Goal: Task Accomplishment & Management: Manage account settings

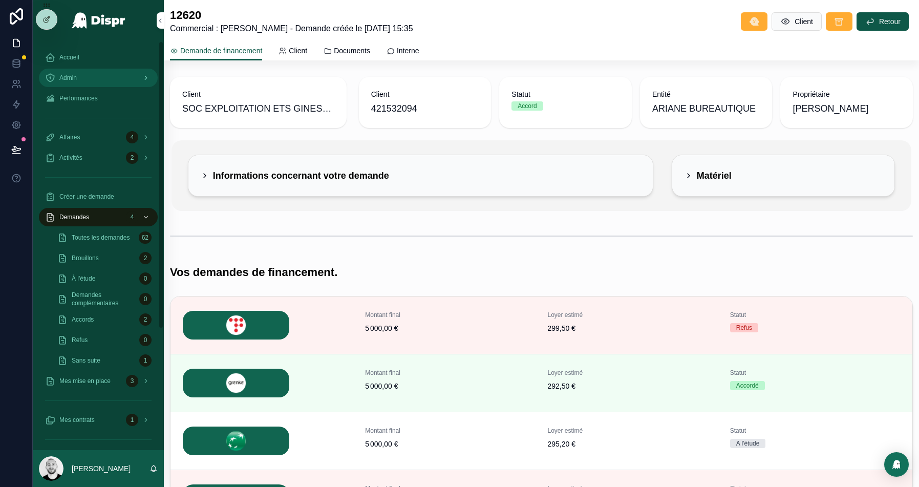
click at [86, 83] on div "Admin" at bounding box center [98, 78] width 106 height 16
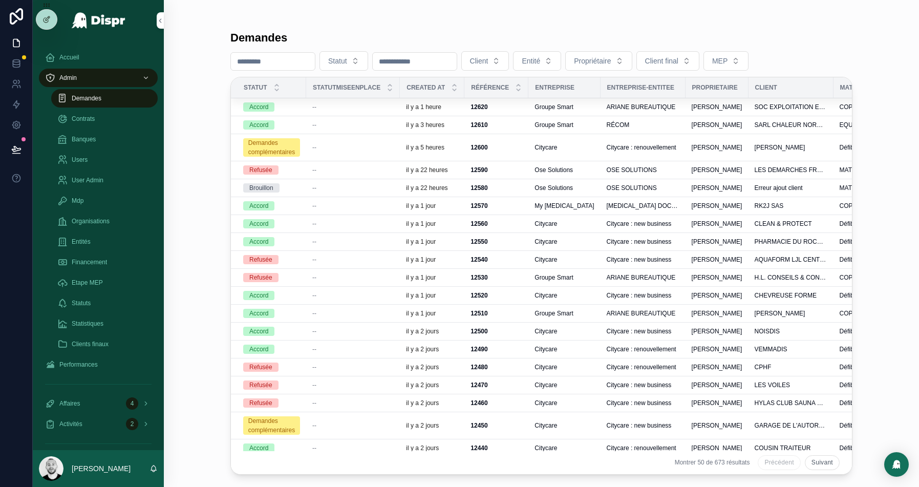
click at [344, 126] on div "--" at bounding box center [352, 125] width 81 height 8
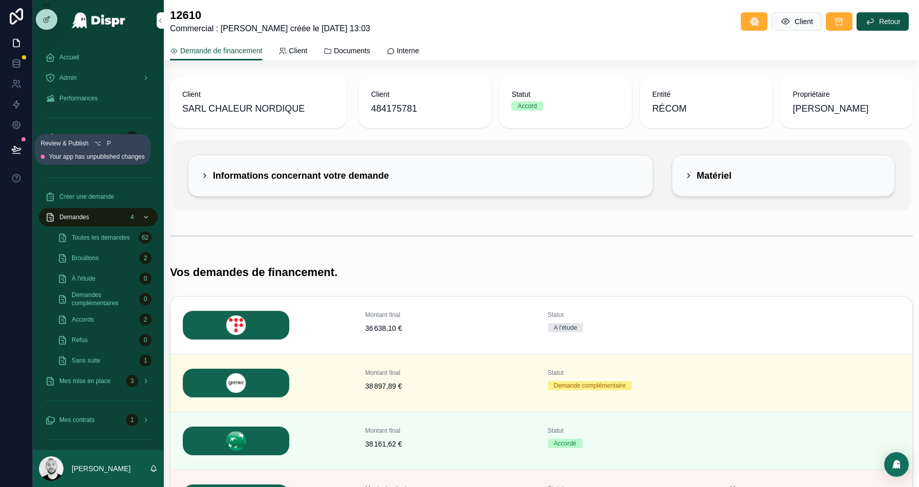
click at [13, 147] on icon at bounding box center [16, 149] width 10 height 10
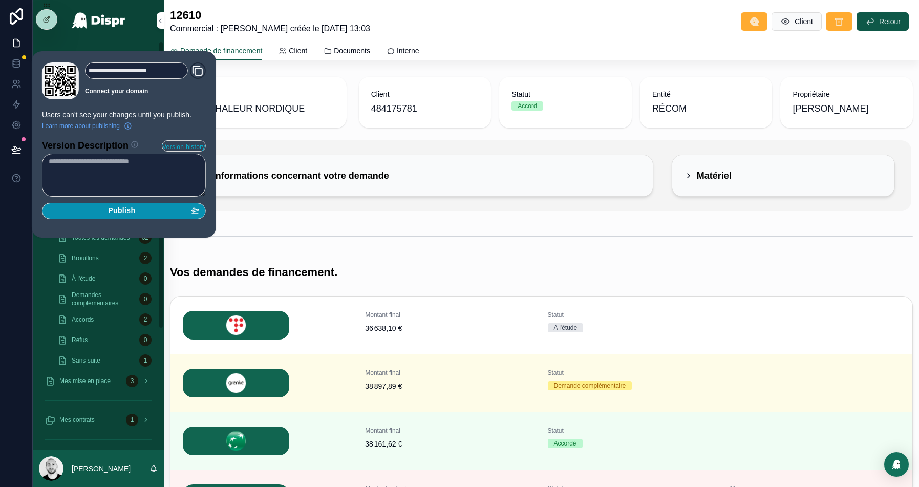
click at [123, 211] on span "Publish" at bounding box center [121, 210] width 27 height 9
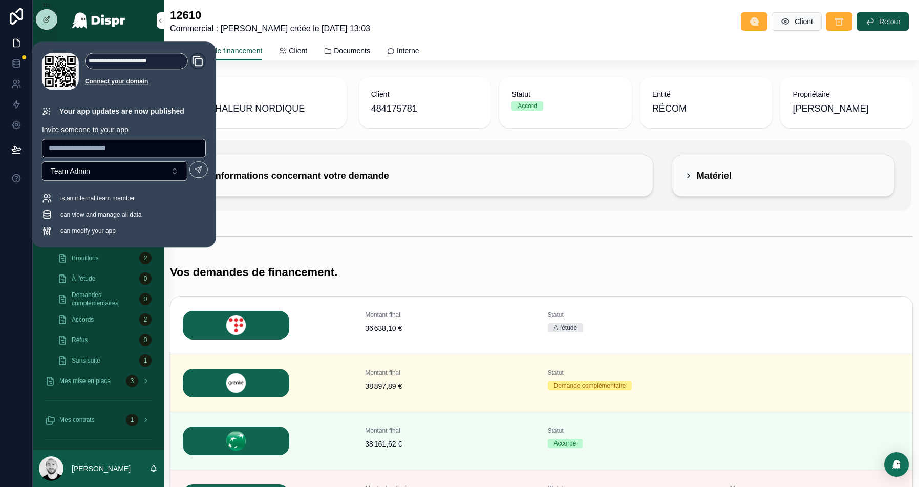
click at [518, 249] on div "scrollable content" at bounding box center [541, 236] width 755 height 34
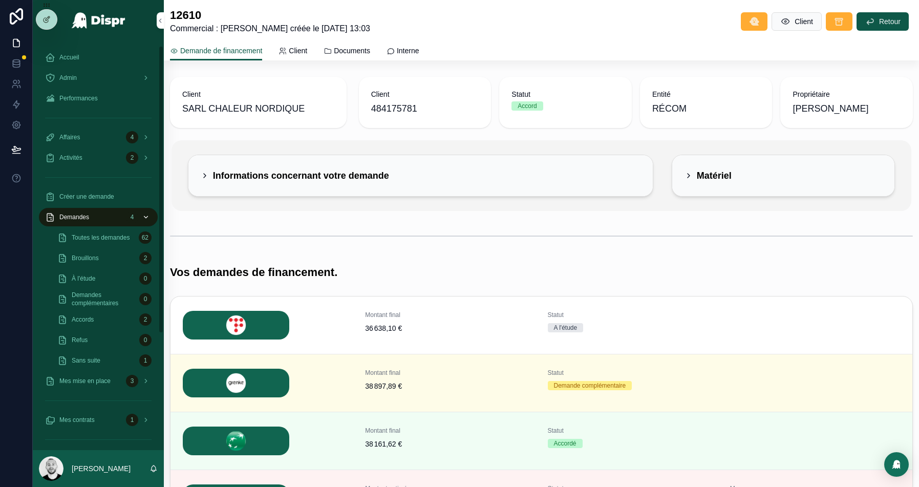
scroll to position [23, 0]
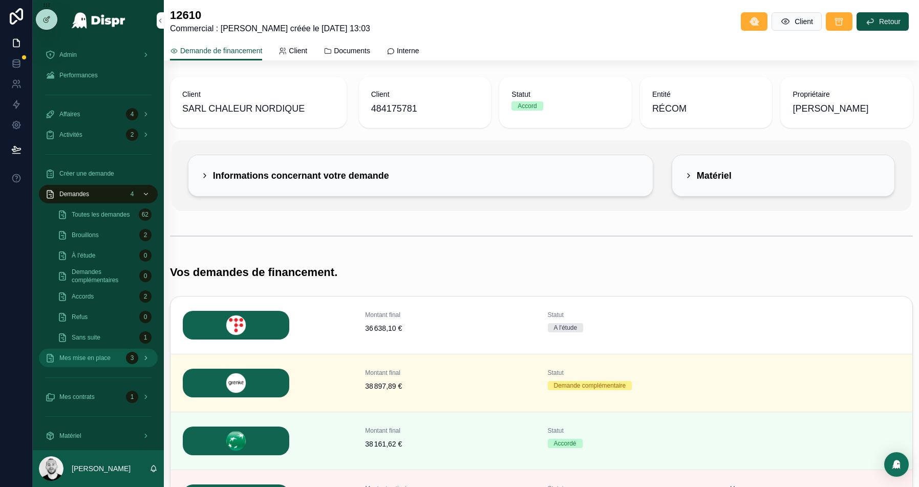
click at [96, 361] on span "Mes mise en place" at bounding box center [84, 358] width 51 height 8
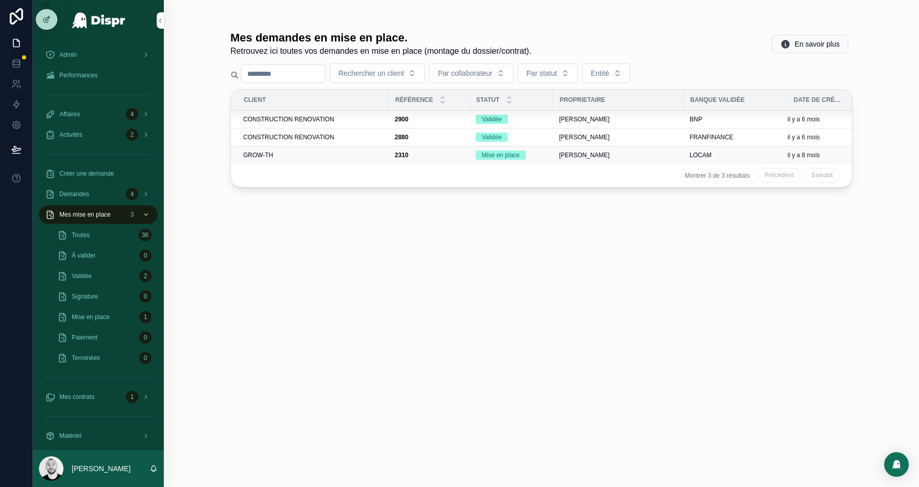
click at [307, 159] on td "GROW-TH" at bounding box center [310, 155] width 158 height 18
click at [285, 152] on div "GROW-TH" at bounding box center [312, 155] width 139 height 8
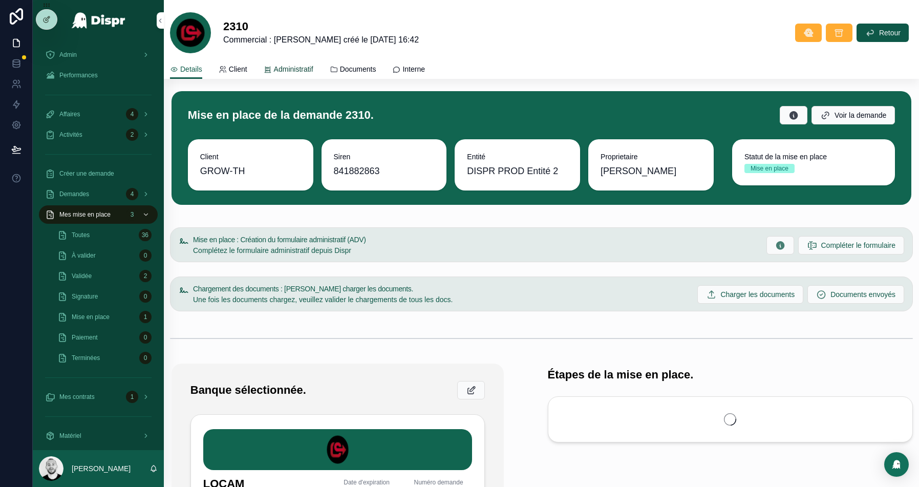
click at [300, 74] on span "Administratif" at bounding box center [293, 69] width 39 height 10
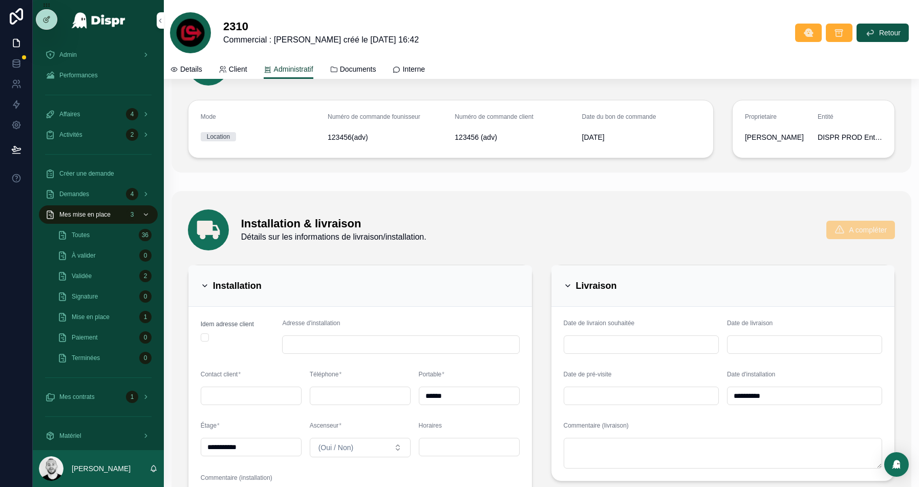
scroll to position [545, 0]
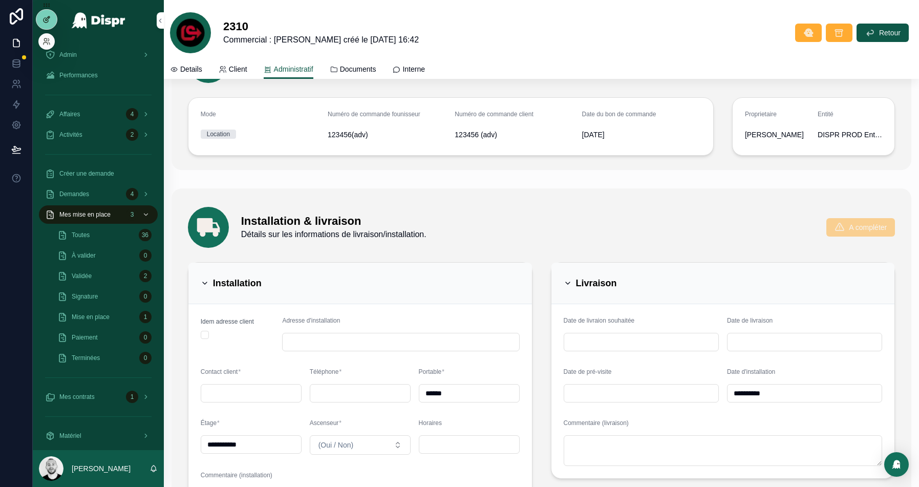
click at [49, 19] on icon at bounding box center [46, 19] width 8 height 8
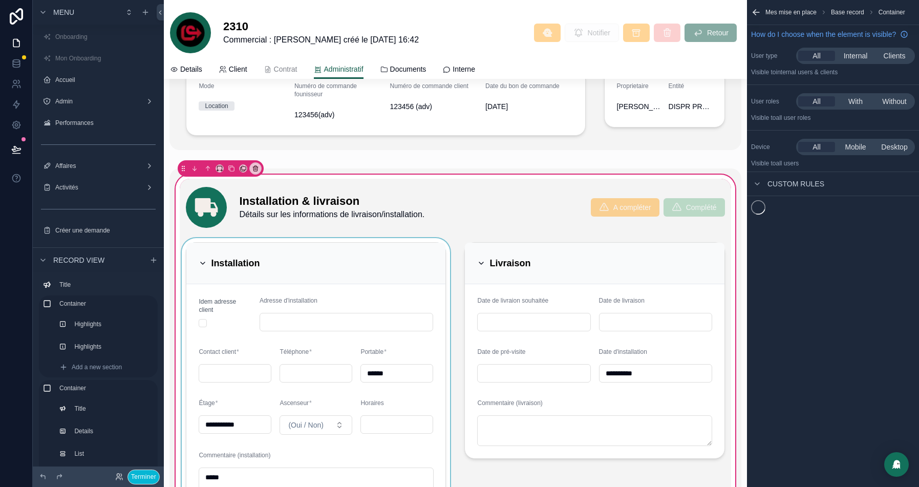
click at [377, 270] on div "scrollable content" at bounding box center [316, 376] width 272 height 277
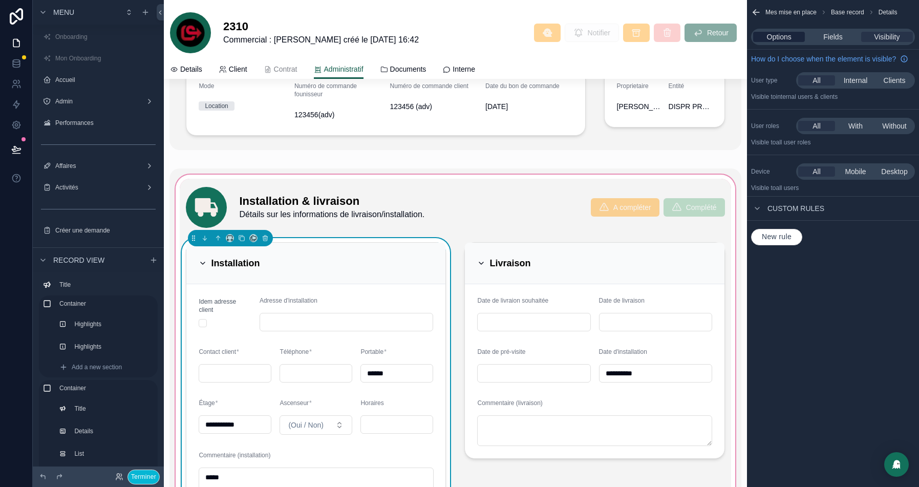
click at [763, 32] on div "Options" at bounding box center [779, 37] width 52 height 10
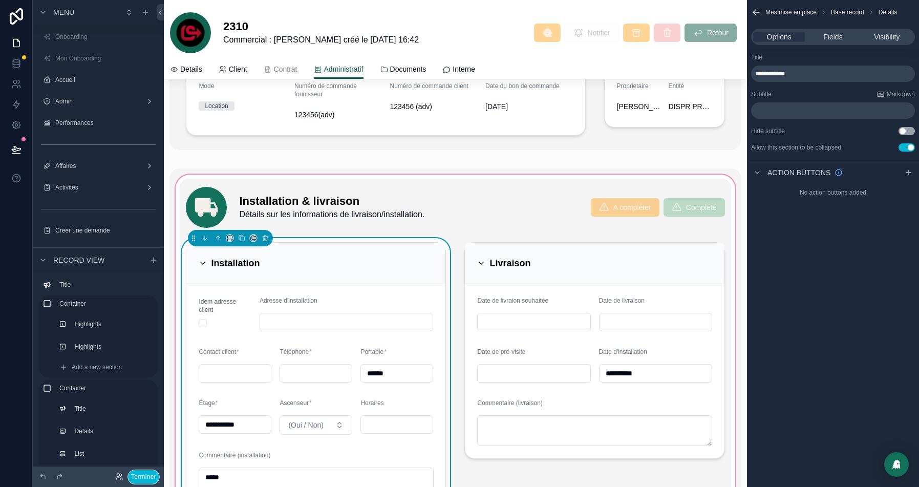
click at [906, 148] on button "Use setting" at bounding box center [906, 147] width 16 height 8
click at [605, 243] on div "scrollable content" at bounding box center [594, 376] width 272 height 277
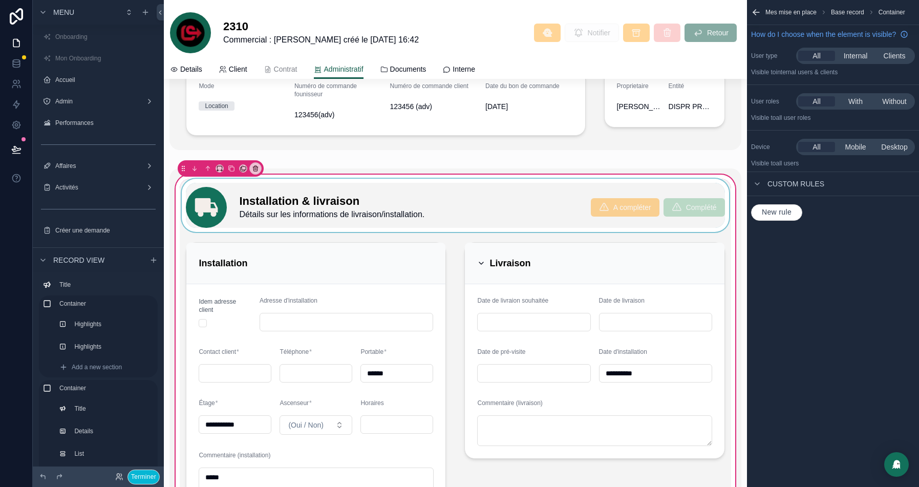
click at [539, 270] on div "scrollable content" at bounding box center [594, 376] width 272 height 277
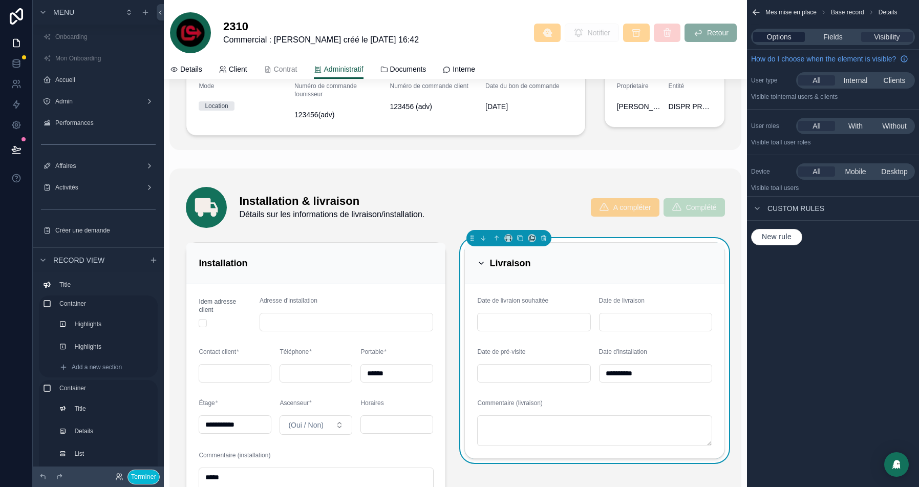
click at [778, 37] on span "Options" at bounding box center [779, 37] width 25 height 10
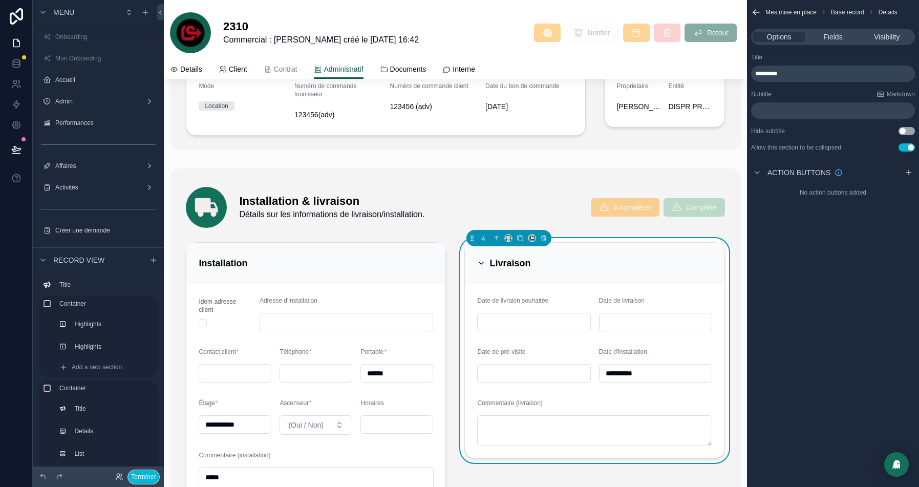
click at [910, 148] on button "Use setting" at bounding box center [906, 147] width 16 height 8
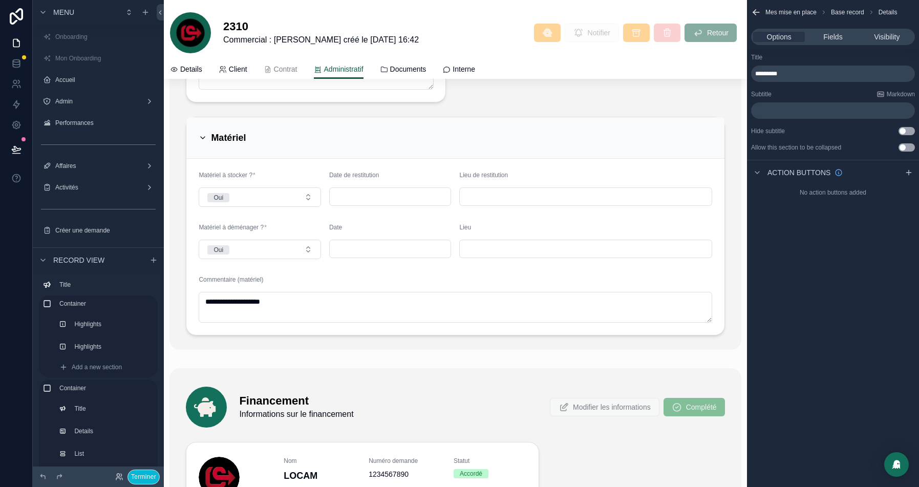
scroll to position [1015, 0]
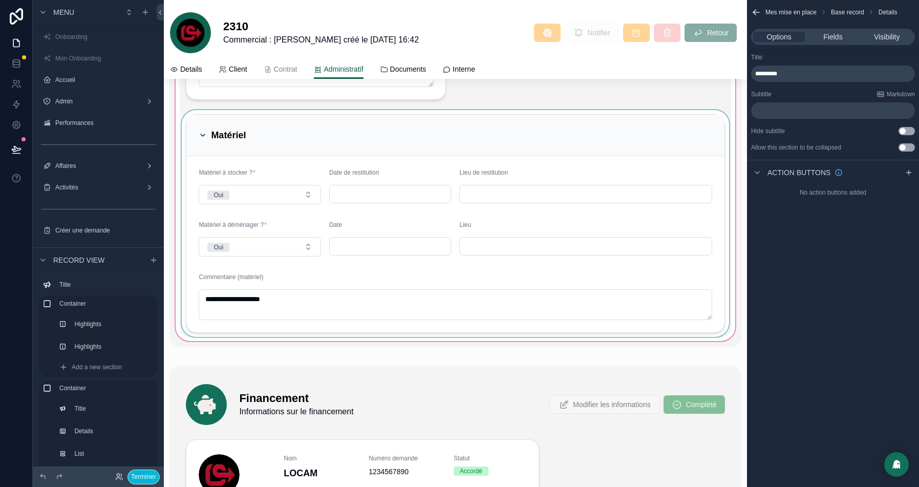
click at [312, 155] on div "scrollable content" at bounding box center [455, 223] width 551 height 227
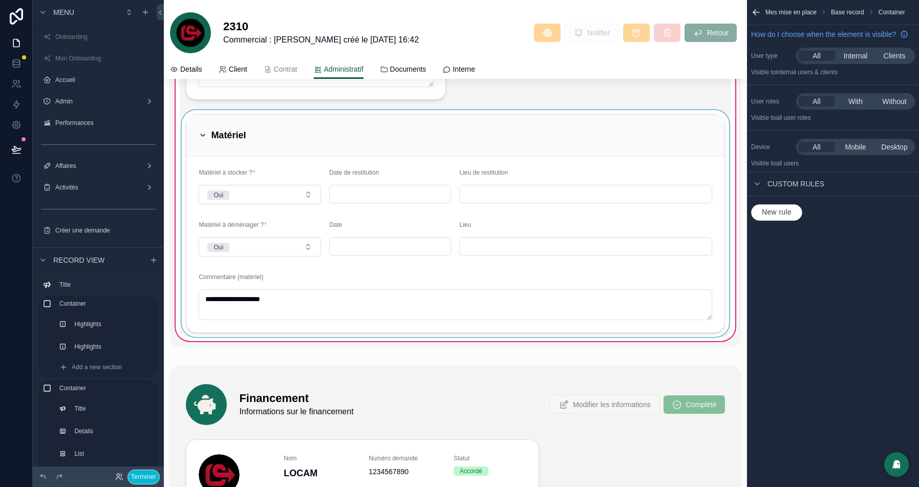
click at [565, 113] on div "scrollable content" at bounding box center [455, 223] width 551 height 227
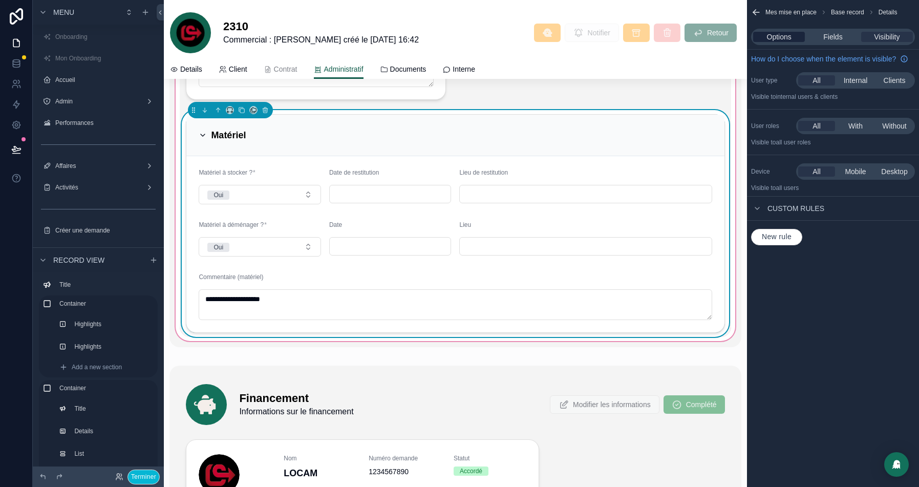
click at [786, 35] on span "Options" at bounding box center [779, 37] width 25 height 10
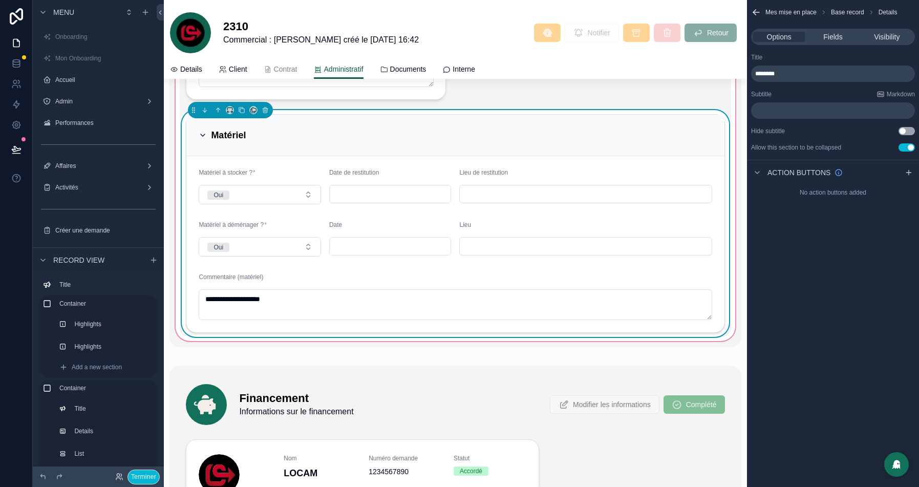
click at [907, 145] on button "Use setting" at bounding box center [906, 147] width 16 height 8
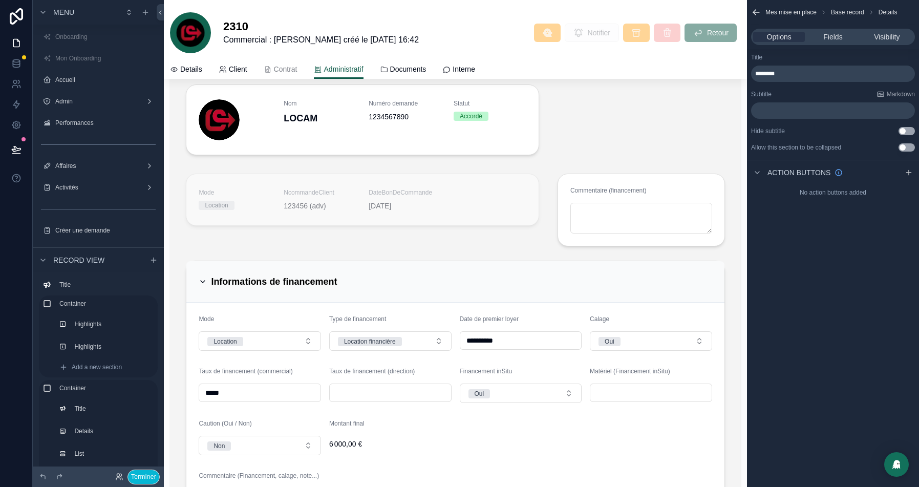
scroll to position [1546, 0]
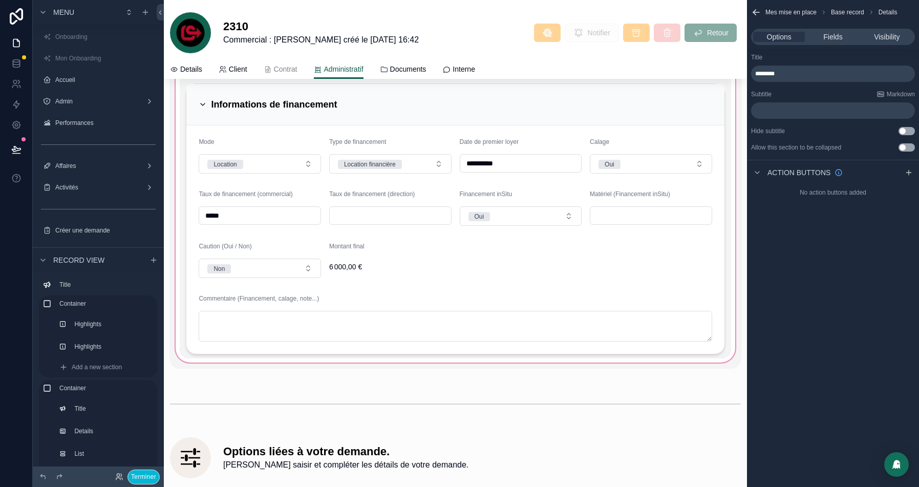
click at [432, 116] on div "scrollable content" at bounding box center [454, 101] width 571 height 535
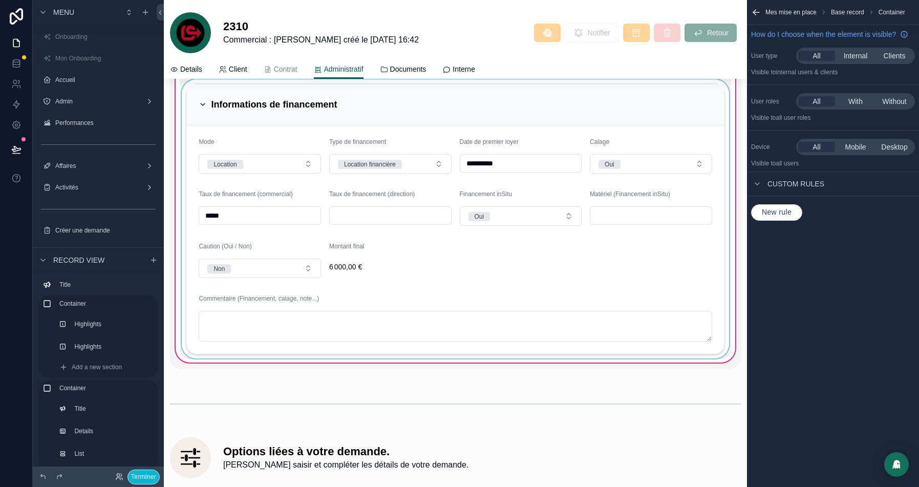
click at [494, 112] on div "scrollable content" at bounding box center [455, 218] width 551 height 279
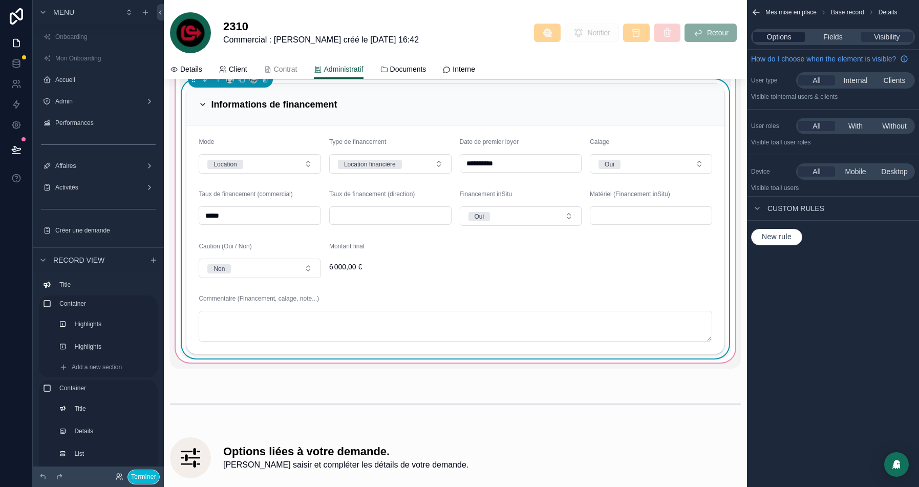
click at [787, 39] on span "Options" at bounding box center [779, 37] width 25 height 10
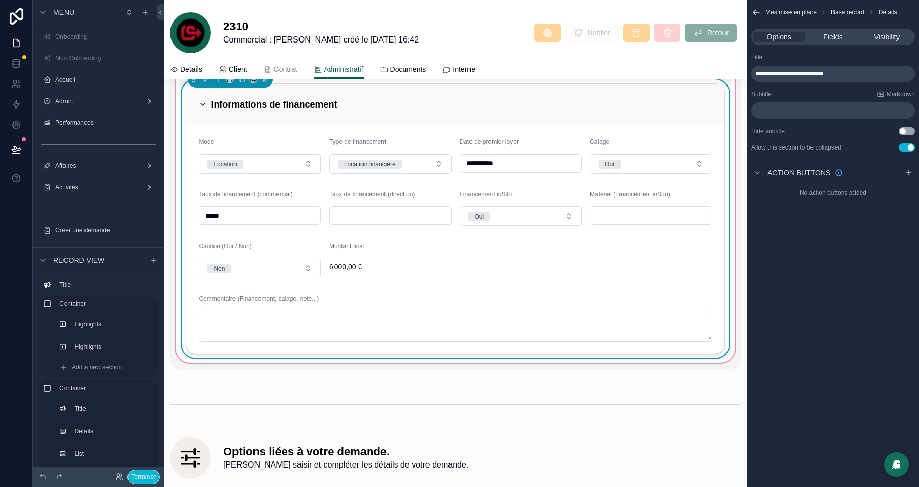
click at [905, 146] on button "Use setting" at bounding box center [906, 147] width 16 height 8
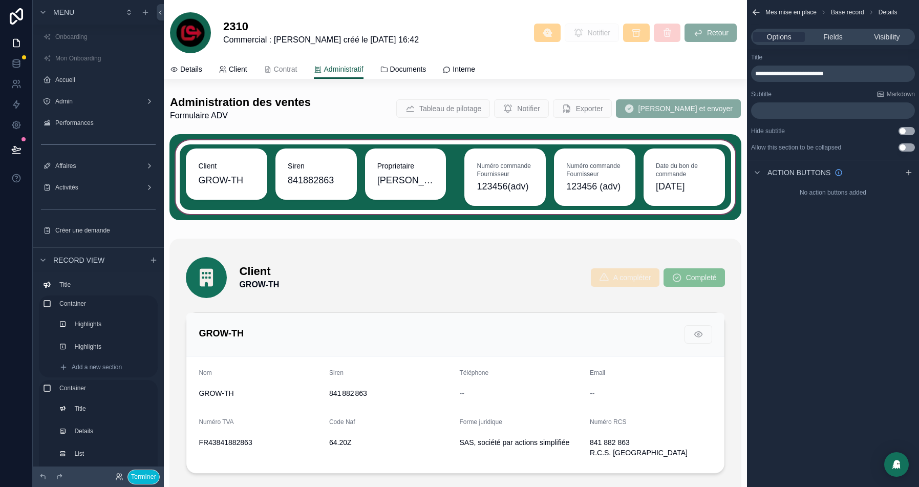
scroll to position [38, 0]
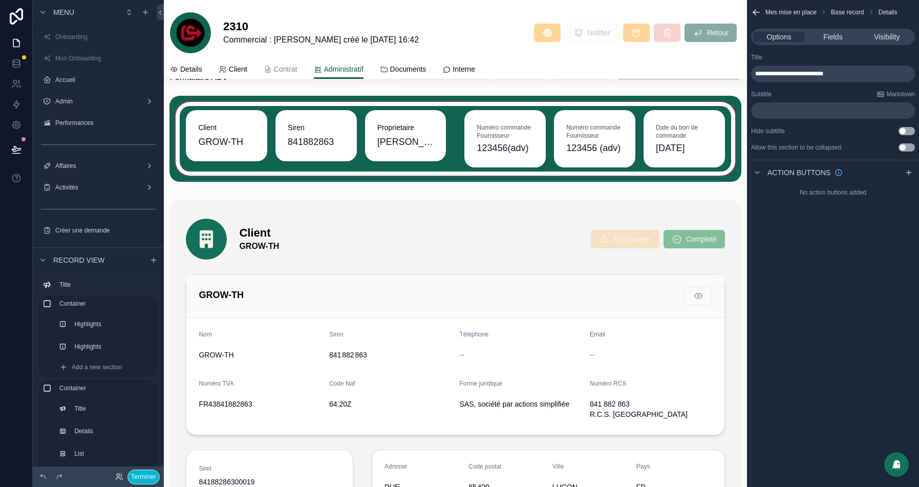
click at [695, 169] on div "scrollable content" at bounding box center [454, 139] width 571 height 86
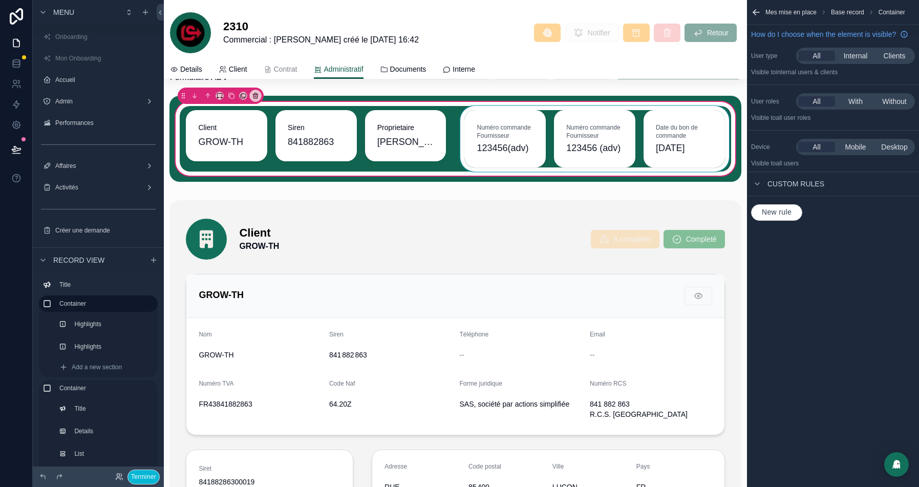
scroll to position [0, 0]
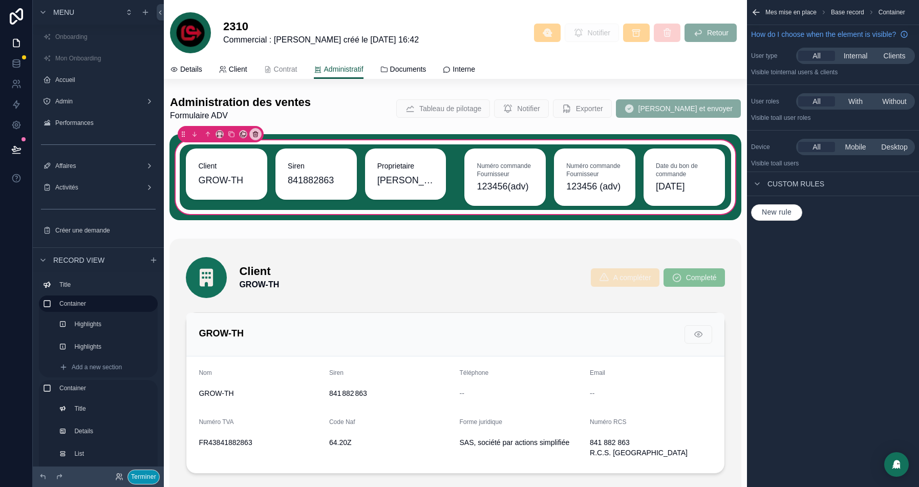
click at [151, 475] on button "Terminer" at bounding box center [143, 476] width 32 height 15
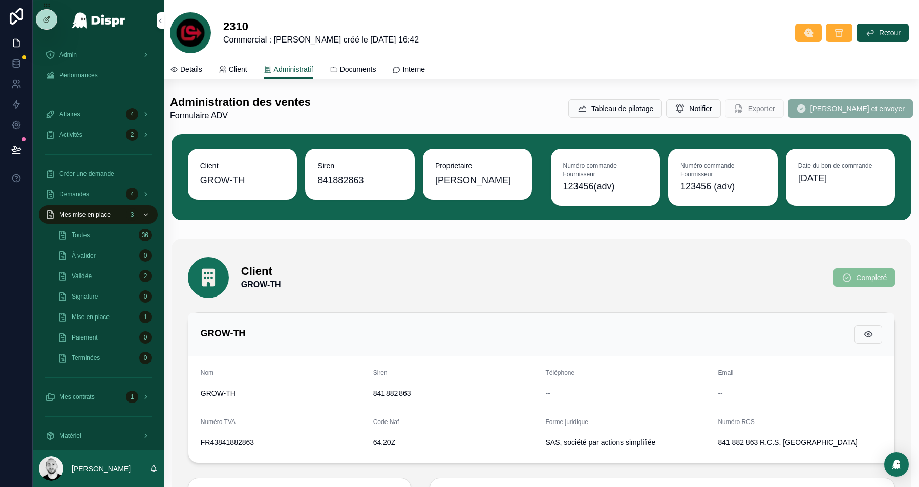
click at [855, 108] on span "Valider et envoyer" at bounding box center [850, 109] width 125 height 9
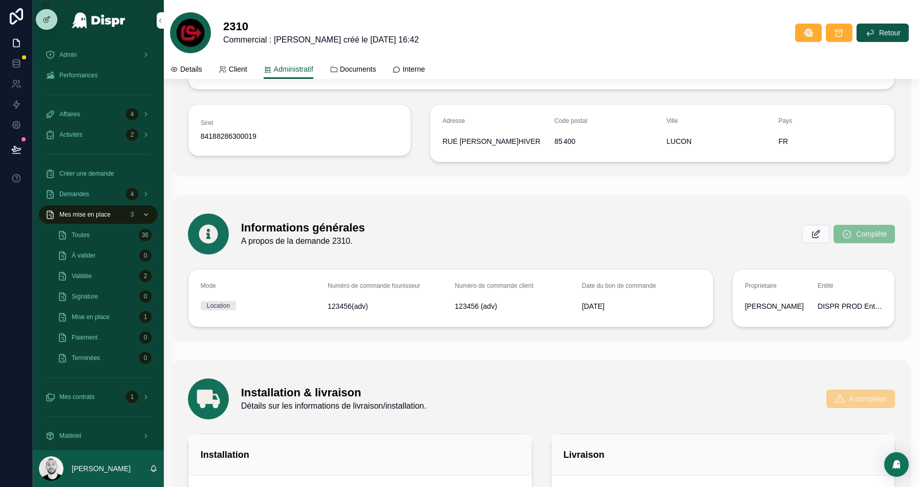
scroll to position [347, 0]
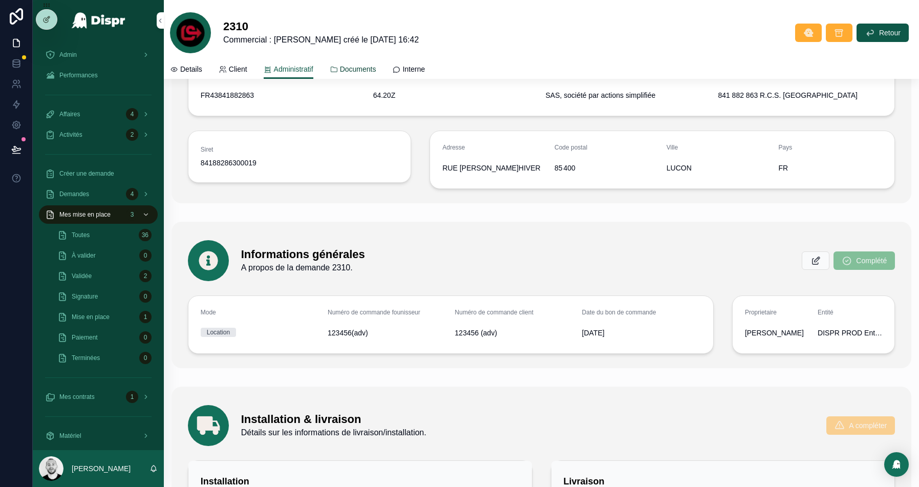
click at [370, 70] on span "Documents" at bounding box center [358, 69] width 36 height 10
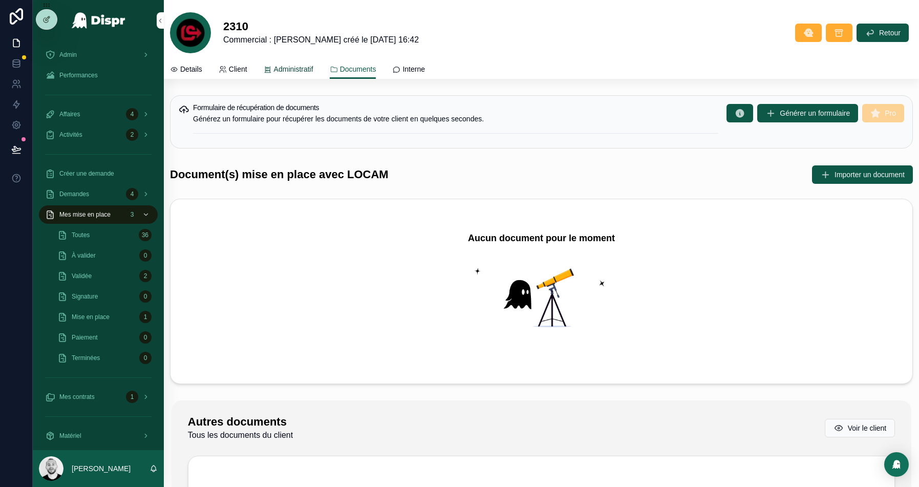
click at [282, 68] on span "Administratif" at bounding box center [293, 69] width 39 height 10
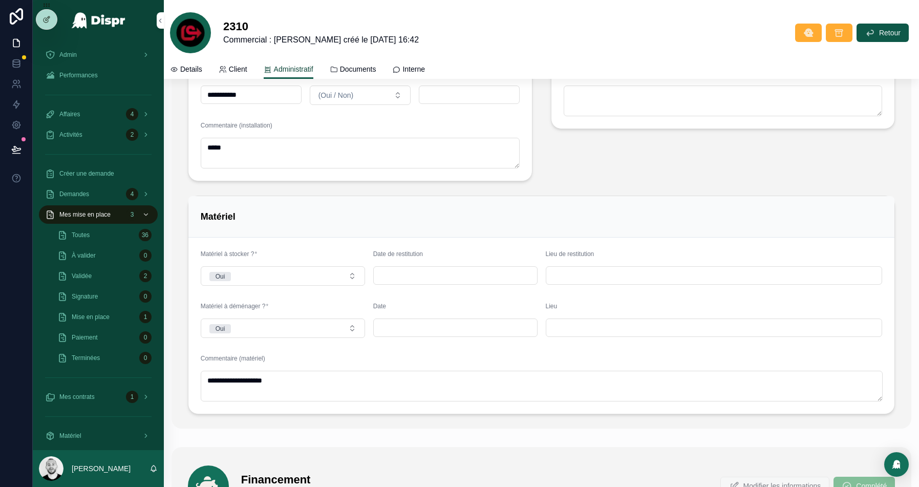
scroll to position [914, 0]
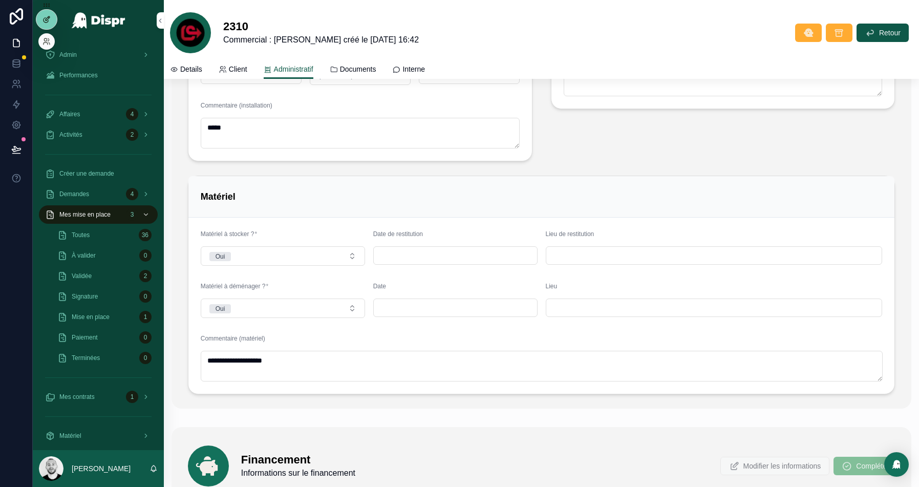
click at [52, 25] on div at bounding box center [46, 19] width 20 height 19
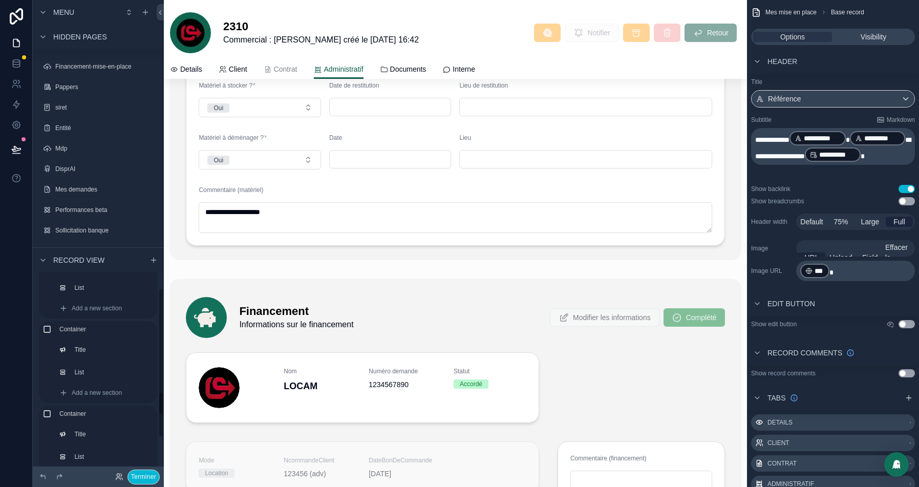
scroll to position [1029, 0]
click at [143, 6] on div "scrollable content" at bounding box center [145, 12] width 12 height 12
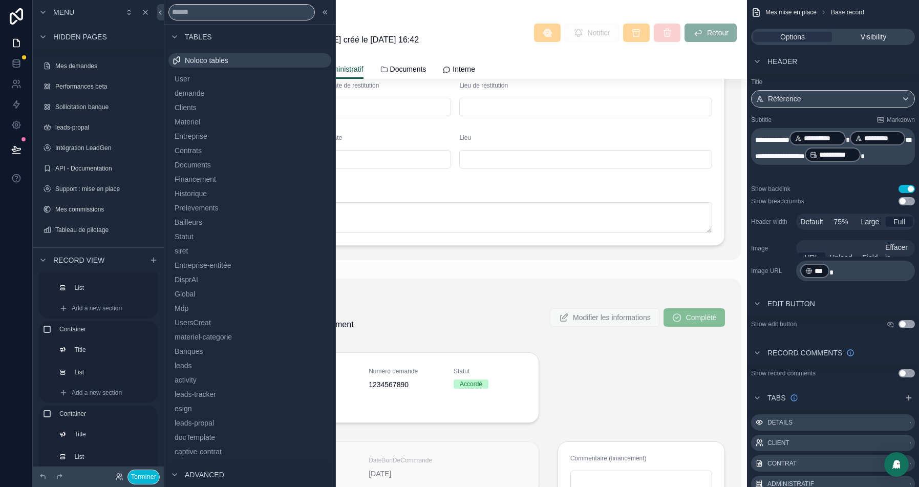
click at [331, 17] on div at bounding box center [249, 12] width 171 height 25
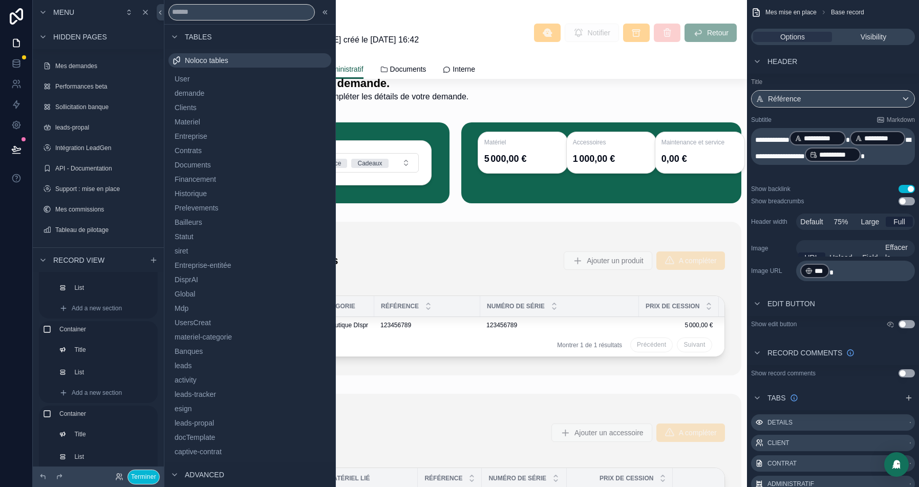
scroll to position [2216, 0]
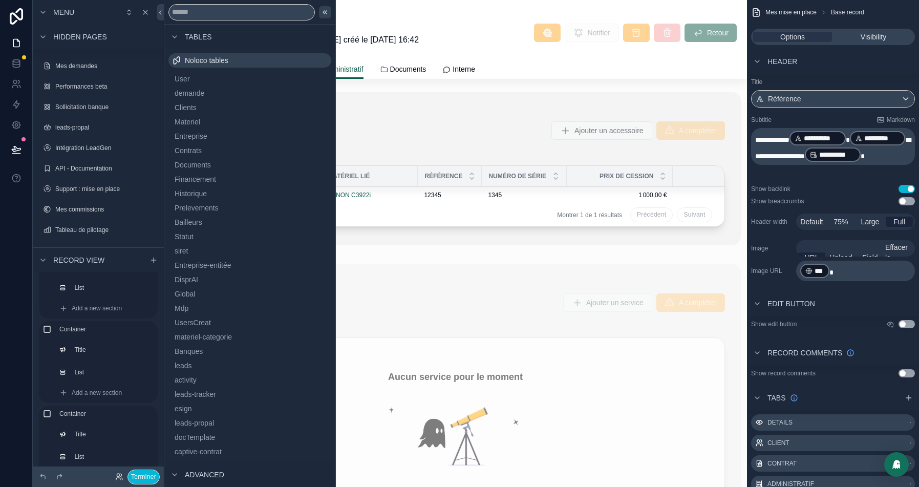
click at [324, 14] on icon at bounding box center [325, 12] width 8 height 8
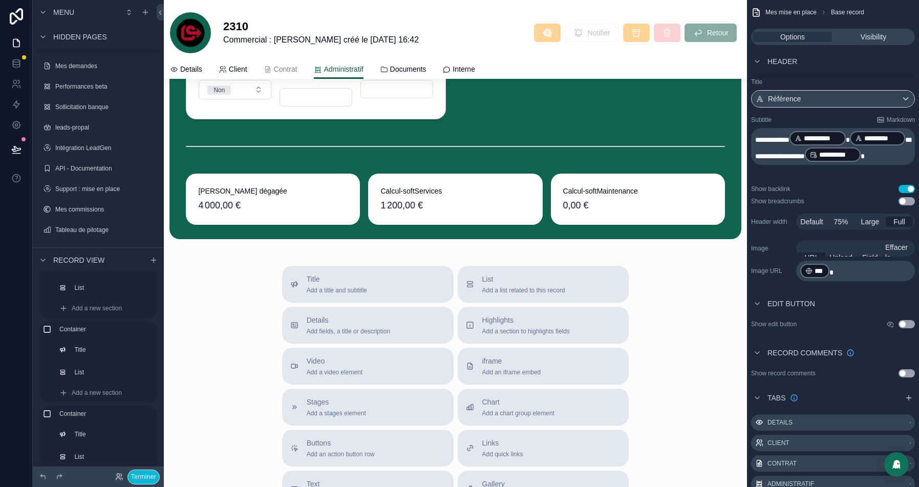
scroll to position [4347, 0]
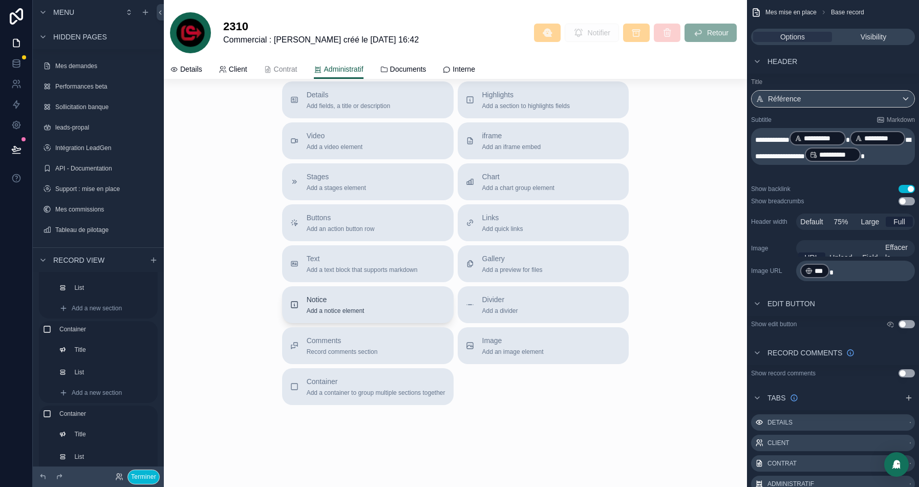
click at [327, 303] on span "Notice" at bounding box center [336, 299] width 58 height 10
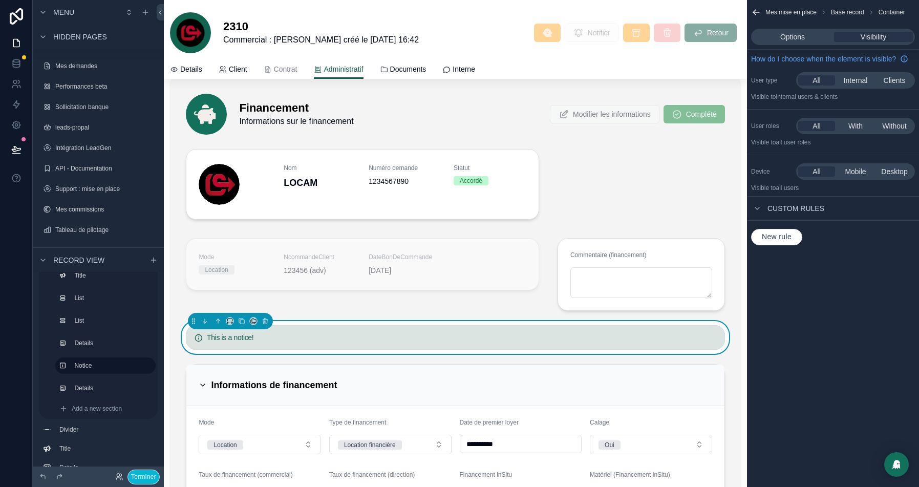
scroll to position [1302, 0]
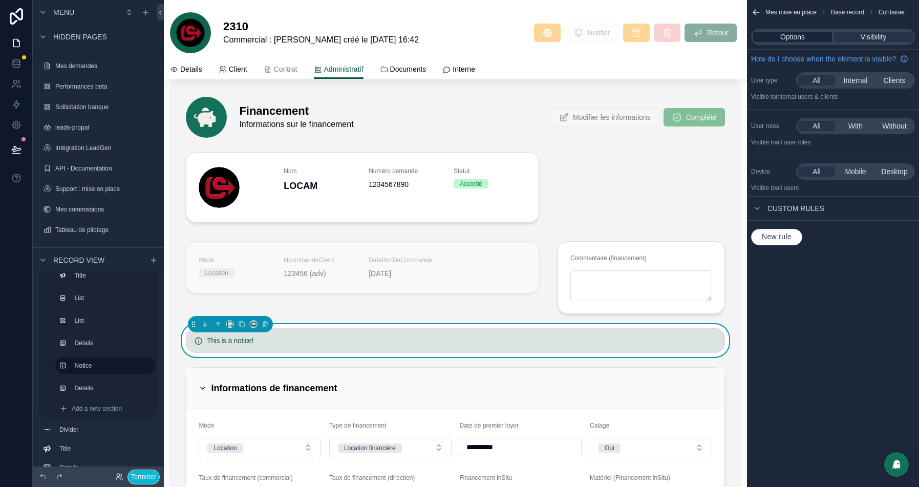
click at [782, 35] on span "Options" at bounding box center [792, 37] width 25 height 10
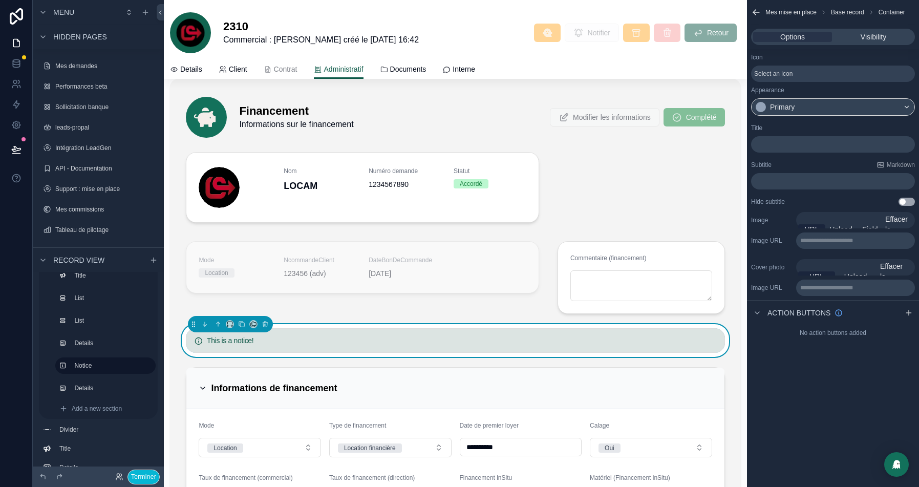
click at [788, 73] on span "Select an icon" at bounding box center [773, 74] width 38 height 8
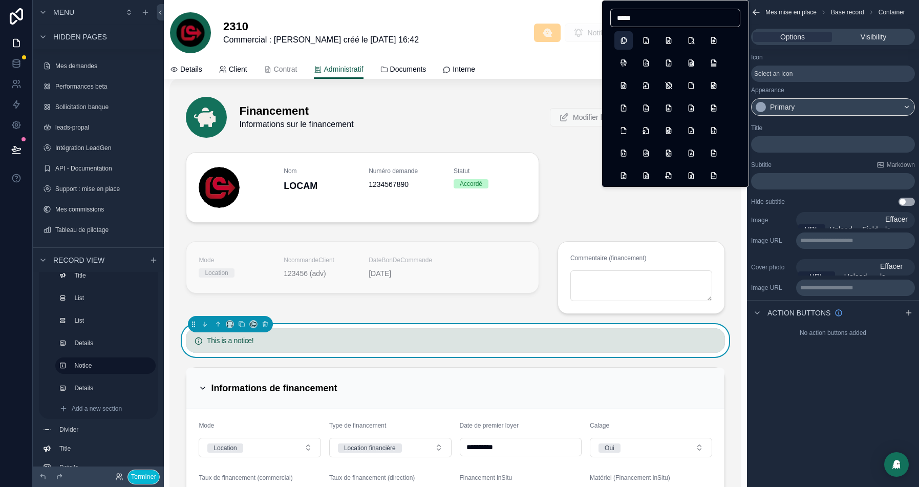
type input "*****"
click at [630, 42] on button "Files" at bounding box center [623, 40] width 18 height 18
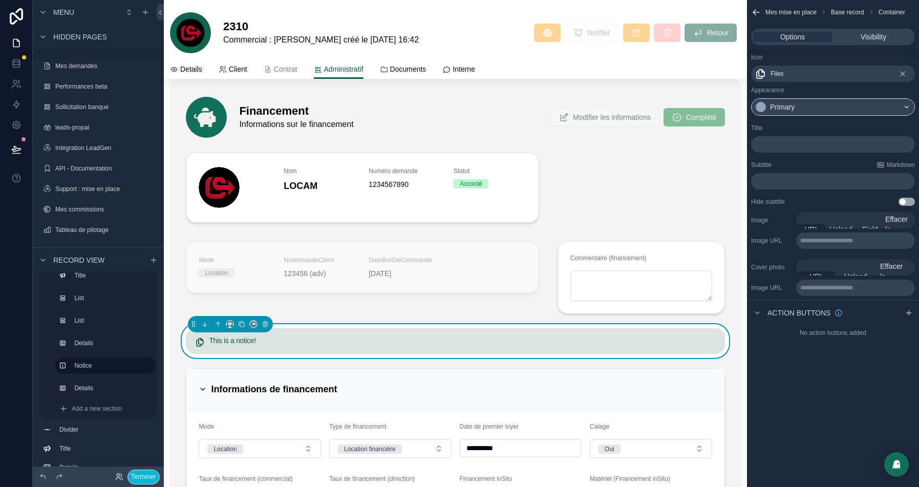
click at [770, 143] on p "﻿" at bounding box center [834, 144] width 158 height 8
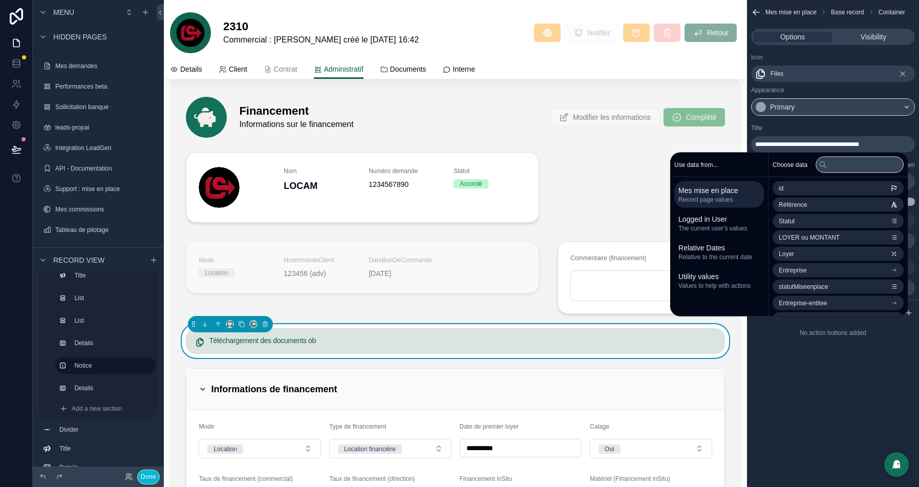
click at [830, 116] on div "Icon Files Appearance Primary" at bounding box center [833, 84] width 172 height 71
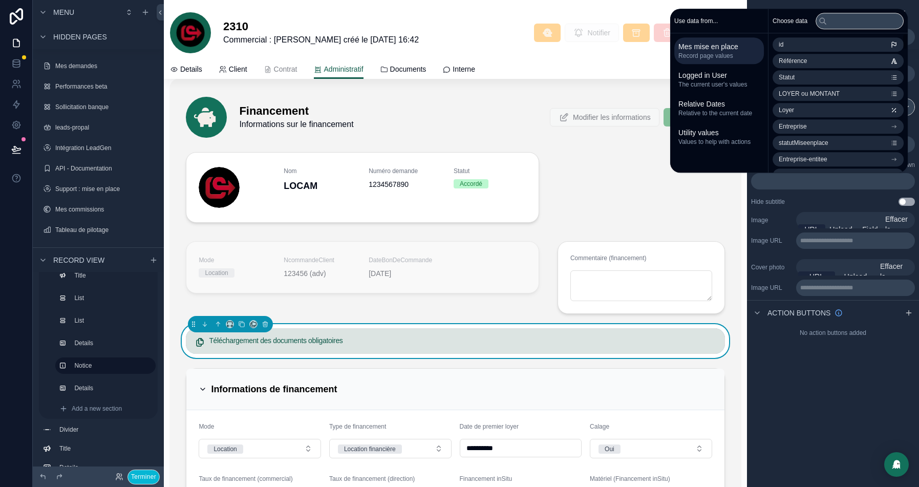
click at [769, 175] on div "﻿" at bounding box center [833, 181] width 164 height 16
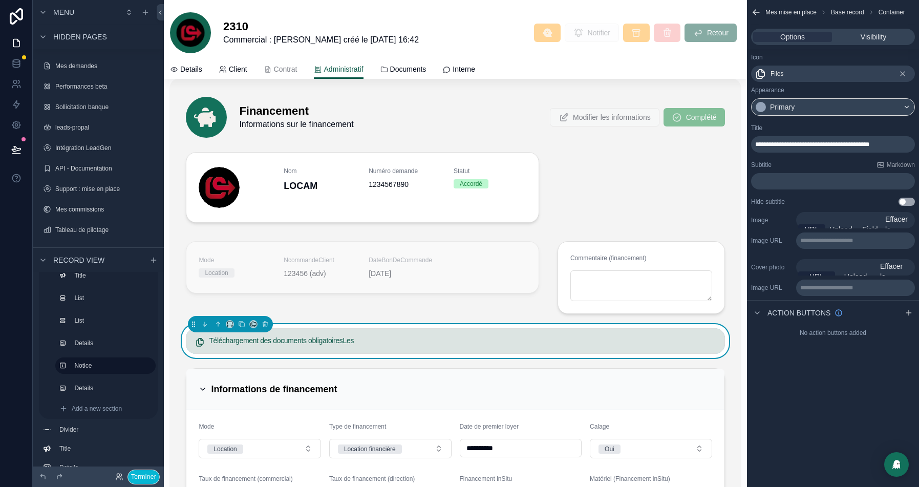
click at [773, 181] on p "﻿" at bounding box center [834, 181] width 158 height 8
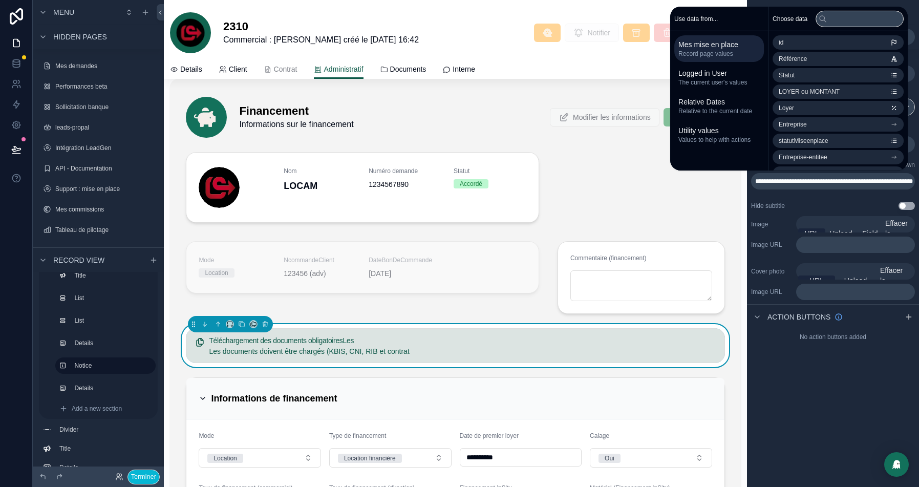
click at [912, 317] on icon "scrollable content" at bounding box center [908, 317] width 8 height 8
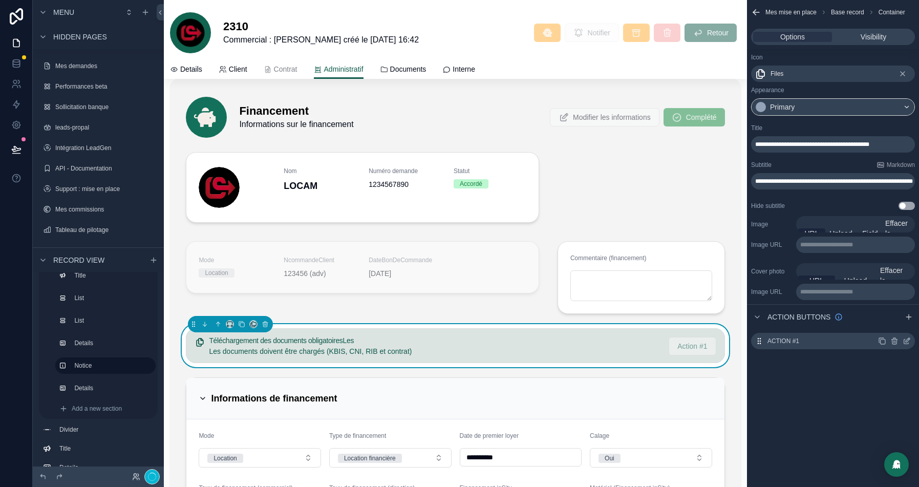
click at [909, 339] on icon "scrollable content" at bounding box center [907, 340] width 4 height 4
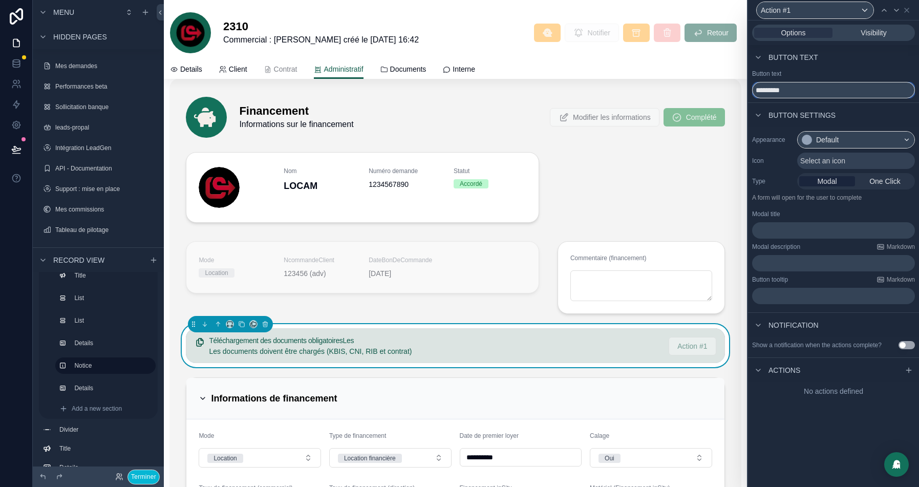
click at [770, 90] on input "*********" at bounding box center [833, 90] width 163 height 16
type input "**********"
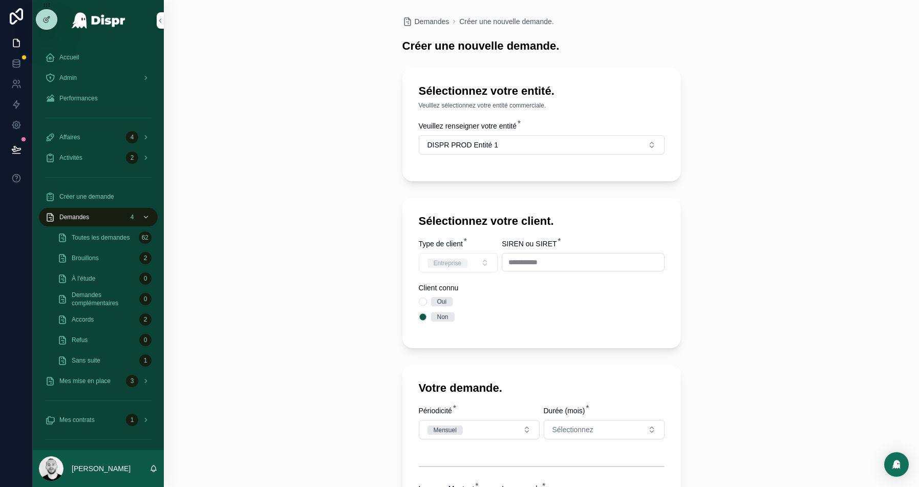
click at [540, 253] on div "**********" at bounding box center [582, 262] width 162 height 18
click at [461, 270] on div "Entreprise" at bounding box center [458, 262] width 79 height 19
click at [469, 267] on div "Entreprise" at bounding box center [458, 262] width 79 height 19
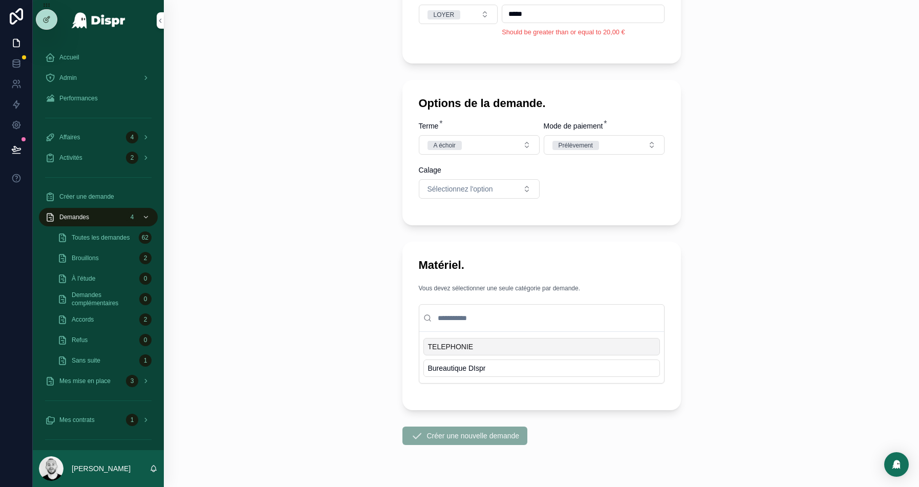
scroll to position [512, 0]
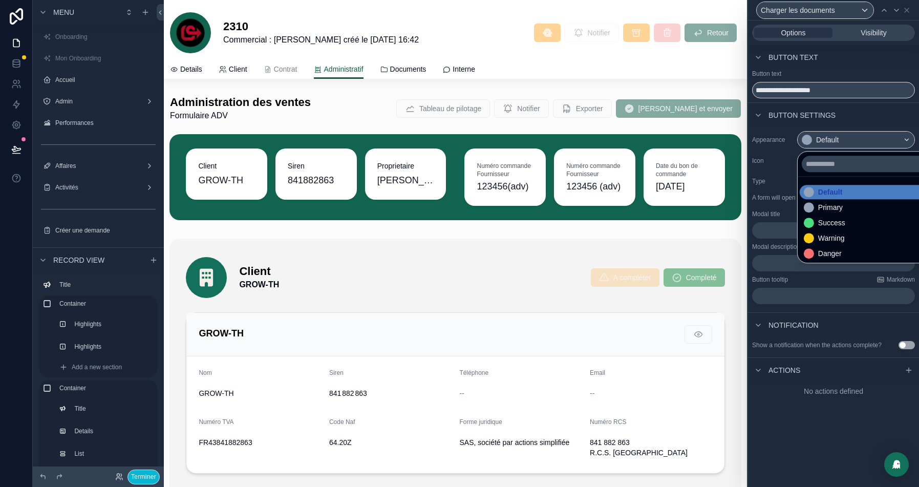
scroll to position [1302, 0]
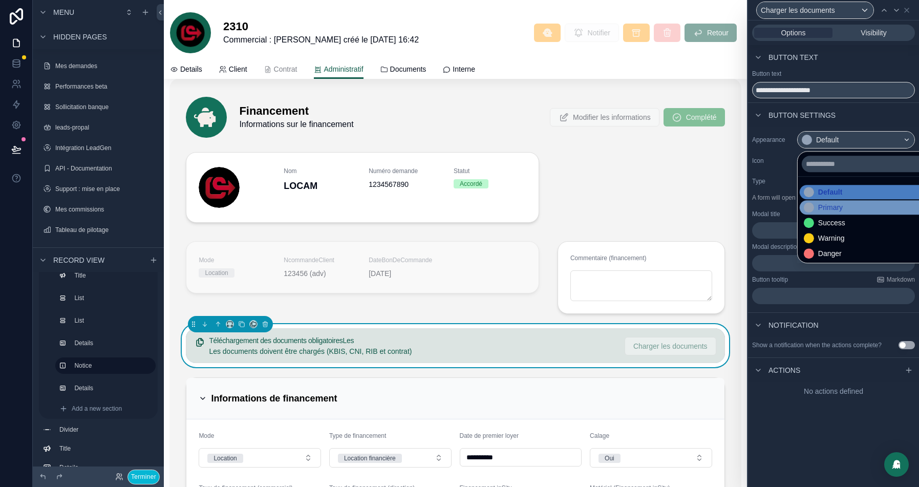
click at [814, 202] on div "Primary" at bounding box center [822, 207] width 39 height 10
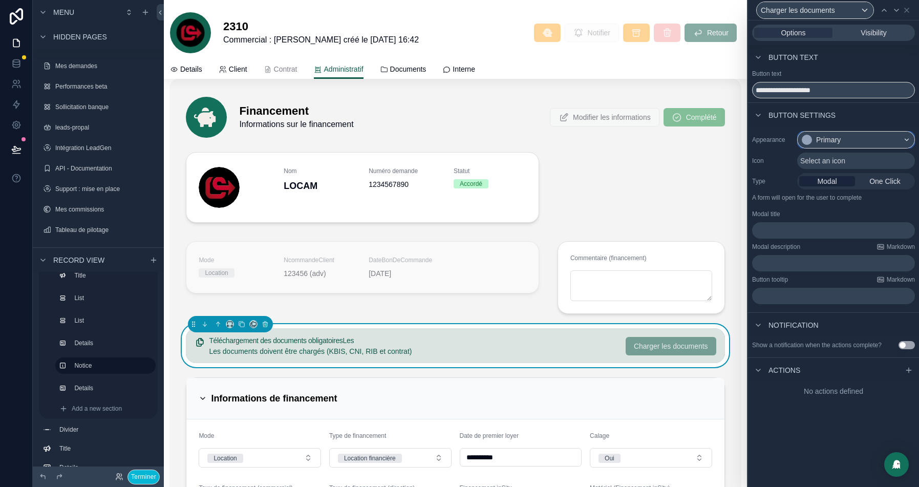
click at [838, 139] on div "Primary" at bounding box center [828, 140] width 25 height 10
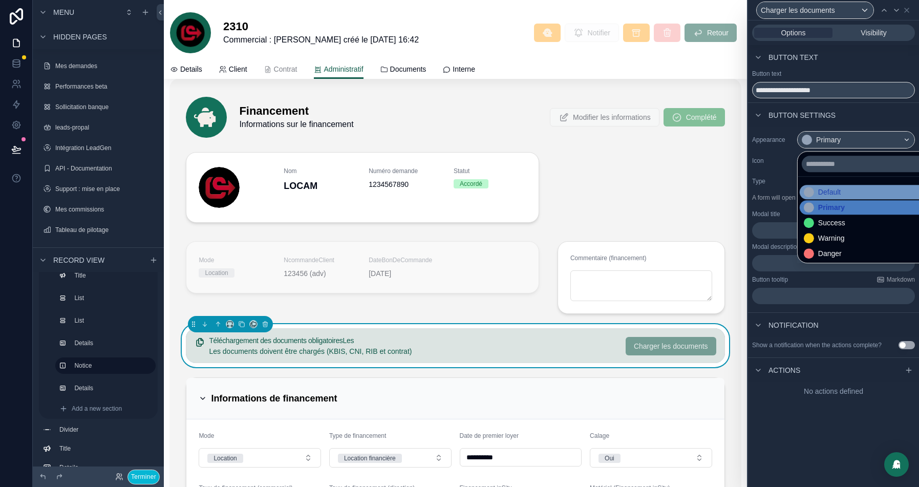
click at [815, 185] on div "Default" at bounding box center [867, 192] width 137 height 14
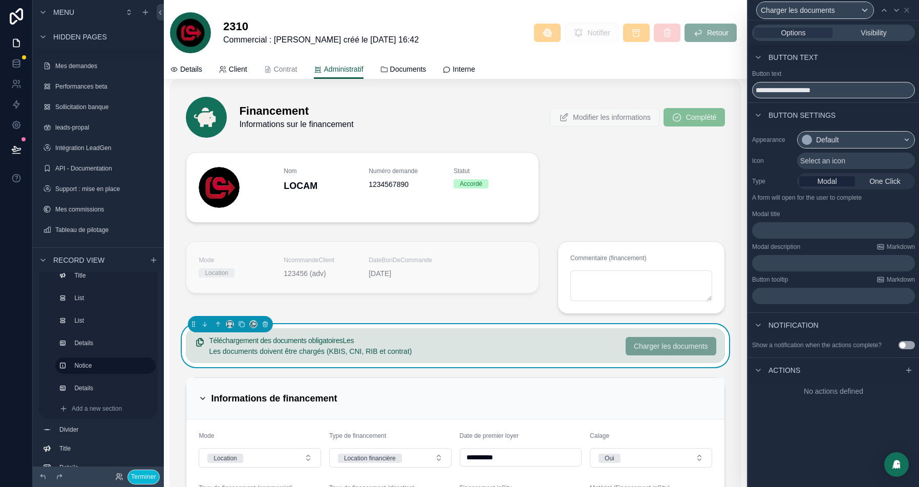
click at [819, 161] on span "Select an icon" at bounding box center [822, 161] width 45 height 10
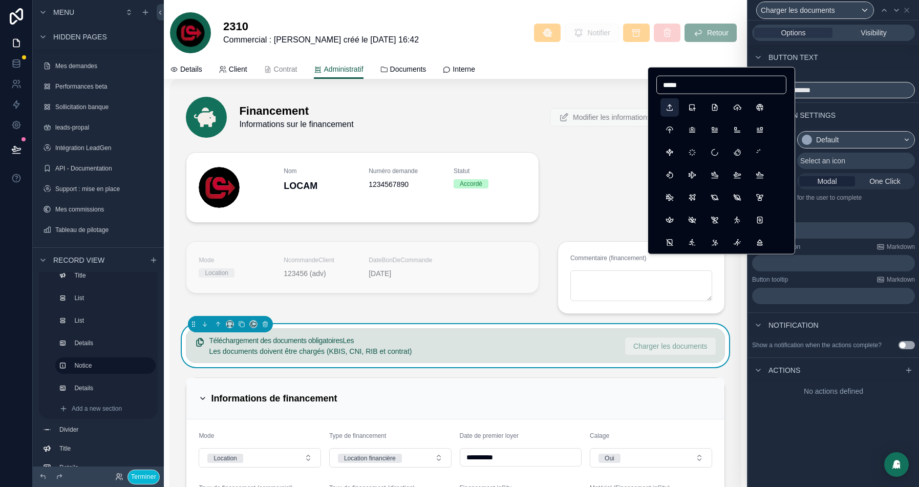
type input "*****"
click at [663, 108] on button "Upload" at bounding box center [669, 107] width 18 height 18
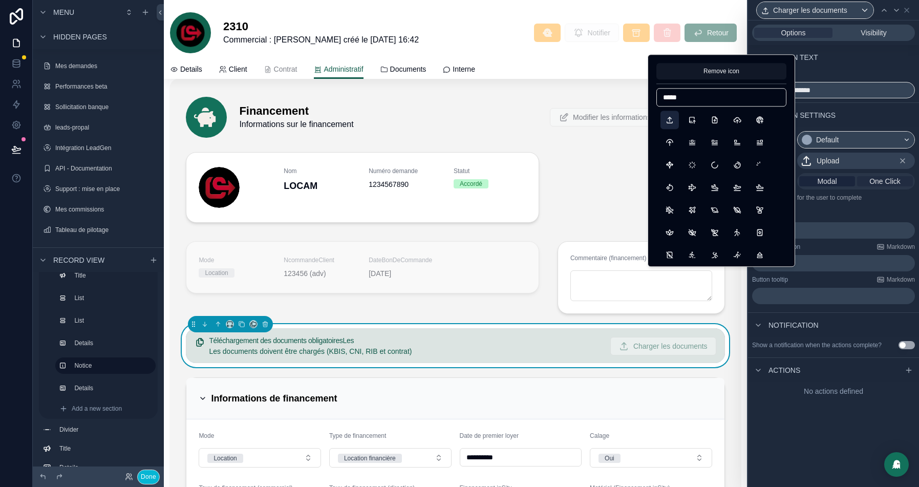
click at [883, 180] on span "One Click" at bounding box center [884, 181] width 31 height 10
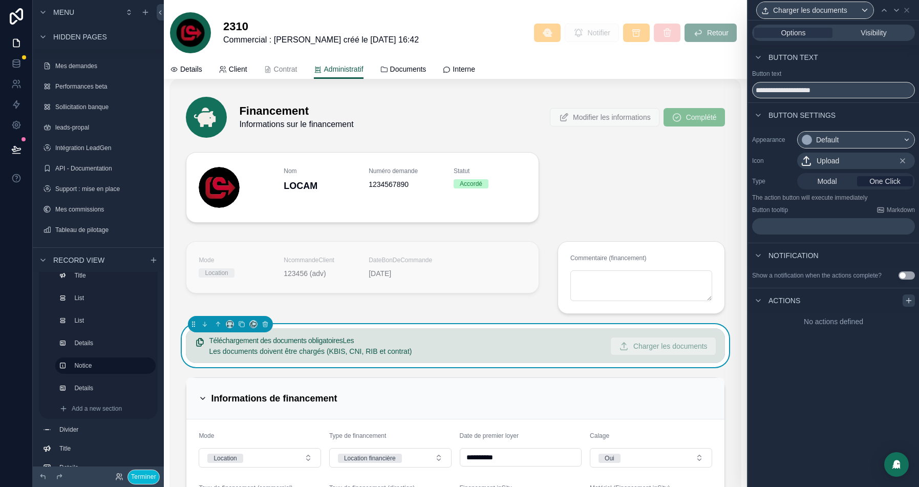
click at [909, 307] on div at bounding box center [908, 300] width 12 height 12
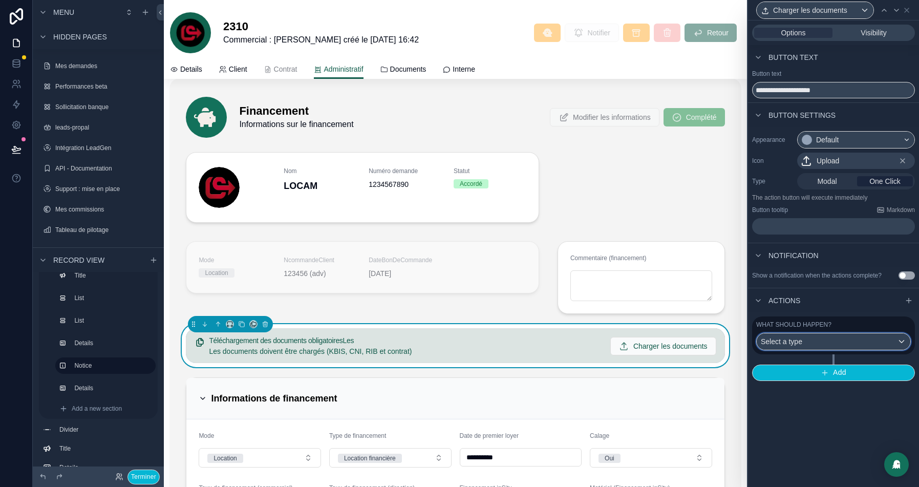
click at [848, 346] on div "Select a type" at bounding box center [833, 341] width 154 height 16
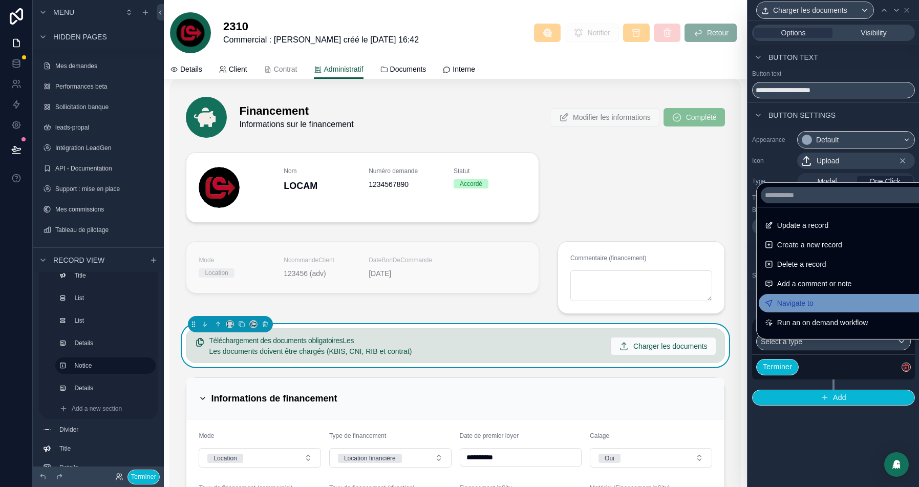
click at [783, 305] on span "Navigate to" at bounding box center [795, 303] width 36 height 12
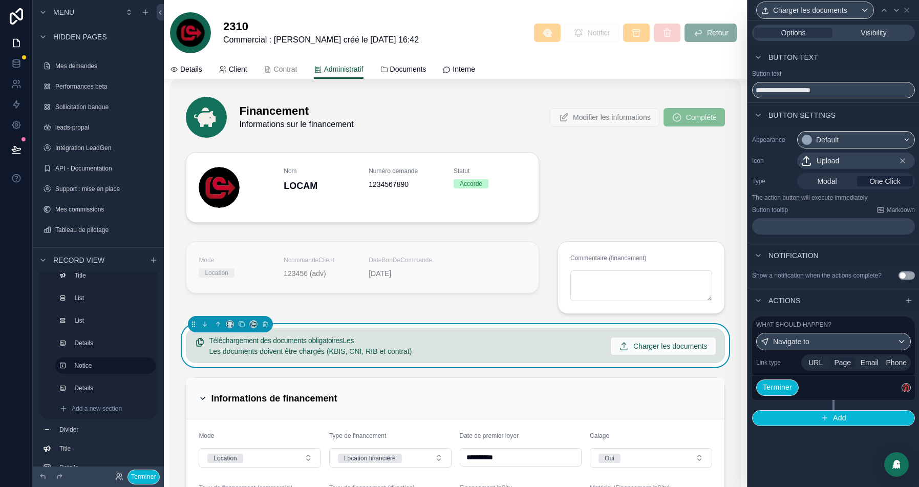
click at [843, 367] on span "Page" at bounding box center [842, 362] width 17 height 10
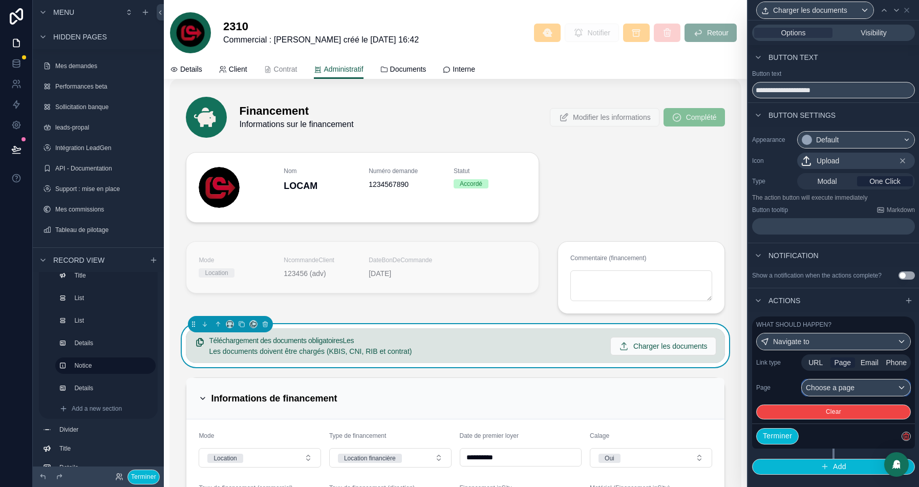
click at [847, 389] on div "Choose a page" at bounding box center [855, 387] width 108 height 16
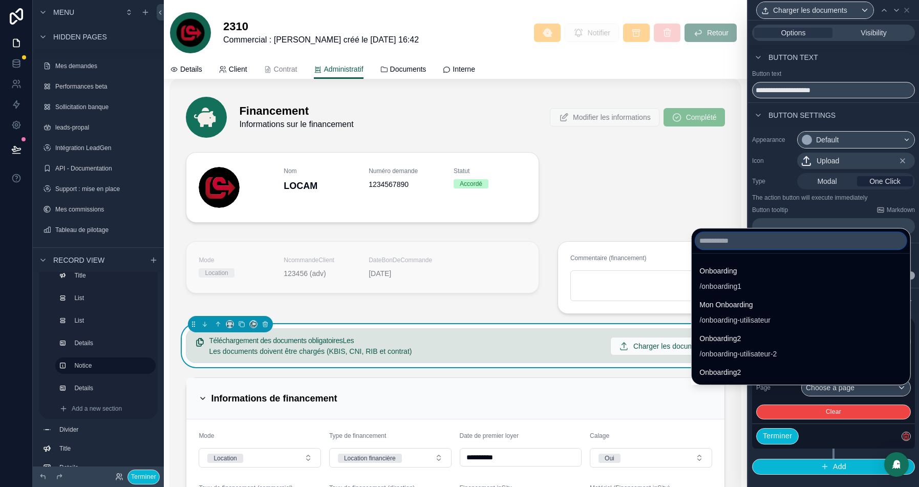
click at [695, 243] on input "text" at bounding box center [800, 240] width 210 height 16
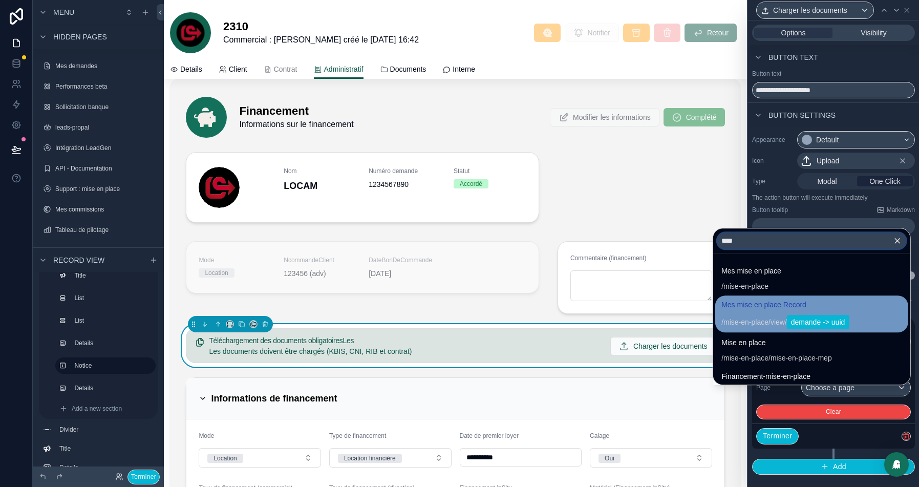
type input "****"
click at [747, 313] on span "/ mise-en-place / view / demande -> uuid" at bounding box center [784, 321] width 127 height 16
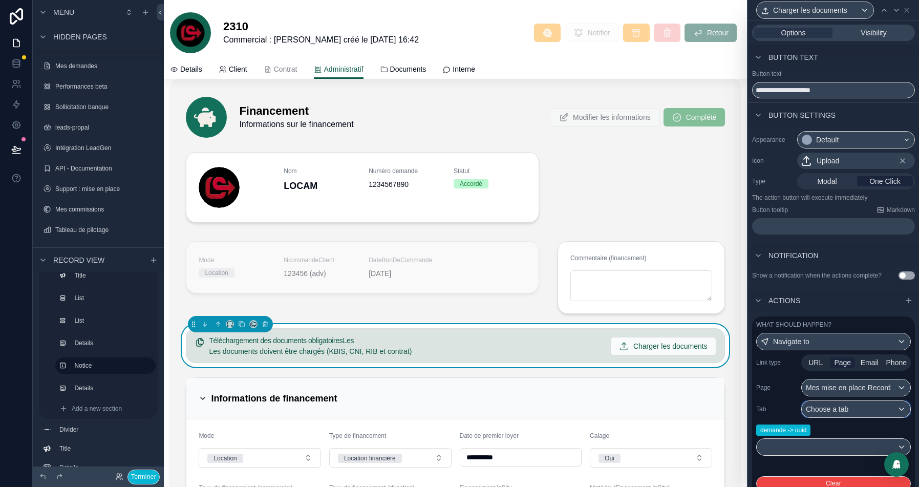
click at [858, 417] on div "Choose a tab" at bounding box center [855, 409] width 108 height 16
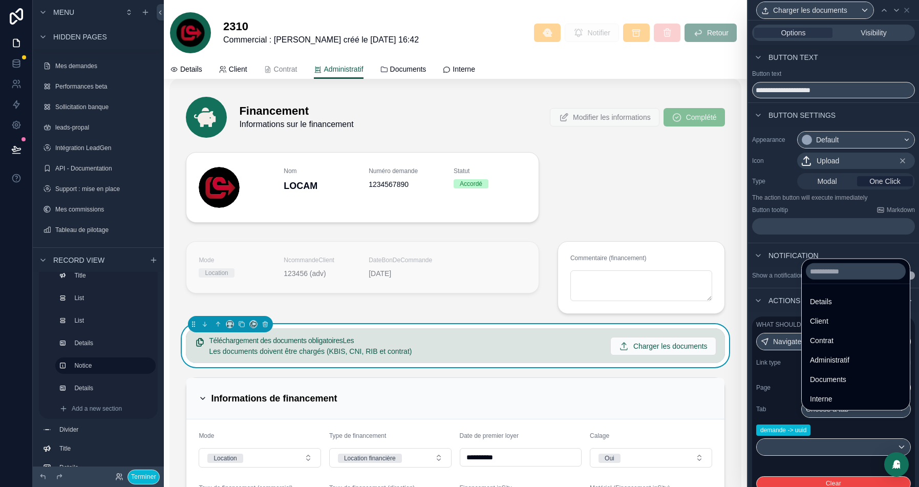
drag, startPoint x: 839, startPoint y: 375, endPoint x: 821, endPoint y: 455, distance: 81.7
click at [839, 375] on span "Documents" at bounding box center [828, 379] width 36 height 12
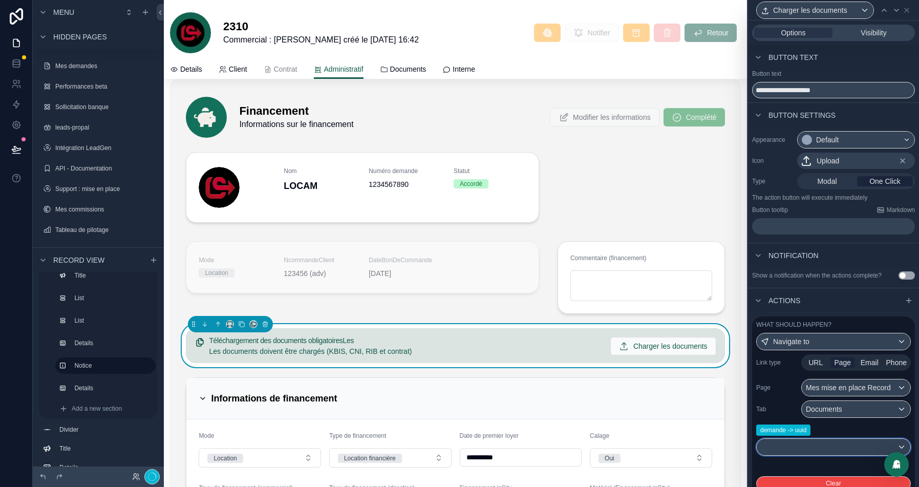
click at [816, 455] on div at bounding box center [833, 447] width 154 height 16
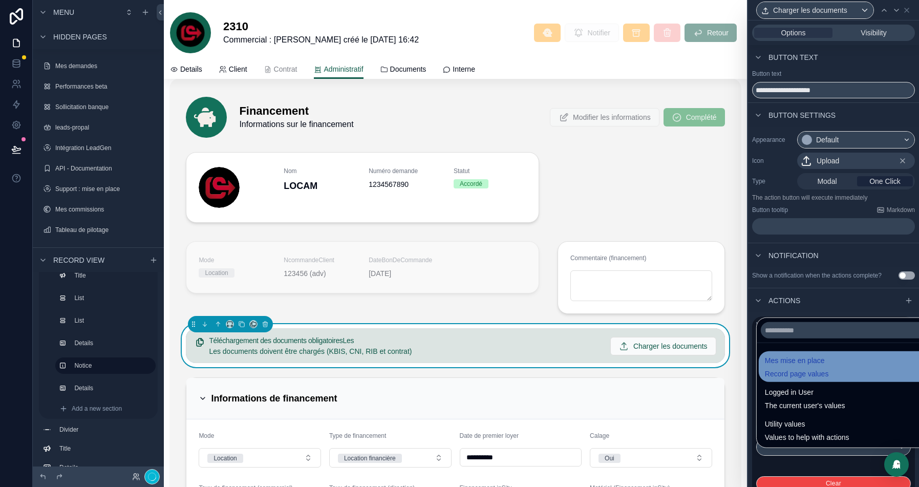
click at [804, 361] on span "Mes mise en place" at bounding box center [796, 360] width 64 height 12
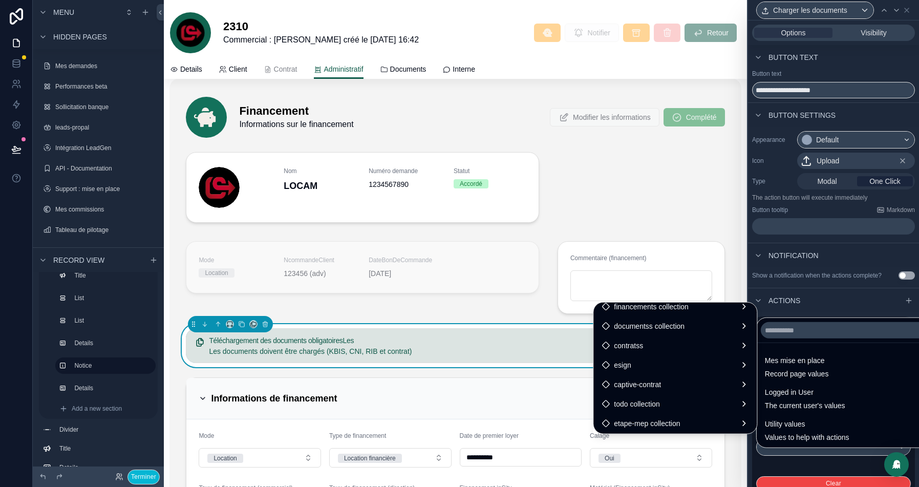
scroll to position [805, 0]
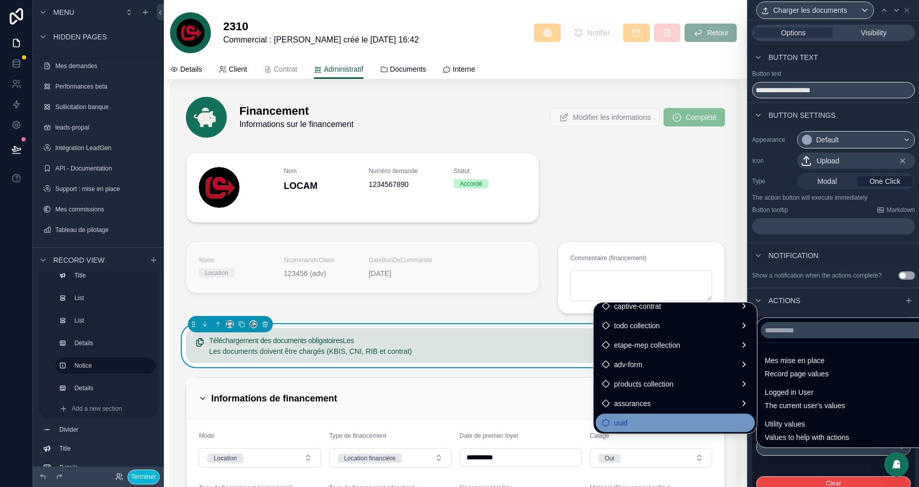
click at [622, 423] on div "uuid" at bounding box center [674, 423] width 147 height 12
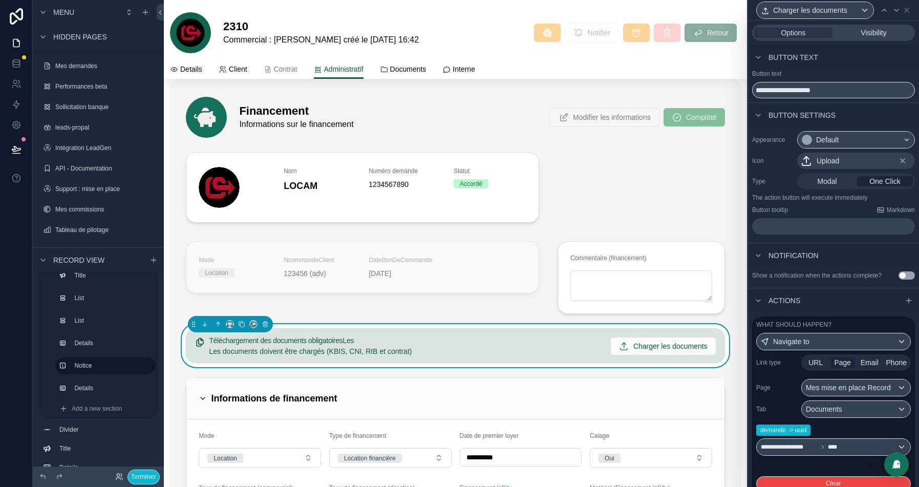
scroll to position [72, 0]
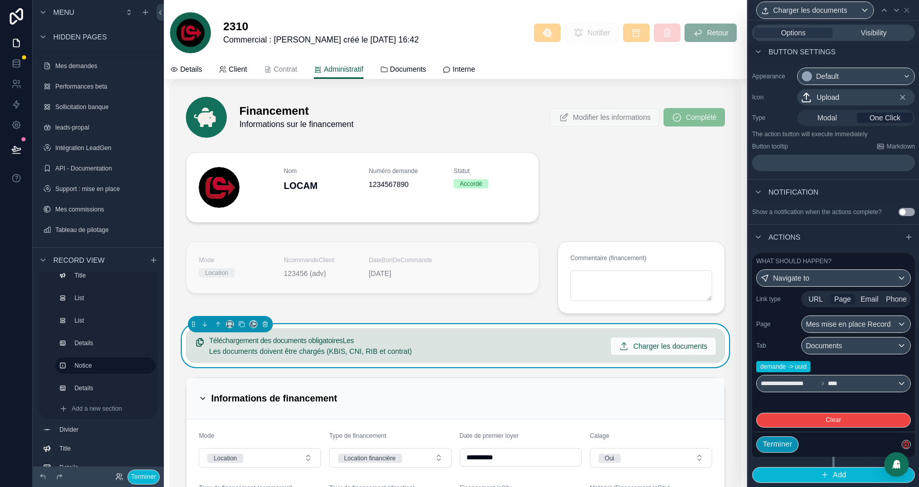
click at [782, 447] on button "Terminer" at bounding box center [777, 444] width 42 height 16
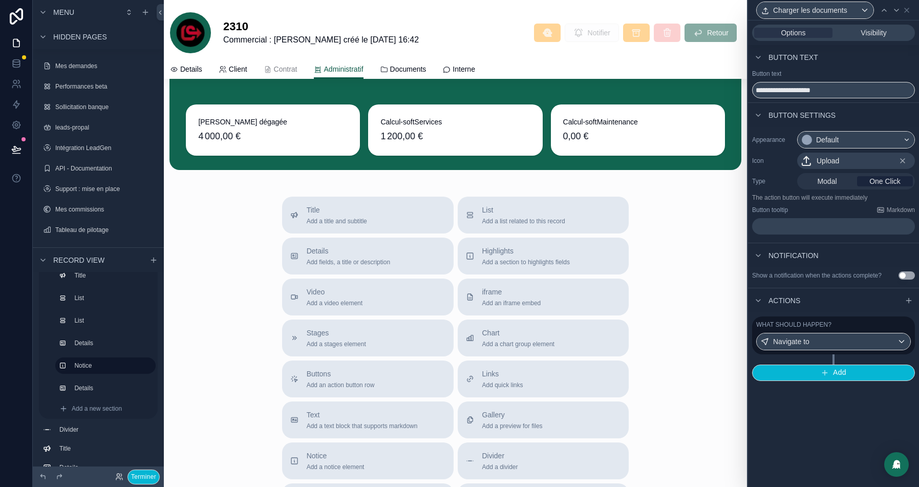
scroll to position [4237, 0]
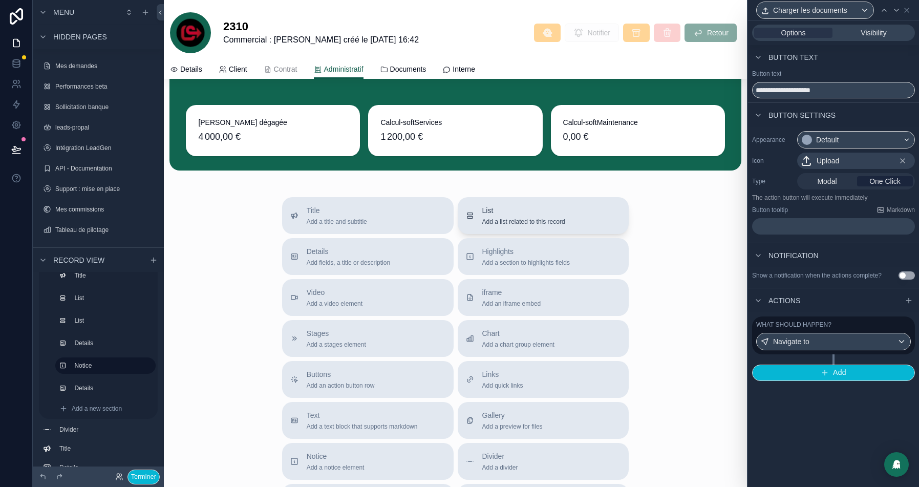
click at [500, 215] on span "List" at bounding box center [523, 210] width 83 height 10
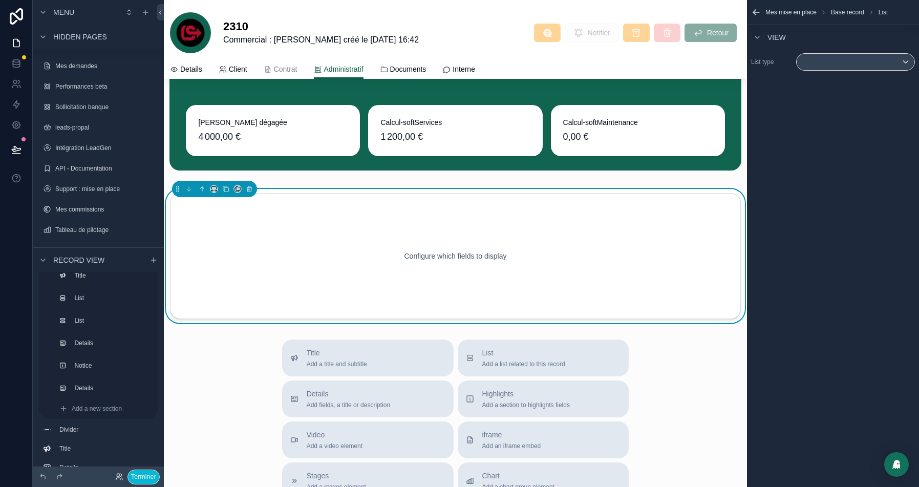
scroll to position [4252, 0]
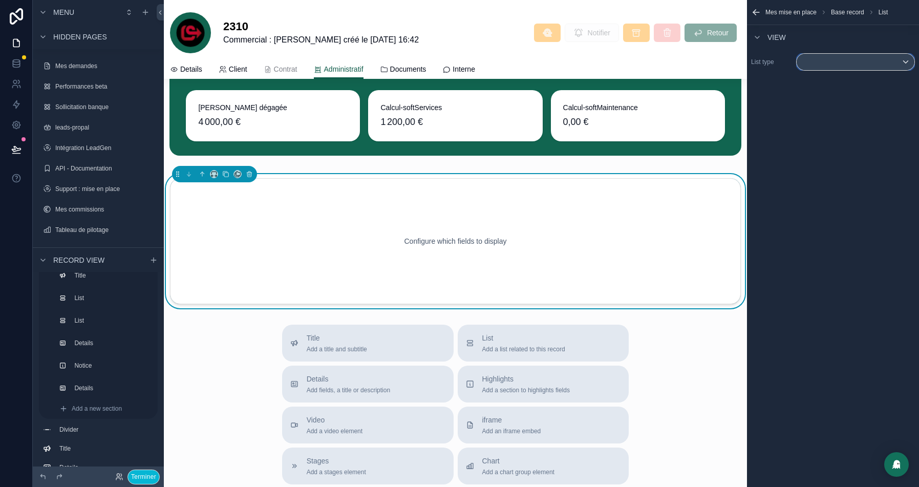
click at [862, 64] on div "scrollable content" at bounding box center [855, 62] width 118 height 16
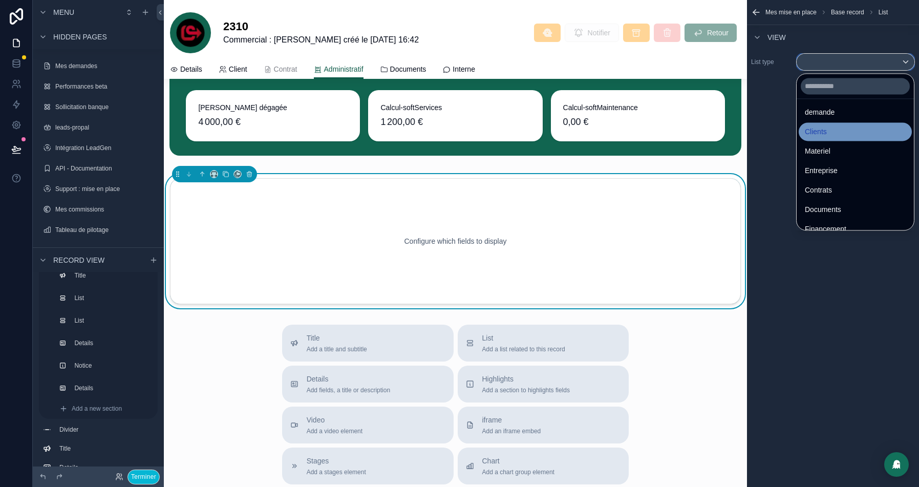
scroll to position [58, 0]
click at [819, 82] on input "text" at bounding box center [854, 86] width 109 height 16
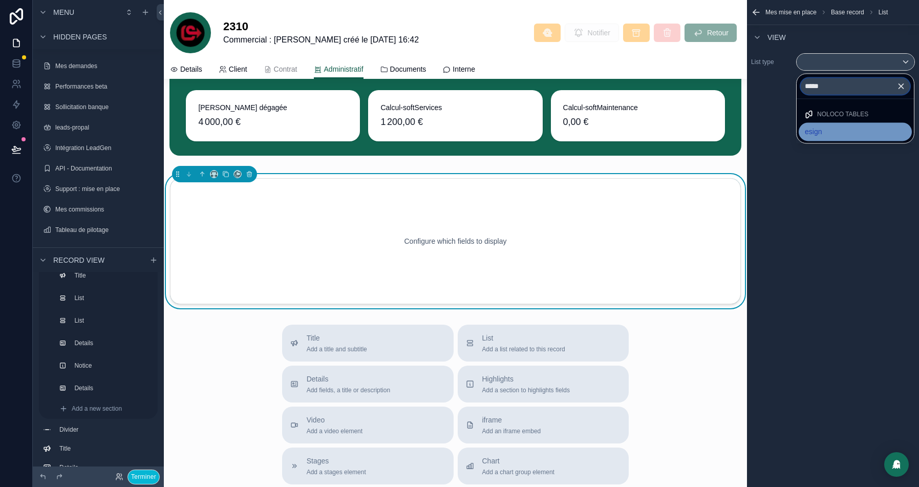
type input "*****"
click at [810, 133] on span "esign" at bounding box center [812, 131] width 17 height 12
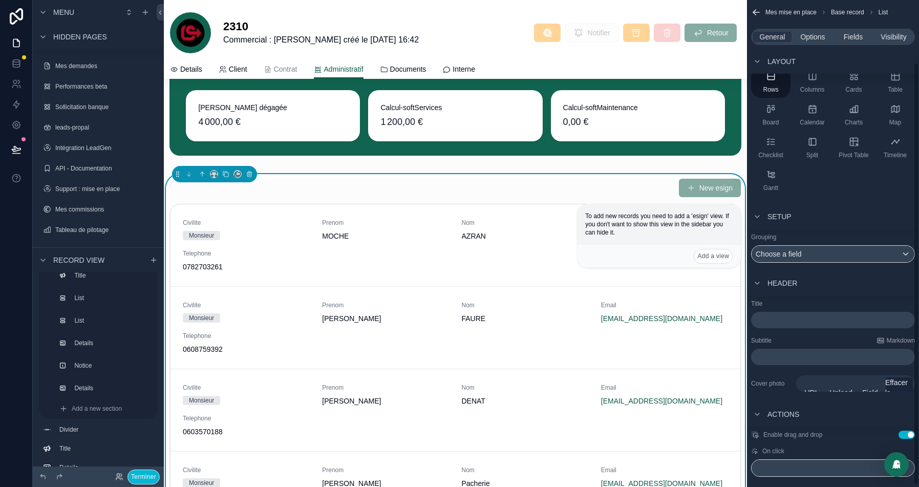
scroll to position [74, 0]
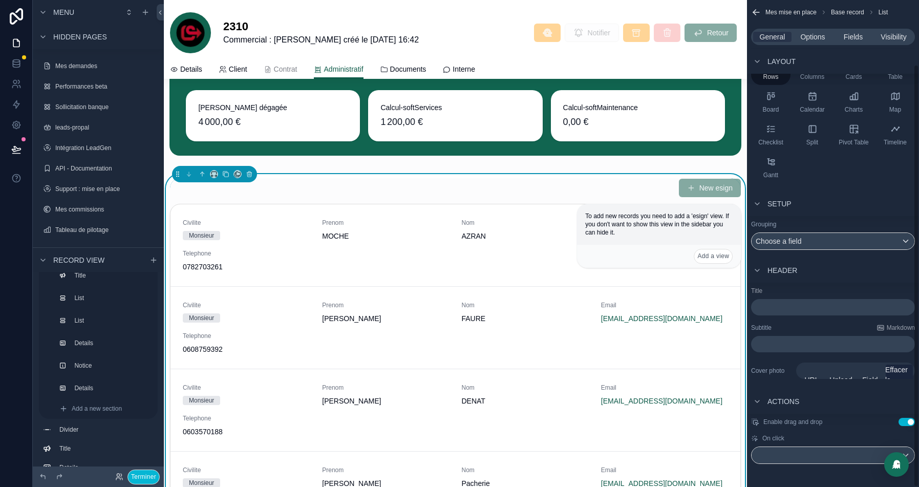
click at [906, 421] on button "Use setting" at bounding box center [906, 422] width 16 height 8
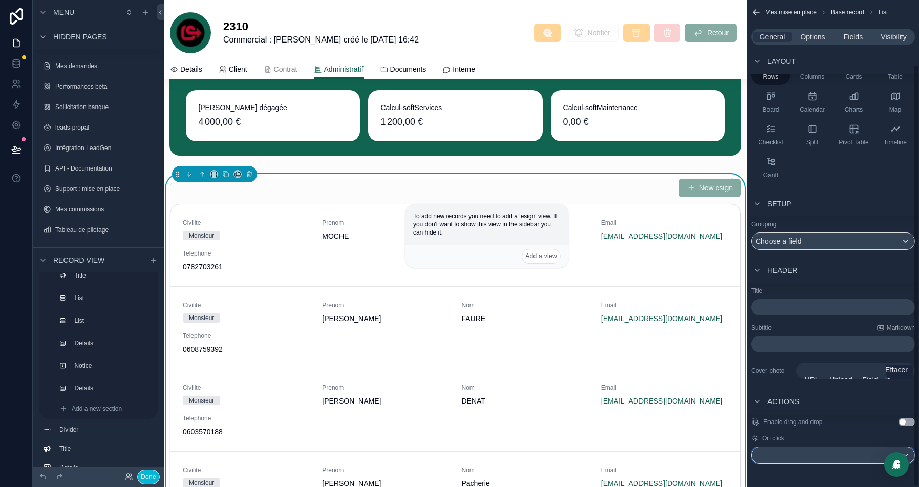
click at [804, 454] on div "scrollable content" at bounding box center [832, 455] width 163 height 16
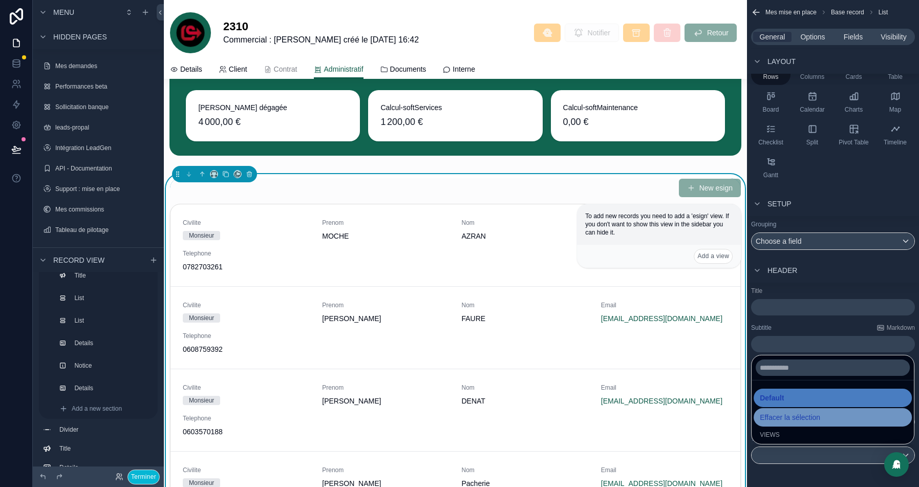
click at [788, 411] on span "Effacer la sélection" at bounding box center [789, 417] width 60 height 12
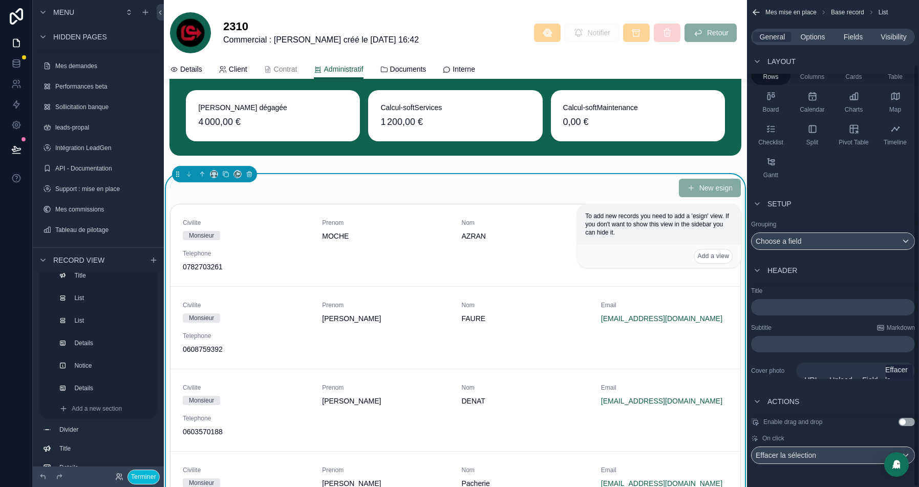
scroll to position [0, 0]
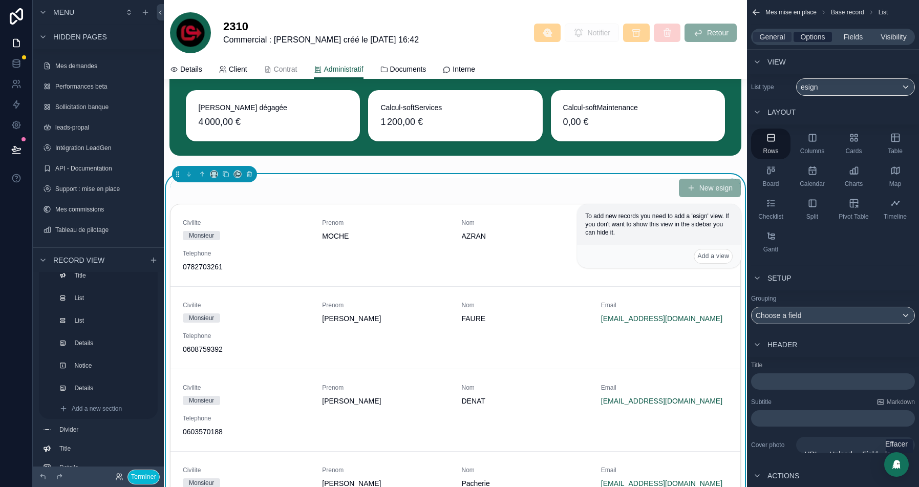
click at [803, 41] on span "Options" at bounding box center [812, 37] width 25 height 10
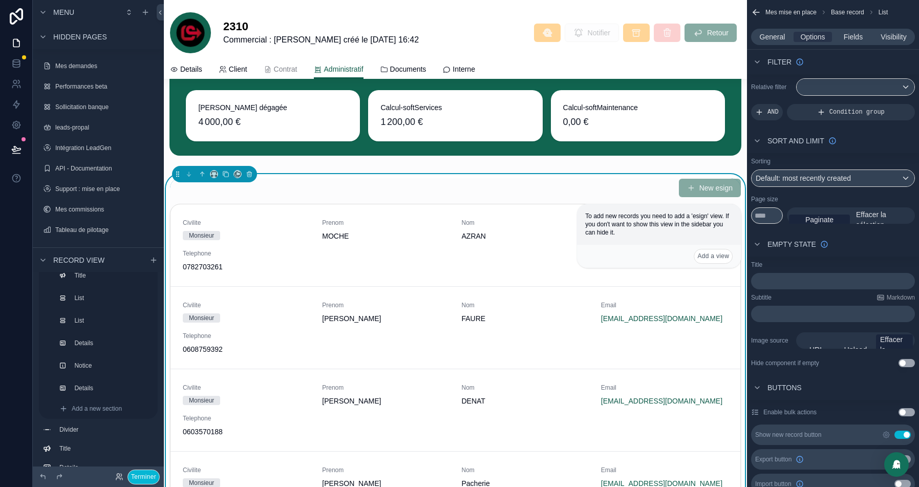
click at [786, 282] on p "﻿" at bounding box center [834, 281] width 158 height 8
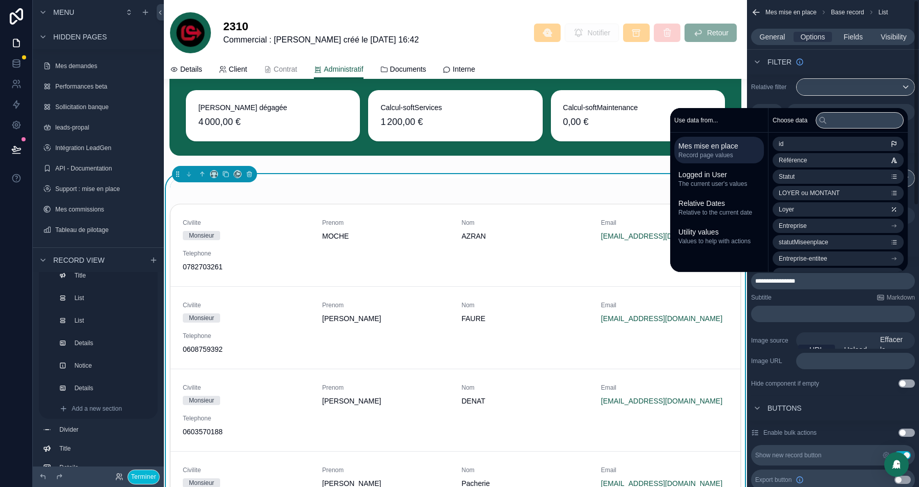
click at [842, 61] on div "Filter" at bounding box center [833, 62] width 172 height 25
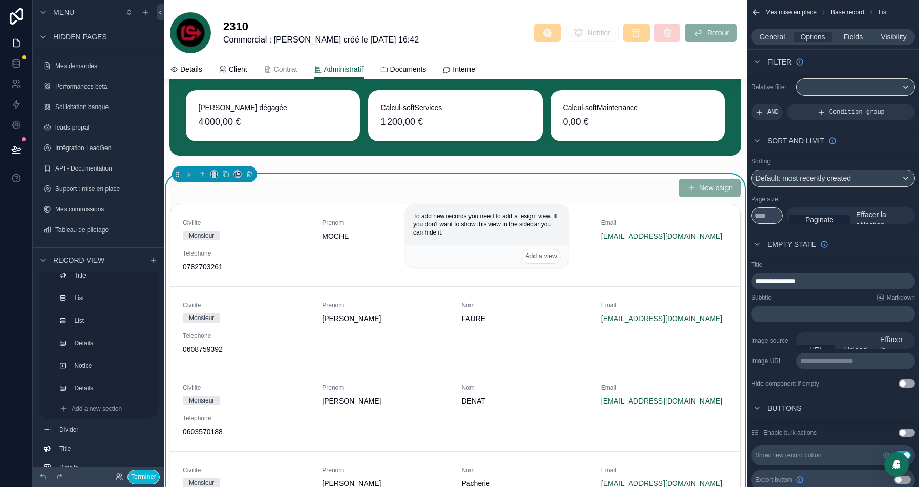
click at [819, 275] on div "**********" at bounding box center [833, 281] width 164 height 16
click at [813, 280] on p "**********" at bounding box center [834, 281] width 158 height 8
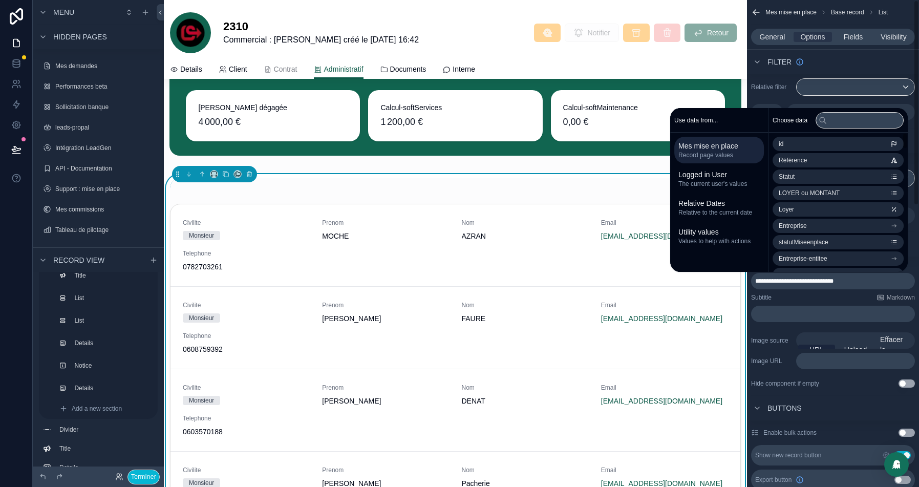
click at [846, 65] on div "Filter" at bounding box center [833, 62] width 172 height 25
click at [828, 86] on div "scrollable content" at bounding box center [855, 87] width 118 height 16
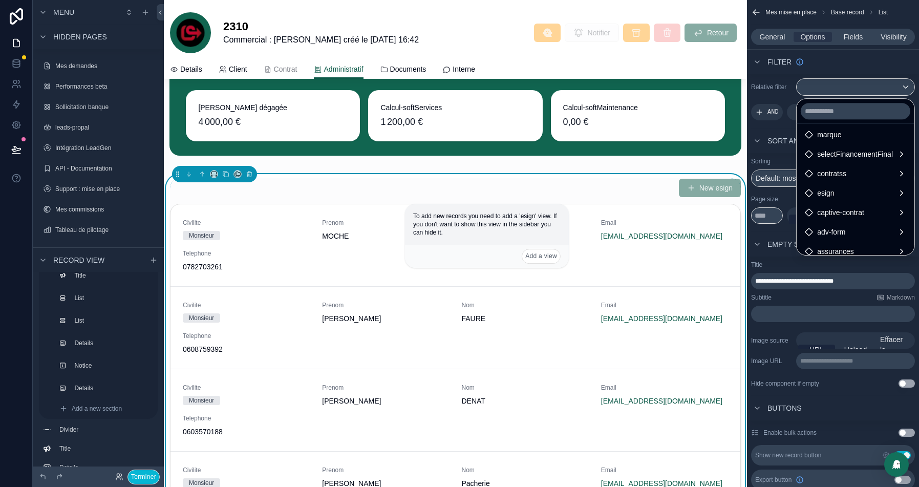
scroll to position [224, 0]
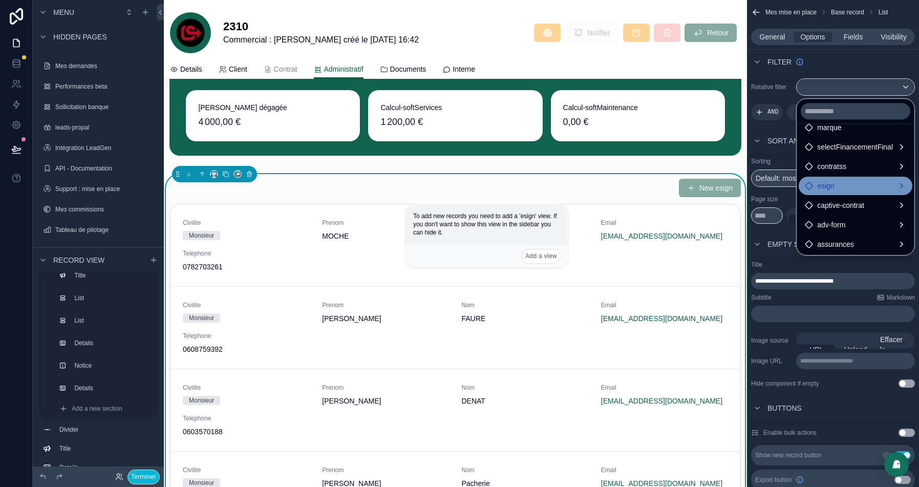
click at [824, 183] on span "esign" at bounding box center [825, 186] width 17 height 12
click at [747, 191] on span "demande" at bounding box center [749, 186] width 30 height 12
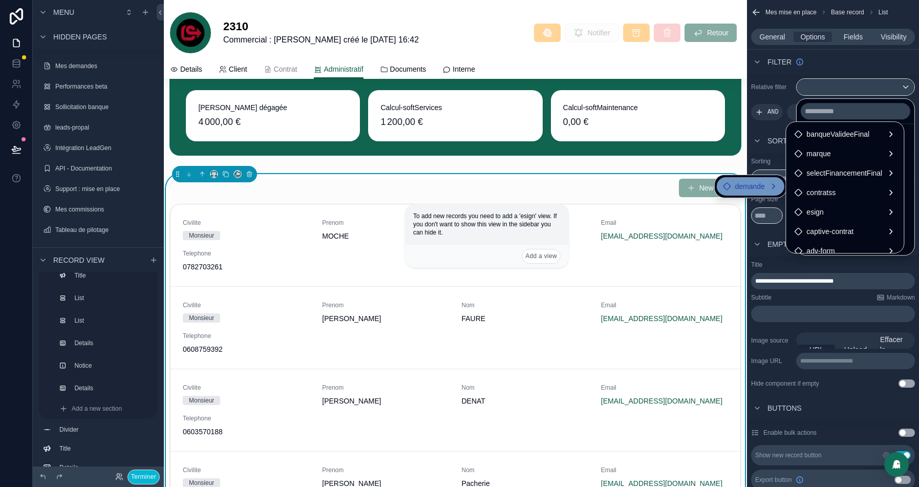
scroll to position [0, 0]
click at [856, 74] on div "scrollable content" at bounding box center [459, 243] width 919 height 487
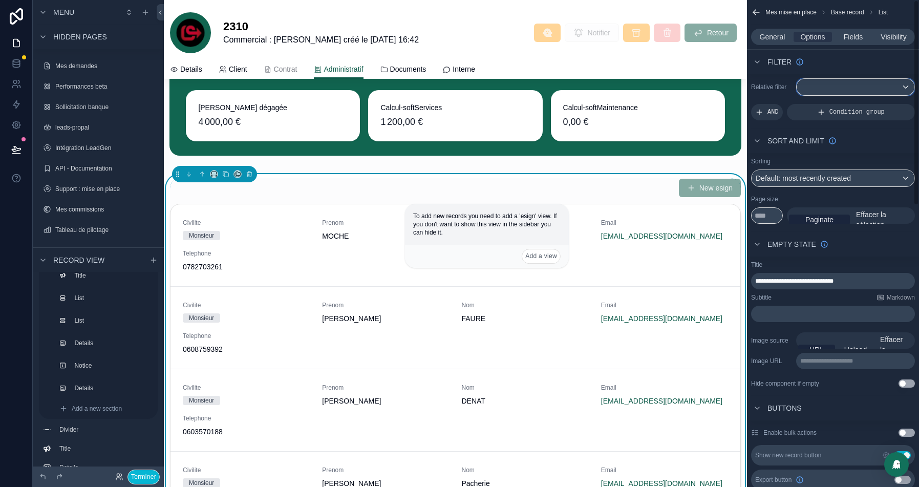
click at [833, 87] on div "scrollable content" at bounding box center [855, 87] width 118 height 16
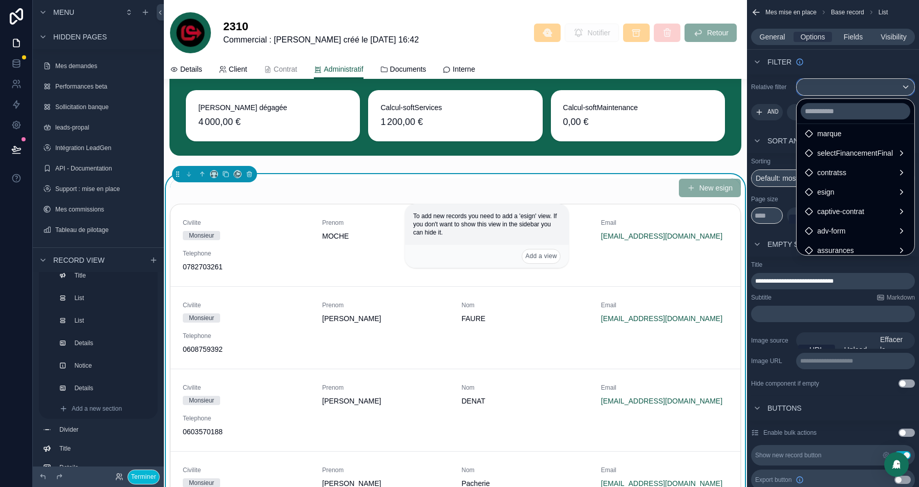
scroll to position [224, 0]
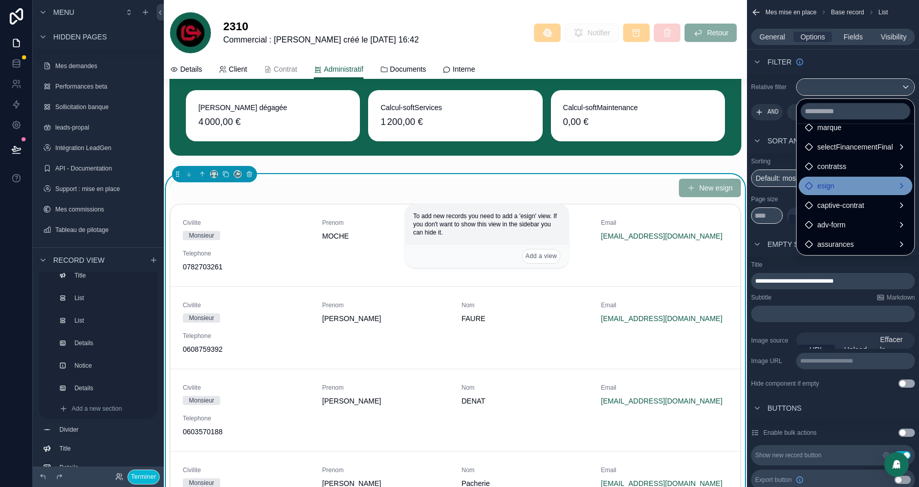
click at [819, 189] on span "esign" at bounding box center [825, 186] width 17 height 12
click at [757, 191] on span "demande" at bounding box center [749, 186] width 30 height 12
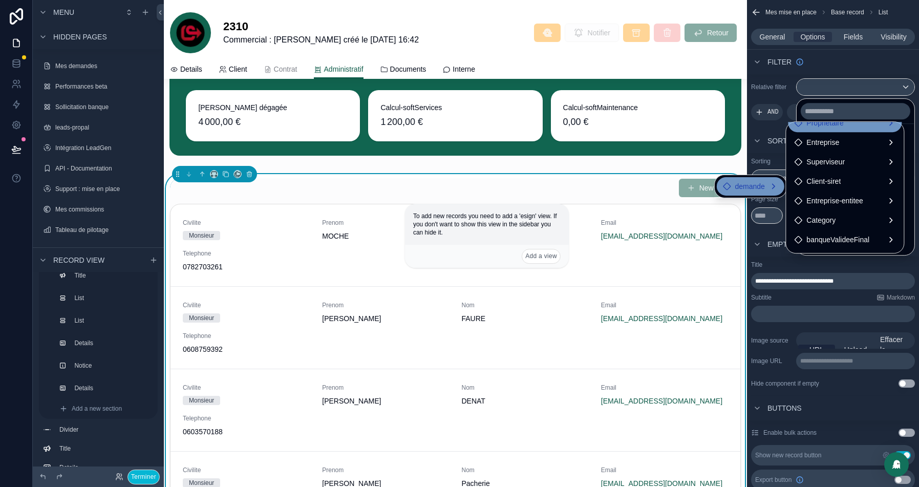
scroll to position [61, 0]
click at [748, 183] on span "demande" at bounding box center [749, 186] width 30 height 12
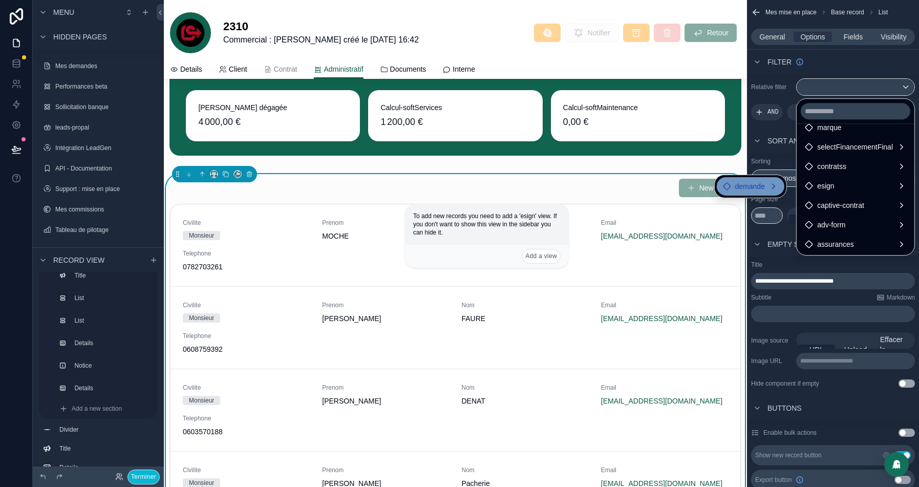
click at [748, 183] on span "demande" at bounding box center [749, 186] width 30 height 12
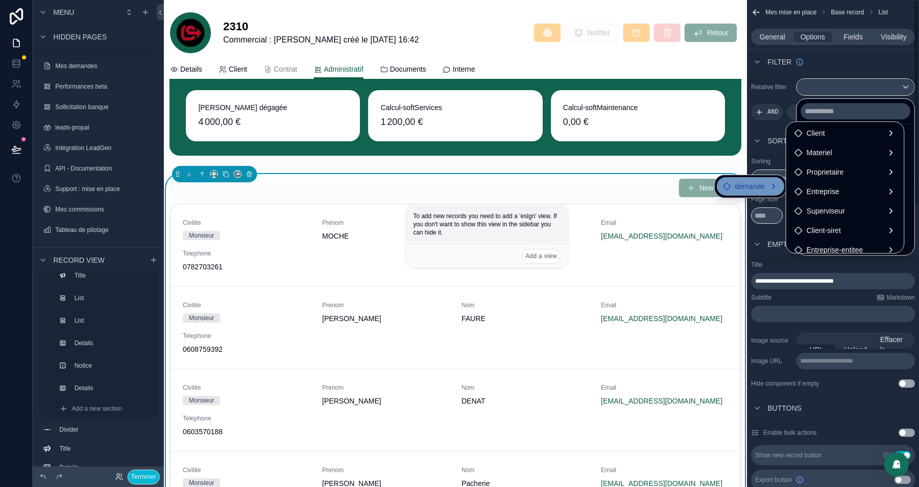
click at [844, 50] on div "scrollable content" at bounding box center [459, 243] width 919 height 487
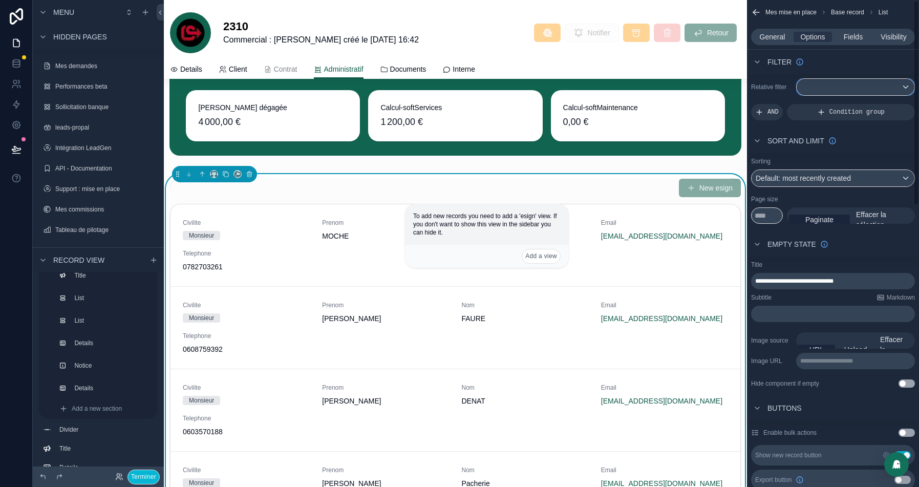
click at [826, 85] on div "scrollable content" at bounding box center [855, 87] width 118 height 16
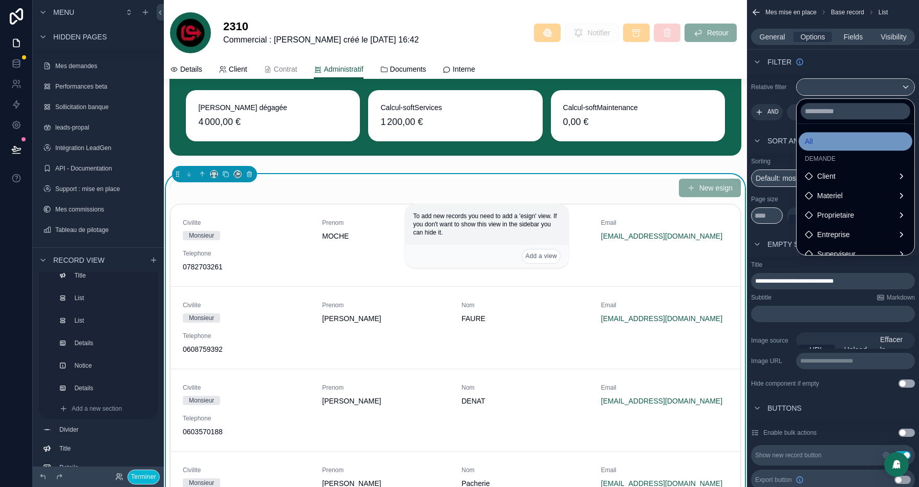
click at [804, 141] on span "All" at bounding box center [808, 141] width 8 height 12
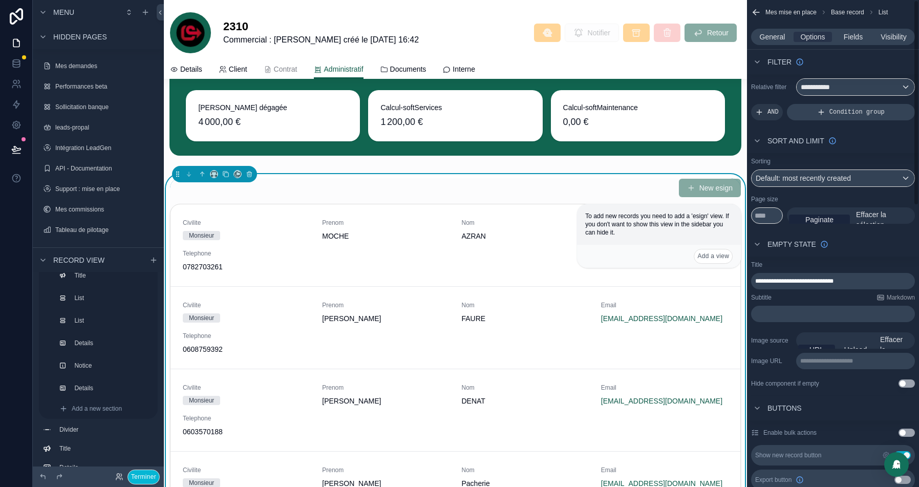
click at [827, 113] on div "Condition group" at bounding box center [850, 112] width 128 height 16
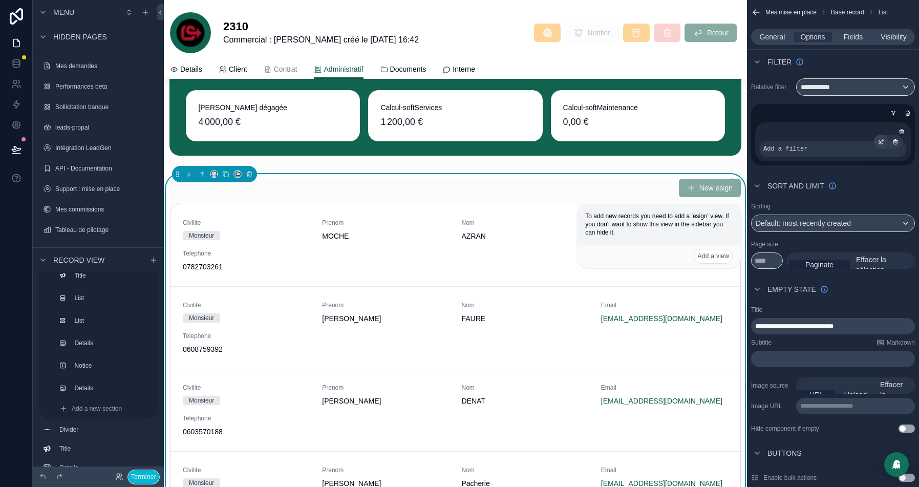
click at [882, 145] on div "scrollable content" at bounding box center [880, 142] width 14 height 14
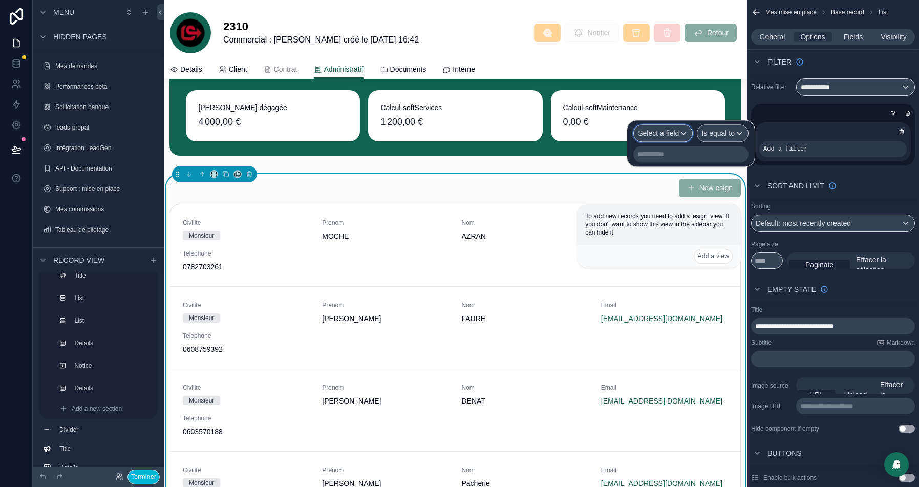
click at [641, 136] on span "Select a field" at bounding box center [658, 133] width 41 height 8
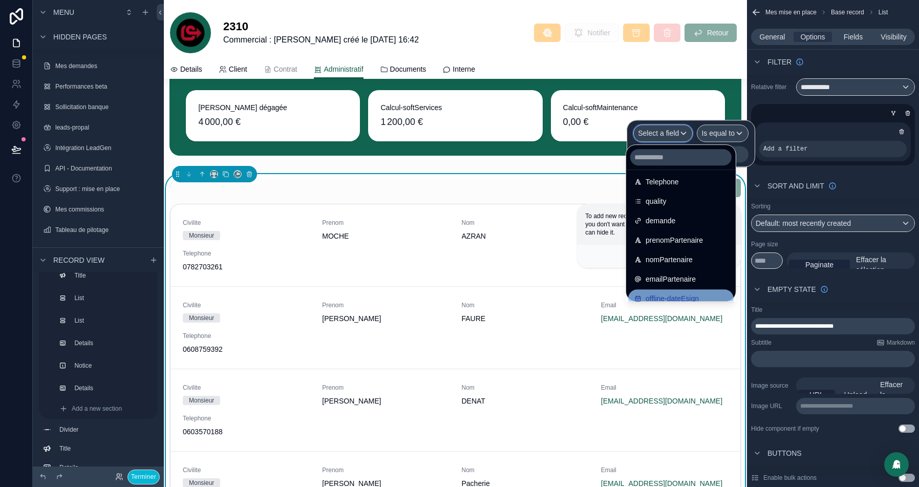
scroll to position [158, 0]
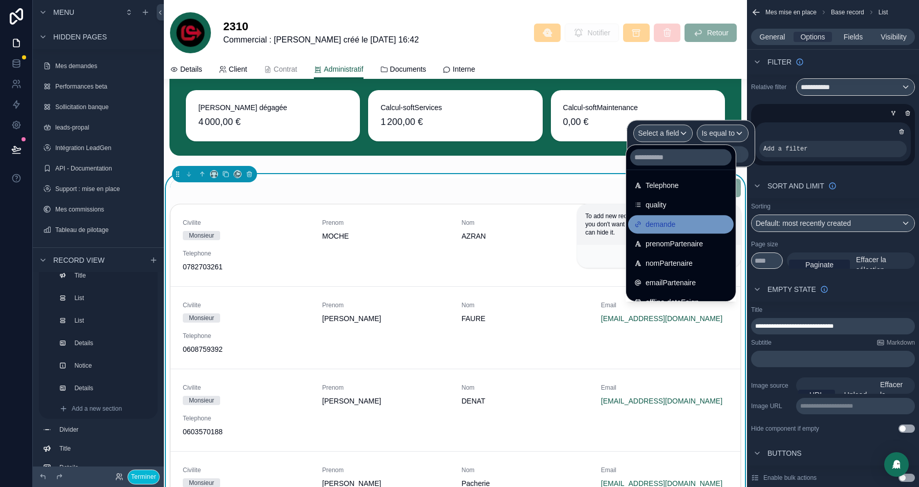
click at [675, 225] on span "demande" at bounding box center [660, 224] width 30 height 12
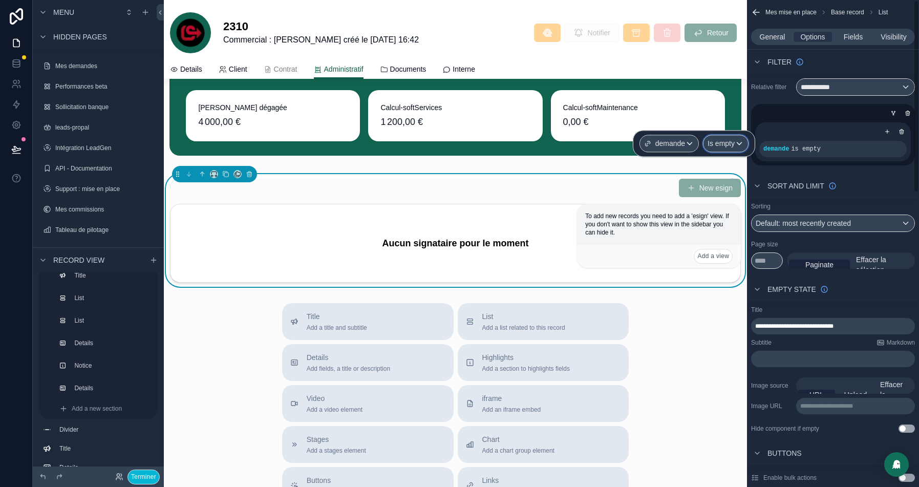
click at [720, 145] on span "Is empty" at bounding box center [720, 143] width 27 height 10
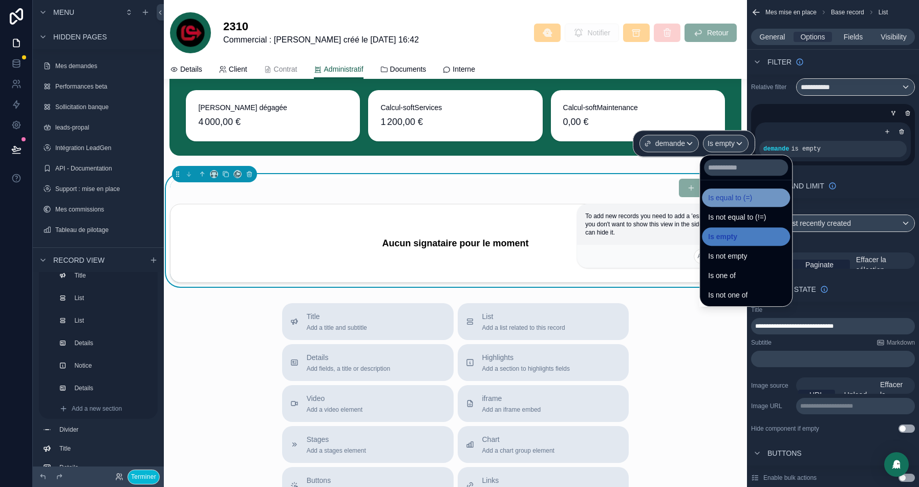
click at [723, 194] on span "Is equal to (=)" at bounding box center [730, 197] width 44 height 12
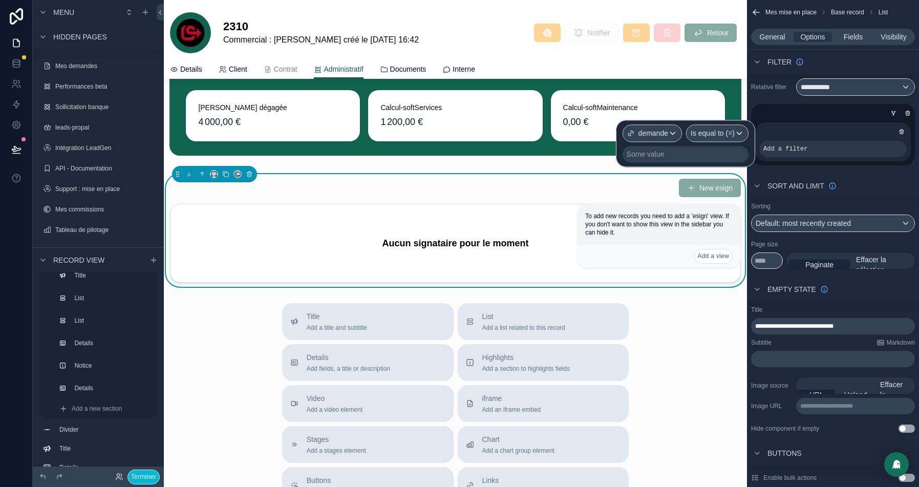
click at [672, 155] on div "Some value" at bounding box center [685, 154] width 126 height 16
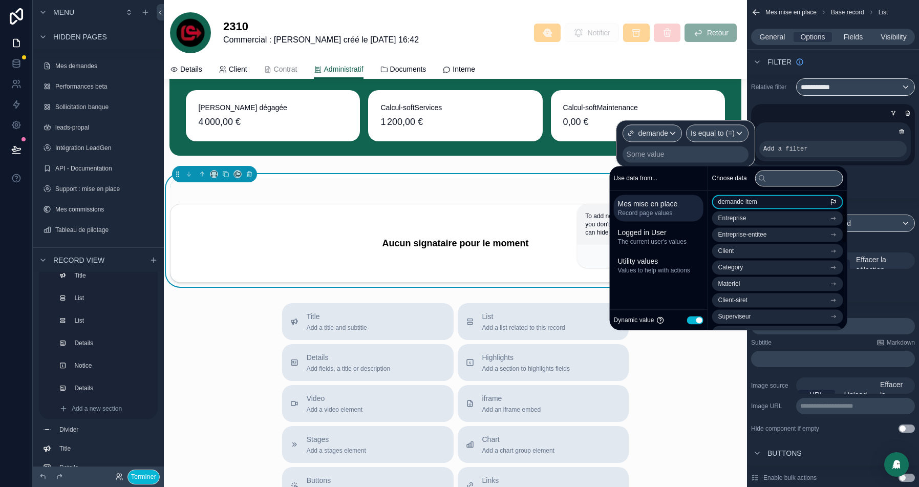
click at [757, 199] on span "demande item" at bounding box center [737, 202] width 39 height 8
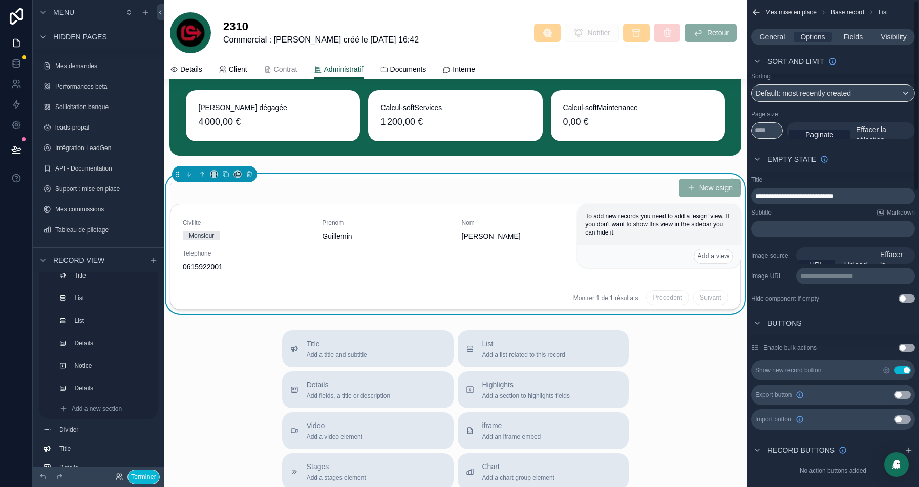
scroll to position [0, 0]
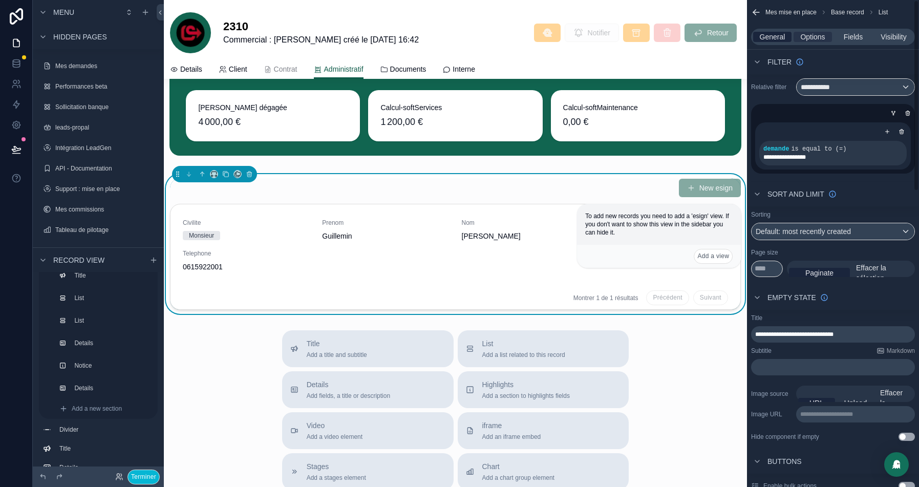
click at [763, 35] on span "General" at bounding box center [772, 37] width 26 height 10
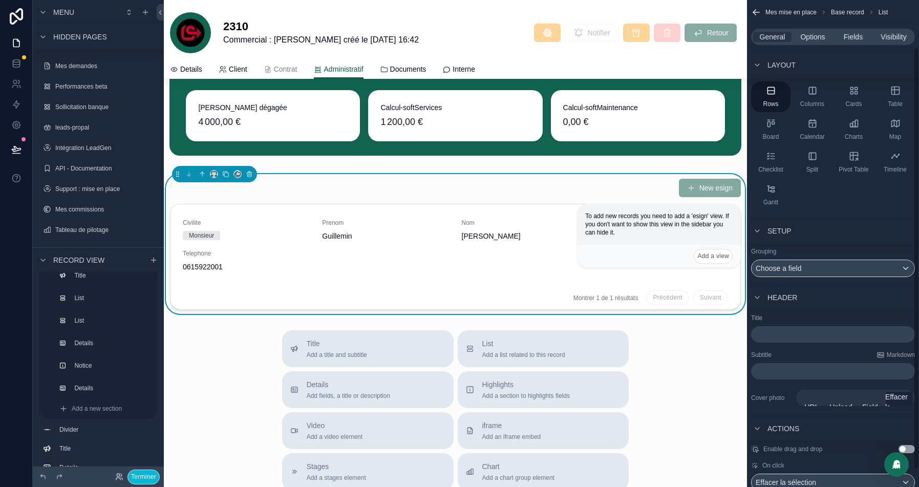
scroll to position [54, 0]
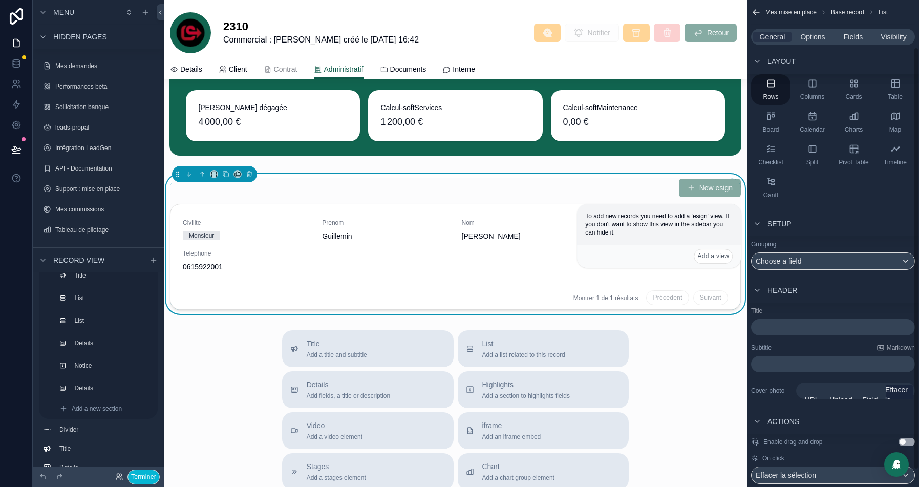
click at [770, 322] on p "﻿" at bounding box center [834, 327] width 158 height 10
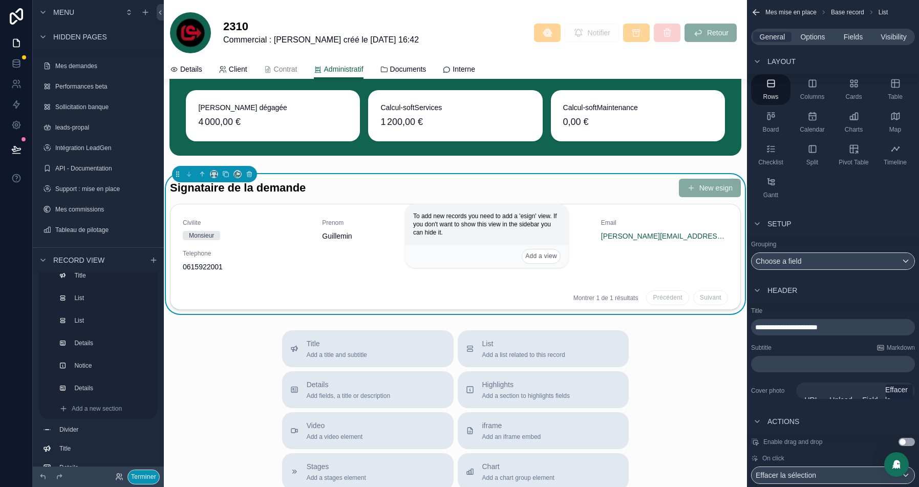
click at [136, 473] on button "Terminer" at bounding box center [143, 476] width 32 height 15
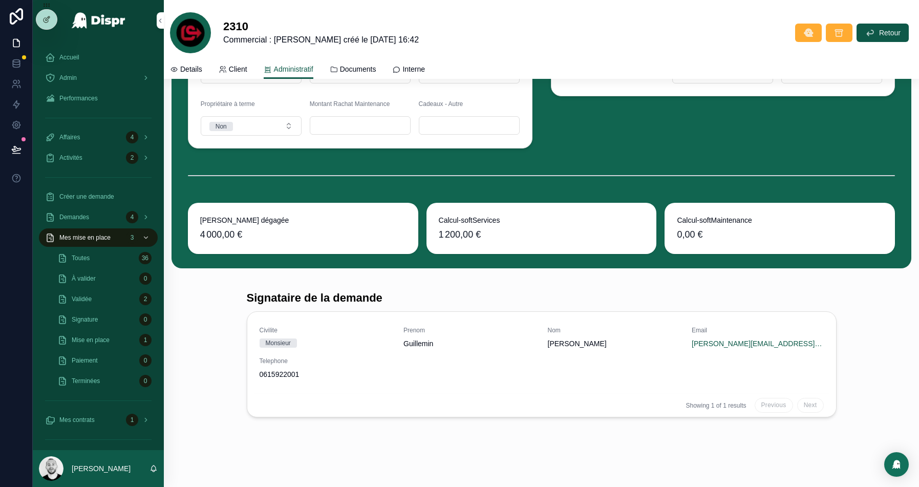
scroll to position [3495, 0]
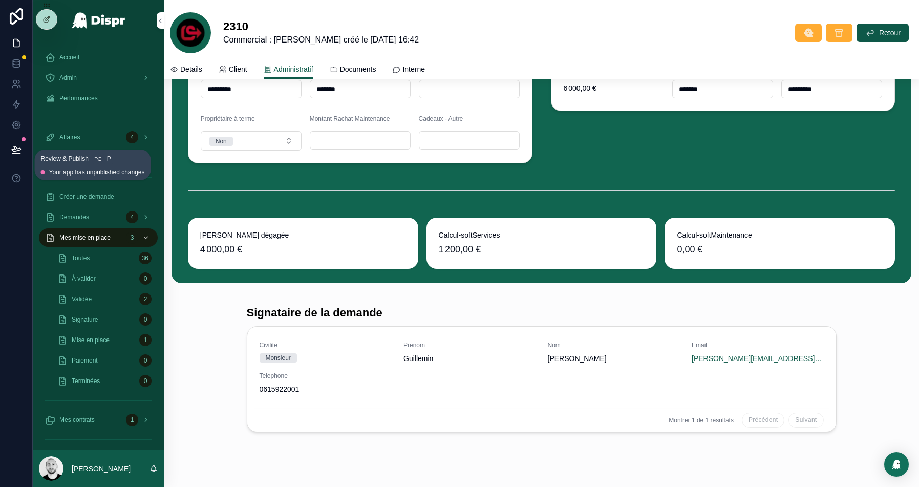
click at [16, 150] on icon at bounding box center [16, 149] width 10 height 10
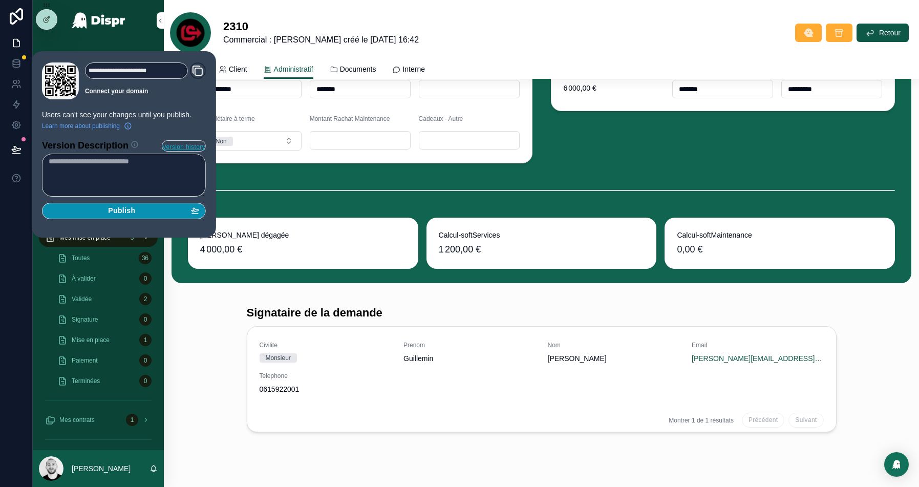
click at [112, 214] on button "Publish" at bounding box center [124, 211] width 164 height 16
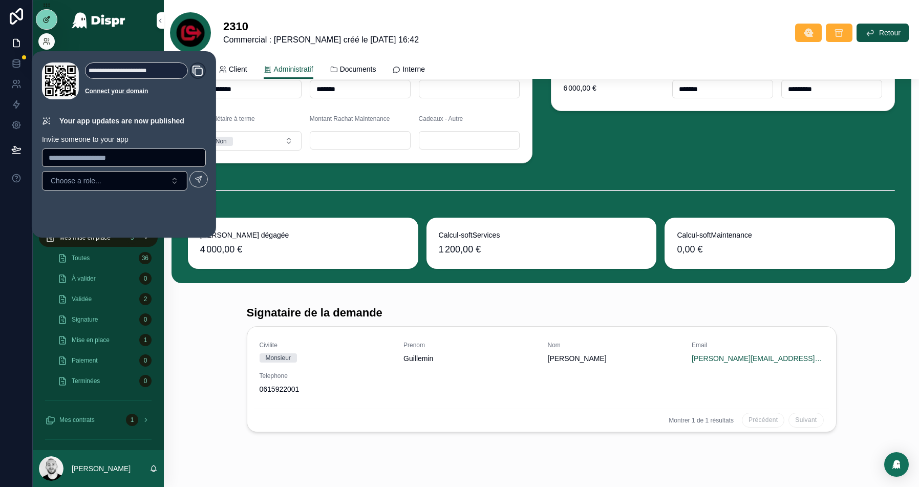
click at [48, 20] on icon at bounding box center [46, 19] width 8 height 8
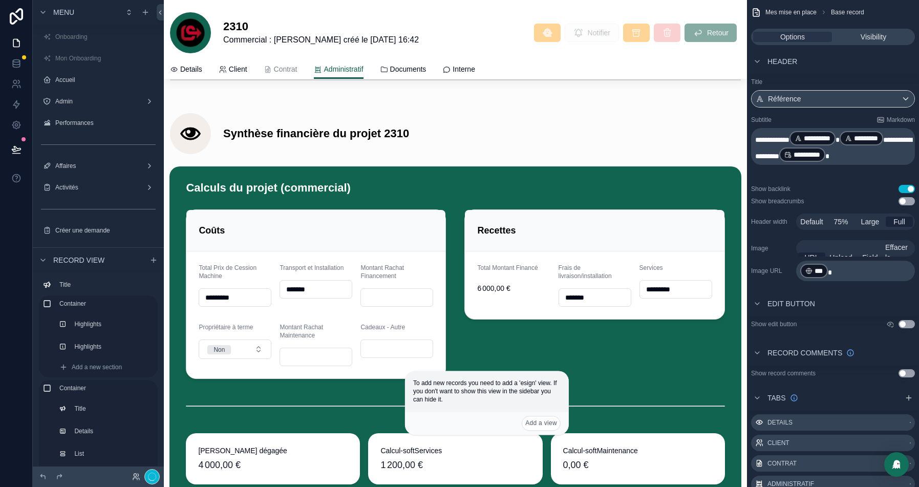
scroll to position [4254, 0]
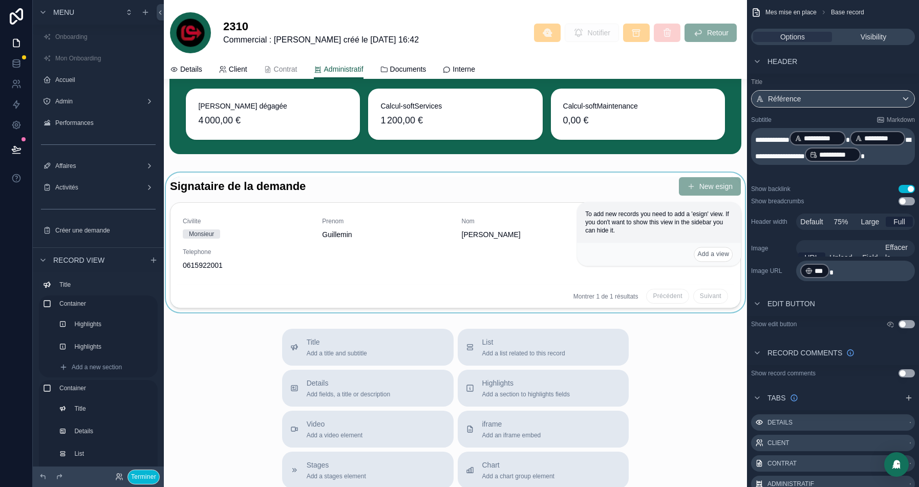
click at [341, 186] on div "scrollable content" at bounding box center [455, 242] width 583 height 140
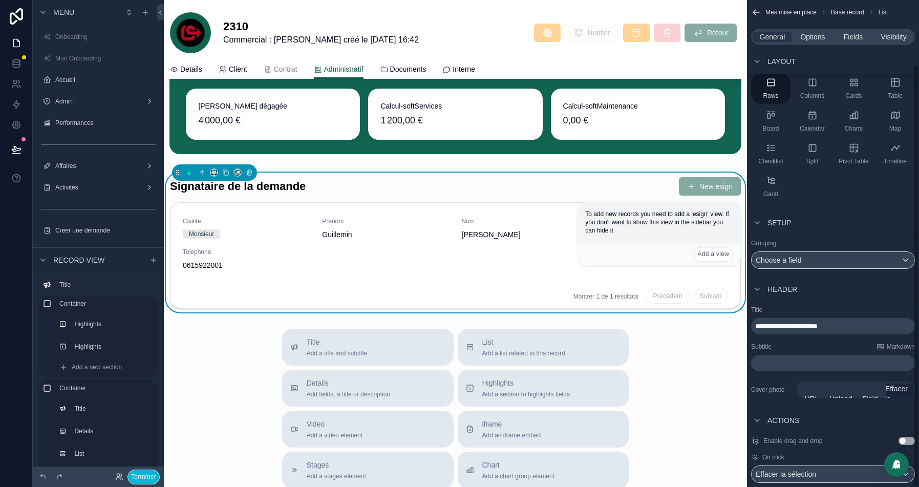
scroll to position [74, 0]
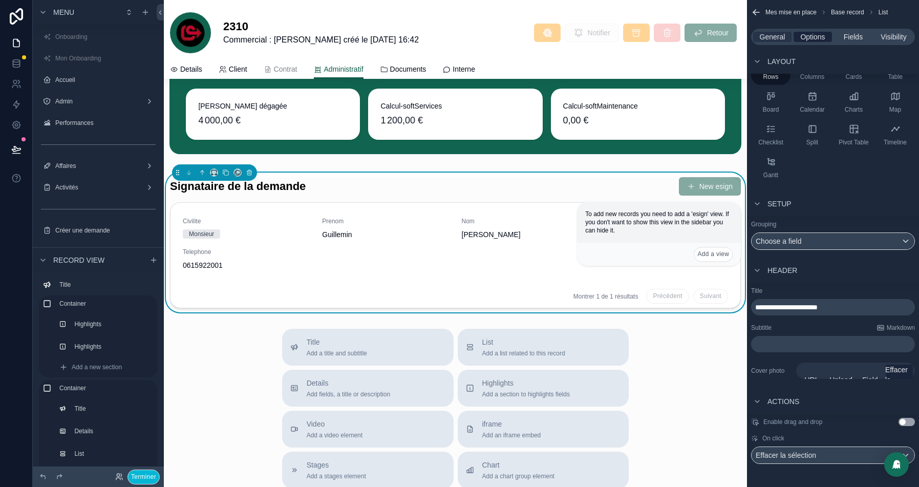
click at [812, 37] on span "Options" at bounding box center [812, 37] width 25 height 10
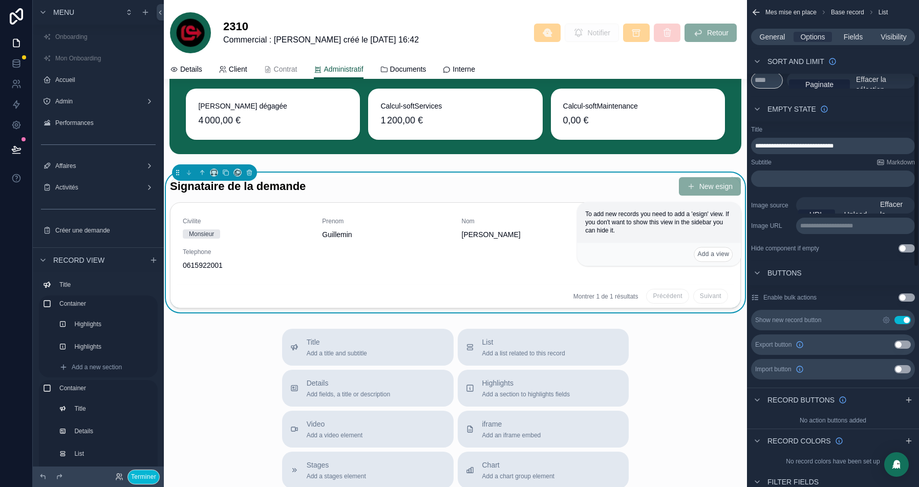
scroll to position [193, 0]
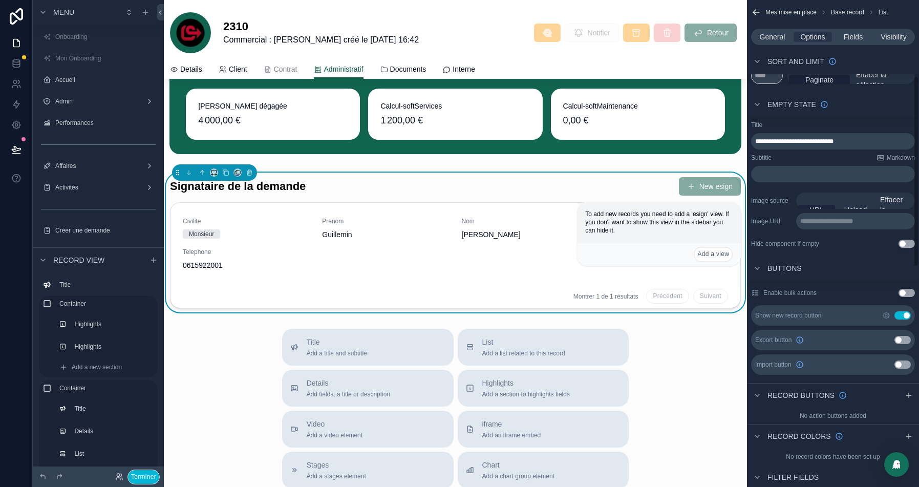
click at [903, 311] on button "Use setting" at bounding box center [902, 315] width 16 height 8
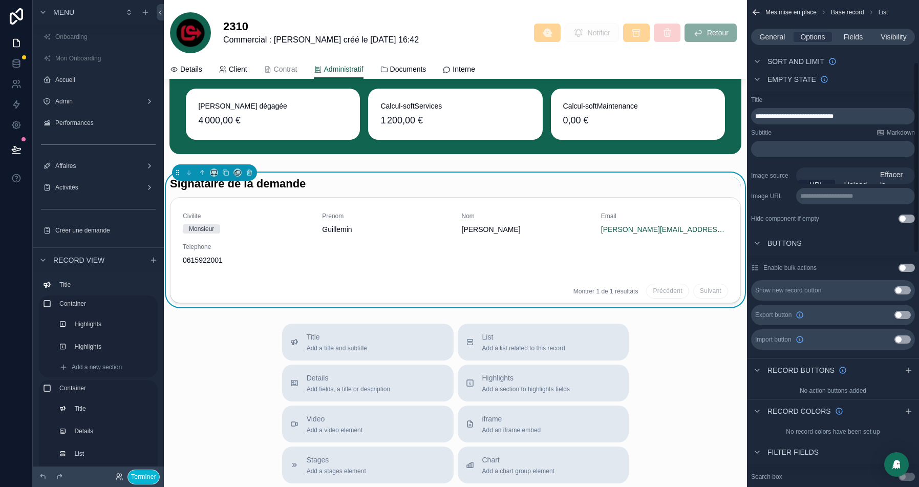
scroll to position [119, 0]
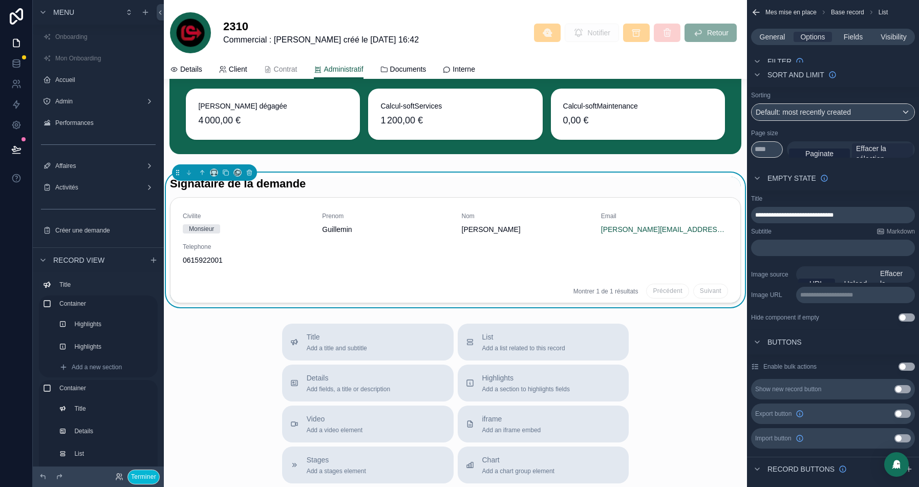
click at [875, 146] on span "Effacer la sélection" at bounding box center [882, 153] width 53 height 20
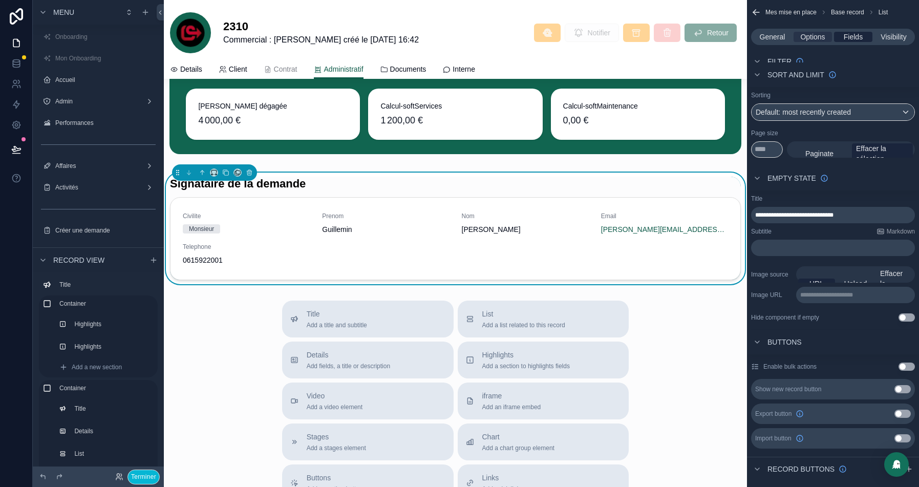
click at [856, 40] on span "Fields" at bounding box center [852, 37] width 19 height 10
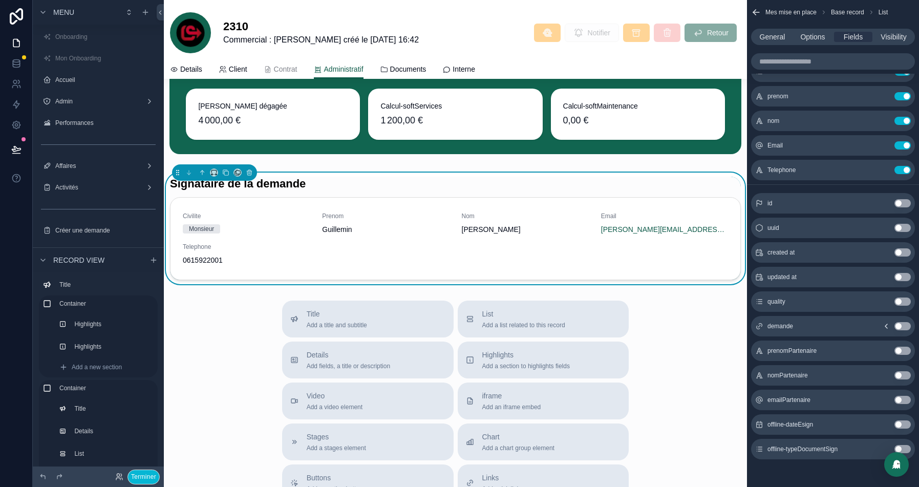
click at [902, 300] on button "Use setting" at bounding box center [902, 301] width 16 height 8
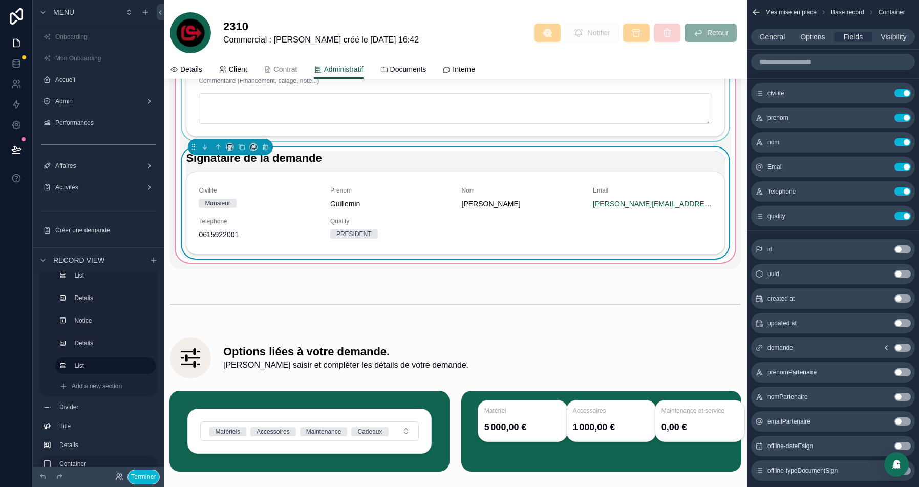
scroll to position [1830, 0]
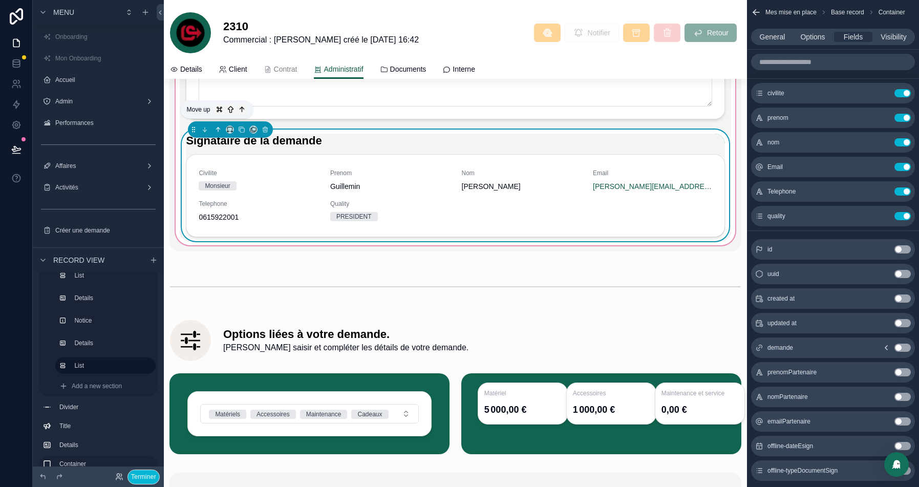
click at [218, 126] on icon "scrollable content" at bounding box center [217, 129] width 7 height 7
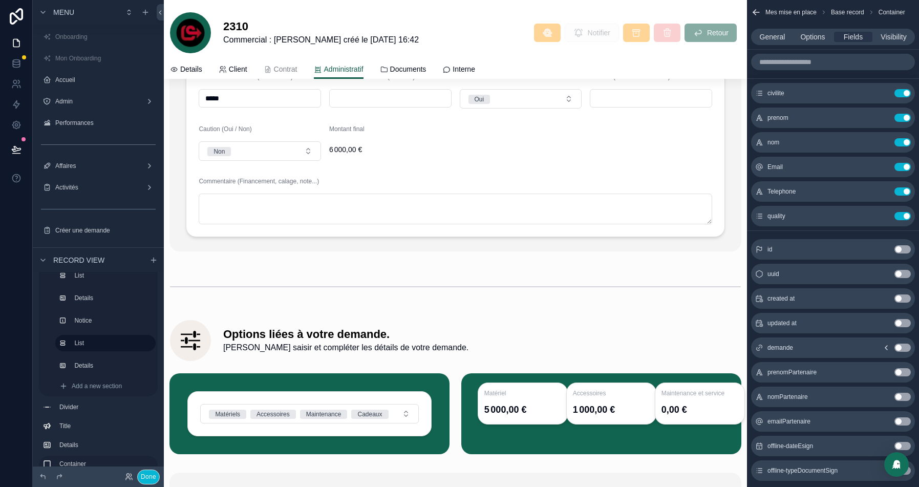
scroll to position [1474, 0]
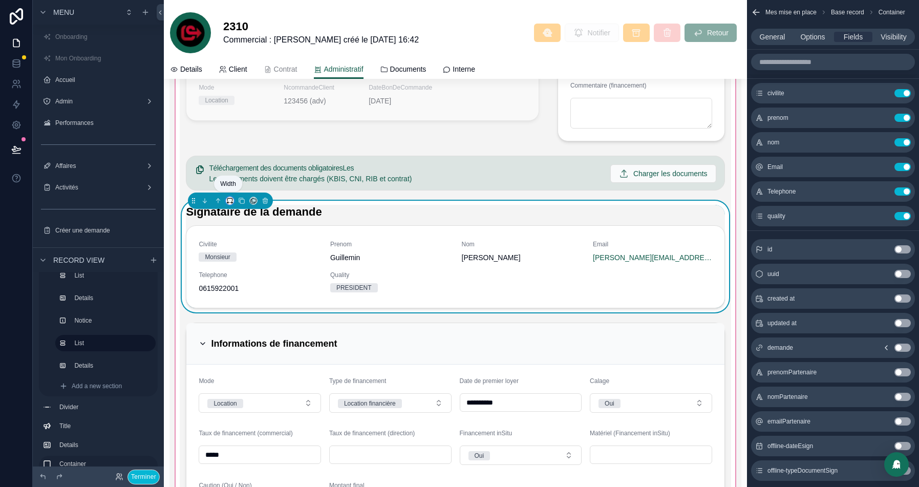
click at [227, 202] on icon "scrollable content" at bounding box center [227, 203] width 1 height 2
click at [262, 330] on span "Full width" at bounding box center [250, 332] width 33 height 12
click at [146, 480] on button "Terminer" at bounding box center [143, 476] width 32 height 15
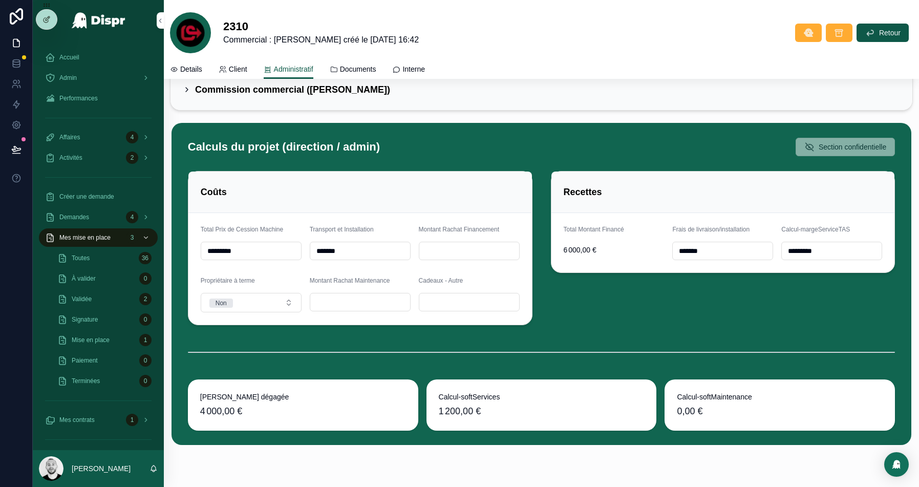
scroll to position [3471, 0]
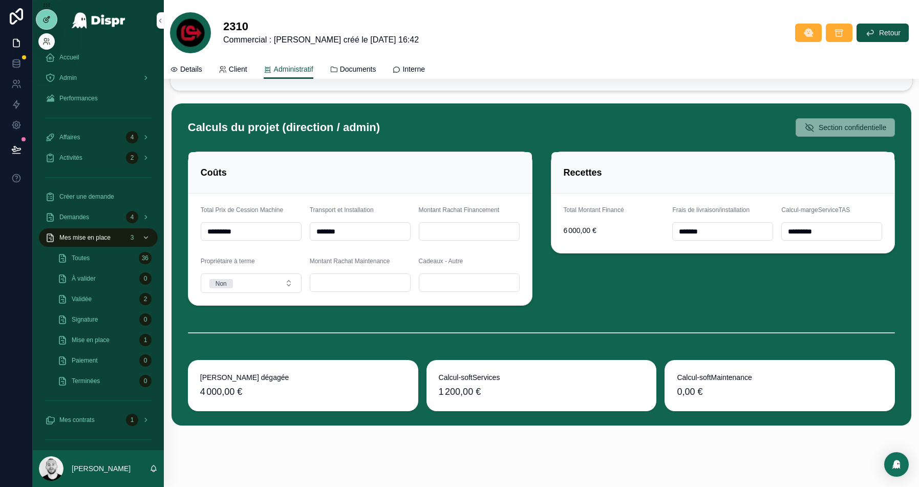
click at [43, 18] on icon at bounding box center [46, 19] width 8 height 8
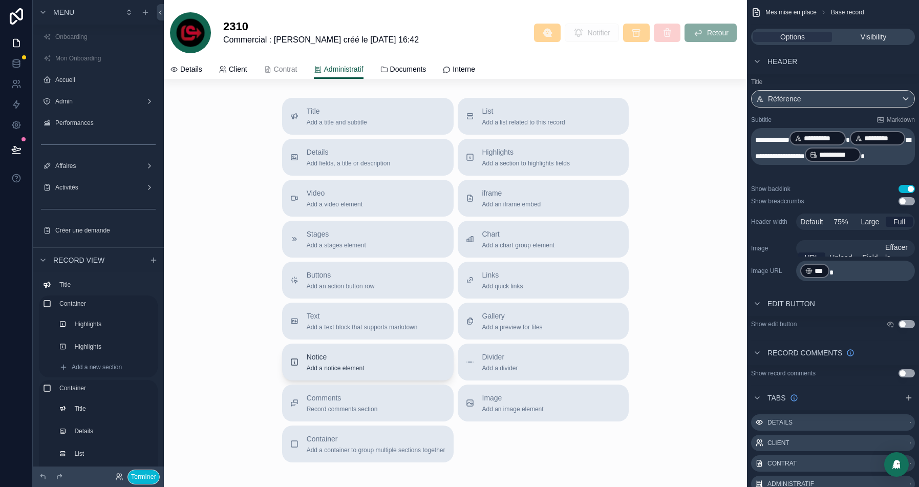
scroll to position [4452, 0]
click at [339, 327] on span "Add a text block that supports markdown" at bounding box center [362, 329] width 111 height 8
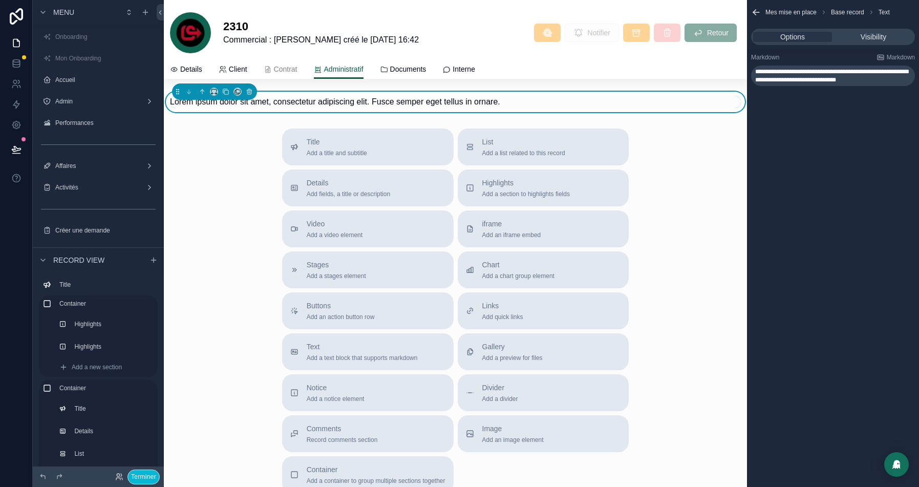
scroll to position [4313, 0]
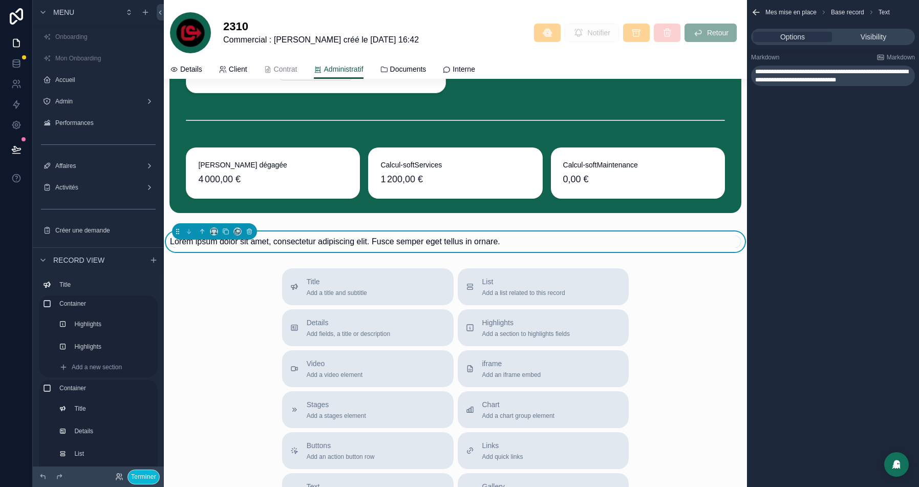
click at [800, 77] on span "**********" at bounding box center [831, 76] width 153 height 14
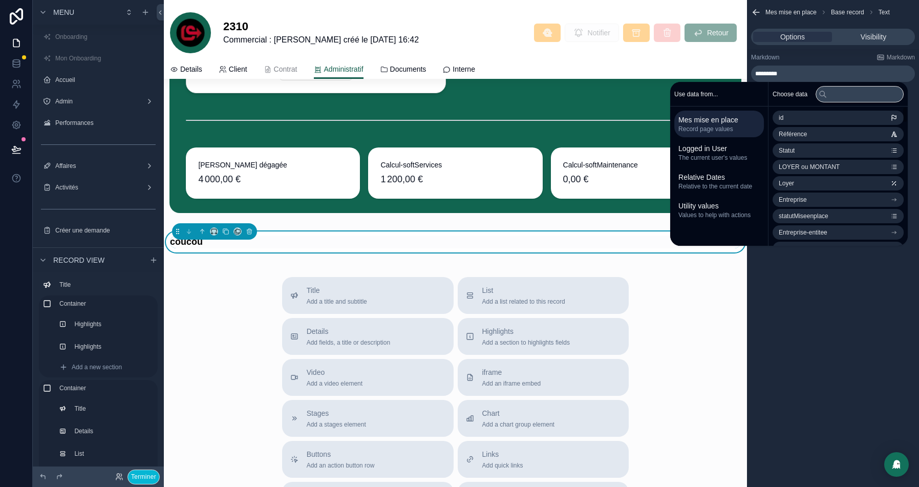
click at [788, 315] on div "Mes mise en place Base record Text Options Visibility Markdown Markdown *******…" at bounding box center [833, 243] width 172 height 487
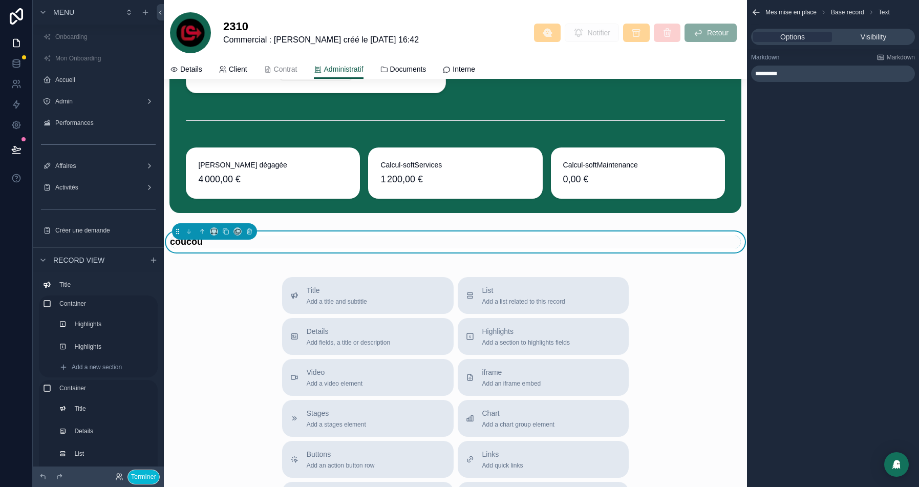
click at [777, 76] on span "*********" at bounding box center [766, 74] width 22 height 6
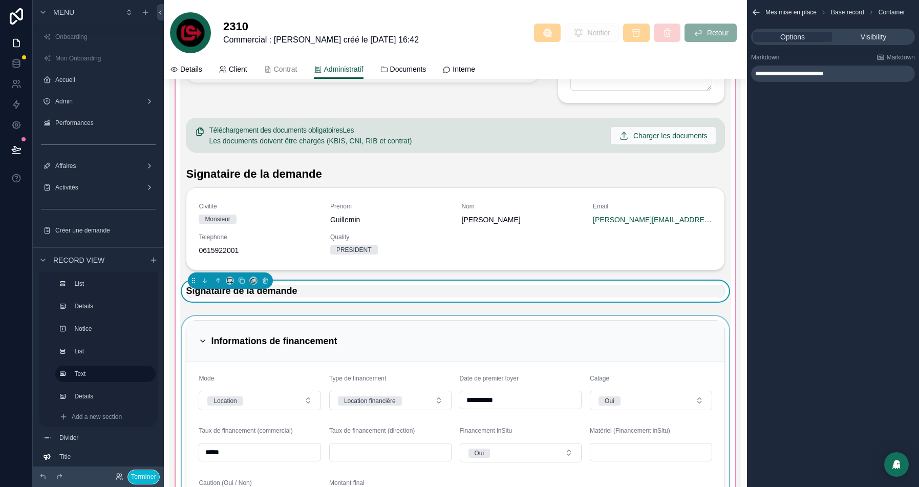
scroll to position [1511, 0]
click at [219, 280] on icon "scrollable content" at bounding box center [217, 281] width 7 height 7
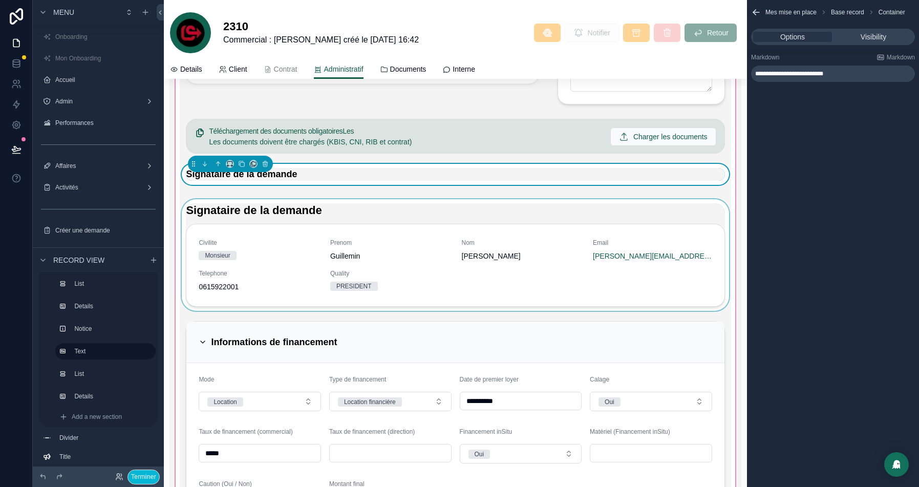
click at [293, 201] on div "scrollable content" at bounding box center [455, 255] width 551 height 112
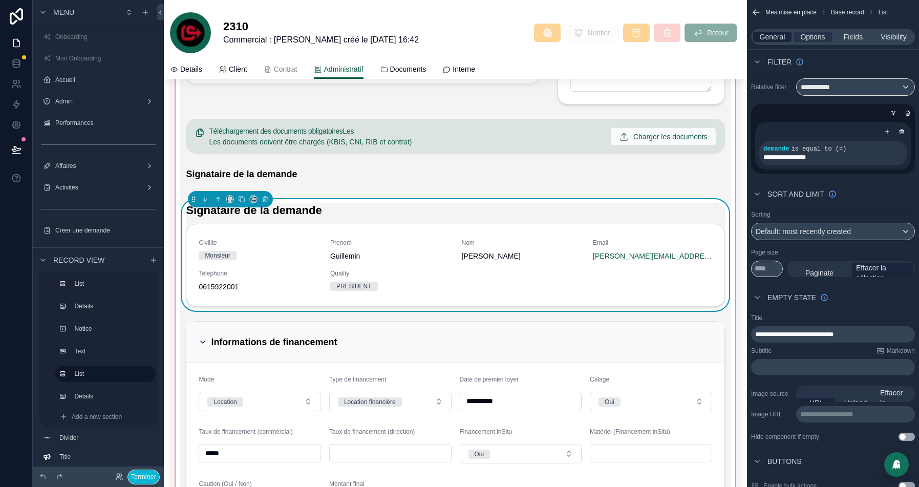
click at [768, 37] on span "General" at bounding box center [772, 37] width 26 height 10
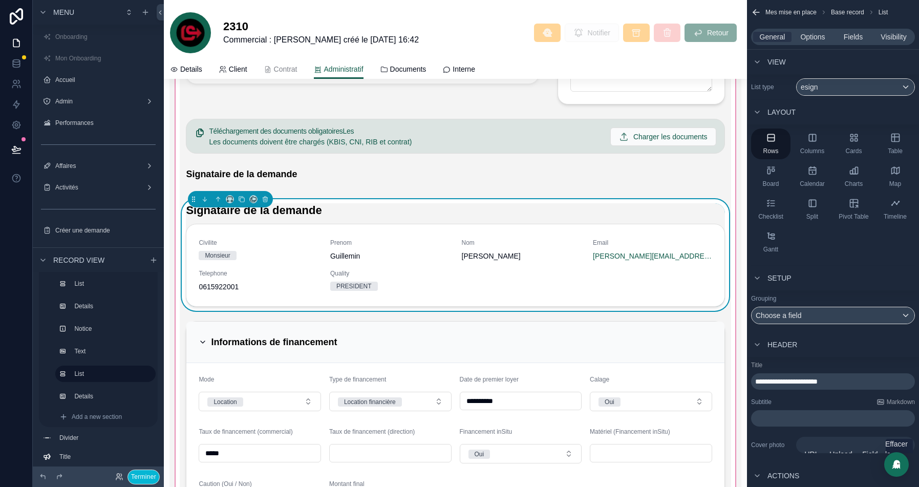
click at [810, 378] on span "**********" at bounding box center [786, 381] width 62 height 7
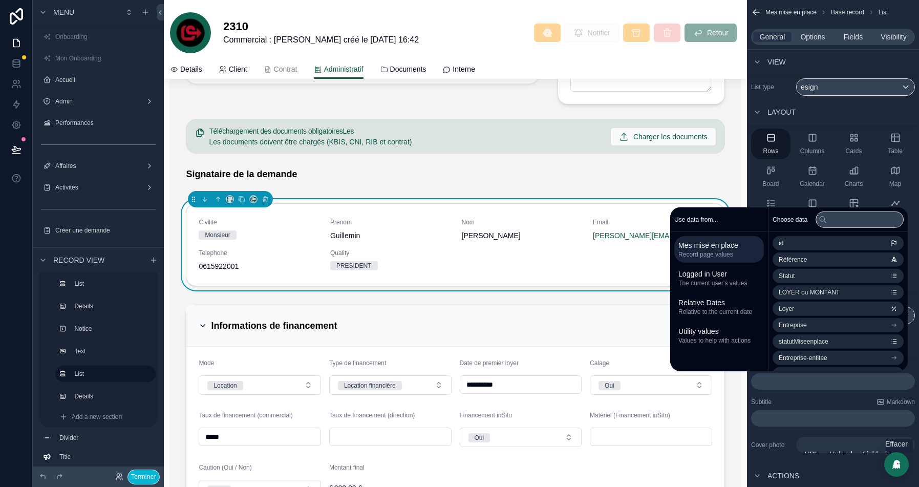
scroll to position [1477, 0]
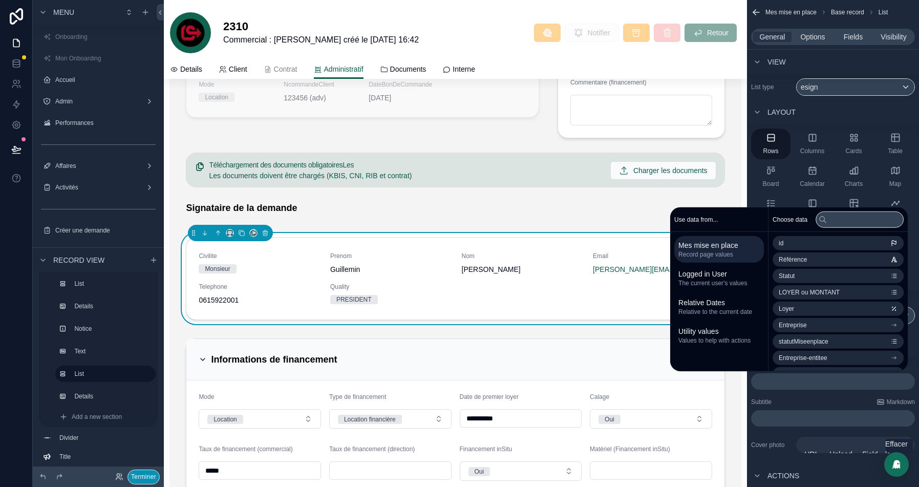
click at [144, 471] on button "Terminer" at bounding box center [143, 476] width 32 height 15
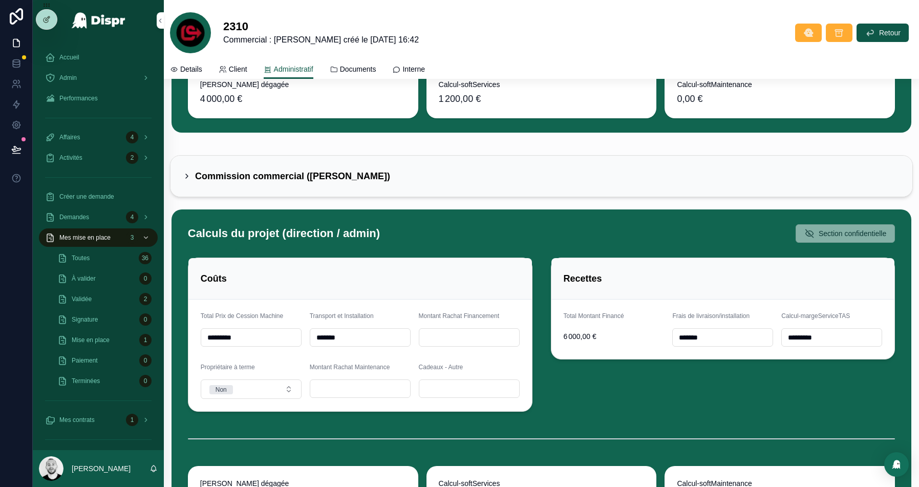
scroll to position [3489, 0]
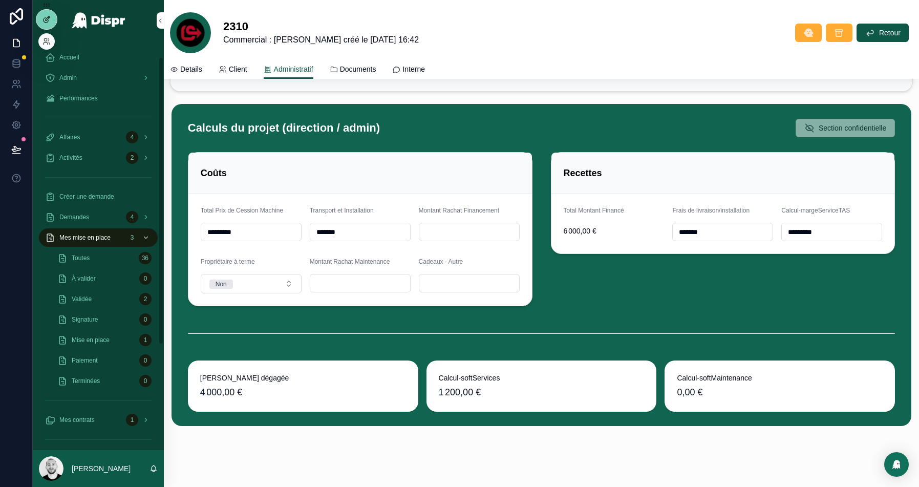
click at [49, 15] on icon at bounding box center [46, 19] width 8 height 8
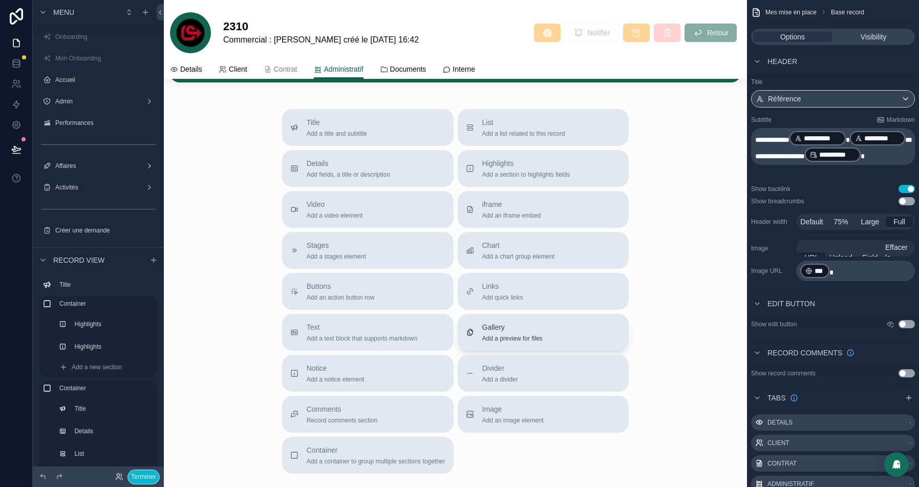
scroll to position [4440, 0]
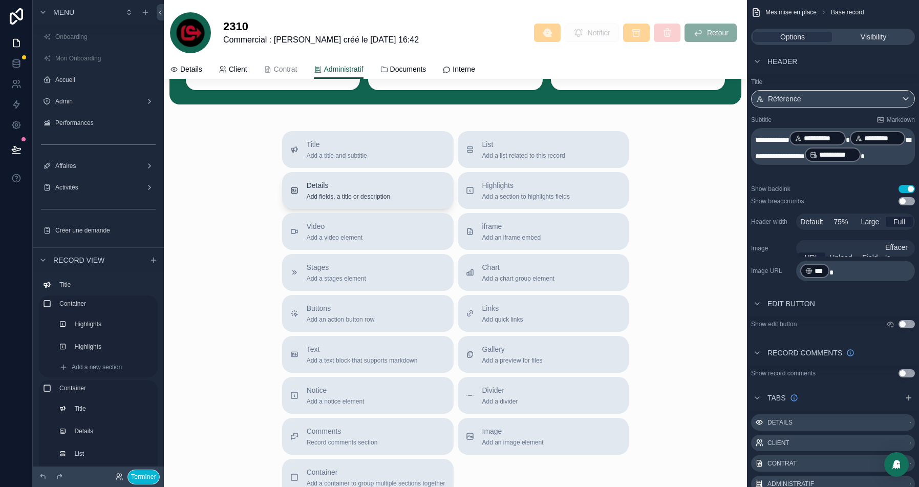
click at [353, 189] on span "Details" at bounding box center [348, 185] width 83 height 10
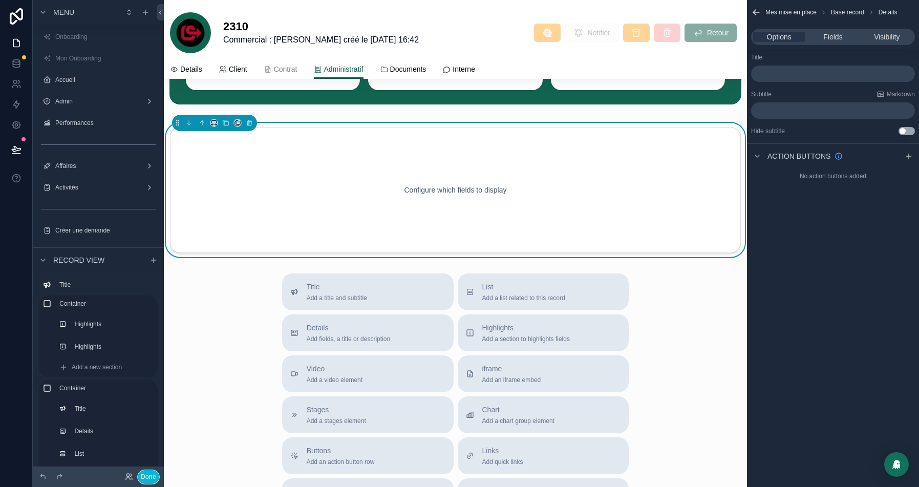
scroll to position [4388, 0]
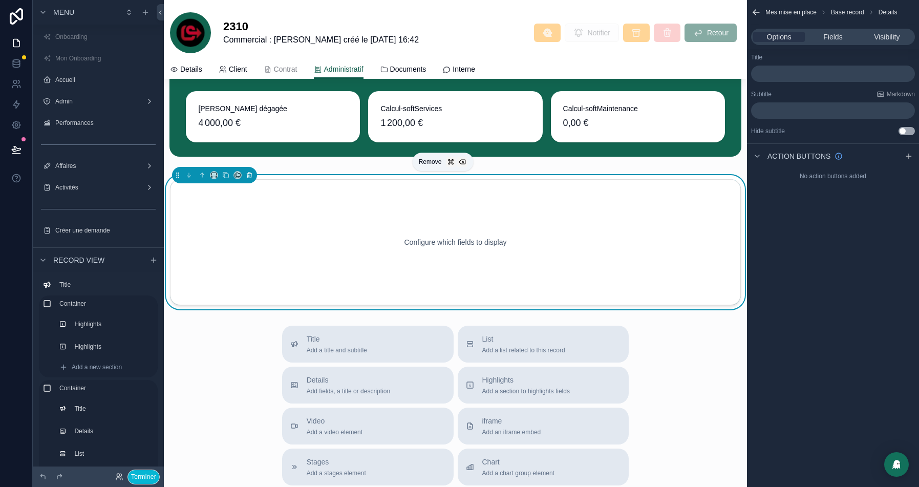
click at [248, 178] on icon "scrollable content" at bounding box center [249, 174] width 7 height 7
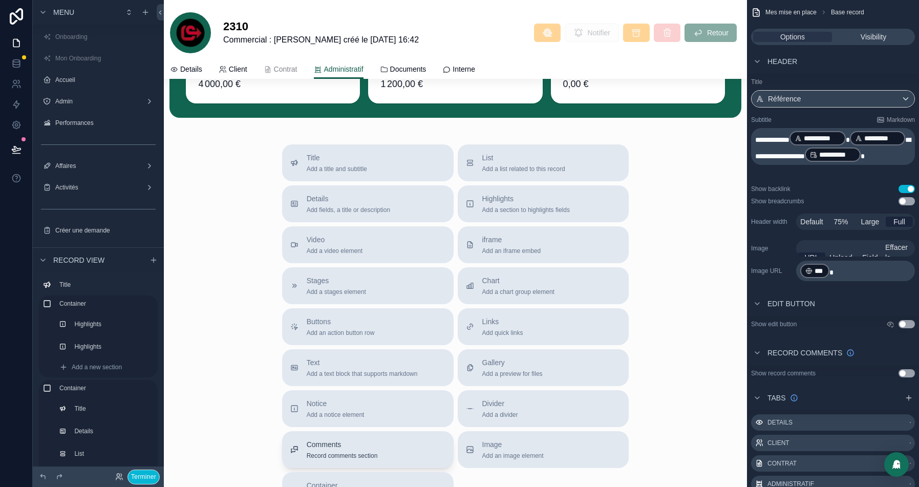
scroll to position [4415, 0]
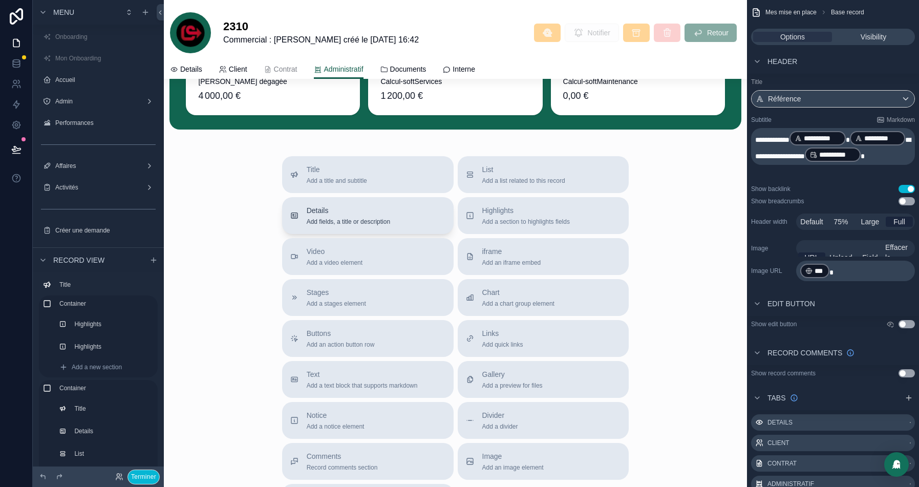
click at [324, 210] on span "Details" at bounding box center [348, 210] width 83 height 10
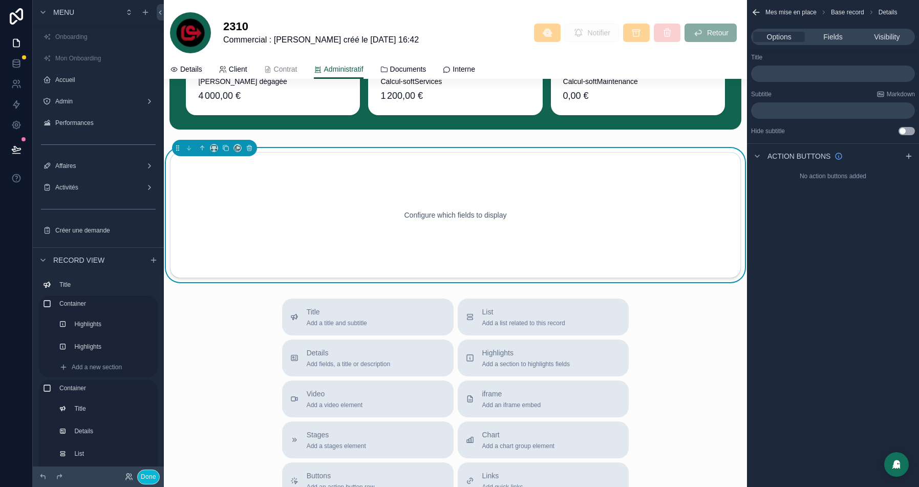
scroll to position [4388, 0]
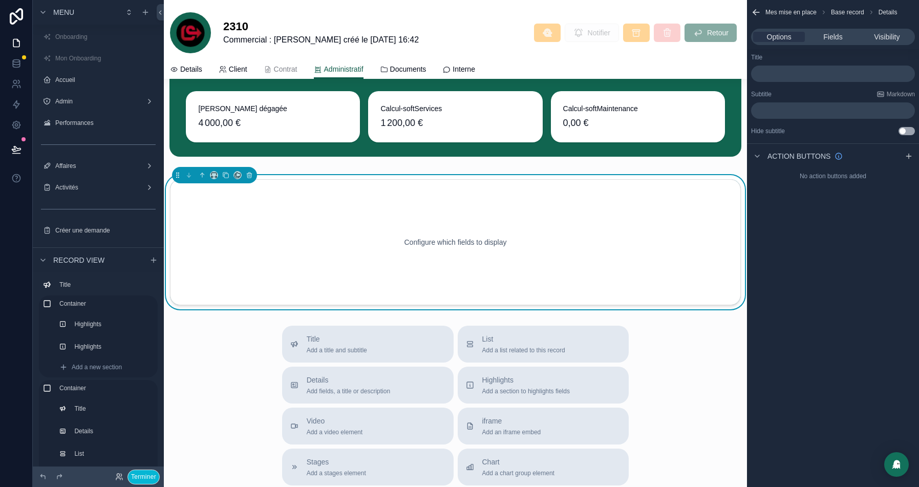
click at [826, 45] on div "Options Fields Visibility" at bounding box center [833, 37] width 164 height 16
click at [843, 30] on div "Options Fields Visibility" at bounding box center [833, 37] width 164 height 16
click at [833, 36] on span "Fields" at bounding box center [832, 37] width 19 height 10
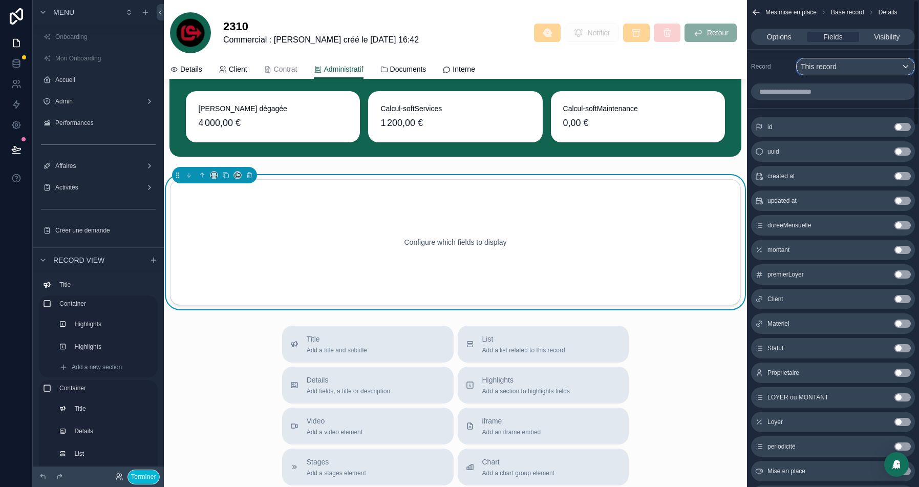
click at [884, 67] on div "This record" at bounding box center [855, 66] width 118 height 16
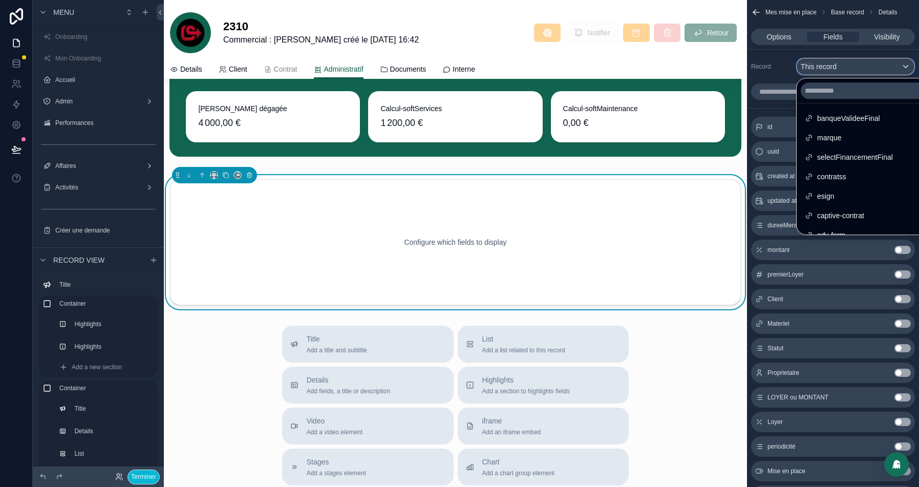
scroll to position [182, 0]
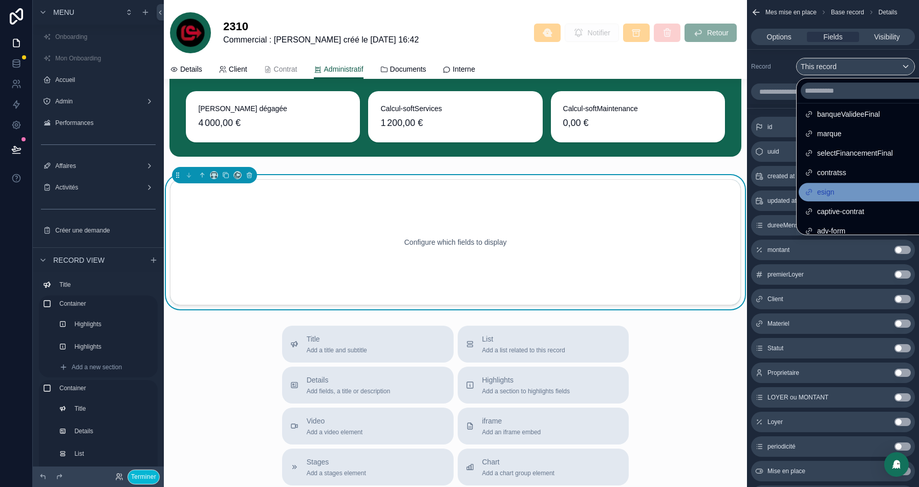
click at [832, 193] on span "esign" at bounding box center [825, 192] width 17 height 12
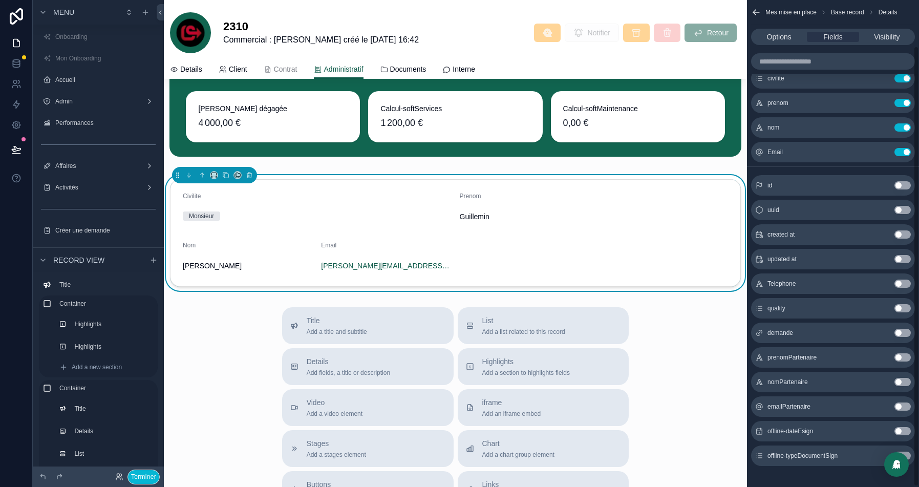
scroll to position [51, 0]
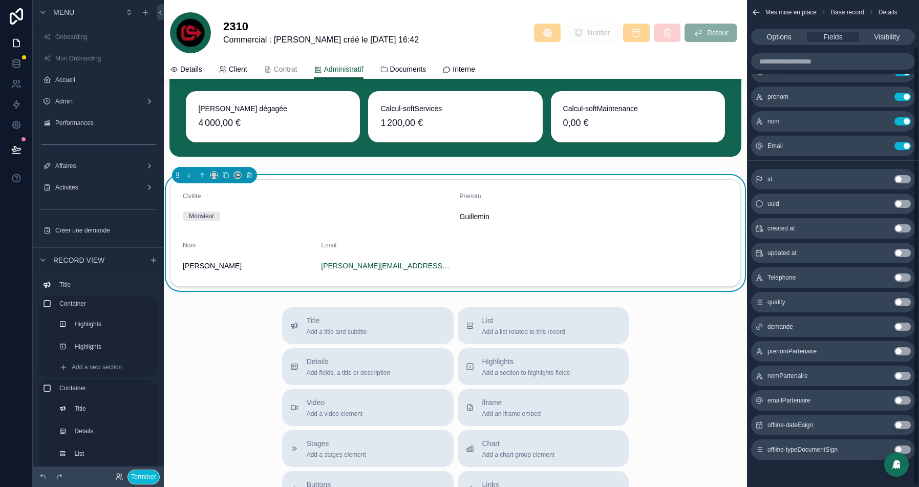
click at [902, 275] on button "Use setting" at bounding box center [902, 277] width 16 height 8
click at [904, 298] on button "Use setting" at bounding box center [902, 302] width 16 height 8
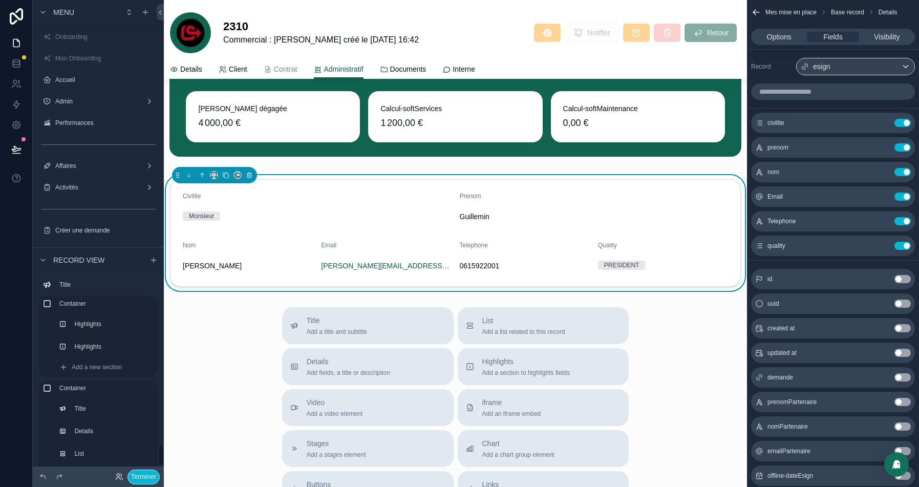
scroll to position [1509, 0]
click at [790, 38] on span "Options" at bounding box center [779, 37] width 25 height 10
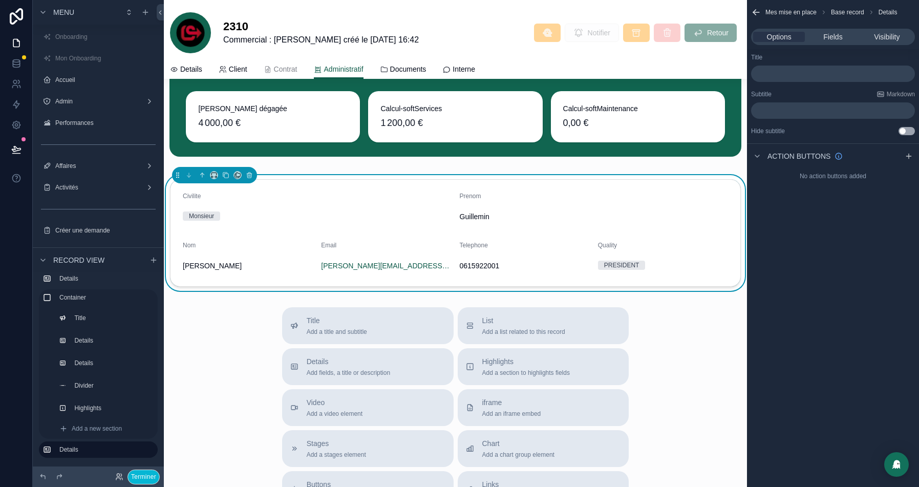
click at [802, 73] on p "﻿" at bounding box center [834, 74] width 158 height 8
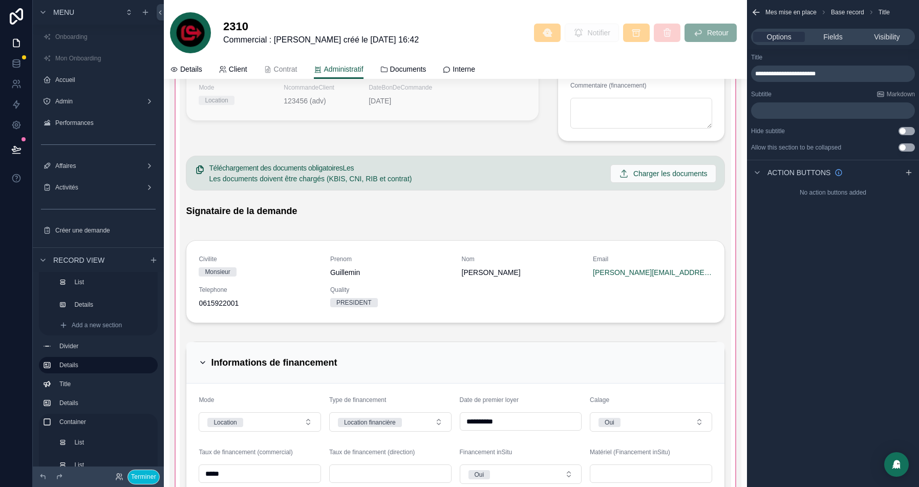
scroll to position [1449, 0]
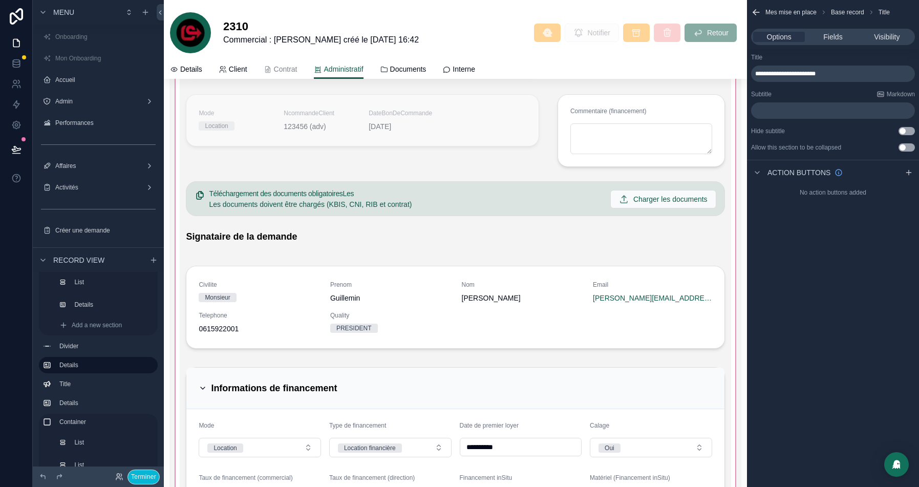
click at [248, 237] on div "scrollable content" at bounding box center [454, 291] width 571 height 720
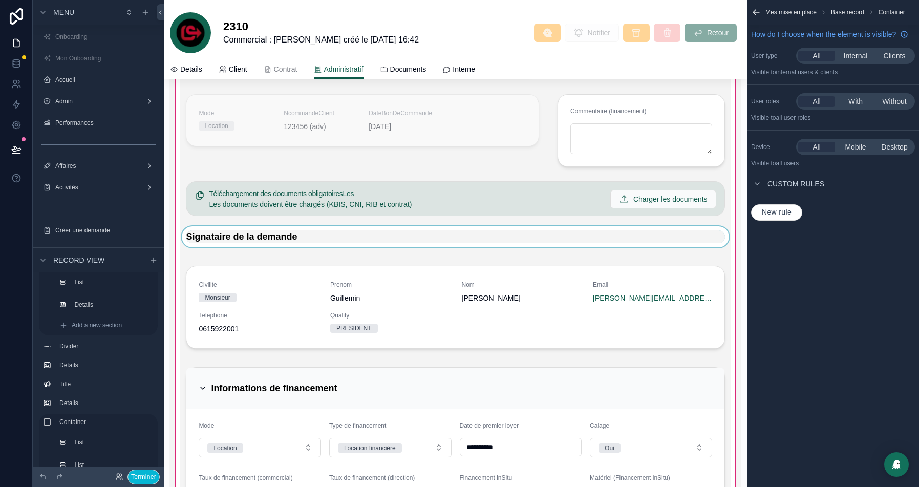
click at [266, 230] on div "scrollable content" at bounding box center [455, 240] width 551 height 29
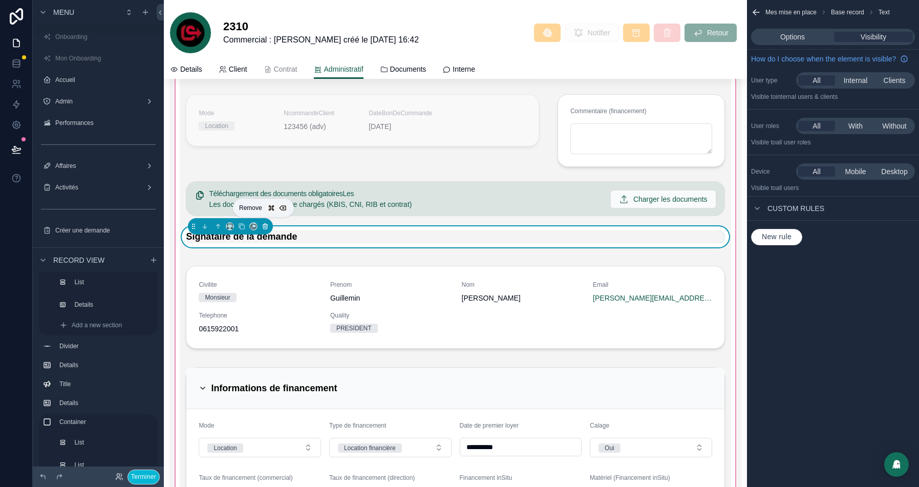
click at [263, 225] on icon "scrollable content" at bounding box center [265, 227] width 4 height 4
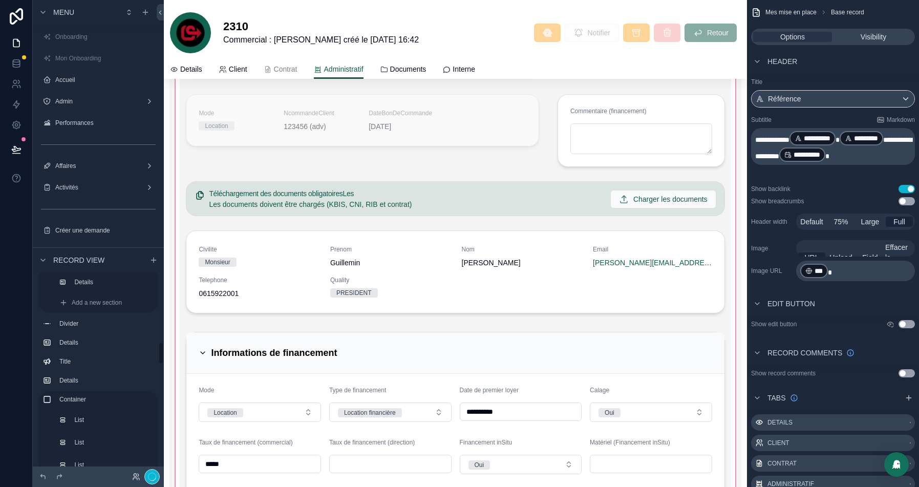
scroll to position [605, 0]
click at [263, 235] on div "scrollable content" at bounding box center [454, 273] width 571 height 685
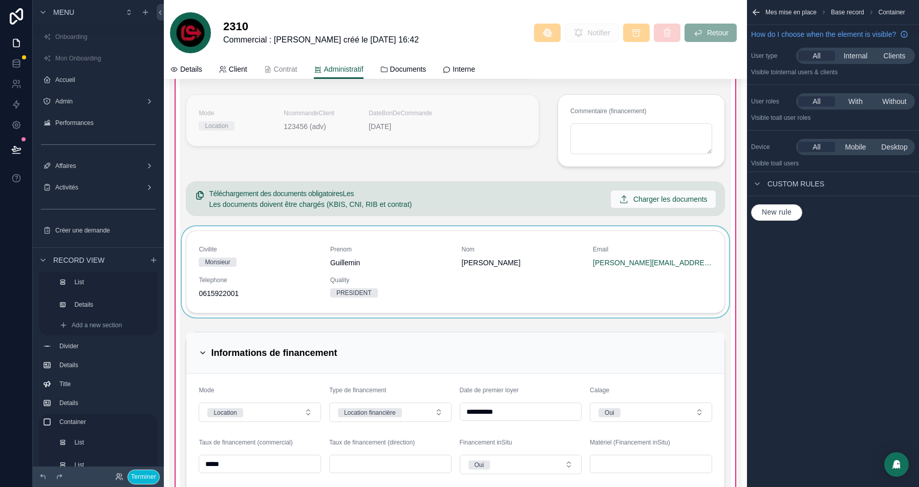
click at [259, 237] on div "scrollable content" at bounding box center [455, 273] width 551 height 95
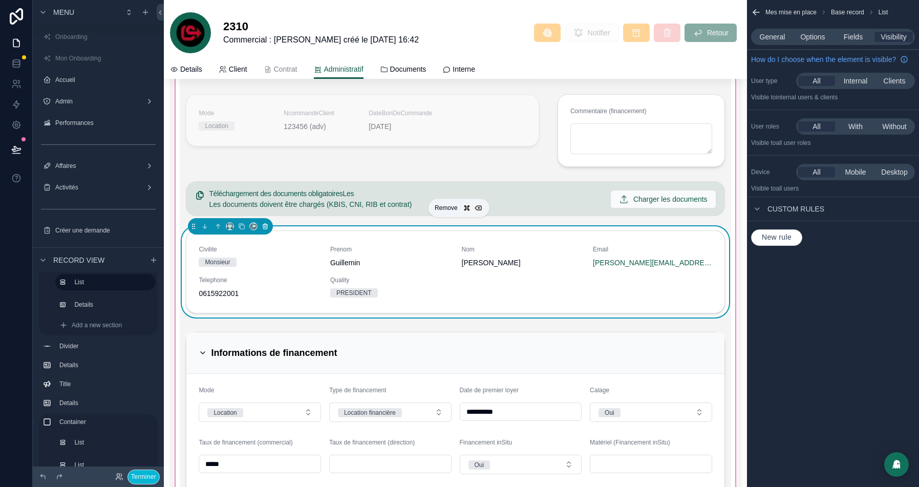
click at [267, 223] on icon "scrollable content" at bounding box center [264, 226] width 7 height 7
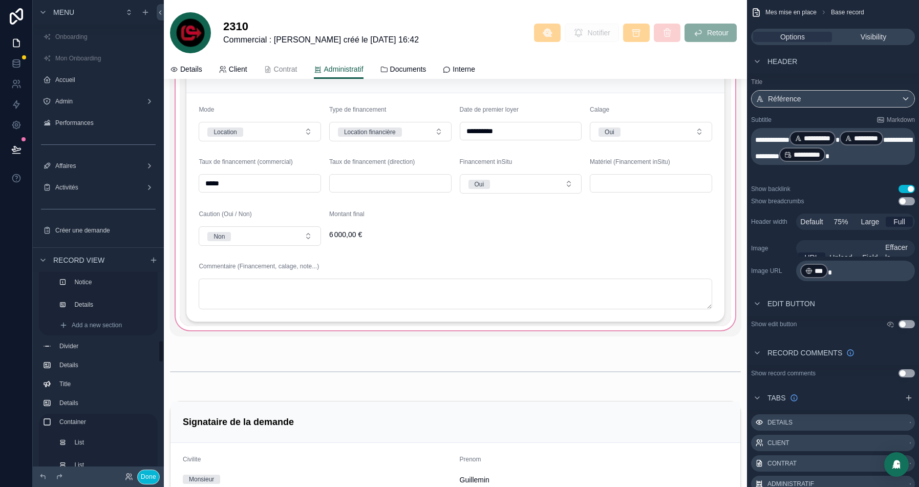
scroll to position [1692, 0]
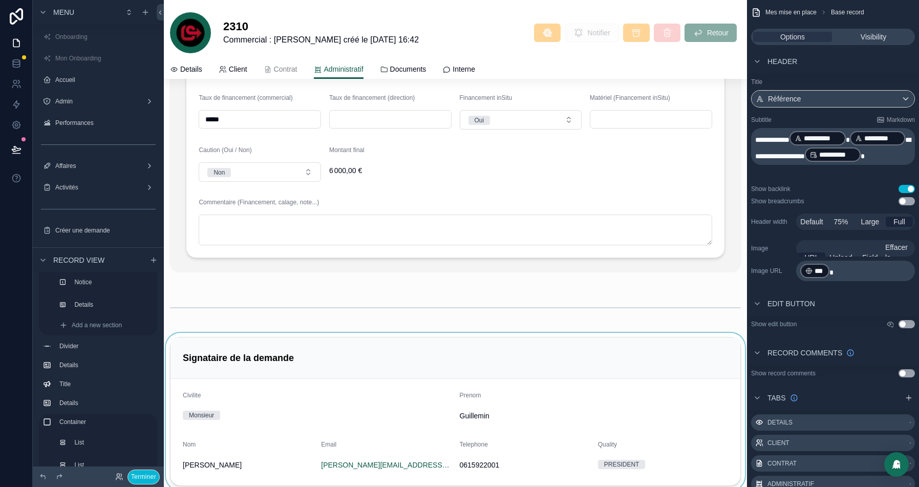
click at [275, 358] on div "scrollable content" at bounding box center [455, 411] width 583 height 157
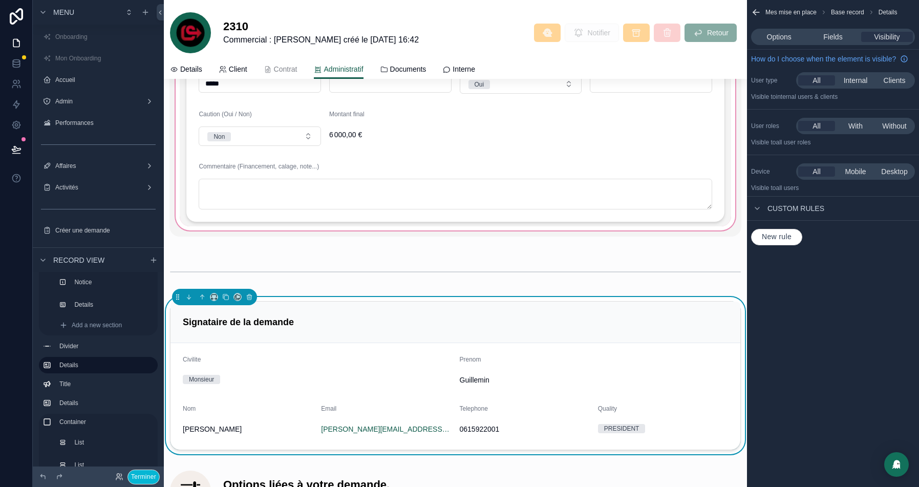
scroll to position [1745, 0]
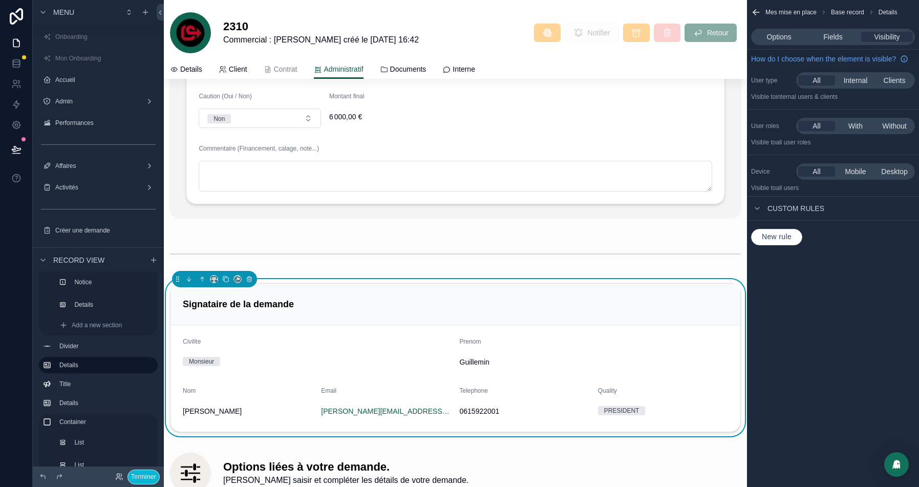
click at [836, 29] on div "Options Fields Visibility" at bounding box center [833, 37] width 164 height 16
click at [831, 38] on span "Fields" at bounding box center [832, 37] width 19 height 10
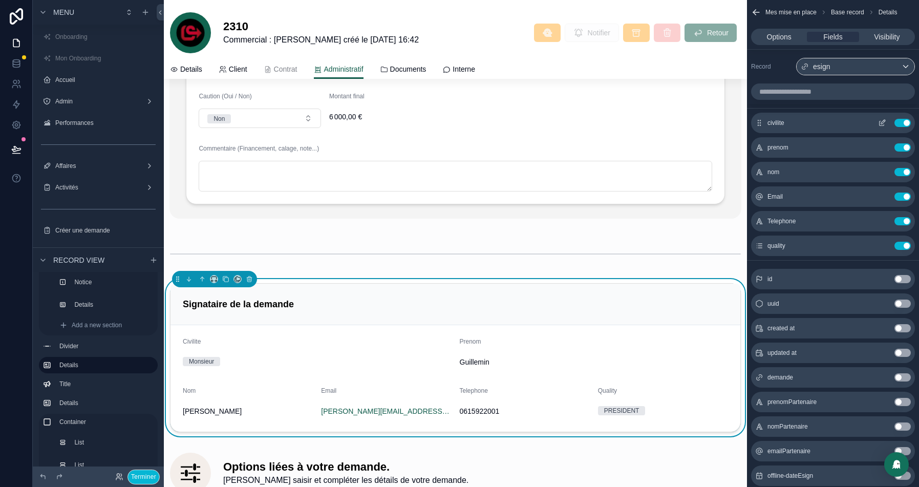
click at [883, 119] on icon "scrollable content" at bounding box center [882, 123] width 8 height 8
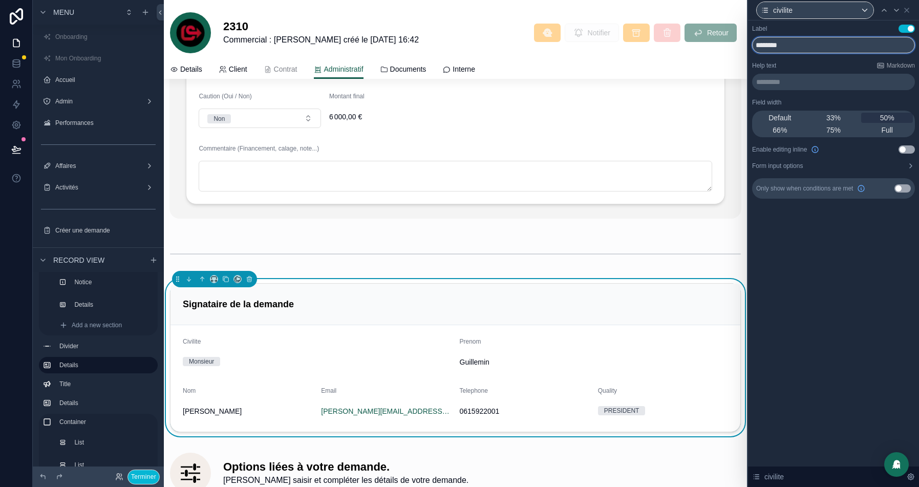
click at [793, 50] on input "********" at bounding box center [833, 45] width 163 height 16
type input "********"
click at [833, 111] on div "Default 33% 50% 66% 75% Full" at bounding box center [833, 124] width 163 height 27
click at [831, 124] on div "Default 33% 50% 66% 75% Full" at bounding box center [833, 124] width 163 height 27
click at [838, 114] on span "33%" at bounding box center [833, 118] width 14 height 10
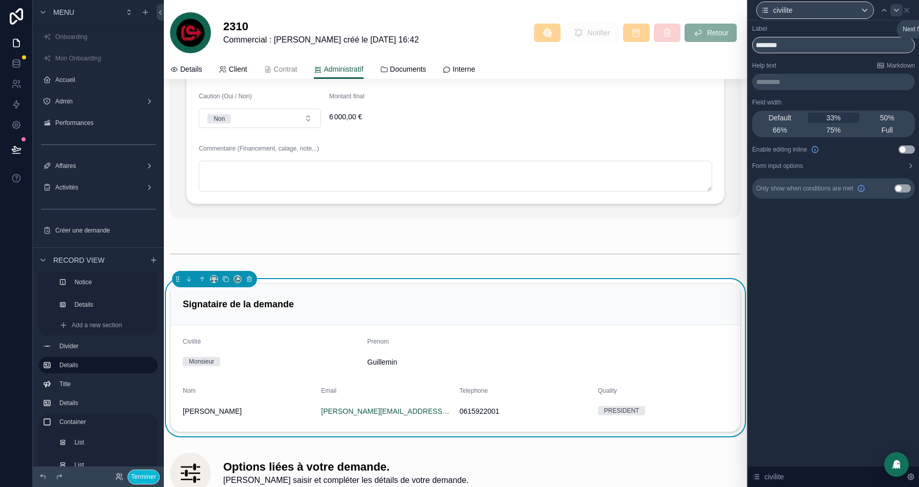
click at [897, 11] on icon at bounding box center [896, 10] width 8 height 8
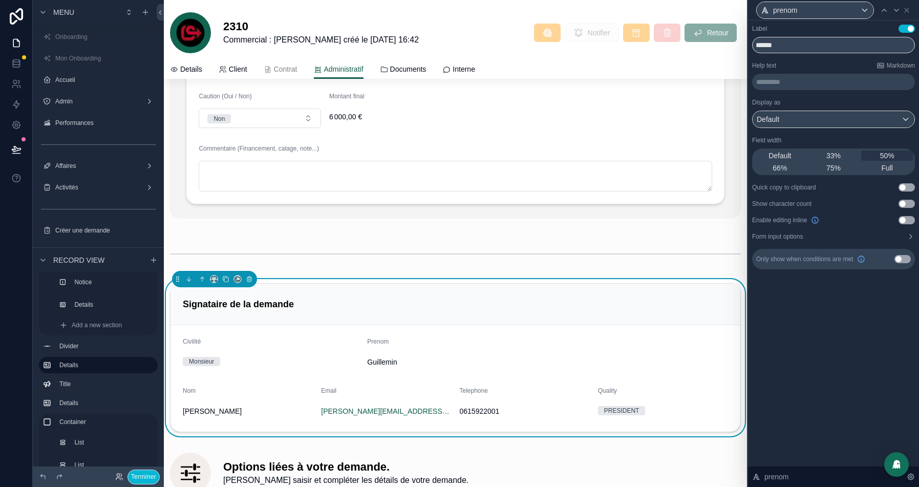
click at [835, 156] on span "33%" at bounding box center [833, 155] width 14 height 10
click at [768, 46] on input "******" at bounding box center [833, 45] width 163 height 16
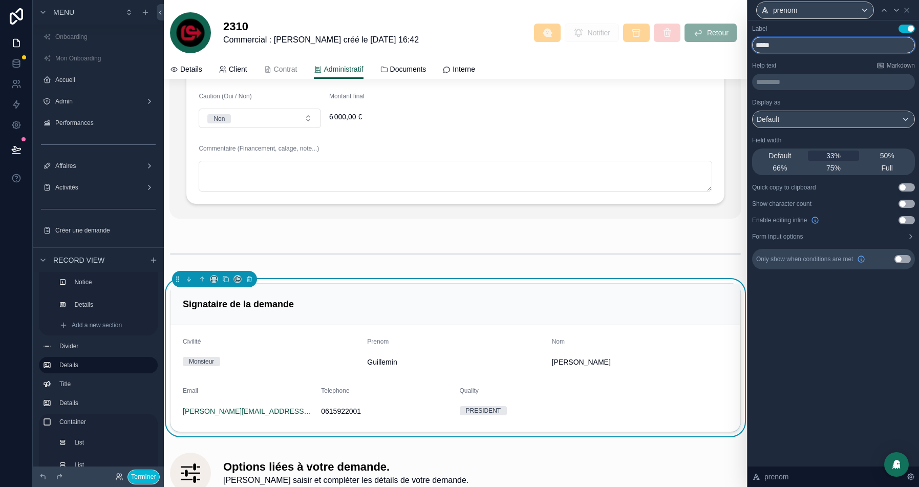
type input "******"
click at [896, 12] on icon at bounding box center [896, 10] width 8 height 8
click at [833, 157] on span "33%" at bounding box center [833, 155] width 14 height 10
click at [882, 10] on icon at bounding box center [884, 10] width 4 height 2
click at [900, 7] on icon at bounding box center [896, 10] width 8 height 8
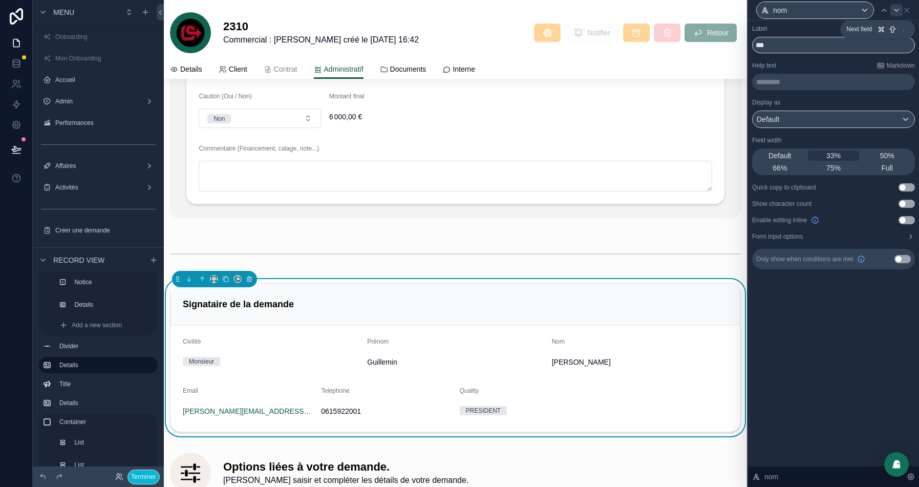
click at [899, 8] on icon at bounding box center [896, 10] width 8 height 8
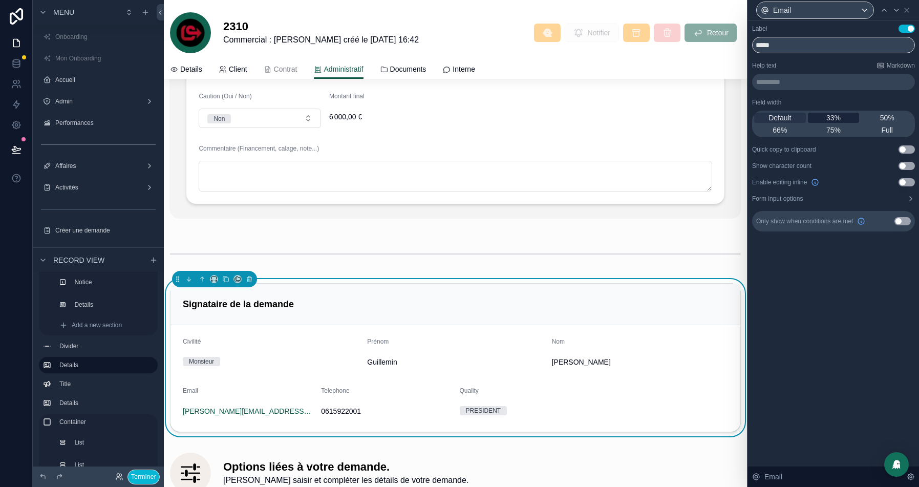
click at [837, 119] on span "33%" at bounding box center [833, 118] width 14 height 10
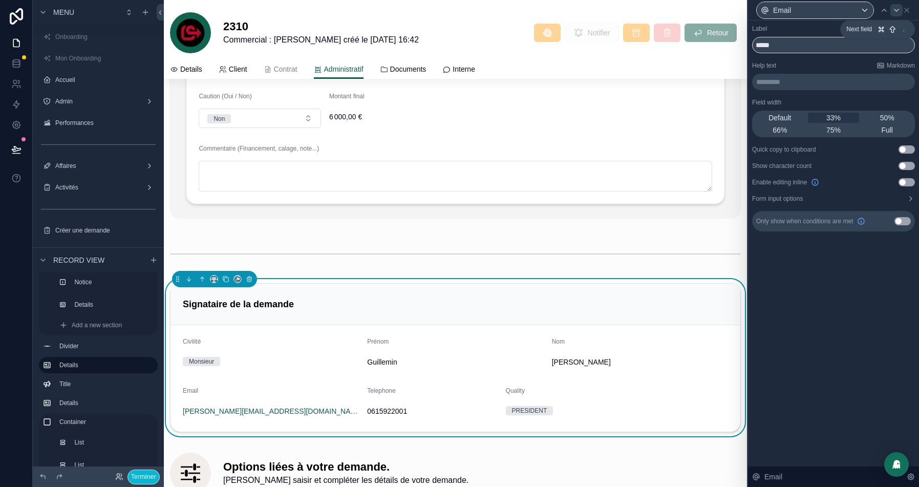
click at [896, 11] on icon at bounding box center [896, 10] width 4 height 2
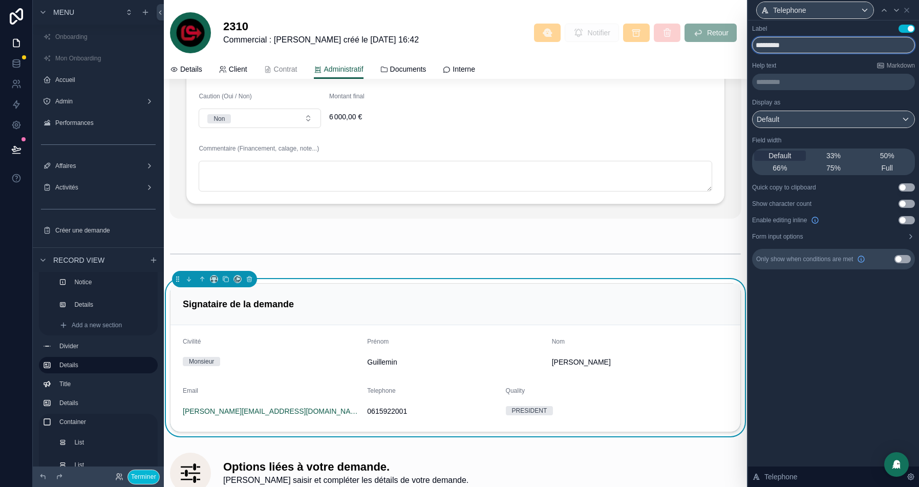
click at [768, 47] on input "*********" at bounding box center [833, 45] width 163 height 16
type input "*********"
click at [898, 7] on icon at bounding box center [896, 10] width 8 height 8
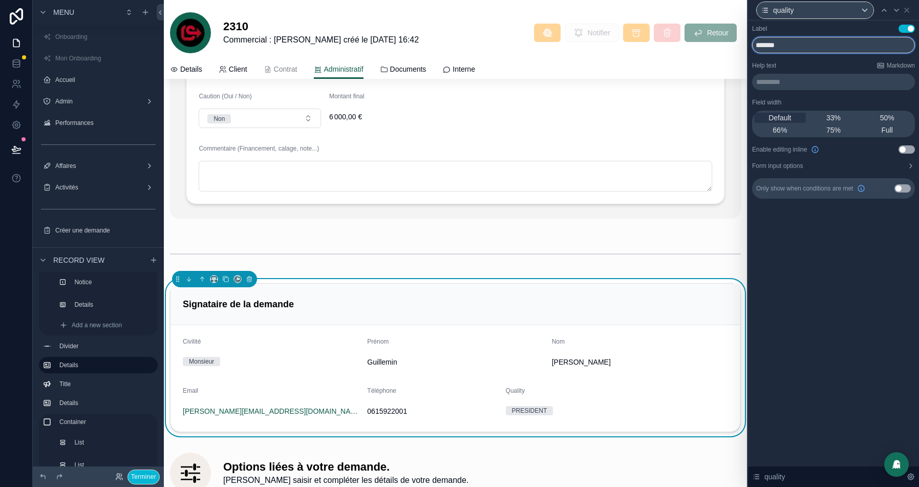
click at [783, 45] on input "*******" at bounding box center [833, 45] width 163 height 16
type input "*******"
click at [835, 119] on span "33%" at bounding box center [833, 118] width 14 height 10
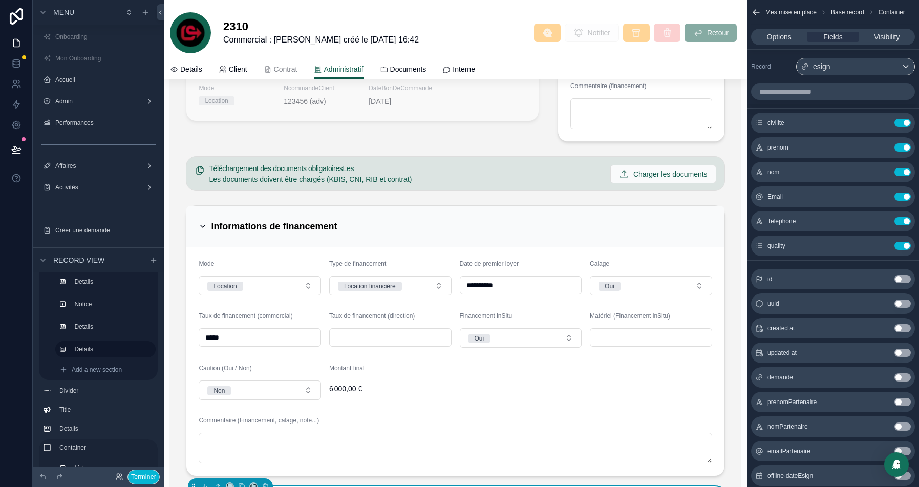
scroll to position [1519, 0]
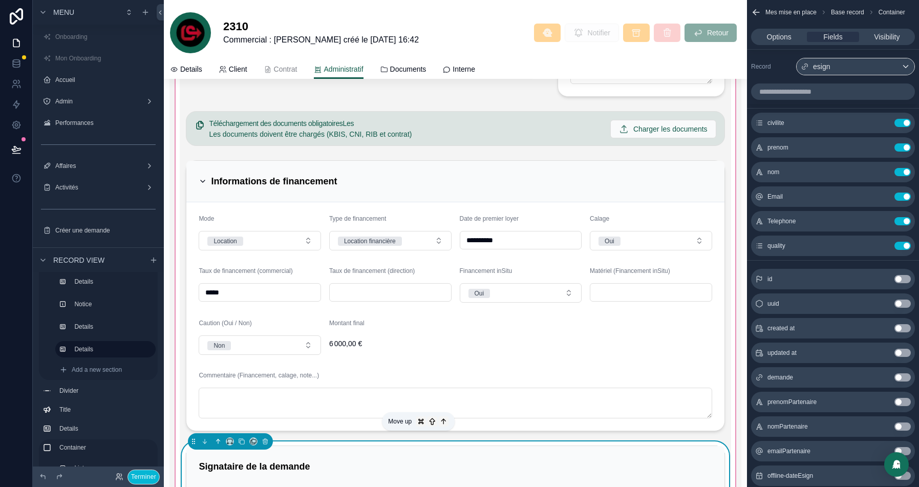
click at [216, 439] on icon "scrollable content" at bounding box center [217, 441] width 7 height 7
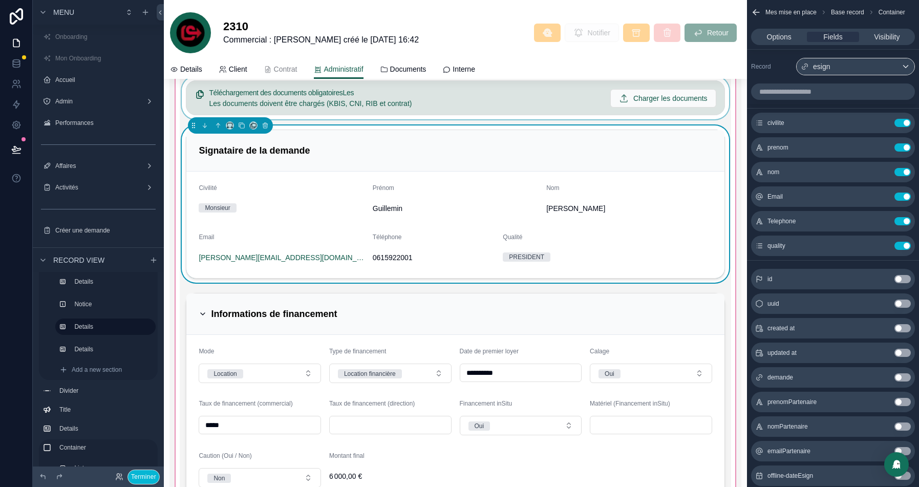
scroll to position [1545, 0]
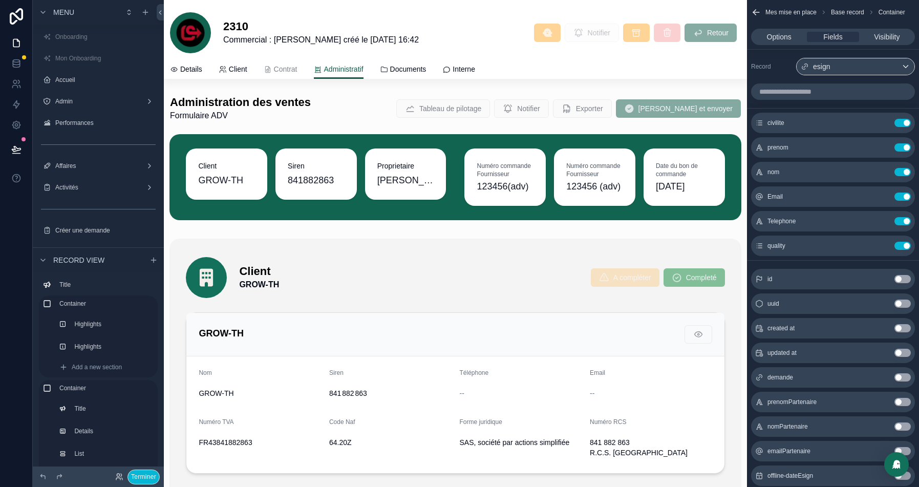
scroll to position [1545, 0]
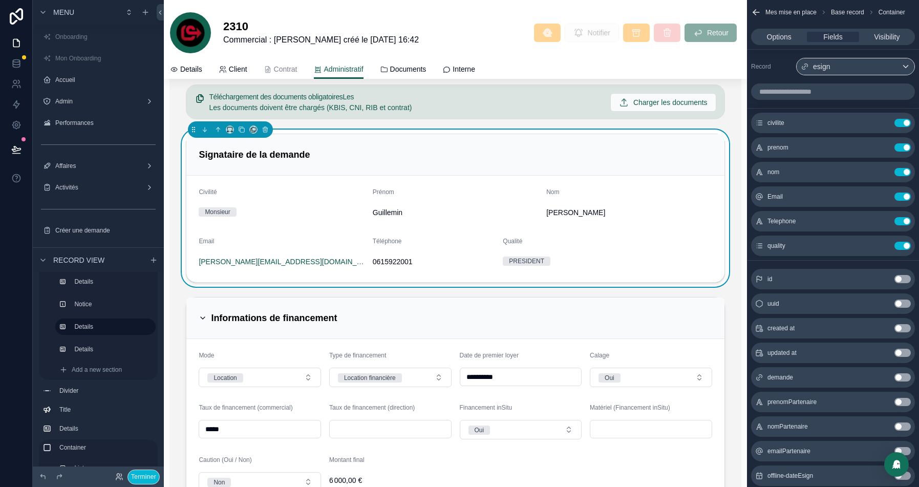
click at [368, 322] on div "scrollable content" at bounding box center [455, 432] width 551 height 279
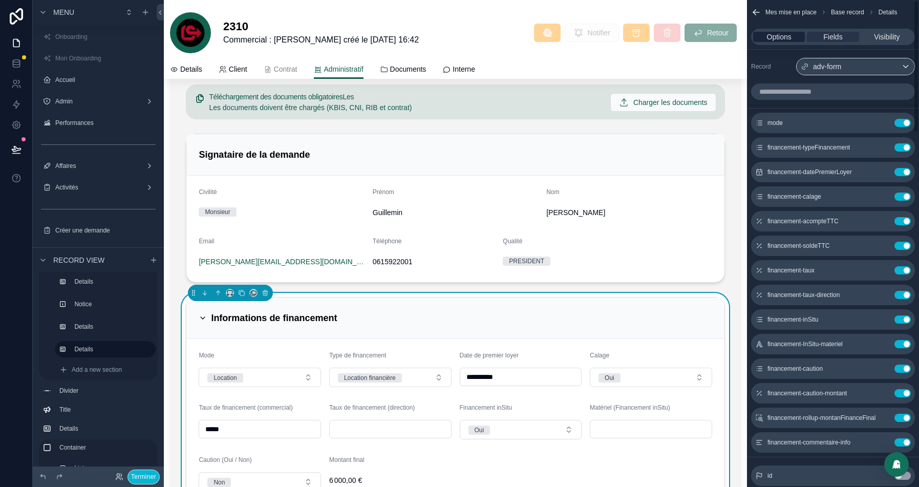
click at [780, 32] on span "Options" at bounding box center [779, 37] width 25 height 10
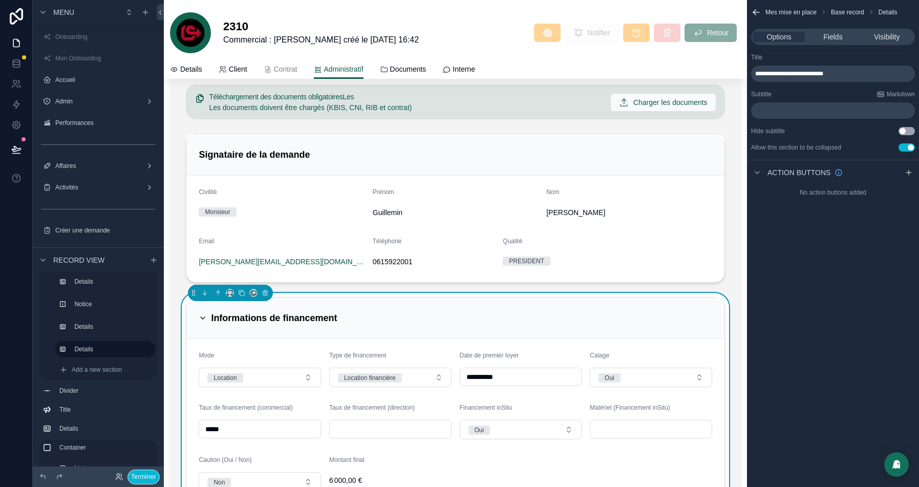
click at [907, 146] on button "Use setting" at bounding box center [906, 147] width 16 height 8
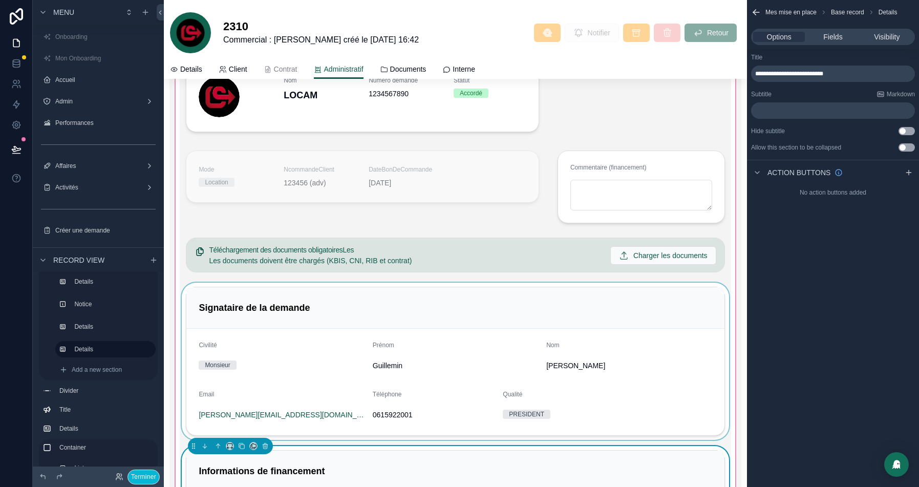
scroll to position [1387, 0]
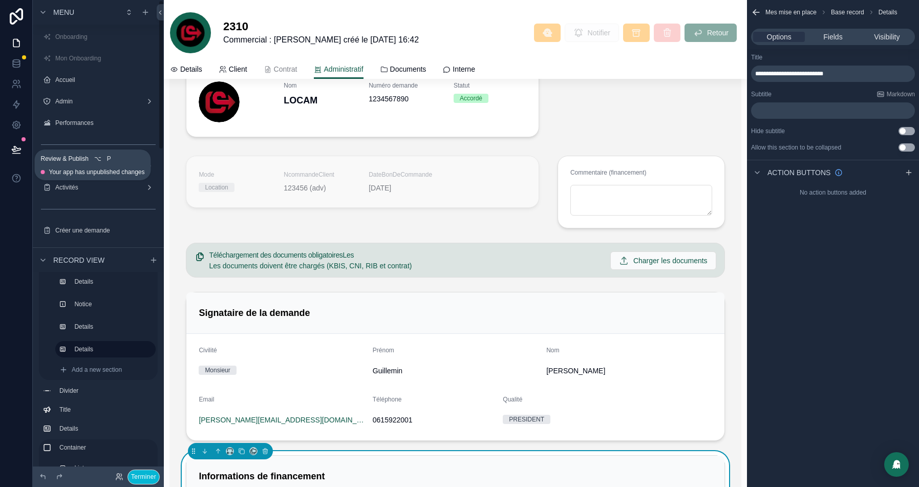
click at [13, 150] on icon at bounding box center [16, 149] width 10 height 10
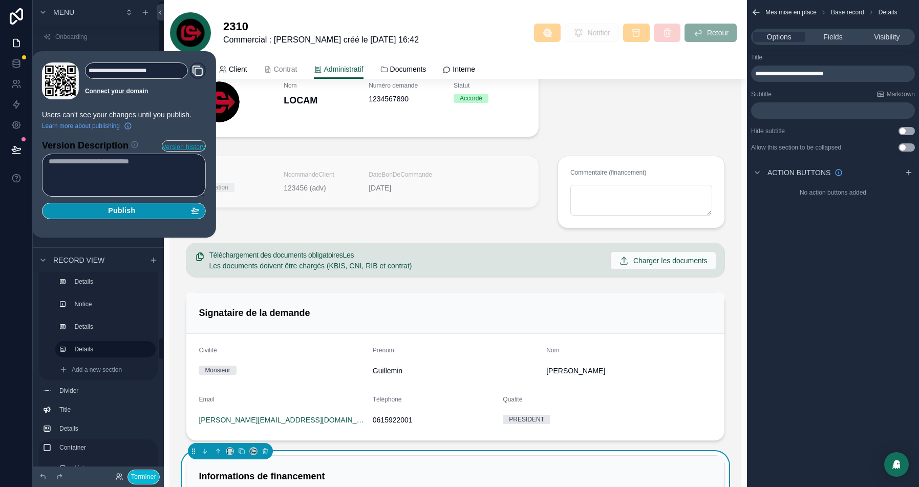
click at [134, 209] on span "Publish" at bounding box center [121, 210] width 27 height 9
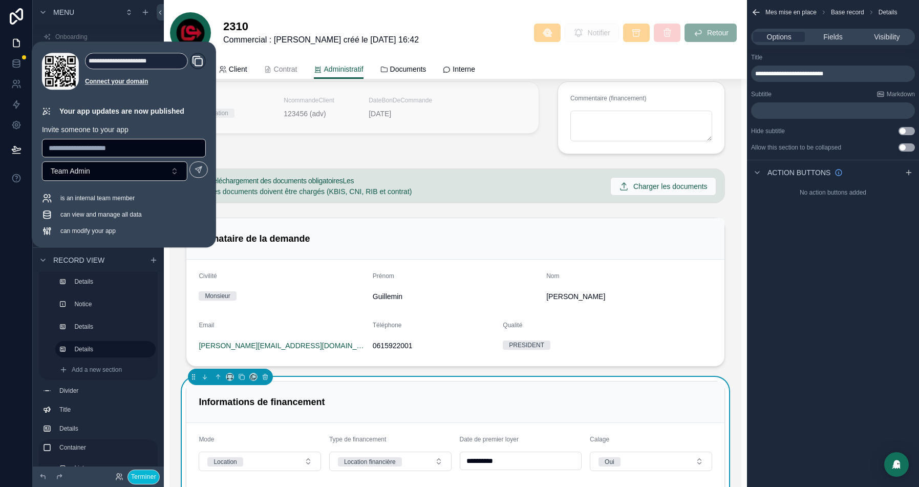
scroll to position [1458, 0]
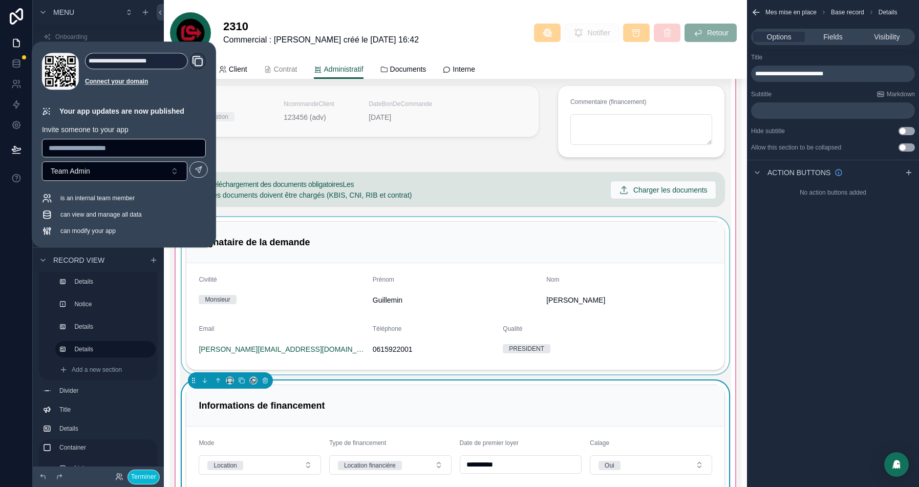
click at [528, 278] on div "scrollable content" at bounding box center [455, 295] width 551 height 157
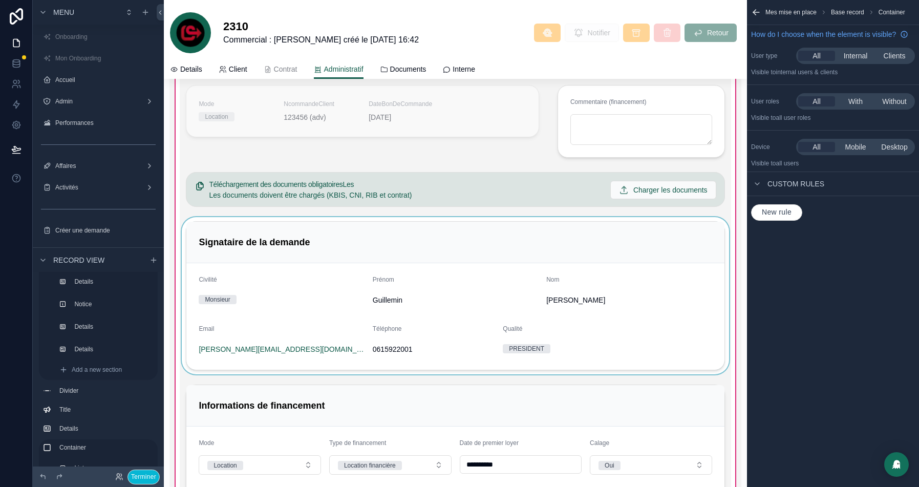
click at [451, 245] on div "scrollable content" at bounding box center [455, 295] width 551 height 157
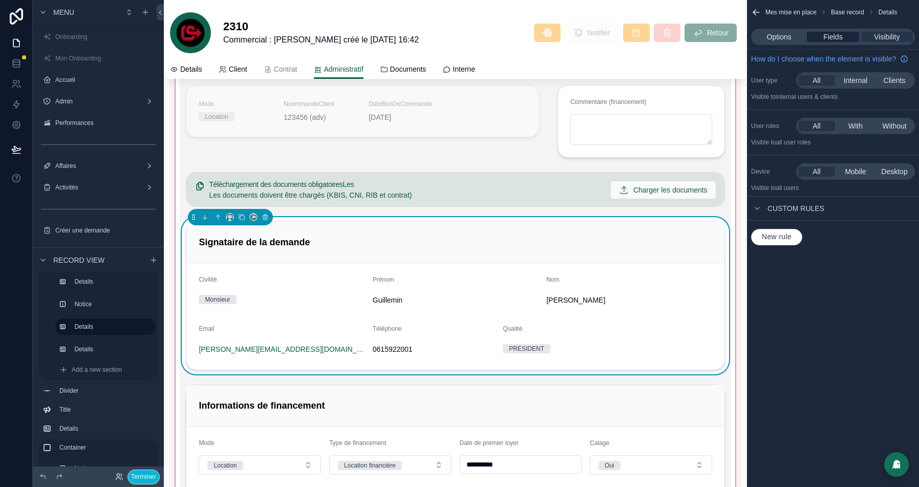
click at [837, 37] on span "Fields" at bounding box center [832, 37] width 19 height 10
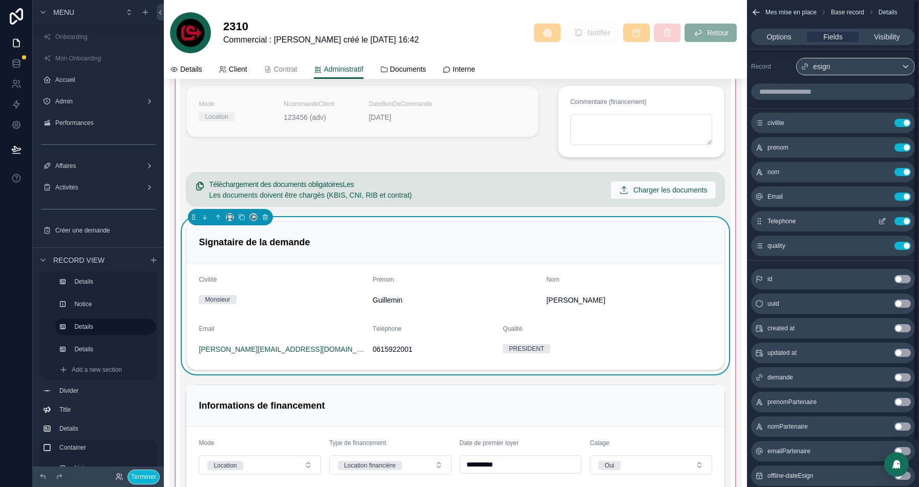
click at [884, 220] on icon "scrollable content" at bounding box center [882, 221] width 8 height 8
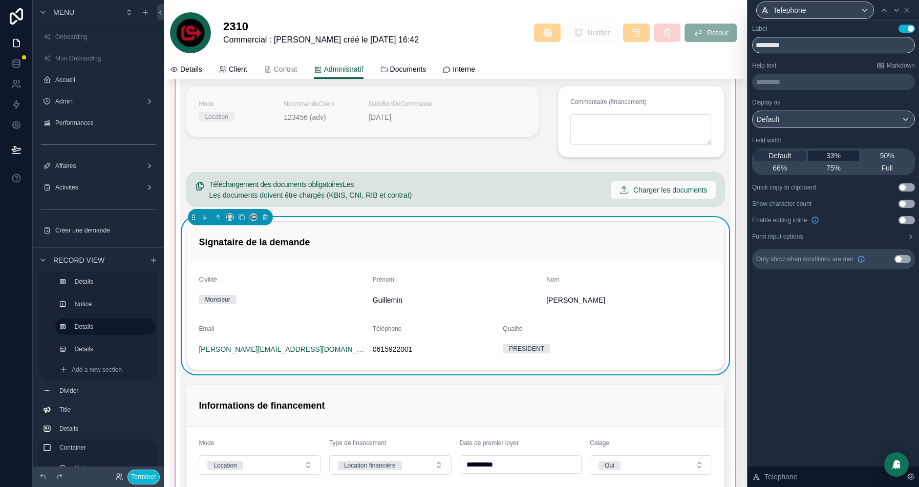
click at [834, 151] on span "33%" at bounding box center [833, 155] width 14 height 10
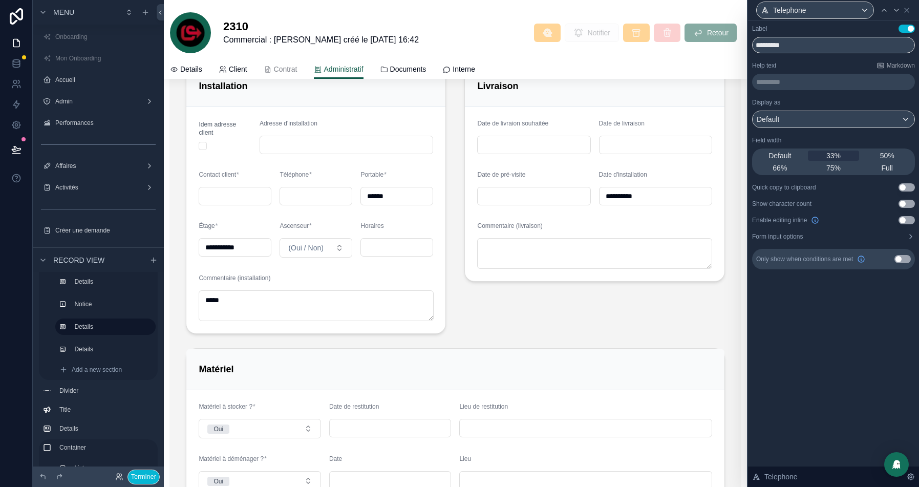
scroll to position [671, 0]
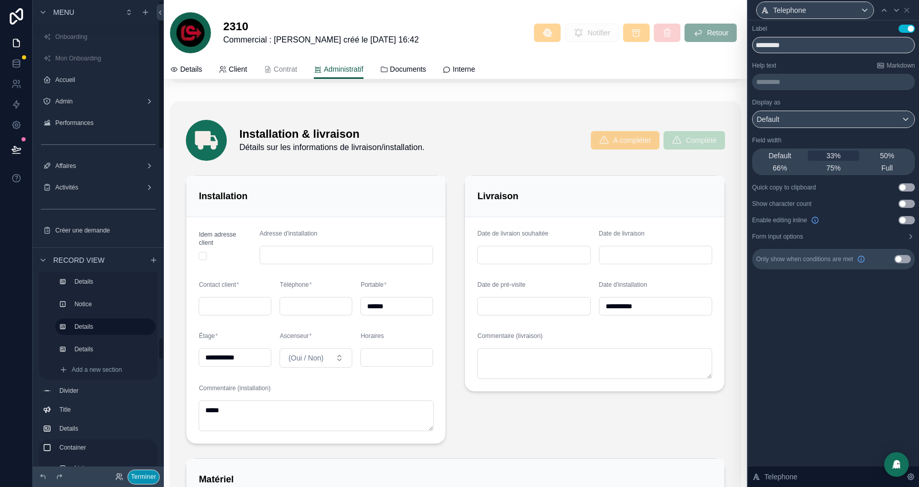
click at [142, 475] on button "Terminer" at bounding box center [143, 476] width 32 height 15
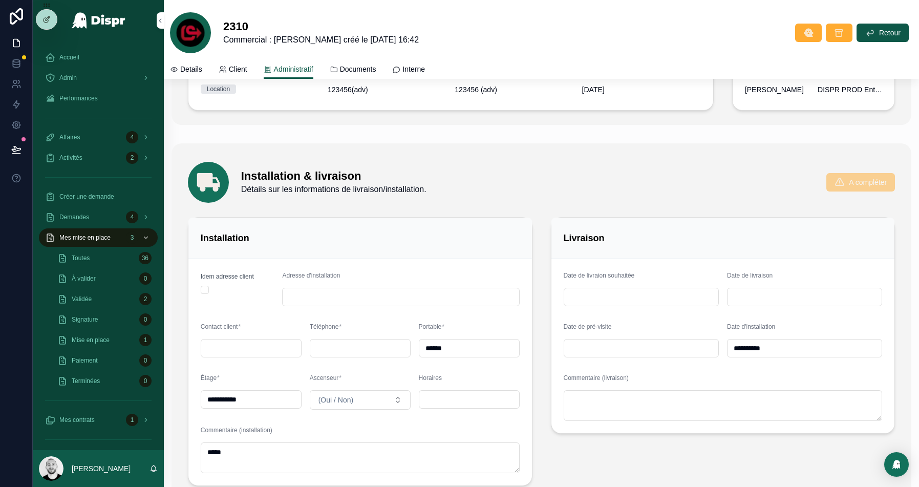
scroll to position [583, 0]
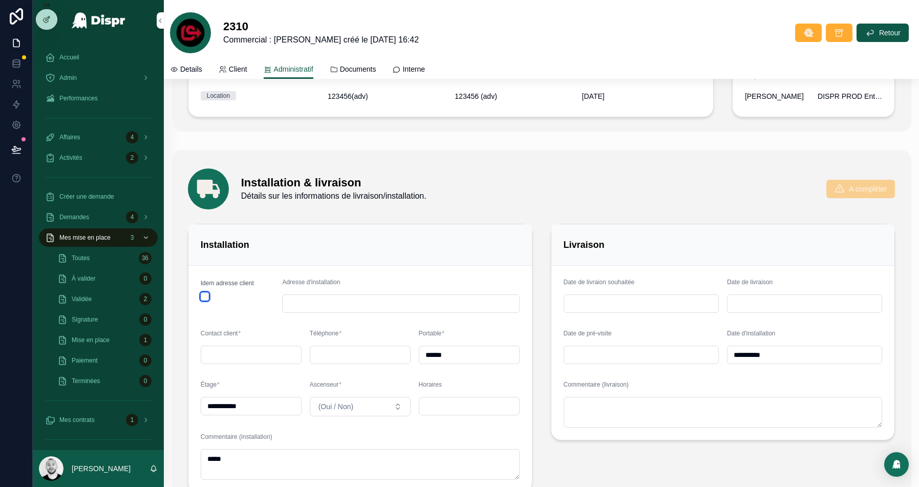
click at [206, 294] on button "scrollable content" at bounding box center [205, 296] width 8 height 8
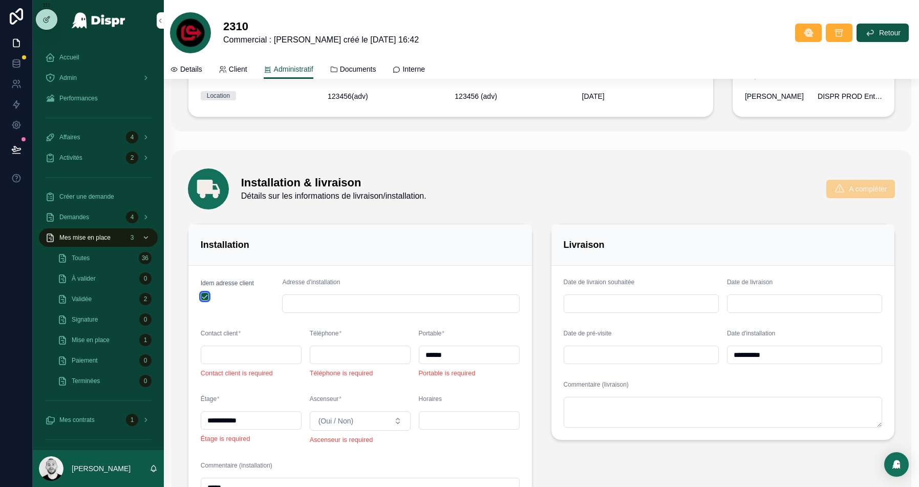
click at [206, 294] on button "scrollable content" at bounding box center [205, 296] width 8 height 8
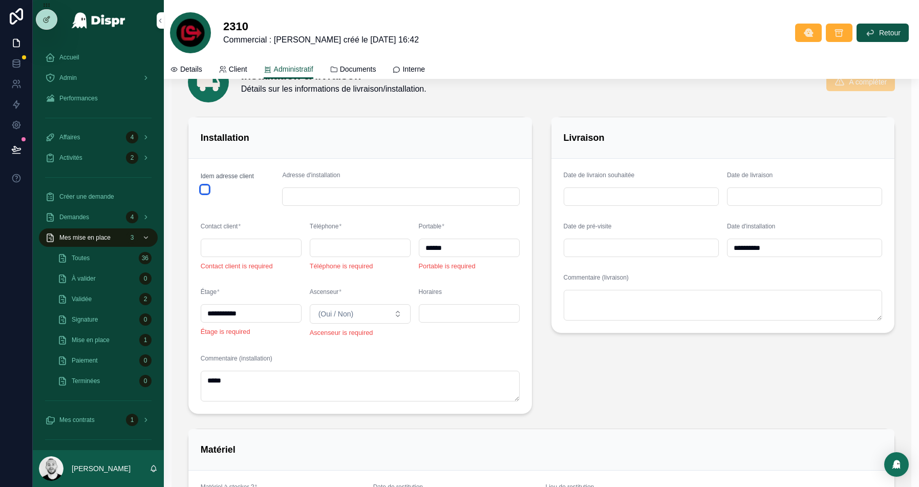
scroll to position [693, 0]
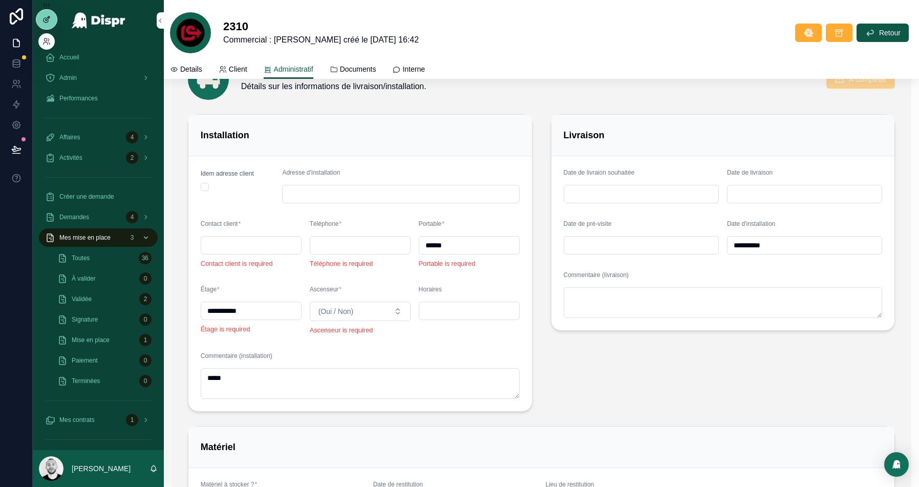
click at [45, 20] on icon at bounding box center [46, 19] width 8 height 8
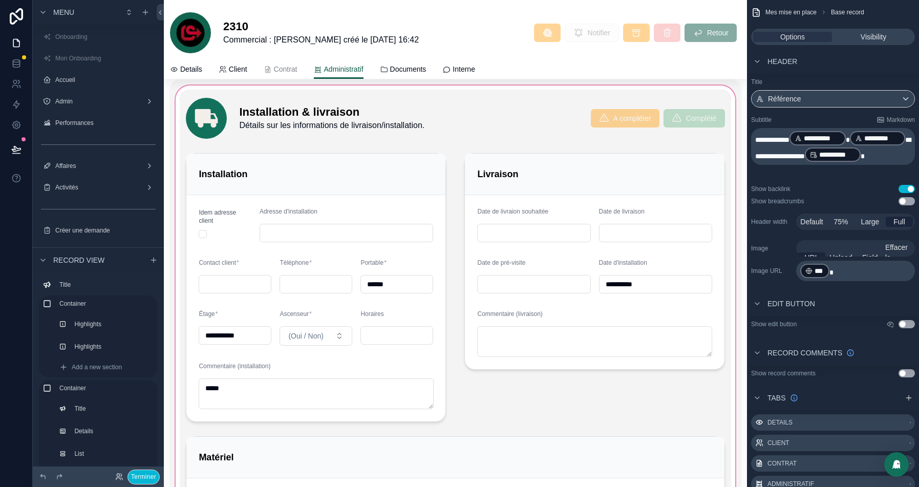
click at [240, 263] on div "scrollable content" at bounding box center [454, 373] width 571 height 589
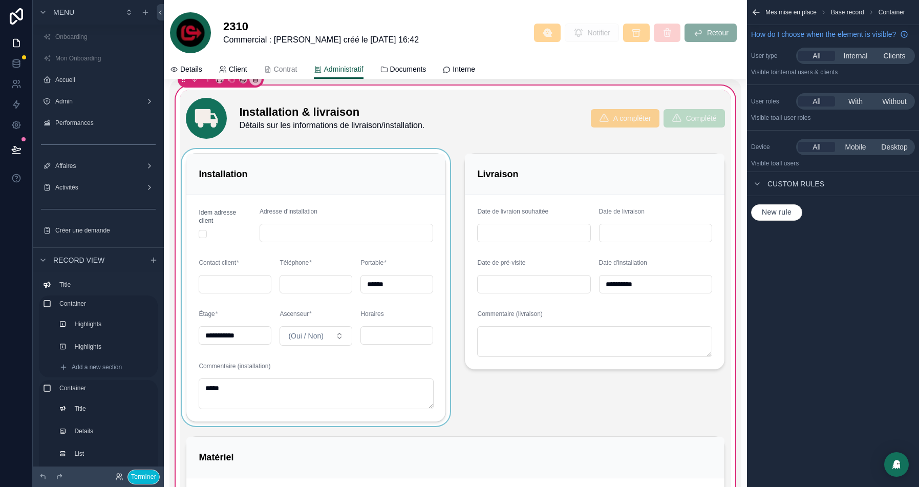
click at [280, 195] on div "scrollable content" at bounding box center [316, 287] width 272 height 277
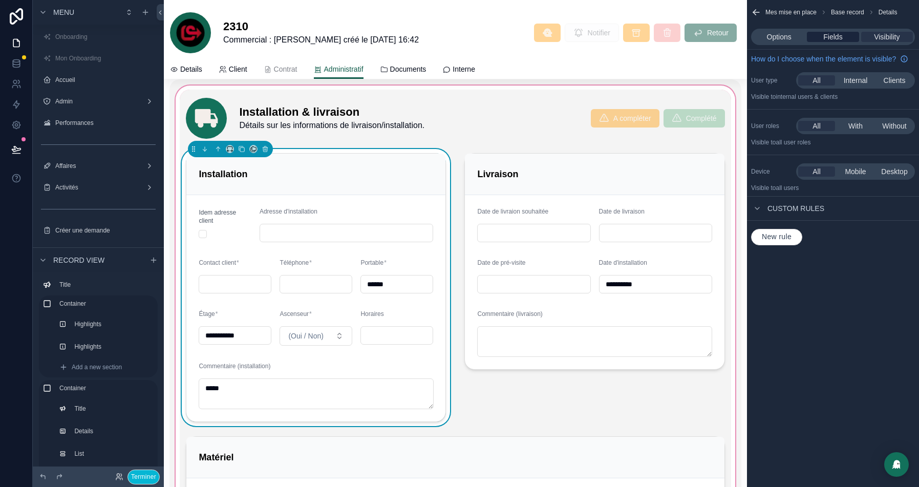
click at [832, 37] on span "Fields" at bounding box center [832, 37] width 19 height 10
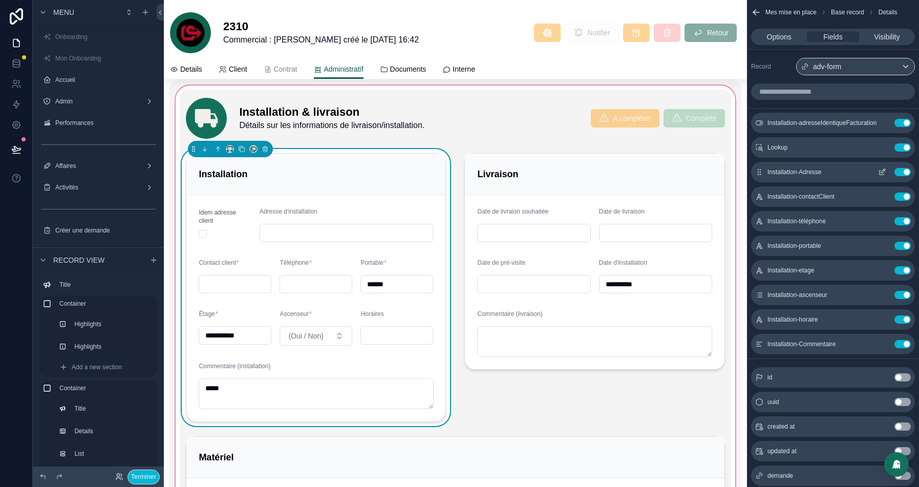
click at [883, 171] on icon "scrollable content" at bounding box center [883, 171] width 4 height 4
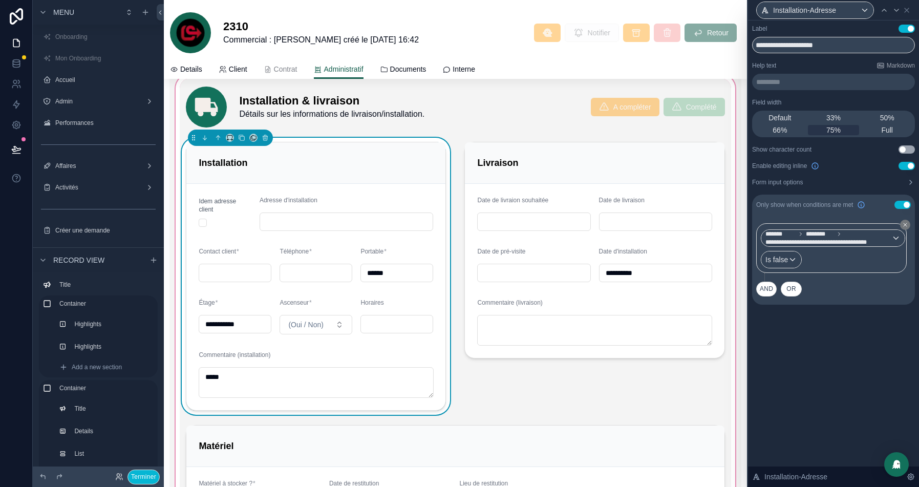
scroll to position [708, 0]
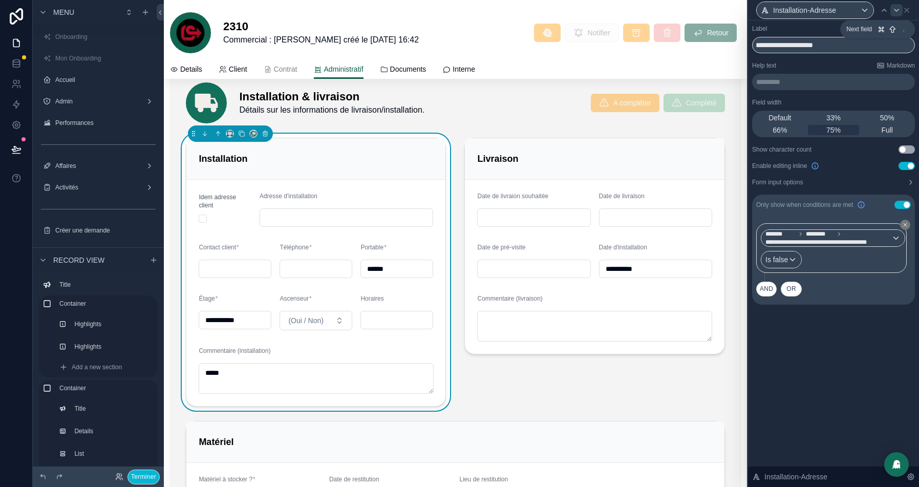
click at [892, 11] on icon at bounding box center [896, 10] width 8 height 8
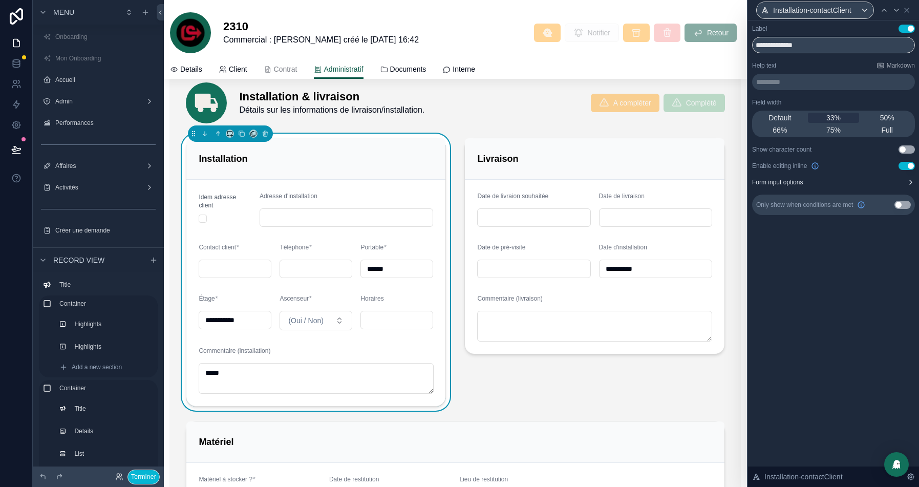
click at [891, 180] on button "Form input options" at bounding box center [833, 182] width 163 height 8
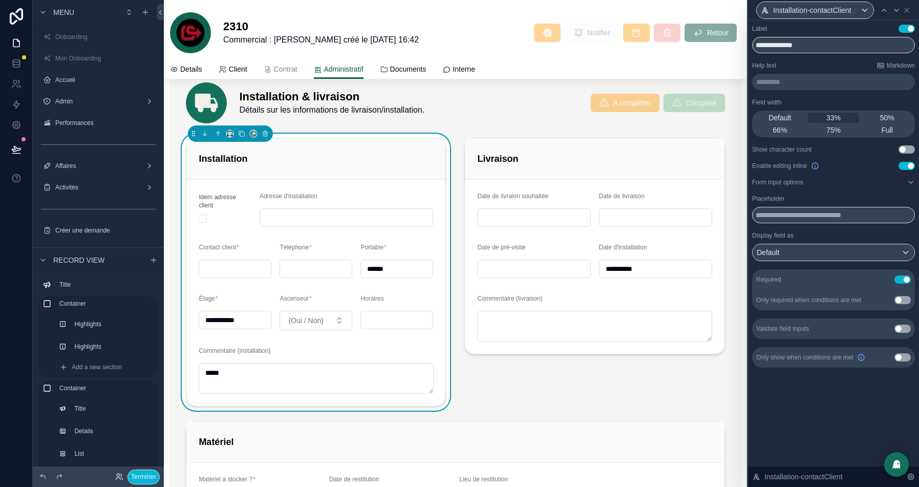
click at [903, 278] on button "Use setting" at bounding box center [902, 279] width 16 height 8
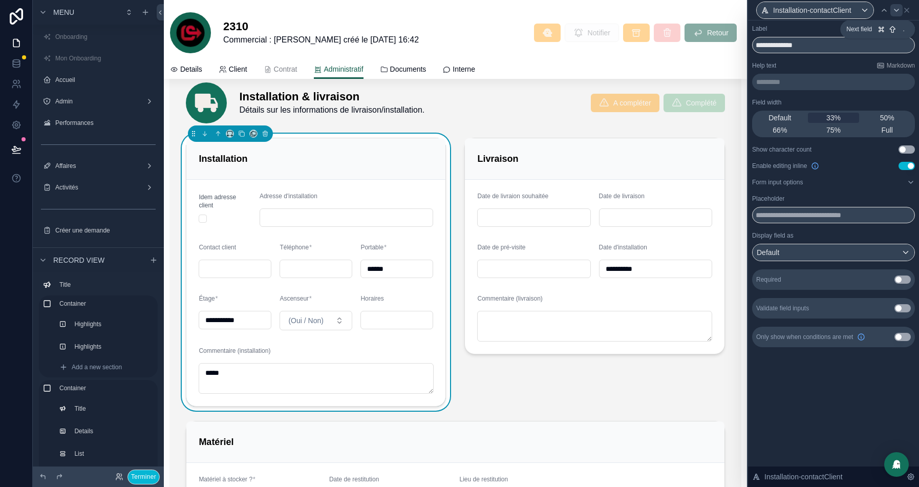
click at [897, 9] on icon at bounding box center [896, 10] width 8 height 8
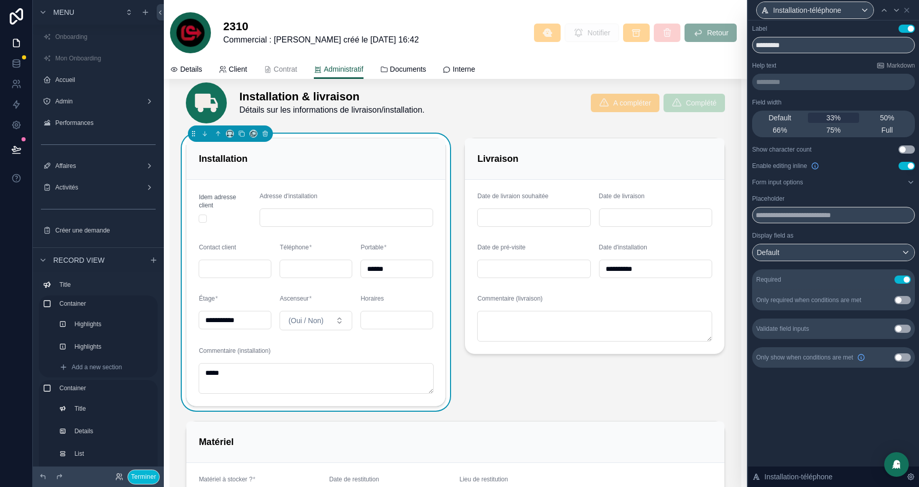
click at [899, 280] on button "Use setting" at bounding box center [902, 279] width 16 height 8
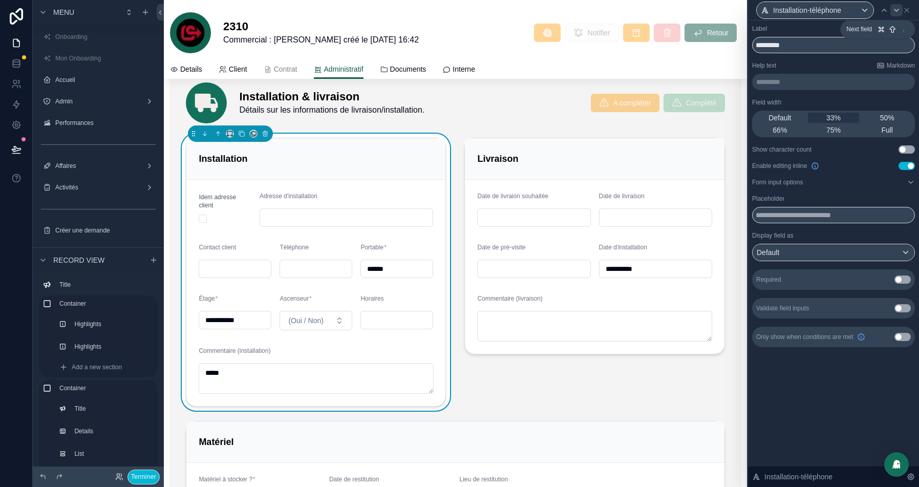
click at [898, 12] on icon at bounding box center [896, 10] width 8 height 8
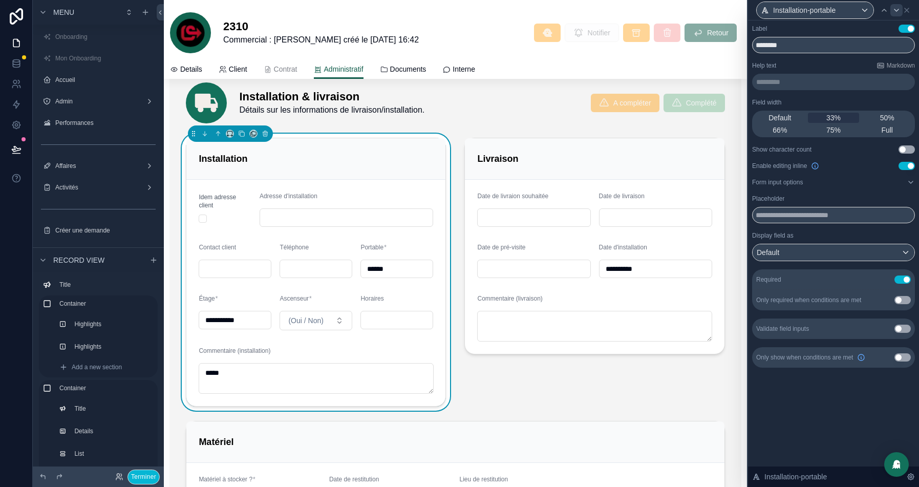
drag, startPoint x: 905, startPoint y: 277, endPoint x: 894, endPoint y: 14, distance: 263.7
click at [905, 277] on button "Use setting" at bounding box center [902, 279] width 16 height 8
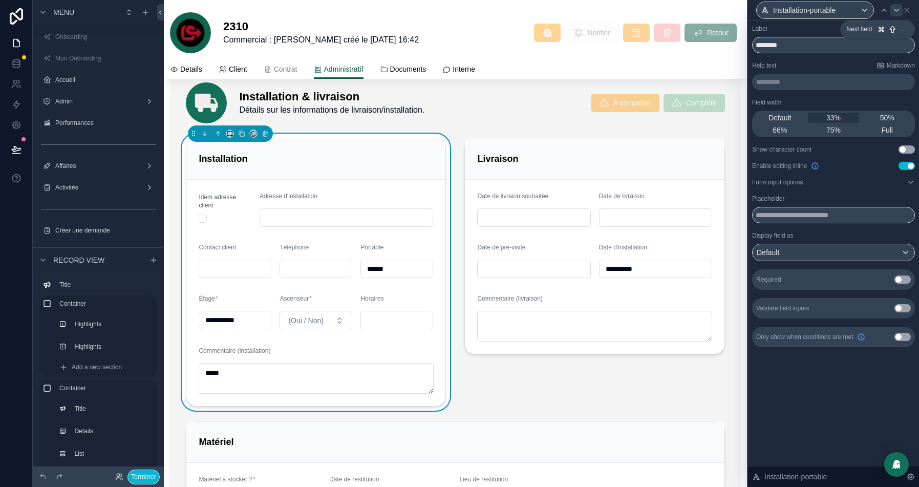
click at [899, 6] on icon at bounding box center [896, 10] width 8 height 8
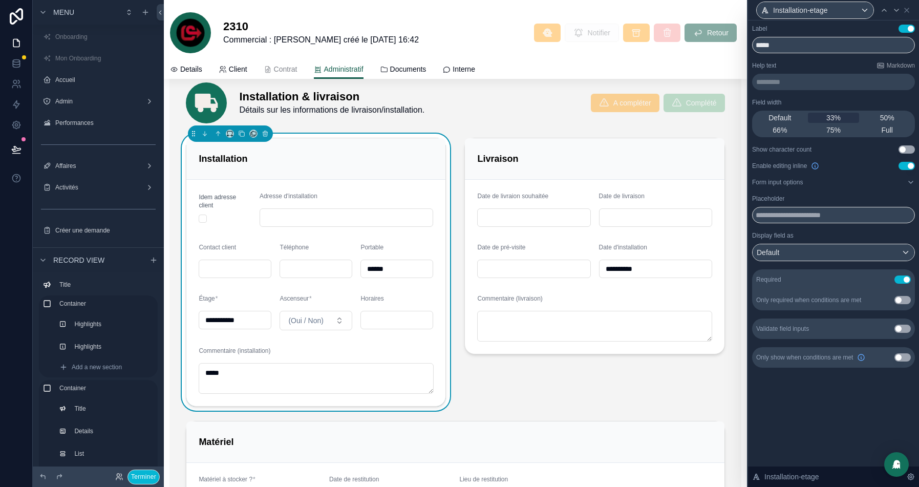
click at [900, 281] on button "Use setting" at bounding box center [902, 279] width 16 height 8
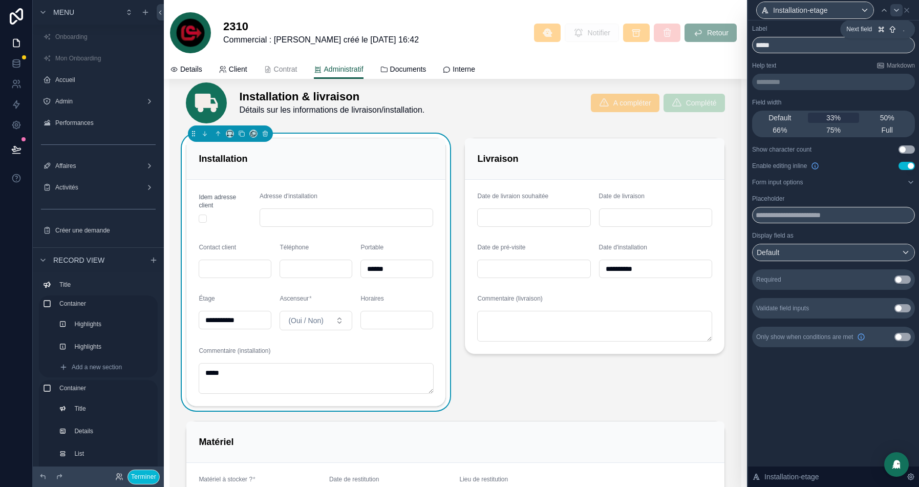
click at [898, 13] on icon at bounding box center [896, 10] width 8 height 8
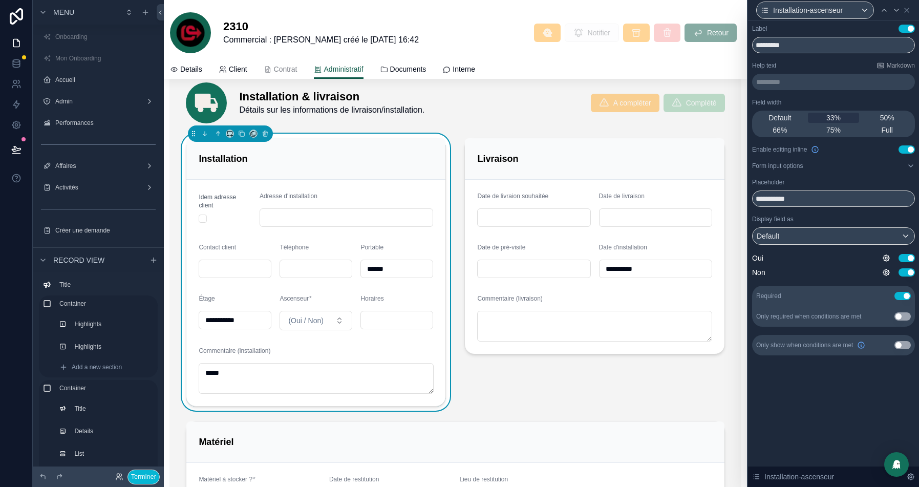
click at [900, 294] on button "Use setting" at bounding box center [902, 296] width 16 height 8
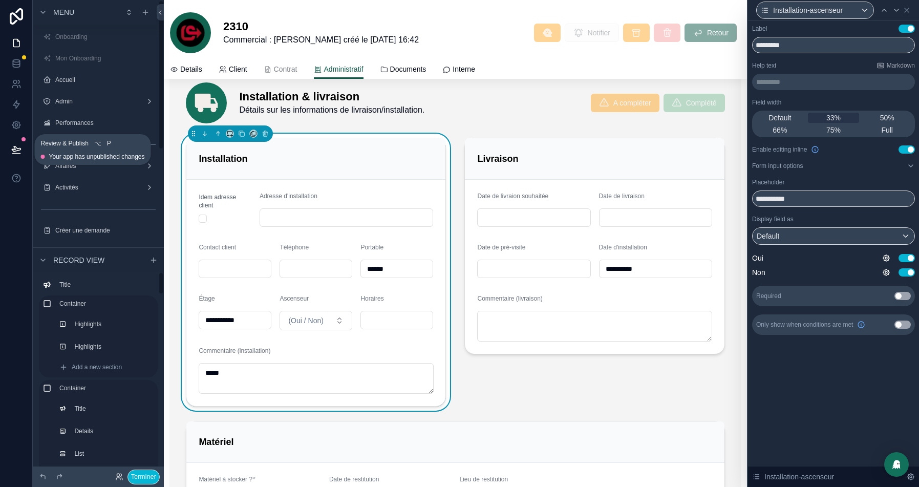
click at [15, 148] on icon at bounding box center [16, 149] width 10 height 10
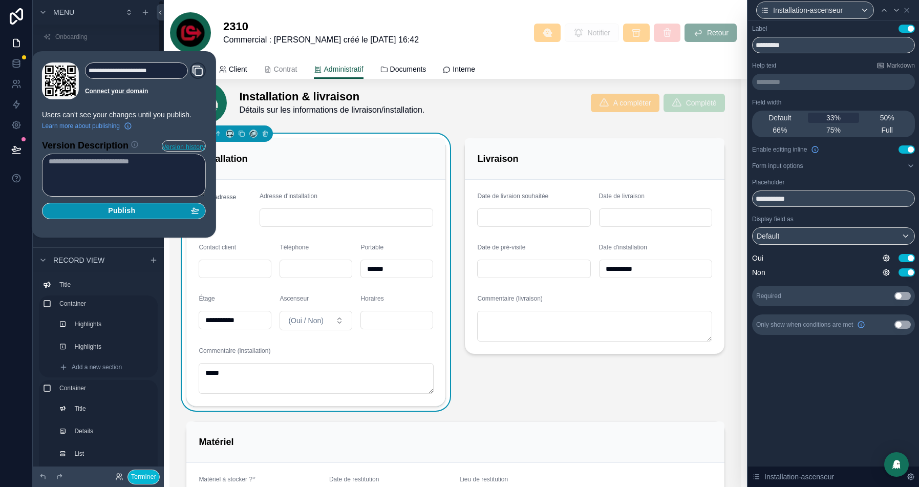
click at [135, 209] on span "Publish" at bounding box center [121, 210] width 27 height 9
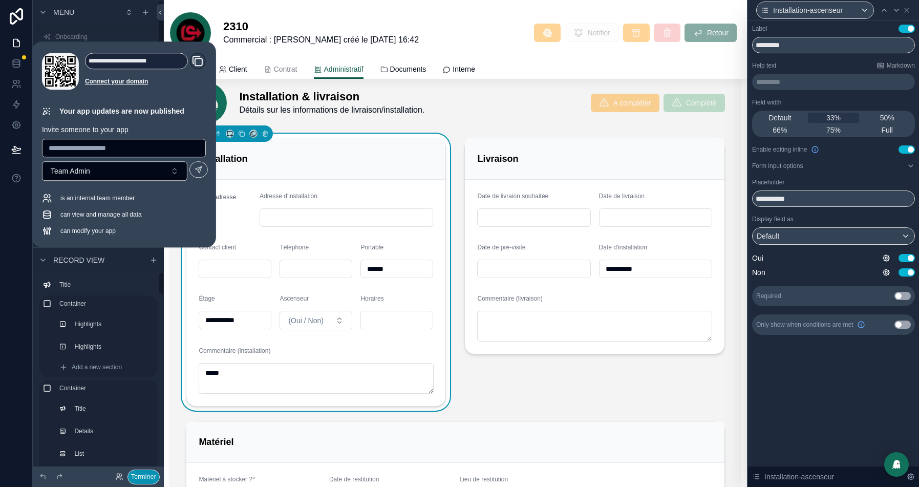
click at [141, 475] on button "Terminer" at bounding box center [143, 476] width 32 height 15
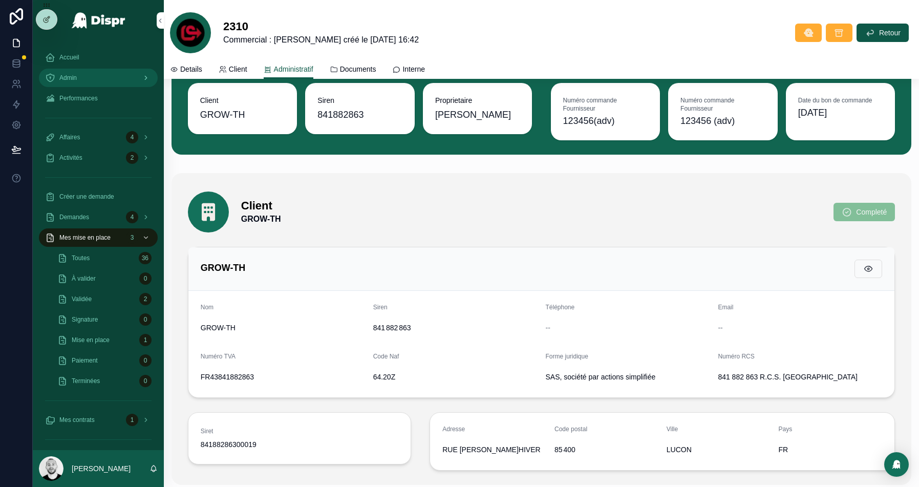
click at [96, 71] on div "Admin" at bounding box center [98, 78] width 106 height 16
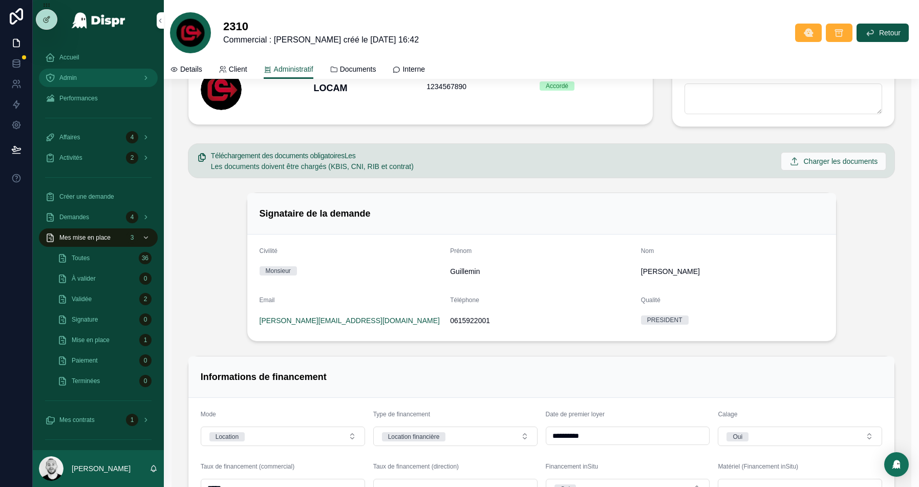
scroll to position [1371, 0]
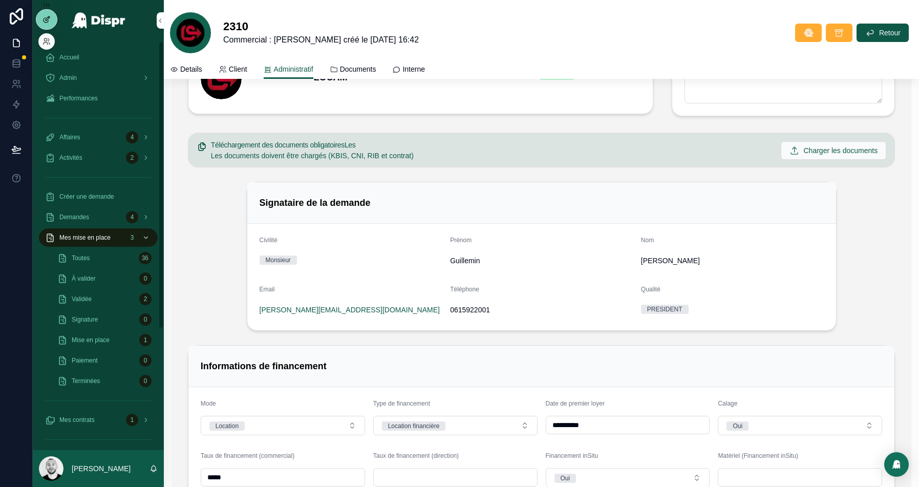
click at [47, 18] on icon at bounding box center [46, 19] width 8 height 8
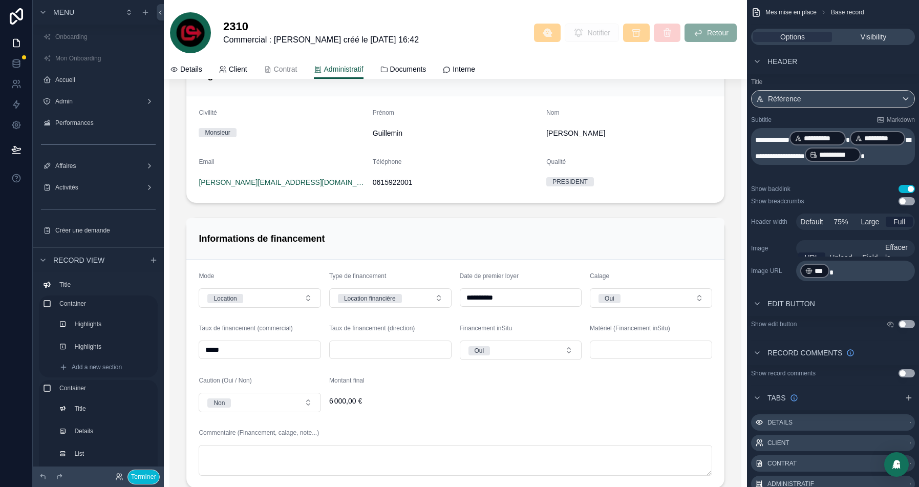
scroll to position [1348, 0]
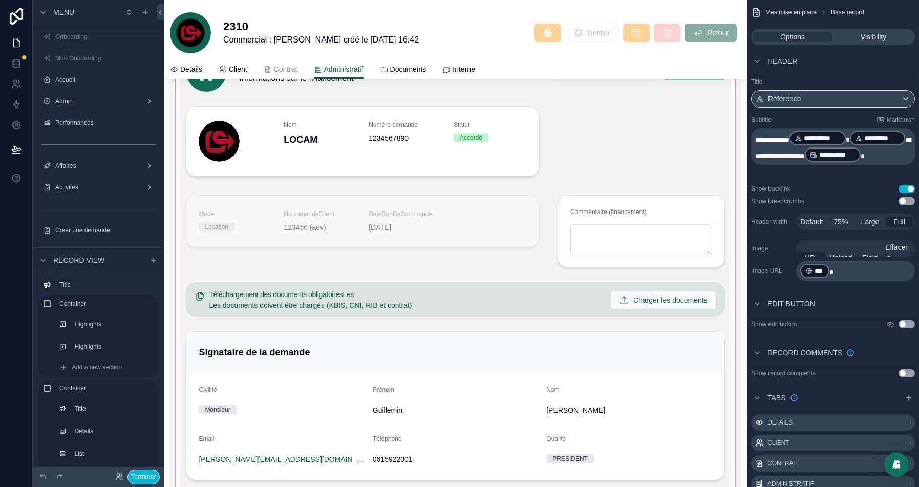
click at [334, 356] on div "scrollable content" at bounding box center [454, 405] width 571 height 747
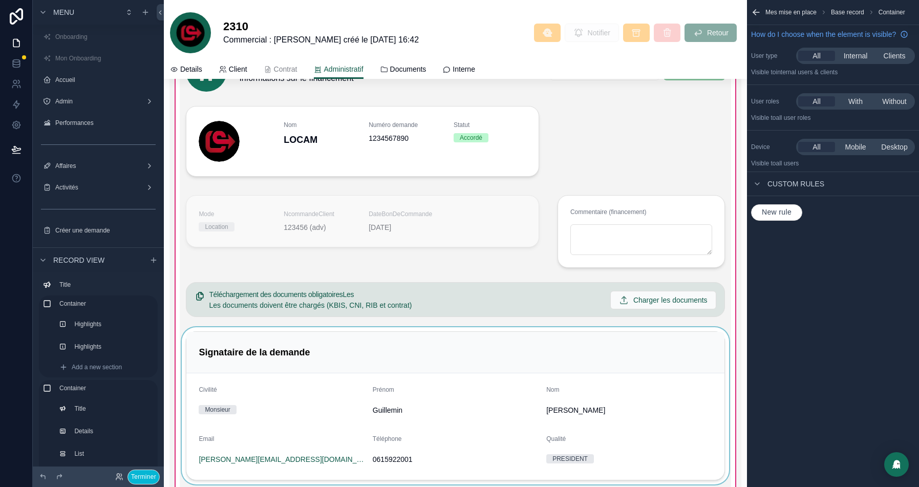
click at [410, 350] on div "scrollable content" at bounding box center [455, 405] width 551 height 157
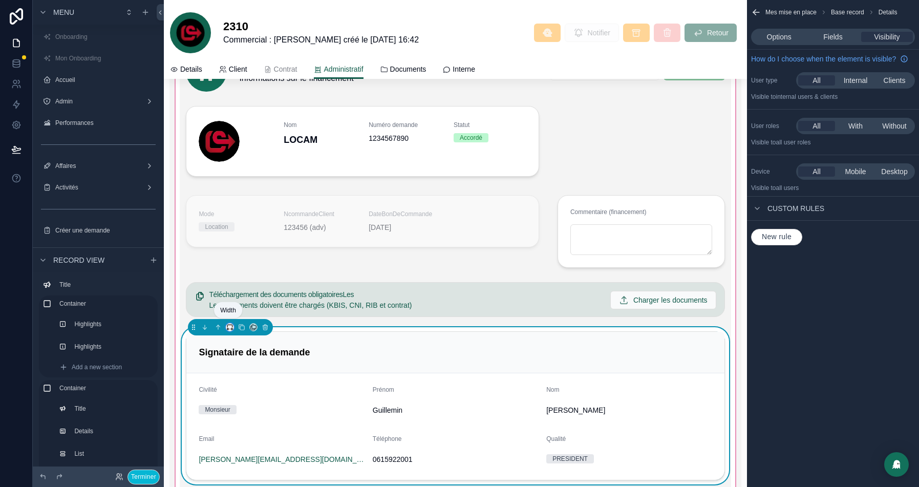
click at [228, 323] on icon "scrollable content" at bounding box center [229, 326] width 7 height 7
click at [245, 457] on span "Full width" at bounding box center [249, 459] width 30 height 12
click at [140, 473] on button "Terminer" at bounding box center [143, 476] width 32 height 15
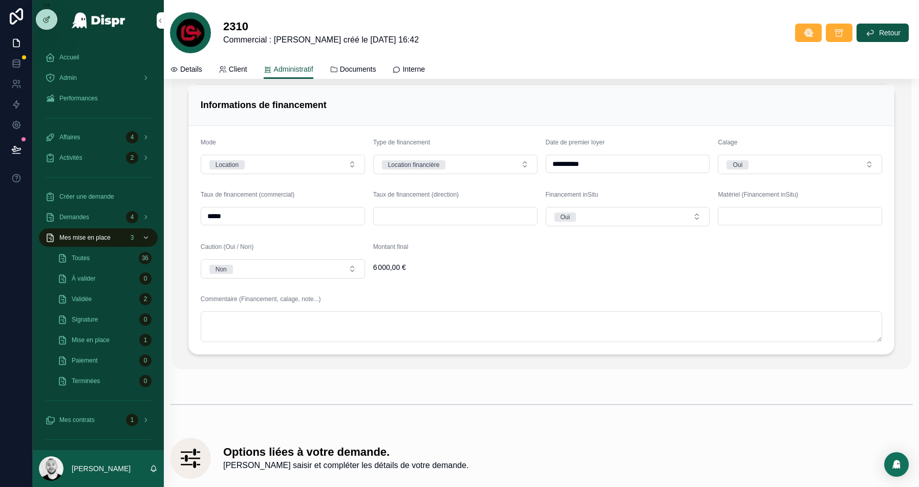
scroll to position [1637, 0]
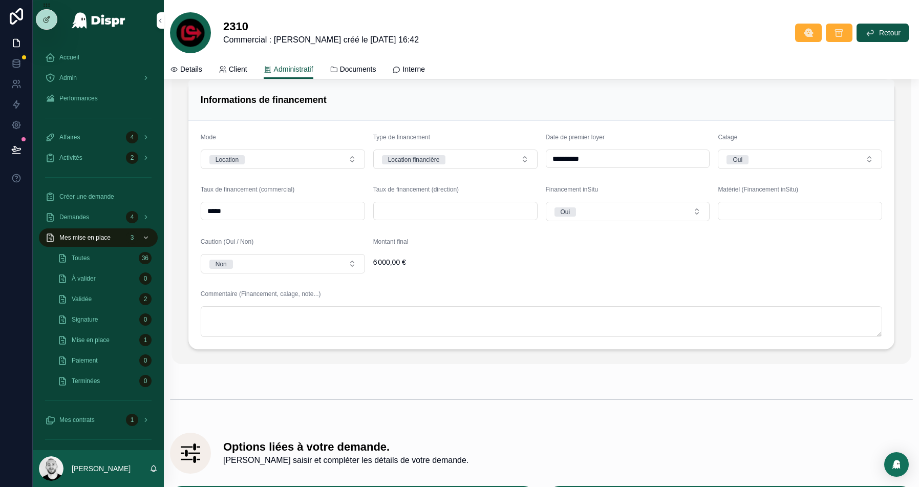
click at [391, 238] on span "Montant final" at bounding box center [390, 241] width 35 height 7
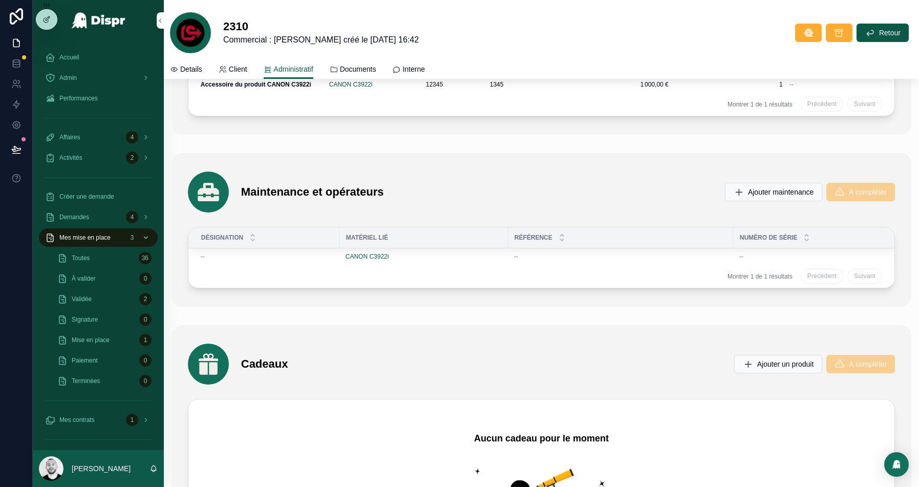
scroll to position [2425, 0]
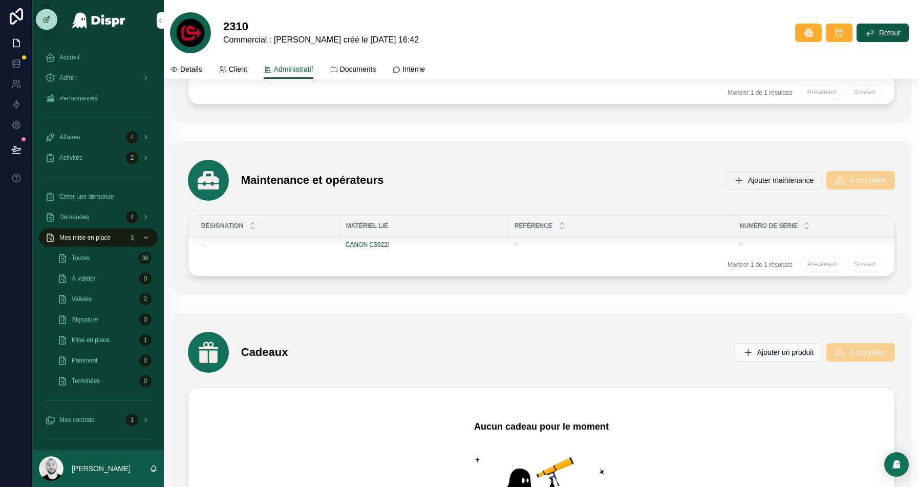
click at [759, 175] on span "Ajouter maintenance" at bounding box center [780, 180] width 65 height 10
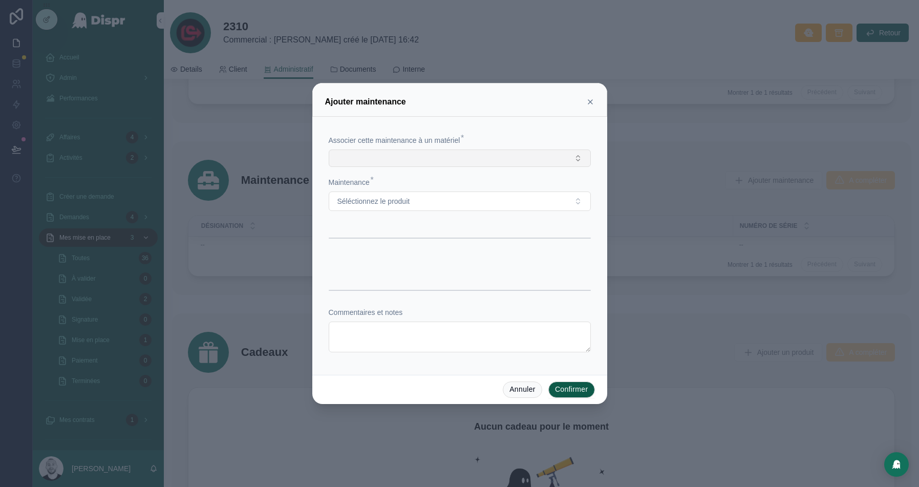
click at [446, 154] on button "Select Button" at bounding box center [460, 157] width 262 height 17
click at [463, 122] on div "Associer cette maintenance à un matériel * Maintenance * Séléctionnez le produit" at bounding box center [459, 190] width 270 height 138
click at [384, 210] on button "Séléctionnez le produit" at bounding box center [460, 200] width 262 height 19
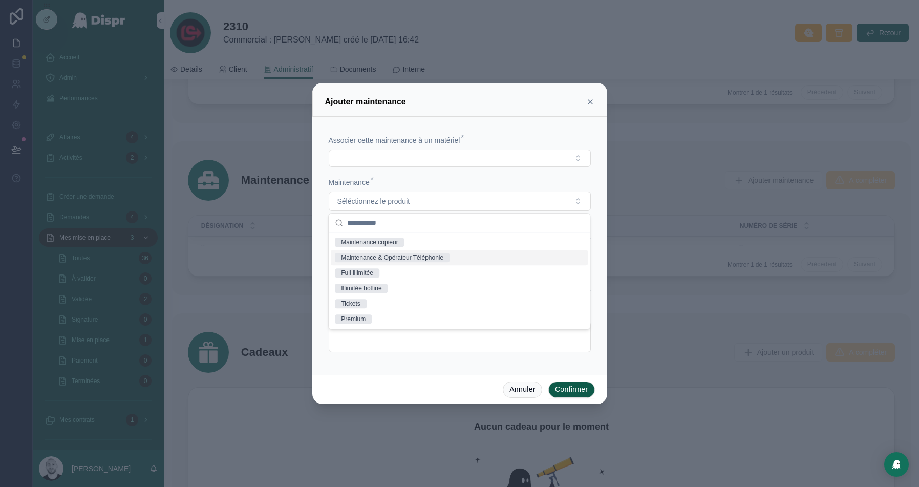
click at [126, 67] on div at bounding box center [459, 243] width 919 height 487
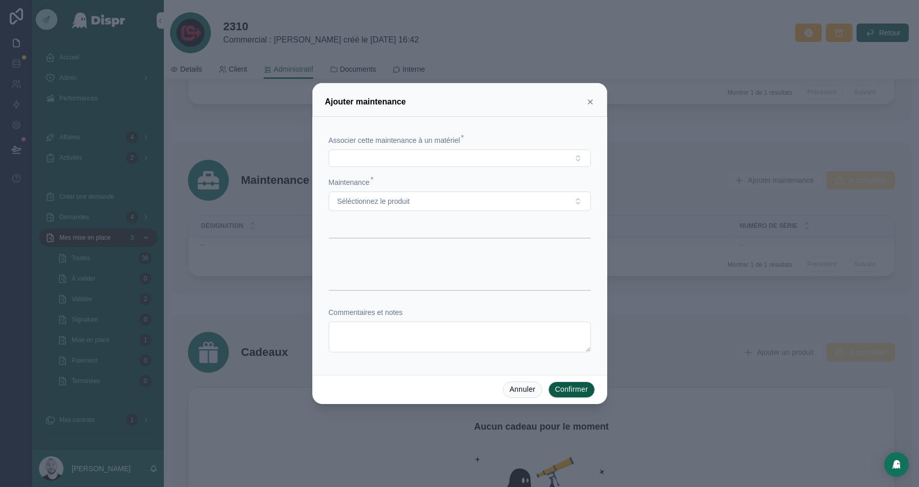
click at [594, 106] on div "Ajouter maintenance" at bounding box center [459, 100] width 295 height 34
click at [592, 102] on icon at bounding box center [590, 102] width 8 height 8
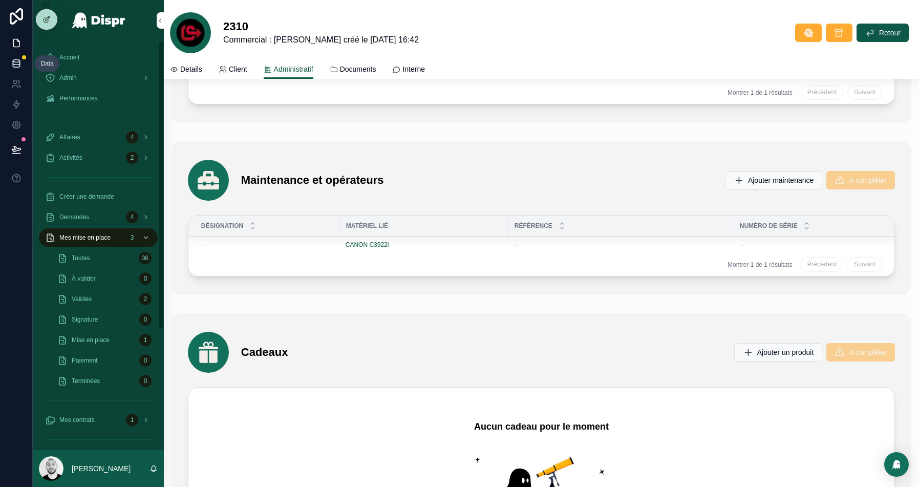
click at [10, 64] on link at bounding box center [16, 63] width 32 height 20
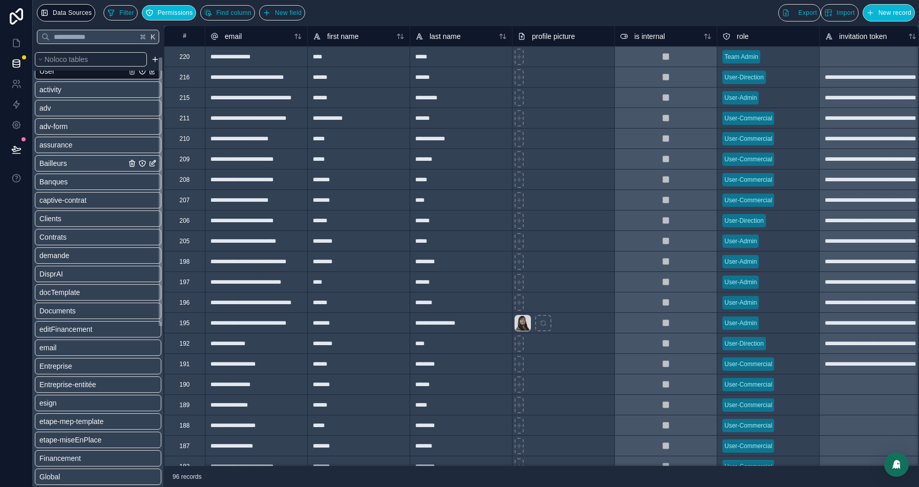
scroll to position [14, 0]
click at [85, 120] on div "adv-form" at bounding box center [98, 124] width 126 height 16
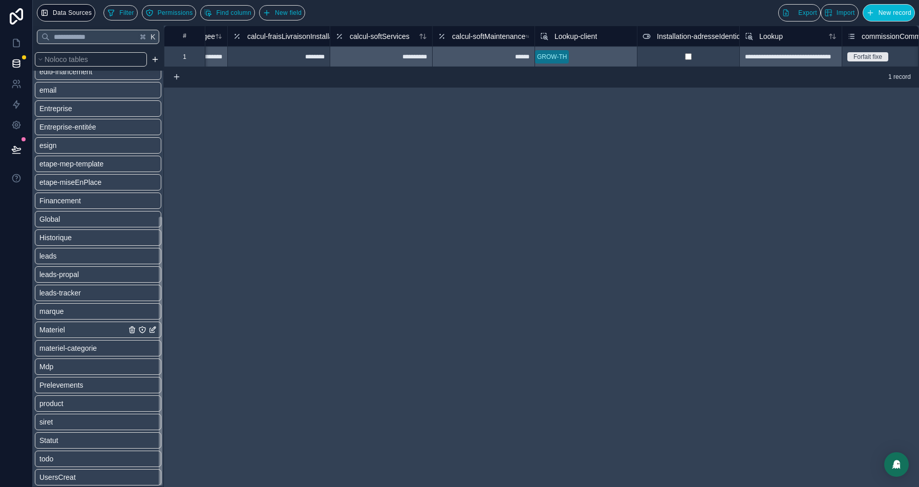
scroll to position [271, 0]
click at [63, 402] on span "product" at bounding box center [51, 401] width 24 height 10
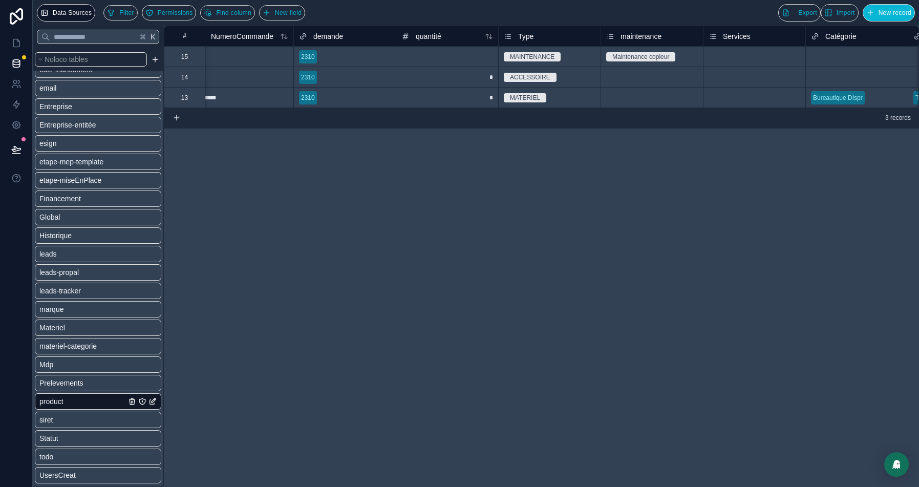
scroll to position [0, 535]
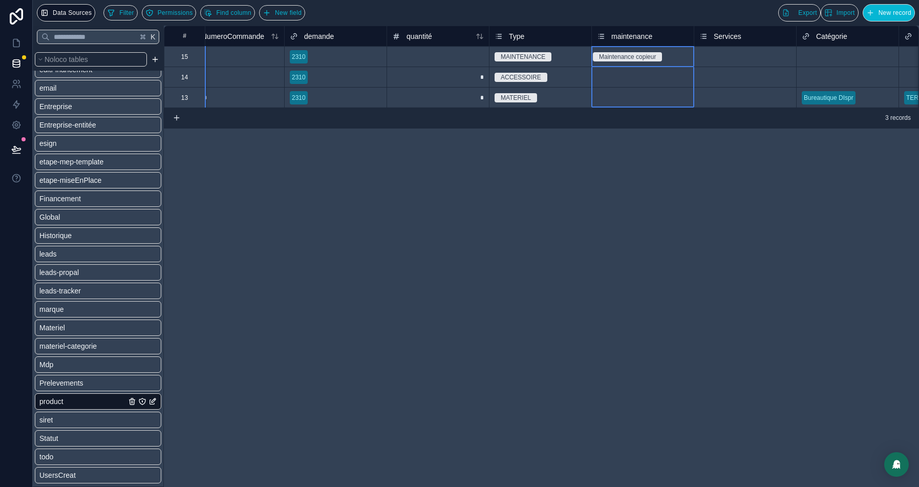
click at [641, 33] on span "maintenance" at bounding box center [631, 36] width 41 height 10
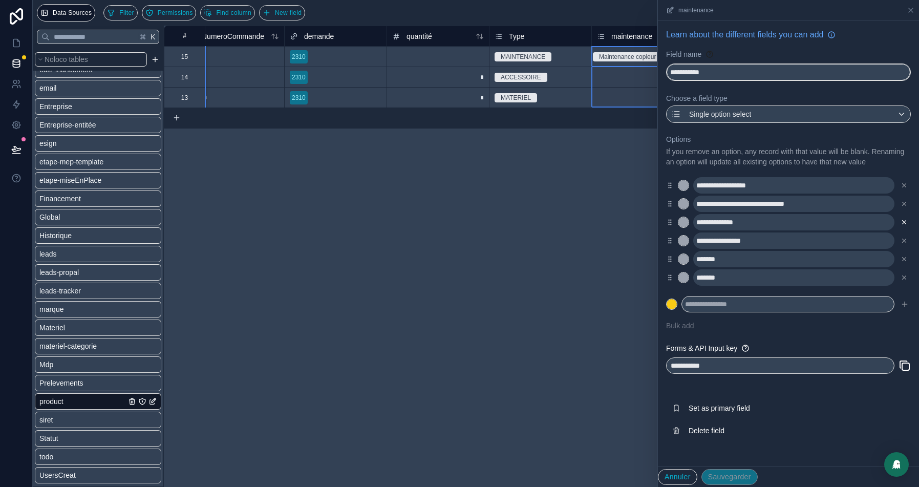
click at [903, 224] on icon at bounding box center [904, 223] width 4 height 4
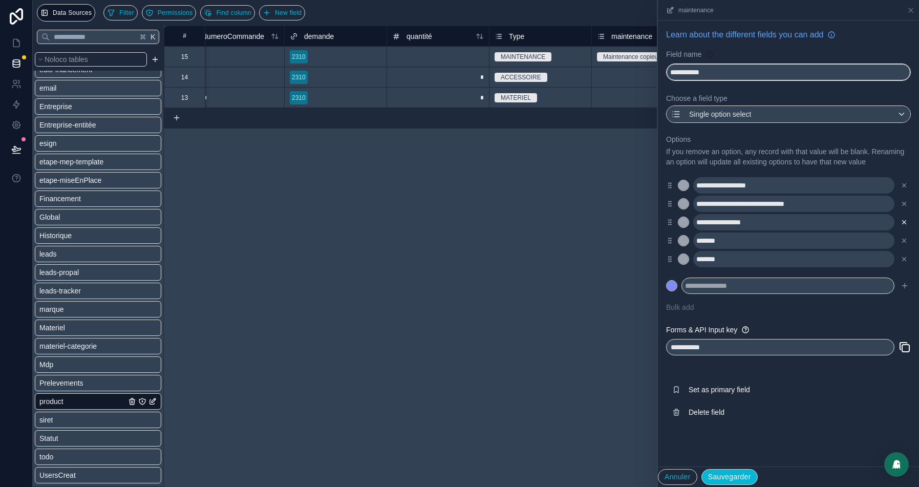
click at [905, 224] on icon at bounding box center [904, 223] width 4 height 4
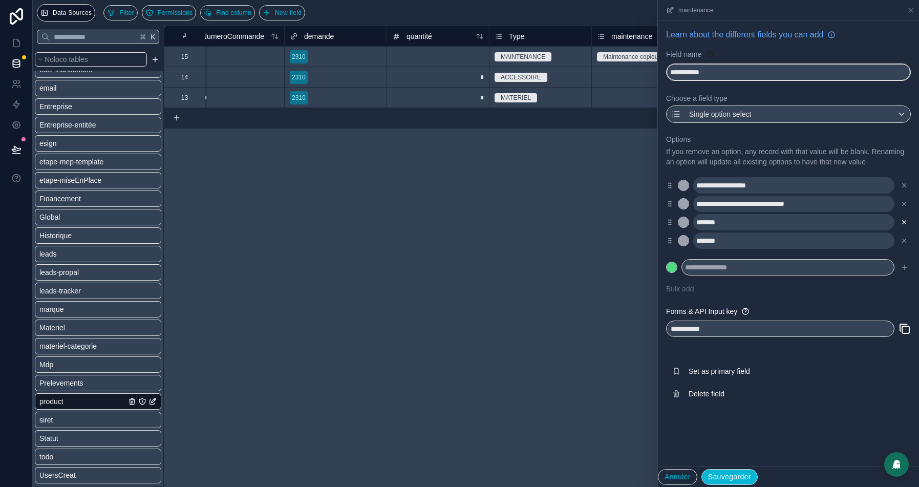
click at [904, 226] on icon at bounding box center [903, 221] width 7 height 7
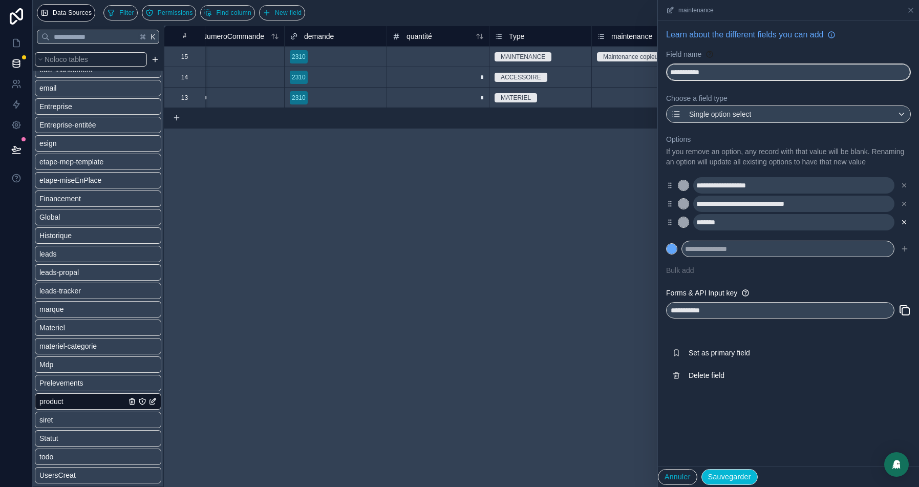
click at [904, 226] on icon at bounding box center [903, 221] width 7 height 7
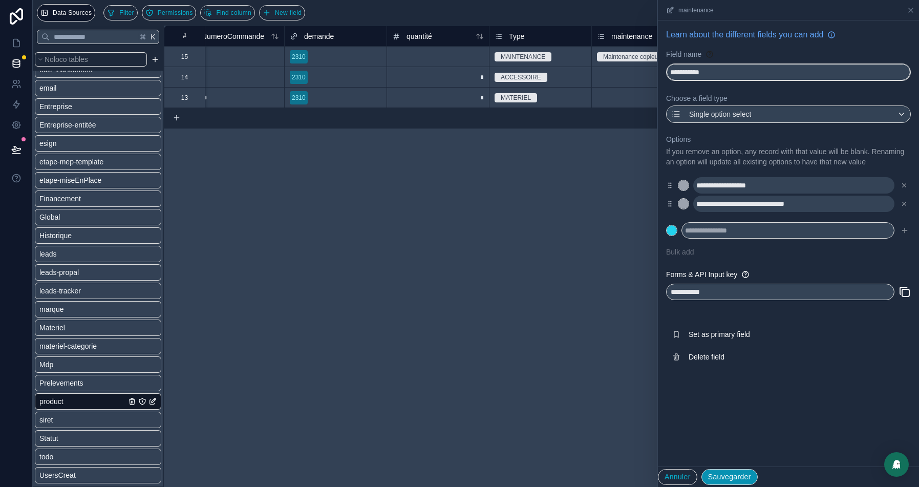
click at [735, 474] on button "Sauvegarder" at bounding box center [729, 477] width 56 height 16
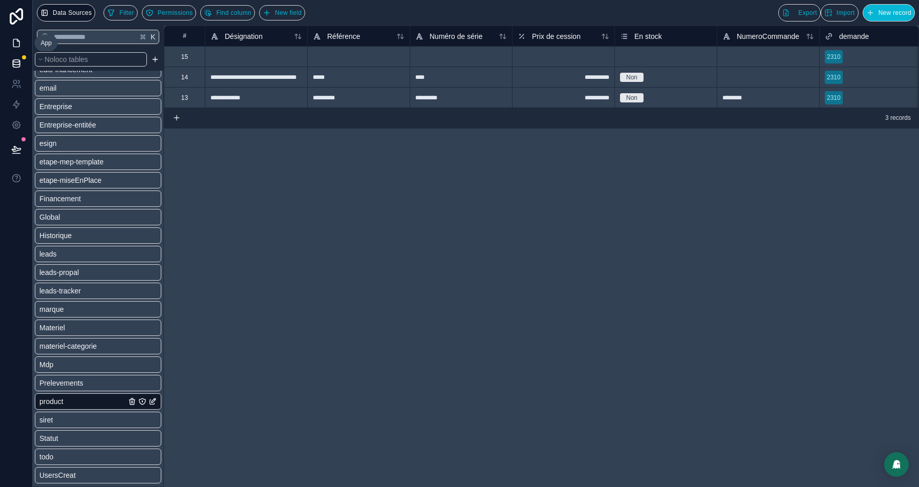
click at [12, 41] on icon at bounding box center [16, 43] width 10 height 10
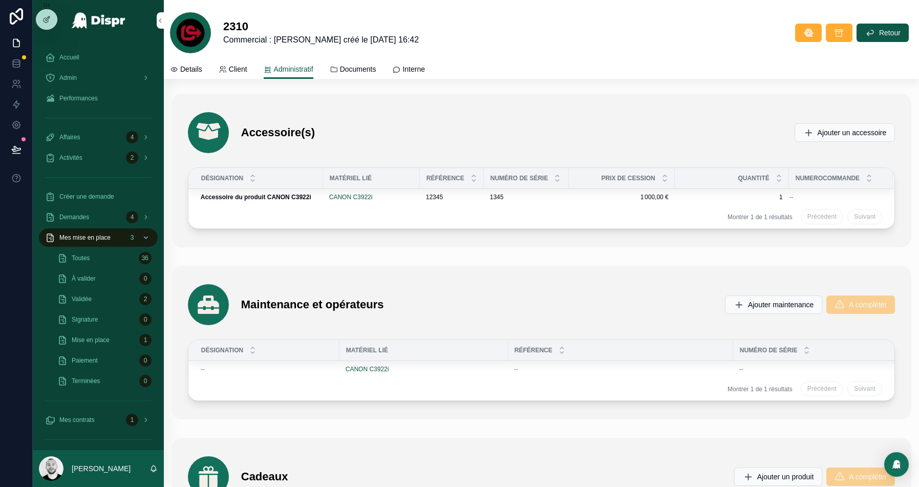
scroll to position [2298, 0]
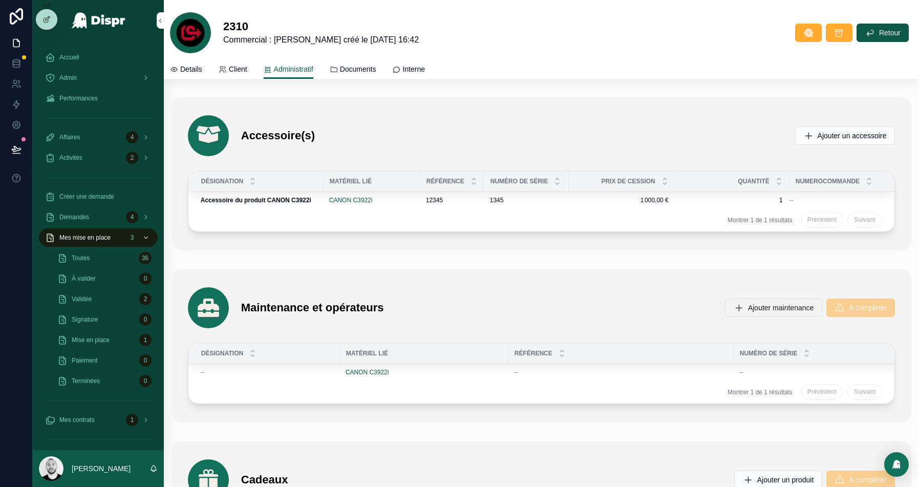
click at [767, 298] on button "Ajouter maintenance" at bounding box center [773, 307] width 97 height 18
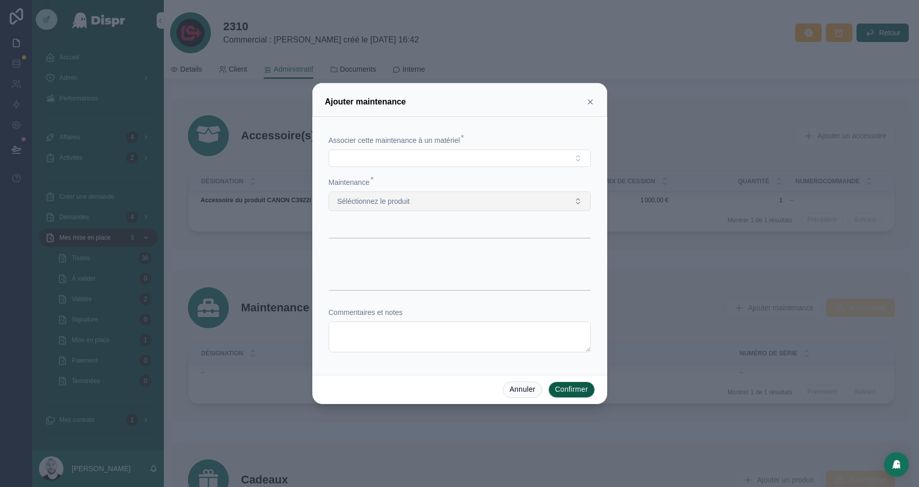
click at [441, 197] on button "Séléctionnez le produit" at bounding box center [460, 200] width 262 height 19
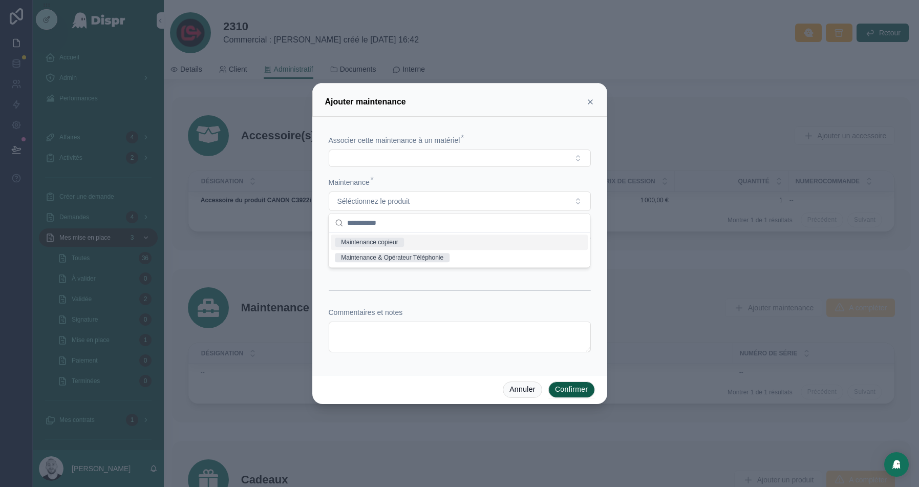
click at [384, 243] on div "Maintenance copieur" at bounding box center [369, 241] width 57 height 9
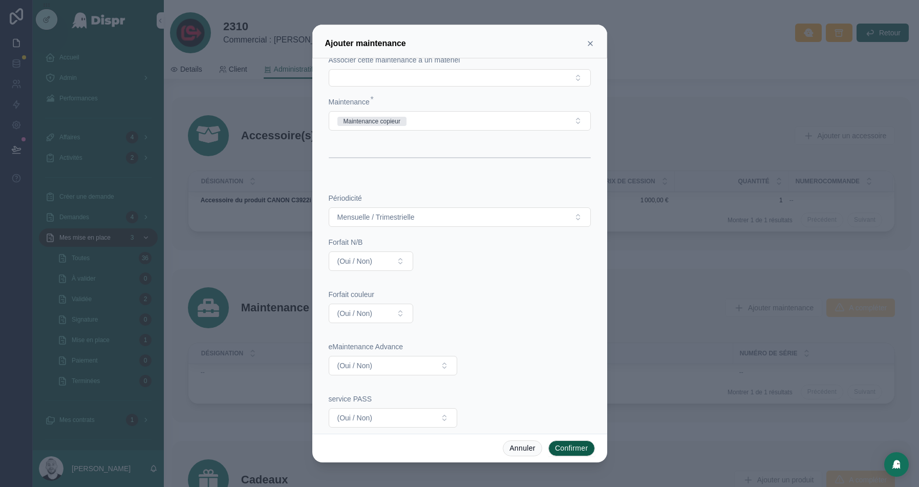
scroll to position [31, 0]
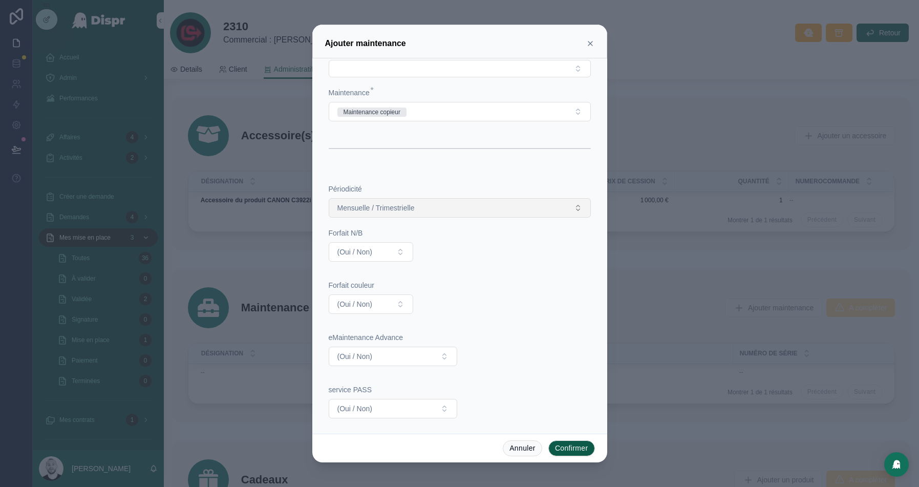
click at [414, 206] on span "Mensuelle / Trimestrielle" at bounding box center [375, 208] width 77 height 10
click at [419, 173] on div "Périodicité Mensuelle / Trimestrielle Forfait N/B (Oui / Non) Forfait couleur (…" at bounding box center [459, 331] width 270 height 325
click at [372, 250] on span "(Oui / Non)" at bounding box center [354, 252] width 35 height 10
click at [349, 291] on div "Oui" at bounding box center [370, 290] width 123 height 15
click at [364, 300] on span "(Oui / Non)" at bounding box center [354, 304] width 35 height 10
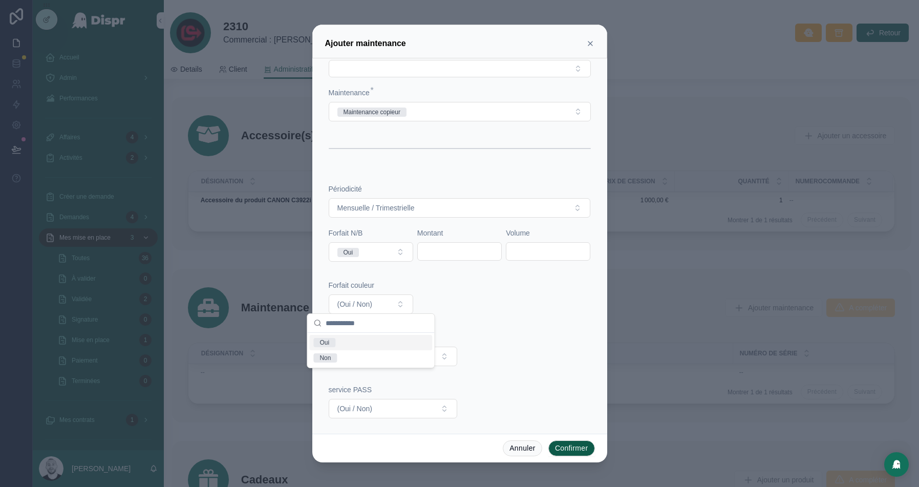
click at [332, 349] on div "Oui" at bounding box center [370, 342] width 123 height 15
click at [445, 112] on button "Maintenance copieur" at bounding box center [460, 111] width 262 height 19
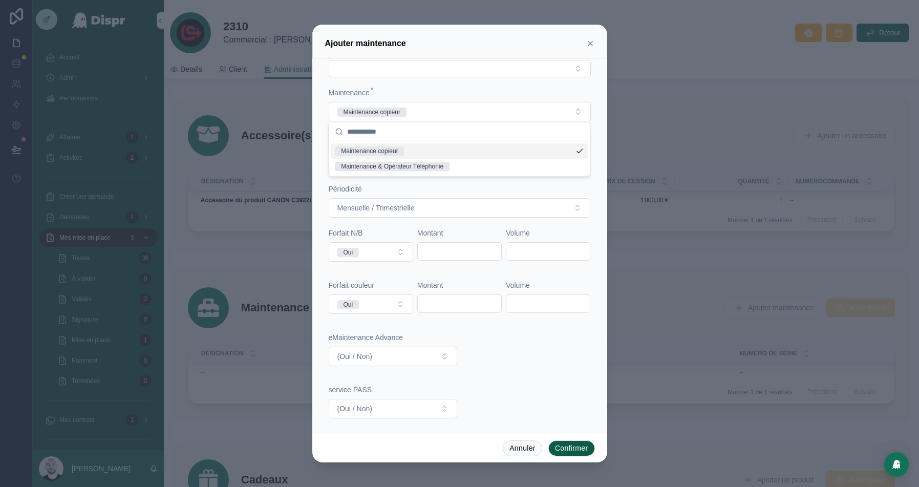
click at [479, 91] on div "Maintenance *" at bounding box center [460, 93] width 262 height 10
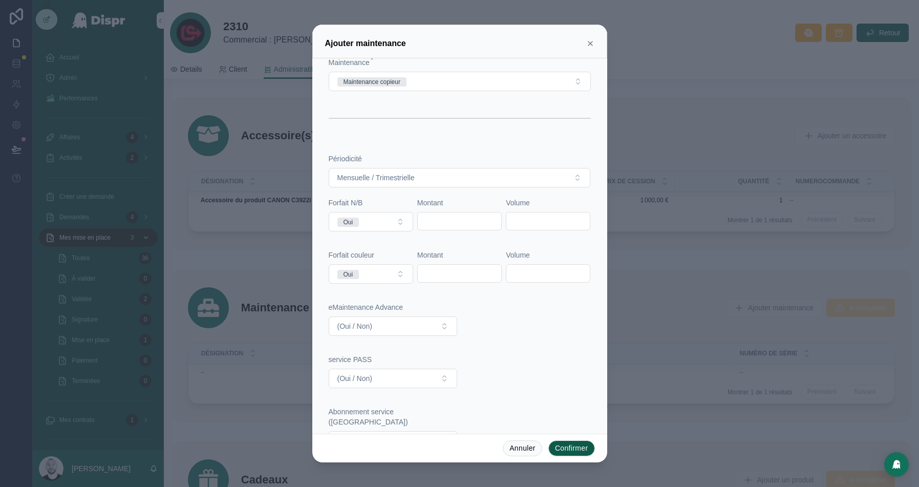
scroll to position [127, 0]
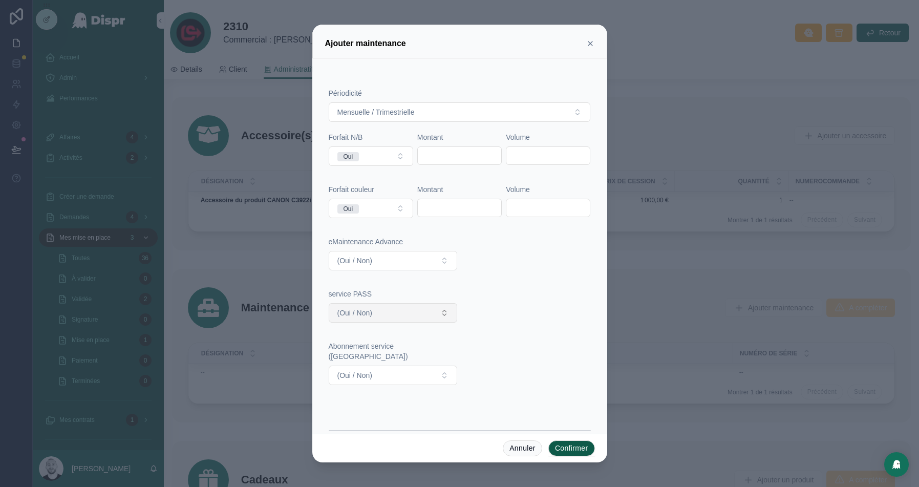
click at [405, 310] on button "(Oui / Non)" at bounding box center [393, 312] width 129 height 19
click at [362, 346] on div "Oui" at bounding box center [393, 349] width 124 height 15
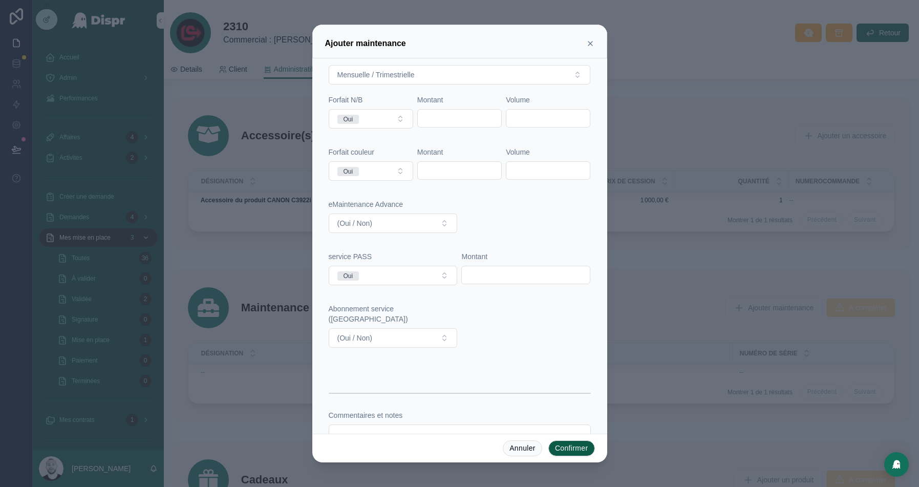
scroll to position [0, 0]
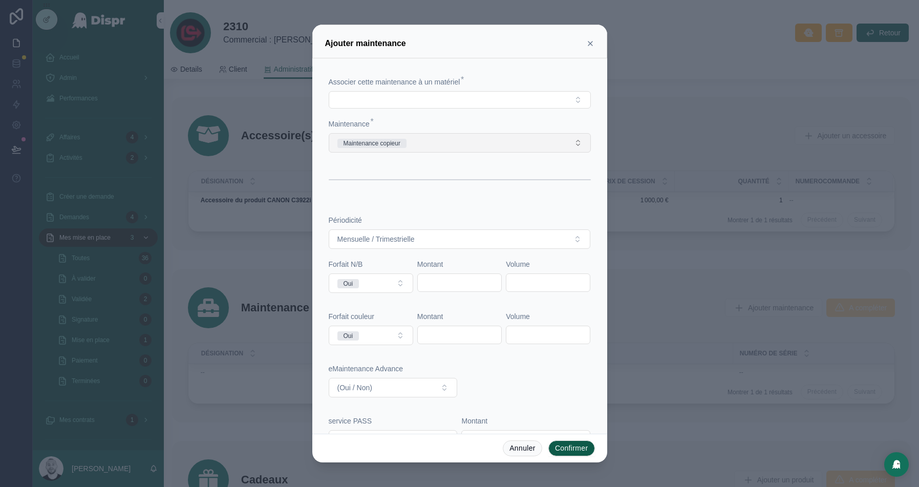
click at [418, 141] on button "Maintenance copieur" at bounding box center [460, 142] width 262 height 19
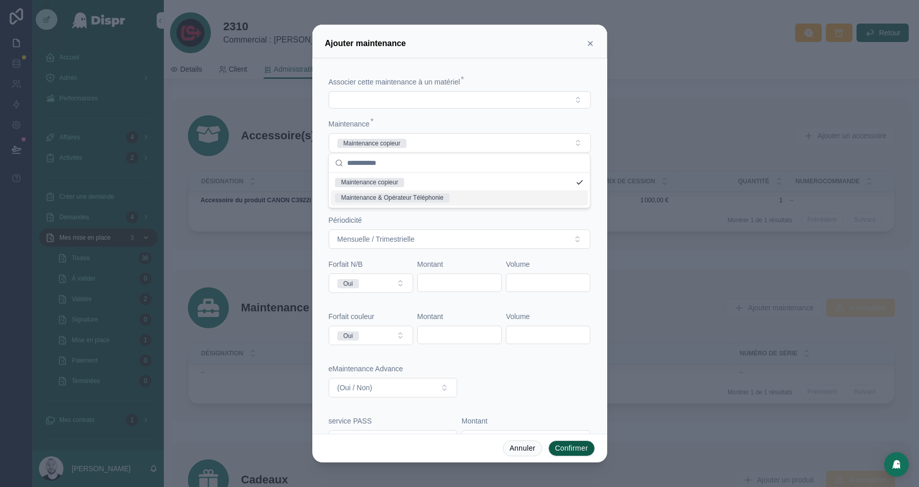
click at [381, 198] on div "Maintenance & Opérateur Téléphonie" at bounding box center [392, 197] width 102 height 9
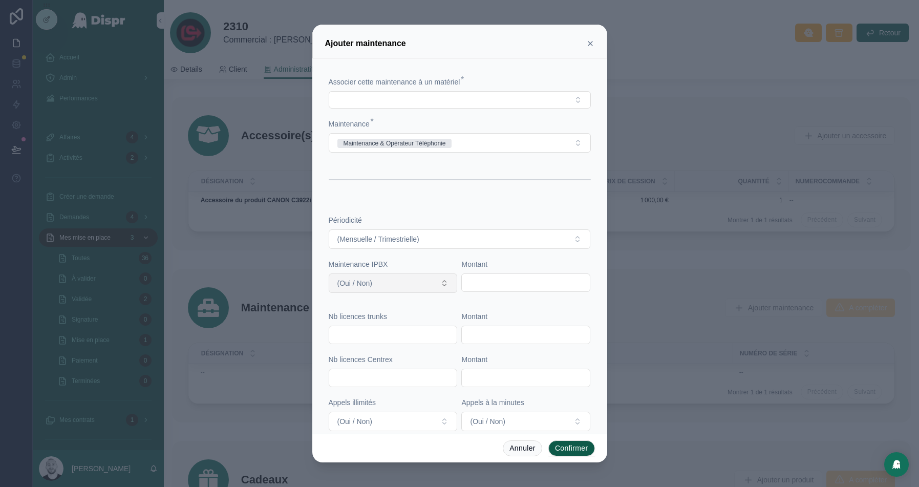
click at [399, 280] on button "(Oui / Non)" at bounding box center [393, 282] width 129 height 19
click at [451, 205] on div "Périodicité (Mensuelle / Trimestrielle) Maintenance IPBX (Oui / Non) Montant Nb…" at bounding box center [459, 450] width 270 height 498
click at [491, 141] on button "Maintenance & Opérateur Téléphonie" at bounding box center [460, 142] width 262 height 19
click at [586, 41] on icon at bounding box center [590, 43] width 8 height 8
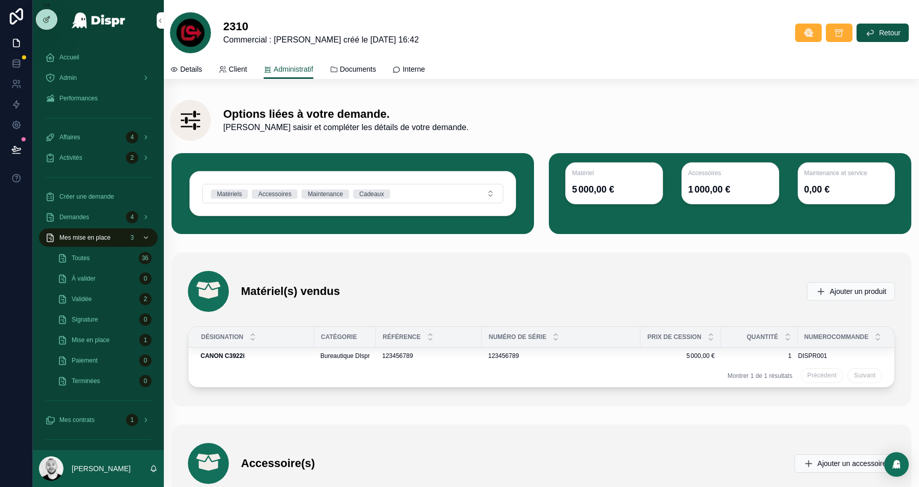
scroll to position [1967, 0]
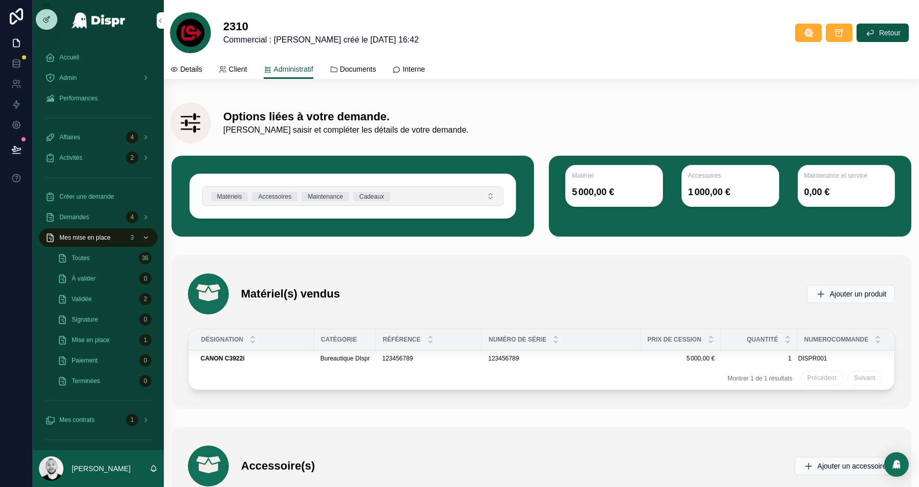
click at [447, 187] on button "Matériels Accessoires Maintenance Cadeaux" at bounding box center [352, 195] width 301 height 19
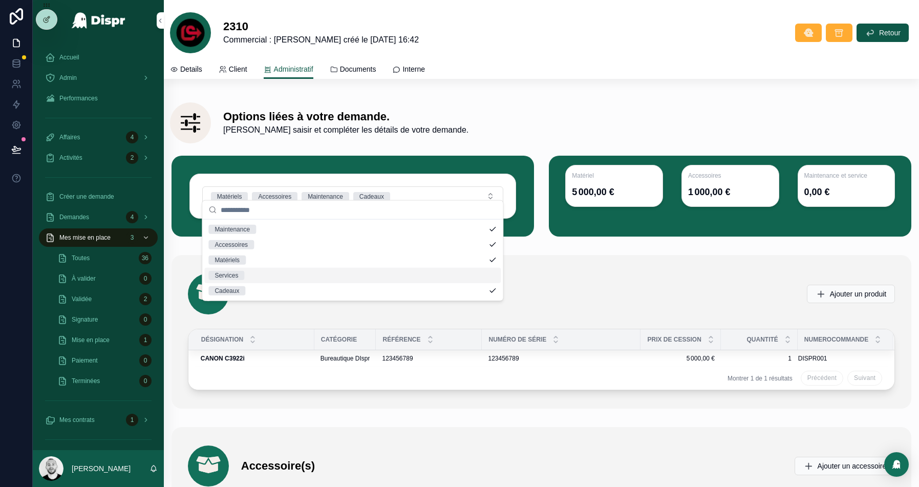
click at [248, 276] on div "Services" at bounding box center [352, 275] width 296 height 15
click at [523, 122] on div "Options liées à votre demande. Veuillez saisir et compléter les détails de votr…" at bounding box center [567, 123] width 689 height 27
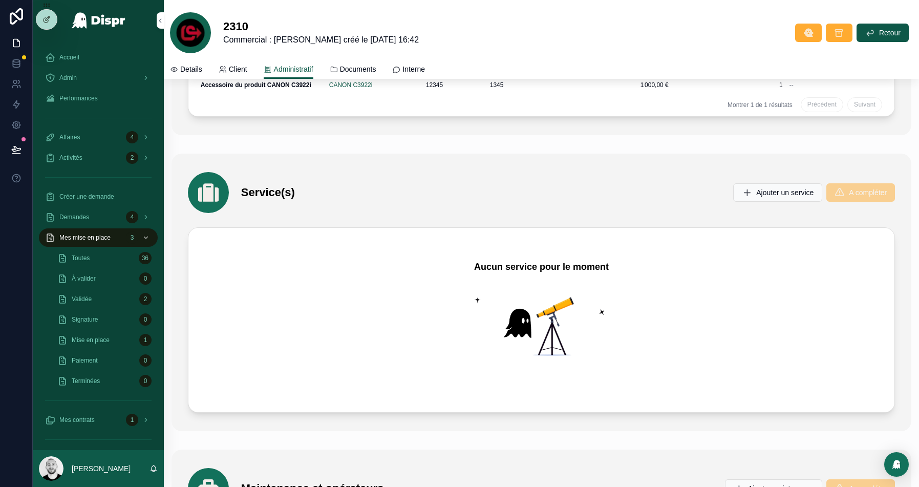
scroll to position [2420, 0]
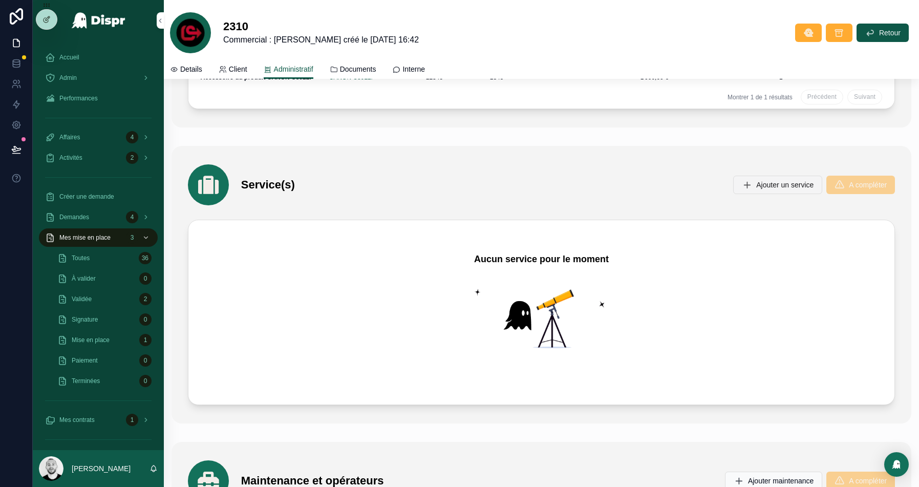
click at [780, 180] on span "Ajouter un service" at bounding box center [784, 185] width 57 height 10
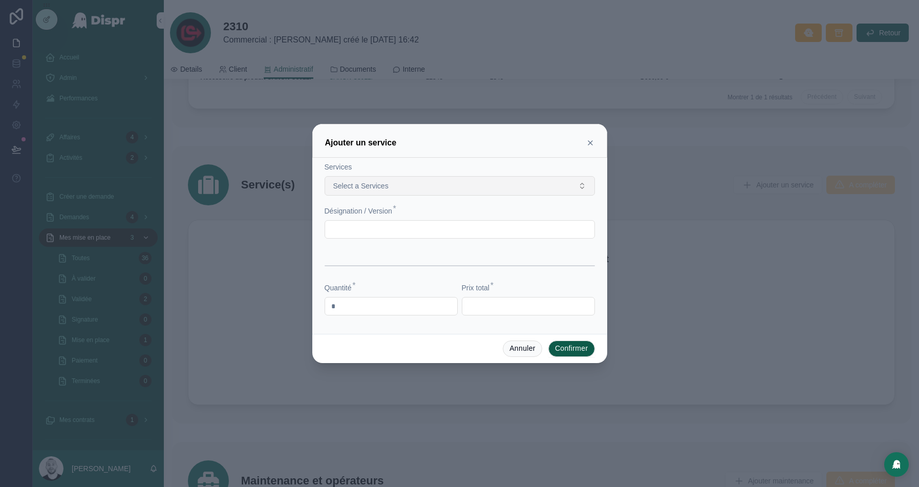
click at [370, 182] on span "Select a Services" at bounding box center [360, 186] width 55 height 10
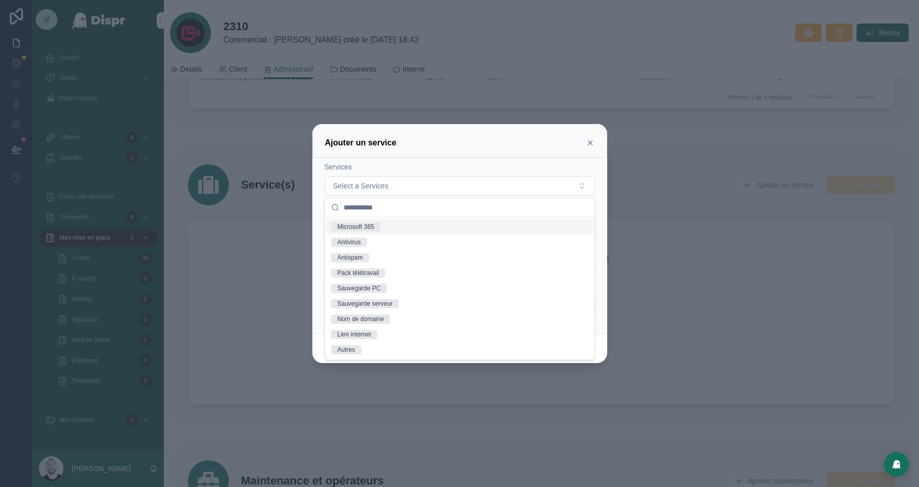
click at [449, 163] on div "Services" at bounding box center [459, 167] width 270 height 10
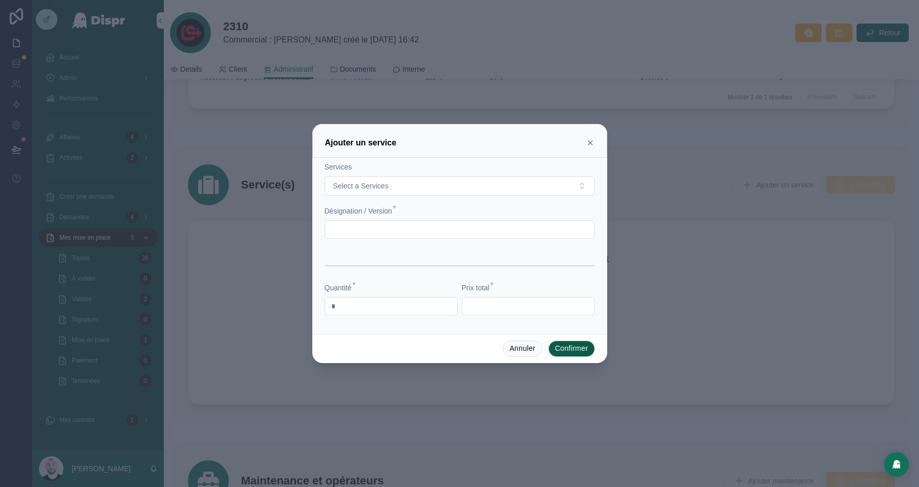
click at [591, 141] on icon at bounding box center [590, 143] width 8 height 8
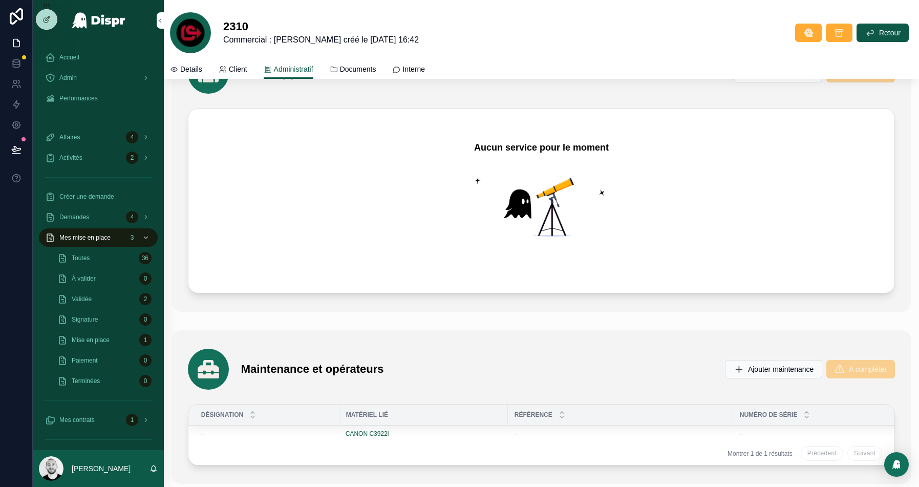
scroll to position [2584, 0]
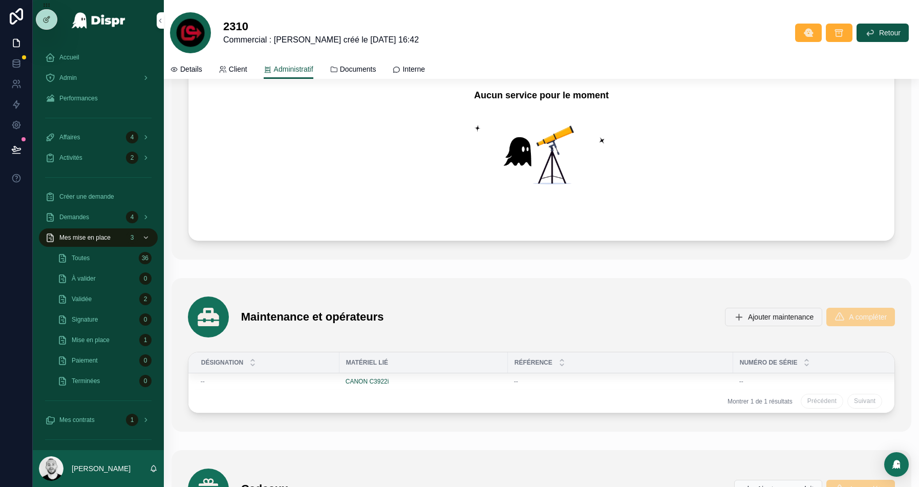
click at [726, 308] on button "Ajouter maintenance" at bounding box center [773, 317] width 97 height 18
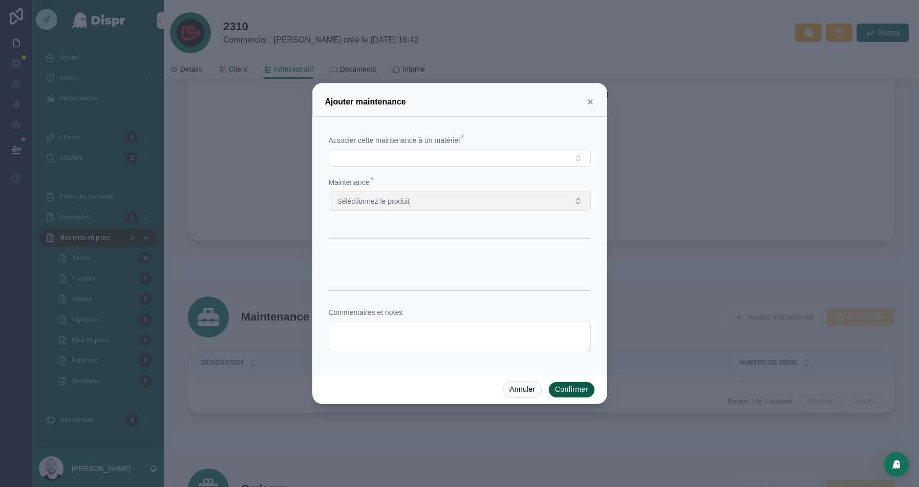
click at [404, 198] on span "Séléctionnez le produit" at bounding box center [373, 201] width 73 height 10
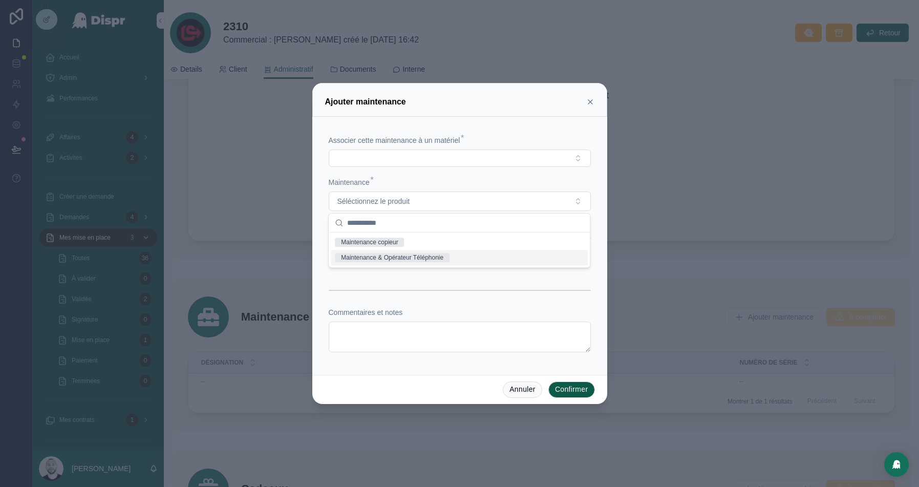
click at [376, 251] on div "Maintenance & Opérateur Téléphonie" at bounding box center [459, 257] width 257 height 15
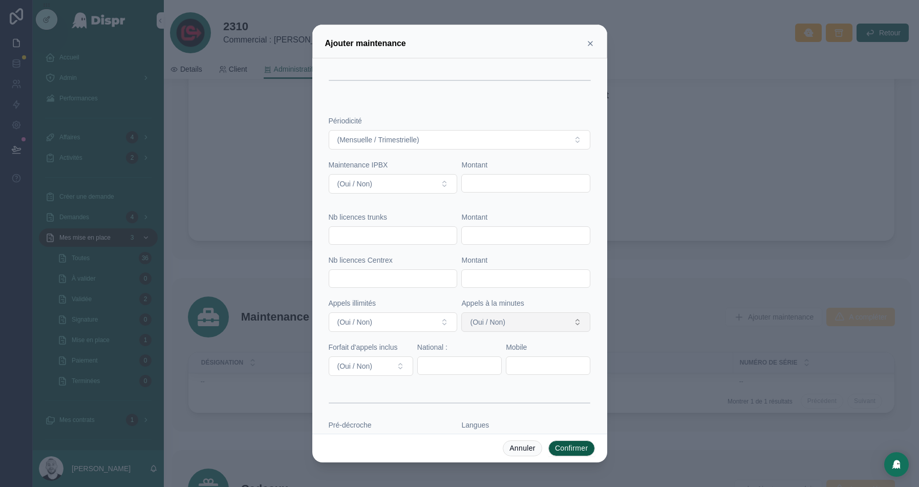
scroll to position [90, 0]
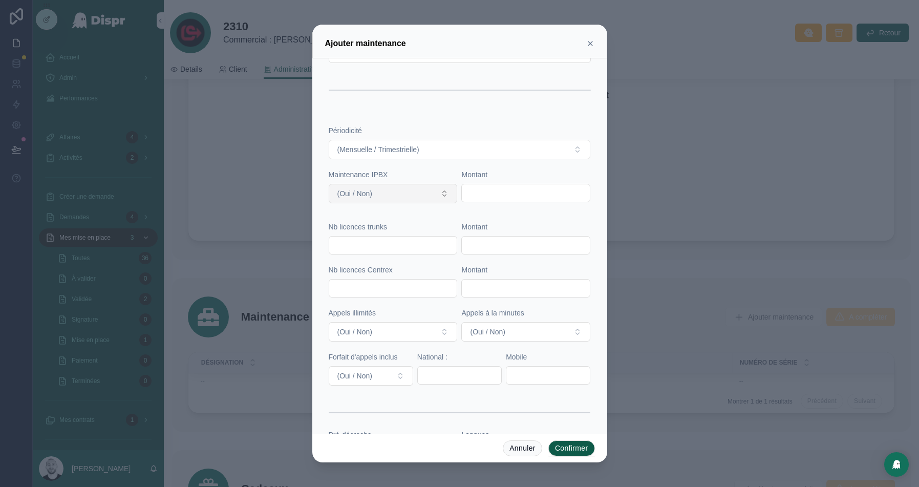
click at [396, 187] on button "(Oui / Non)" at bounding box center [393, 193] width 129 height 19
click at [362, 235] on div "Oui" at bounding box center [393, 231] width 124 height 15
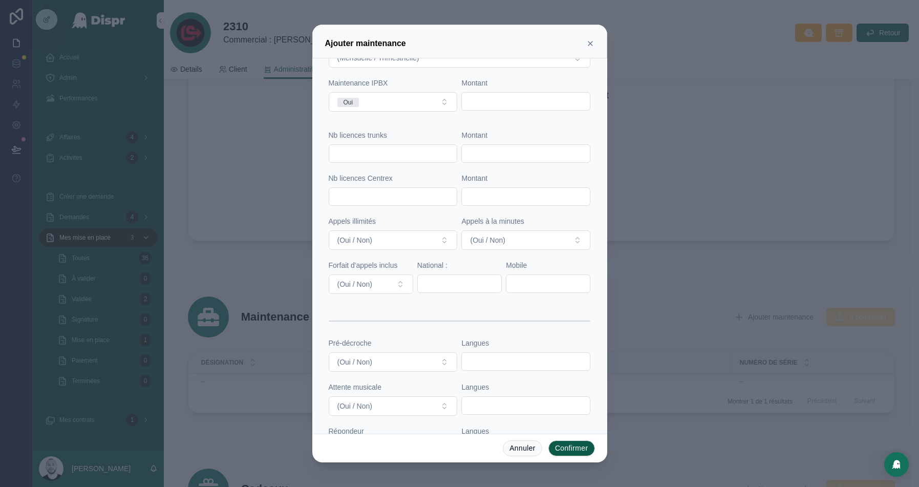
scroll to position [180, 0]
click at [502, 443] on button "Annuler" at bounding box center [521, 448] width 39 height 16
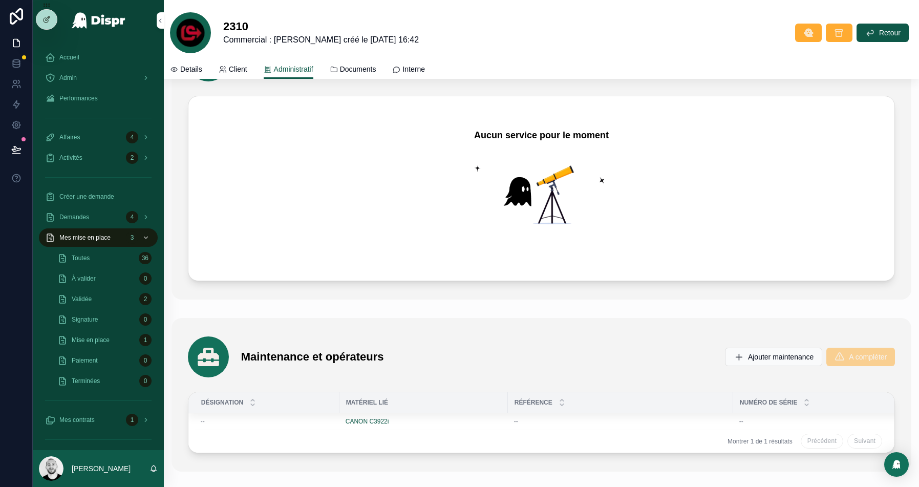
scroll to position [2592, 0]
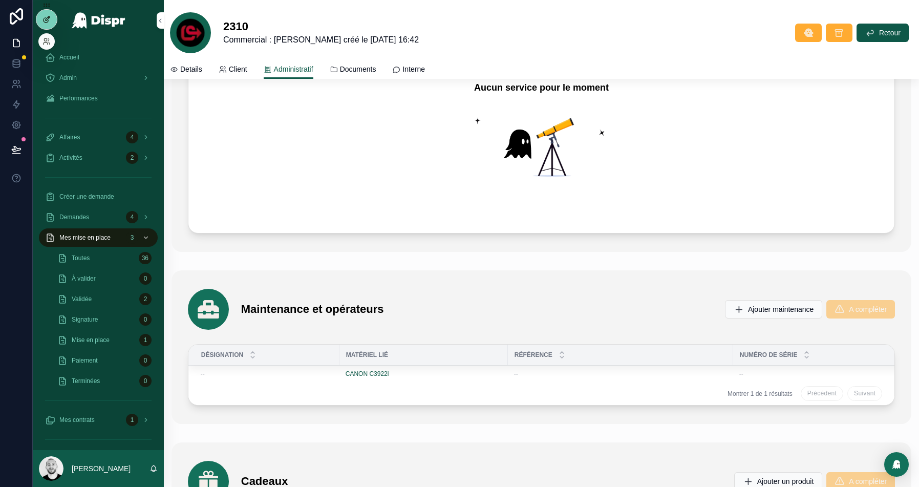
click at [48, 20] on icon at bounding box center [46, 19] width 8 height 8
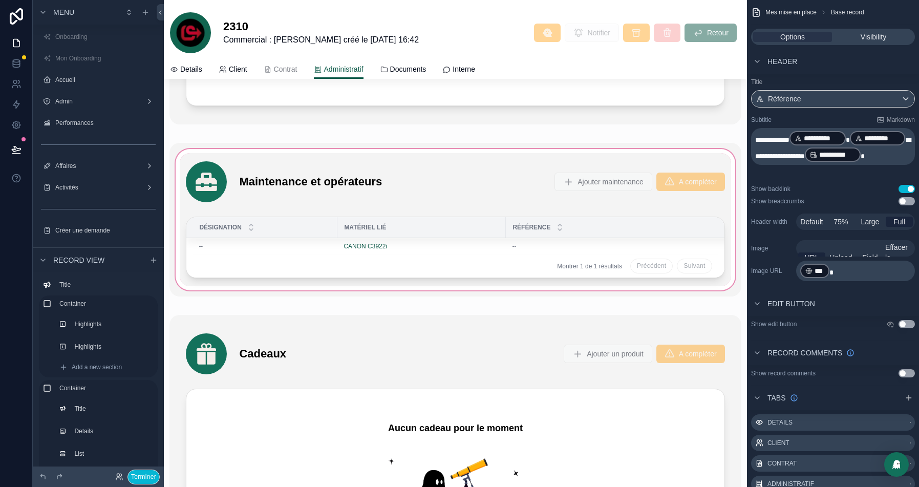
scroll to position [2887, 0]
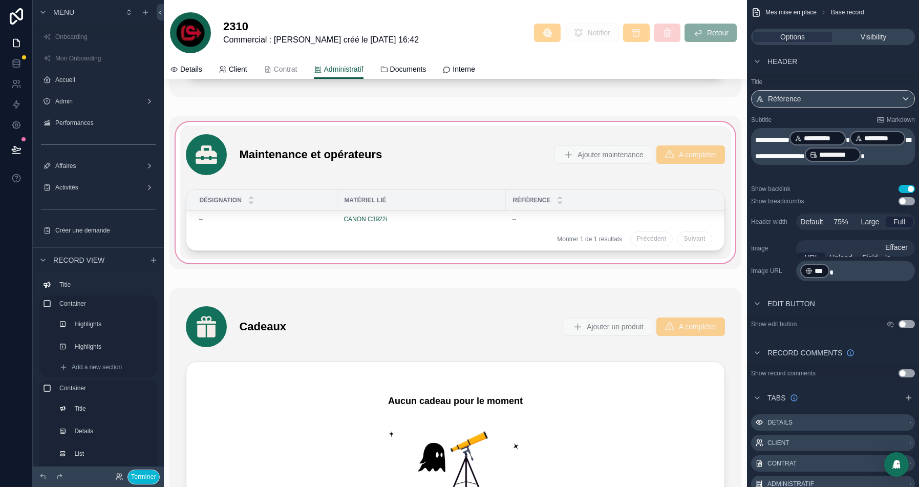
click at [523, 141] on div "scrollable content" at bounding box center [454, 193] width 571 height 154
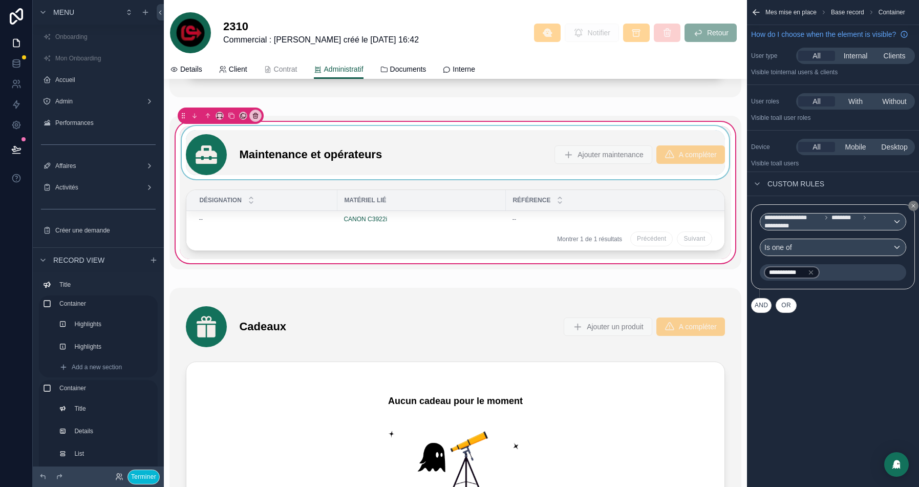
click at [466, 160] on div "scrollable content" at bounding box center [455, 152] width 551 height 53
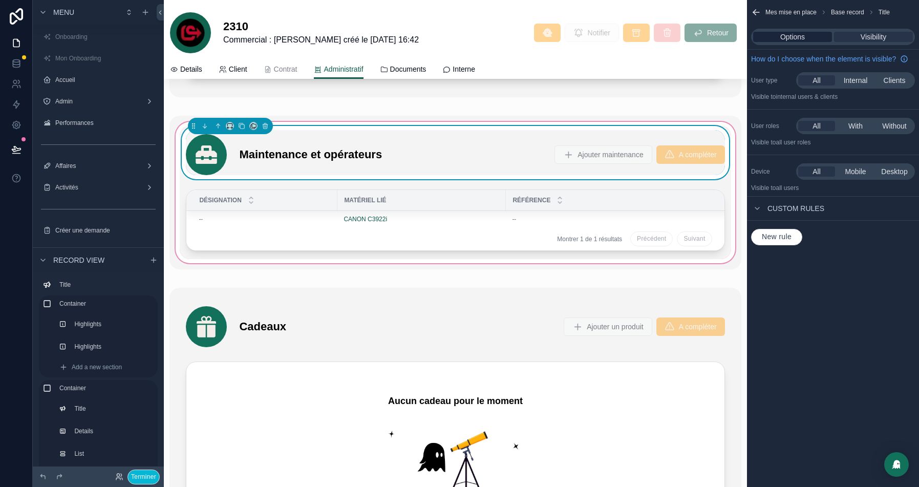
click at [788, 35] on span "Options" at bounding box center [792, 37] width 25 height 10
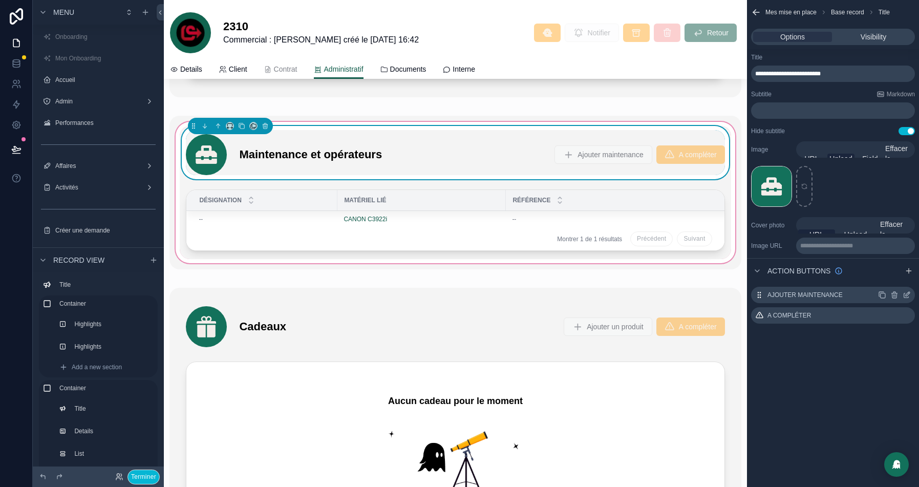
click at [904, 295] on icon "scrollable content" at bounding box center [906, 295] width 5 height 5
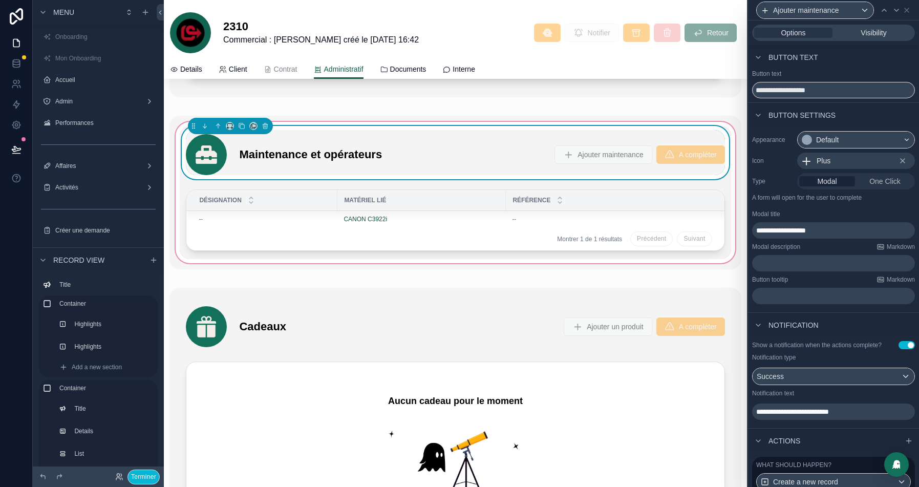
scroll to position [98, 0]
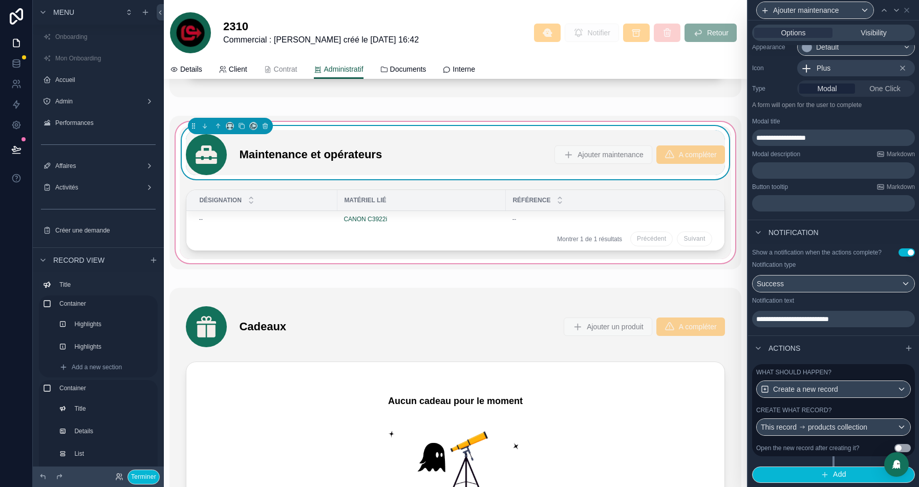
click at [864, 413] on div "Create what record?" at bounding box center [833, 410] width 155 height 8
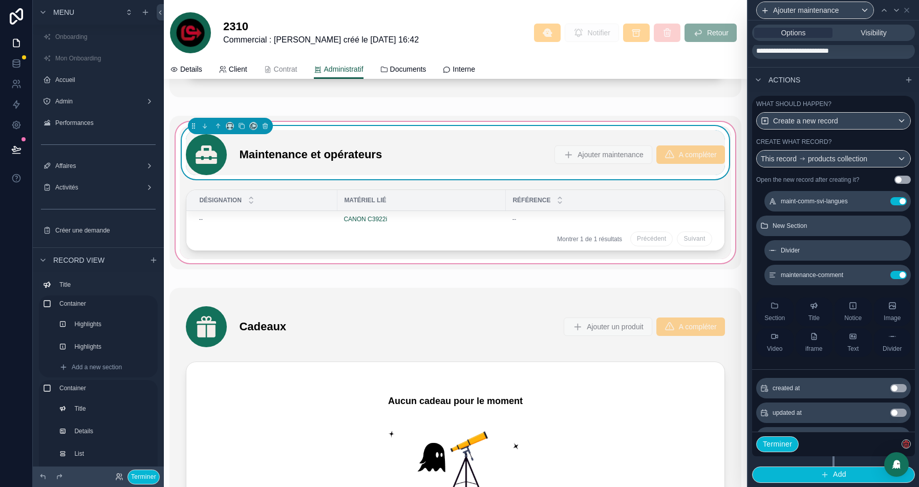
scroll to position [1206, 0]
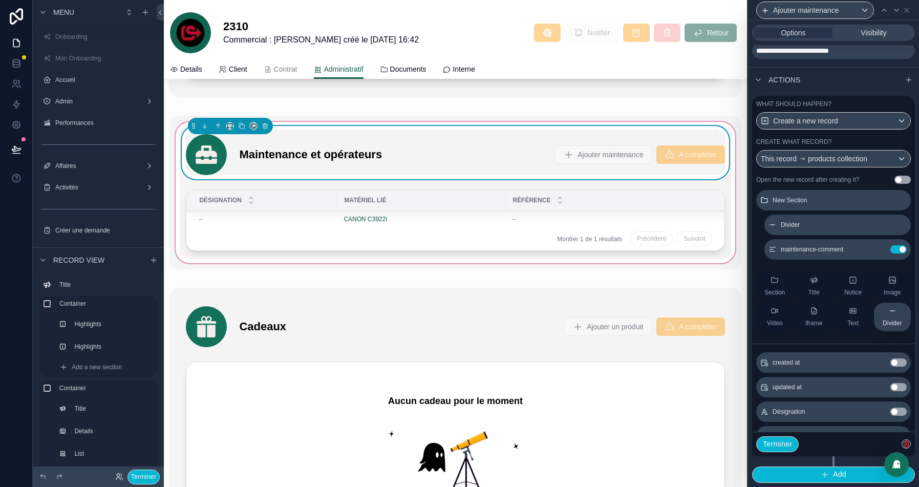
click at [879, 312] on button "Divider" at bounding box center [891, 316] width 37 height 29
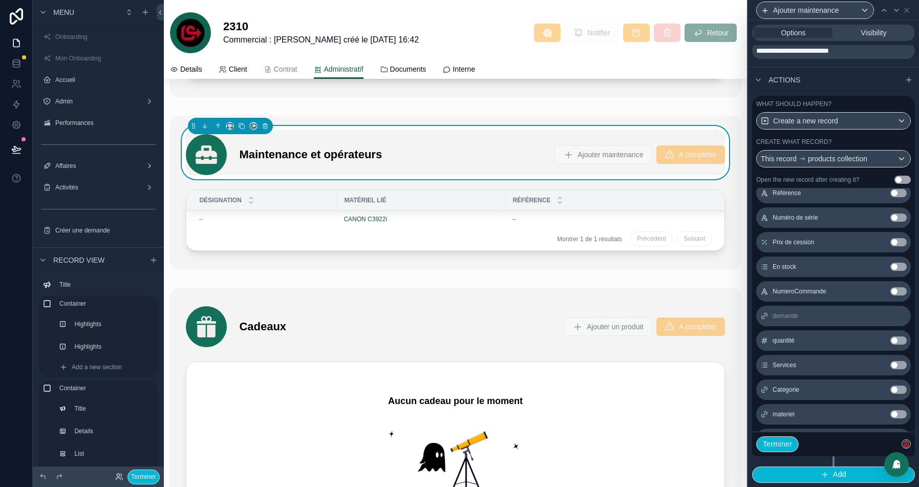
scroll to position [1502, 0]
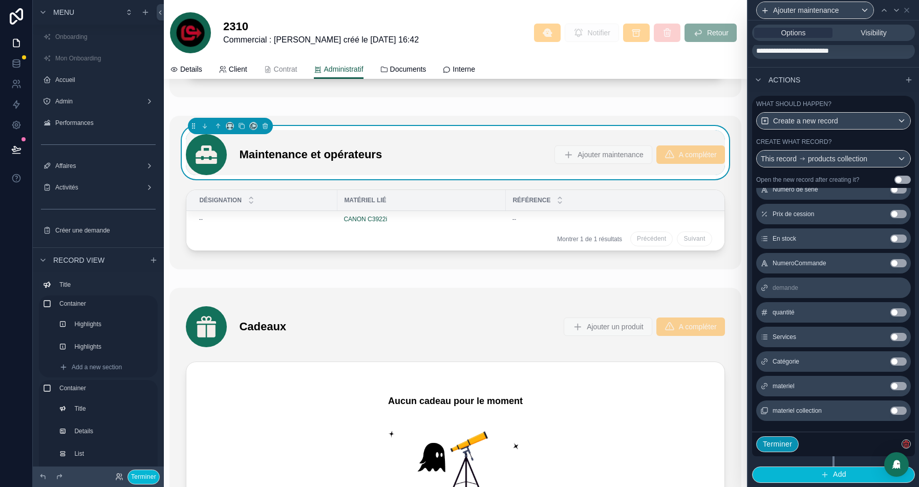
click at [770, 447] on button "Terminer" at bounding box center [777, 444] width 42 height 16
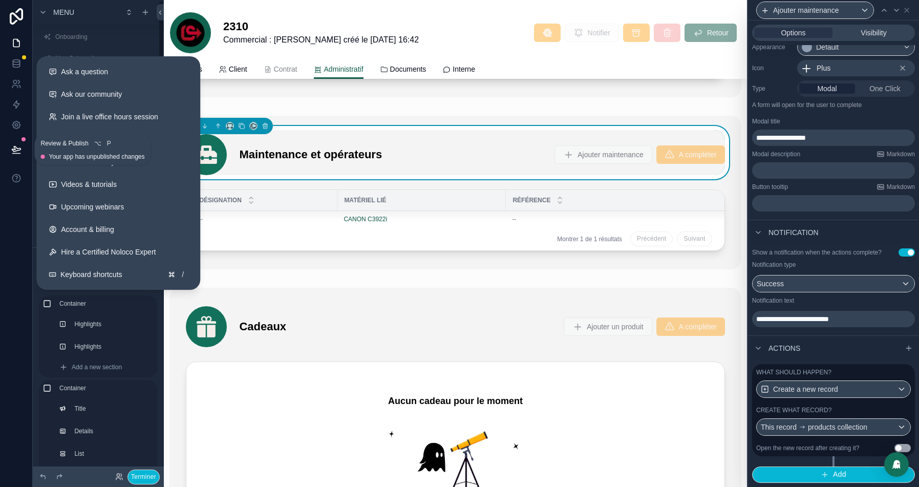
click at [21, 152] on button at bounding box center [16, 149] width 23 height 29
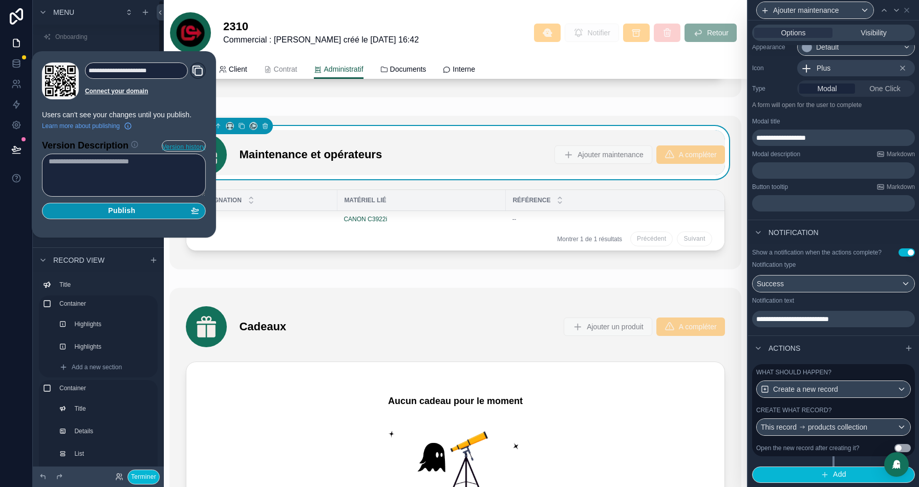
click at [138, 209] on div "Publish" at bounding box center [124, 210] width 150 height 9
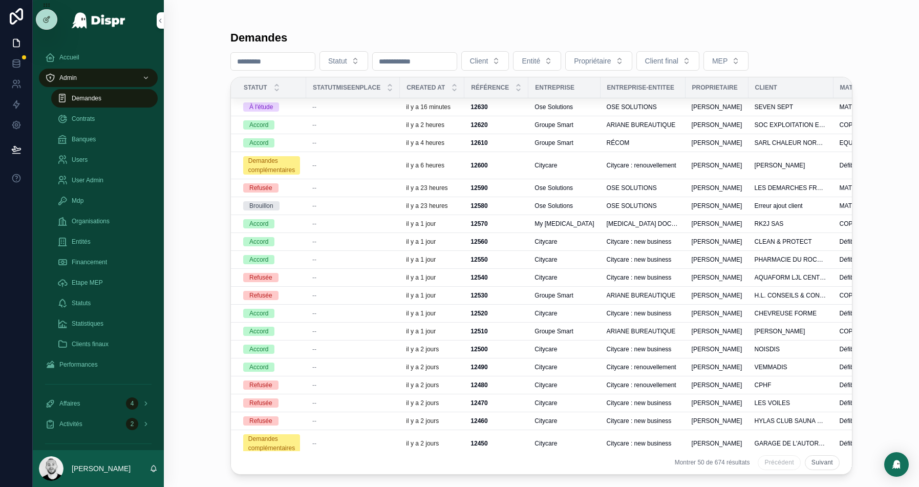
click at [263, 57] on input "scrollable content" at bounding box center [273, 61] width 84 height 14
paste input "****"
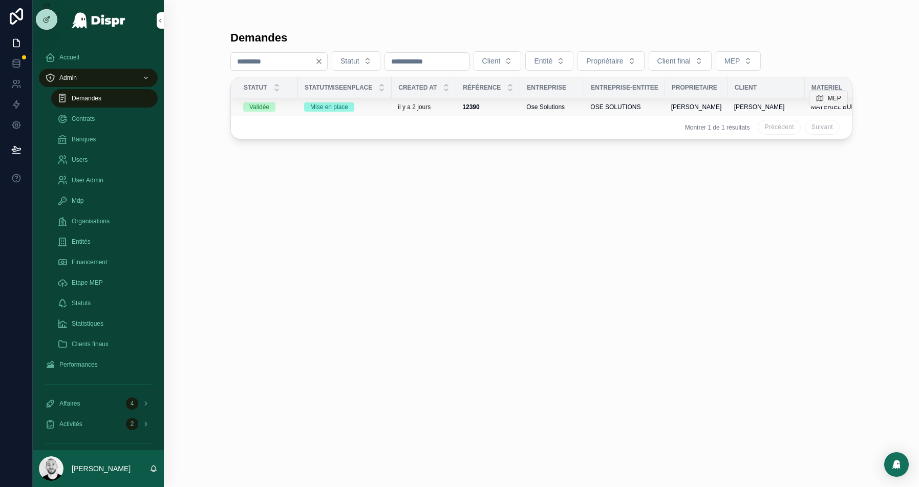
type input "****"
click at [821, 97] on icon "scrollable content" at bounding box center [819, 98] width 8 height 8
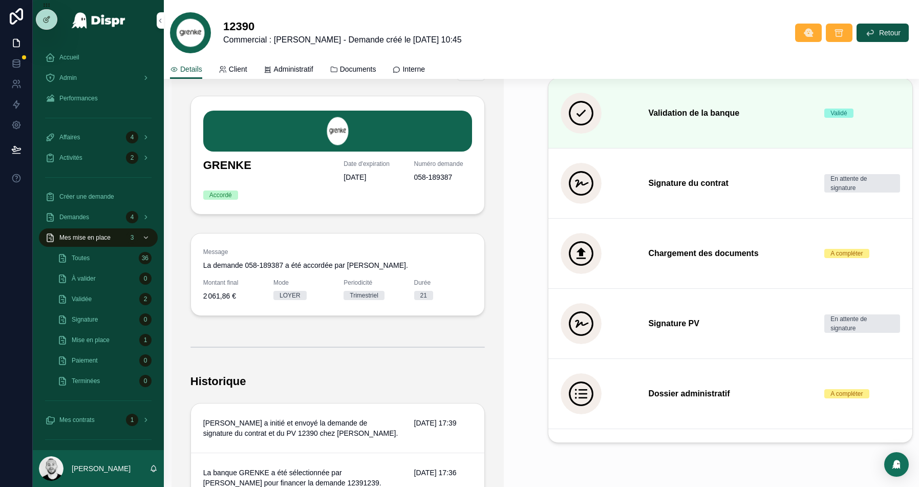
scroll to position [11, 0]
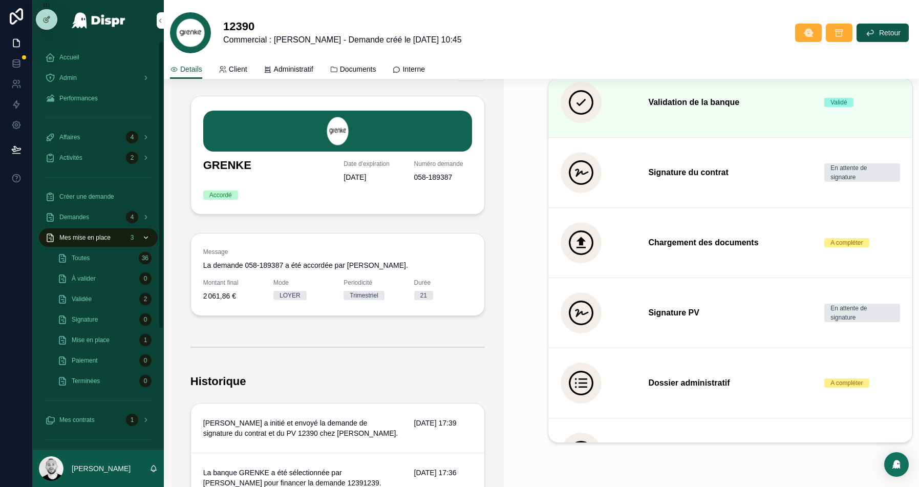
click at [69, 235] on span "Mes mise en place" at bounding box center [84, 237] width 51 height 8
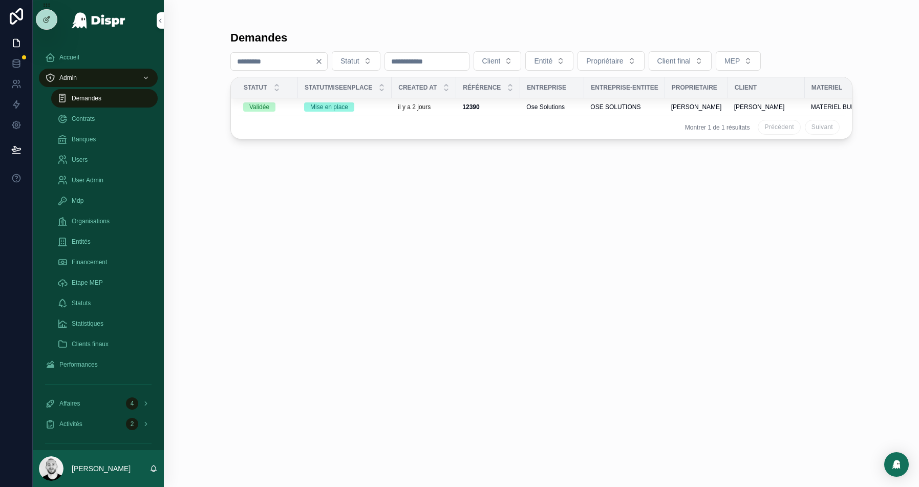
click at [323, 59] on icon "Clear" at bounding box center [319, 61] width 8 height 8
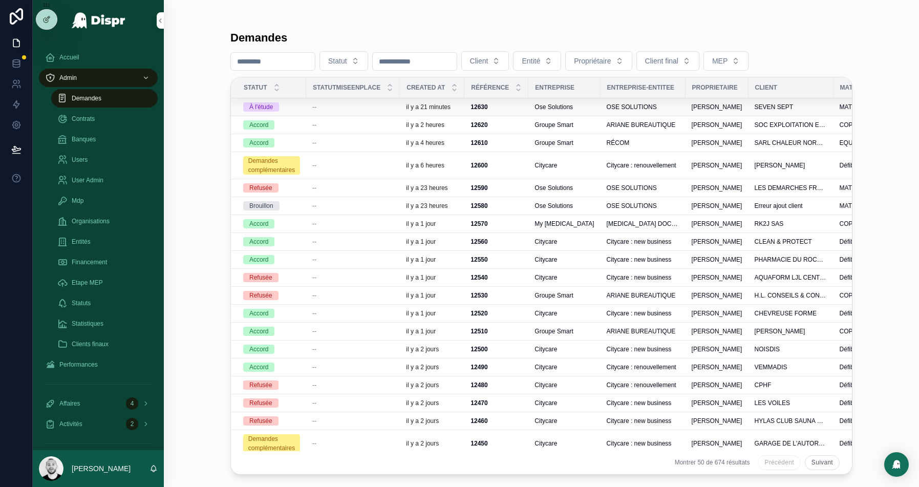
click at [372, 106] on div "--" at bounding box center [352, 107] width 81 height 8
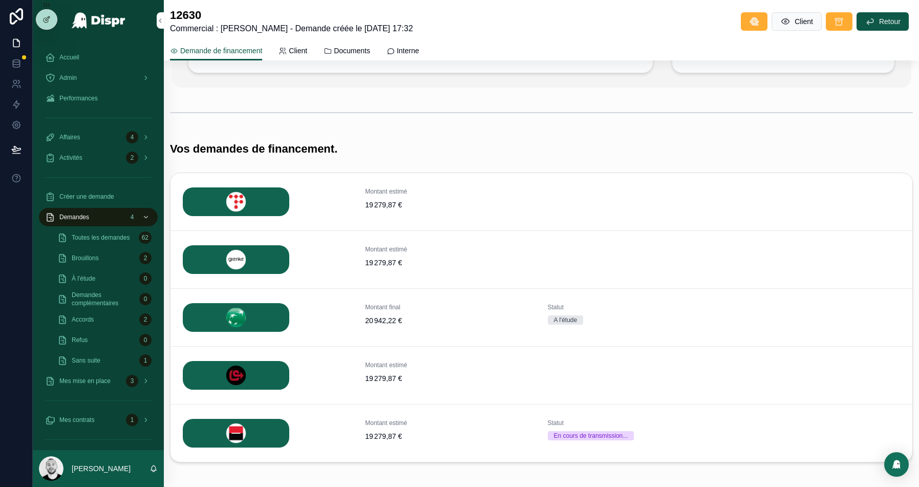
scroll to position [170, 0]
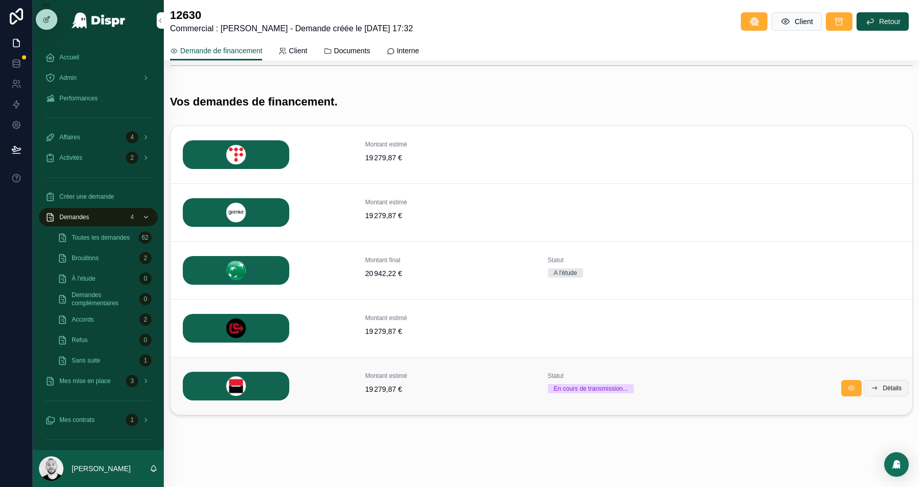
click at [876, 384] on button "Détails" at bounding box center [885, 388] width 45 height 16
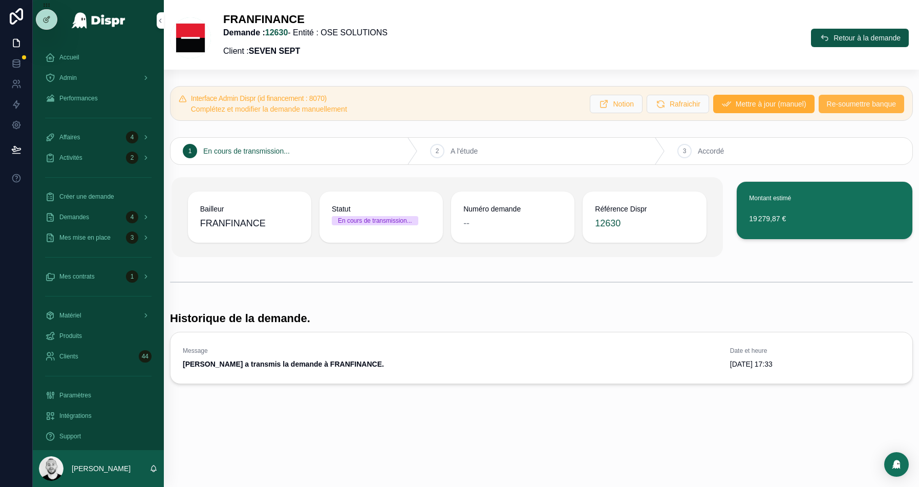
click at [849, 107] on span "Re-soumettre banque" at bounding box center [860, 104] width 69 height 10
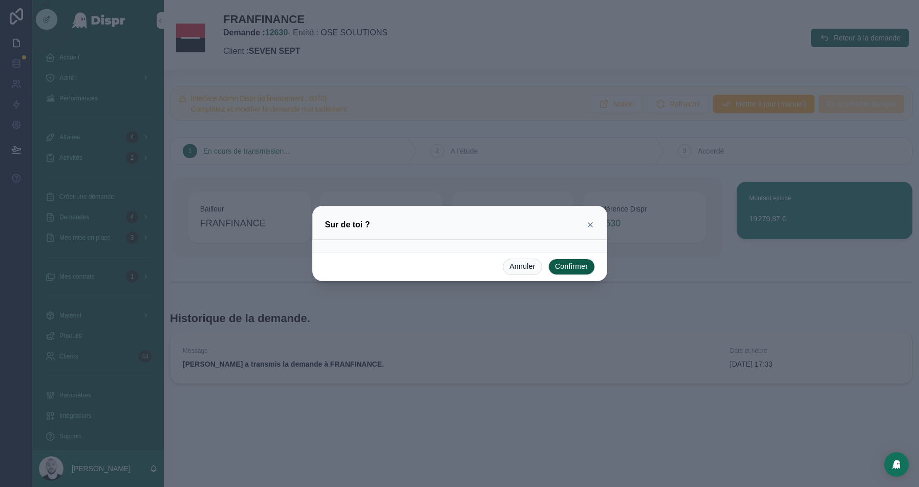
click at [567, 263] on button "Confirmer" at bounding box center [571, 266] width 47 height 16
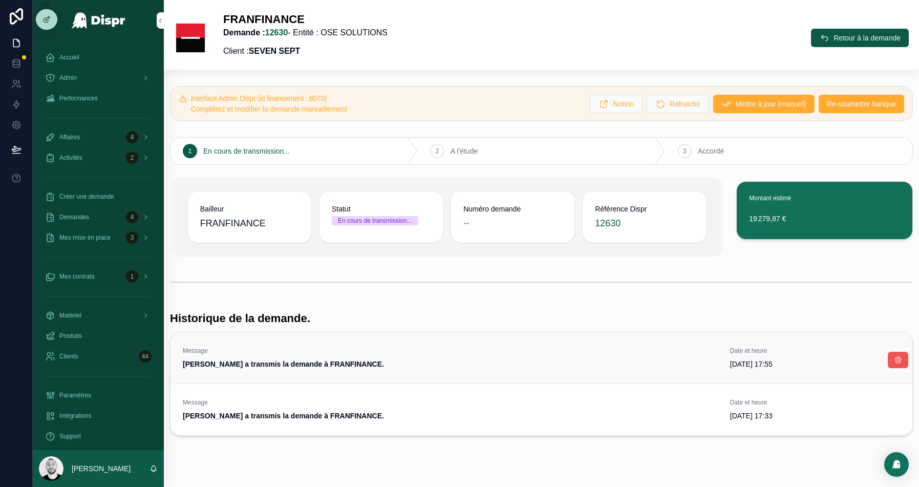
click at [900, 356] on icon "scrollable content" at bounding box center [897, 360] width 8 height 8
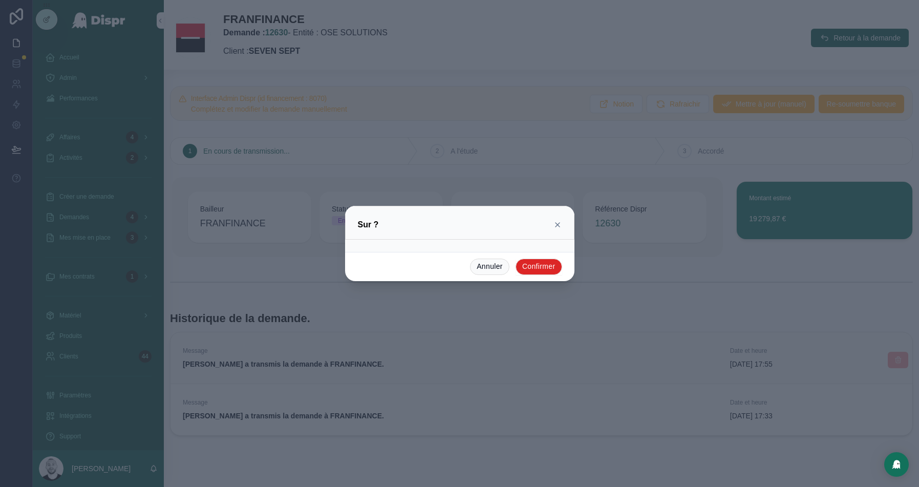
click at [557, 262] on button "Confirmer" at bounding box center [538, 266] width 47 height 16
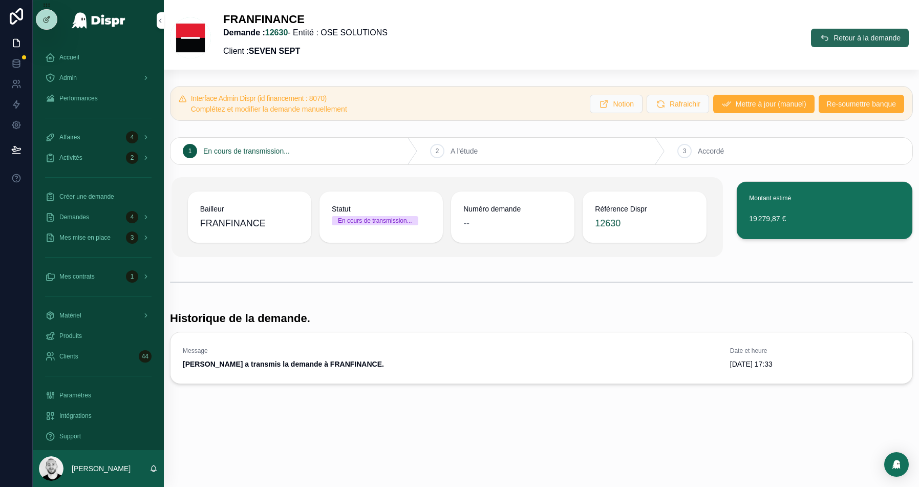
click at [838, 41] on span "Retour à la demande" at bounding box center [866, 38] width 67 height 10
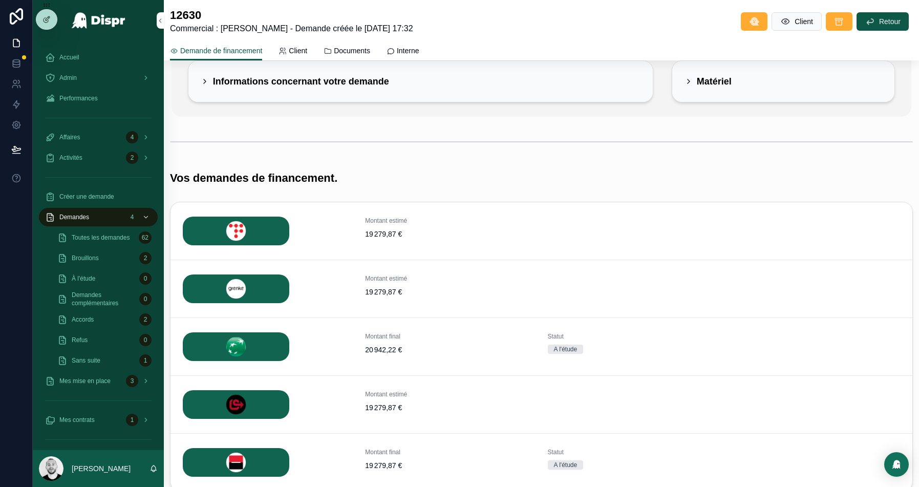
scroll to position [92, 0]
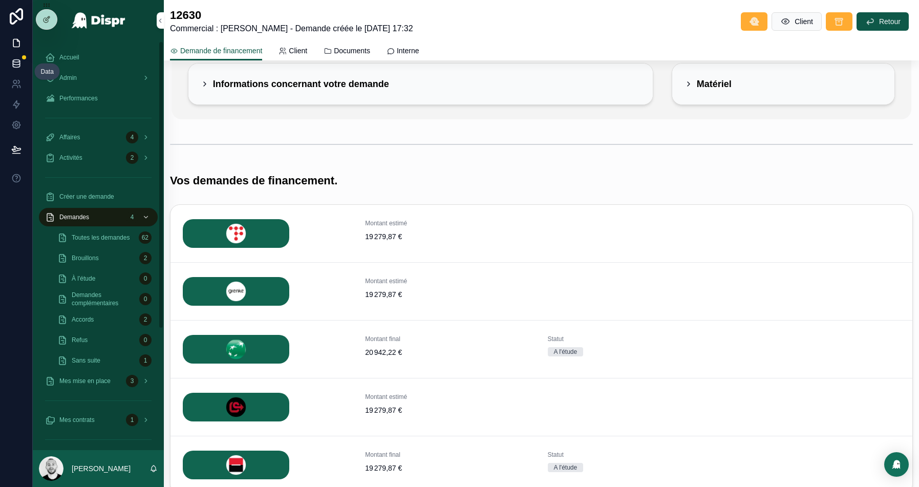
click at [18, 66] on icon at bounding box center [16, 63] width 10 height 10
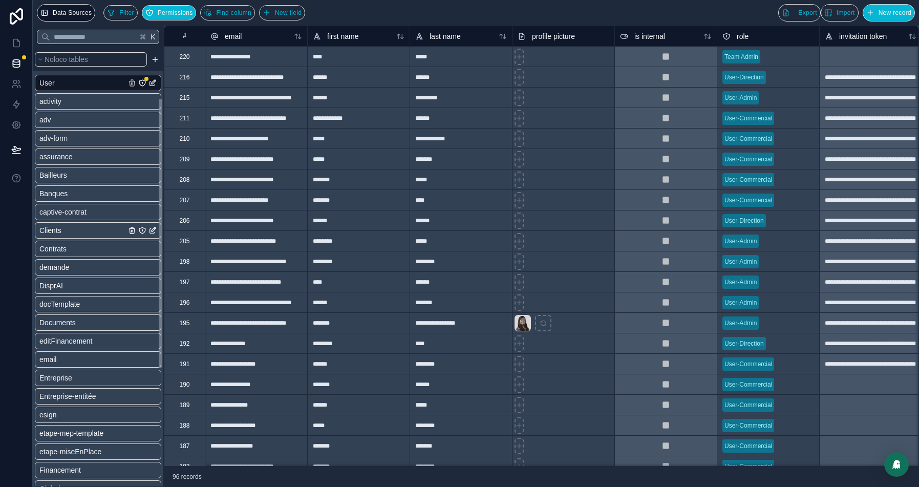
scroll to position [271, 0]
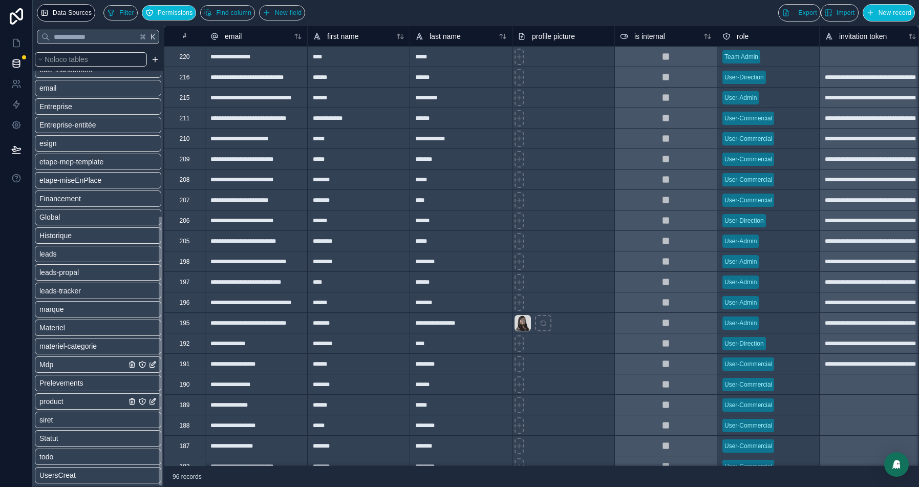
drag, startPoint x: 80, startPoint y: 399, endPoint x: 123, endPoint y: 367, distance: 53.8
click at [79, 399] on div "product" at bounding box center [98, 401] width 126 height 16
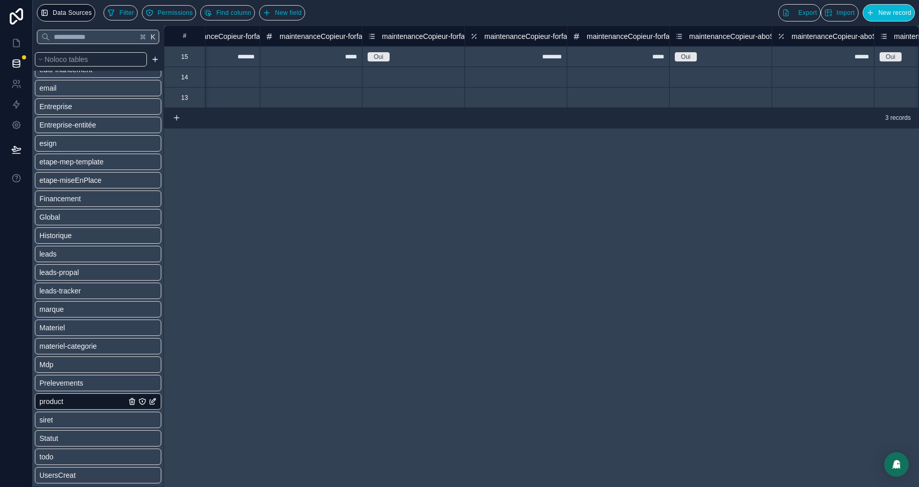
scroll to position [0, 1790]
click at [613, 36] on span "maintenanceCopieur-forfaitCouleur-volume" at bounding box center [652, 36] width 137 height 10
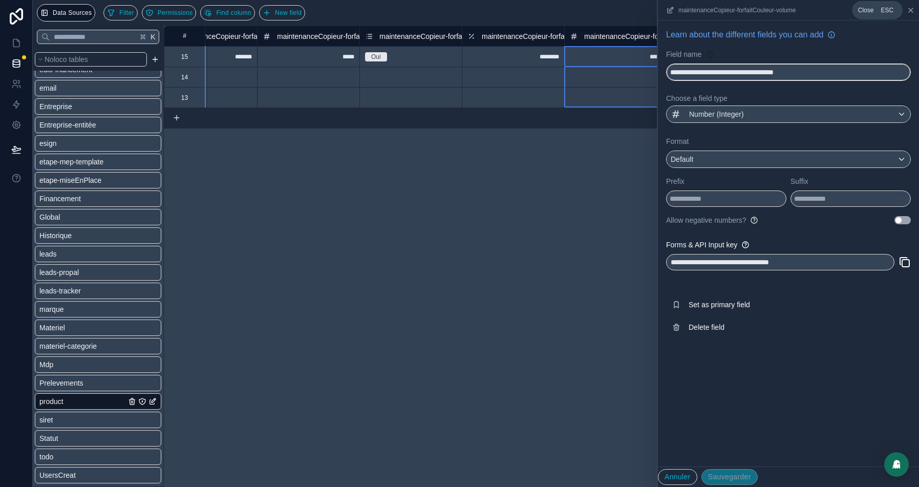
click at [911, 9] on icon at bounding box center [910, 10] width 8 height 8
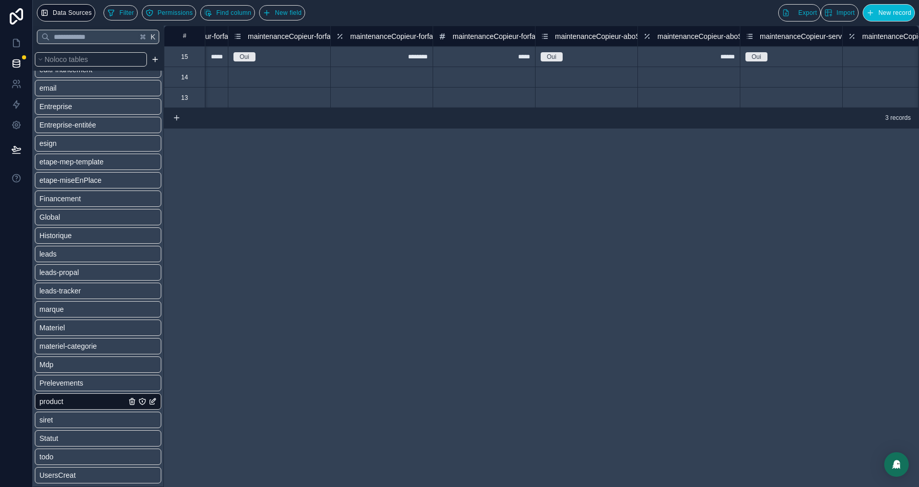
scroll to position [0, 1926]
click at [562, 35] on span "maintenanceCopieur-aboServiceTAS" at bounding box center [609, 36] width 118 height 10
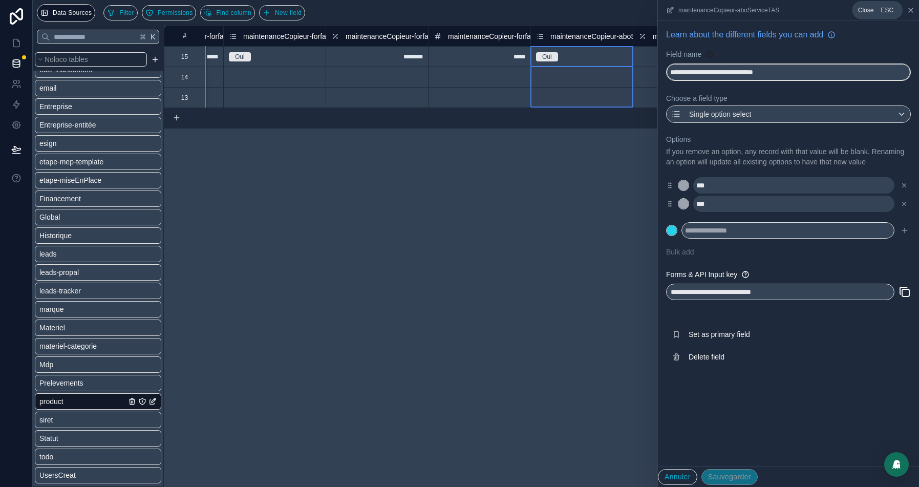
click at [912, 7] on icon at bounding box center [910, 10] width 8 height 8
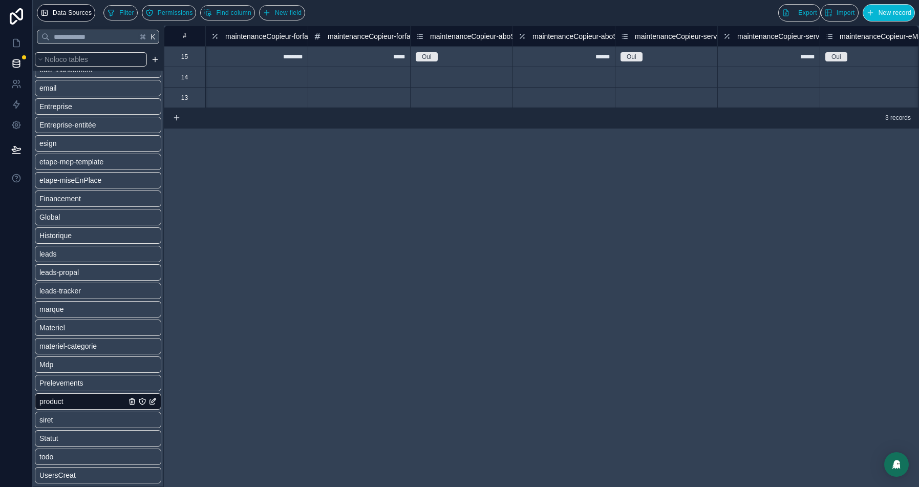
scroll to position [0, 2062]
click at [658, 35] on span "maintenanceCopieur-servicePass" at bounding box center [672, 36] width 107 height 10
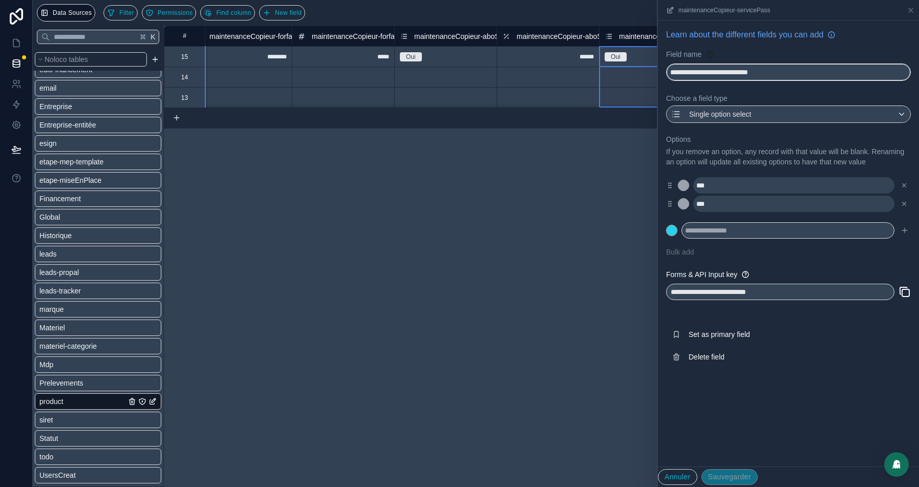
click at [735, 77] on input "**********" at bounding box center [788, 72] width 244 height 16
click at [910, 13] on icon at bounding box center [910, 10] width 8 height 8
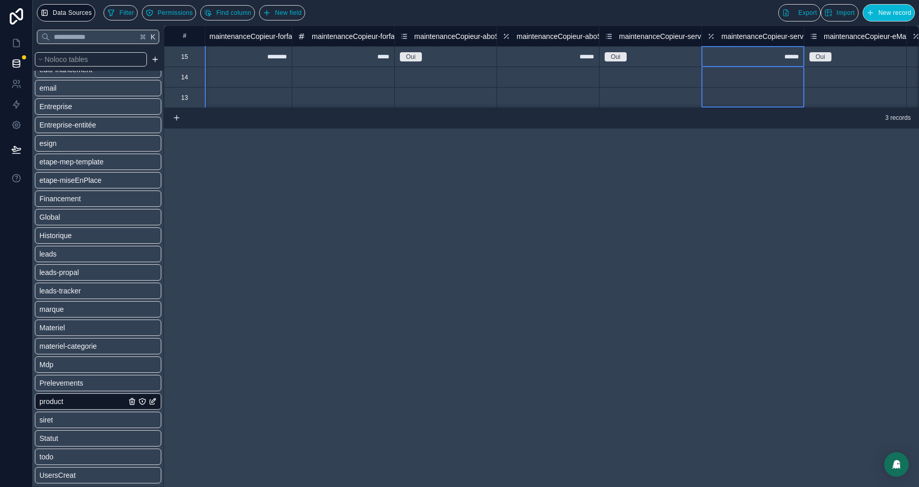
click at [738, 35] on span "maintenanceCopieur-servicePass-montant" at bounding box center [789, 36] width 136 height 10
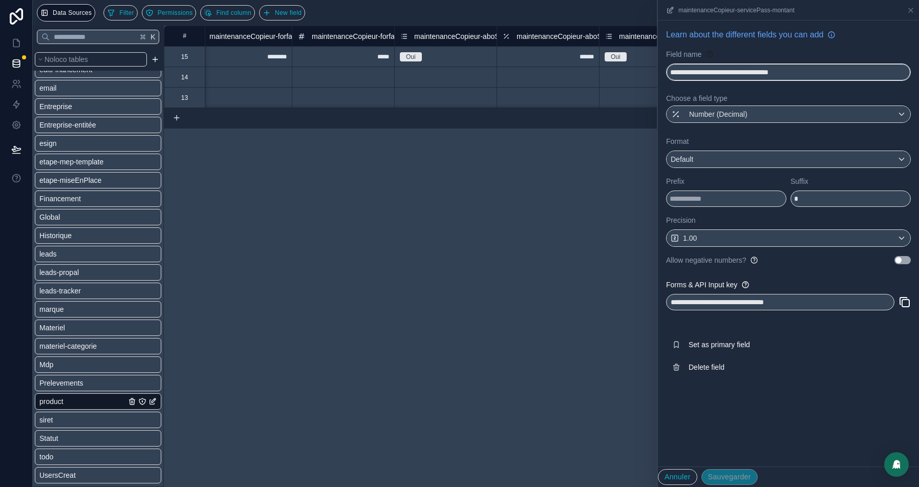
click at [756, 72] on input "**********" at bounding box center [788, 72] width 244 height 16
click at [910, 9] on icon at bounding box center [910, 10] width 8 height 8
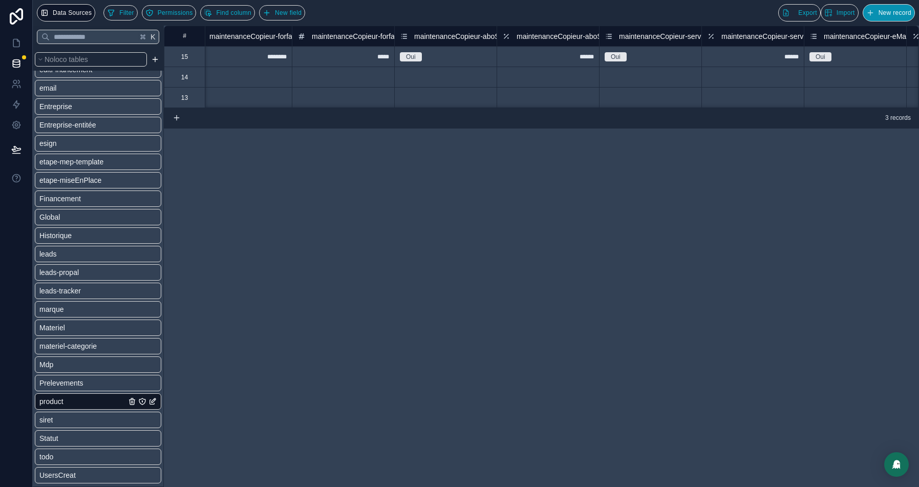
click at [875, 17] on button "New record" at bounding box center [888, 12] width 52 height 17
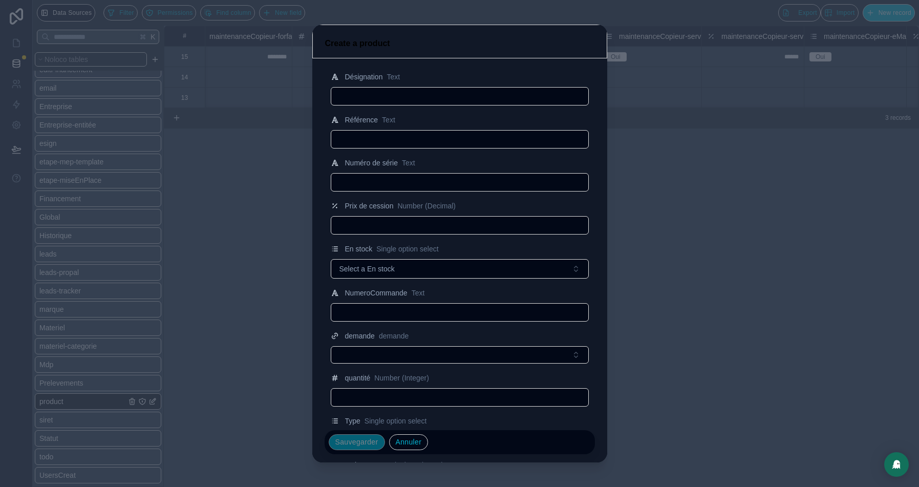
click at [589, 40] on div "Create a product" at bounding box center [459, 43] width 269 height 12
click at [713, 159] on div at bounding box center [459, 243] width 919 height 487
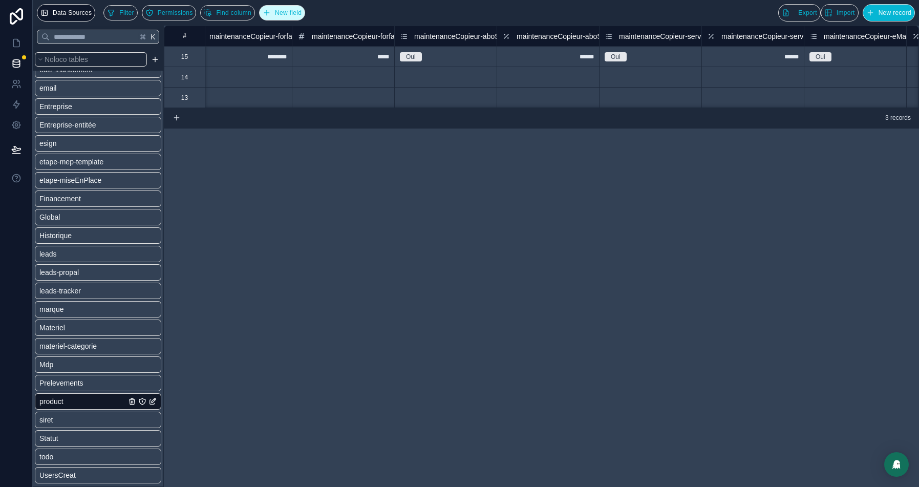
click at [305, 16] on button "New field" at bounding box center [282, 12] width 46 height 15
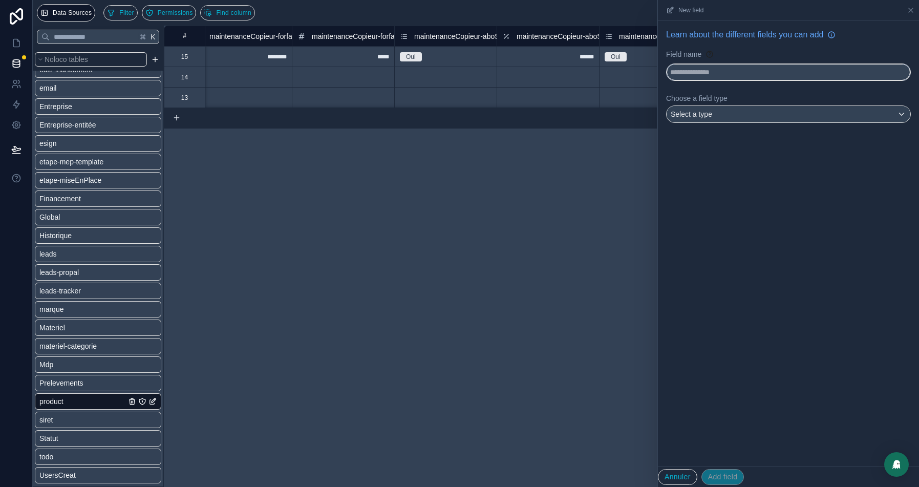
click at [710, 67] on input "text" at bounding box center [788, 72] width 244 height 16
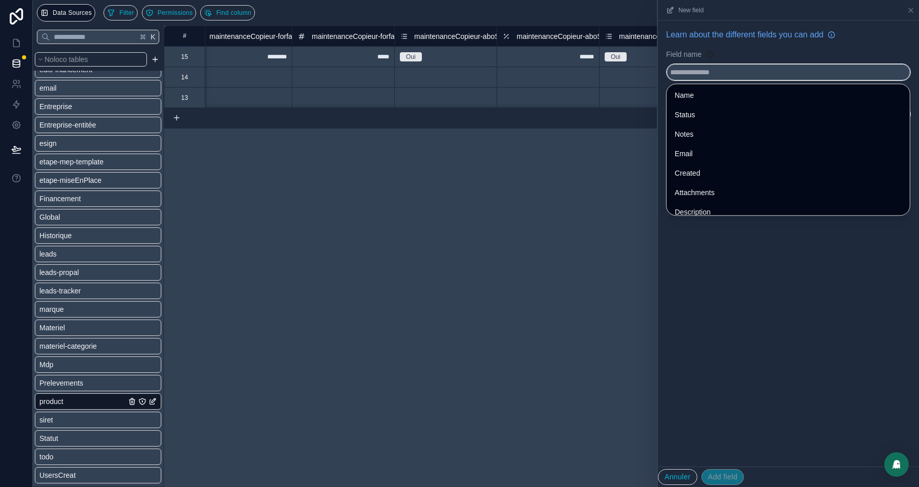
paste input "**********"
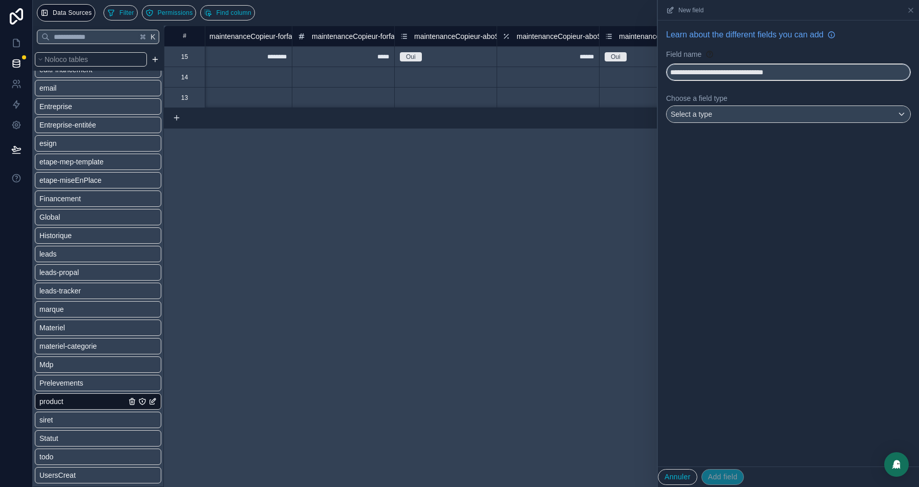
click at [666, 63] on button "**********" at bounding box center [788, 71] width 245 height 17
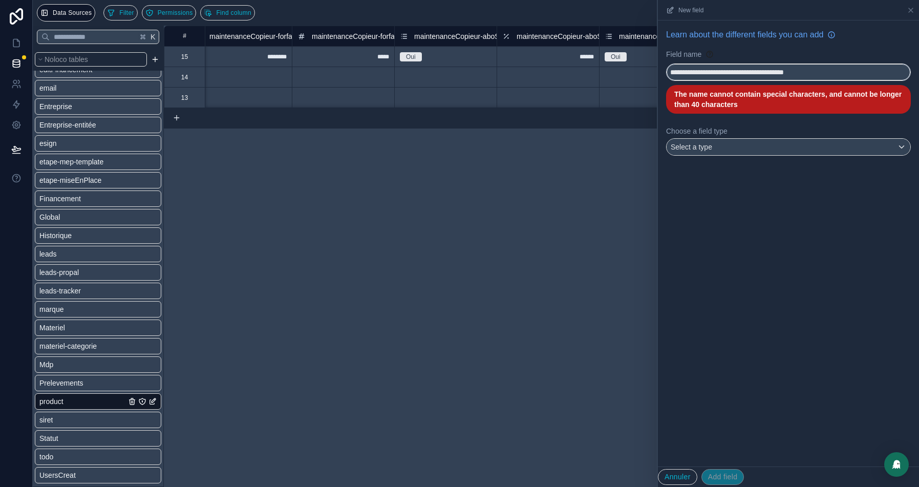
click at [666, 63] on button "**********" at bounding box center [788, 71] width 245 height 17
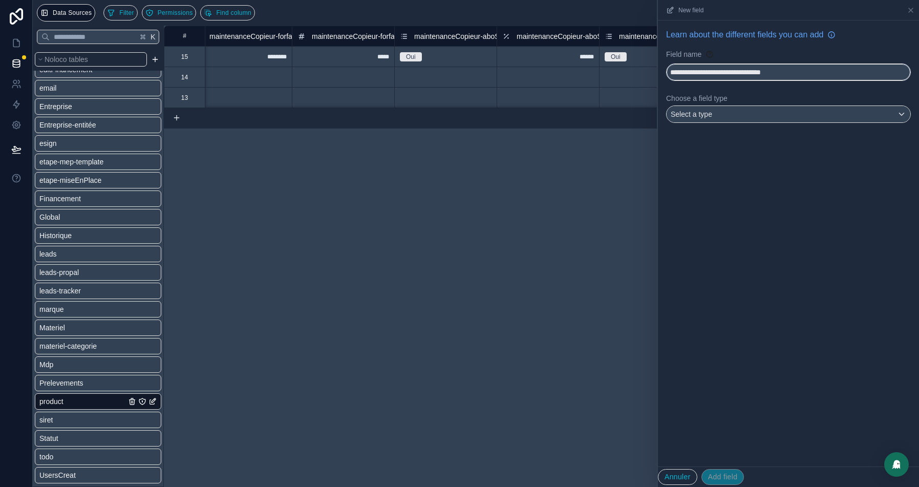
type input "**********"
click at [729, 120] on div "Select a type" at bounding box center [788, 114] width 244 height 16
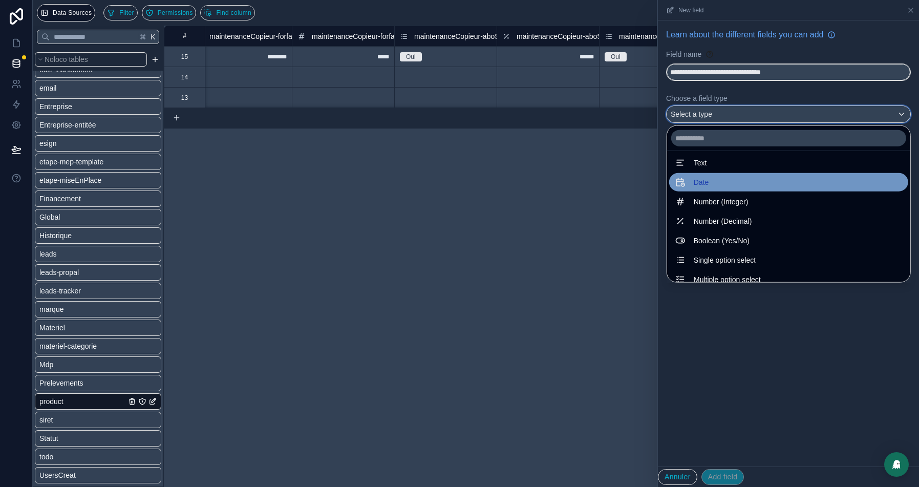
scroll to position [1, 0]
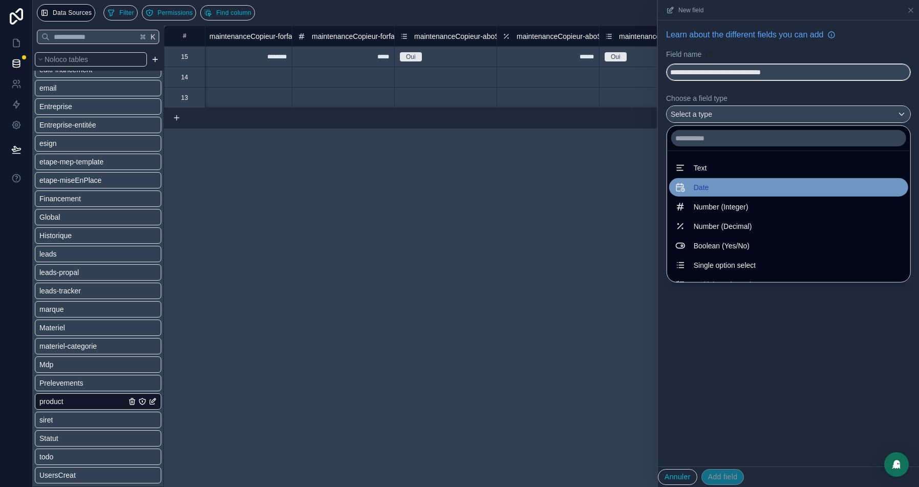
click at [729, 191] on div "Date" at bounding box center [788, 187] width 227 height 12
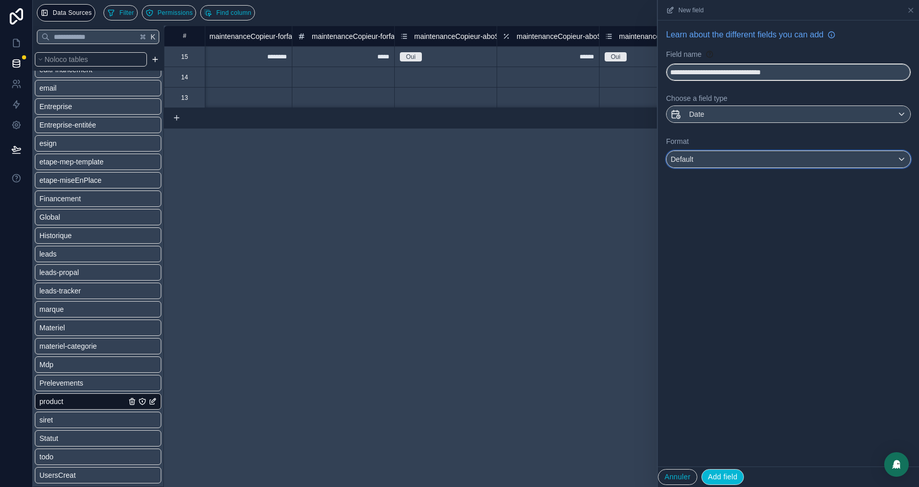
click at [734, 161] on div "Default" at bounding box center [788, 159] width 244 height 16
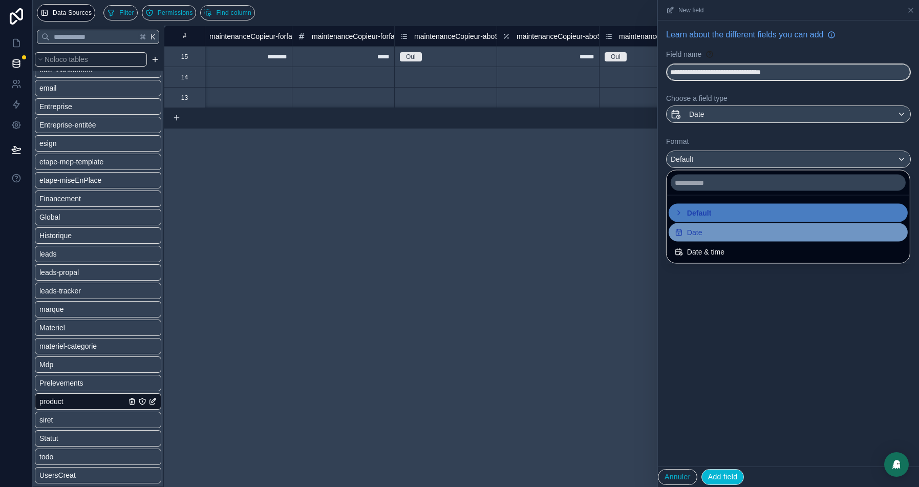
click at [687, 237] on span "Date" at bounding box center [694, 232] width 15 height 12
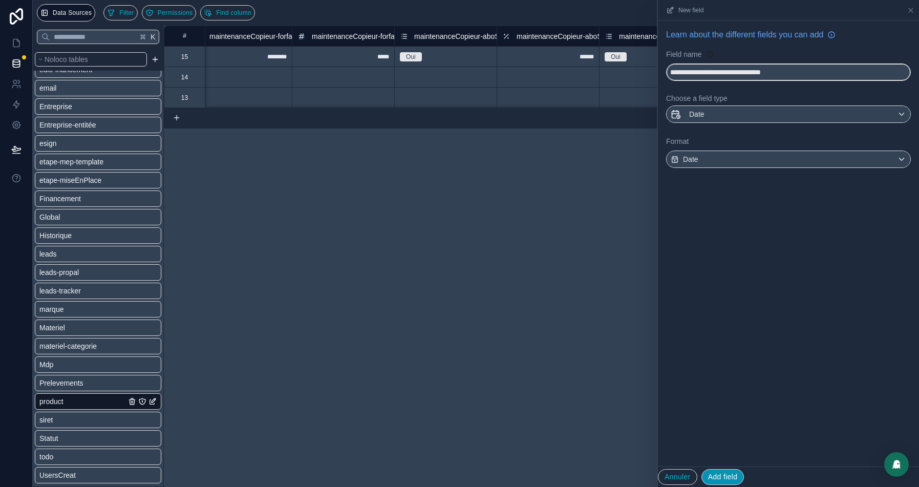
click at [723, 474] on button "Add field" at bounding box center [722, 477] width 43 height 16
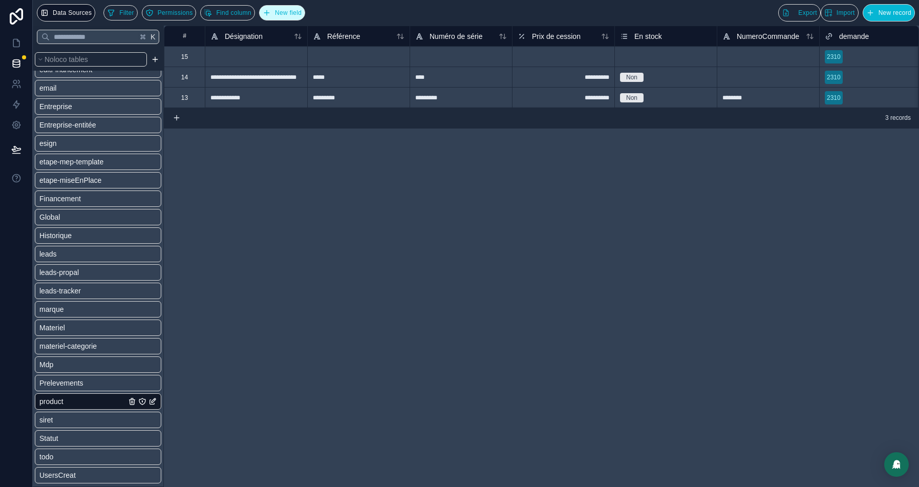
click at [271, 10] on icon "button" at bounding box center [267, 13] width 8 height 8
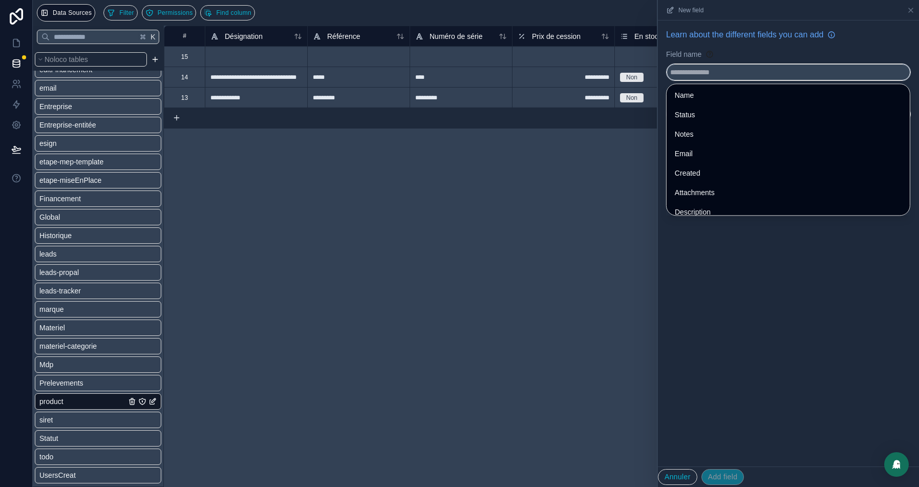
click at [723, 65] on input "text" at bounding box center [788, 72] width 244 height 16
paste input "**********"
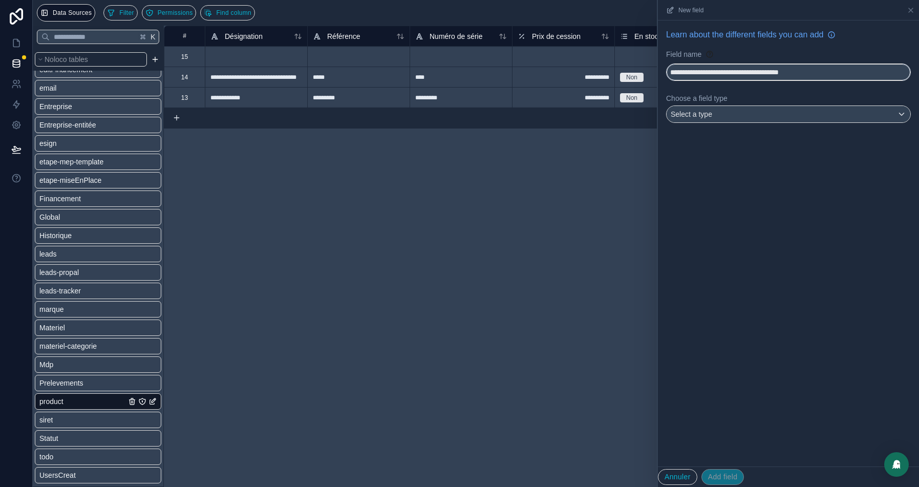
type input "**********"
click at [756, 111] on div "Select a type" at bounding box center [788, 114] width 244 height 16
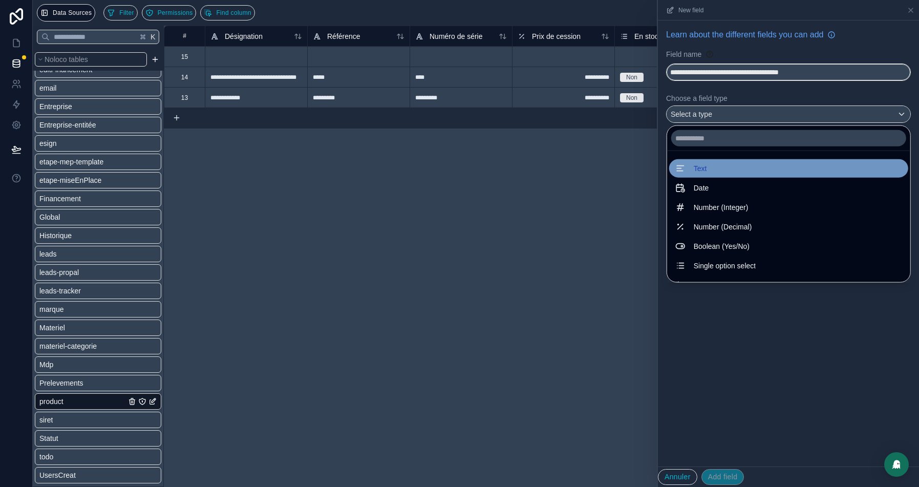
click at [688, 167] on div "Text" at bounding box center [788, 168] width 227 height 12
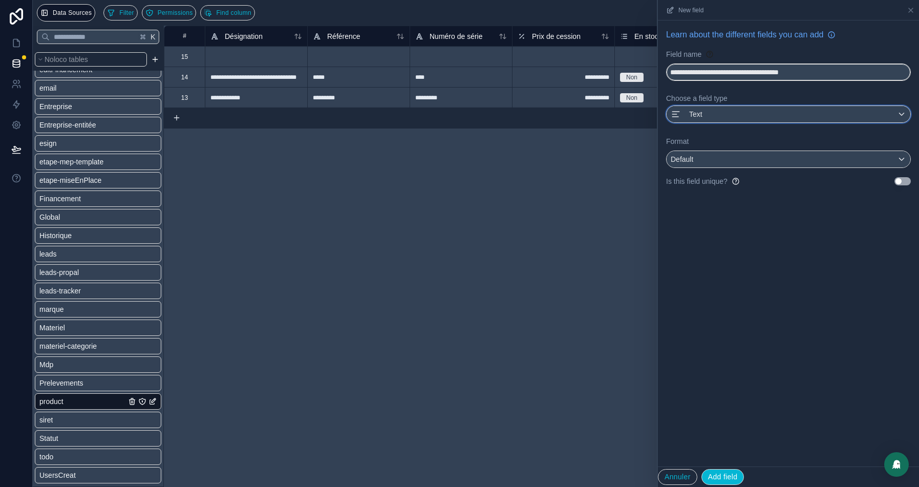
click at [734, 113] on div "Text" at bounding box center [788, 114] width 244 height 16
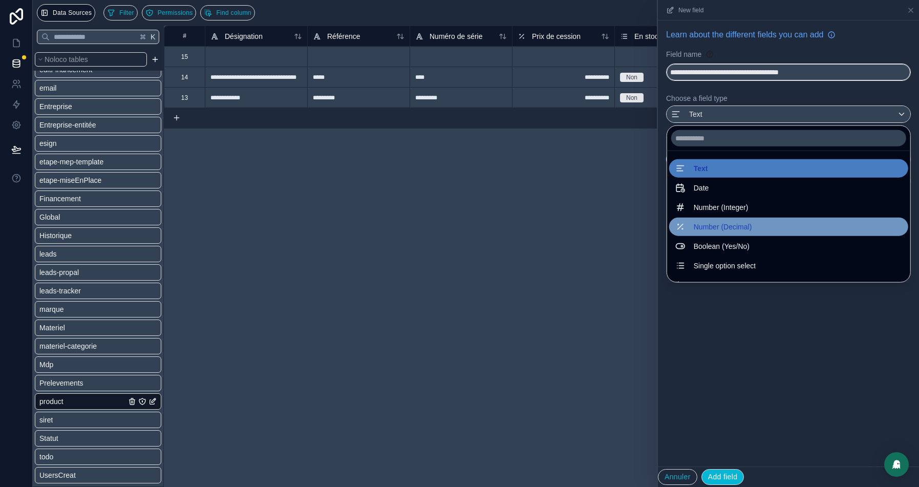
click at [693, 218] on div "Number (Decimal)" at bounding box center [788, 226] width 239 height 18
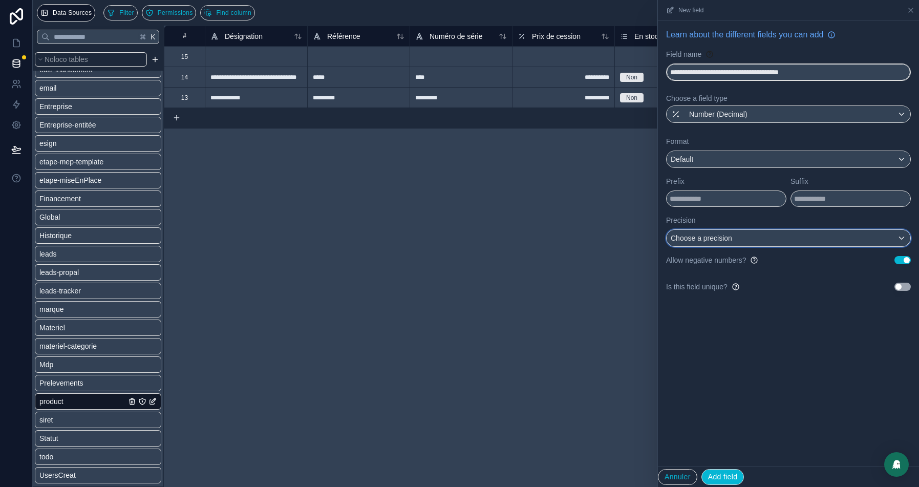
click at [709, 235] on span "Choose a precision" at bounding box center [700, 238] width 61 height 8
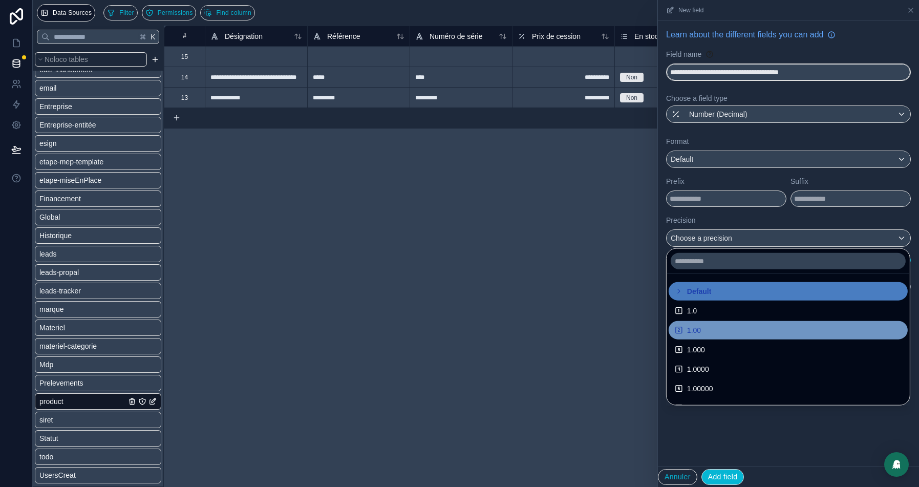
click at [688, 329] on span "1.00" at bounding box center [694, 330] width 14 height 12
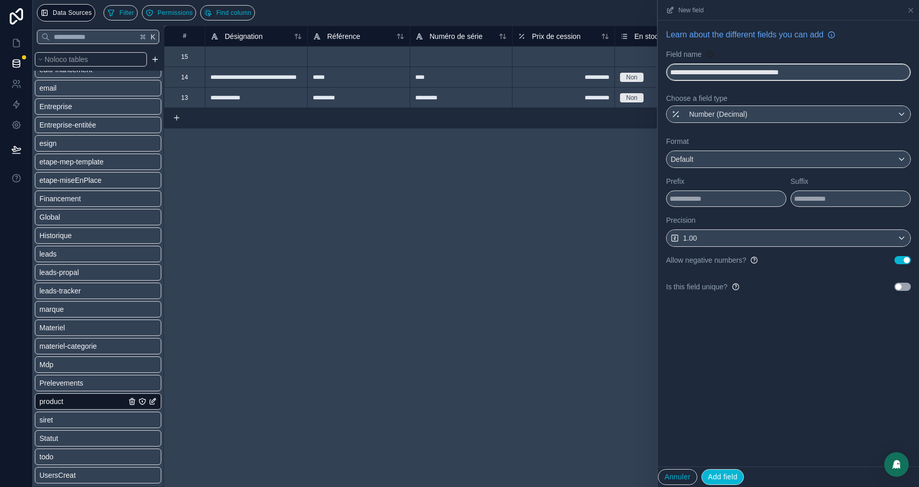
click at [902, 256] on button "Use setting" at bounding box center [902, 260] width 16 height 8
click at [724, 160] on div "Default" at bounding box center [788, 159] width 244 height 16
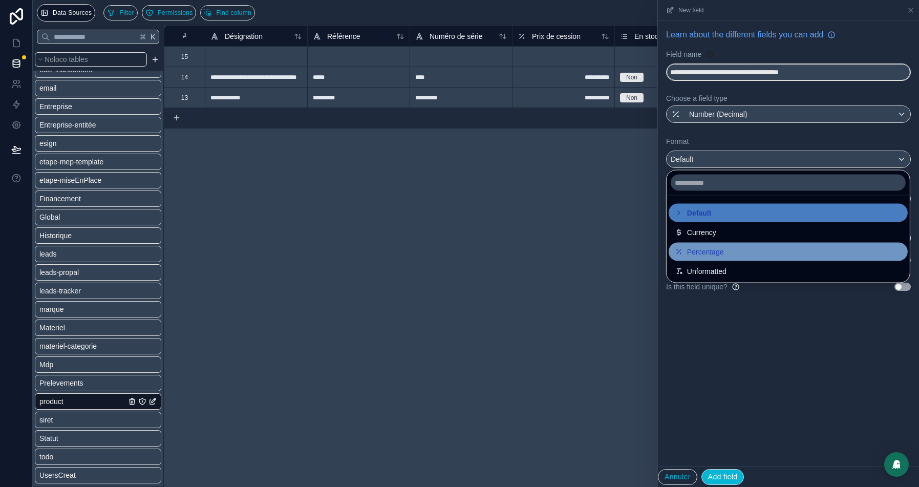
click at [696, 254] on span "Percentage" at bounding box center [705, 252] width 37 height 12
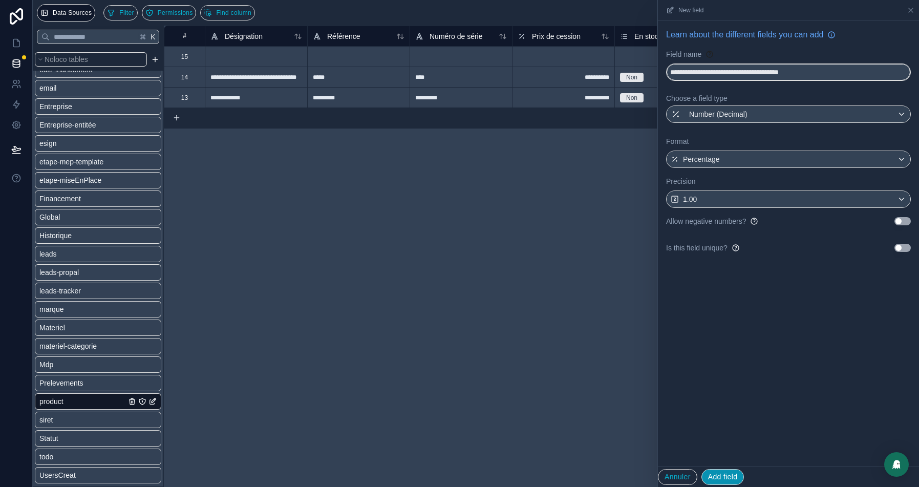
click at [723, 476] on button "Add field" at bounding box center [722, 477] width 43 height 16
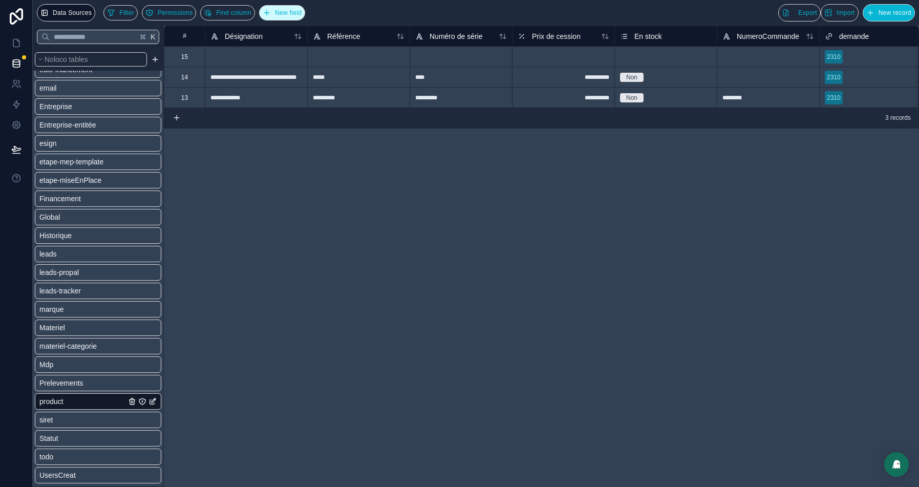
click at [298, 17] on button "New field" at bounding box center [282, 12] width 46 height 15
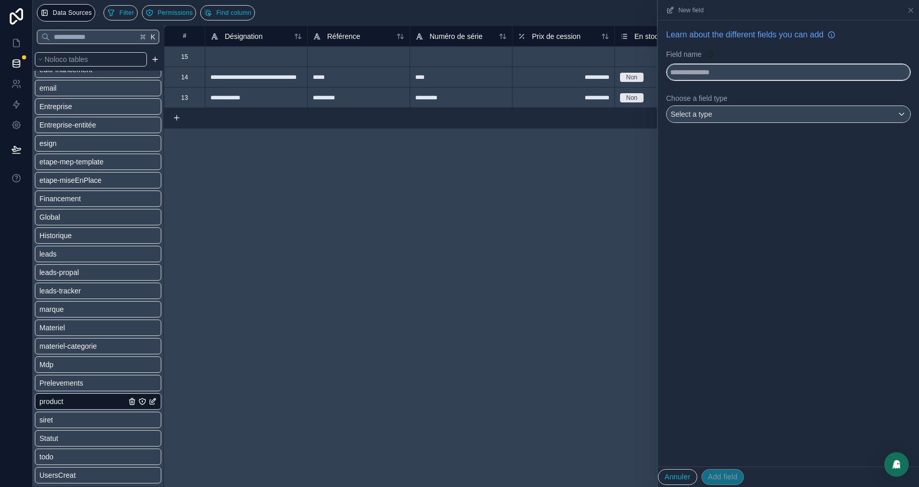
click at [702, 72] on input "text" at bounding box center [788, 72] width 244 height 16
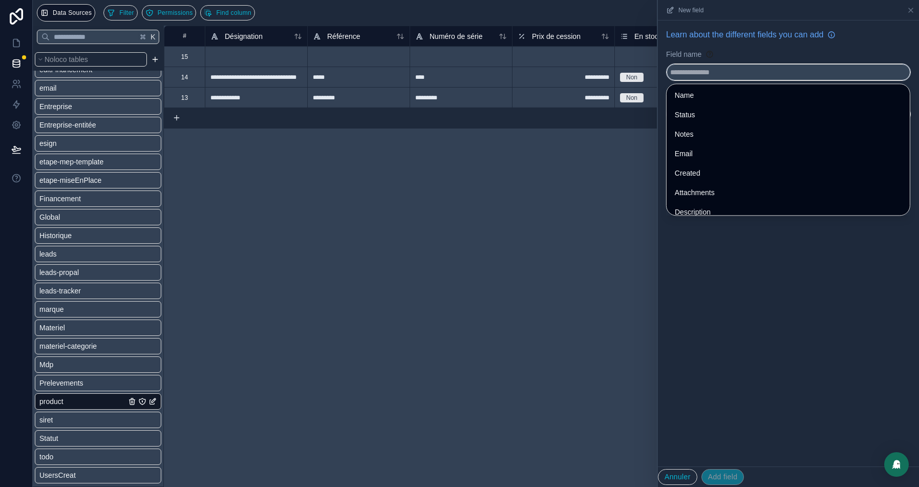
paste input "**********"
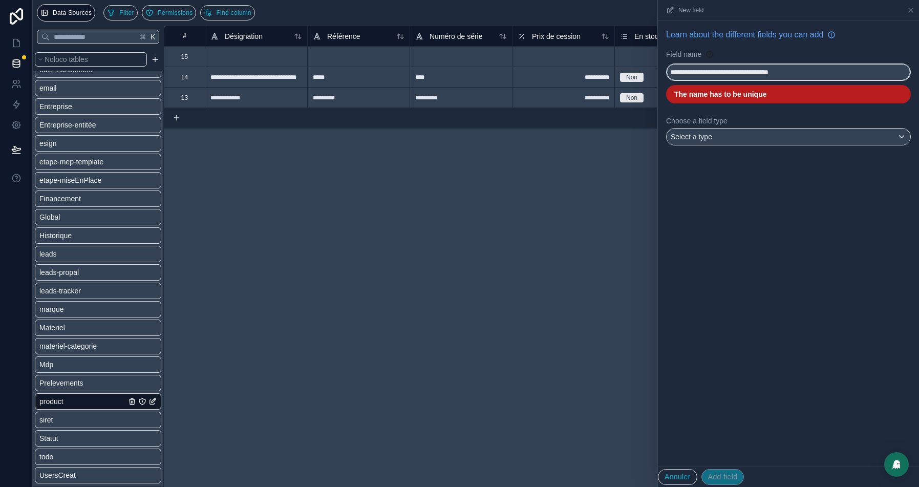
drag, startPoint x: 836, startPoint y: 72, endPoint x: 718, endPoint y: 70, distance: 118.2
click at [717, 70] on input "**********" at bounding box center [788, 72] width 244 height 16
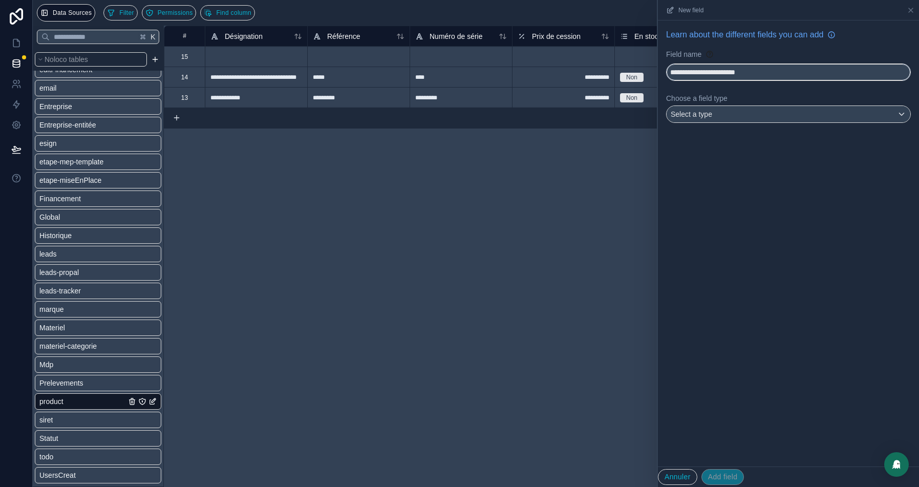
type input "**********"
click at [682, 109] on span "Select a type" at bounding box center [690, 114] width 41 height 10
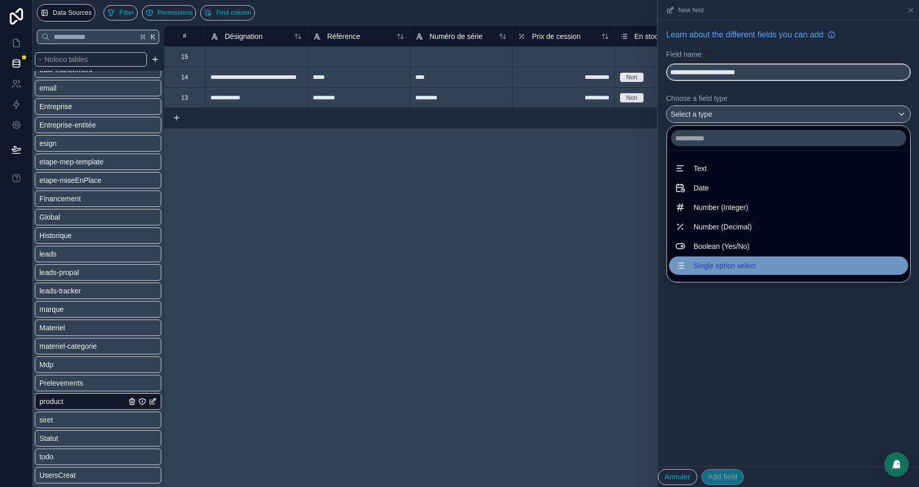
click at [707, 261] on span "Single option select" at bounding box center [724, 265] width 62 height 12
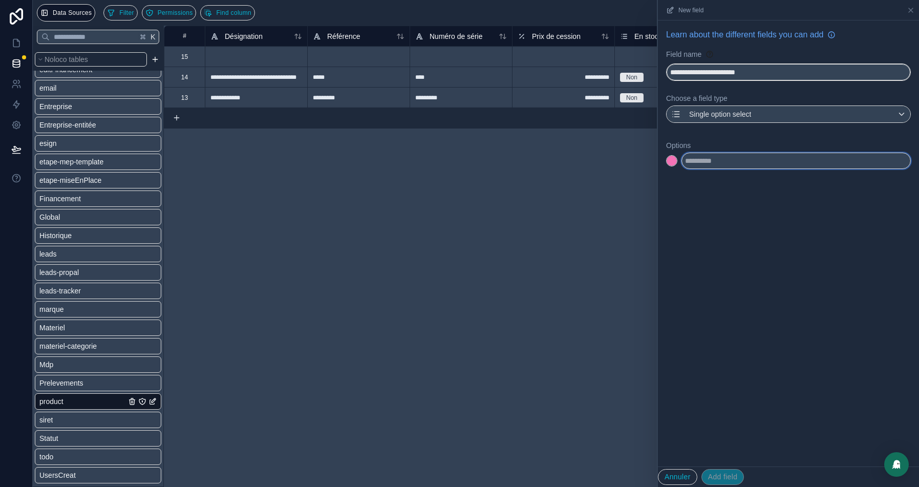
click at [703, 157] on input "text" at bounding box center [795, 160] width 229 height 16
type input "*******"
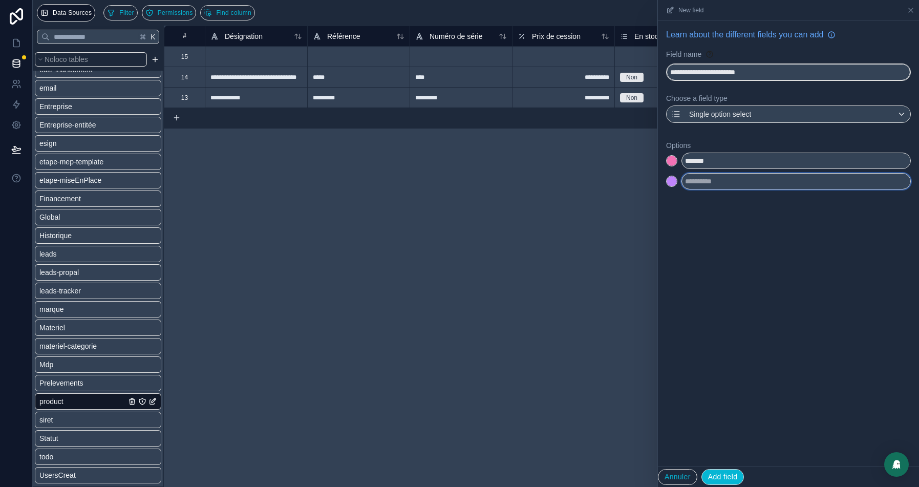
click at [712, 183] on input "text" at bounding box center [795, 181] width 229 height 16
type input "****"
click at [667, 163] on button at bounding box center [671, 160] width 11 height 11
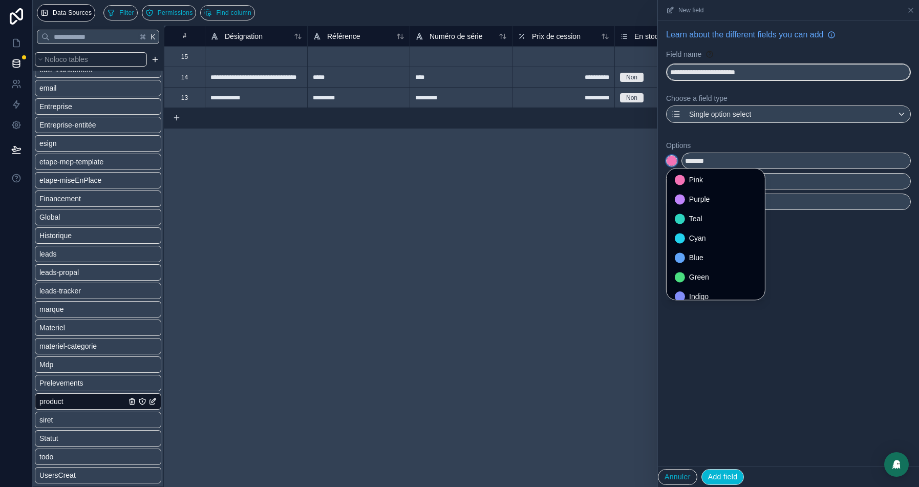
scroll to position [85, 0]
click at [683, 286] on div at bounding box center [679, 288] width 10 height 10
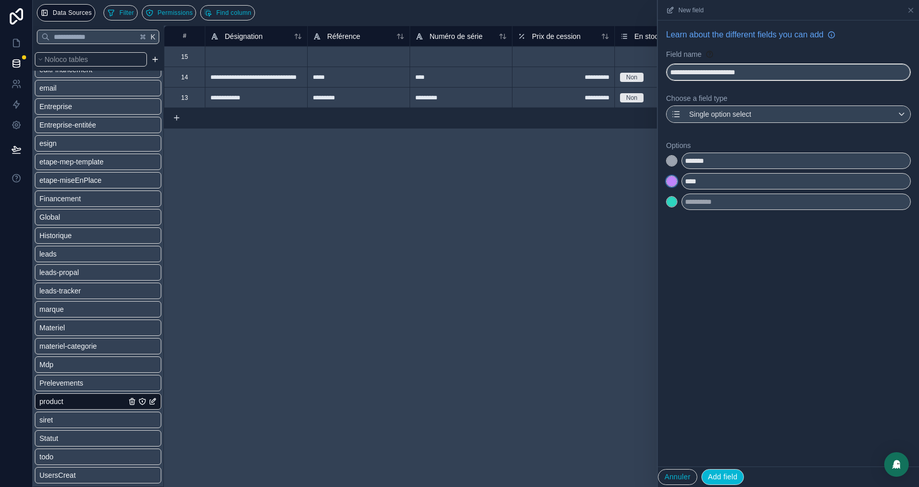
click at [673, 179] on div at bounding box center [671, 181] width 10 height 10
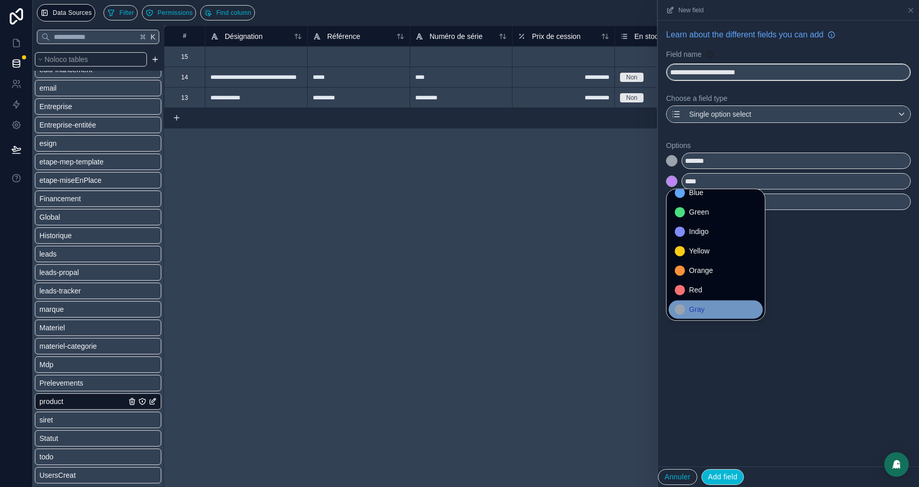
click at [700, 301] on div "Gray" at bounding box center [715, 309] width 94 height 18
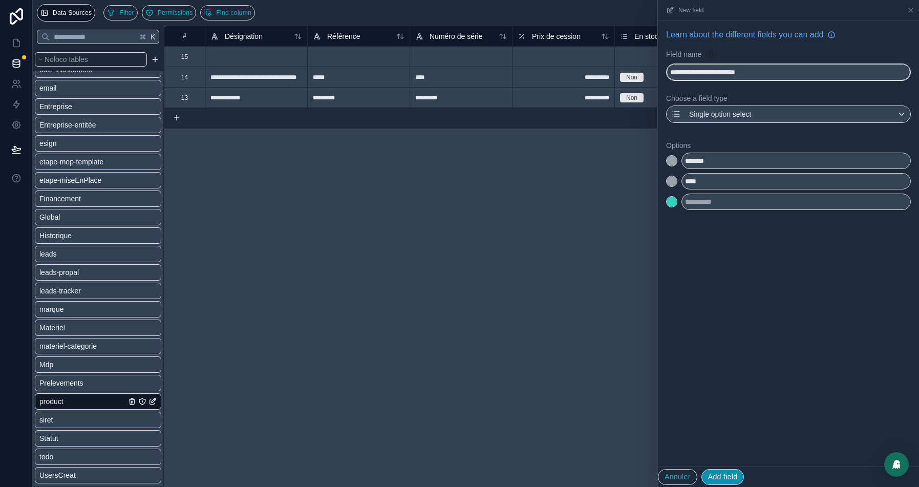
click at [725, 478] on button "Add field" at bounding box center [722, 477] width 43 height 16
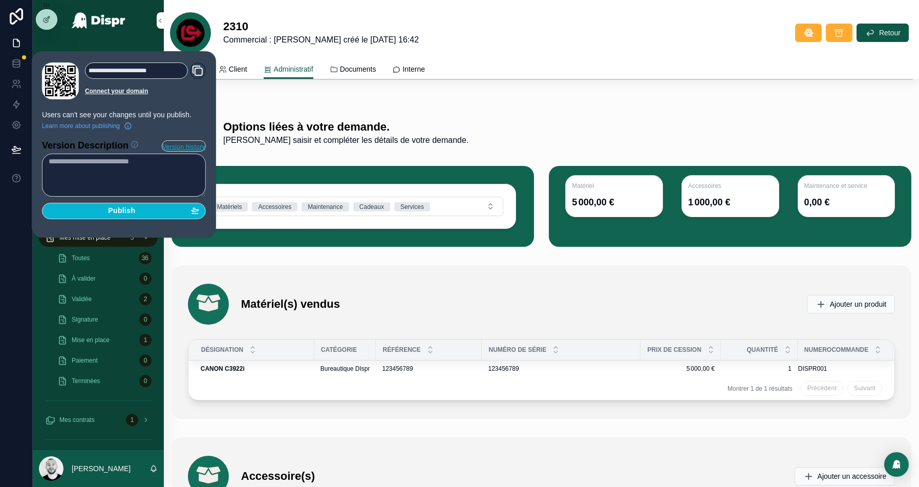
scroll to position [1997, 0]
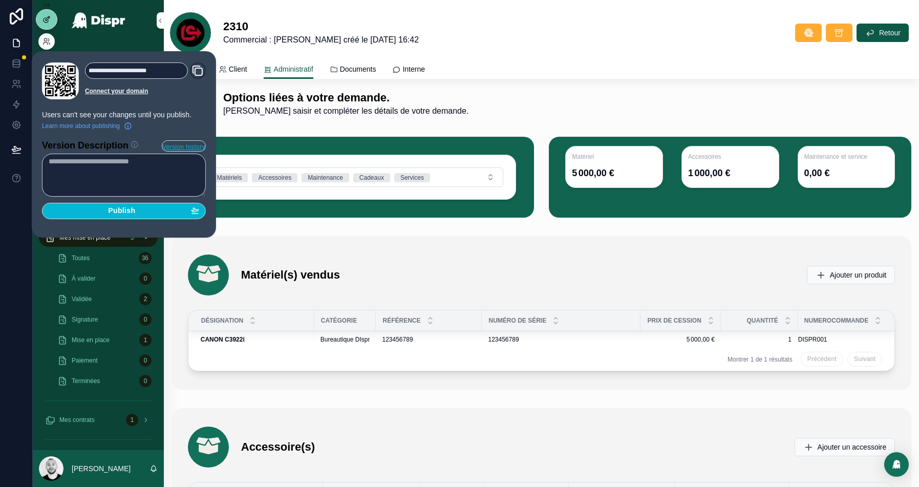
click at [51, 18] on div at bounding box center [46, 19] width 20 height 19
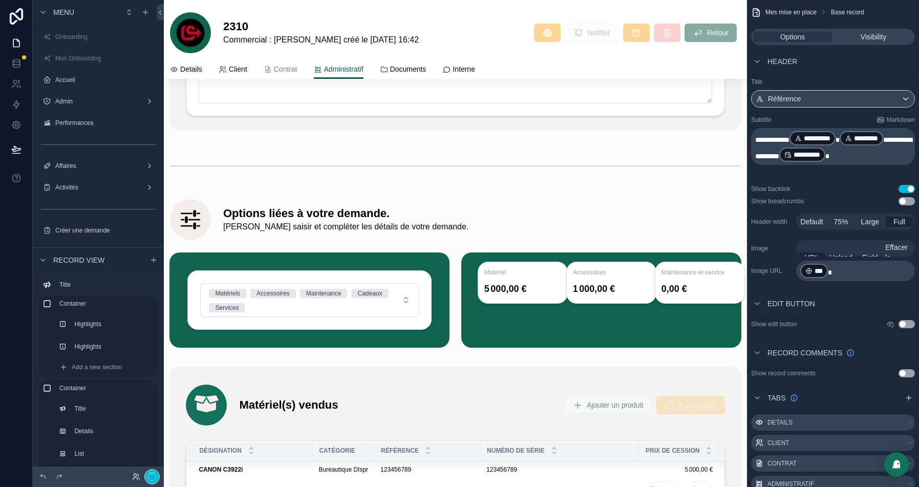
scroll to position [2557, 0]
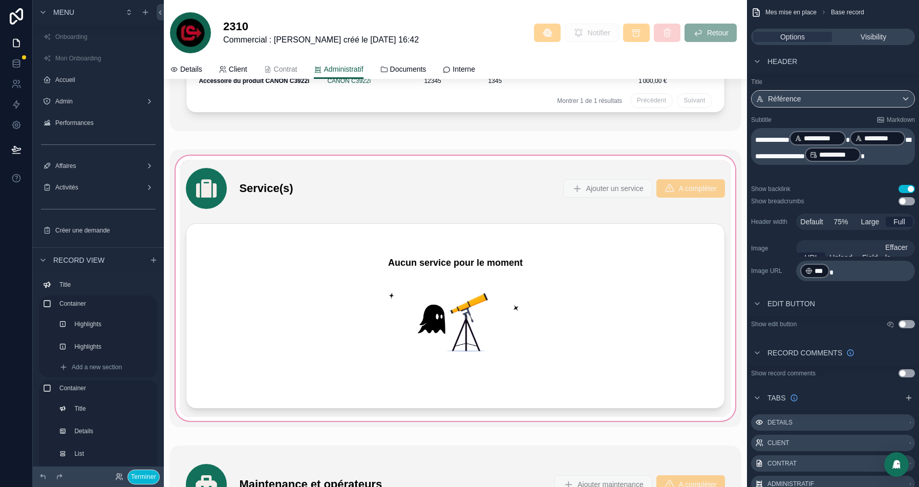
click at [396, 178] on div "scrollable content" at bounding box center [454, 287] width 571 height 277
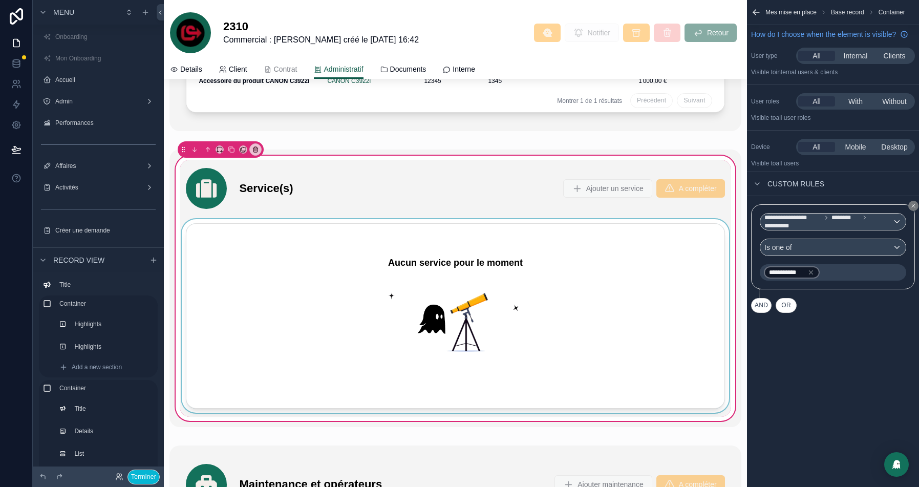
click at [467, 244] on div "scrollable content" at bounding box center [455, 318] width 551 height 198
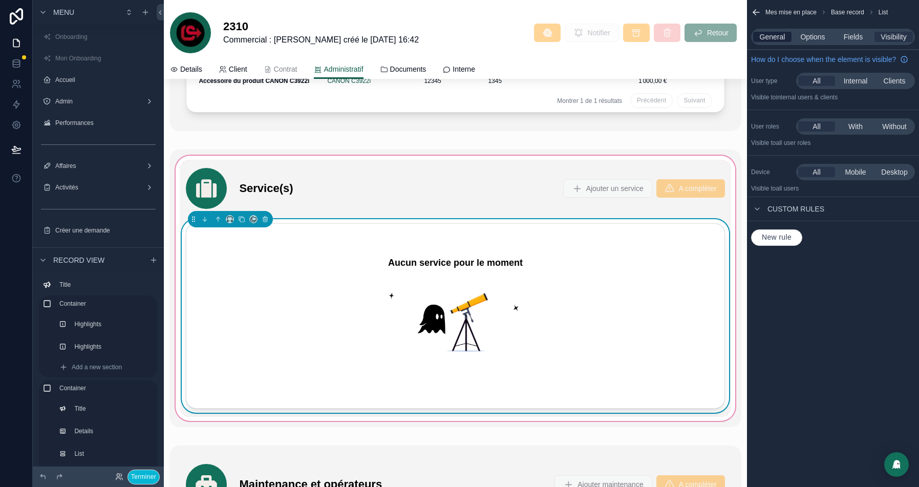
click at [774, 37] on span "General" at bounding box center [772, 37] width 26 height 10
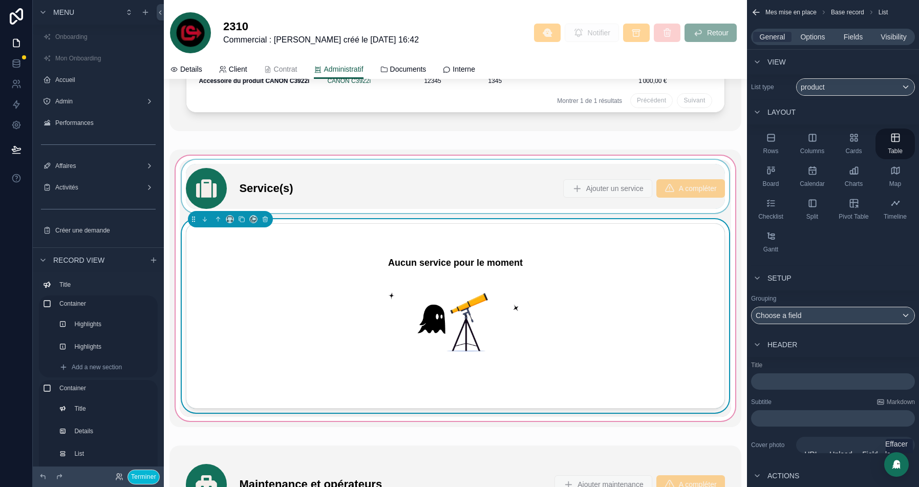
click at [444, 190] on div "scrollable content" at bounding box center [455, 186] width 551 height 53
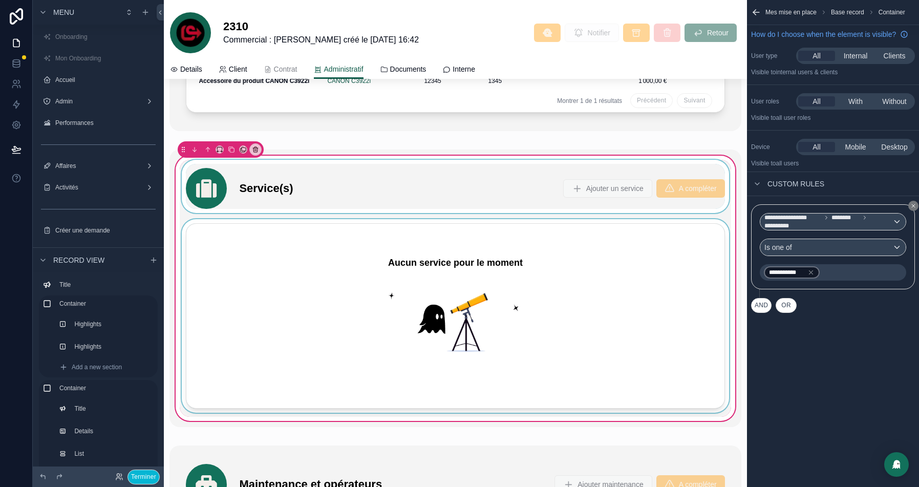
click at [480, 176] on div "scrollable content" at bounding box center [455, 186] width 551 height 53
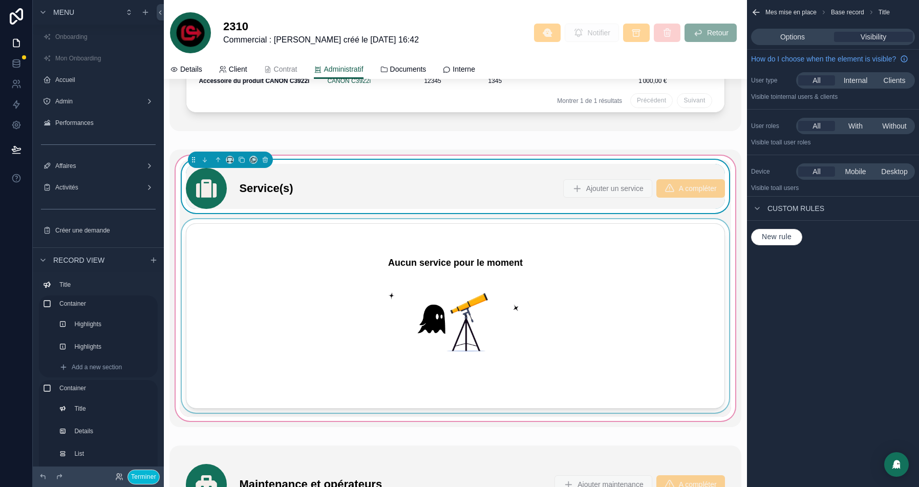
click at [780, 31] on div "Options Visibility" at bounding box center [833, 37] width 164 height 16
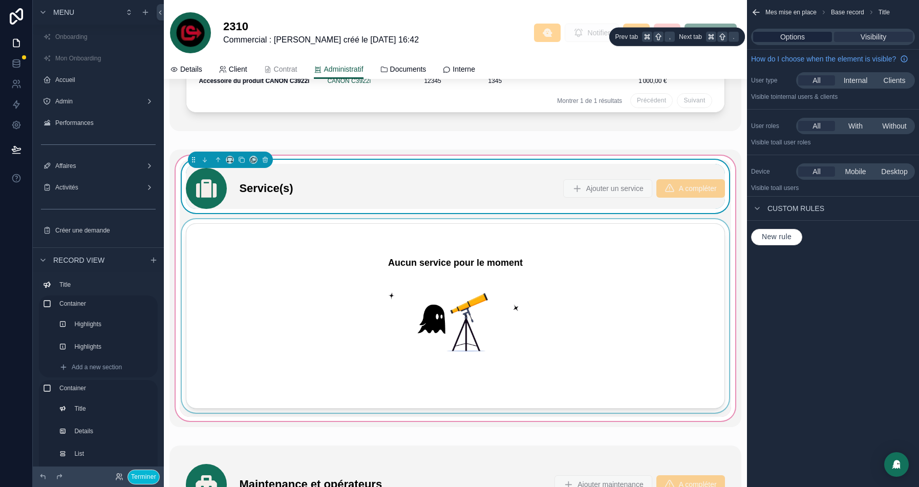
click at [775, 36] on div "Options" at bounding box center [792, 37] width 79 height 10
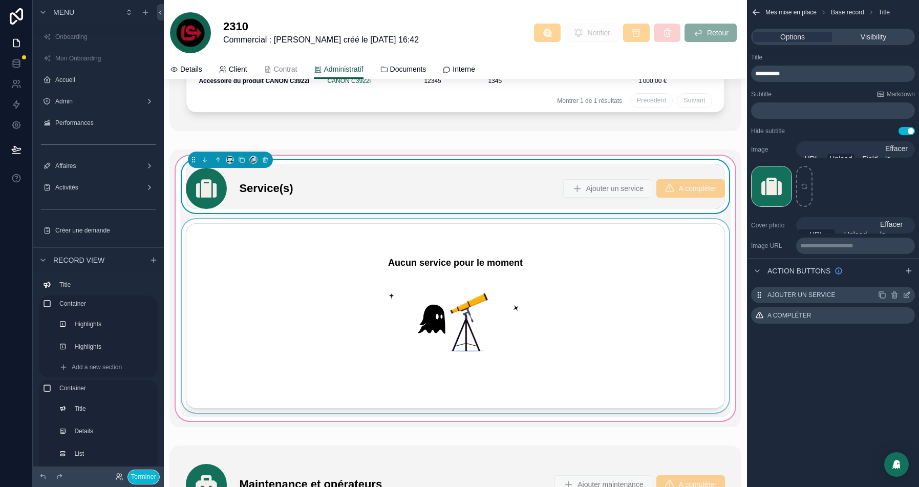
click at [905, 298] on icon "scrollable content" at bounding box center [906, 295] width 8 height 8
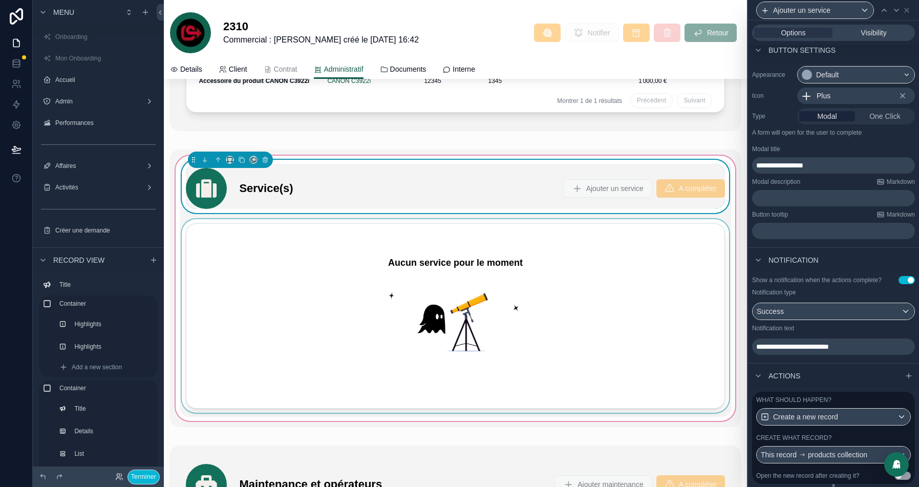
scroll to position [98, 0]
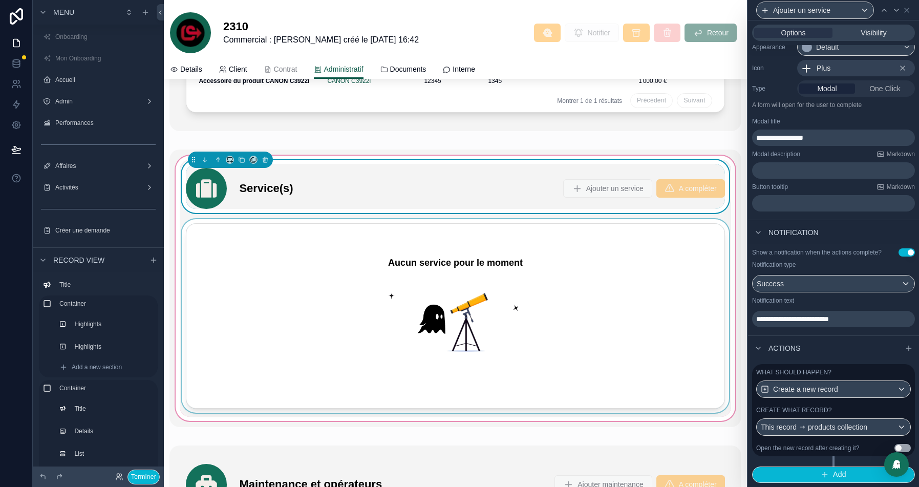
click at [860, 406] on div "What should happen? Create a new record Create what record? This record product…" at bounding box center [833, 410] width 163 height 92
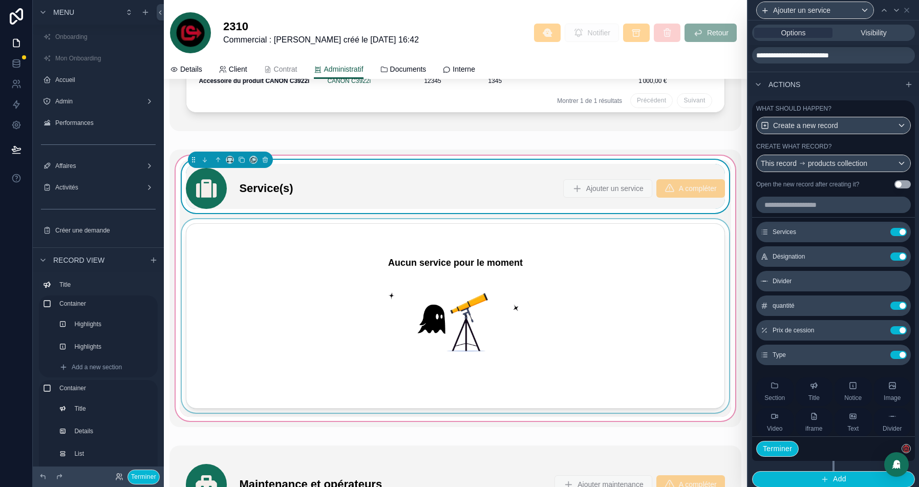
scroll to position [358, 0]
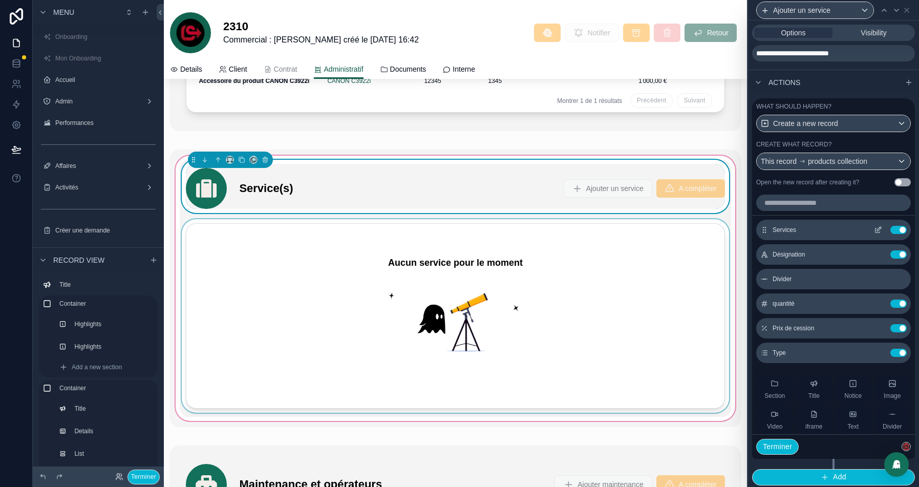
click at [878, 234] on icon at bounding box center [877, 230] width 8 height 8
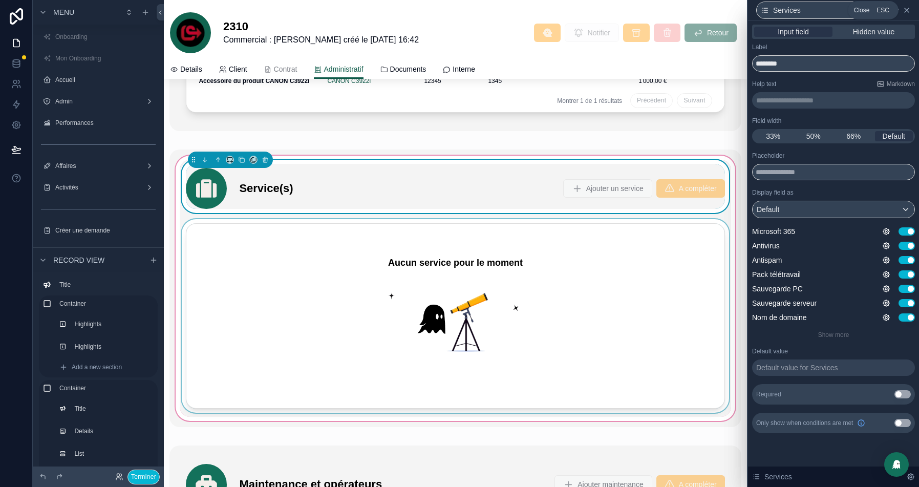
click at [907, 10] on icon at bounding box center [906, 10] width 4 height 4
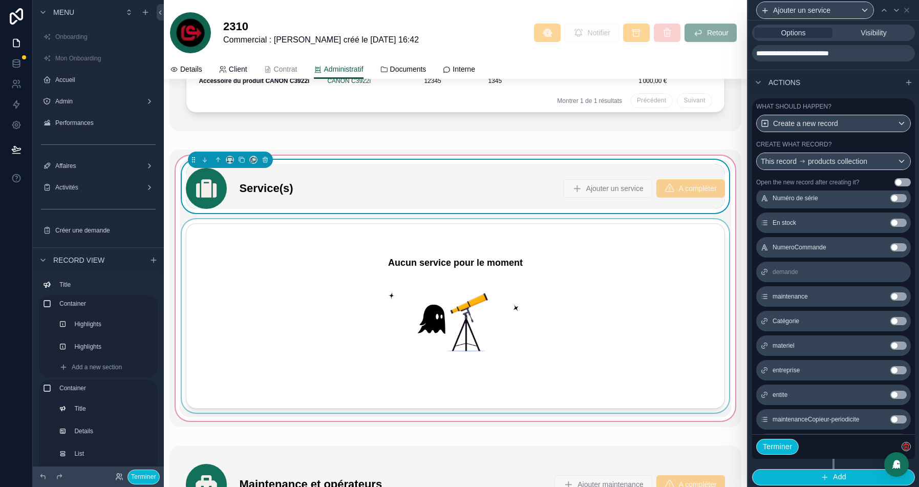
scroll to position [346, 0]
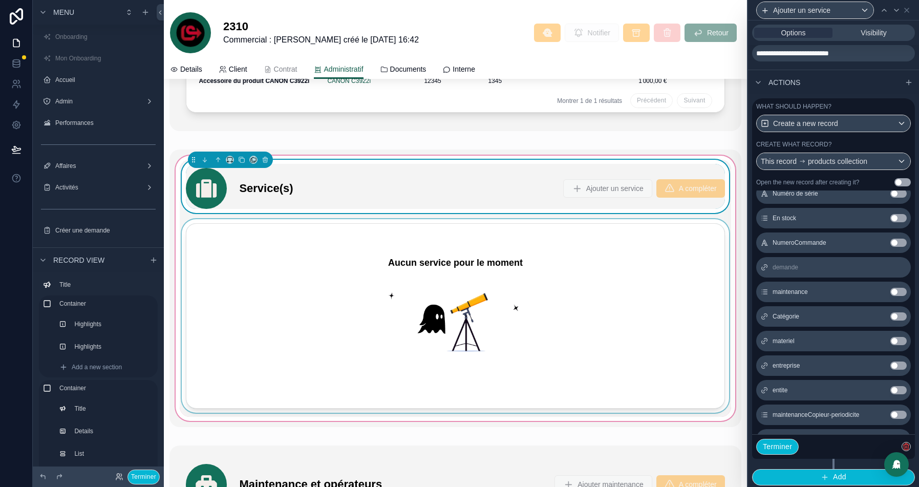
click at [900, 345] on button "Use setting" at bounding box center [898, 341] width 16 height 8
click at [899, 343] on button "Use setting" at bounding box center [898, 341] width 16 height 8
click at [898, 345] on button "Use setting" at bounding box center [898, 341] width 16 height 8
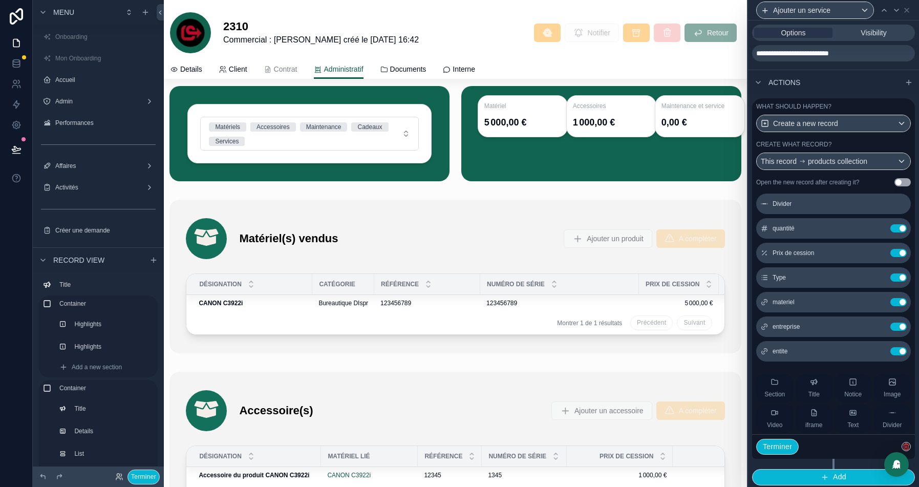
scroll to position [2214, 0]
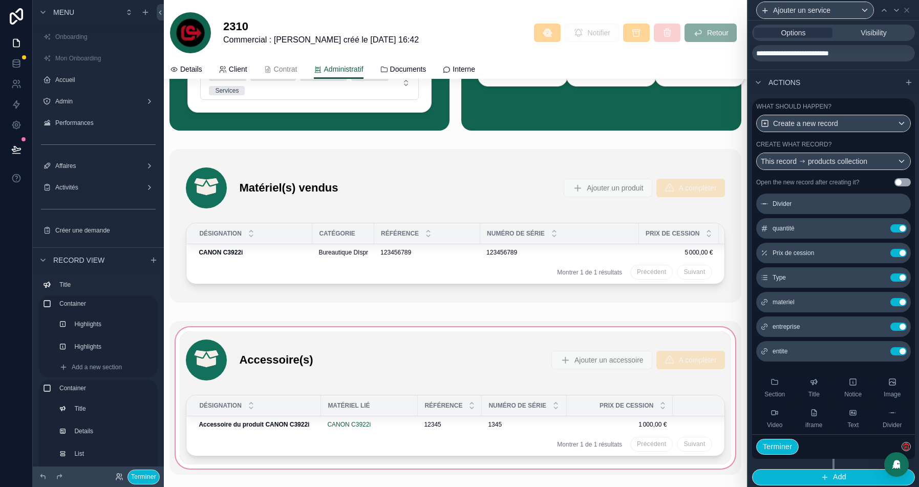
click at [440, 361] on div "scrollable content" at bounding box center [454, 398] width 571 height 154
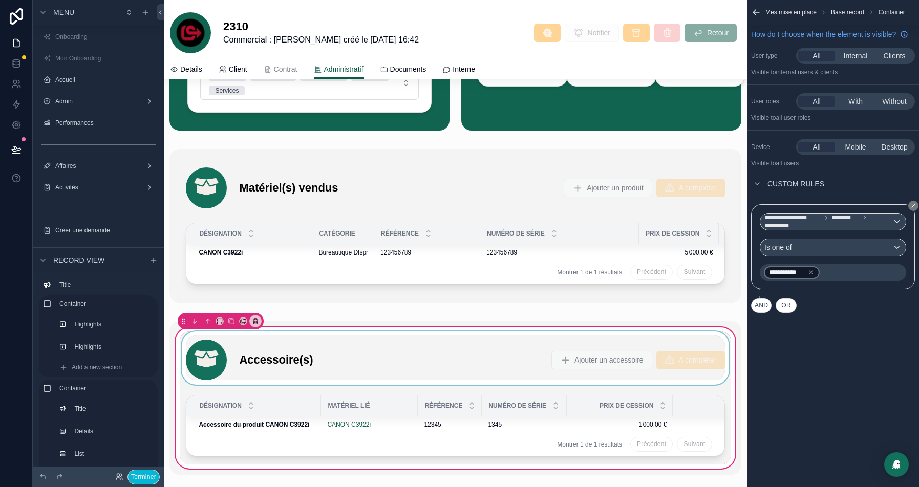
click at [453, 361] on div "scrollable content" at bounding box center [455, 357] width 551 height 53
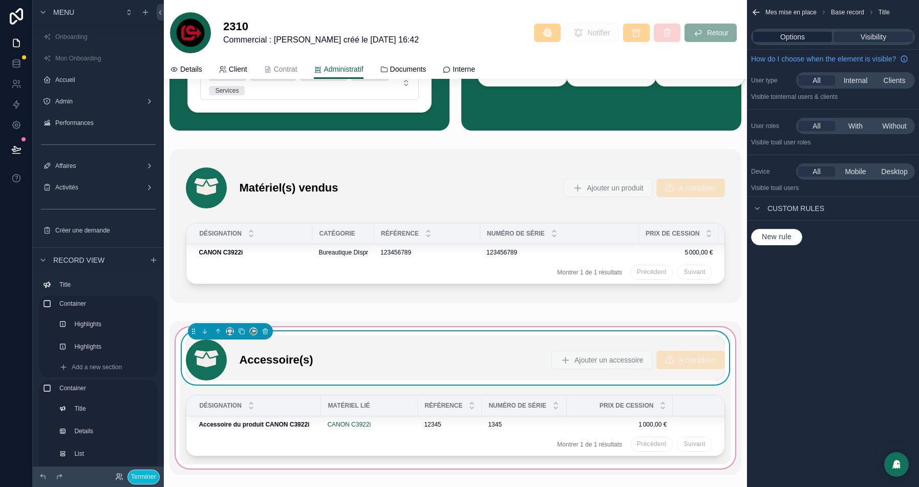
click at [797, 35] on span "Options" at bounding box center [792, 37] width 25 height 10
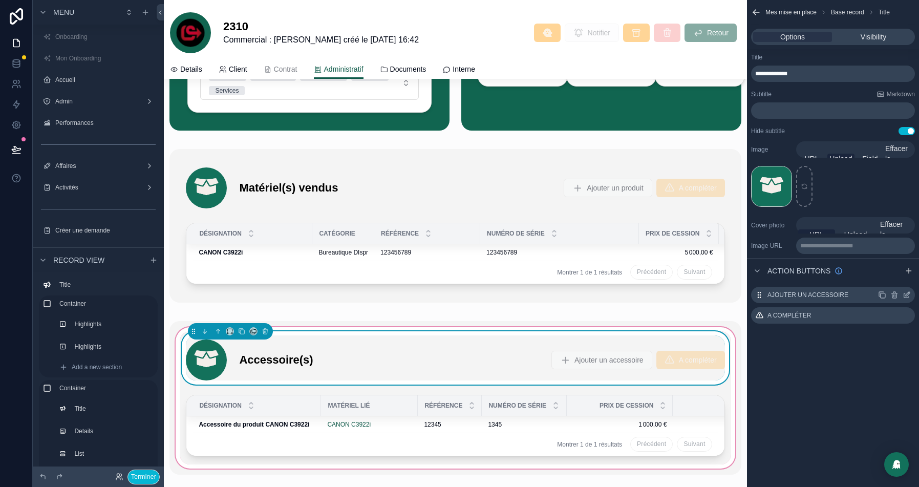
click at [906, 296] on icon "scrollable content" at bounding box center [907, 294] width 4 height 4
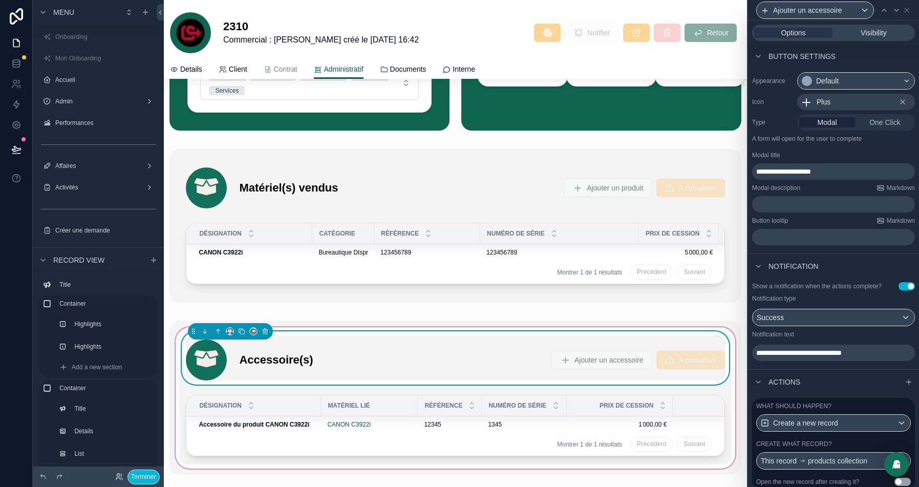
scroll to position [98, 0]
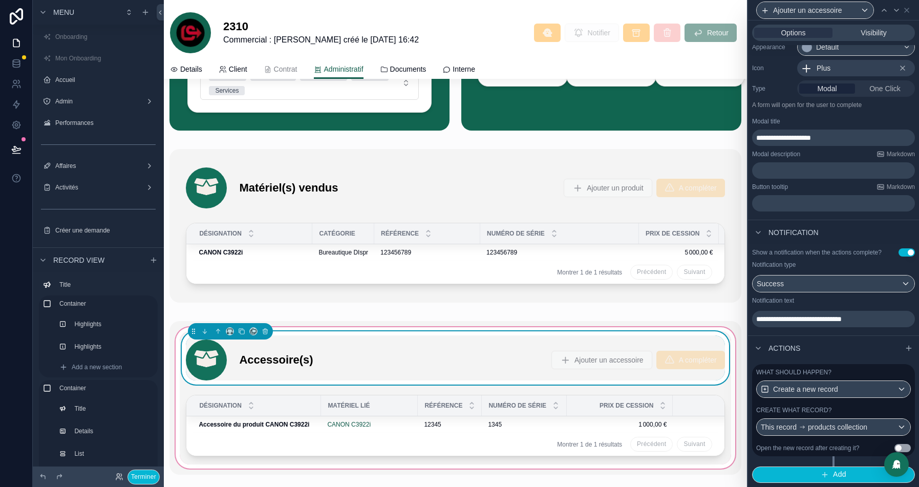
click at [851, 410] on div "Create what record?" at bounding box center [833, 410] width 155 height 8
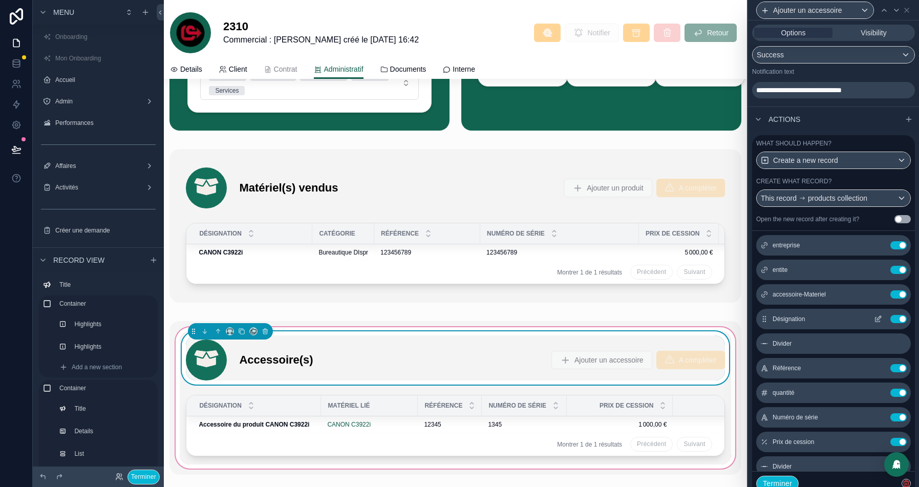
scroll to position [0, 0]
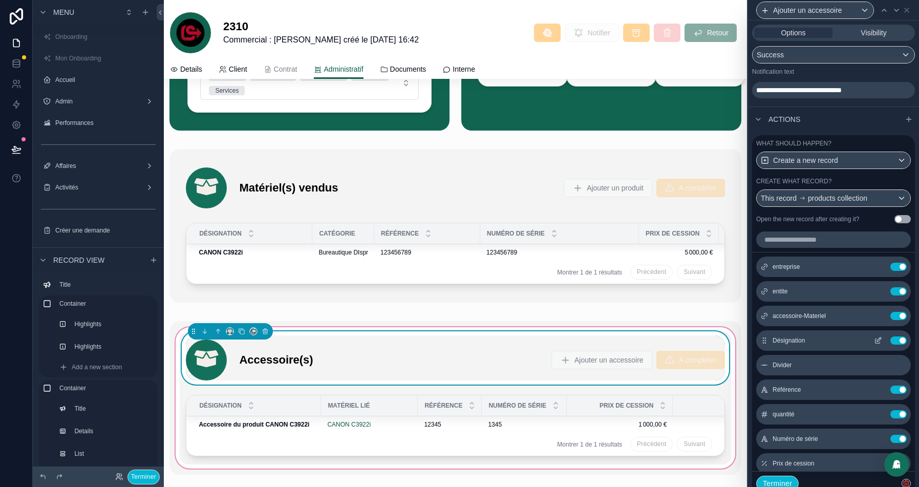
click at [877, 344] on icon at bounding box center [877, 340] width 8 height 8
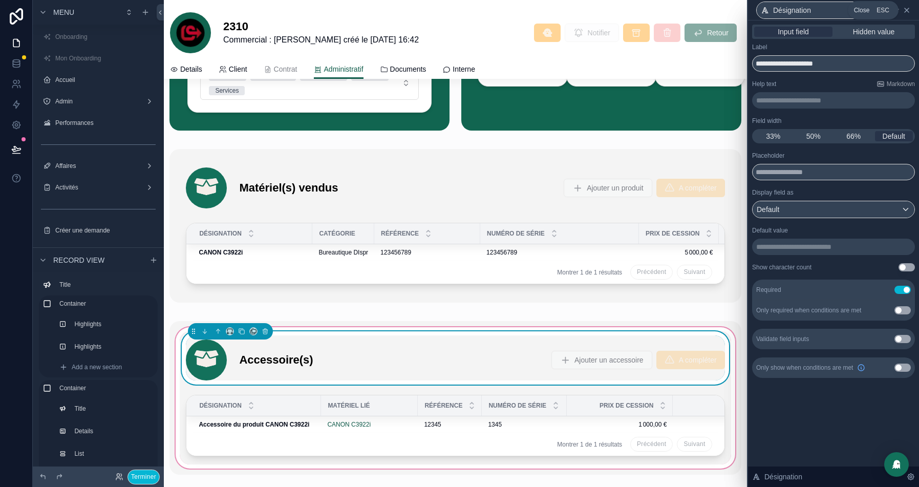
click at [909, 9] on icon at bounding box center [906, 10] width 8 height 8
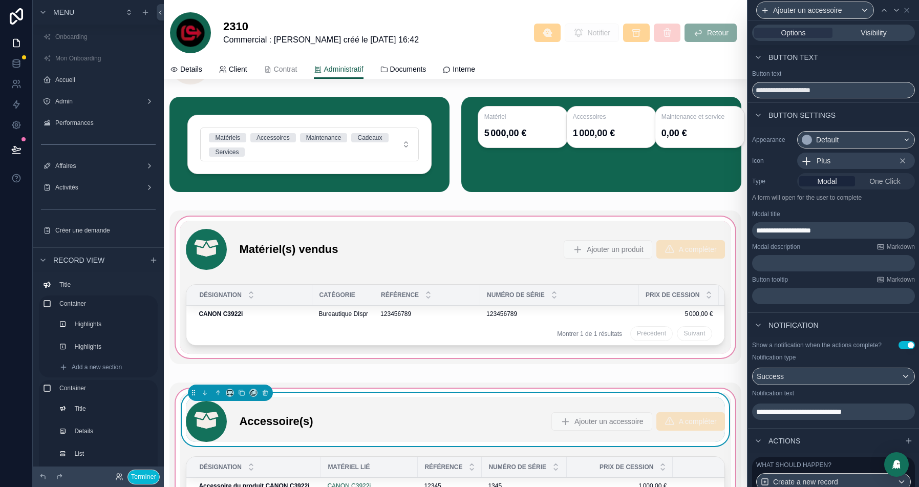
scroll to position [2112, 0]
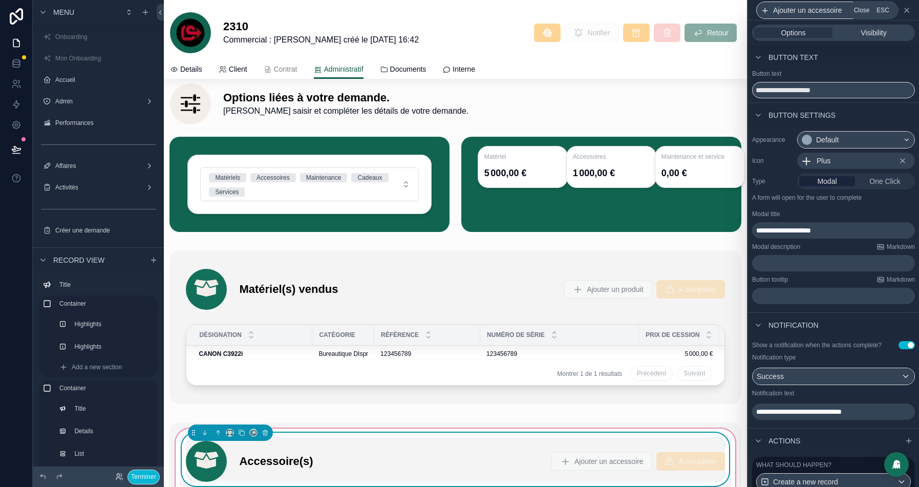
click at [908, 8] on icon at bounding box center [906, 10] width 4 height 4
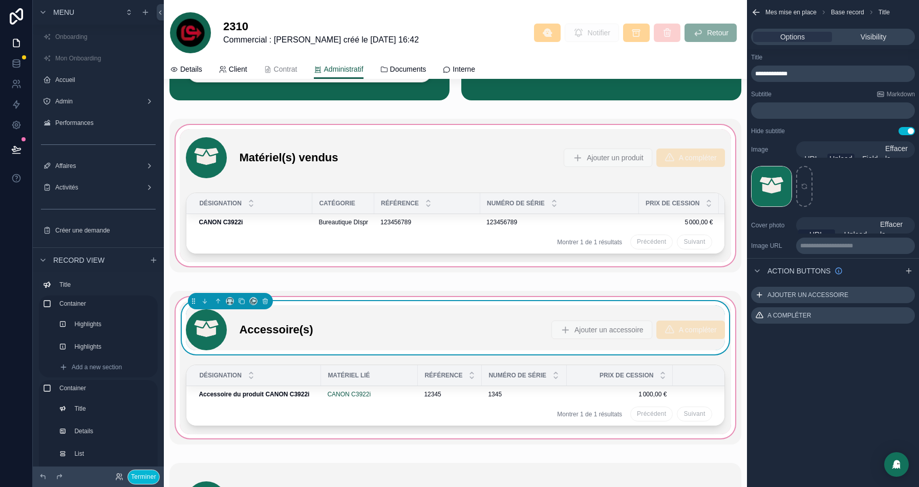
scroll to position [2314, 0]
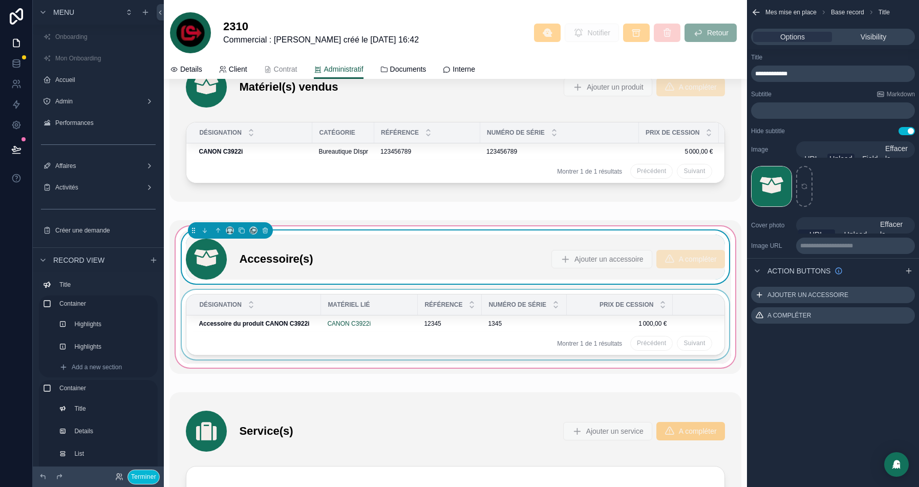
click at [336, 350] on div "scrollable content" at bounding box center [455, 327] width 551 height 74
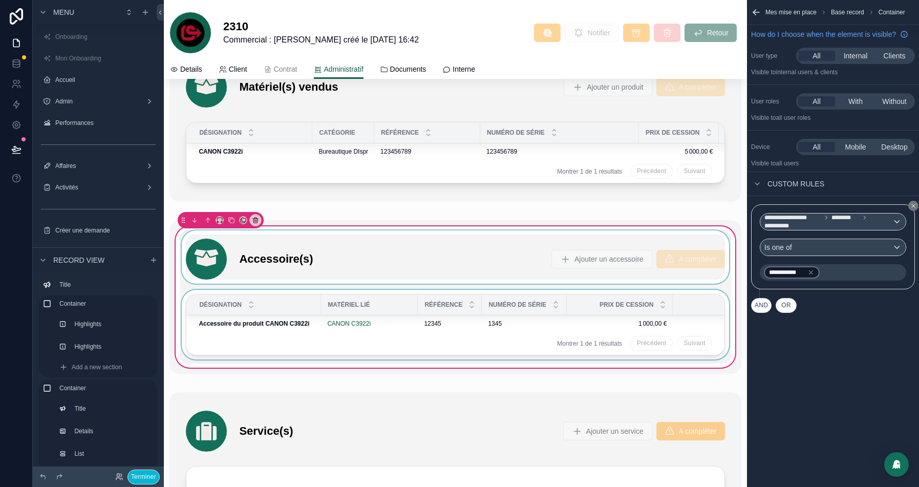
click at [395, 296] on div "Matériel lié" at bounding box center [369, 304] width 96 height 16
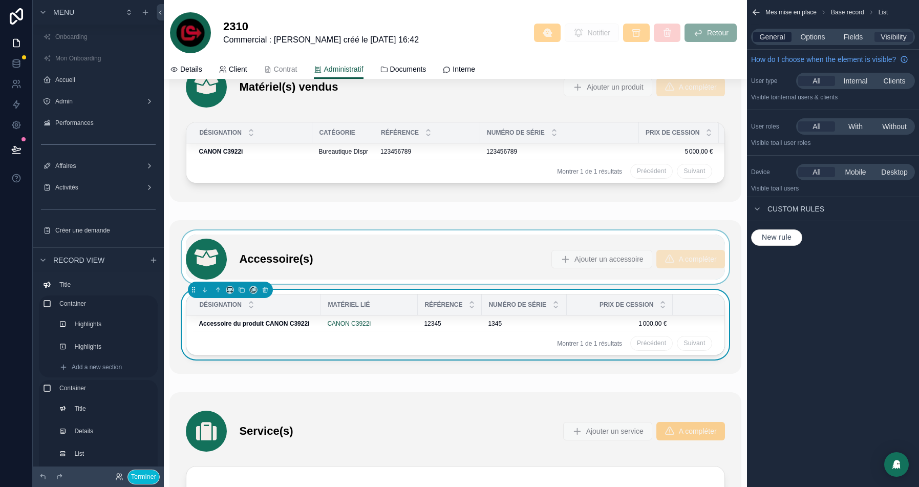
click at [764, 37] on span "General" at bounding box center [772, 37] width 26 height 10
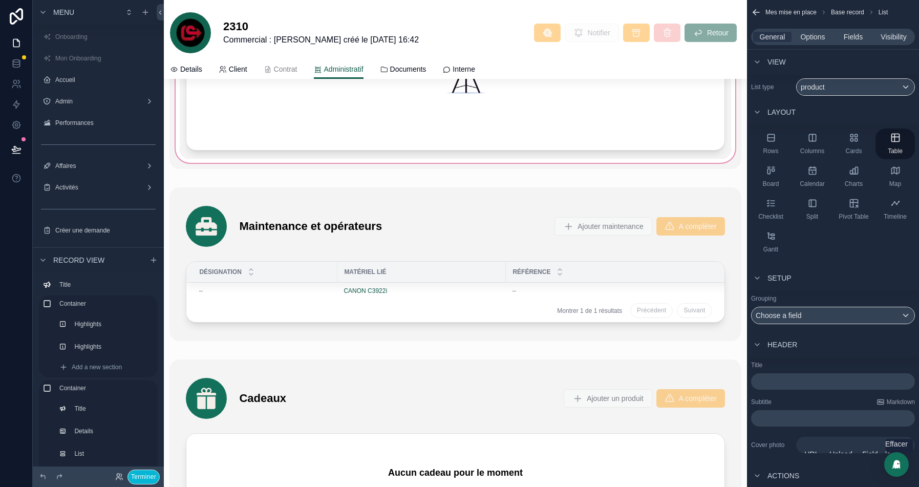
scroll to position [2903, 0]
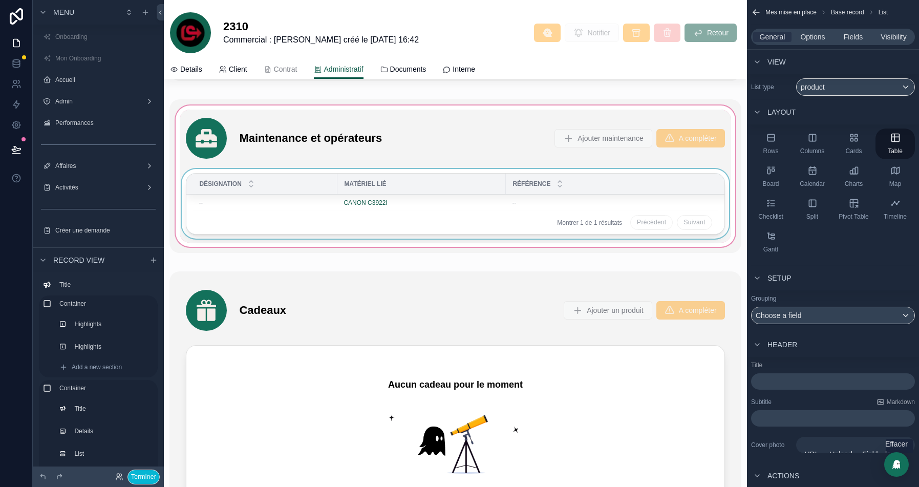
click at [319, 174] on div "Désignation" at bounding box center [262, 183] width 150 height 19
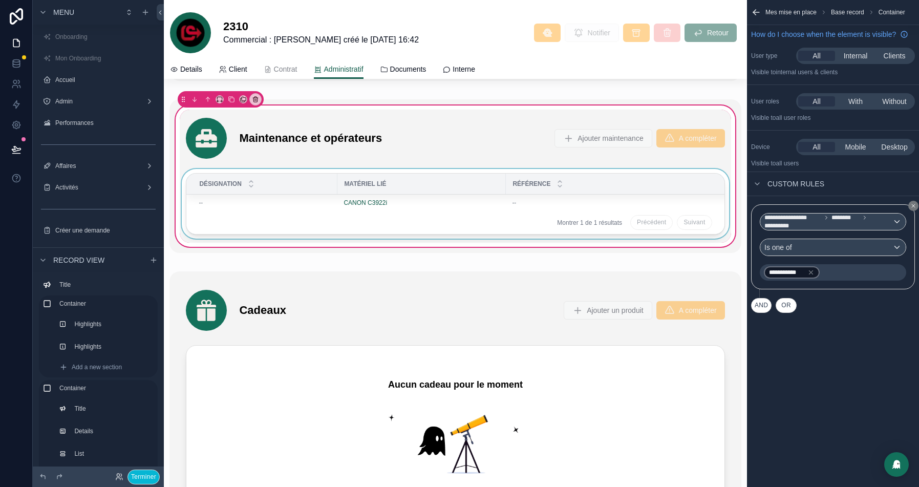
click at [419, 183] on th "Matériel lié" at bounding box center [421, 183] width 168 height 21
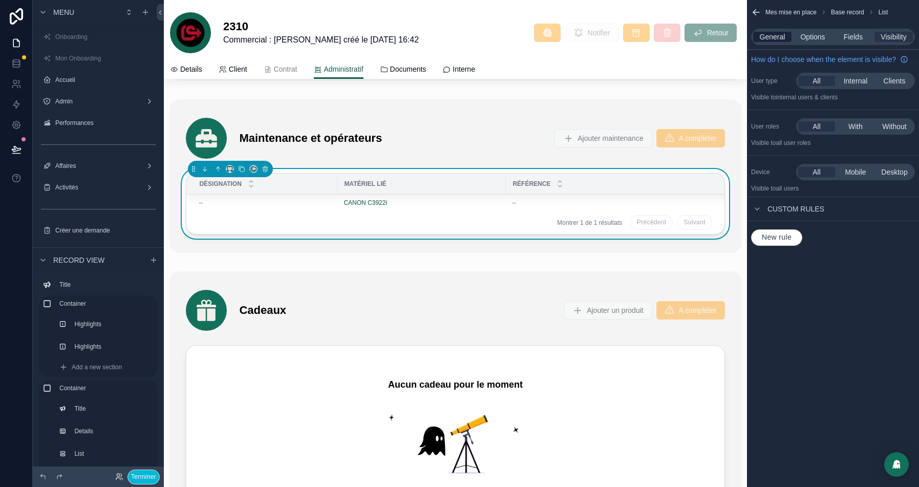
click at [770, 32] on span "General" at bounding box center [772, 37] width 26 height 10
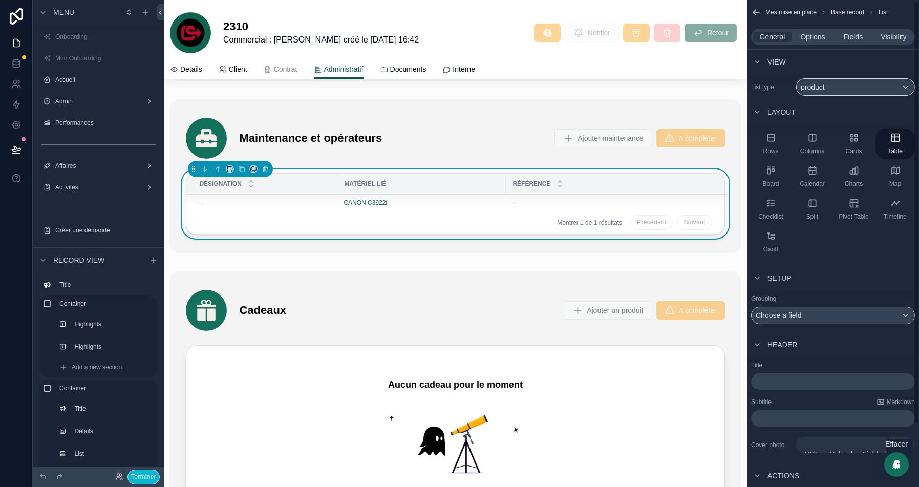
scroll to position [19, 0]
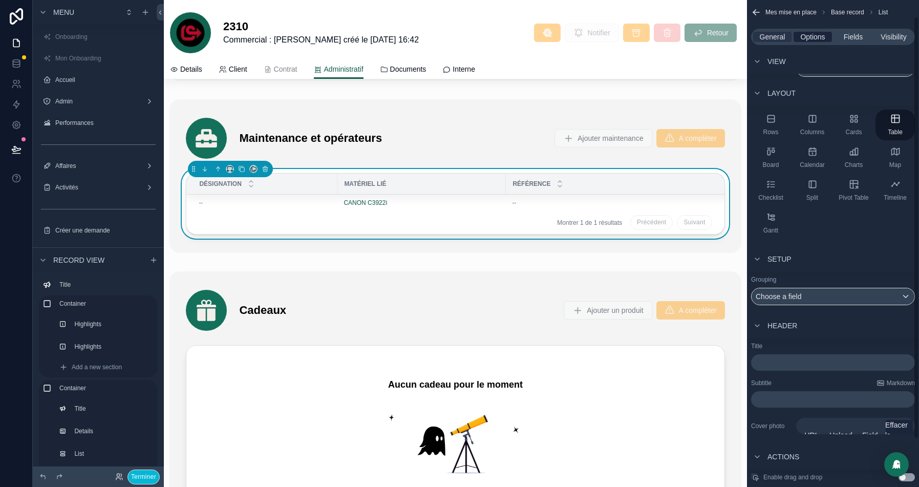
click at [814, 40] on span "Options" at bounding box center [812, 37] width 25 height 10
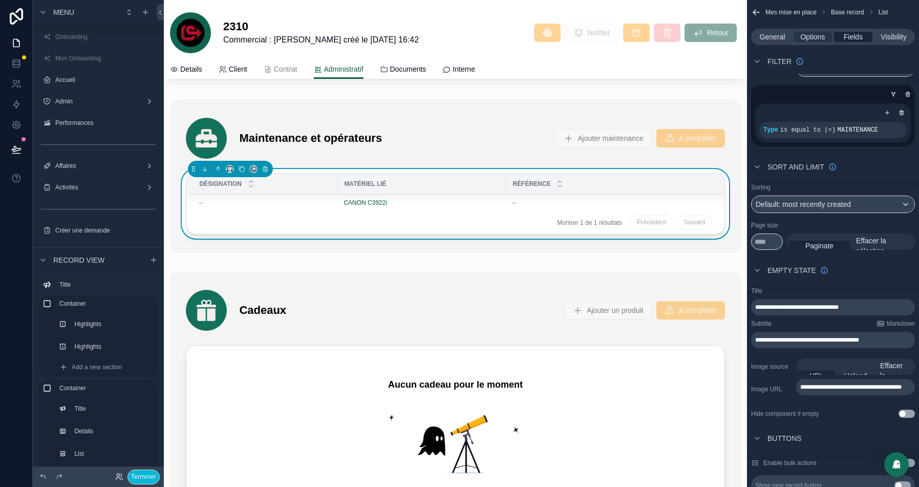
click at [847, 34] on span "Fields" at bounding box center [852, 37] width 19 height 10
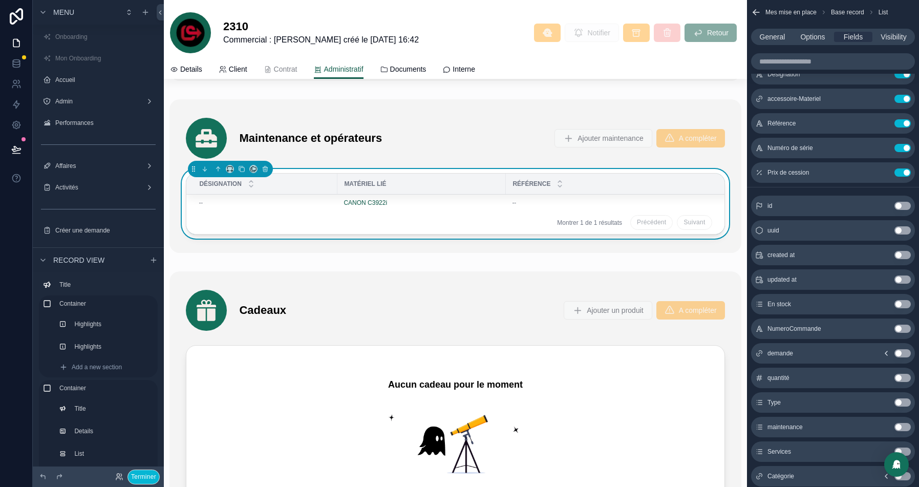
scroll to position [0, 0]
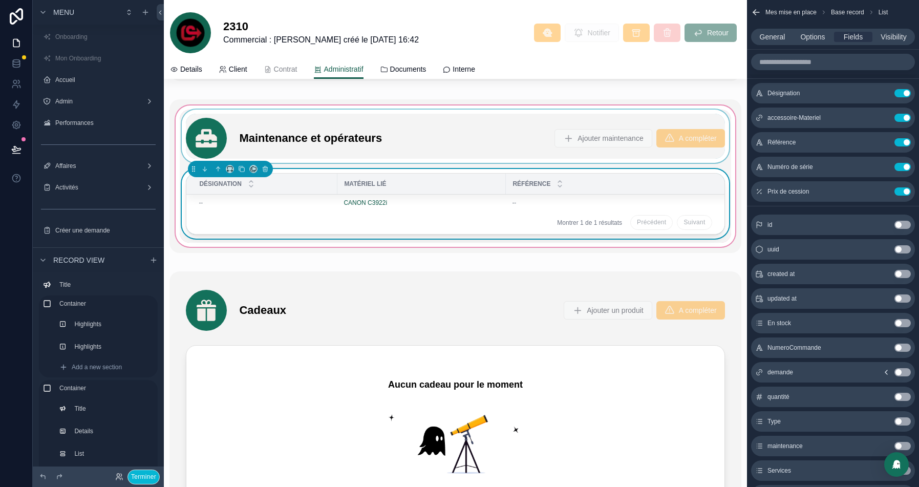
click at [519, 130] on div "scrollable content" at bounding box center [455, 136] width 551 height 53
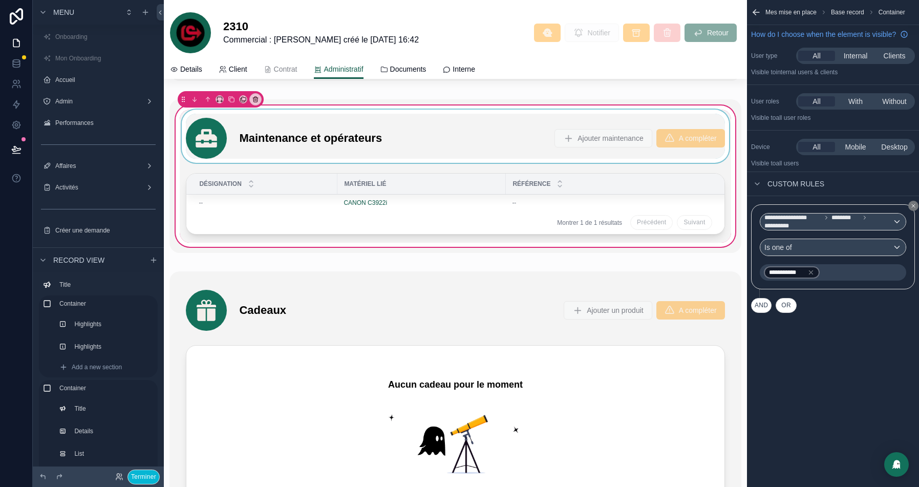
click at [462, 135] on div "scrollable content" at bounding box center [455, 136] width 551 height 53
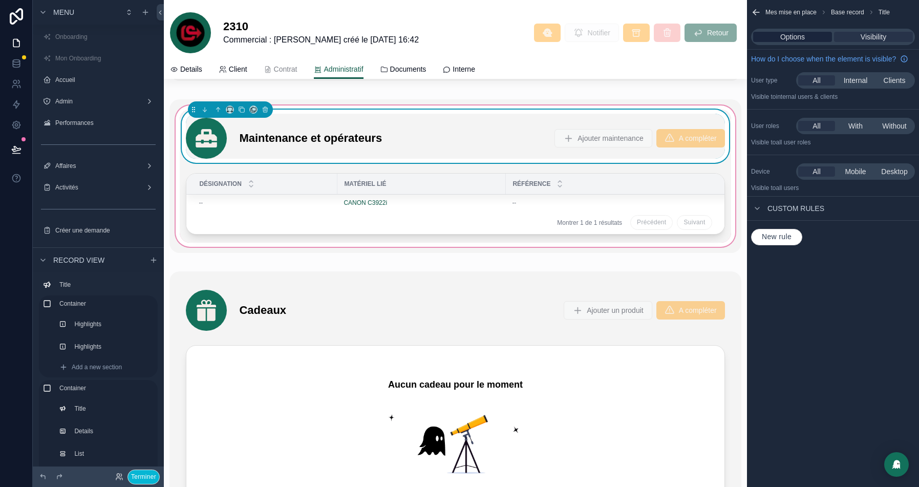
click at [802, 38] on span "Options" at bounding box center [792, 37] width 25 height 10
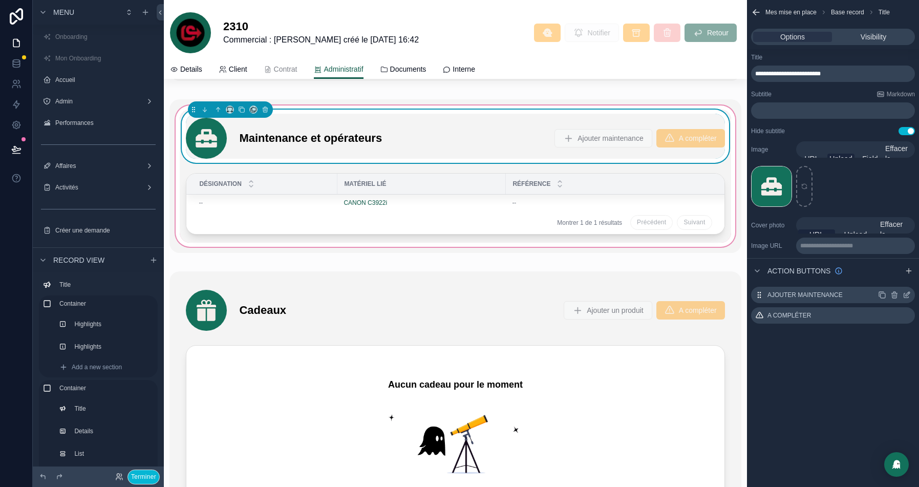
click at [906, 294] on icon "scrollable content" at bounding box center [906, 295] width 8 height 8
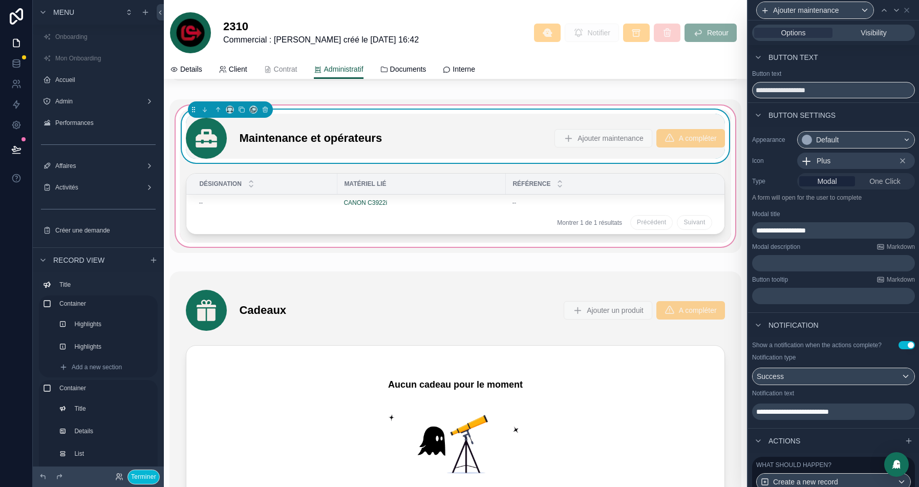
scroll to position [98, 0]
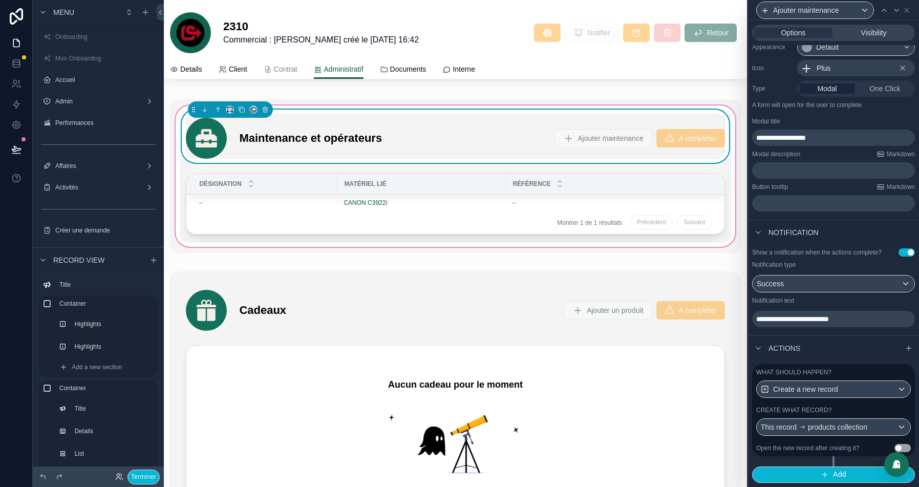
click at [862, 414] on div "Create what record?" at bounding box center [833, 410] width 155 height 8
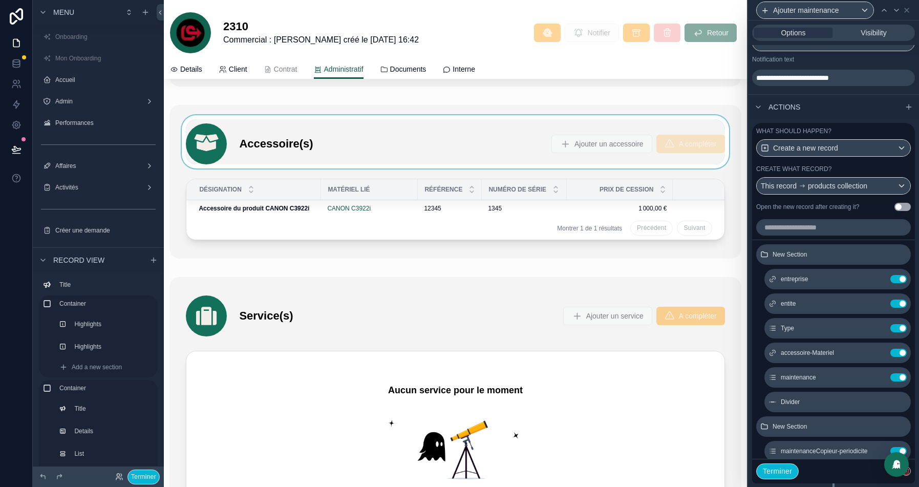
scroll to position [2473, 0]
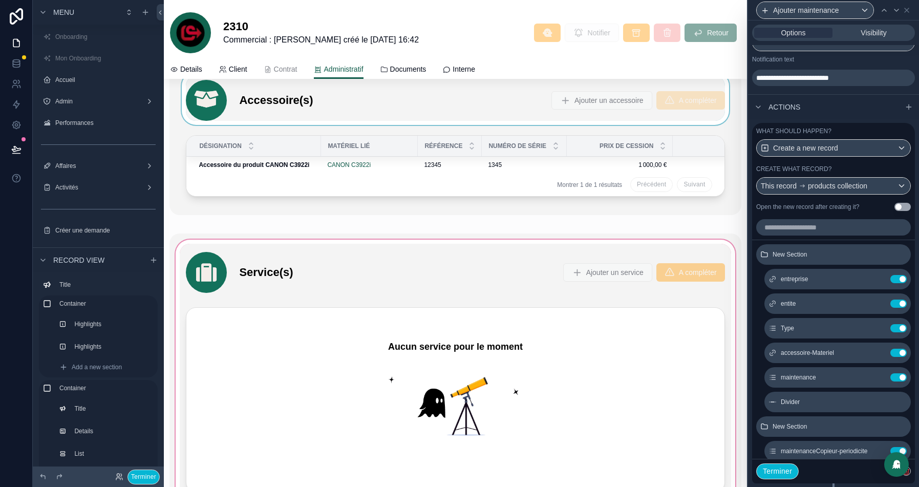
click at [480, 274] on div "scrollable content" at bounding box center [454, 371] width 571 height 277
click at [499, 269] on div "scrollable content" at bounding box center [455, 270] width 551 height 53
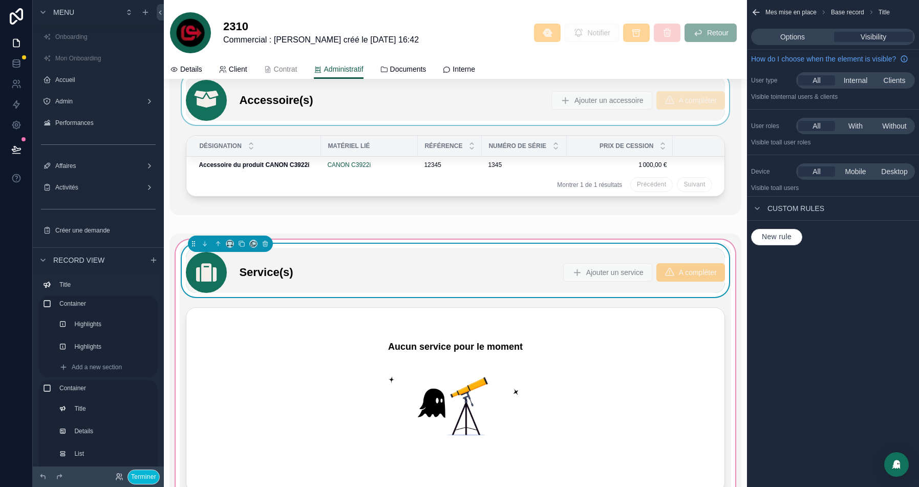
click at [509, 265] on div "Service(s) Ajouter un service A compléter" at bounding box center [455, 272] width 538 height 41
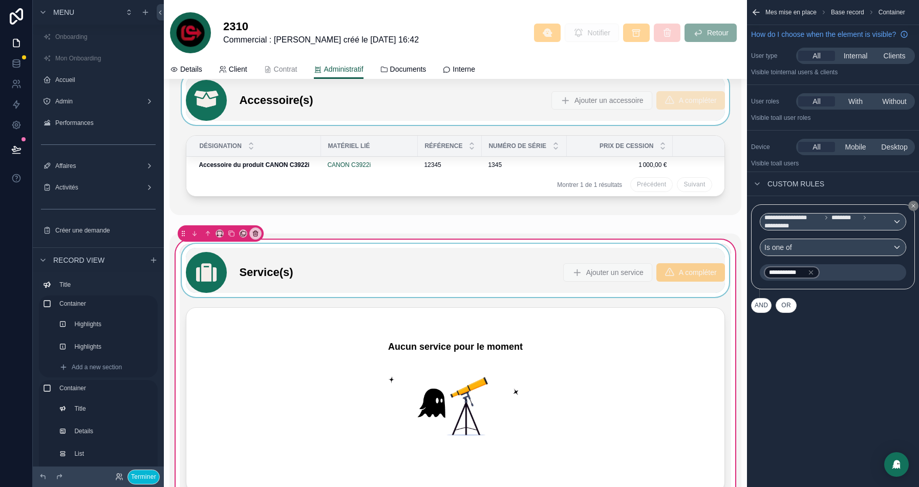
click at [454, 280] on div "scrollable content" at bounding box center [455, 270] width 551 height 53
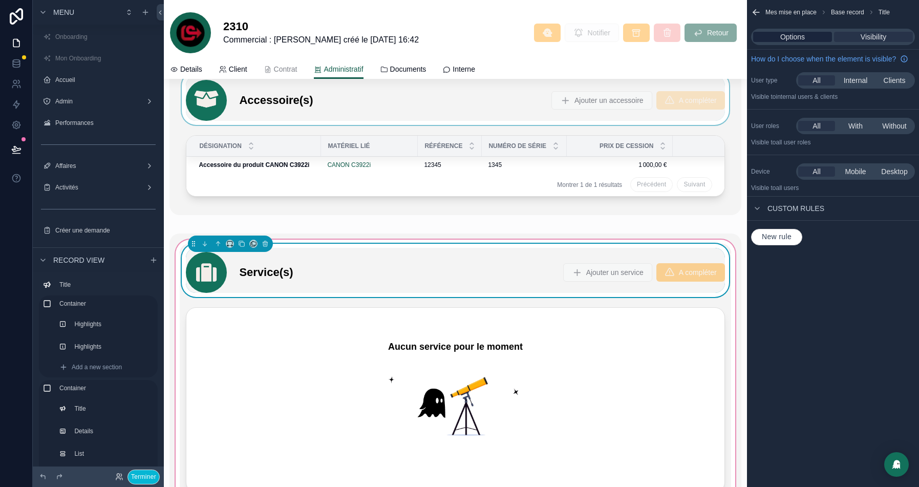
click at [789, 37] on span "Options" at bounding box center [792, 37] width 25 height 10
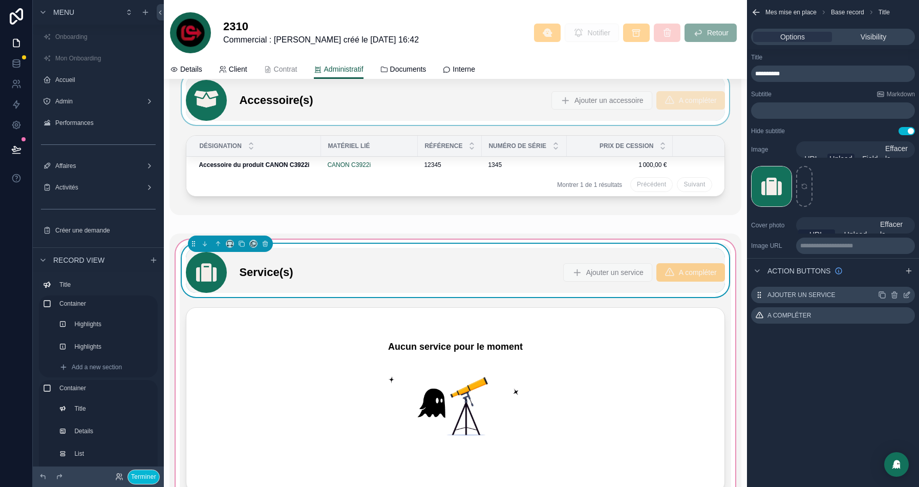
click at [907, 295] on icon "scrollable content" at bounding box center [906, 295] width 8 height 8
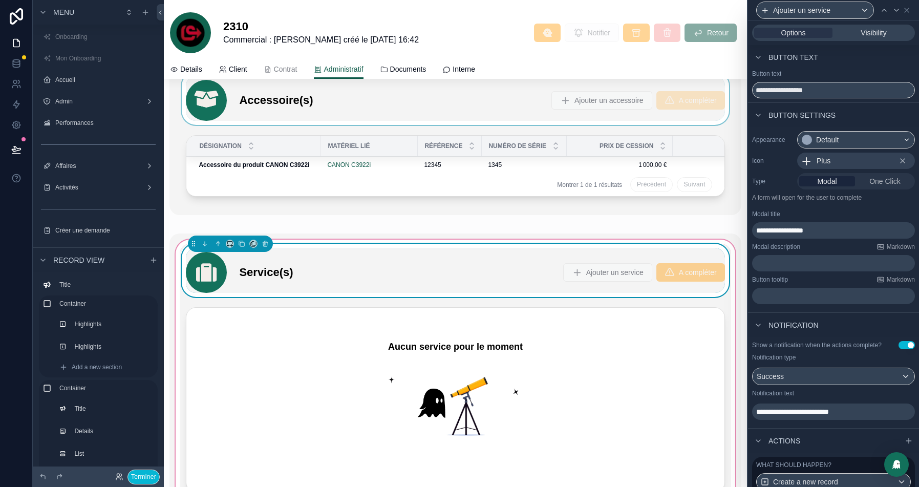
scroll to position [98, 0]
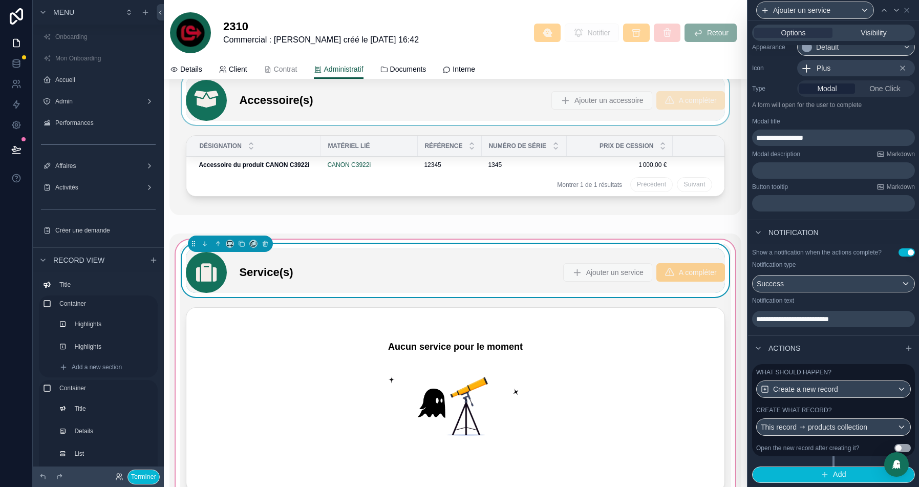
click at [866, 404] on div "What should happen? Create a new record Create what record? This record product…" at bounding box center [833, 410] width 163 height 92
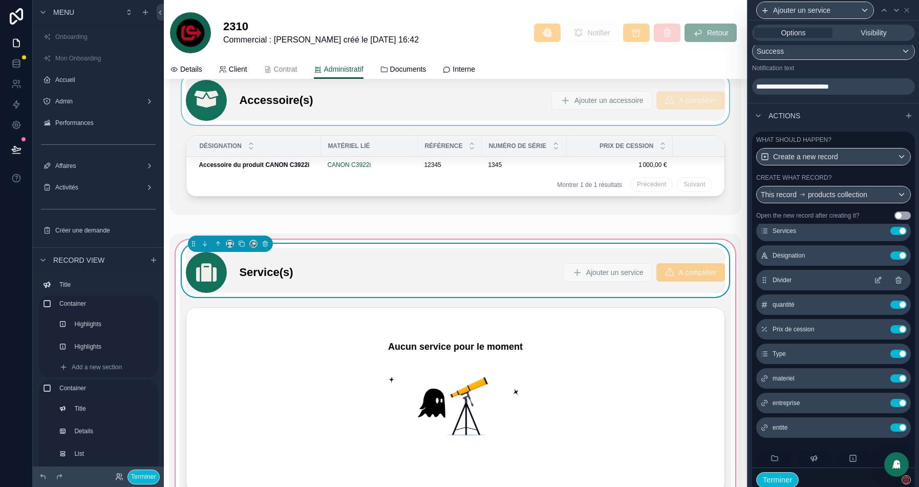
scroll to position [10, 0]
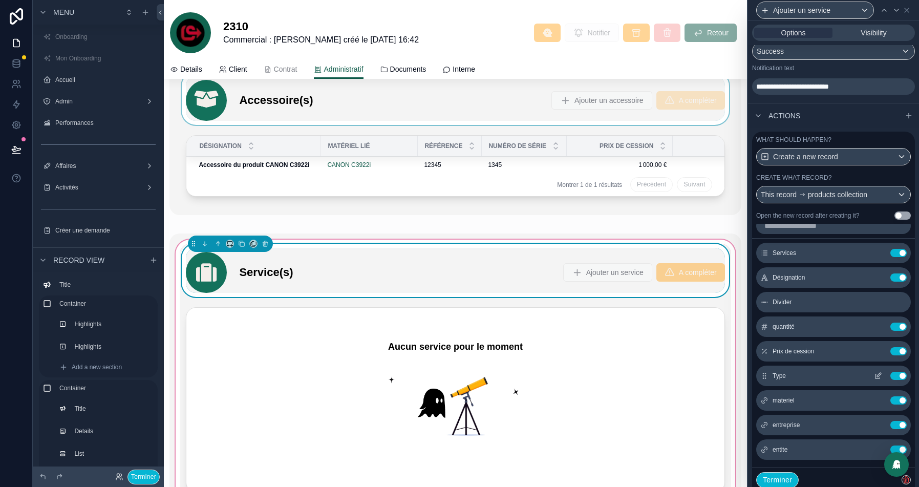
click at [880, 379] on icon at bounding box center [877, 375] width 8 height 8
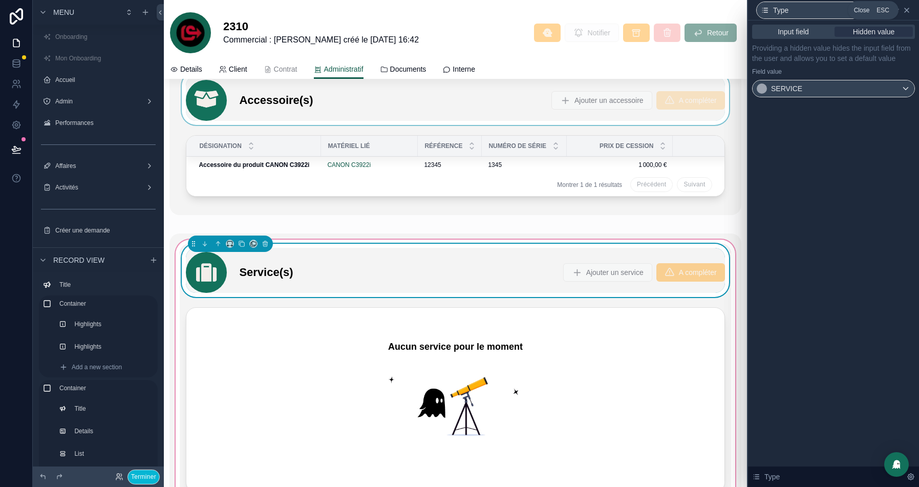
click at [905, 8] on icon at bounding box center [906, 10] width 4 height 4
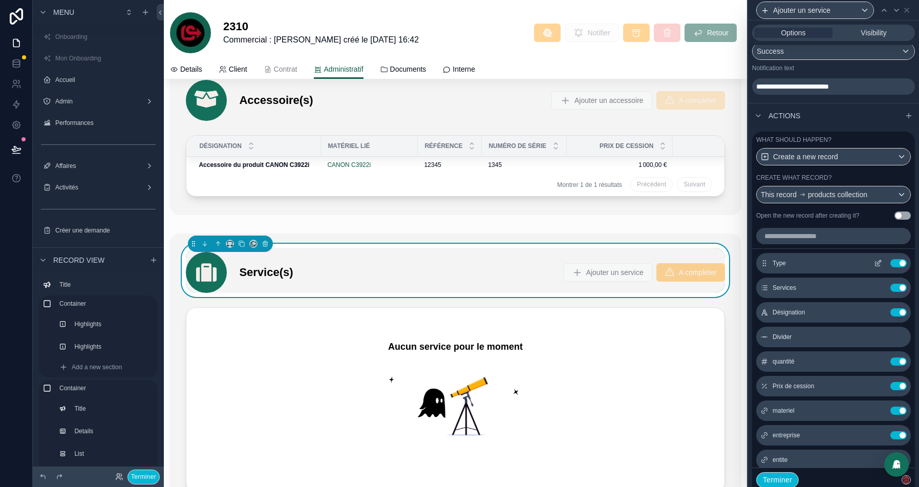
scroll to position [365, 0]
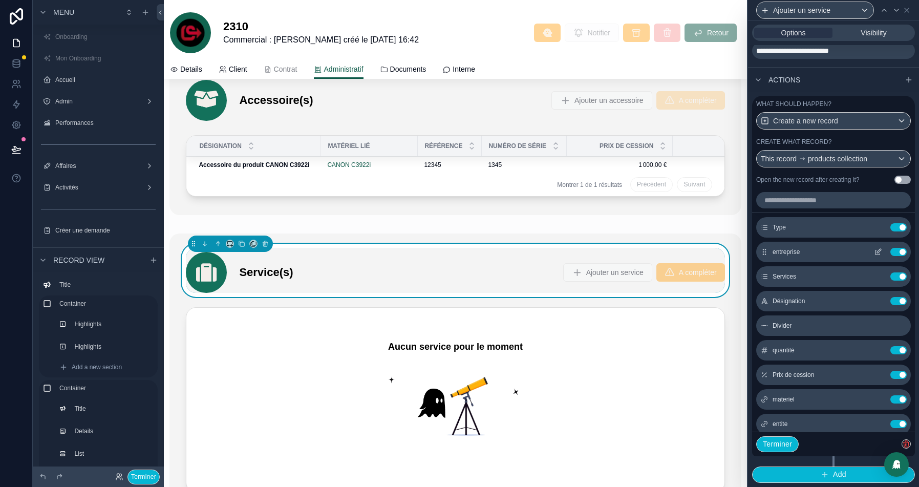
click at [879, 255] on icon at bounding box center [877, 252] width 8 height 8
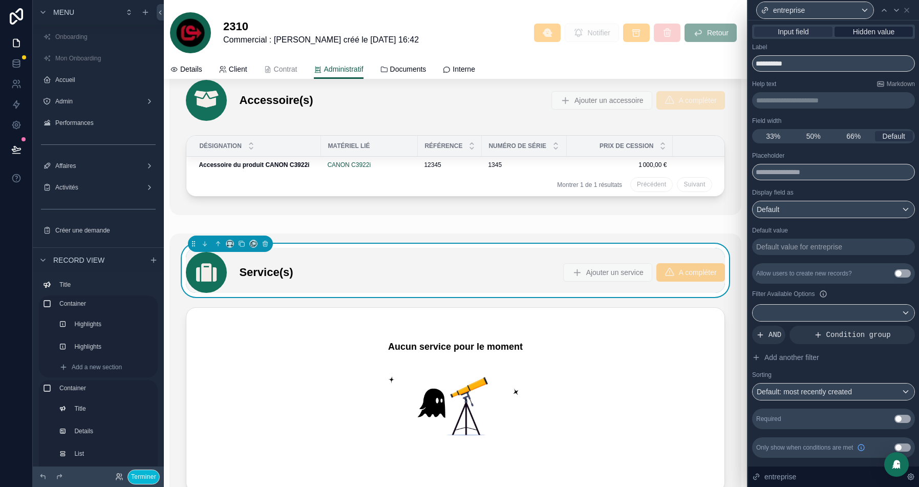
click at [860, 32] on span "Hidden value" at bounding box center [873, 32] width 42 height 10
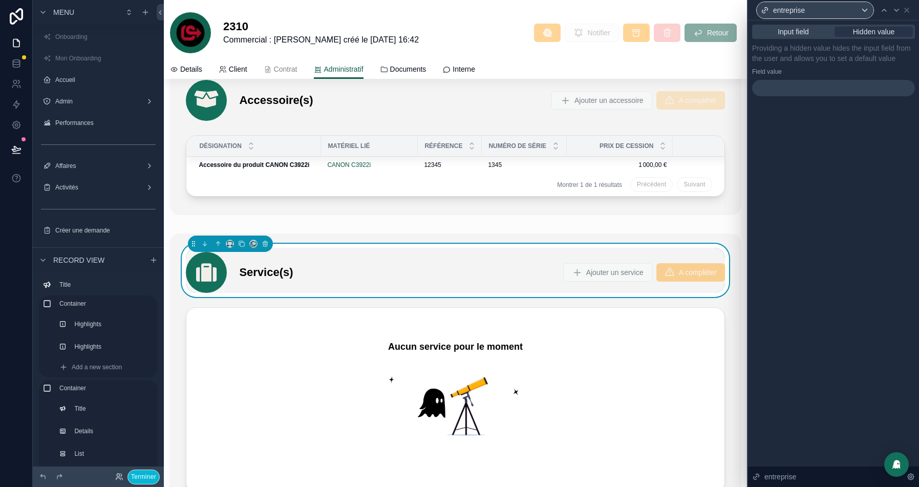
click at [775, 96] on div at bounding box center [833, 88] width 163 height 16
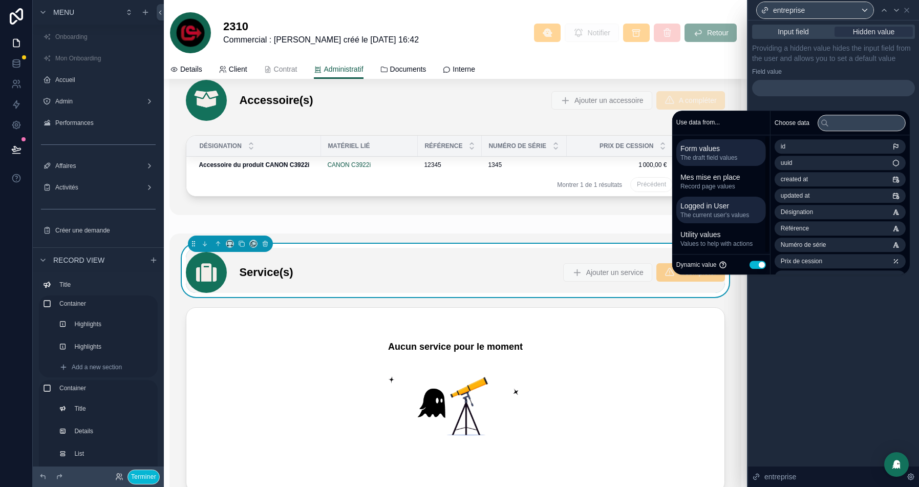
click at [713, 210] on span "Logged in User" at bounding box center [720, 206] width 81 height 10
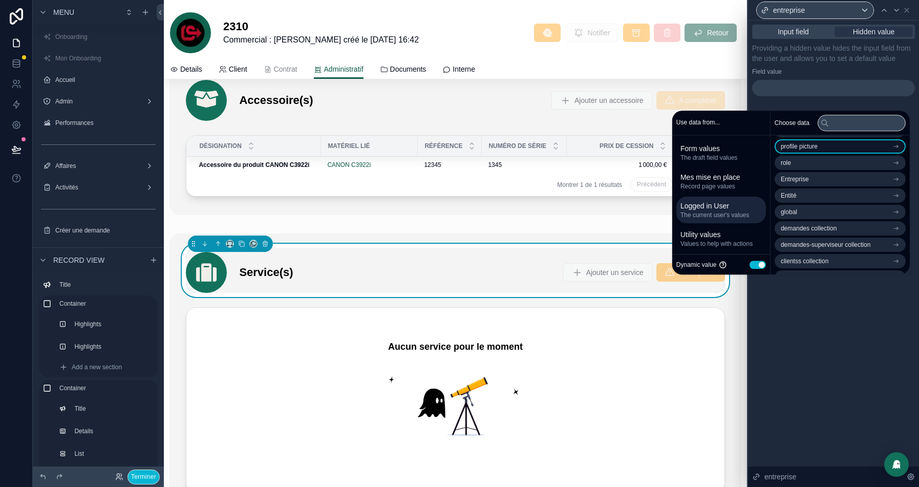
scroll to position [17, 0]
click at [816, 178] on li "Entreprise" at bounding box center [839, 178] width 131 height 14
click at [815, 166] on li "Entreprise" at bounding box center [839, 165] width 131 height 14
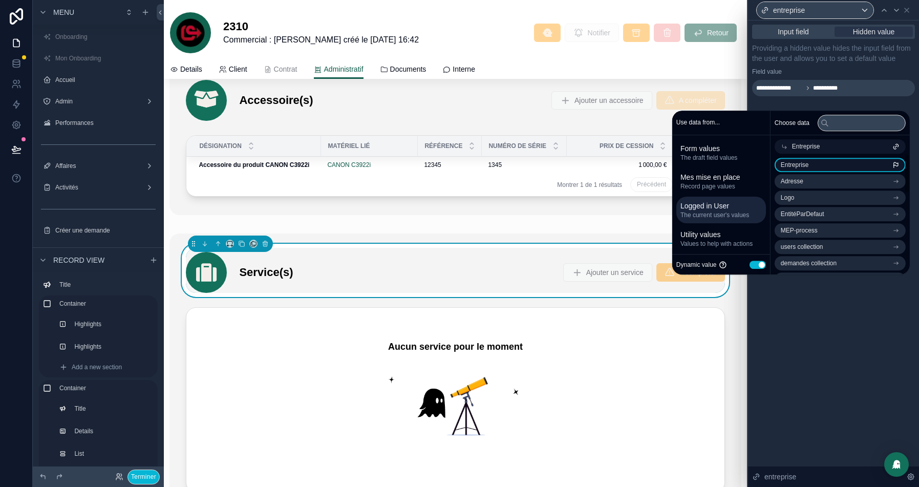
click at [820, 163] on li "Entreprise" at bounding box center [839, 165] width 131 height 14
click at [705, 181] on span "Mes mise en place" at bounding box center [720, 177] width 81 height 10
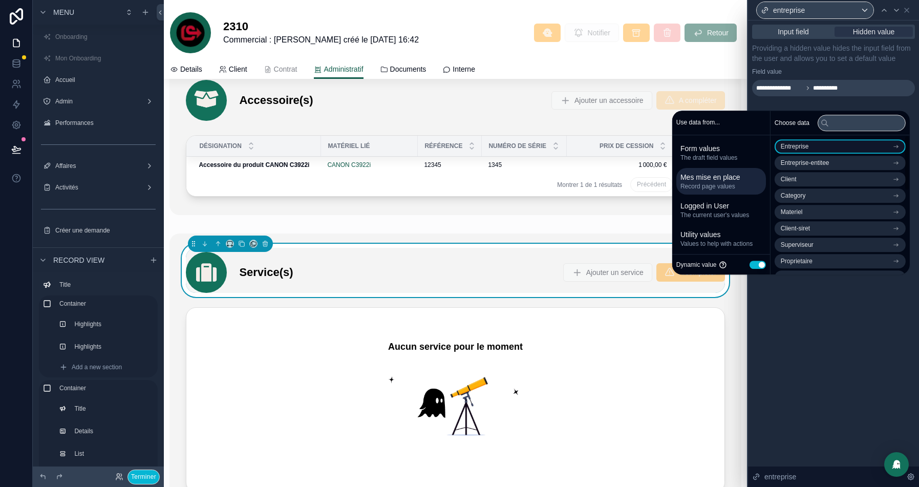
click at [841, 143] on li "Entreprise" at bounding box center [839, 146] width 131 height 14
click at [807, 164] on li "Entreprise" at bounding box center [839, 165] width 131 height 14
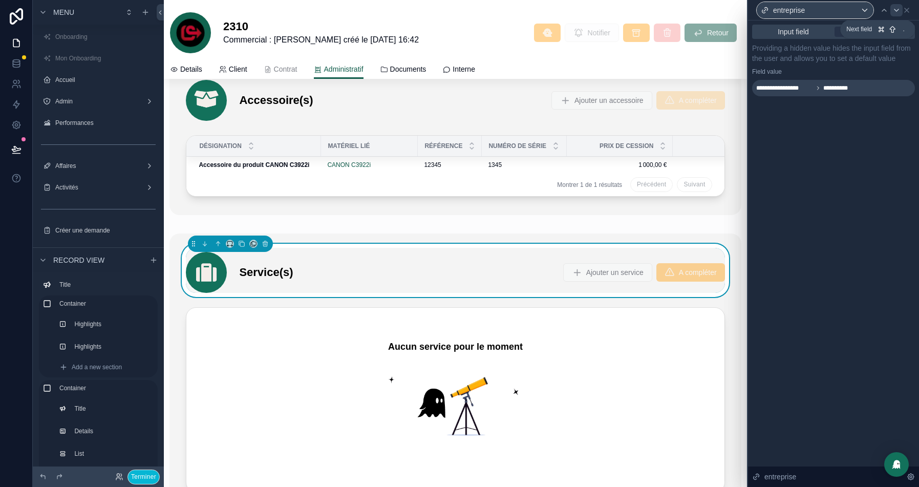
click at [898, 10] on icon at bounding box center [896, 10] width 8 height 8
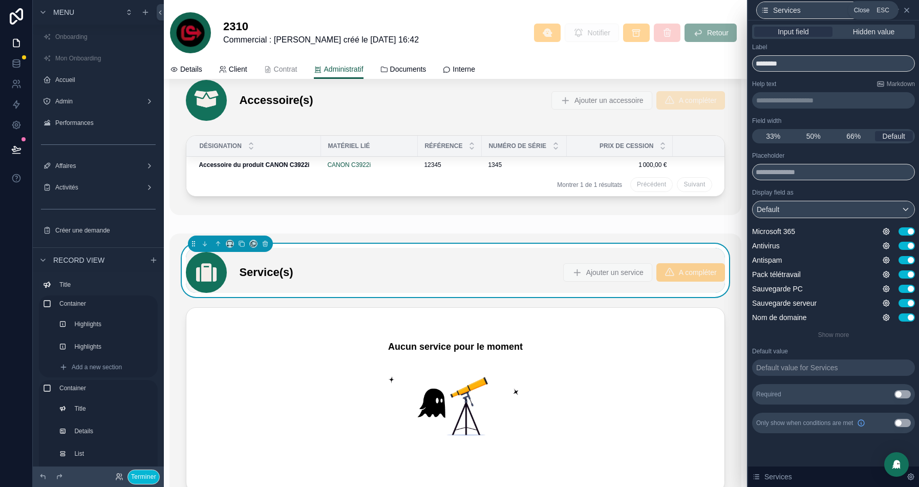
click at [906, 13] on icon at bounding box center [906, 10] width 8 height 8
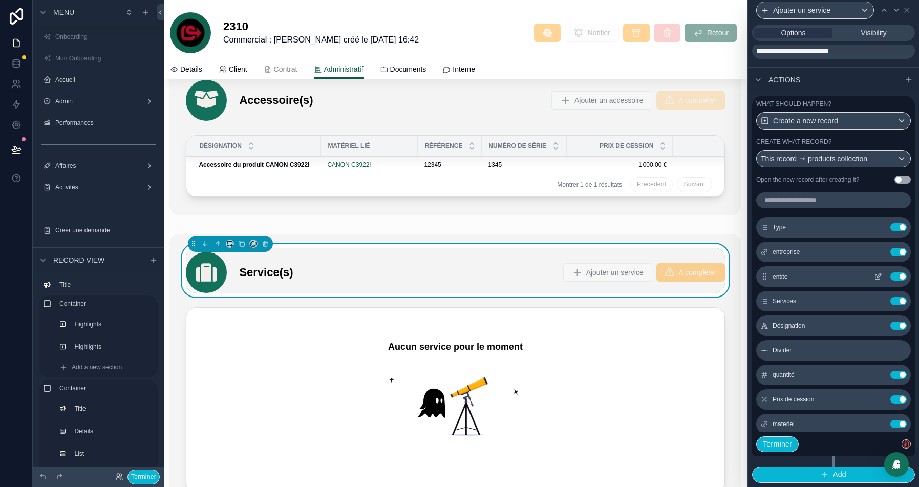
click at [878, 277] on icon at bounding box center [877, 276] width 8 height 8
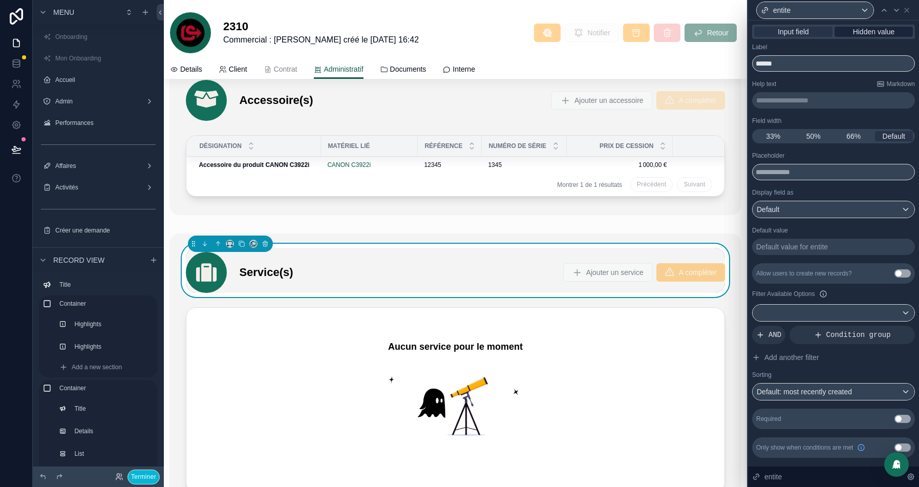
click at [858, 35] on span "Hidden value" at bounding box center [873, 32] width 42 height 10
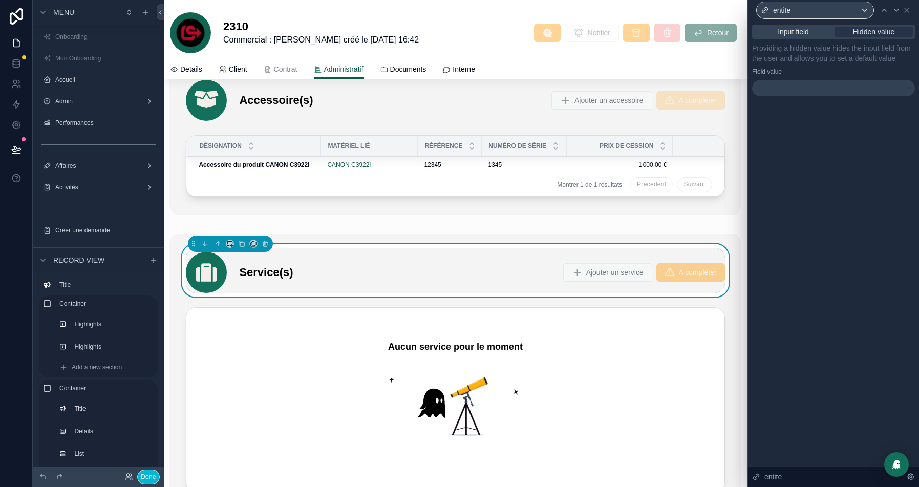
click at [793, 96] on div at bounding box center [833, 88] width 163 height 16
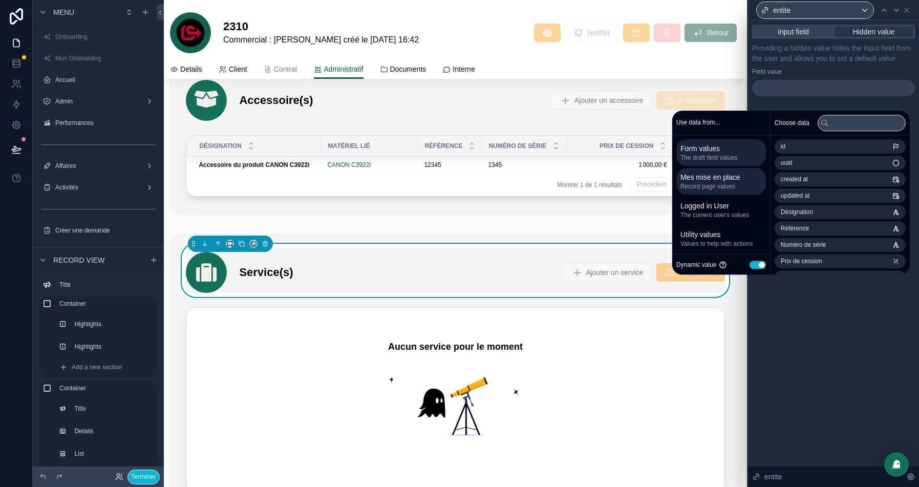
click at [680, 188] on span "Record page values" at bounding box center [720, 186] width 81 height 8
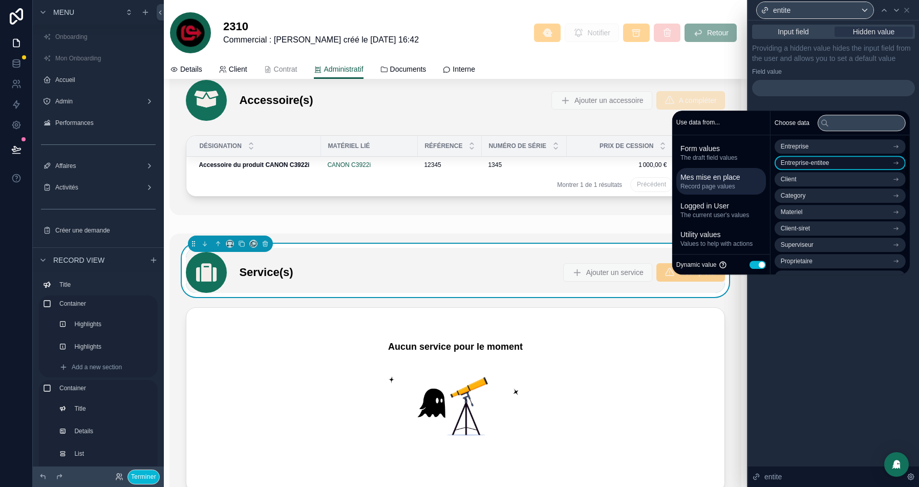
click at [840, 167] on li "Entreprise-entitee" at bounding box center [839, 163] width 131 height 14
click at [817, 166] on span "Entreprise-entitee" at bounding box center [804, 165] width 49 height 8
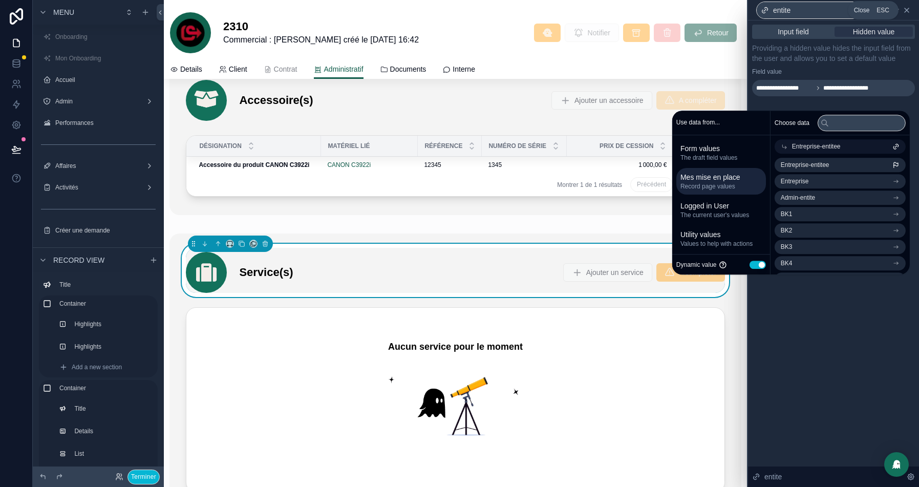
click at [908, 11] on icon at bounding box center [906, 10] width 8 height 8
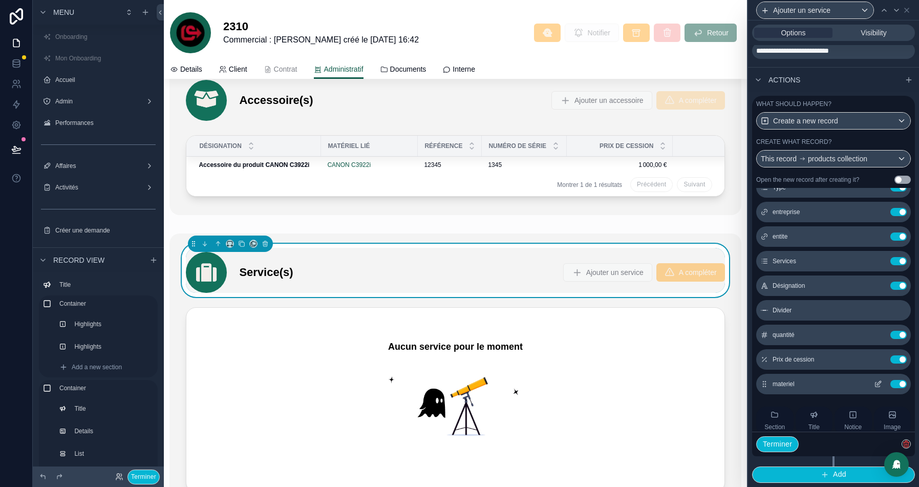
scroll to position [21, 0]
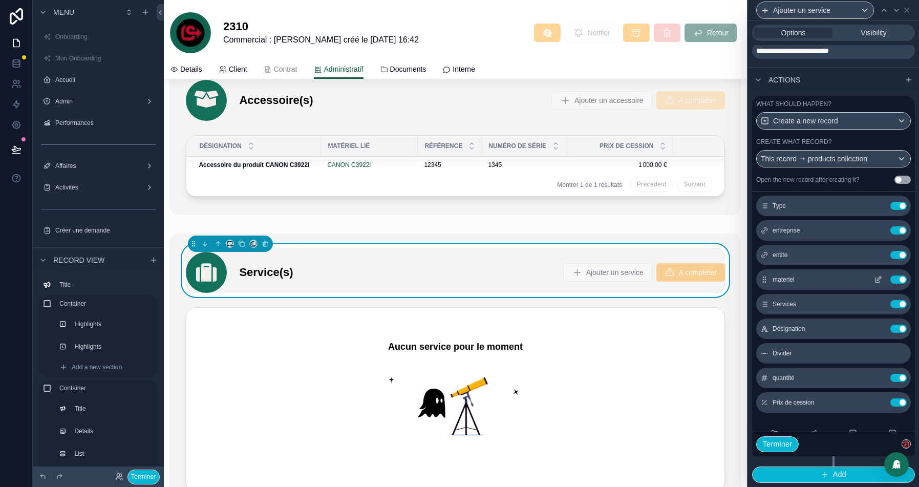
click at [877, 281] on icon at bounding box center [877, 279] width 8 height 8
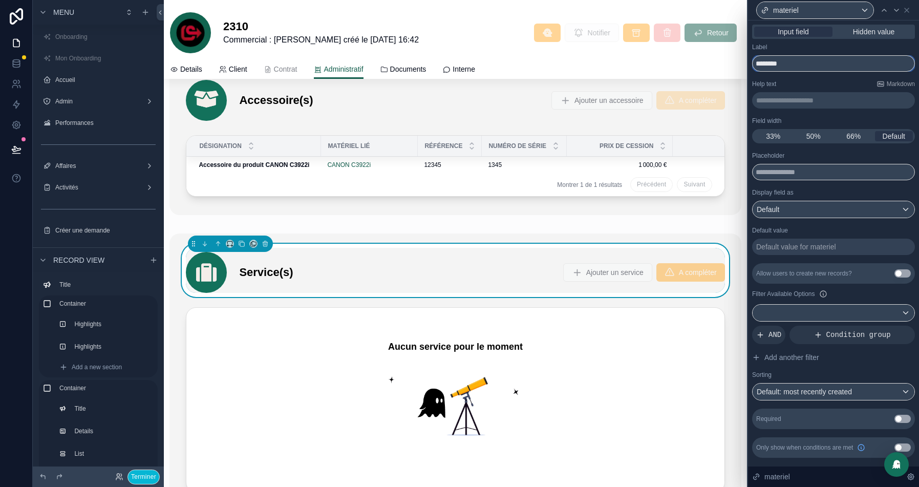
click at [767, 64] on input "********" at bounding box center [833, 63] width 163 height 16
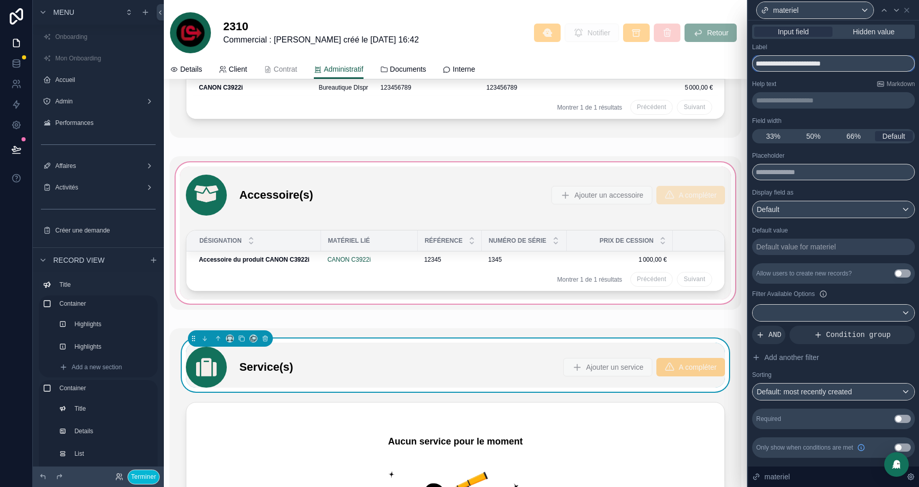
scroll to position [2343, 0]
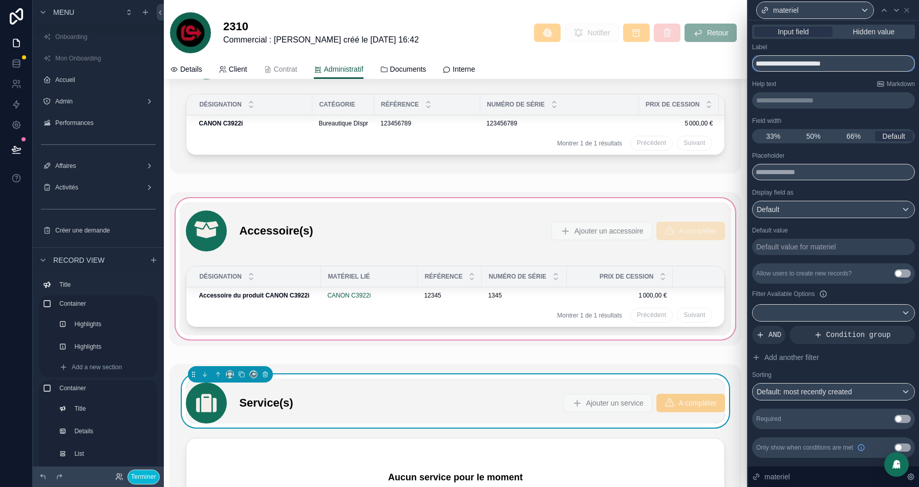
type input "**********"
click at [349, 215] on div "scrollable content" at bounding box center [454, 269] width 571 height 154
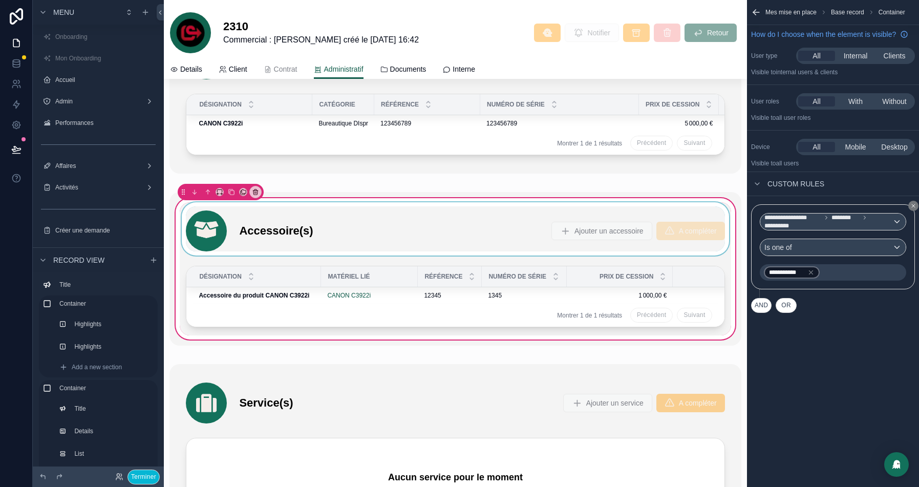
click at [412, 218] on div "scrollable content" at bounding box center [455, 228] width 551 height 53
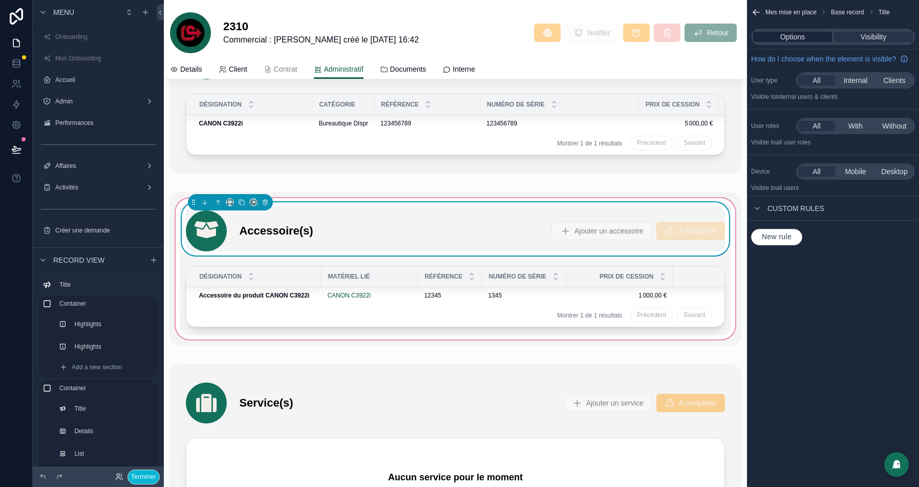
click at [788, 37] on span "Options" at bounding box center [792, 37] width 25 height 10
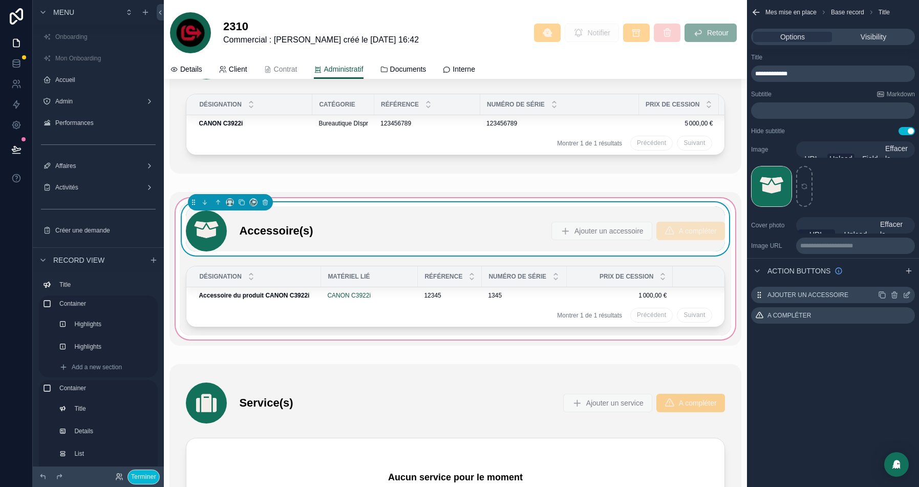
click at [907, 295] on icon "scrollable content" at bounding box center [907, 294] width 4 height 4
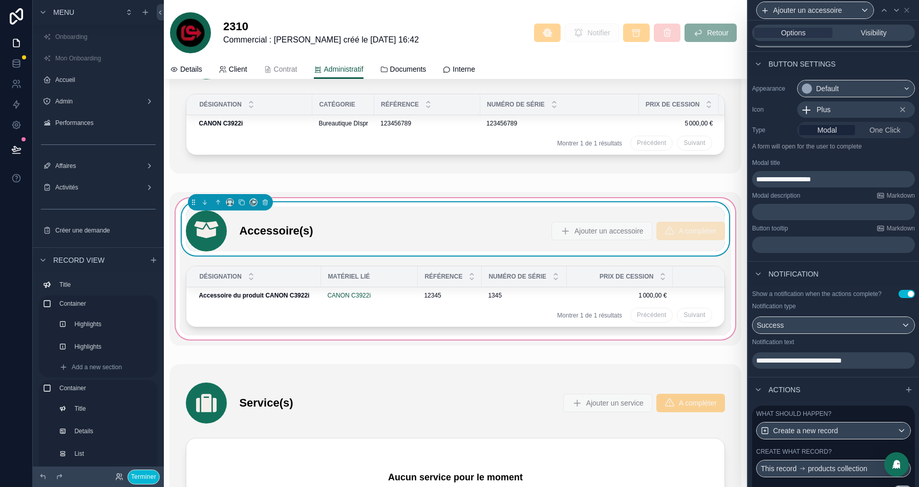
scroll to position [98, 0]
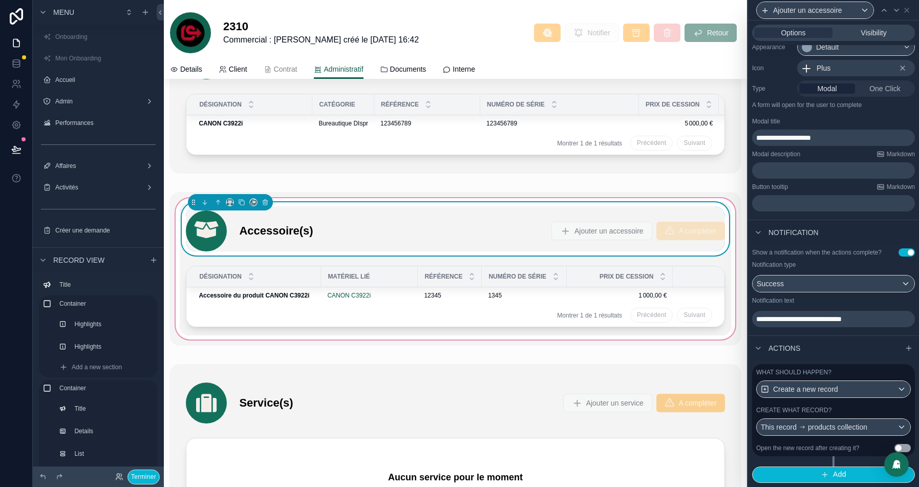
click at [860, 406] on div "Create what record?" at bounding box center [833, 410] width 155 height 8
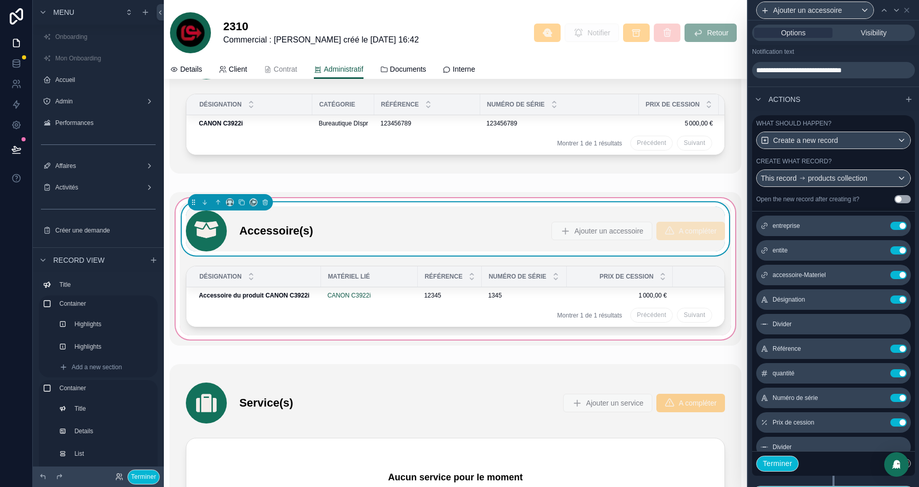
scroll to position [24, 0]
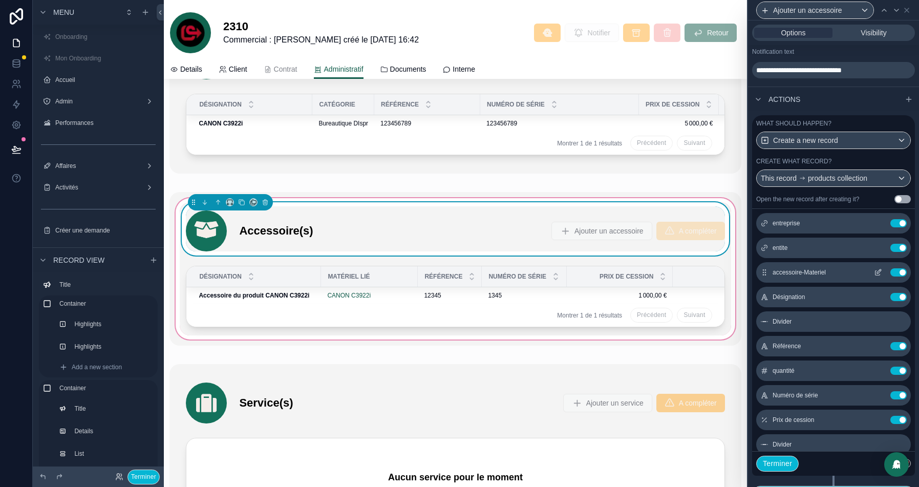
click at [878, 273] on icon at bounding box center [879, 271] width 4 height 4
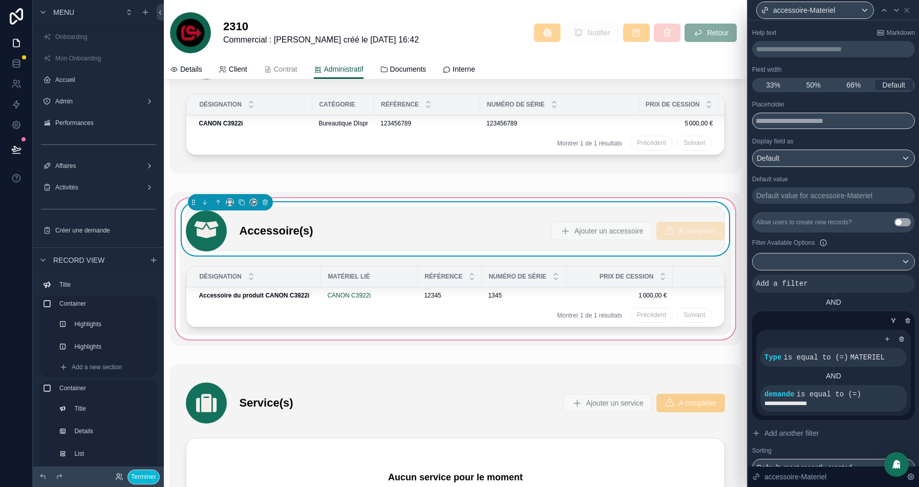
scroll to position [64, 0]
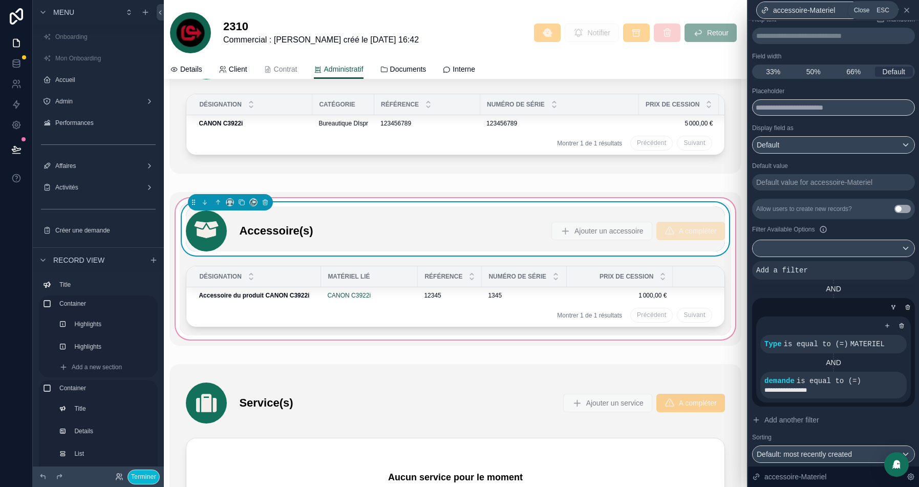
click at [906, 12] on icon at bounding box center [906, 10] width 8 height 8
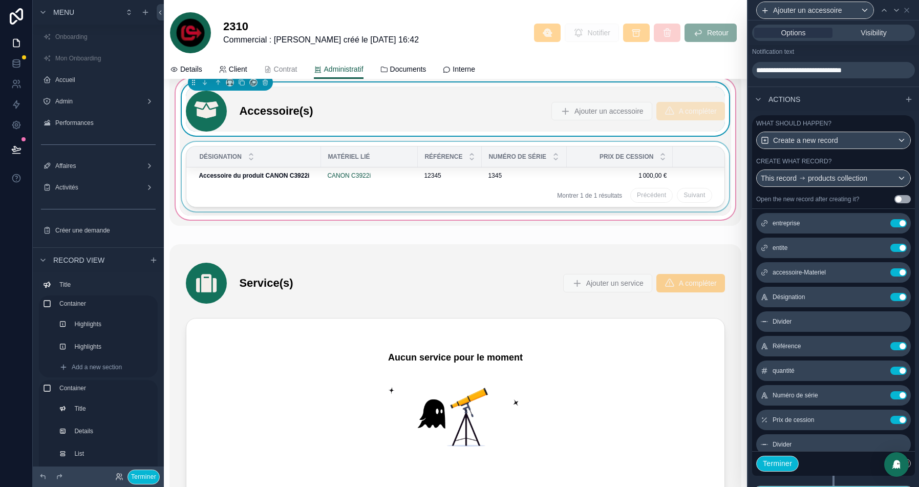
scroll to position [2477, 0]
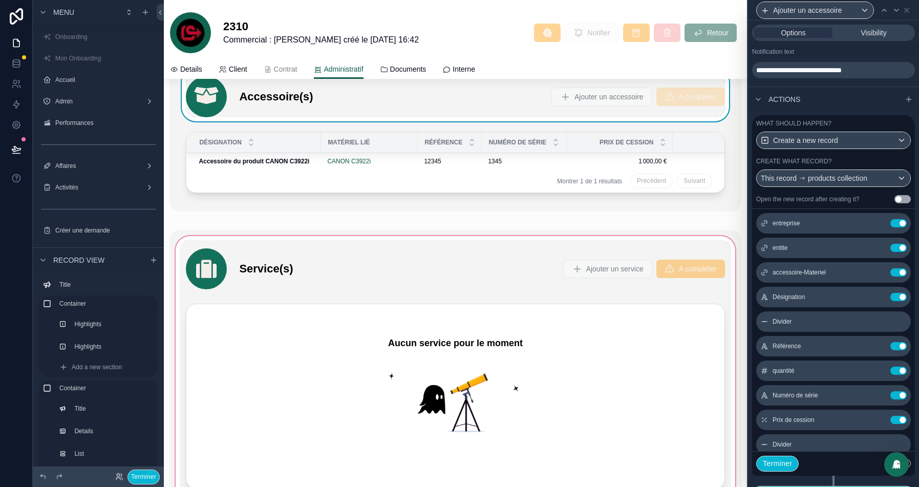
click at [365, 263] on div "scrollable content" at bounding box center [454, 368] width 571 height 277
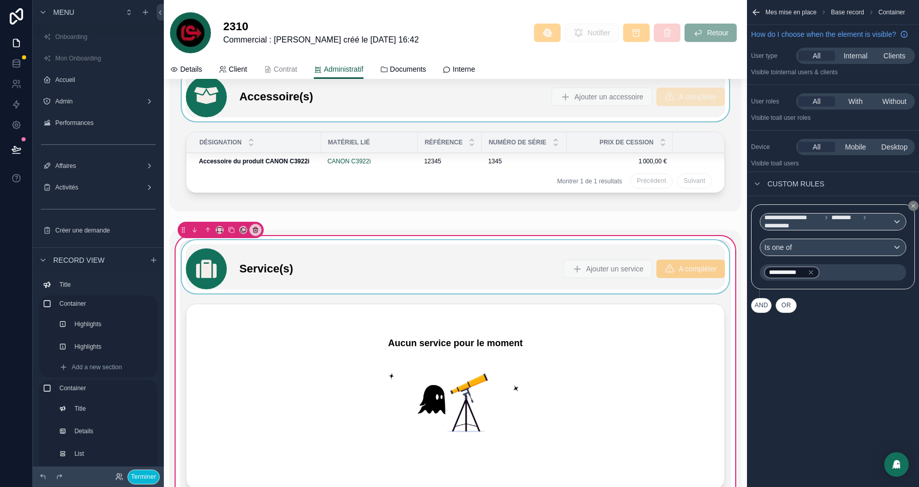
click at [283, 267] on div "scrollable content" at bounding box center [455, 266] width 551 height 53
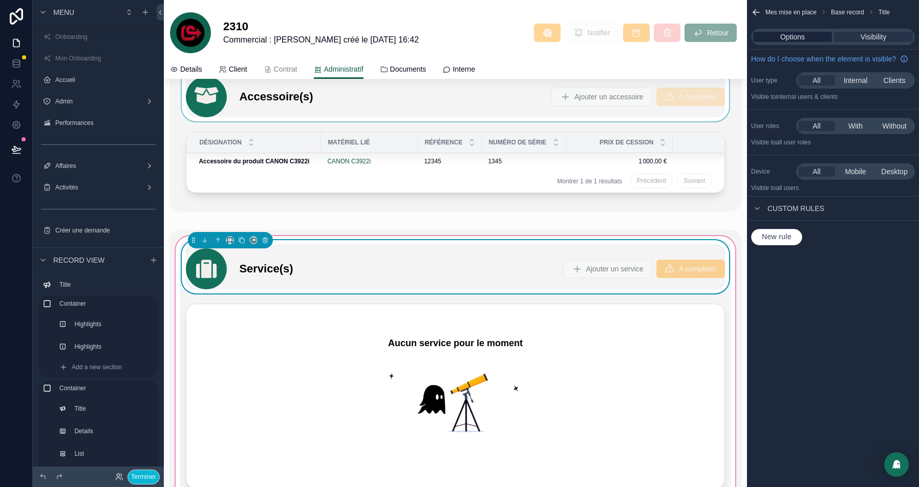
click at [793, 37] on span "Options" at bounding box center [792, 37] width 25 height 10
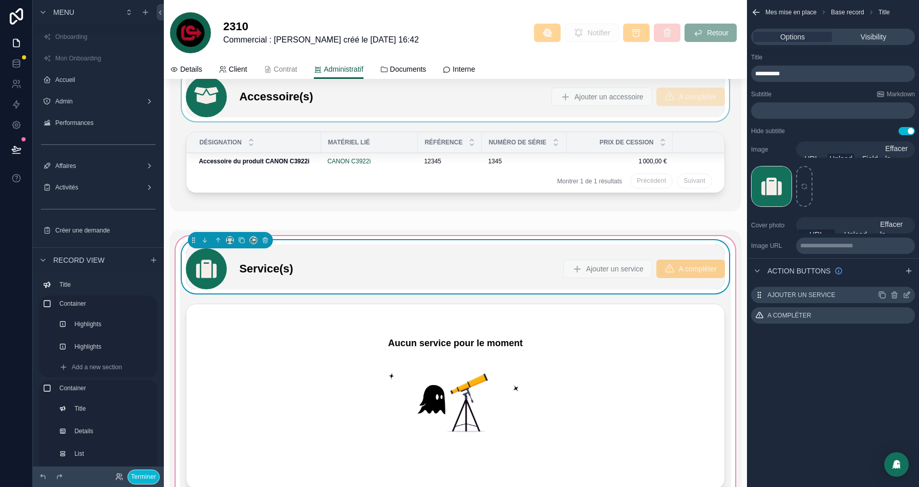
click at [907, 298] on div "Ajouter un service" at bounding box center [833, 295] width 164 height 16
click at [907, 295] on icon "scrollable content" at bounding box center [907, 294] width 4 height 4
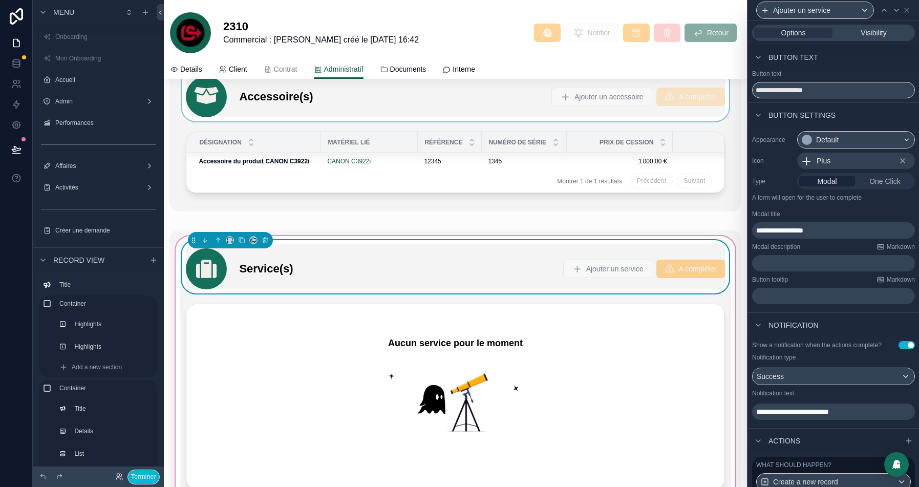
scroll to position [98, 0]
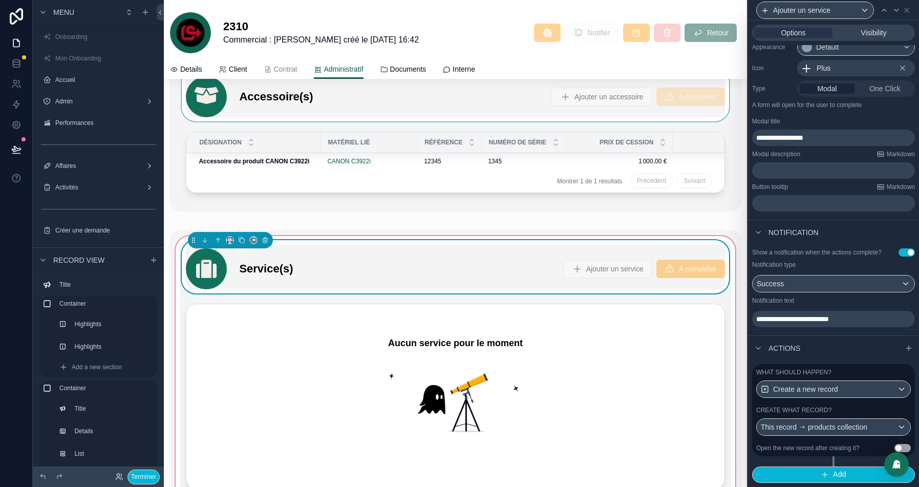
click at [830, 409] on label "Create what record?" at bounding box center [793, 410] width 75 height 8
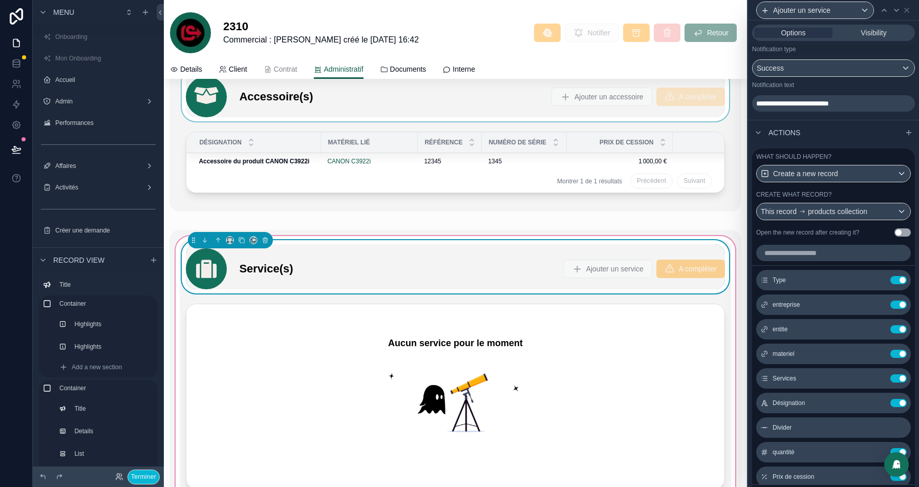
scroll to position [366, 0]
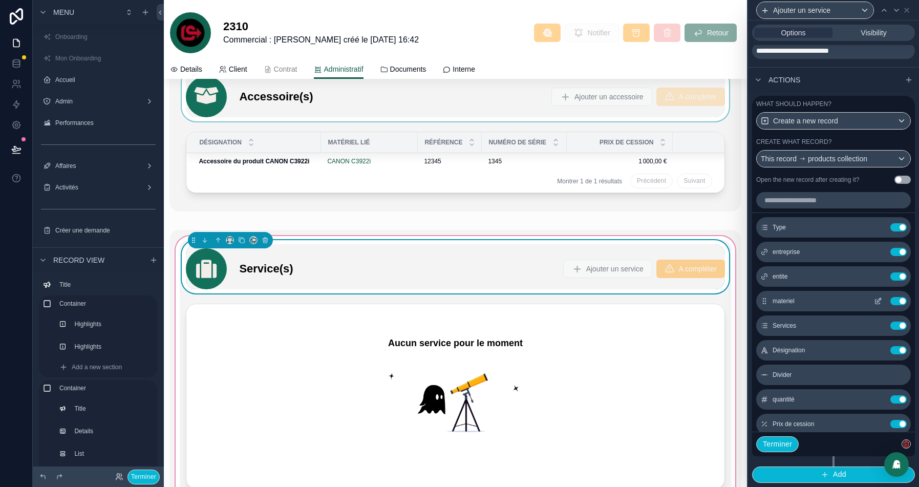
click at [880, 301] on icon at bounding box center [877, 301] width 8 height 8
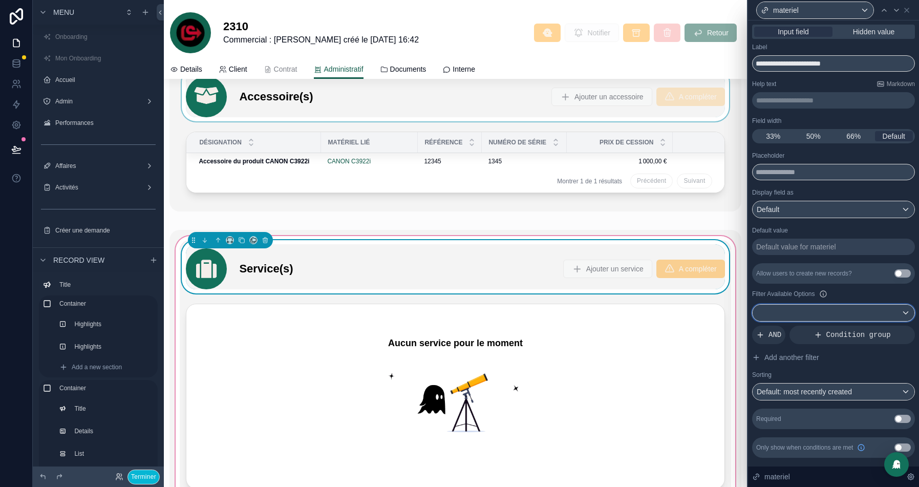
click at [882, 308] on div at bounding box center [833, 312] width 162 height 16
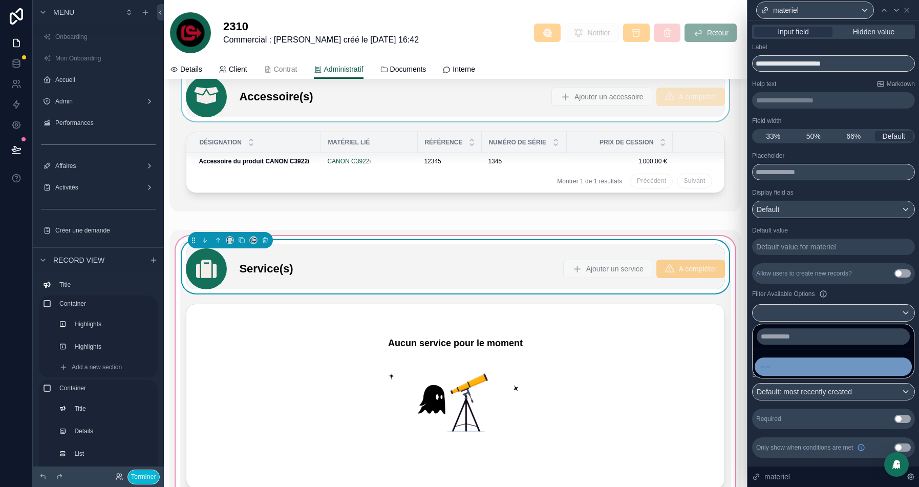
click at [785, 366] on div "----" at bounding box center [832, 366] width 145 height 12
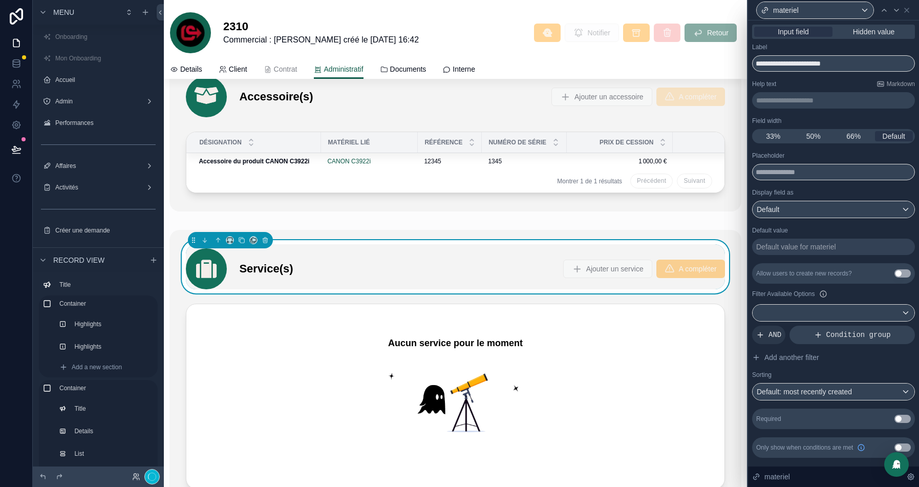
click at [862, 334] on span "Condition group" at bounding box center [858, 335] width 64 height 10
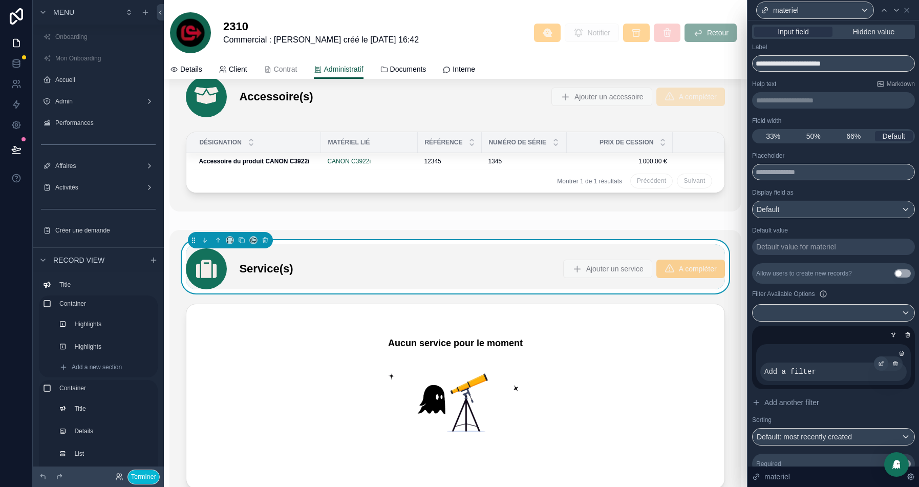
click at [880, 363] on icon at bounding box center [881, 363] width 6 height 6
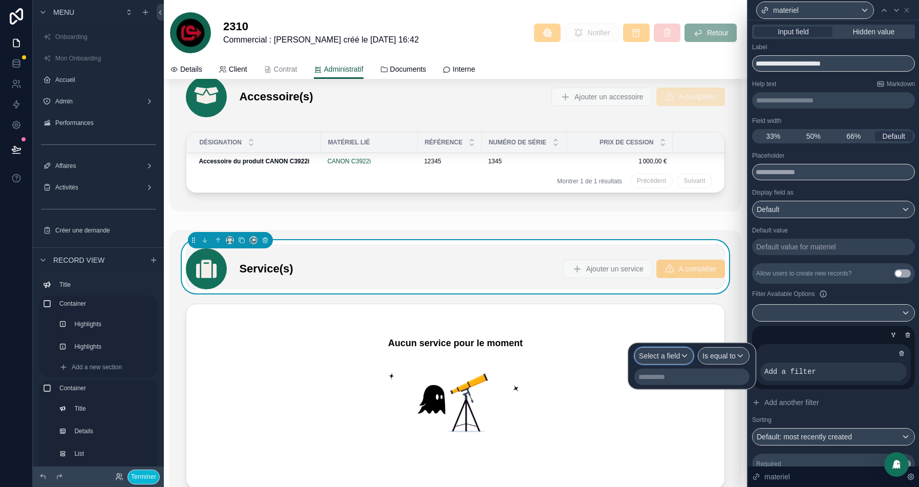
click at [650, 355] on span "Select a field" at bounding box center [659, 356] width 41 height 8
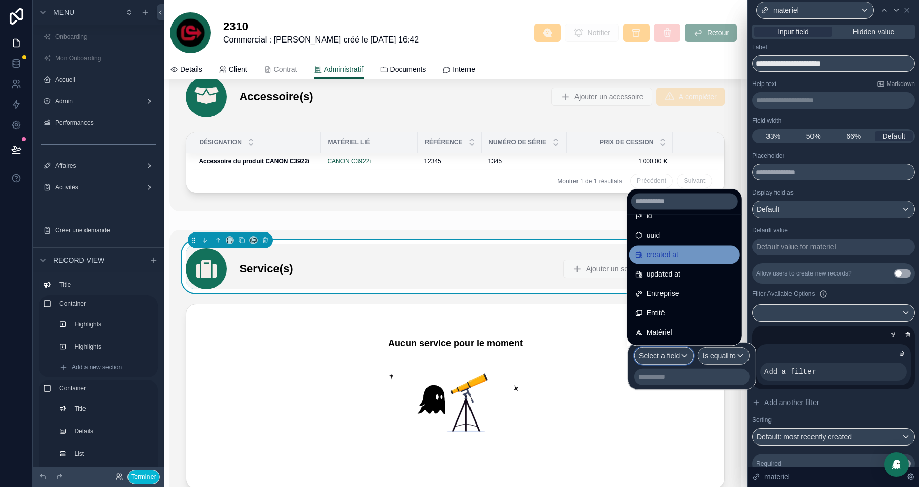
scroll to position [18, 0]
click at [833, 330] on div at bounding box center [831, 335] width 163 height 10
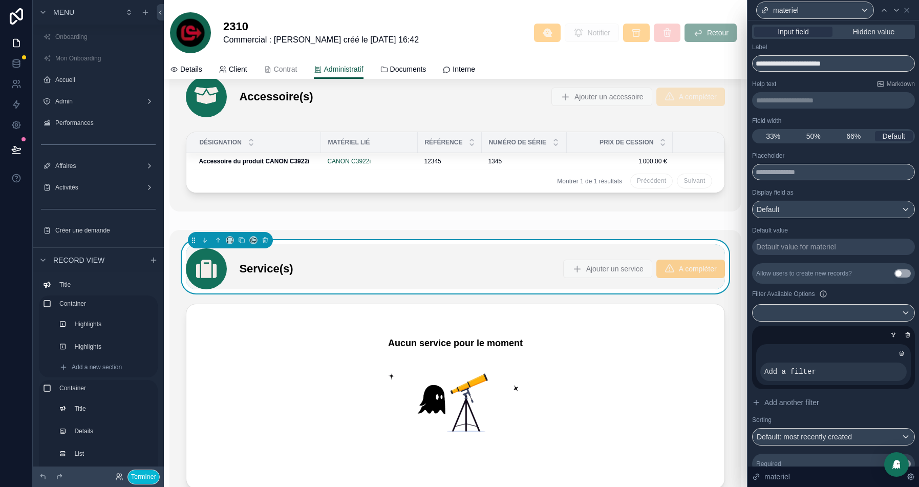
scroll to position [39, 0]
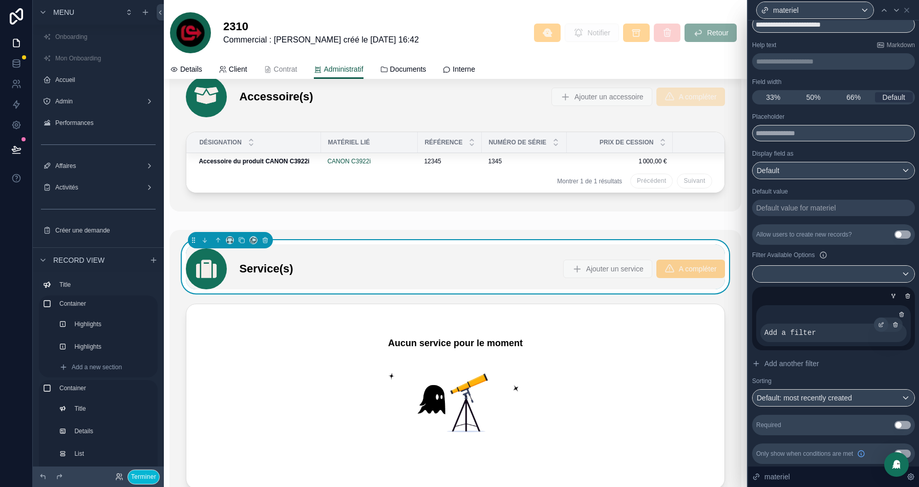
click at [878, 323] on icon at bounding box center [881, 324] width 6 height 6
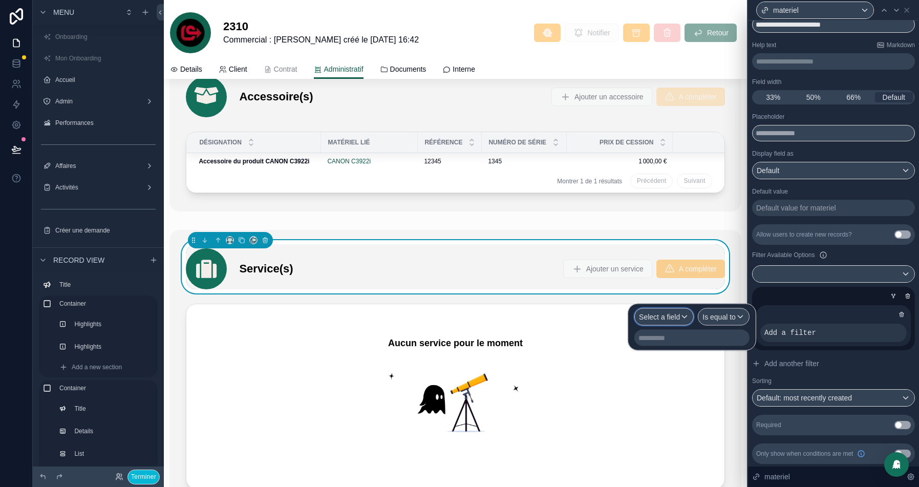
click at [672, 318] on span "Select a field" at bounding box center [659, 317] width 41 height 8
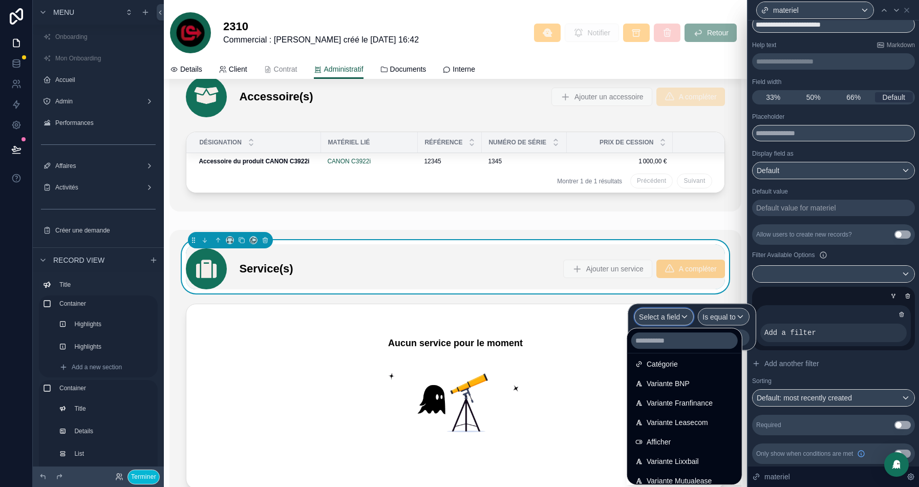
scroll to position [212, 0]
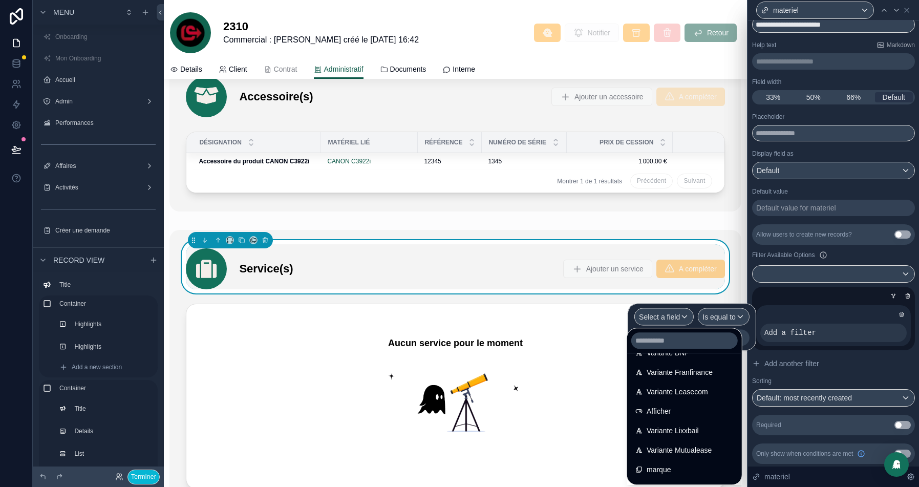
click at [912, 12] on div "materiel" at bounding box center [833, 10] width 163 height 20
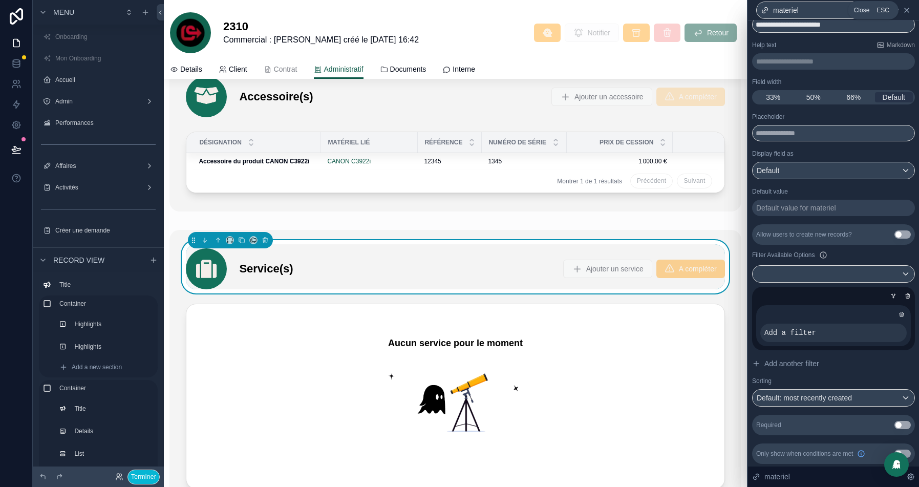
click at [908, 12] on icon at bounding box center [906, 10] width 8 height 8
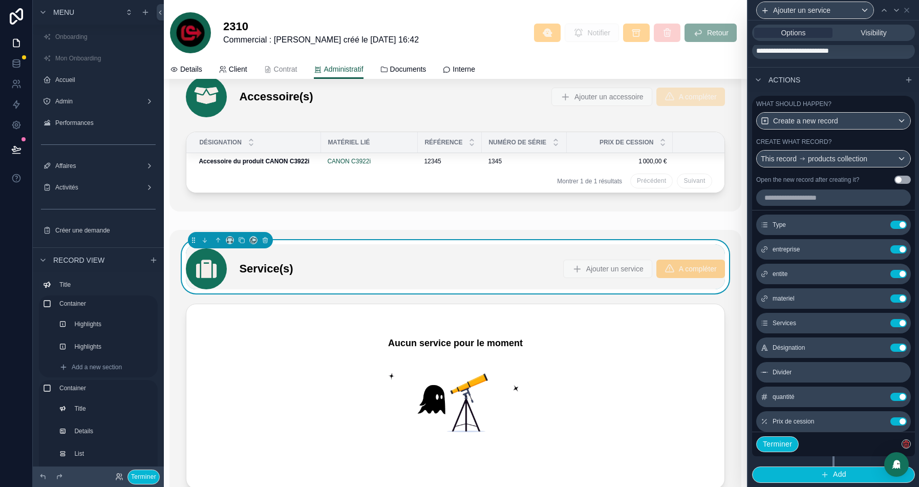
scroll to position [0, 0]
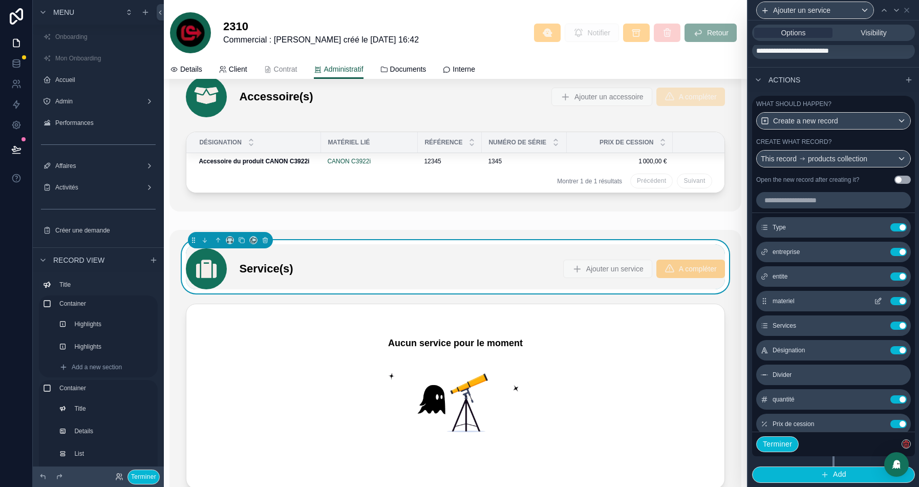
click at [899, 300] on button "Use setting" at bounding box center [898, 301] width 16 height 8
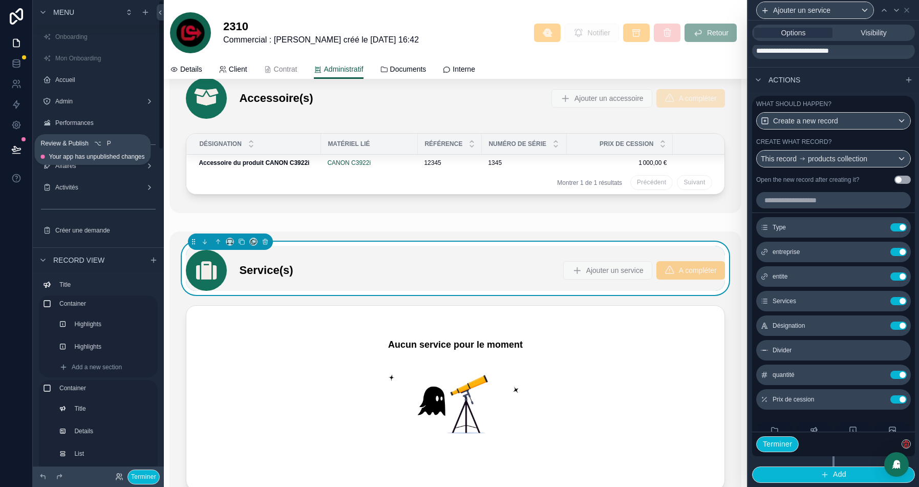
click at [12, 151] on icon at bounding box center [16, 149] width 10 height 10
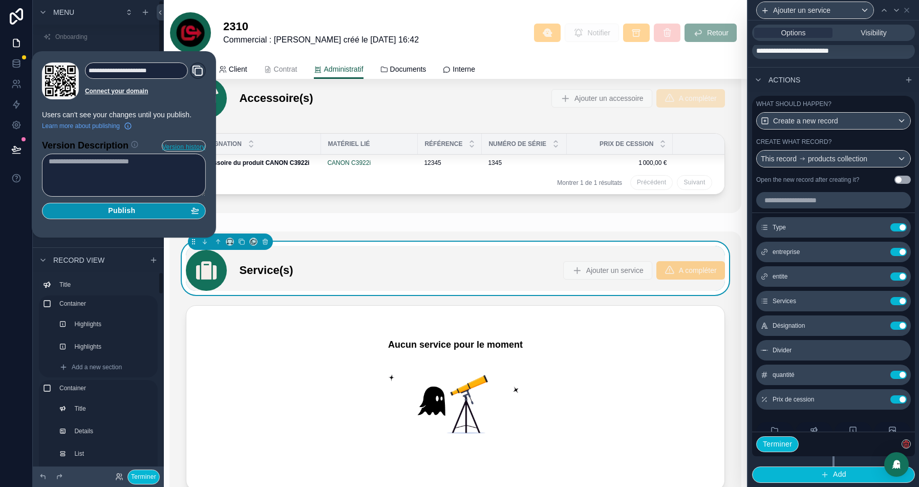
click at [124, 206] on span "Publish" at bounding box center [121, 210] width 27 height 9
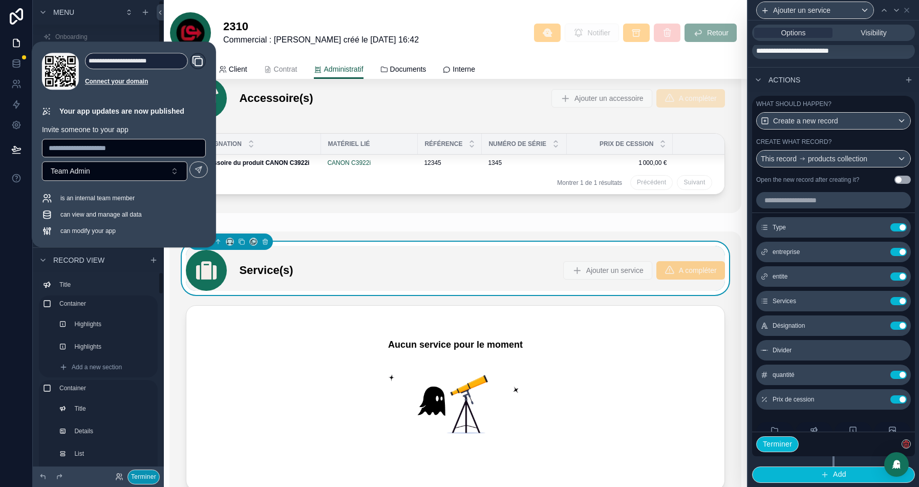
click at [135, 476] on button "Terminer" at bounding box center [143, 476] width 32 height 15
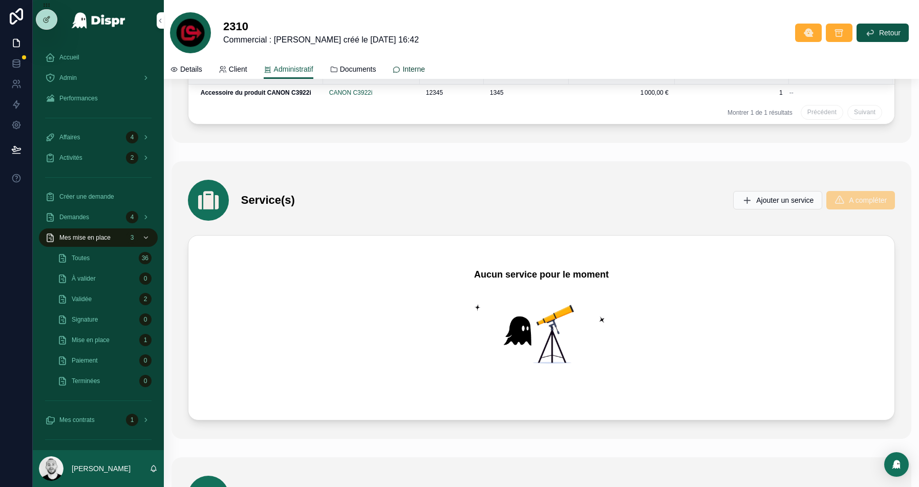
scroll to position [2403, 0]
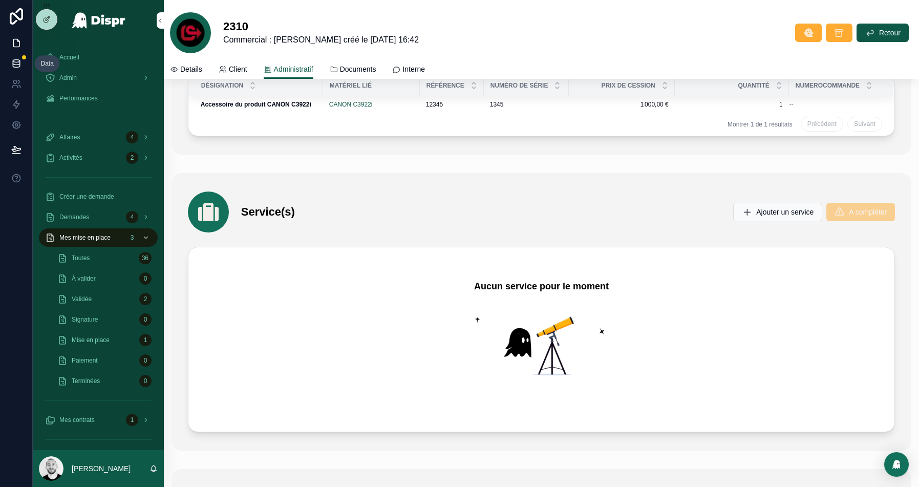
click at [21, 69] on link at bounding box center [16, 63] width 32 height 20
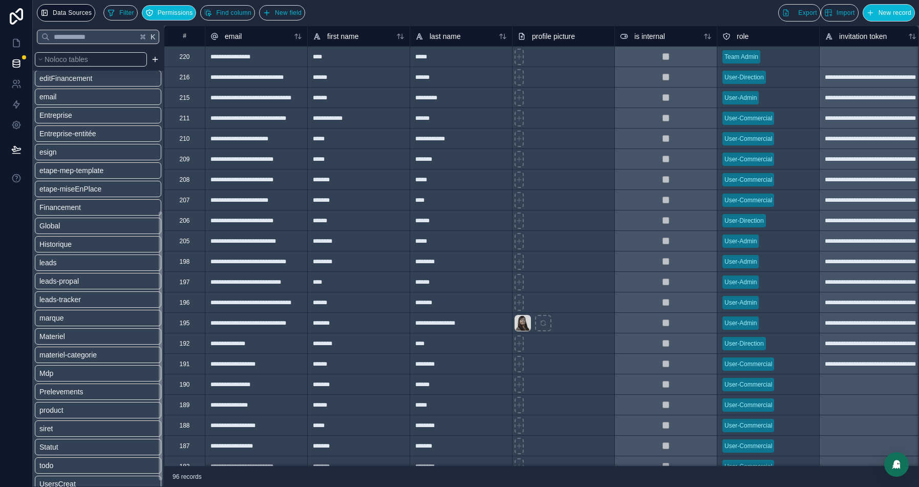
scroll to position [271, 0]
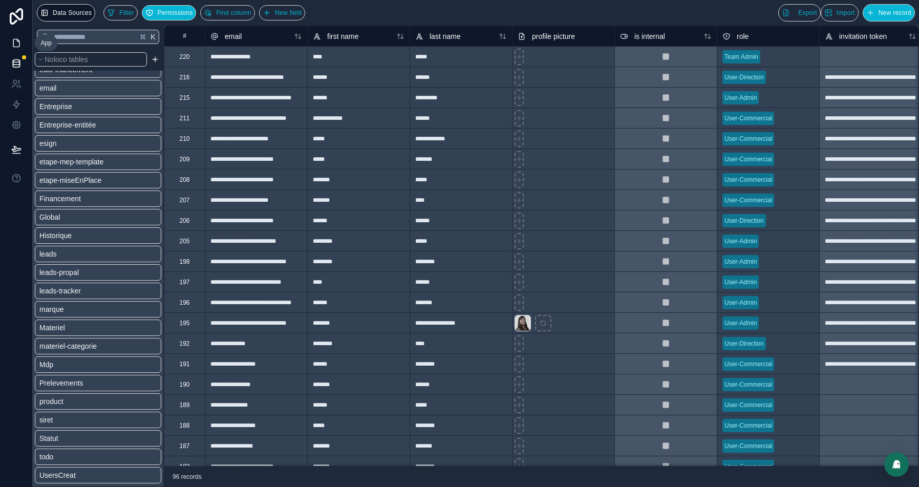
click at [12, 49] on link at bounding box center [16, 43] width 32 height 20
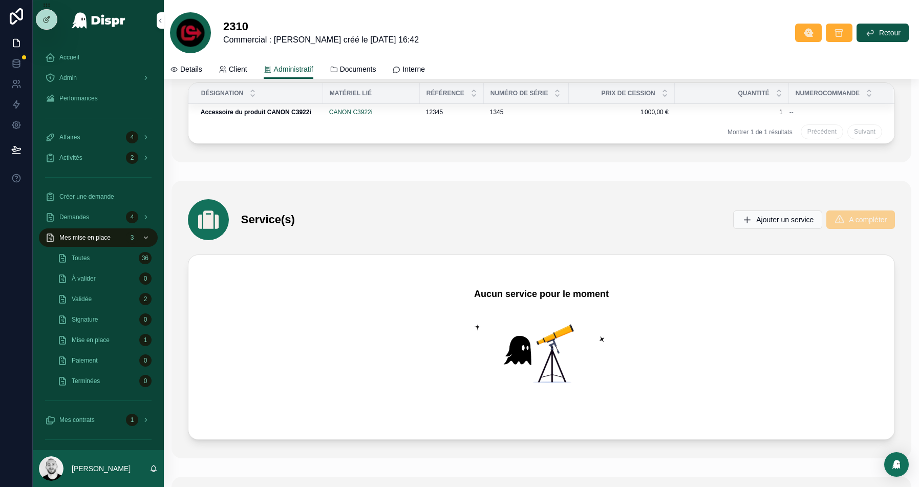
scroll to position [2498, 0]
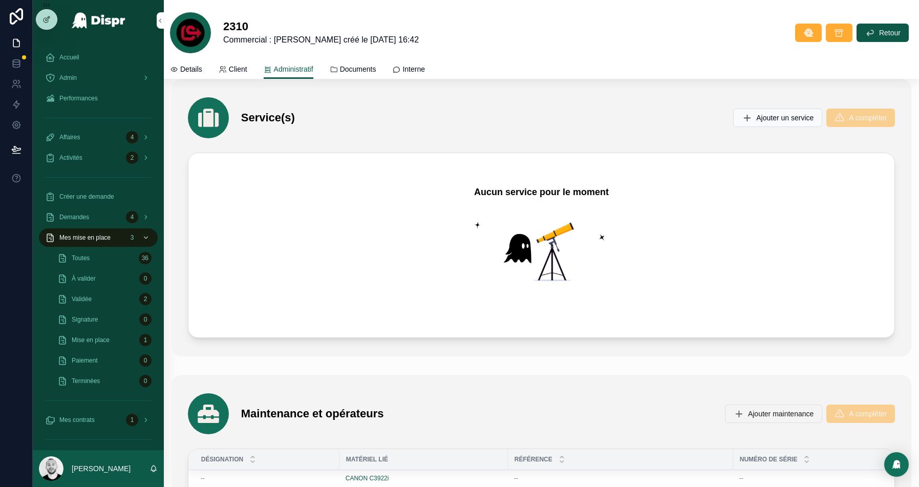
click at [748, 404] on button "Ajouter maintenance" at bounding box center [773, 413] width 97 height 18
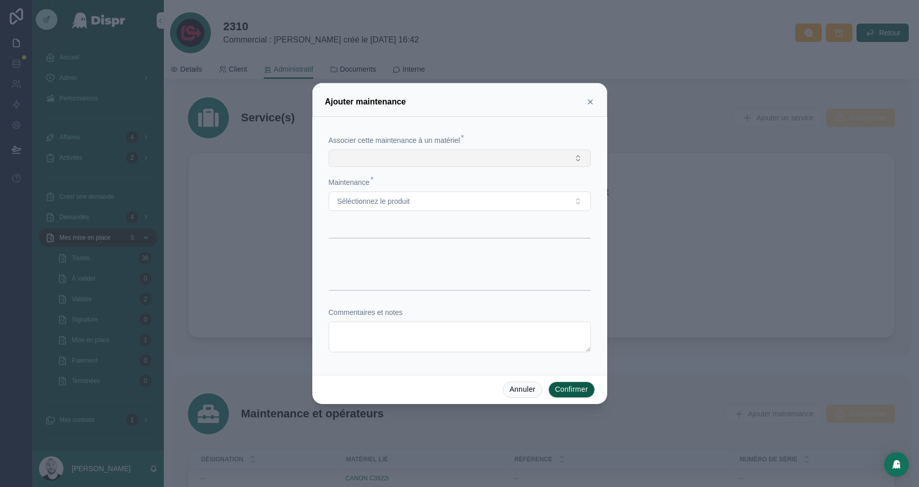
click at [489, 157] on button "Select Button" at bounding box center [460, 157] width 262 height 17
click at [591, 105] on icon at bounding box center [590, 102] width 8 height 8
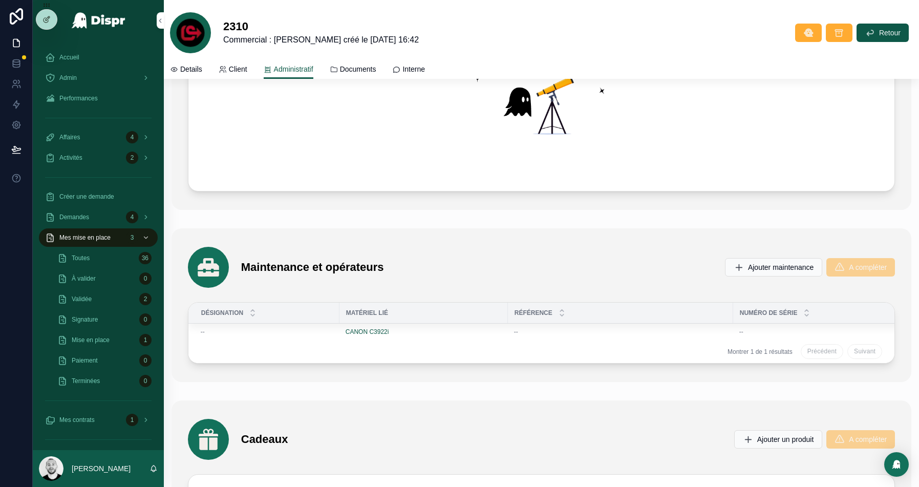
scroll to position [2647, 0]
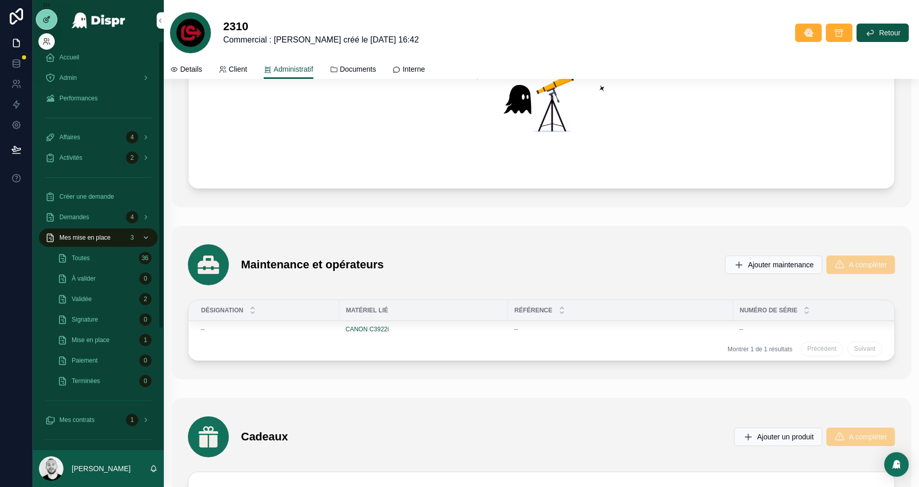
click at [49, 22] on icon at bounding box center [46, 19] width 8 height 8
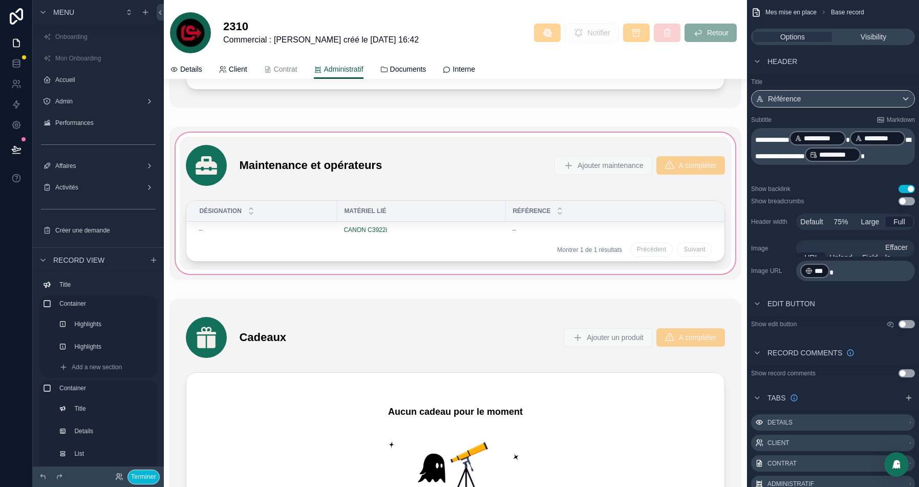
scroll to position [2897, 0]
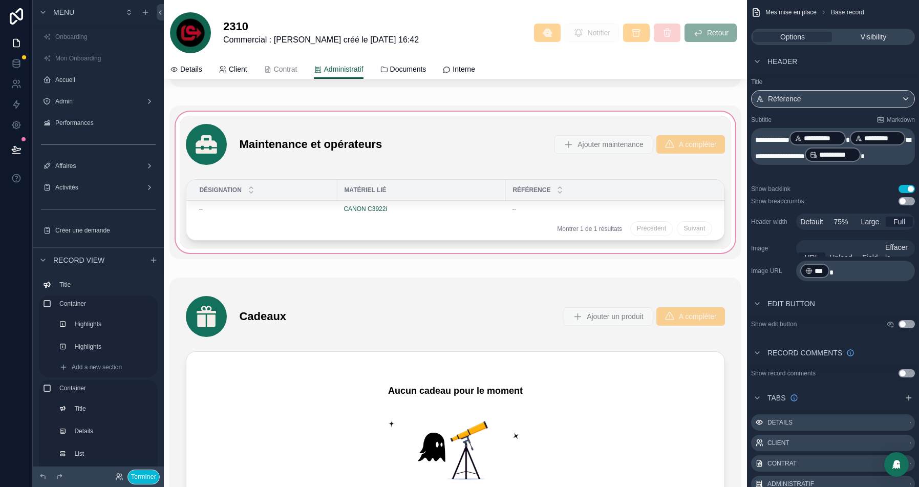
click at [377, 142] on div "scrollable content" at bounding box center [454, 182] width 571 height 154
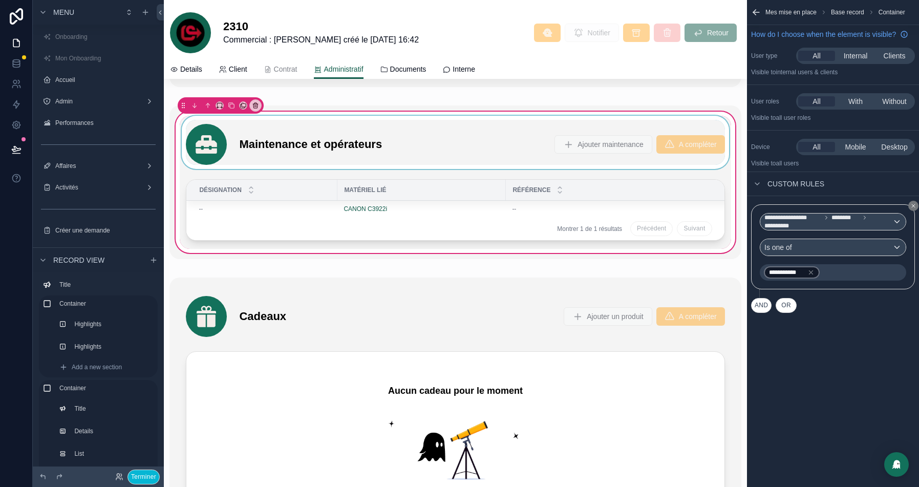
click at [357, 130] on div "scrollable content" at bounding box center [455, 142] width 551 height 53
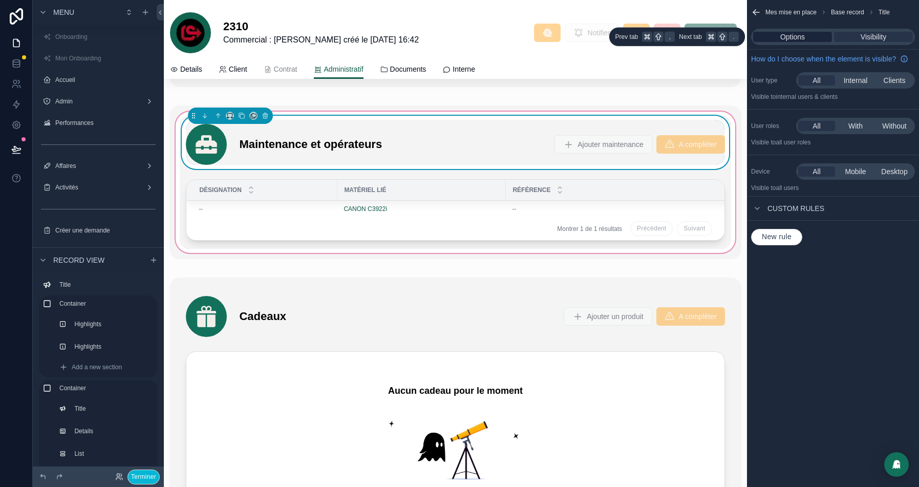
click at [802, 34] on span "Options" at bounding box center [792, 37] width 25 height 10
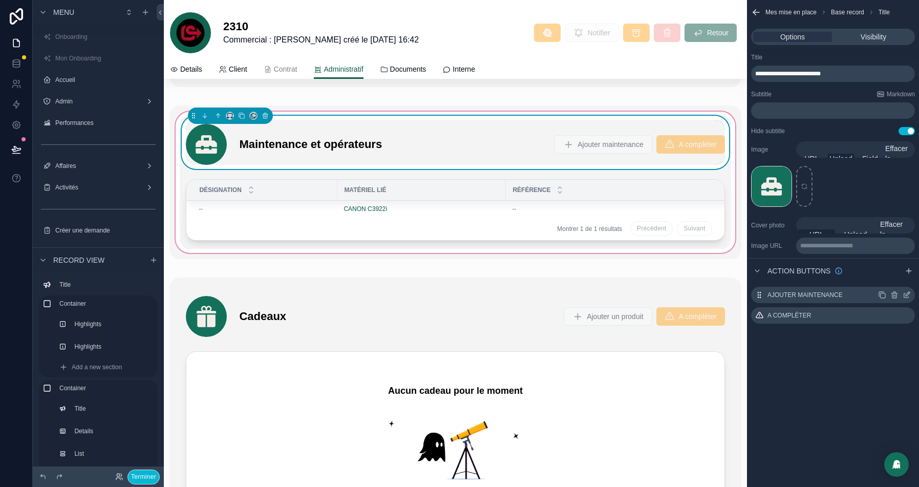
click at [904, 294] on icon "scrollable content" at bounding box center [906, 295] width 8 height 8
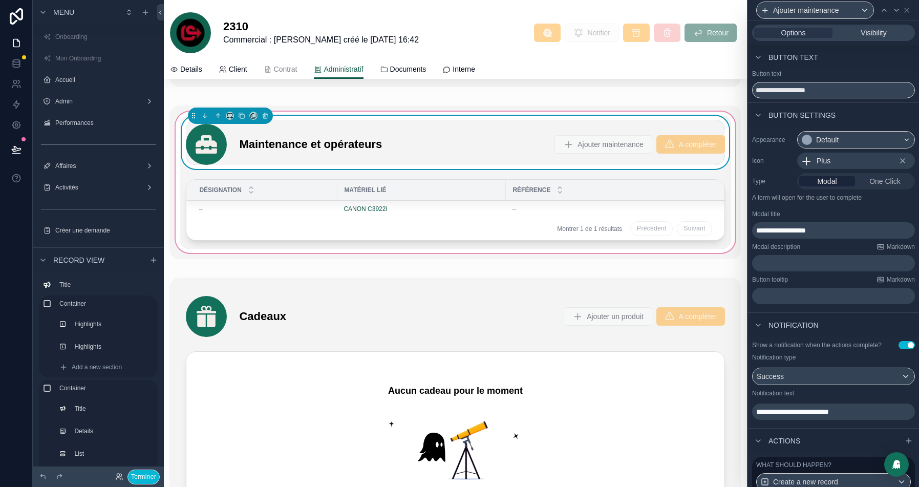
scroll to position [98, 0]
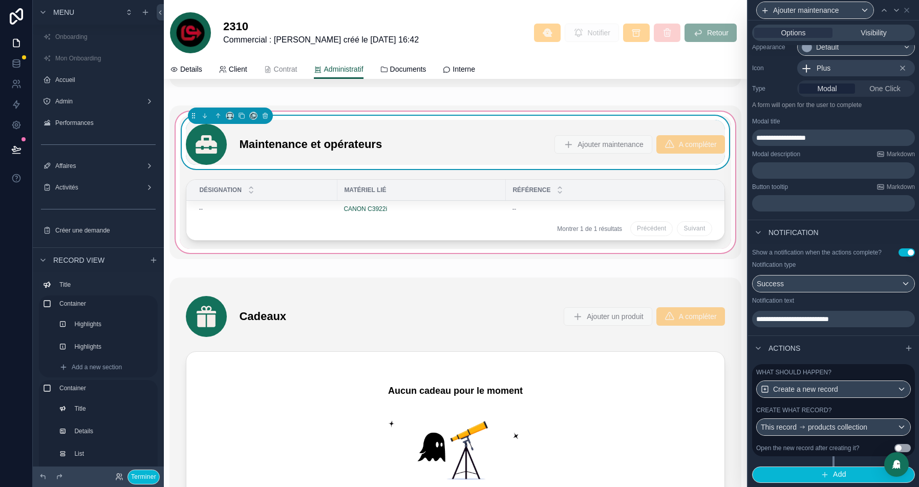
click at [861, 407] on div "Create what record?" at bounding box center [833, 410] width 155 height 8
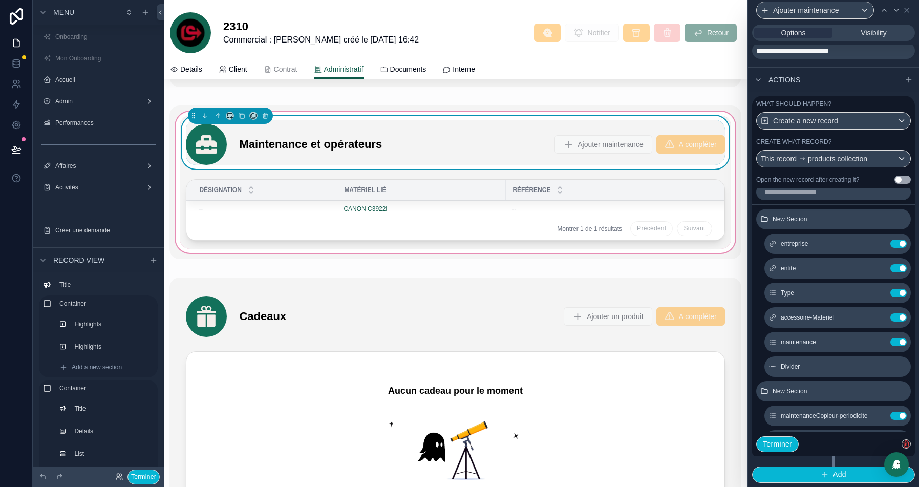
scroll to position [9, 0]
click at [878, 319] on icon at bounding box center [877, 317] width 5 height 5
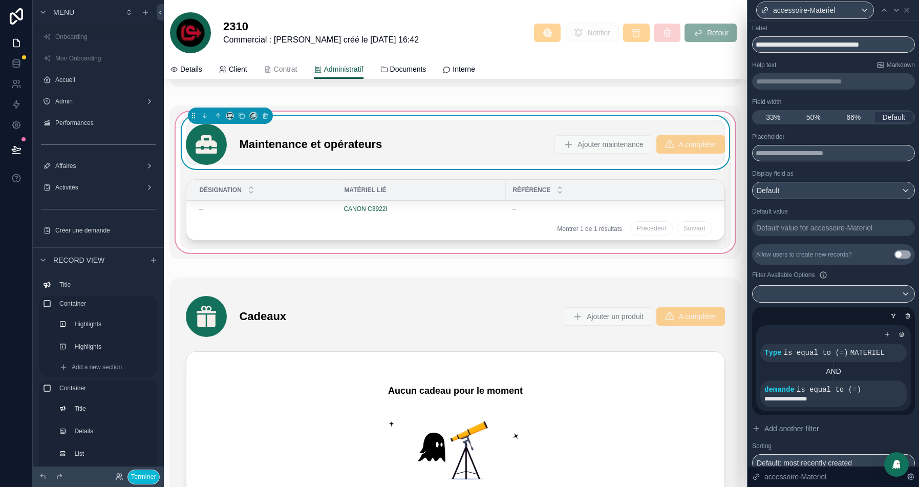
scroll to position [31, 0]
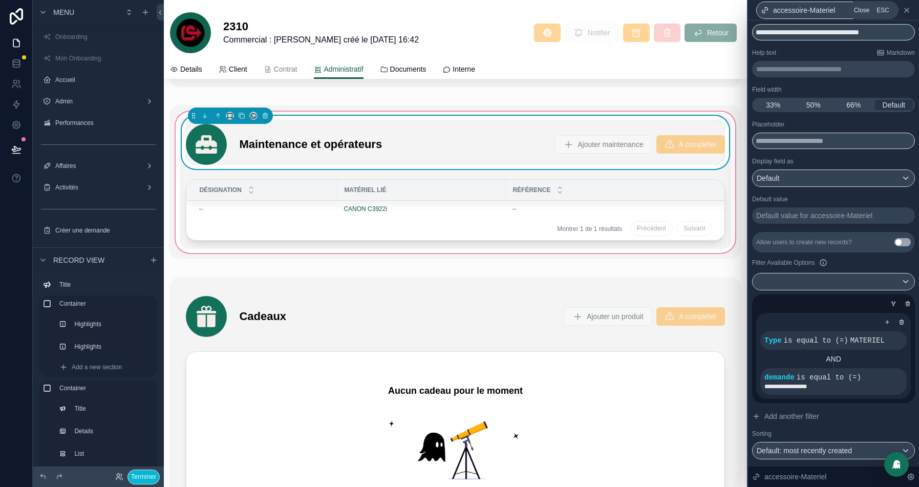
click at [904, 13] on icon at bounding box center [906, 10] width 8 height 8
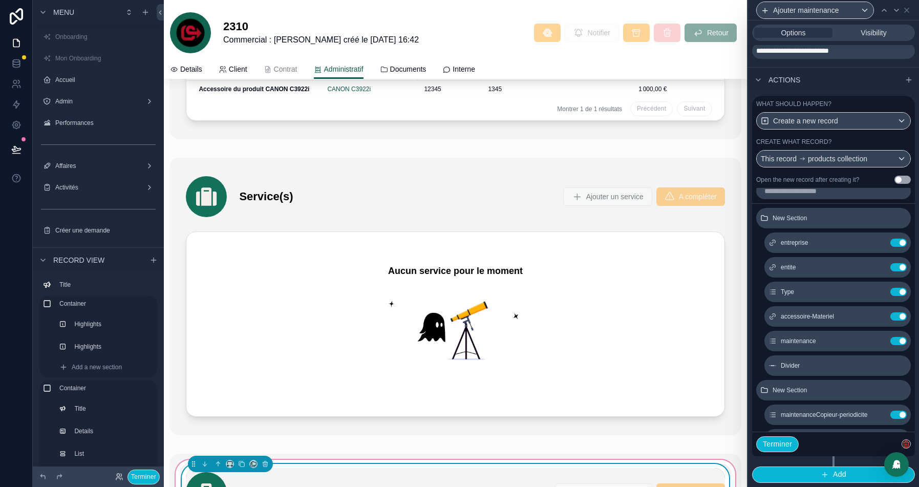
scroll to position [2531, 0]
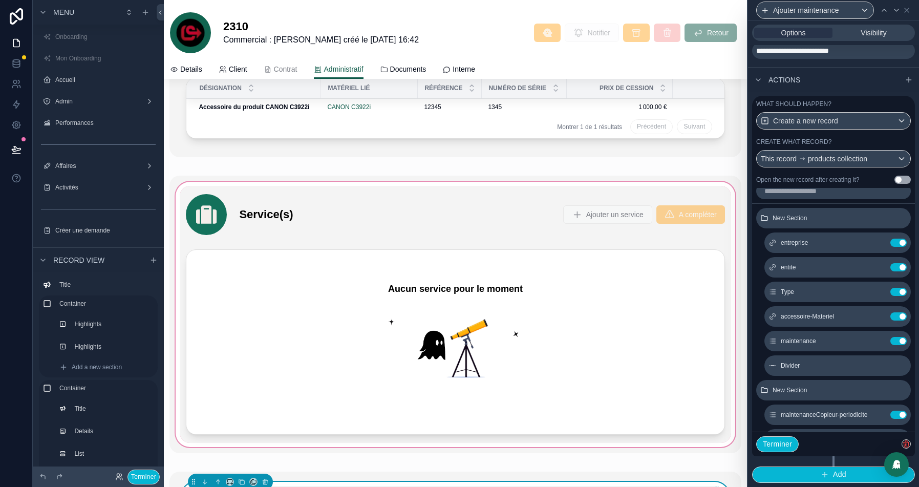
click at [472, 223] on div "scrollable content" at bounding box center [454, 314] width 571 height 277
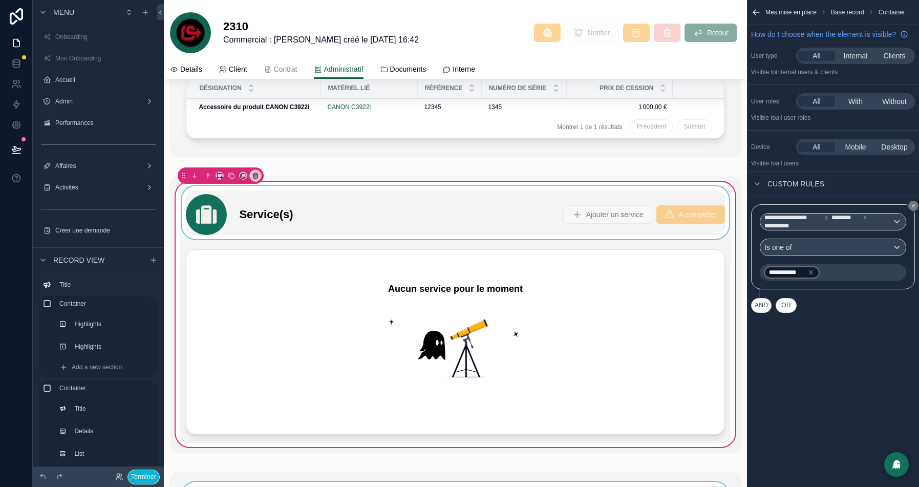
click at [480, 207] on div "scrollable content" at bounding box center [455, 212] width 551 height 53
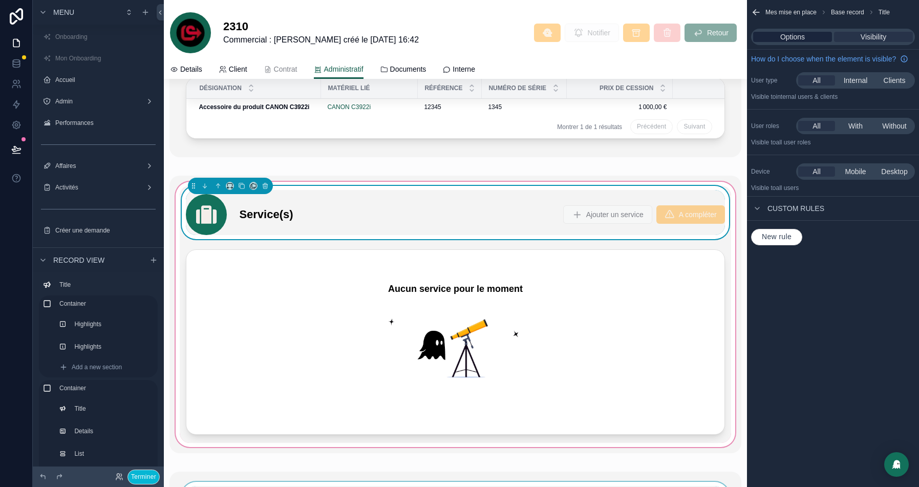
click at [782, 33] on span "Options" at bounding box center [792, 37] width 25 height 10
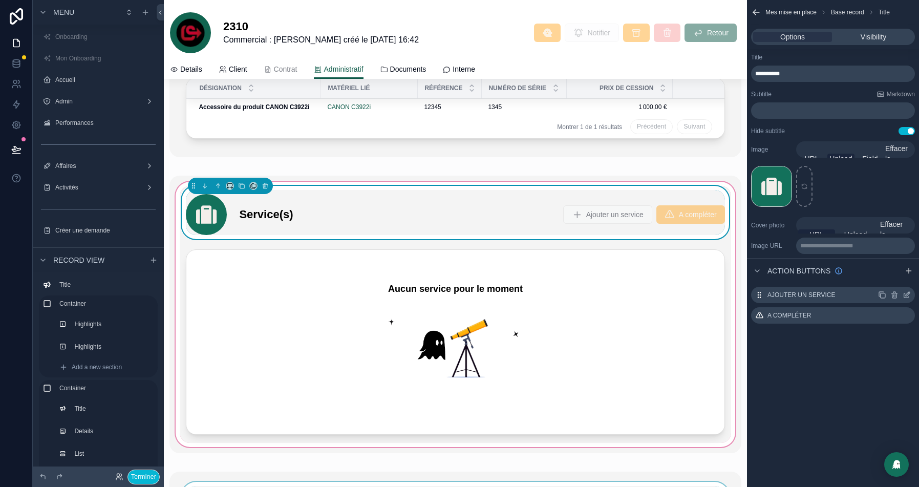
click at [908, 297] on icon "scrollable content" at bounding box center [906, 295] width 8 height 8
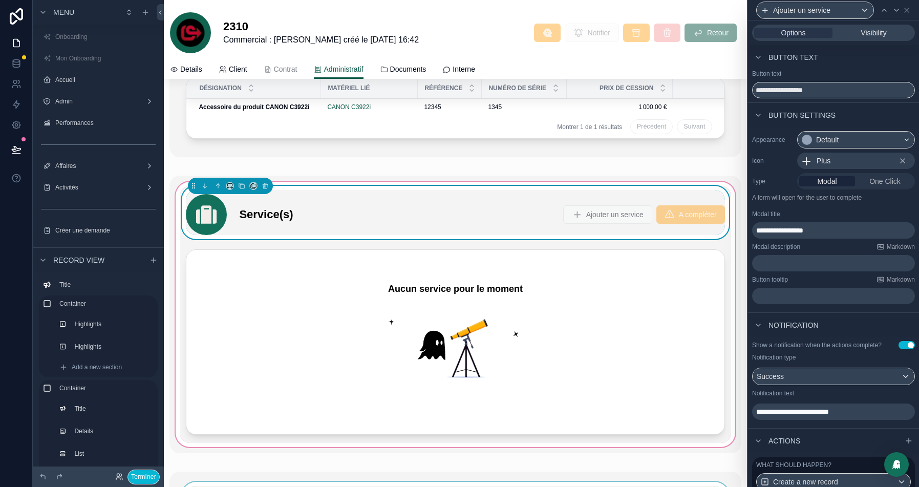
scroll to position [98, 0]
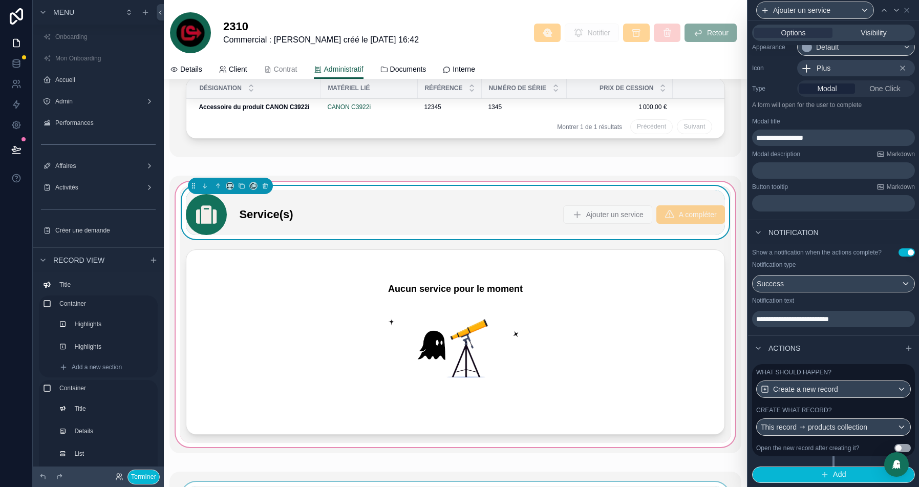
click at [831, 376] on label "What should happen?" at bounding box center [793, 372] width 75 height 8
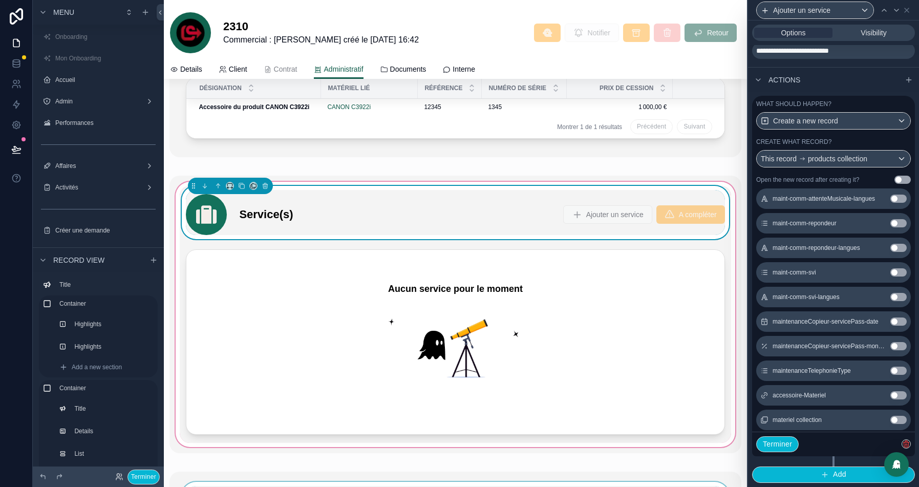
scroll to position [1281, 0]
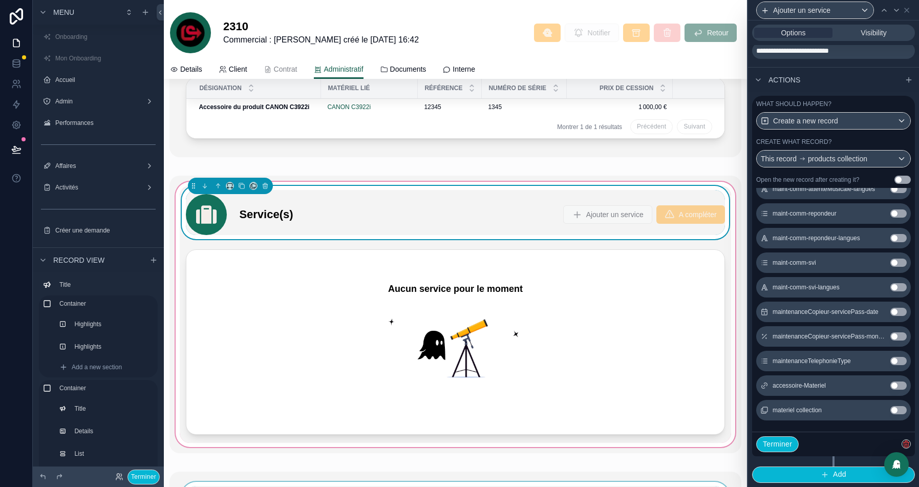
click at [898, 387] on button "Use setting" at bounding box center [898, 385] width 16 height 8
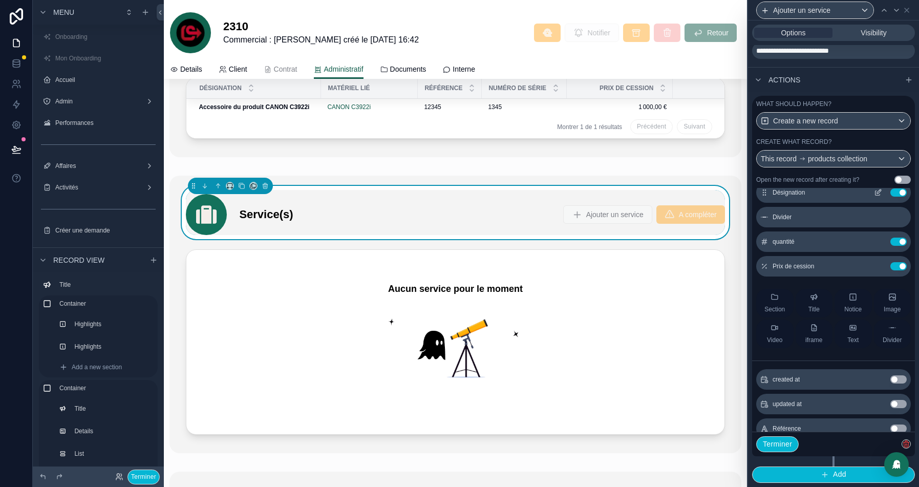
scroll to position [166, 0]
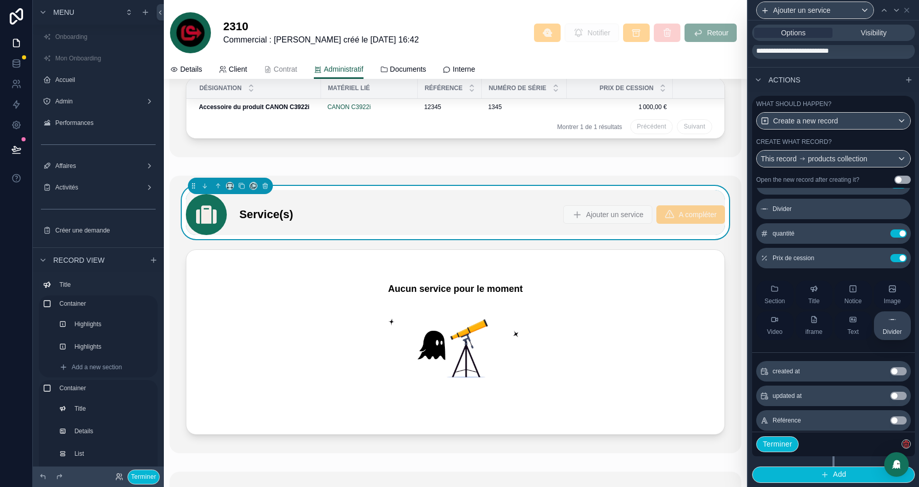
click at [888, 323] on icon at bounding box center [892, 319] width 8 height 8
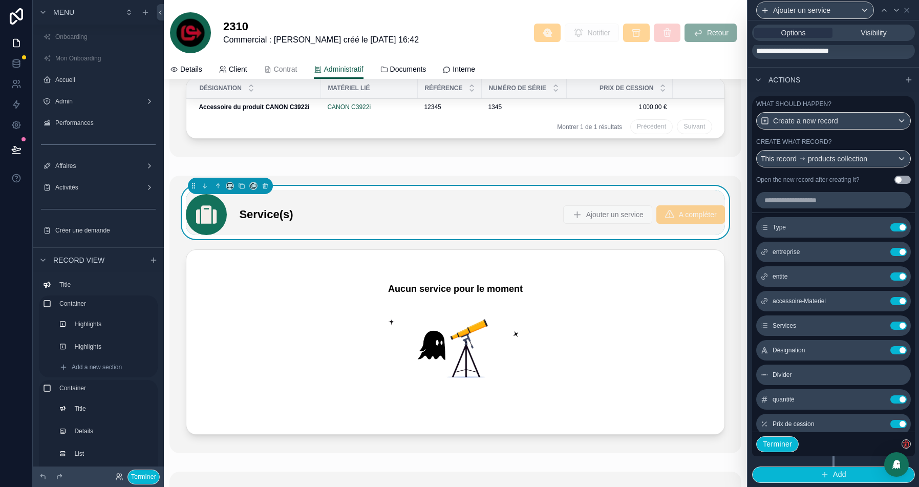
scroll to position [41, 0]
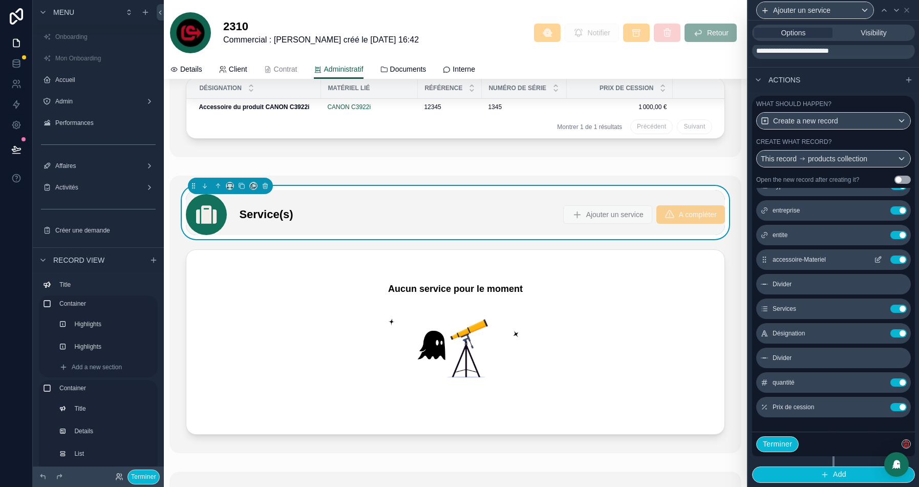
click at [878, 260] on icon at bounding box center [879, 258] width 4 height 4
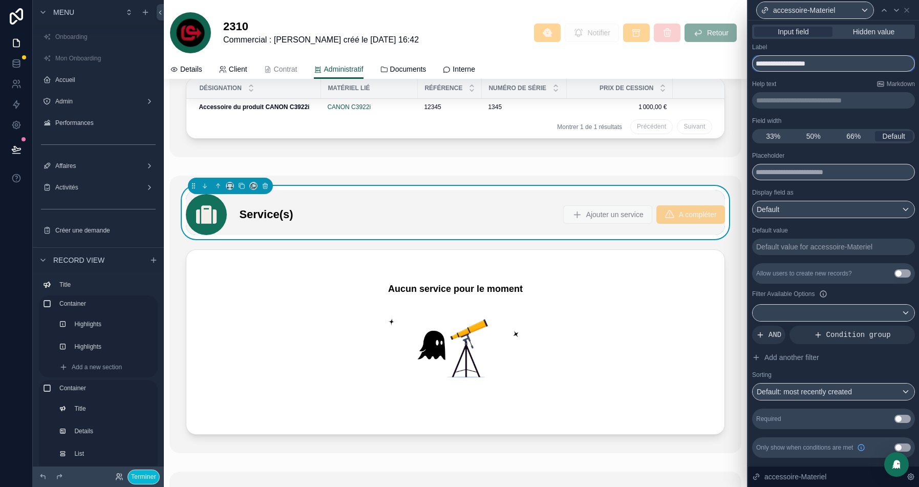
click at [798, 65] on input "**********" at bounding box center [833, 63] width 163 height 16
type input "**********"
click at [904, 414] on button "Use setting" at bounding box center [902, 418] width 16 height 8
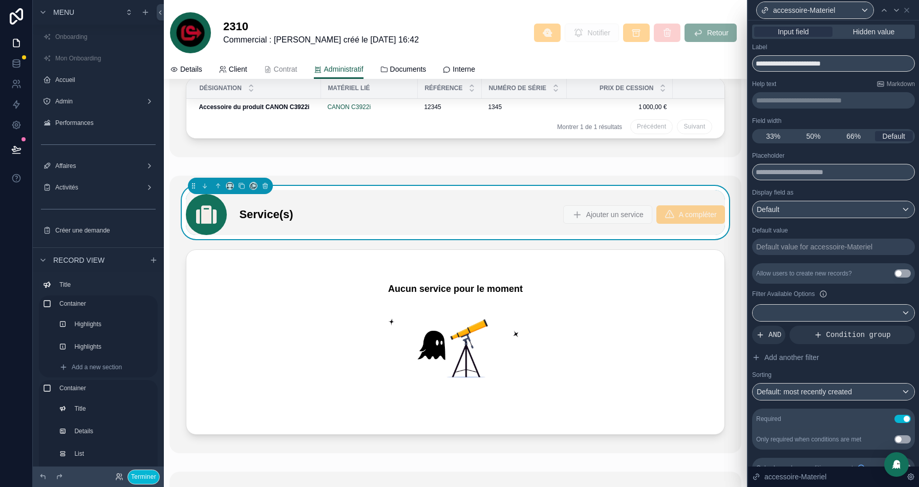
scroll to position [14, 0]
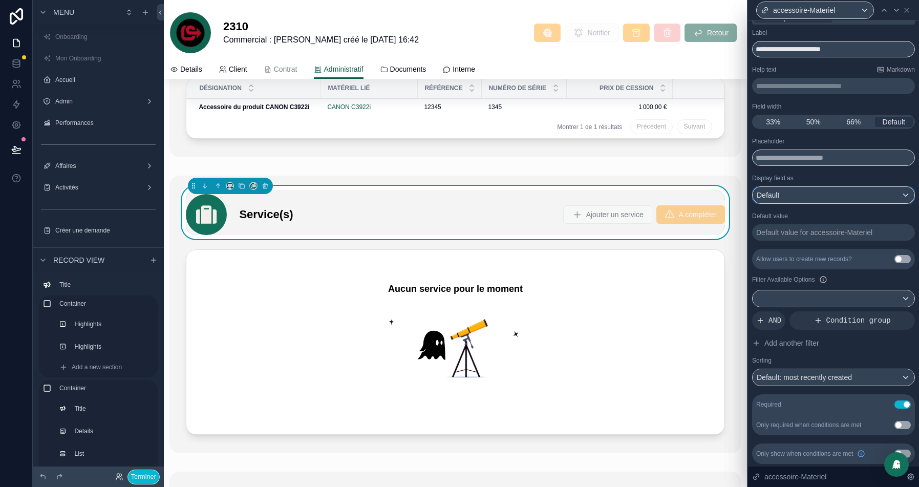
click at [820, 198] on div "Default" at bounding box center [833, 195] width 162 height 16
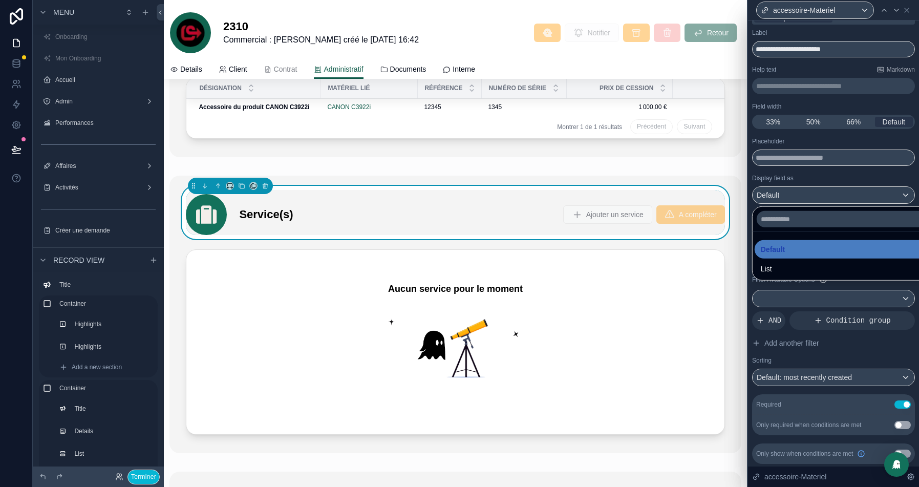
click at [842, 168] on div at bounding box center [833, 243] width 171 height 487
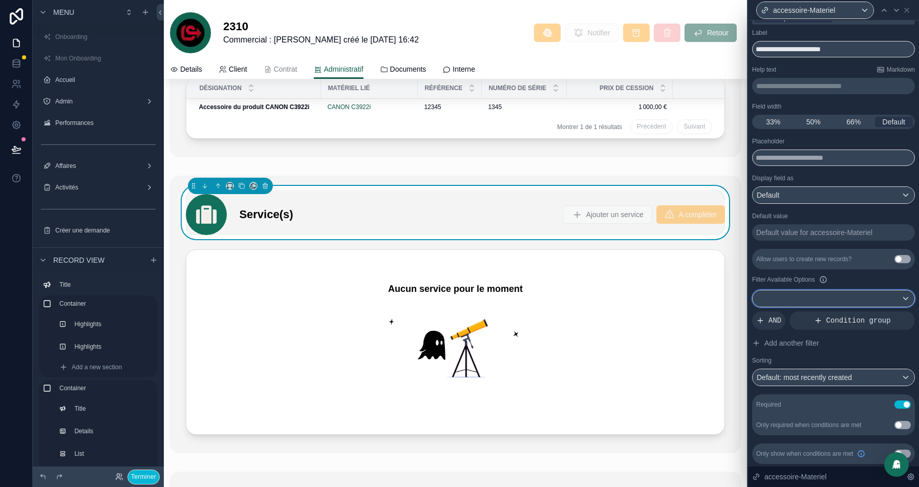
click at [803, 293] on div at bounding box center [833, 298] width 162 height 16
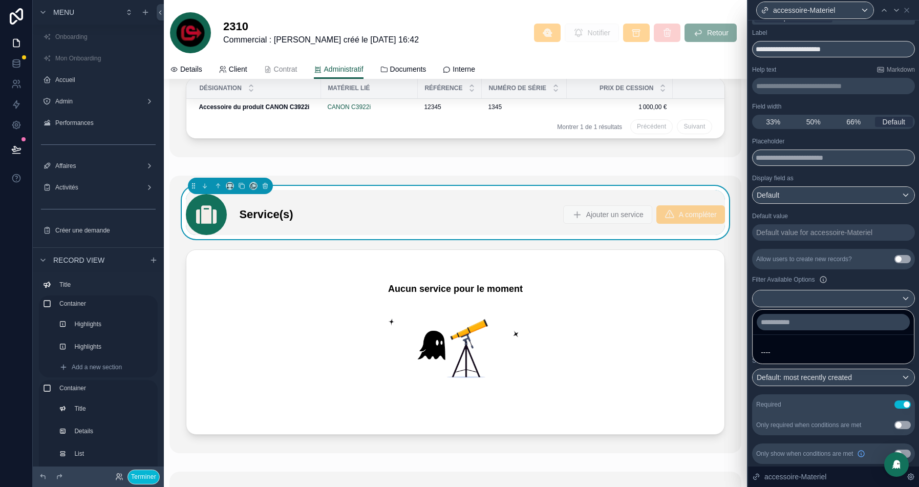
click at [828, 275] on div at bounding box center [833, 243] width 171 height 487
drag, startPoint x: 871, startPoint y: 318, endPoint x: 766, endPoint y: 210, distance: 150.5
click at [871, 318] on span "Condition group" at bounding box center [858, 320] width 64 height 10
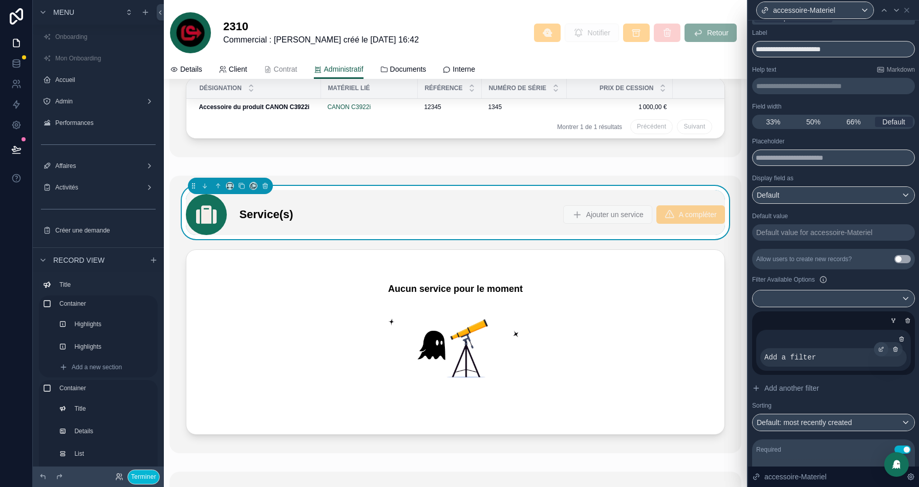
click at [879, 348] on icon at bounding box center [881, 350] width 4 height 4
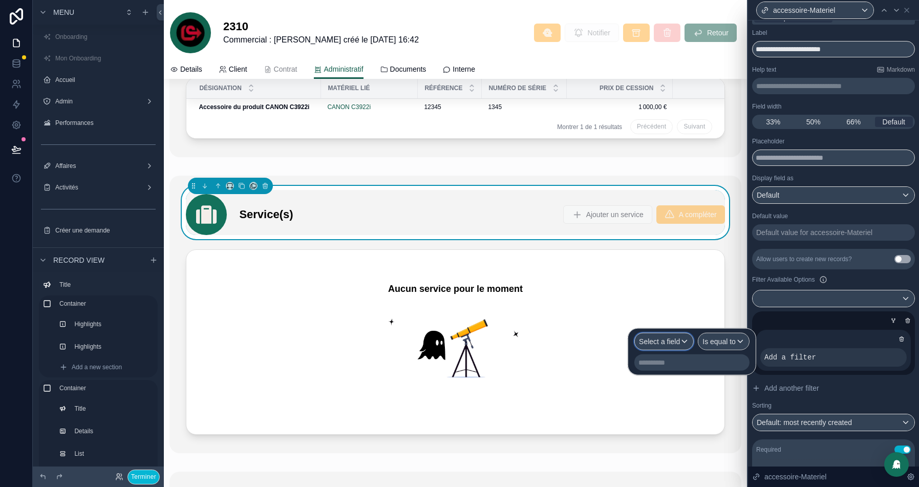
click at [642, 337] on span "Select a field" at bounding box center [659, 341] width 41 height 8
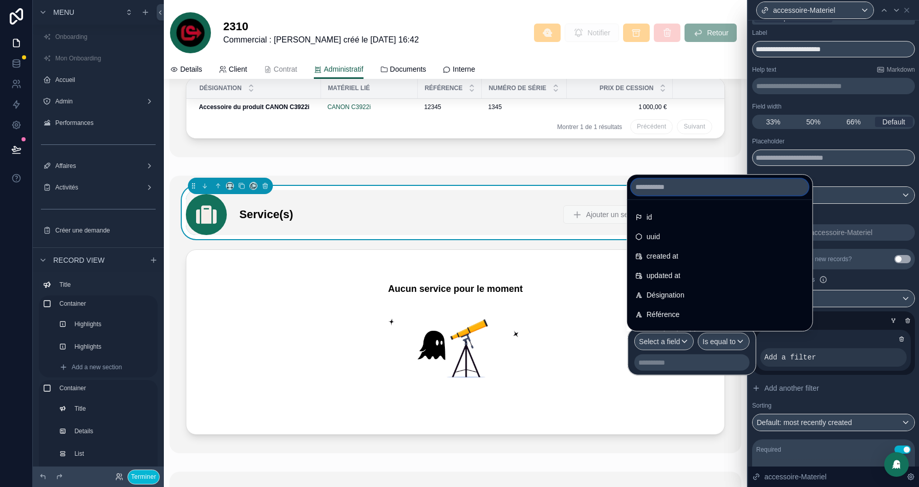
click at [666, 187] on input "text" at bounding box center [719, 187] width 177 height 16
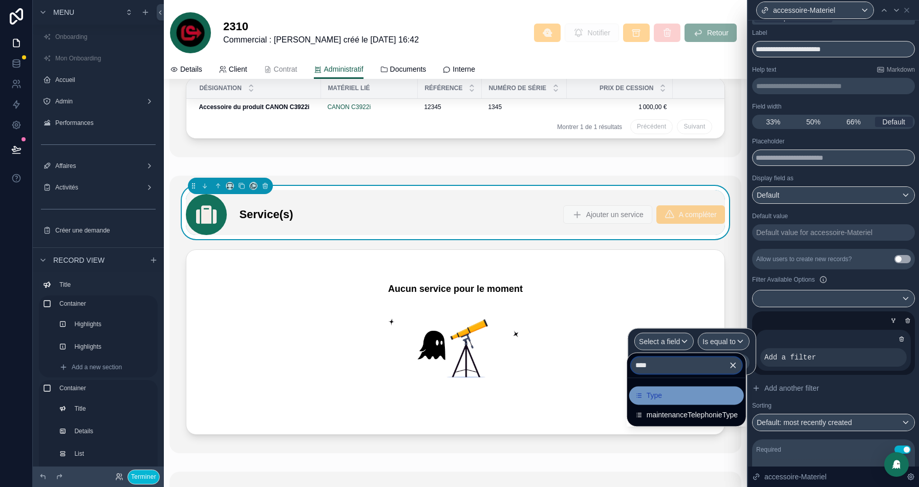
type input "****"
click at [666, 396] on div "Type" at bounding box center [686, 395] width 102 height 12
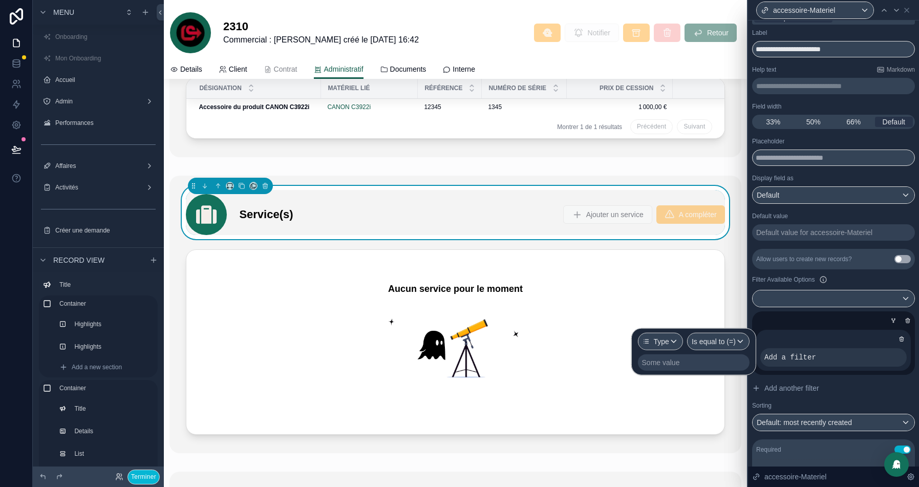
click at [702, 366] on div "Some value" at bounding box center [694, 362] width 112 height 16
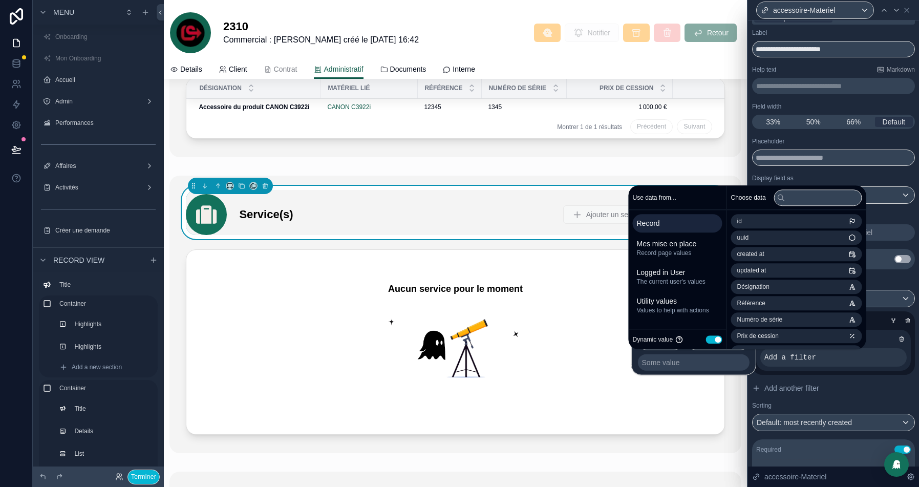
click at [714, 339] on button "Use setting" at bounding box center [714, 339] width 16 height 8
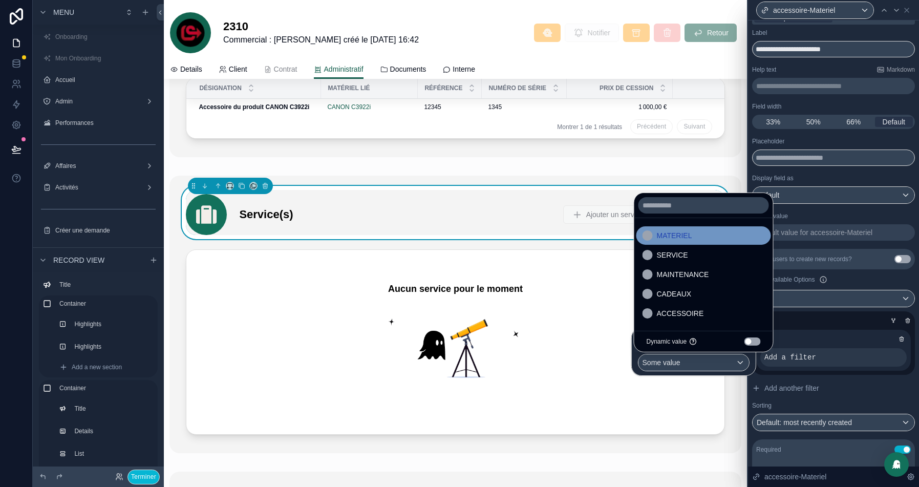
click at [694, 234] on div "MATERIEL" at bounding box center [703, 235] width 122 height 12
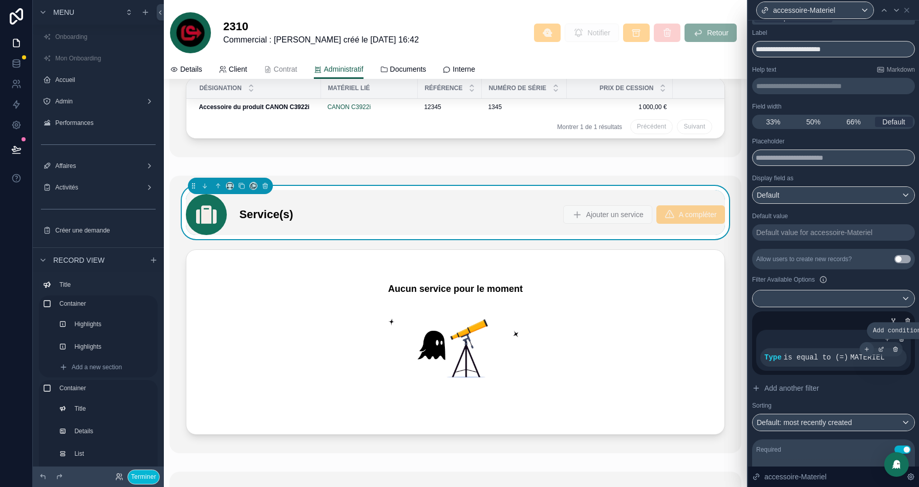
click at [866, 348] on icon at bounding box center [866, 349] width 0 height 4
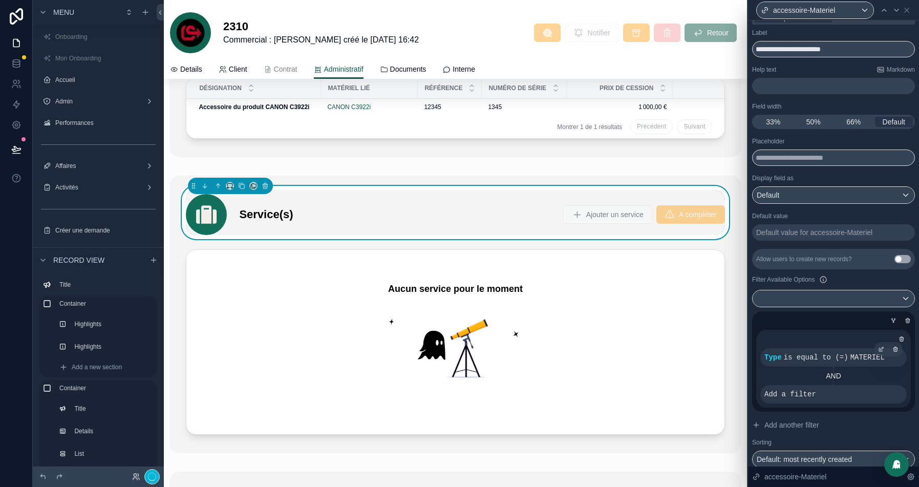
scroll to position [96, 0]
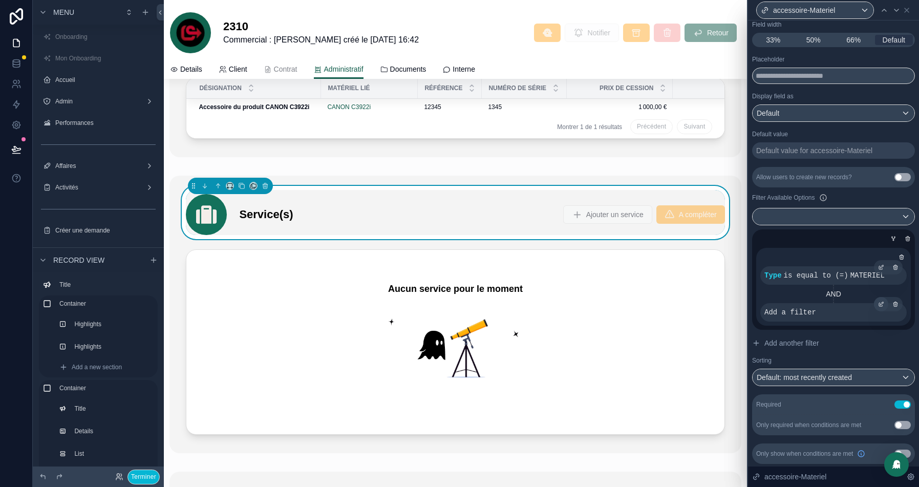
click at [879, 303] on icon at bounding box center [881, 304] width 6 height 6
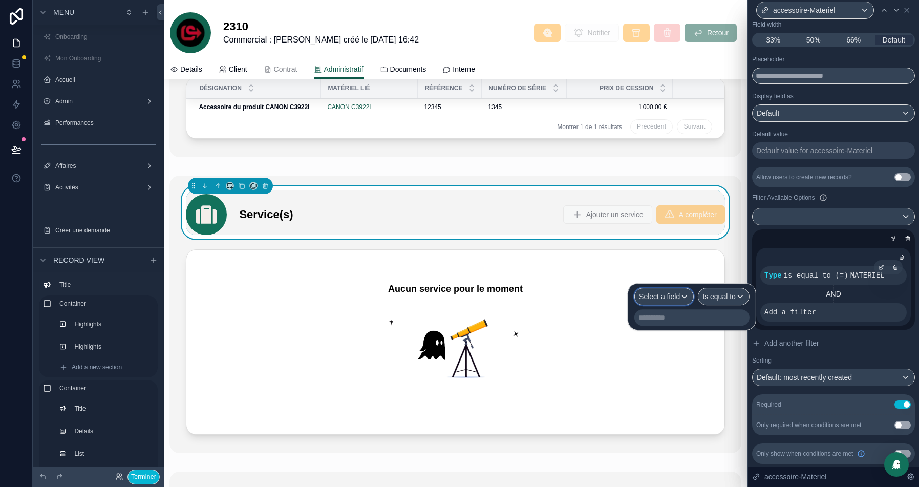
click at [659, 297] on span "Select a field" at bounding box center [659, 296] width 41 height 8
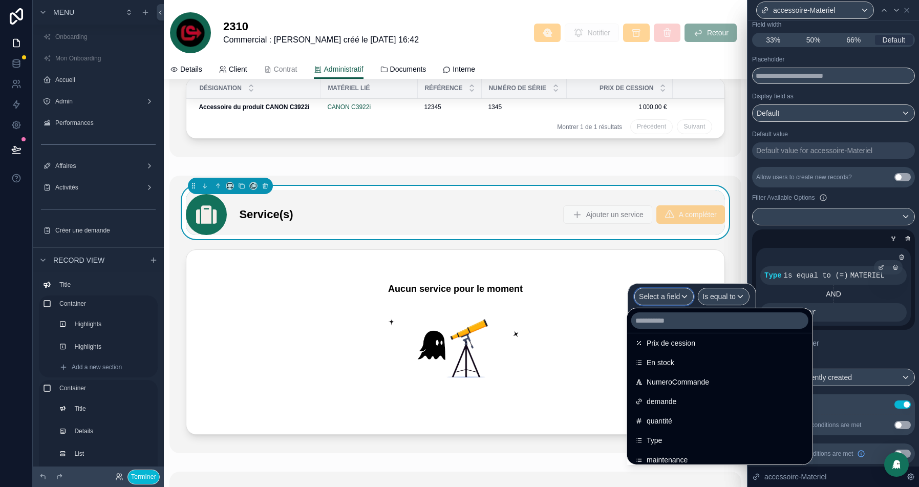
scroll to position [151, 0]
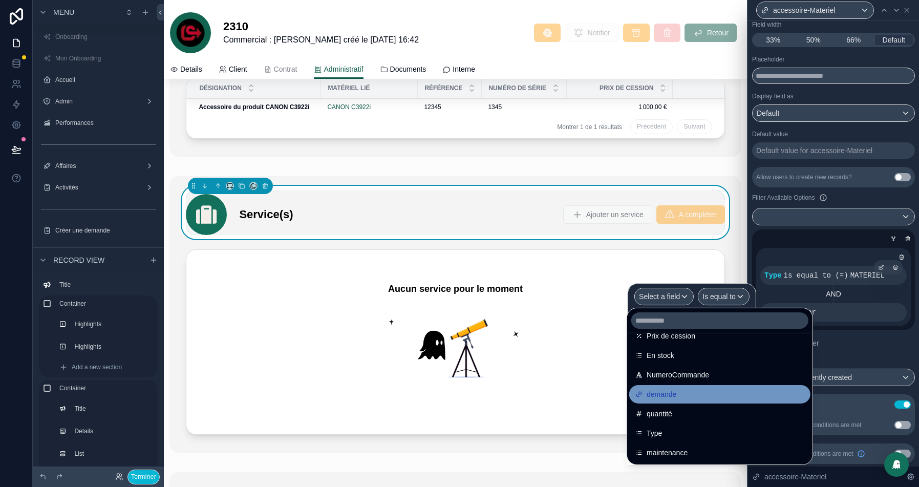
click at [666, 393] on span "demande" at bounding box center [661, 394] width 30 height 12
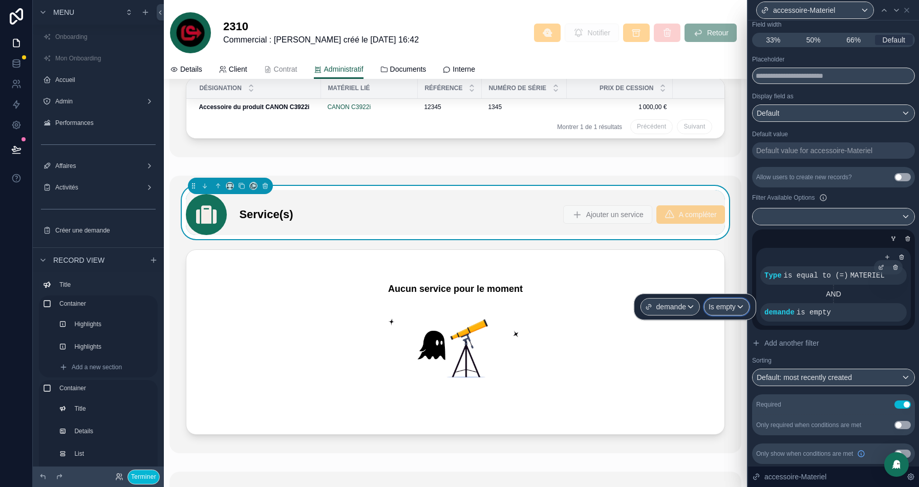
click at [739, 308] on div "Is empty" at bounding box center [726, 306] width 45 height 16
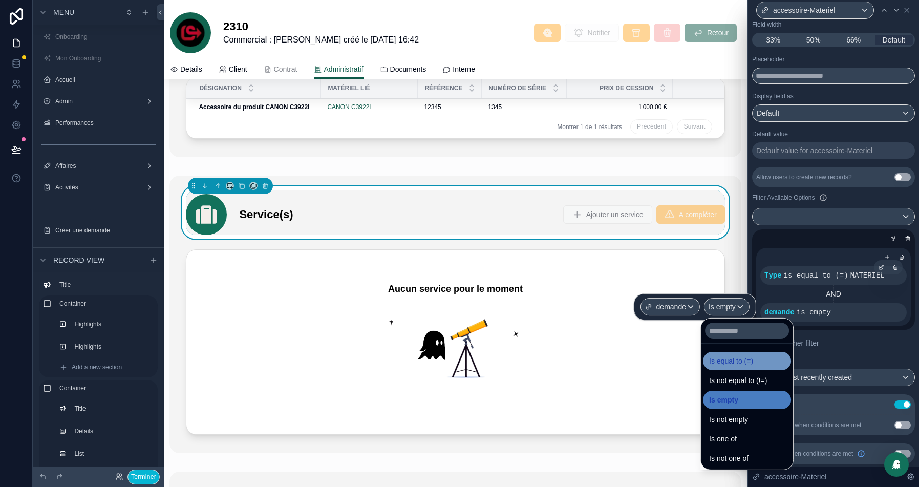
click at [734, 363] on span "Is equal to (=)" at bounding box center [731, 361] width 44 height 12
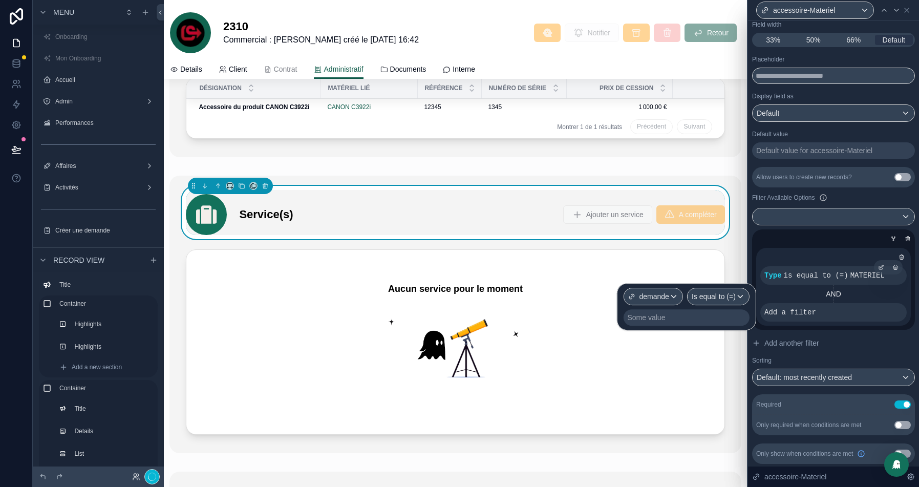
click at [673, 317] on div "Some value" at bounding box center [686, 317] width 126 height 16
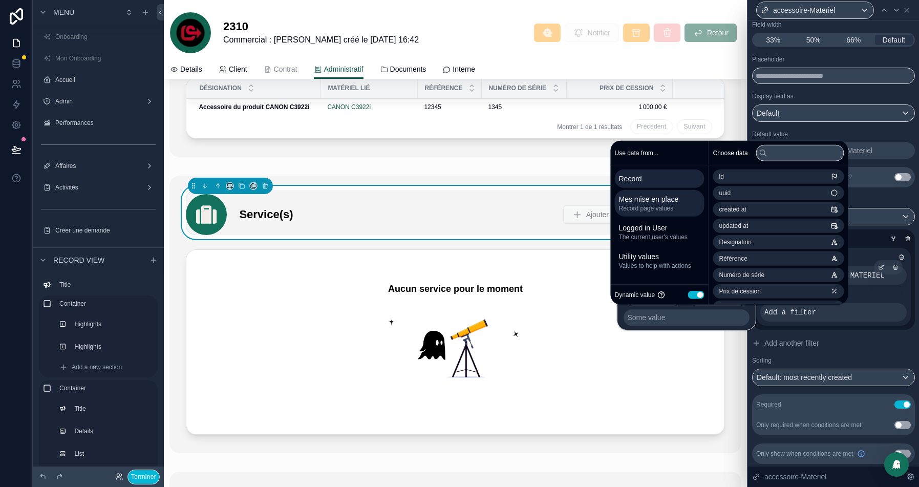
click at [651, 201] on span "Mes mise en place" at bounding box center [659, 199] width 81 height 10
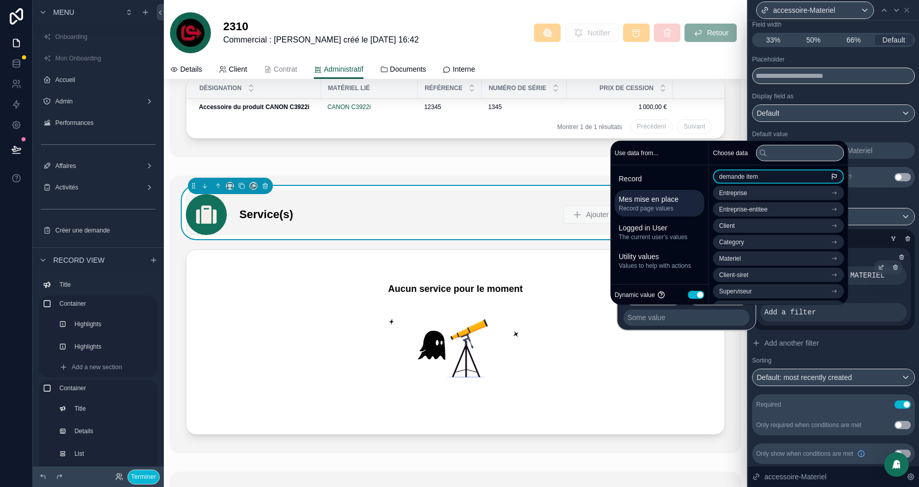
click at [758, 177] on span "demande item" at bounding box center [738, 176] width 39 height 8
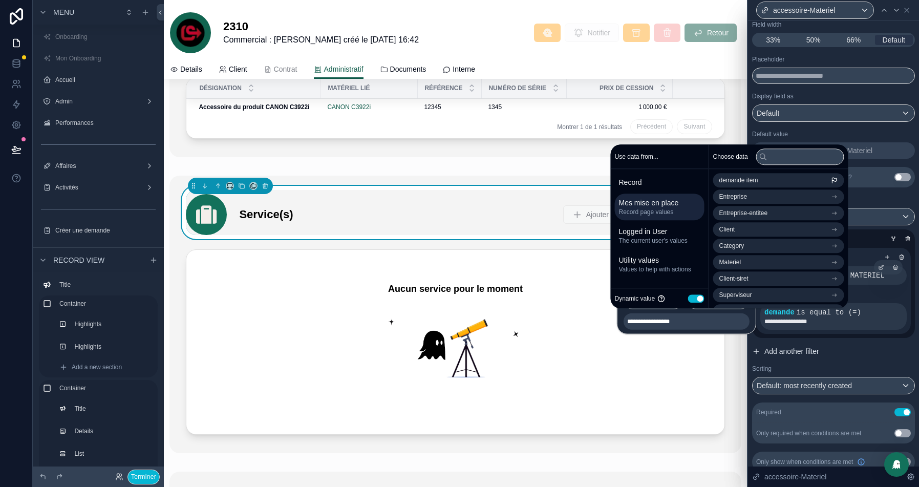
click at [895, 343] on button "Add another filter" at bounding box center [833, 351] width 163 height 18
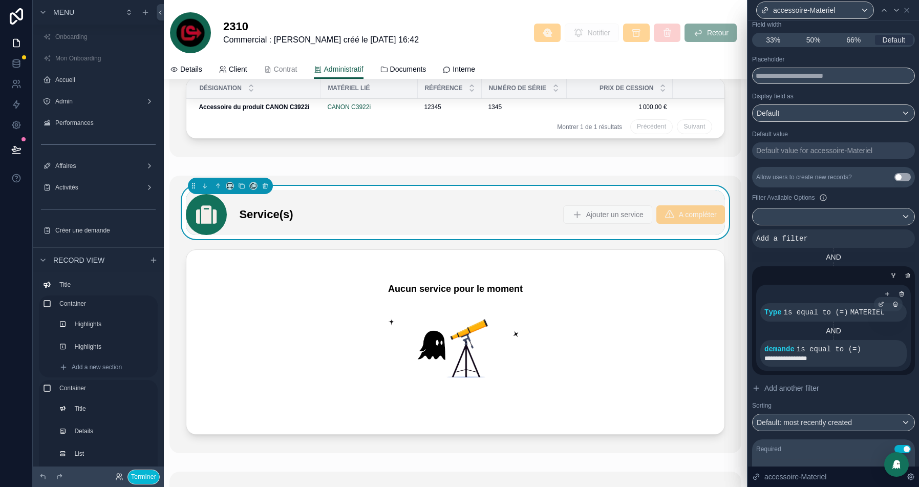
scroll to position [141, 0]
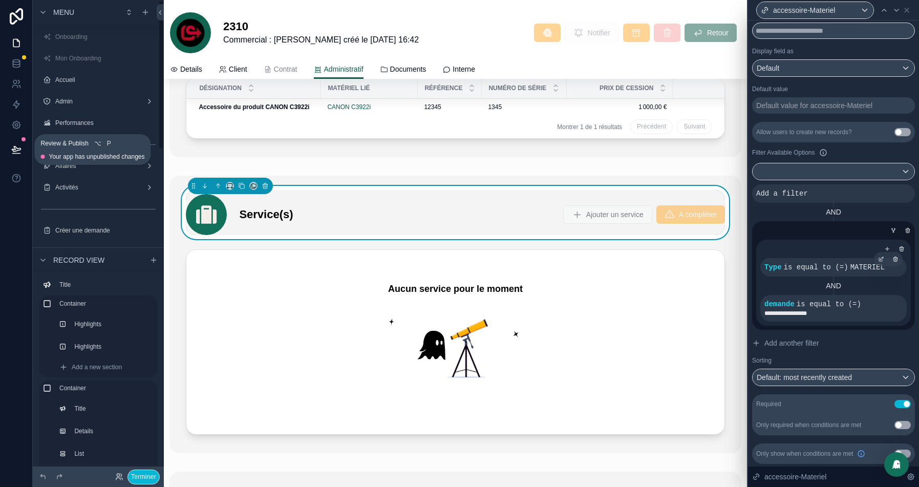
click at [18, 150] on icon at bounding box center [16, 148] width 9 height 5
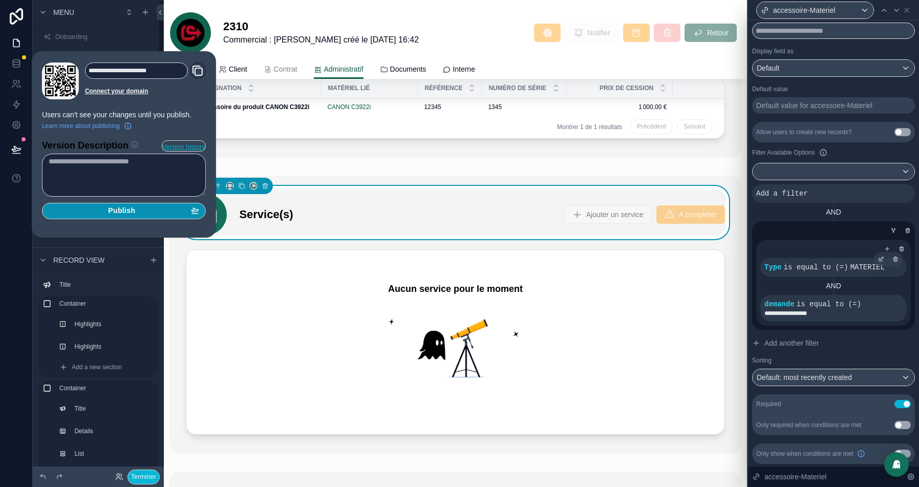
click at [135, 208] on span "Publish" at bounding box center [121, 210] width 27 height 9
click at [140, 473] on button "Terminer" at bounding box center [143, 476] width 32 height 15
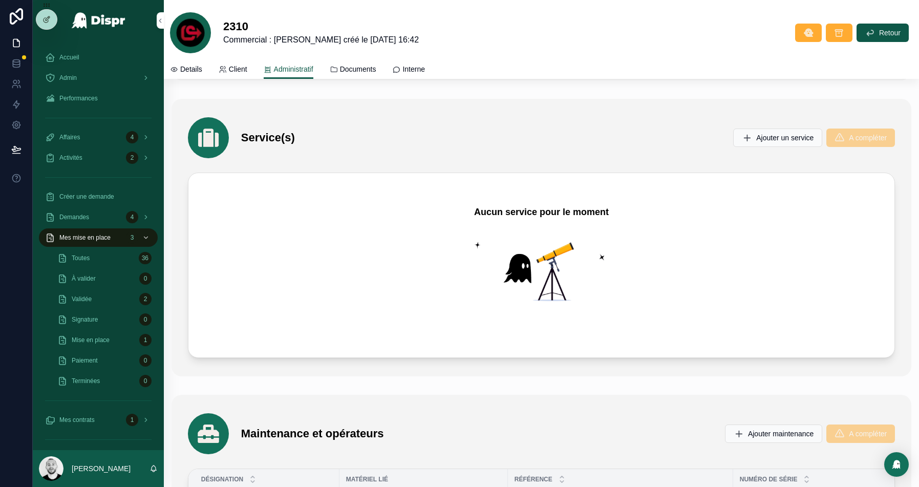
scroll to position [2477, 0]
click at [762, 133] on span "Ajouter un service" at bounding box center [784, 138] width 57 height 10
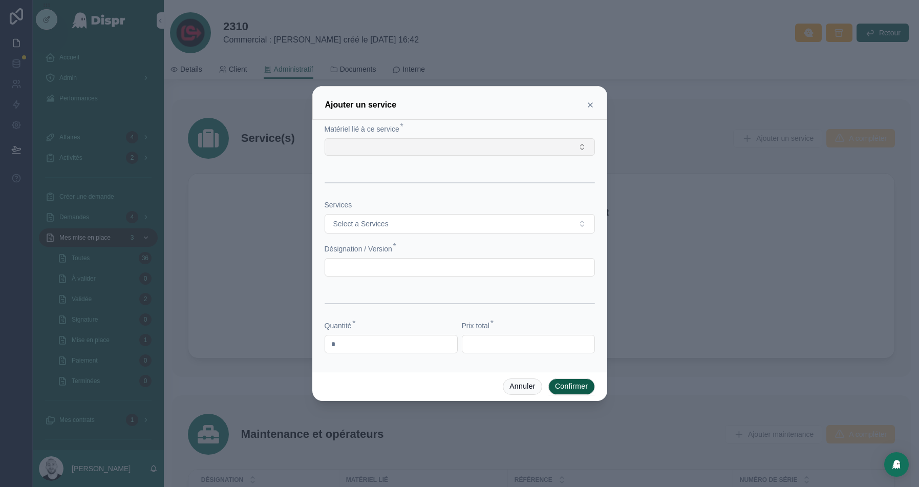
click at [407, 144] on button "Select Button" at bounding box center [459, 146] width 270 height 17
click at [455, 111] on div "Ajouter un service" at bounding box center [459, 105] width 269 height 12
click at [403, 225] on button "Select a Services" at bounding box center [459, 223] width 270 height 19
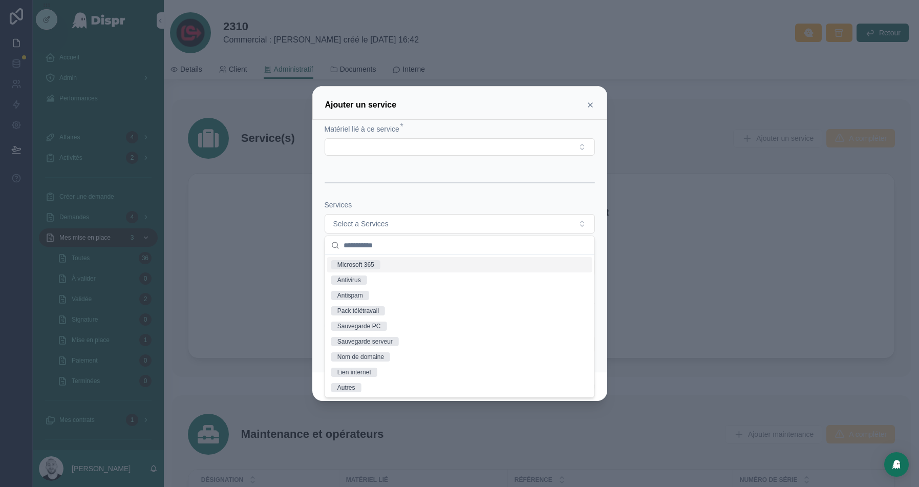
click at [380, 262] on span "Microsoft 365" at bounding box center [355, 264] width 49 height 9
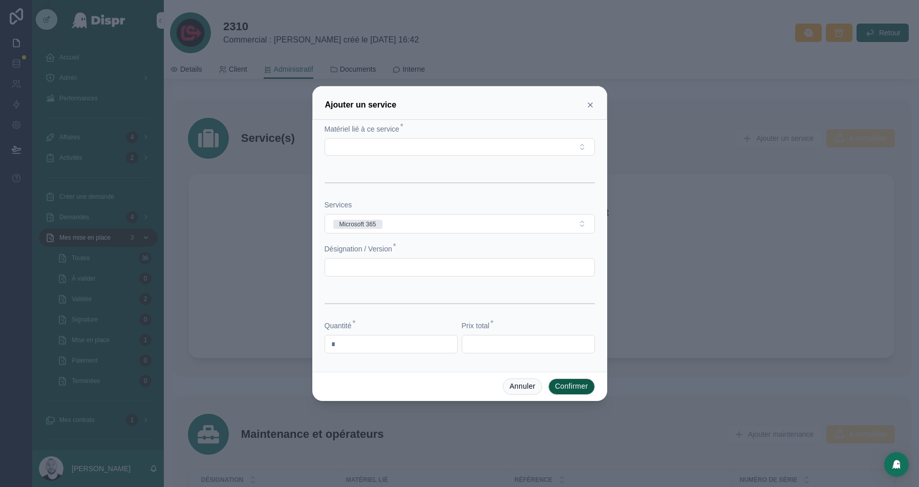
click at [367, 262] on input "text" at bounding box center [459, 267] width 269 height 14
click at [11, 53] on div at bounding box center [459, 243] width 919 height 487
click at [13, 61] on div at bounding box center [459, 243] width 919 height 487
click at [518, 387] on button "Annuler" at bounding box center [521, 386] width 39 height 16
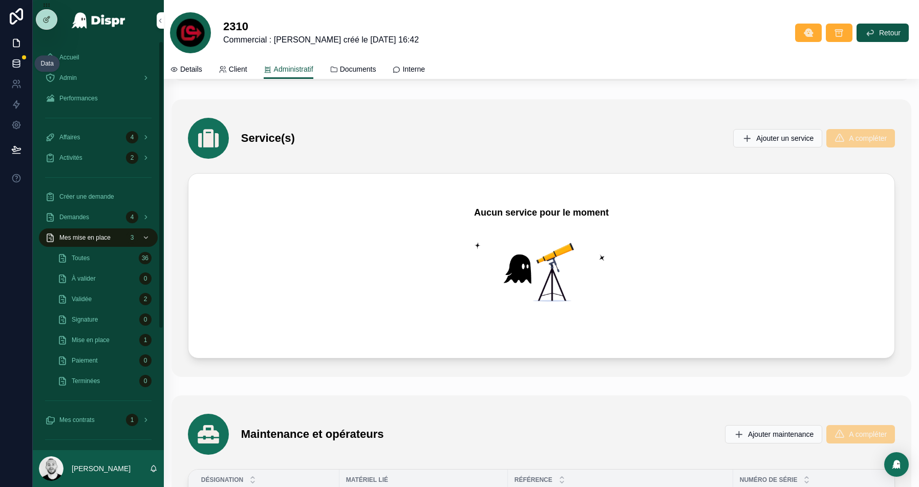
click at [18, 62] on icon at bounding box center [16, 61] width 7 height 3
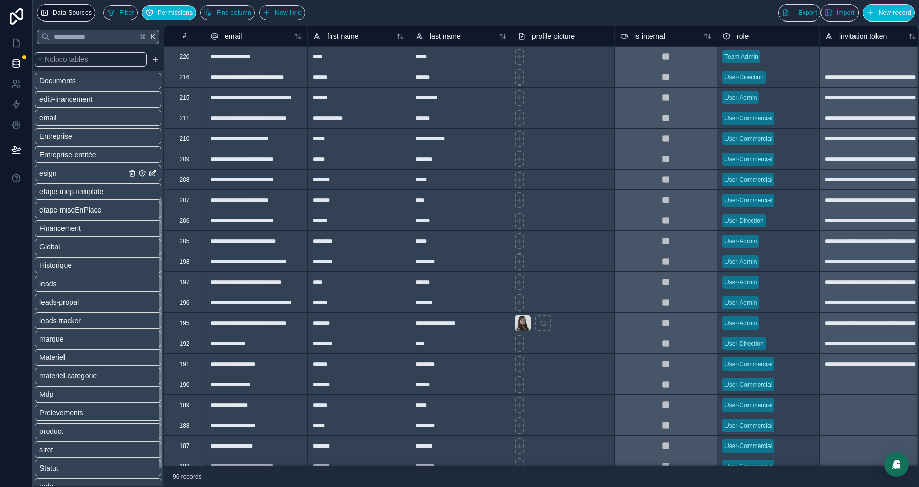
scroll to position [242, 0]
click at [60, 425] on span "product" at bounding box center [51, 430] width 24 height 10
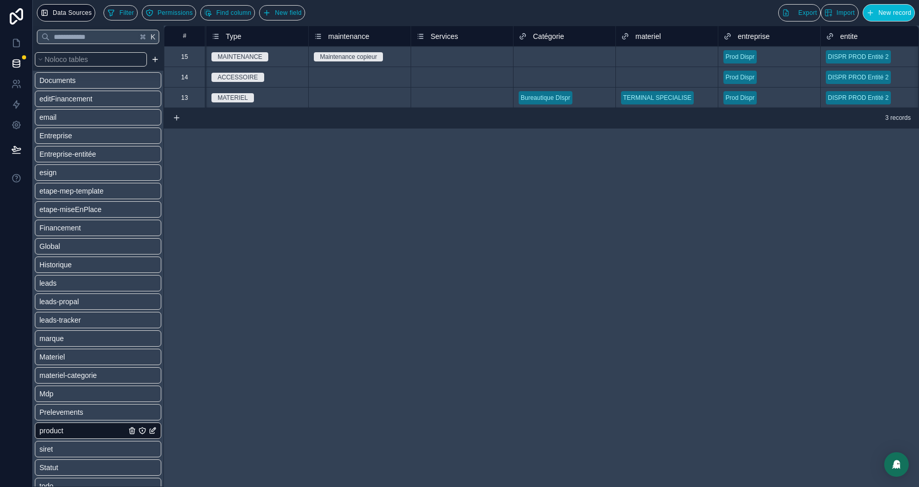
scroll to position [0, 763]
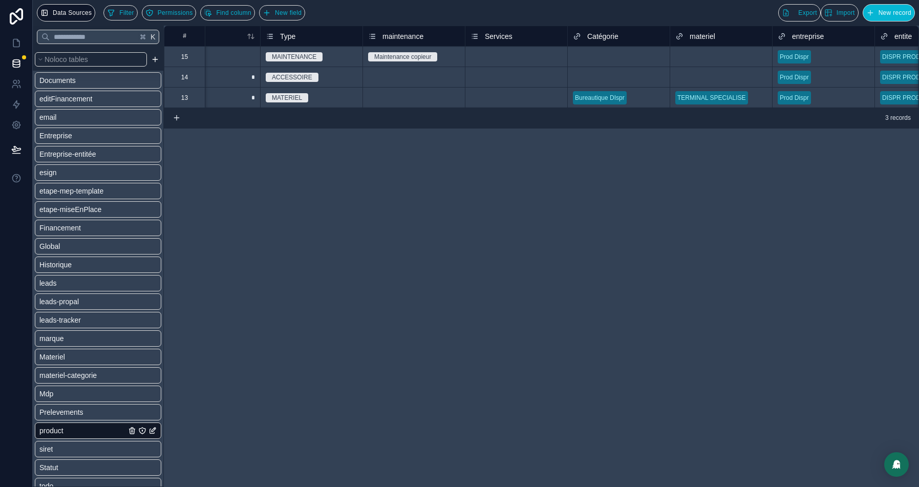
click at [496, 34] on span "Services" at bounding box center [499, 36] width 28 height 10
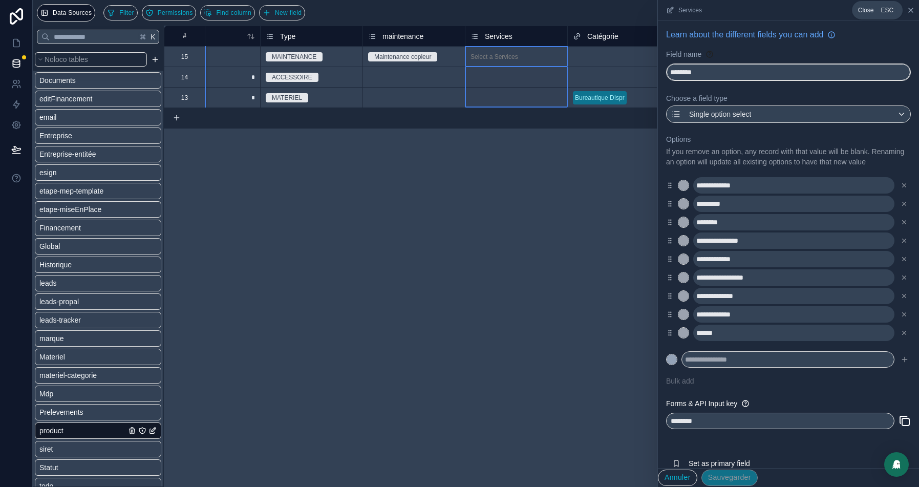
click at [911, 8] on icon at bounding box center [910, 10] width 4 height 4
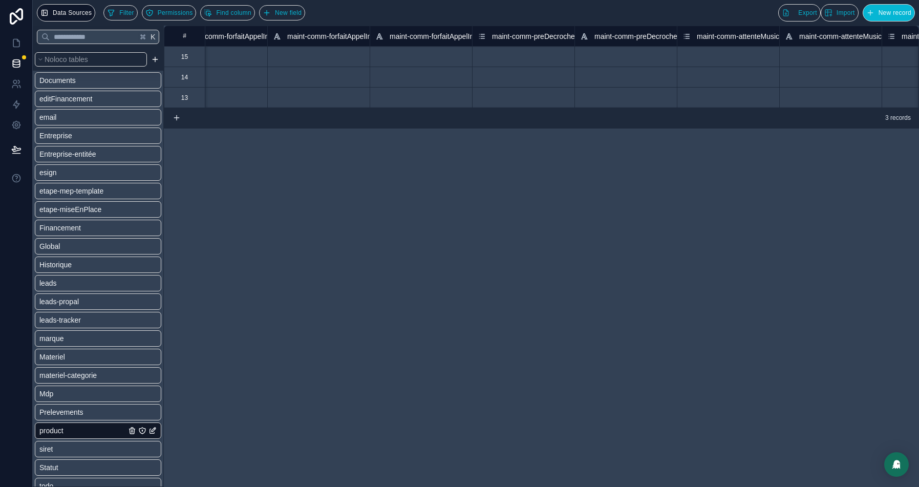
scroll to position [0, 3684]
click at [11, 45] on icon at bounding box center [16, 43] width 10 height 10
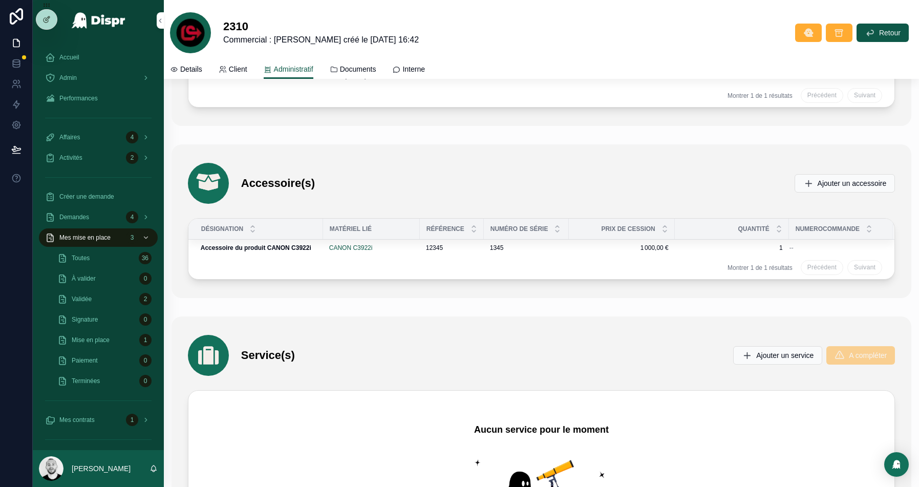
scroll to position [2190, 0]
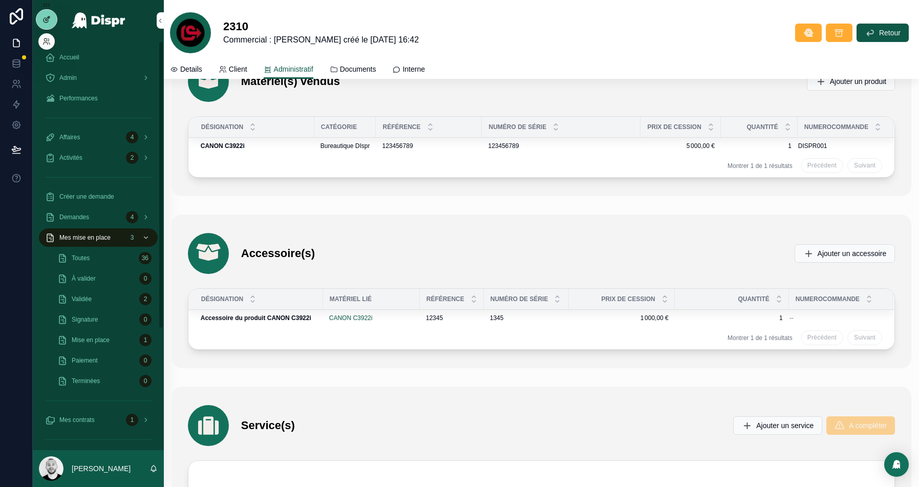
click at [43, 19] on icon at bounding box center [45, 20] width 5 height 5
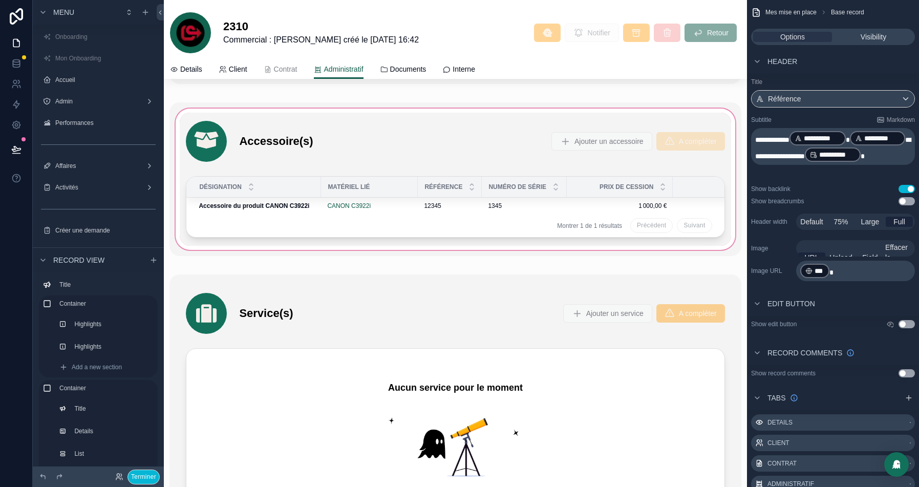
scroll to position [2444, 0]
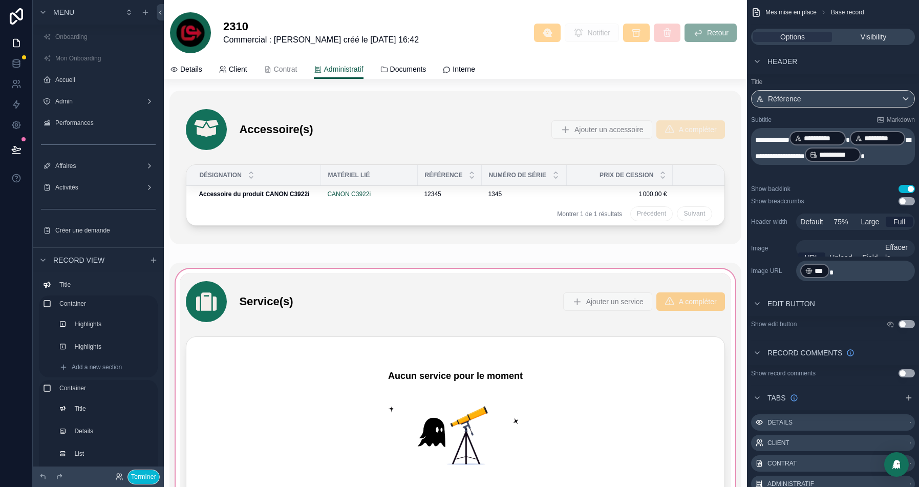
click at [527, 290] on div "scrollable content" at bounding box center [454, 401] width 571 height 277
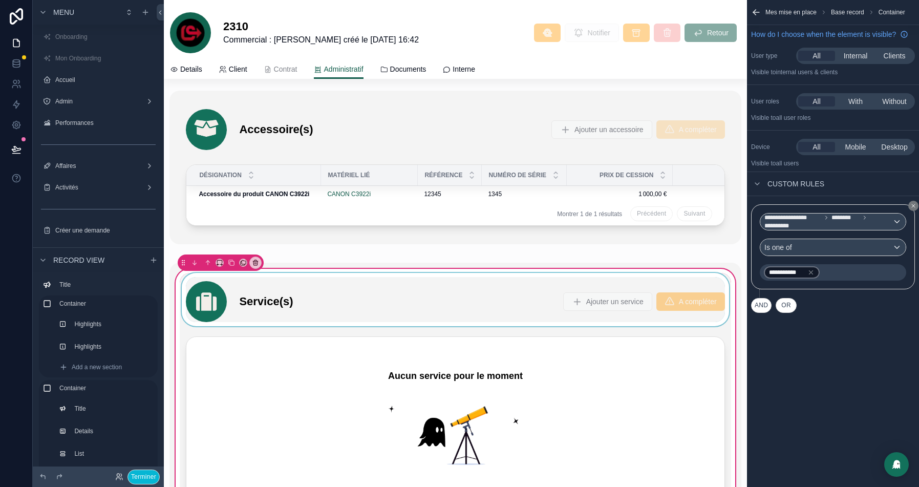
click at [436, 289] on div "scrollable content" at bounding box center [455, 299] width 551 height 53
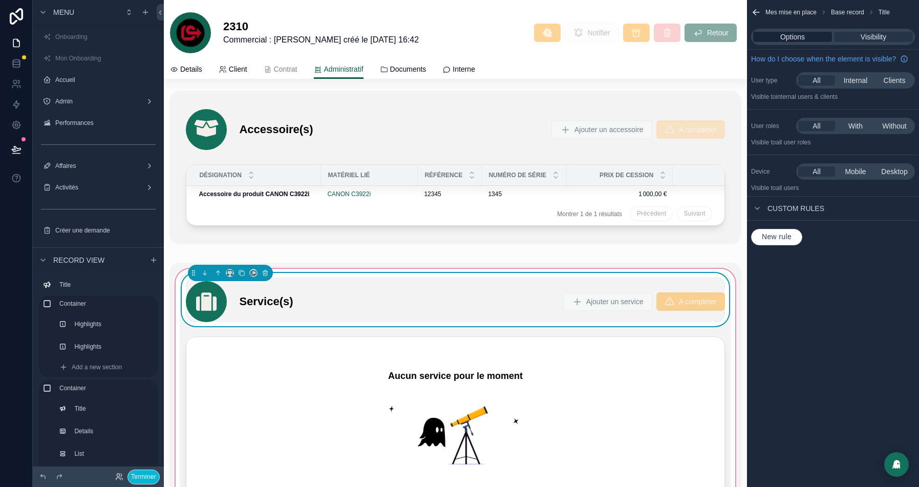
click at [792, 39] on span "Options" at bounding box center [792, 37] width 25 height 10
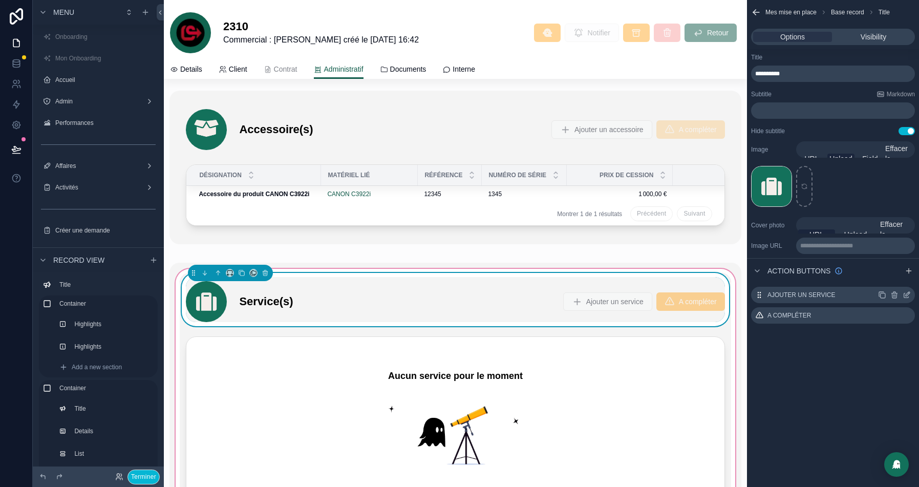
click at [904, 295] on icon "scrollable content" at bounding box center [906, 295] width 5 height 5
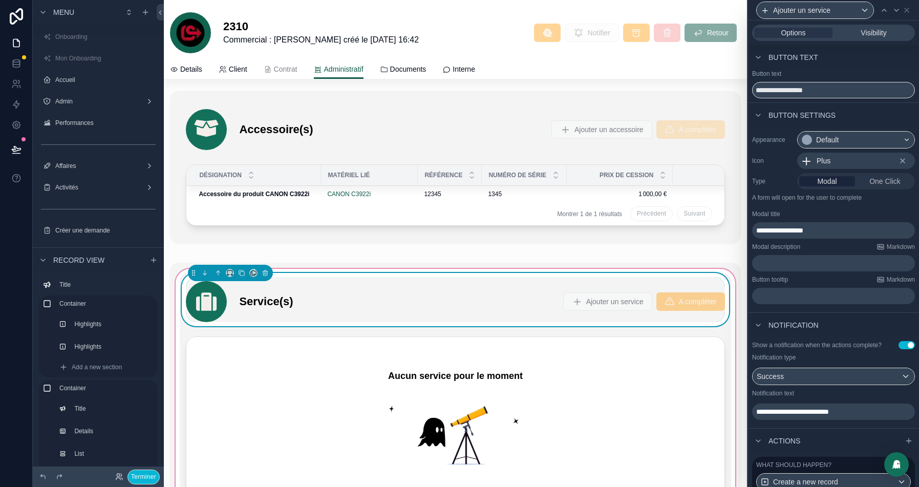
scroll to position [98, 0]
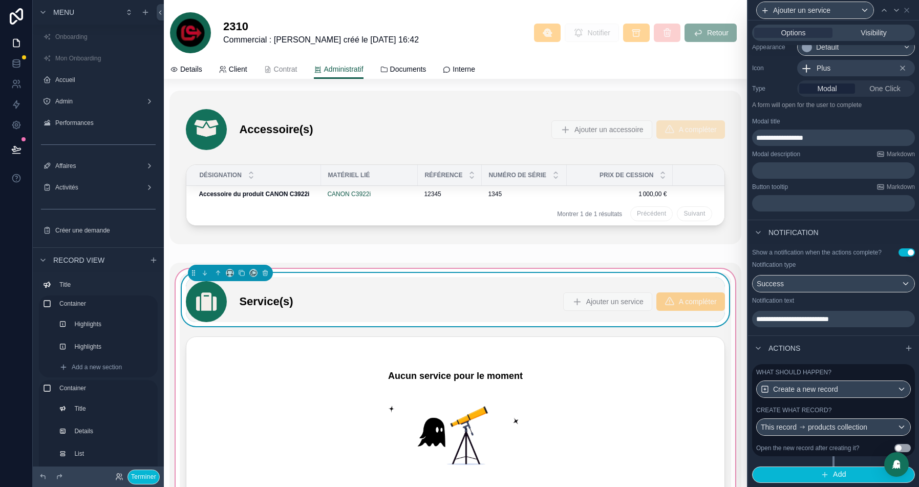
click at [813, 409] on label "Create what record?" at bounding box center [793, 410] width 75 height 8
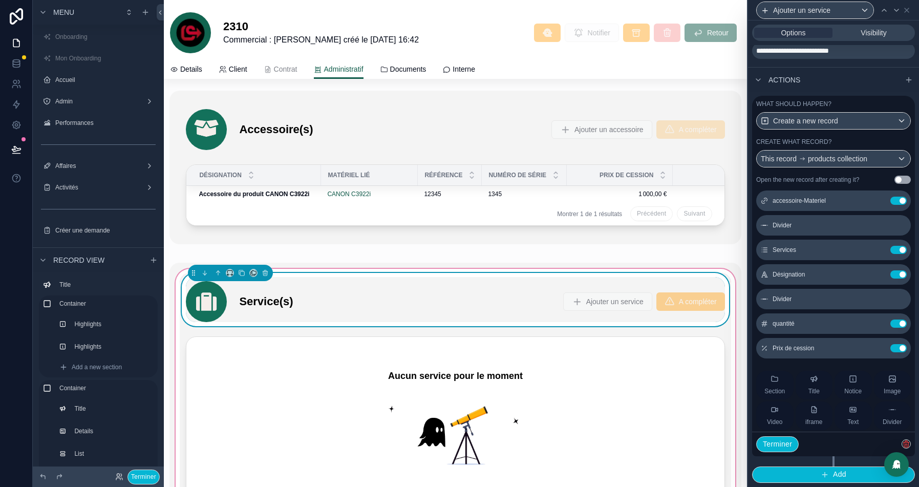
scroll to position [108, 0]
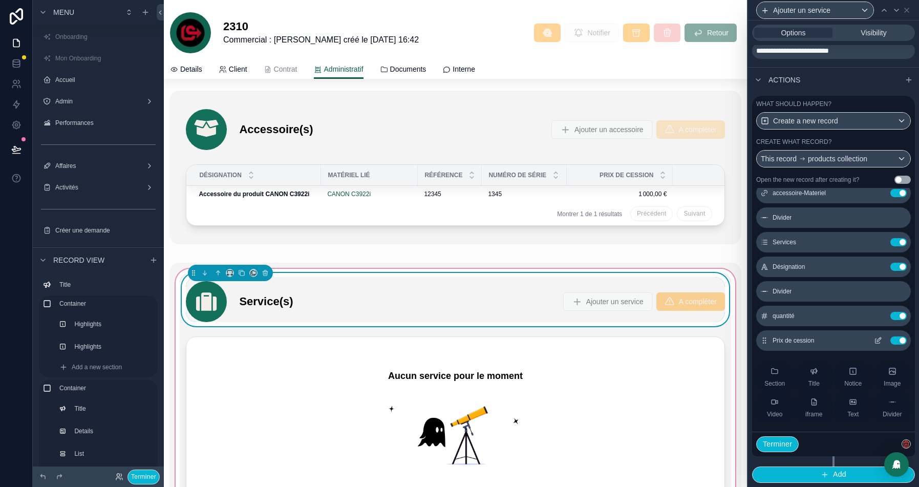
click at [882, 342] on button at bounding box center [877, 340] width 16 height 8
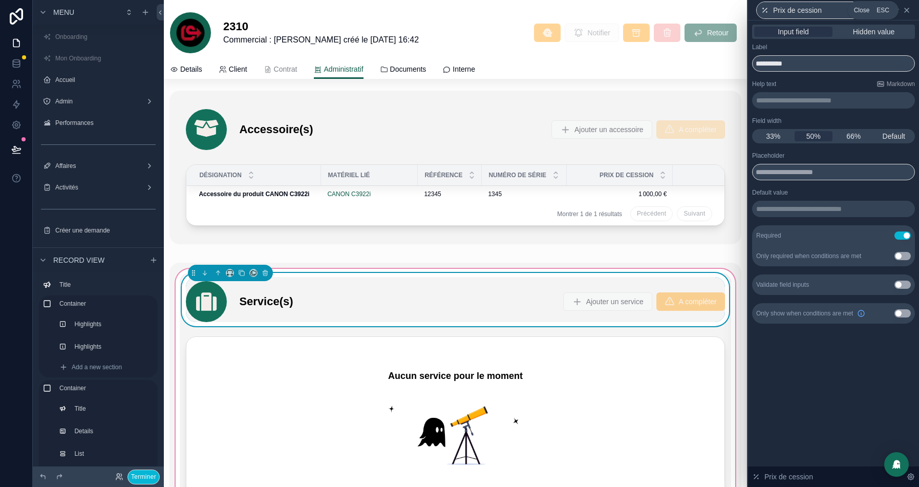
click at [905, 7] on icon at bounding box center [906, 10] width 8 height 8
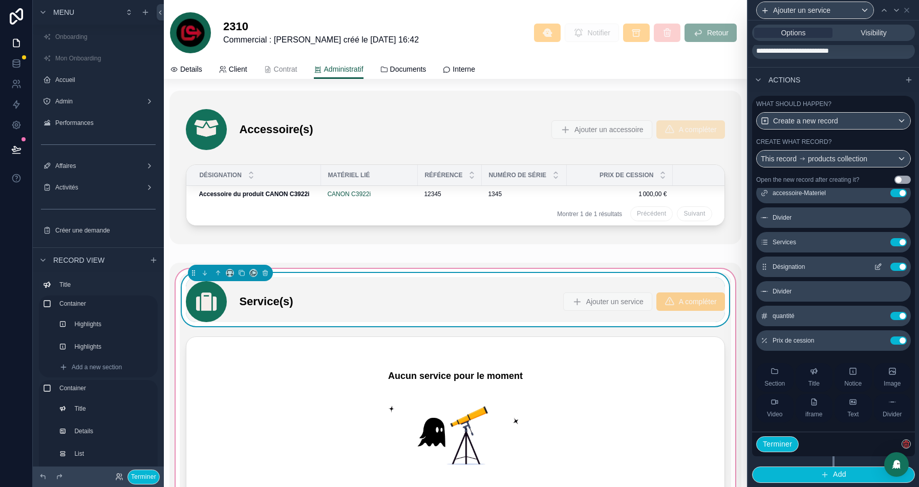
click at [880, 267] on icon at bounding box center [877, 267] width 8 height 8
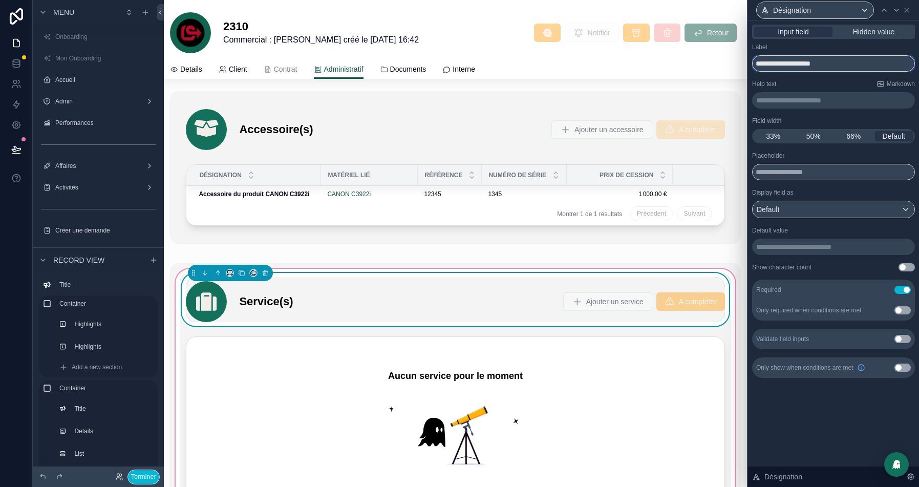
click at [822, 62] on input "**********" at bounding box center [833, 63] width 163 height 16
click at [17, 62] on icon at bounding box center [16, 63] width 10 height 10
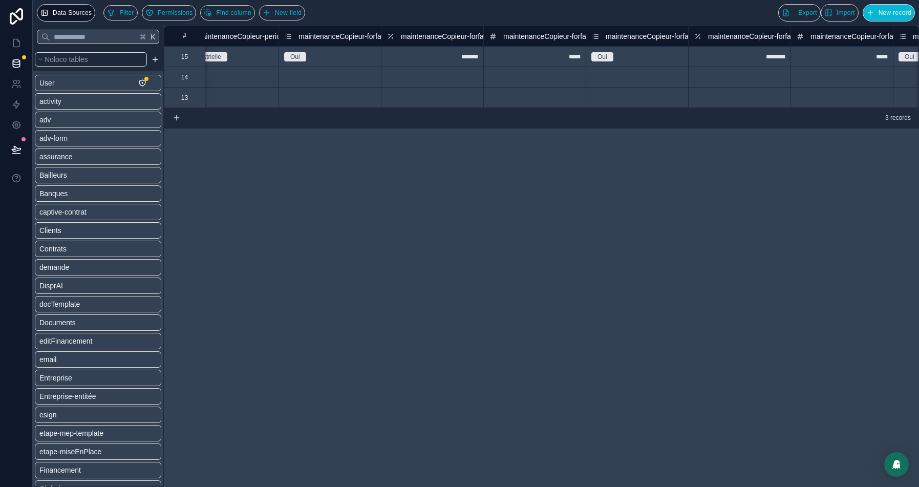
scroll to position [0, 1566]
click at [298, 15] on span "New field" at bounding box center [288, 13] width 27 height 8
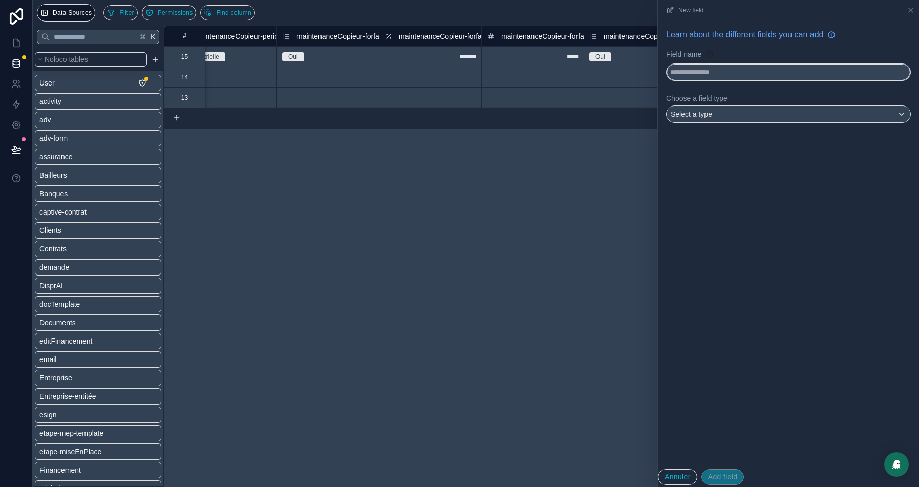
click at [703, 78] on input "text" at bounding box center [788, 72] width 244 height 16
click at [692, 72] on input "**********" at bounding box center [788, 72] width 244 height 16
click at [735, 116] on div "Select a type" at bounding box center [788, 114] width 244 height 16
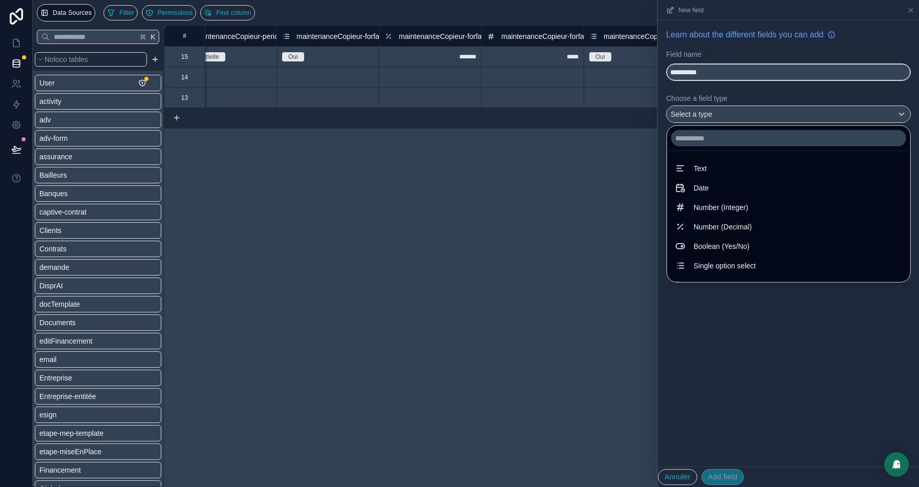
click at [693, 71] on div at bounding box center [788, 243] width 261 height 487
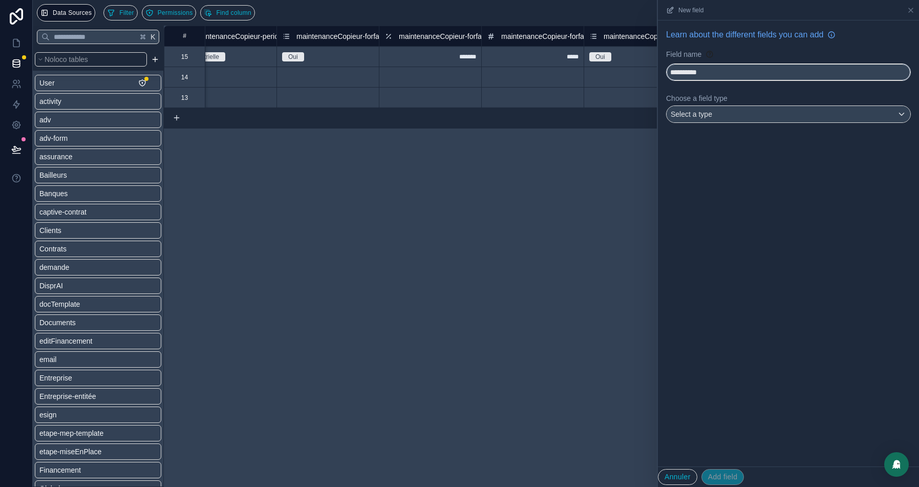
click at [693, 71] on input "**********" at bounding box center [788, 72] width 244 height 16
type input "**********"
click at [708, 118] on span "Select a type" at bounding box center [690, 114] width 41 height 10
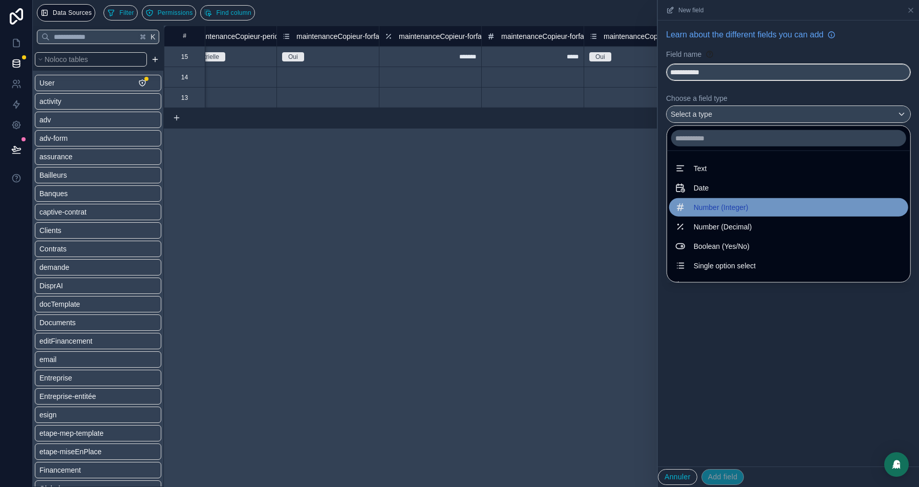
click at [746, 202] on div "Number (Integer)" at bounding box center [788, 207] width 227 height 12
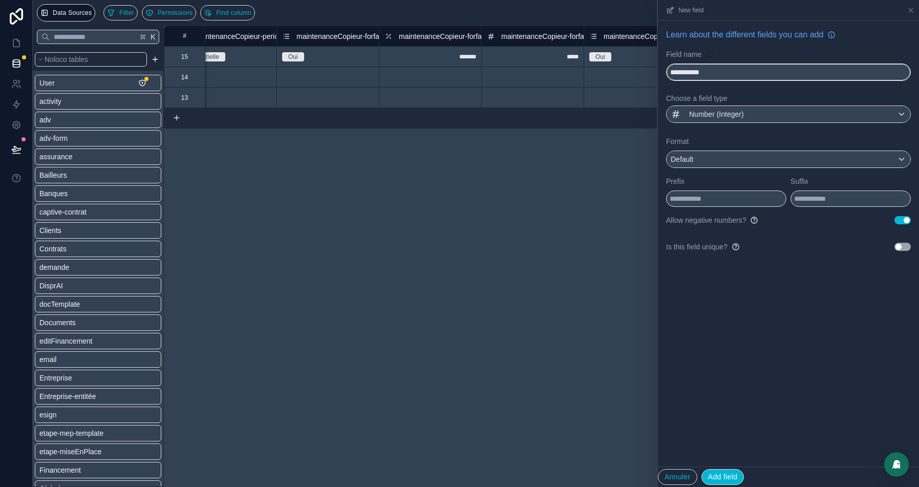
click at [901, 216] on button "Use setting" at bounding box center [902, 220] width 16 height 8
click at [717, 476] on button "Add field" at bounding box center [722, 477] width 43 height 16
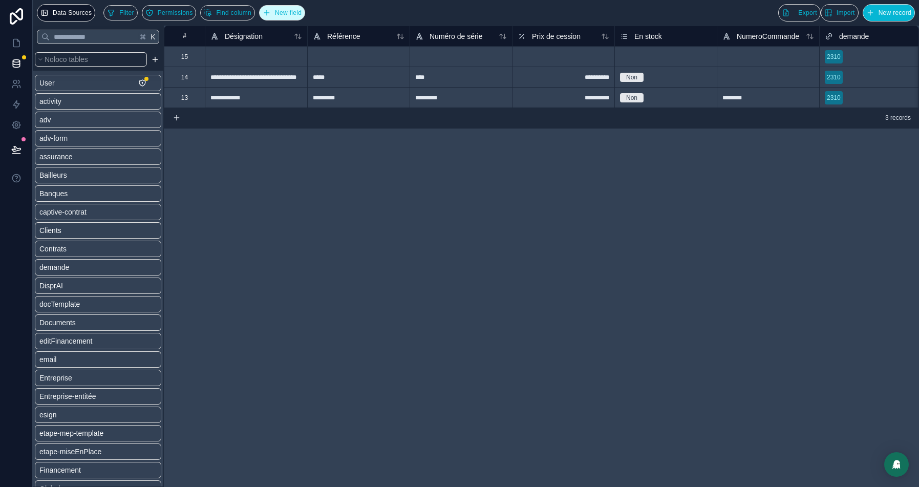
click at [269, 13] on icon "button" at bounding box center [266, 13] width 5 height 0
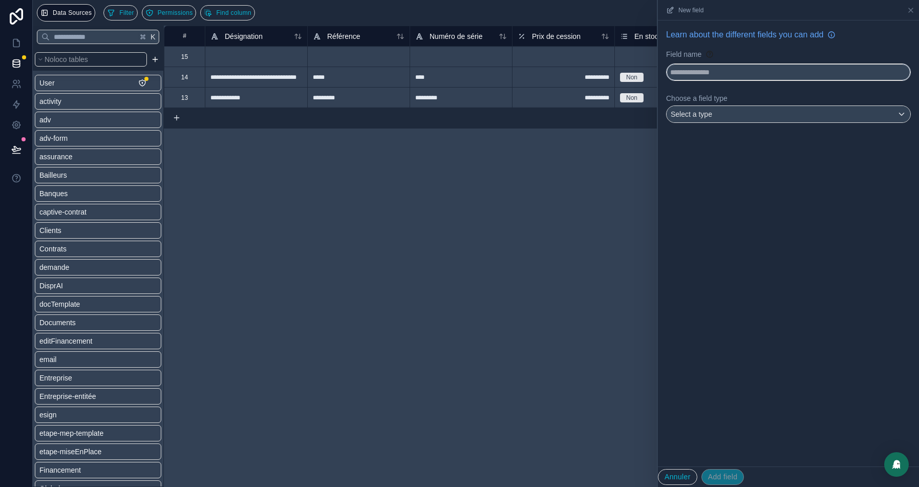
click at [717, 70] on input "text" at bounding box center [788, 72] width 244 height 16
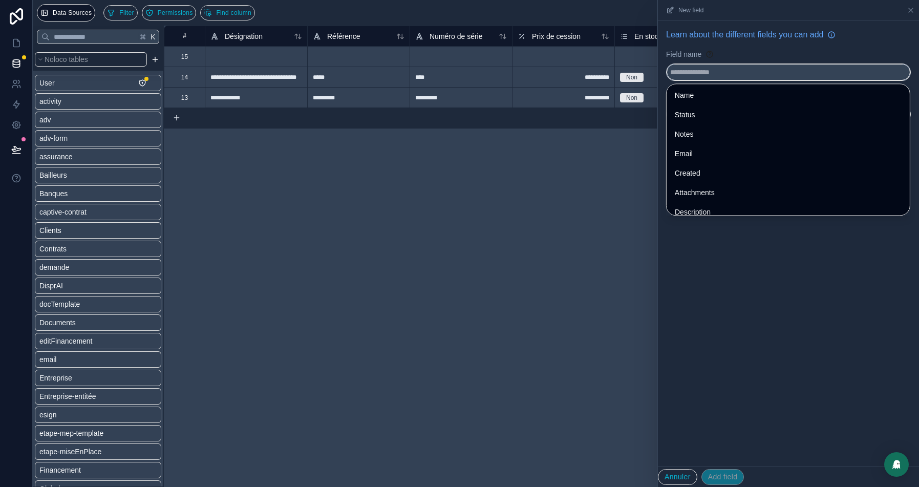
paste input "**********"
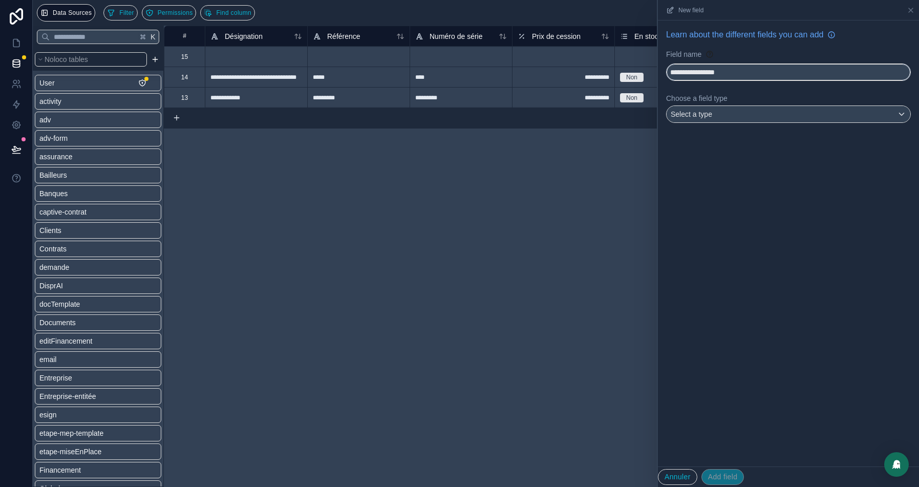
type input "**********"
click at [724, 117] on div "Select a type" at bounding box center [788, 114] width 244 height 16
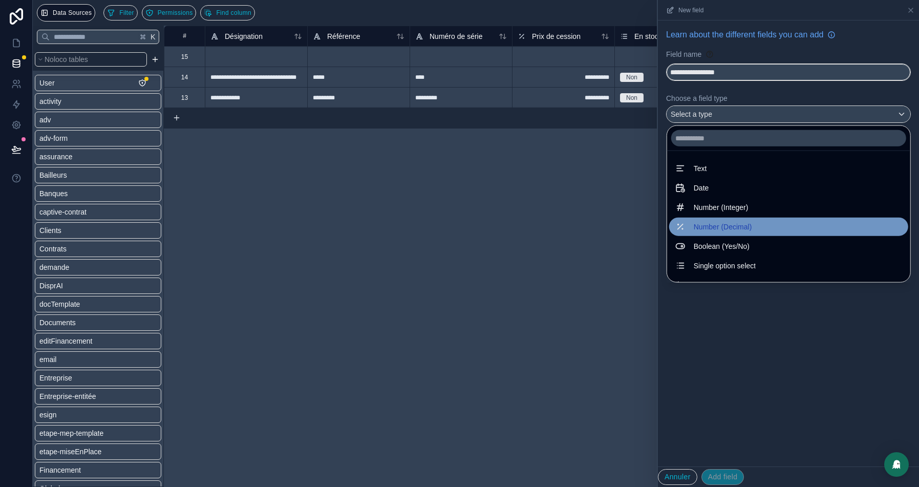
click at [739, 226] on div "Number (Decimal)" at bounding box center [788, 227] width 227 height 12
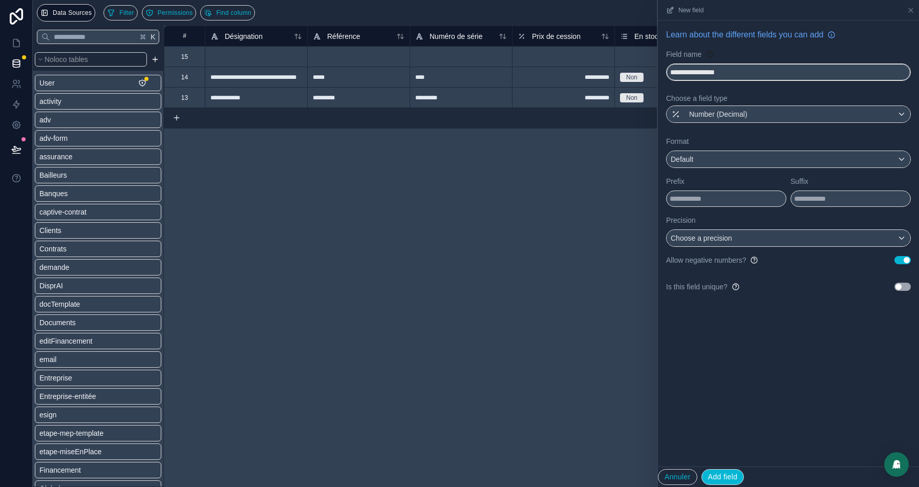
click at [903, 256] on button "Use setting" at bounding box center [902, 260] width 16 height 8
click at [768, 237] on div "Choose a precision" at bounding box center [788, 238] width 244 height 16
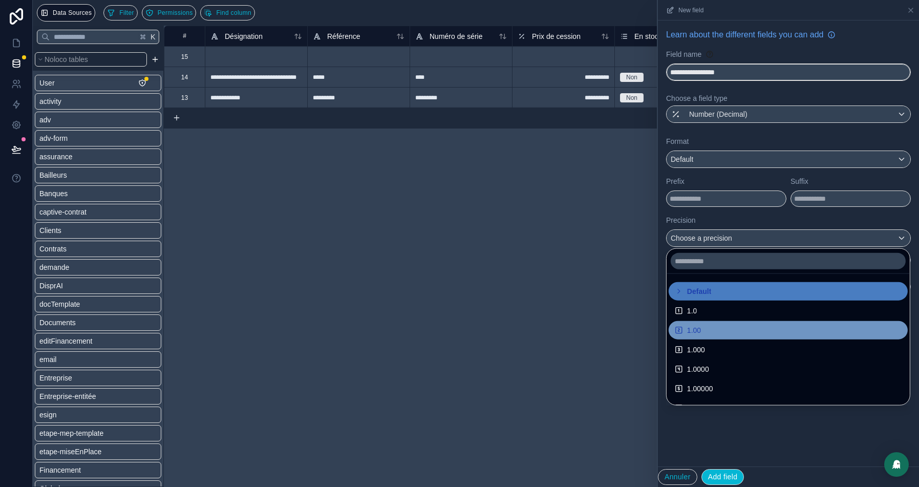
click at [701, 327] on div "1.00" at bounding box center [787, 330] width 227 height 12
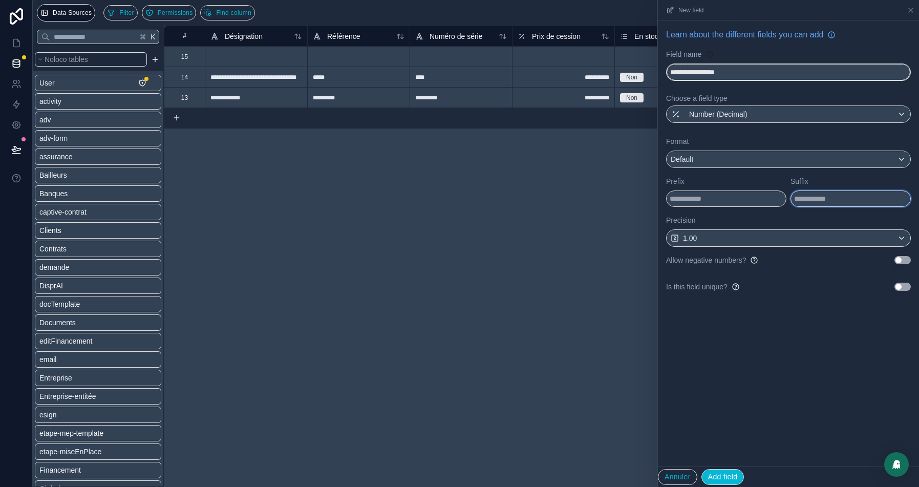
click at [821, 201] on input "text" at bounding box center [850, 198] width 120 height 16
type input "*"
click at [731, 154] on div "Default" at bounding box center [788, 159] width 244 height 16
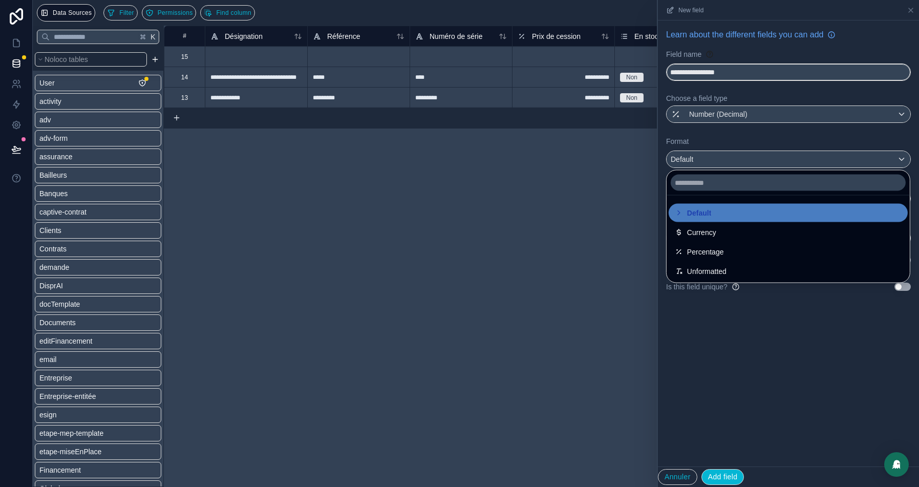
click at [767, 129] on div at bounding box center [788, 243] width 261 height 487
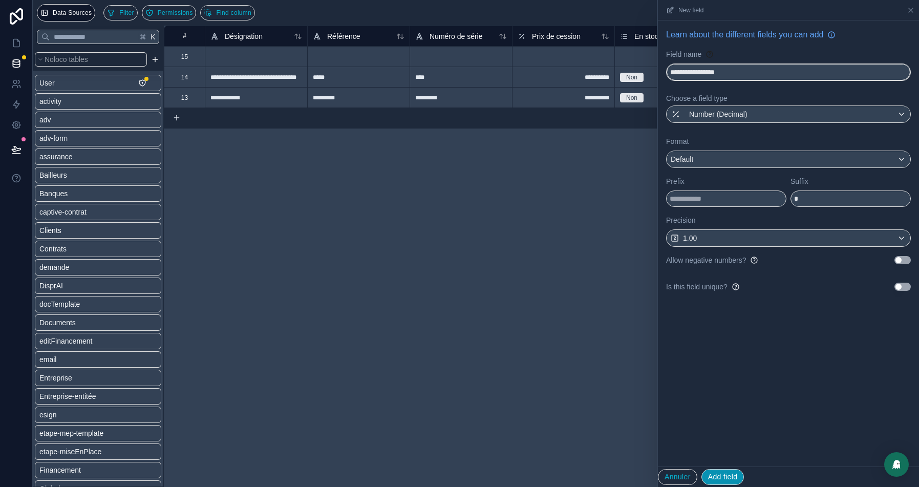
click at [727, 474] on button "Add field" at bounding box center [722, 477] width 43 height 16
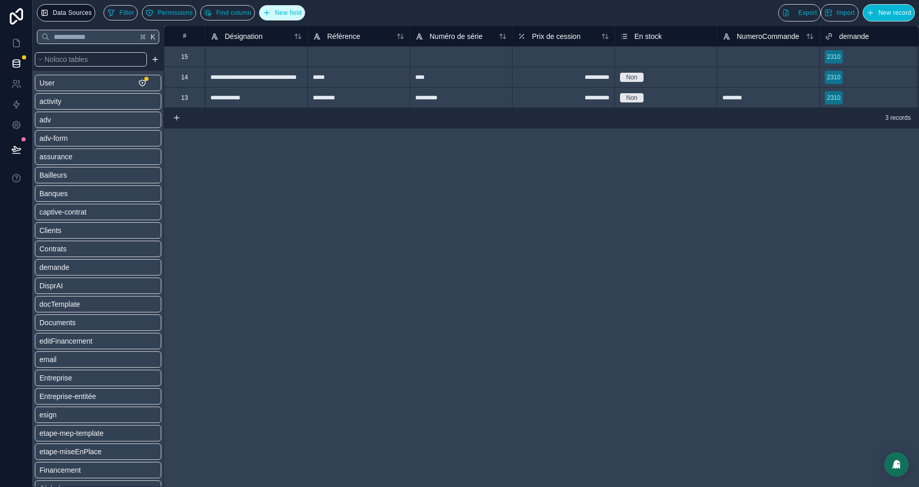
click at [297, 12] on span "New field" at bounding box center [288, 13] width 27 height 8
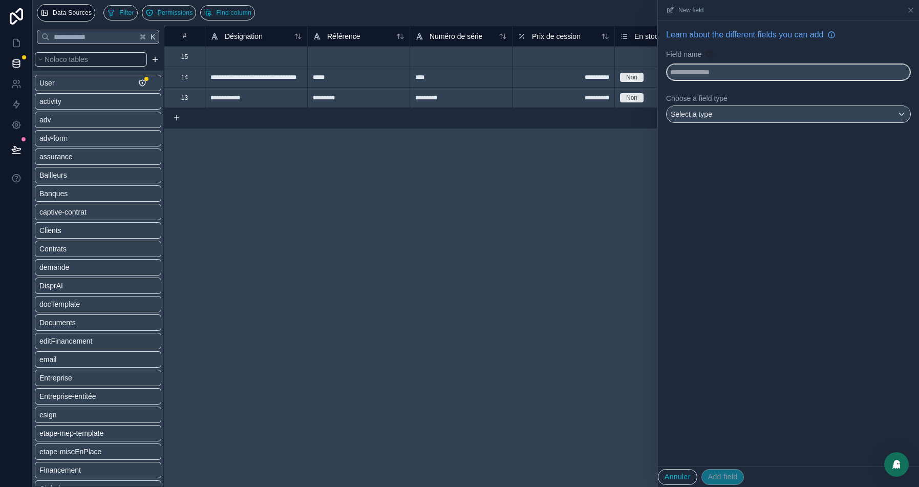
click at [720, 81] on div "Learn about the different fields you can add Field name Choose a field type Sel…" at bounding box center [788, 77] width 261 height 115
click at [730, 74] on input "text" at bounding box center [788, 72] width 244 height 16
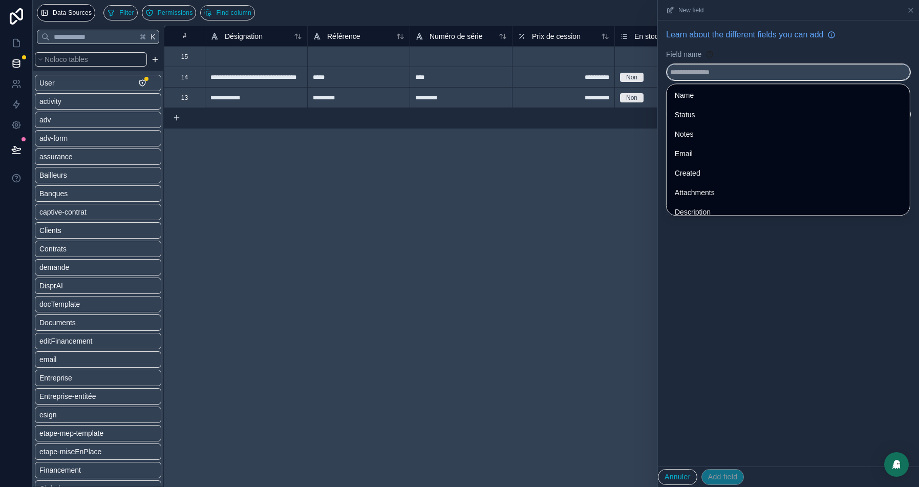
paste input "**********"
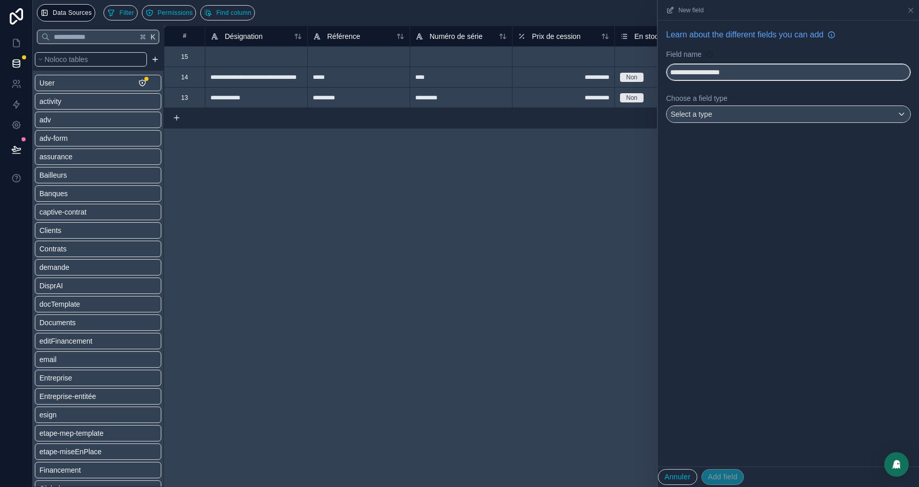
type input "**********"
click at [711, 116] on span "Select a type" at bounding box center [690, 114] width 41 height 8
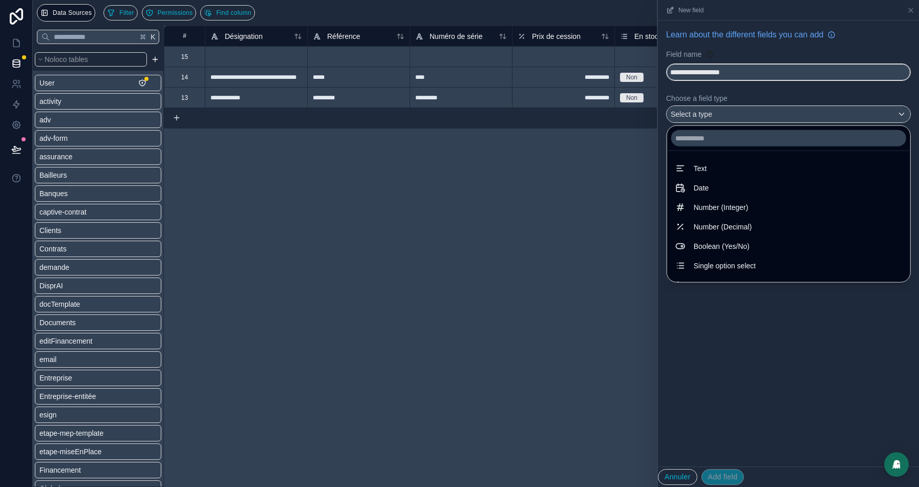
click at [703, 274] on ul "Text Date Number (Integer) Number (Decimal) Boolean (Yes/No) Single option sele…" at bounding box center [788, 216] width 243 height 131
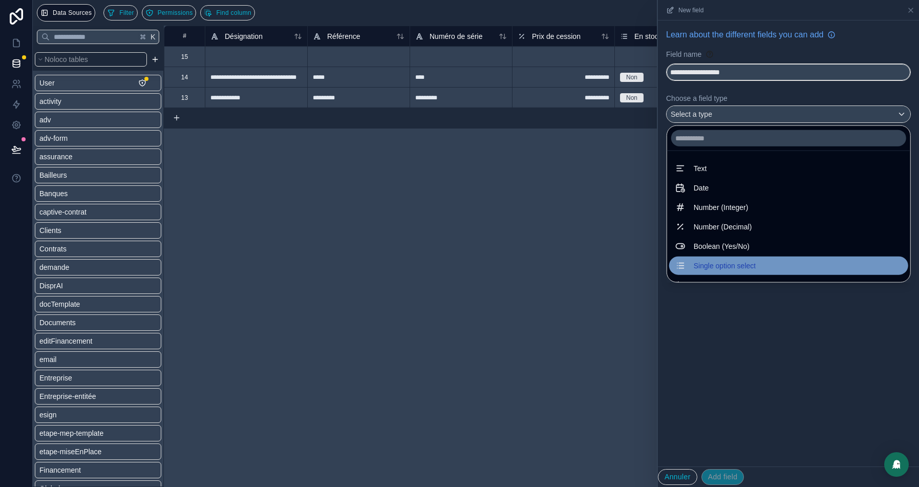
click at [710, 266] on span "Single option select" at bounding box center [724, 265] width 62 height 12
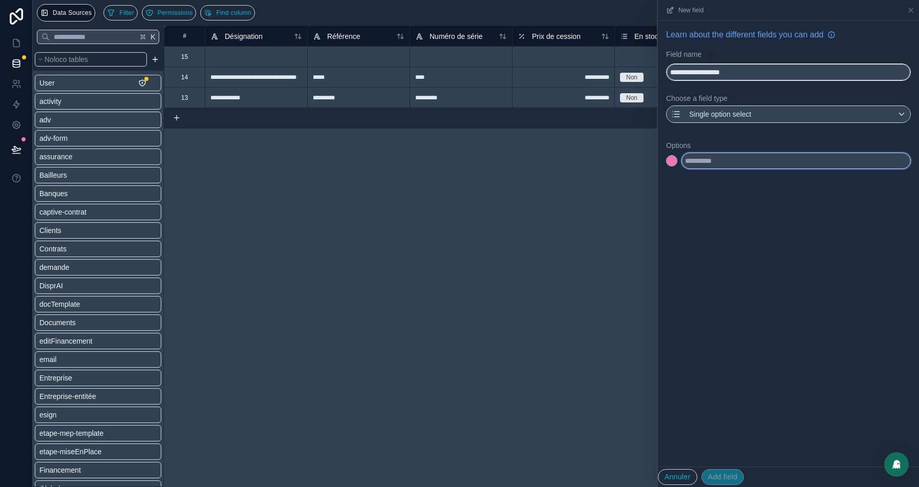
click at [719, 156] on input "text" at bounding box center [795, 160] width 229 height 16
type input "********"
click at [722, 190] on div "**********" at bounding box center [788, 110] width 261 height 181
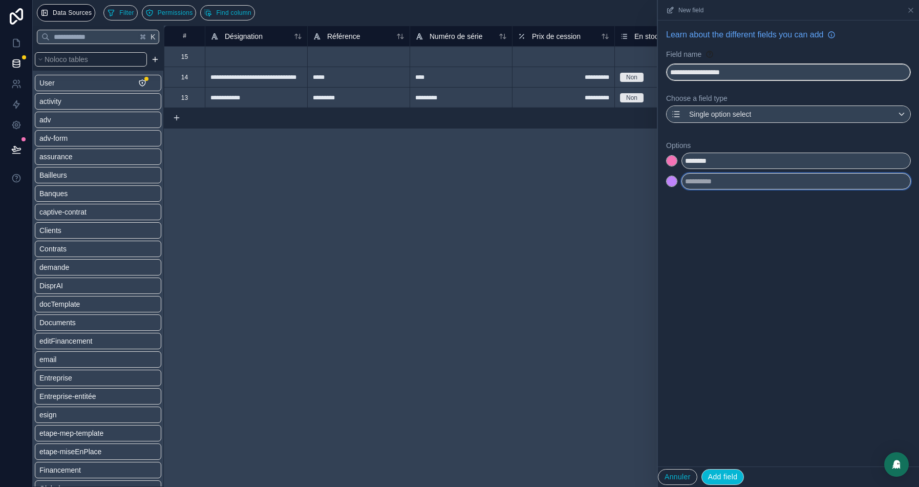
click at [722, 181] on input "text" at bounding box center [795, 181] width 229 height 16
type input "**********"
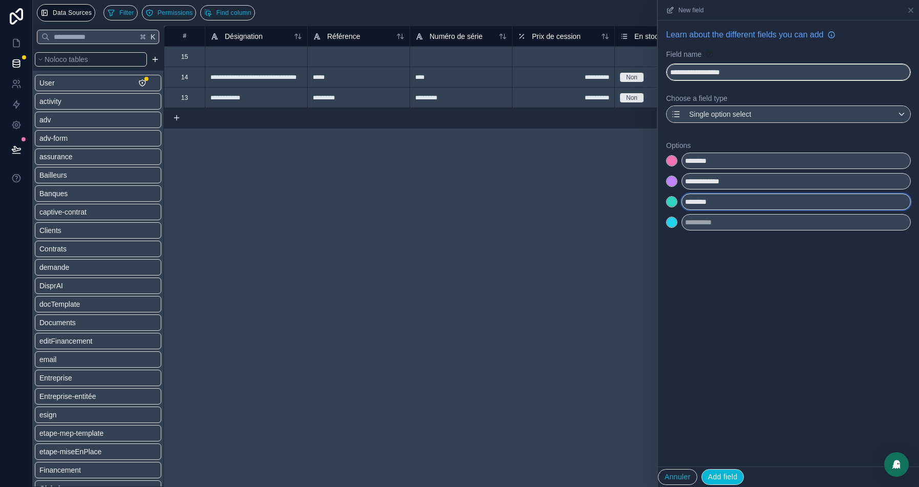
type input "********"
click at [672, 160] on div at bounding box center [671, 161] width 10 height 10
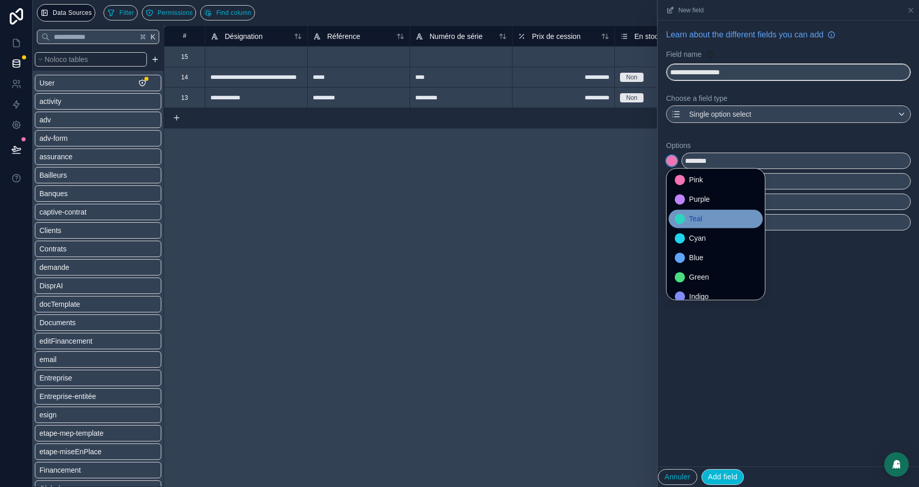
scroll to position [85, 0]
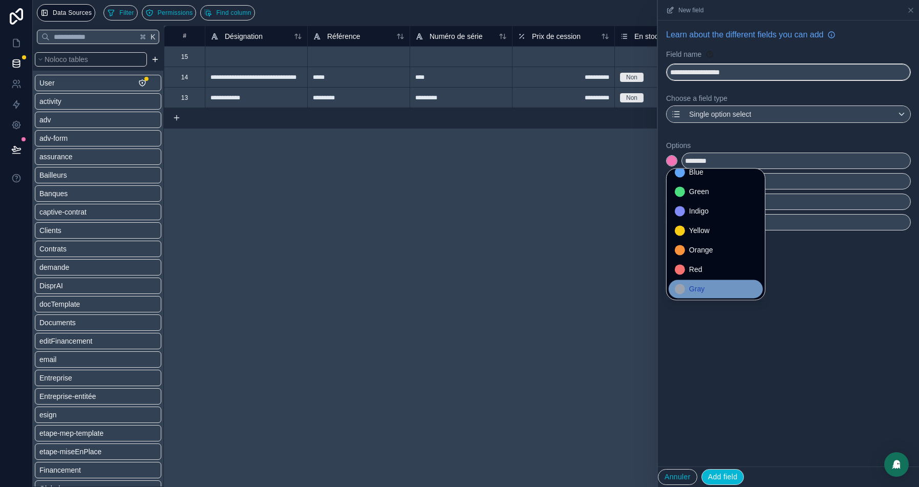
click at [680, 294] on div "Gray" at bounding box center [715, 288] width 82 height 12
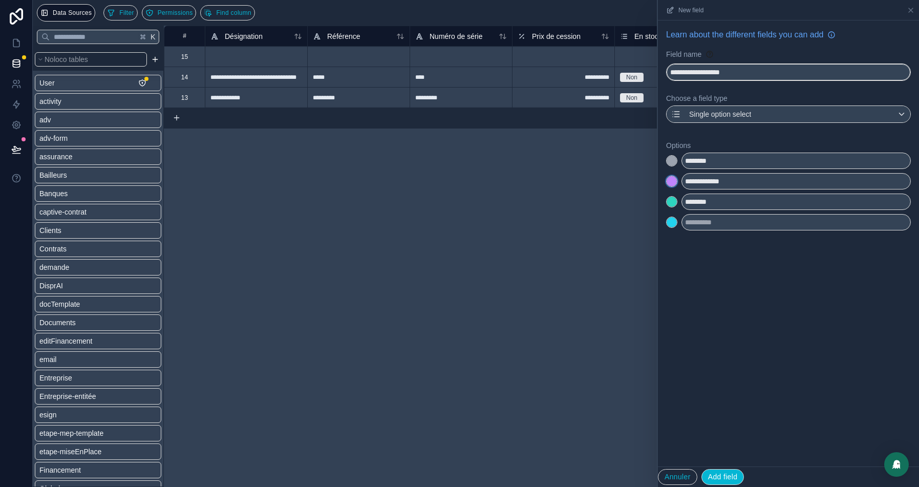
click at [671, 180] on div at bounding box center [671, 181] width 10 height 10
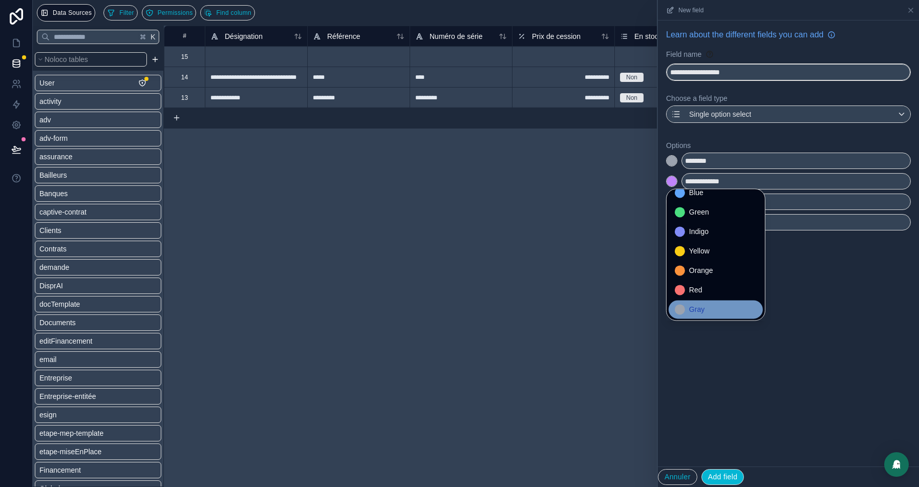
click at [696, 308] on span "Gray" at bounding box center [696, 309] width 15 height 12
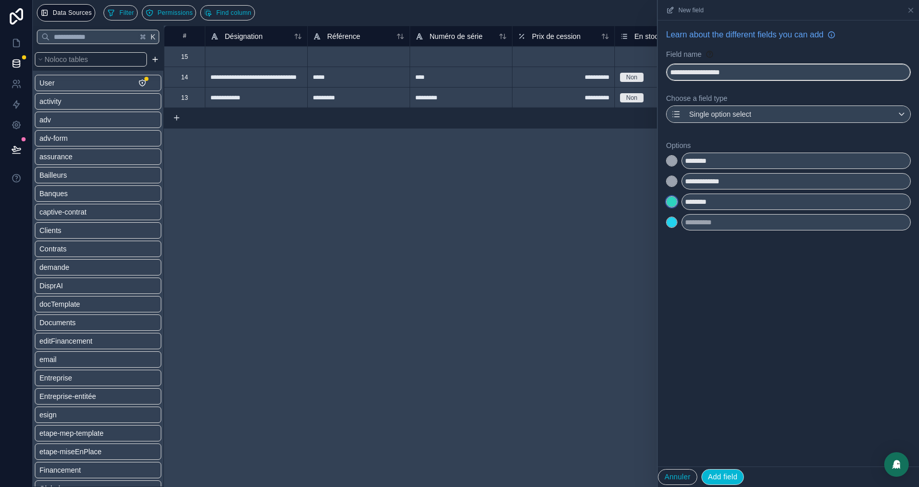
click at [670, 201] on div at bounding box center [671, 201] width 10 height 10
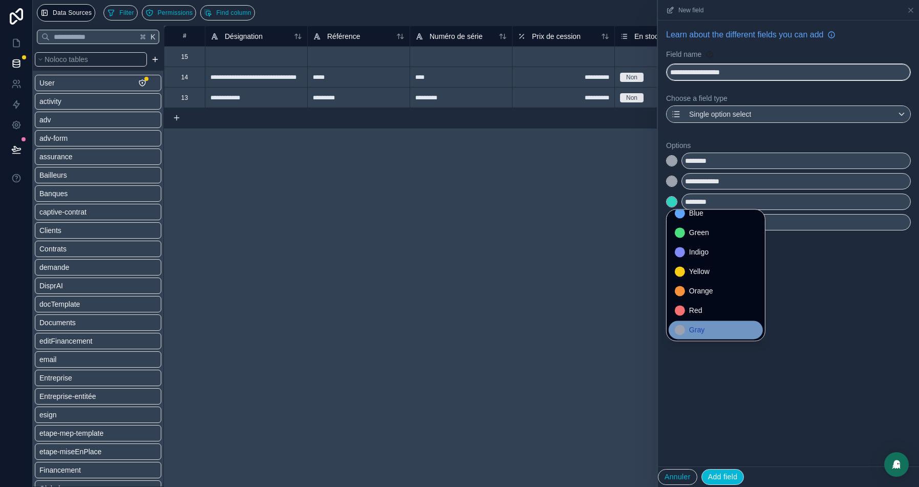
click at [701, 325] on span "Gray" at bounding box center [696, 329] width 15 height 12
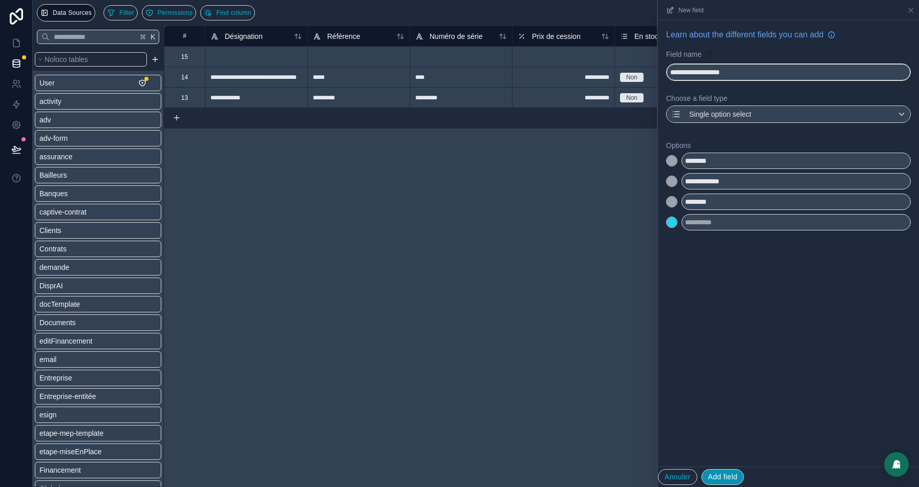
click at [731, 480] on button "Add field" at bounding box center [722, 477] width 43 height 16
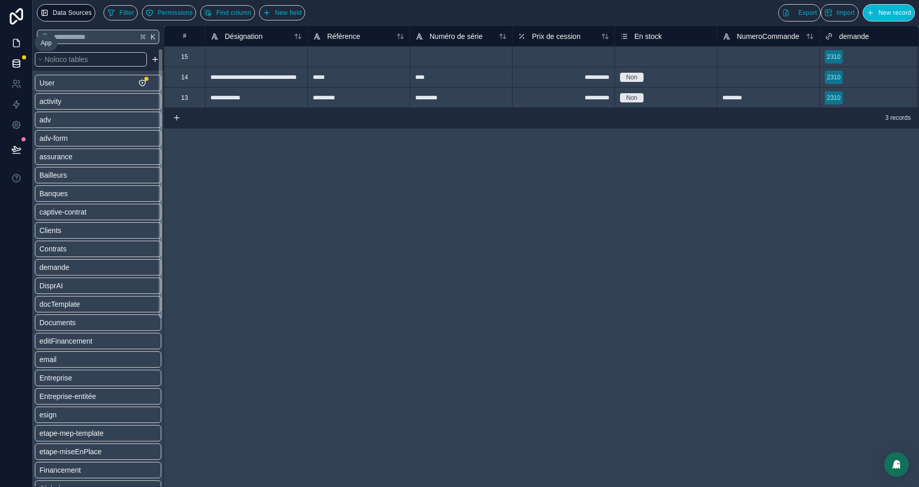
click at [13, 41] on icon at bounding box center [16, 43] width 6 height 8
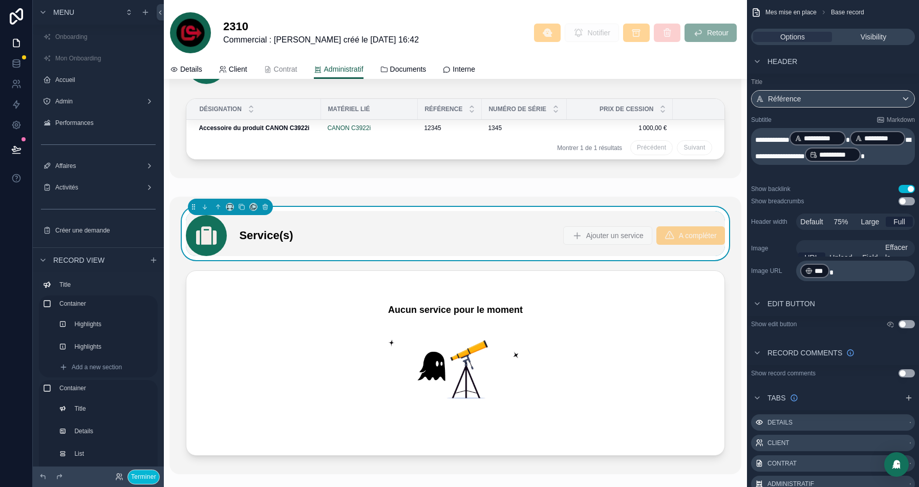
scroll to position [2363, 0]
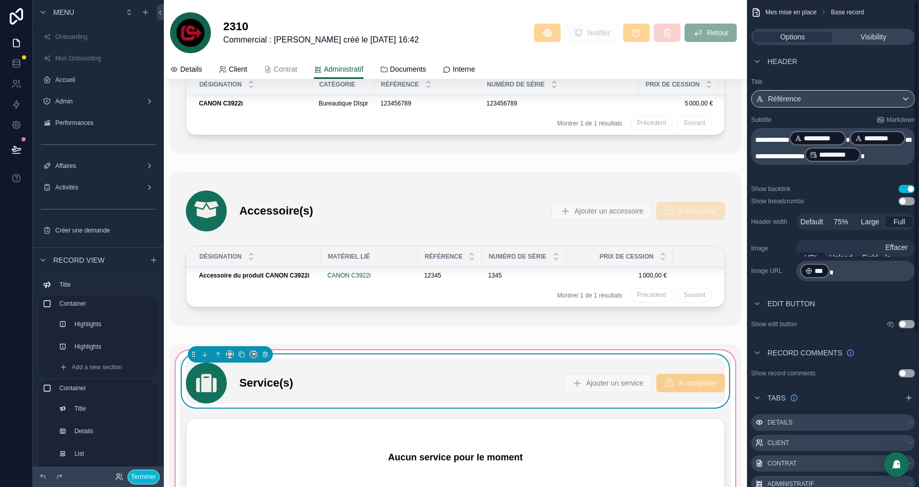
click at [505, 362] on div "Service(s) Ajouter un service A compléter" at bounding box center [455, 382] width 538 height 41
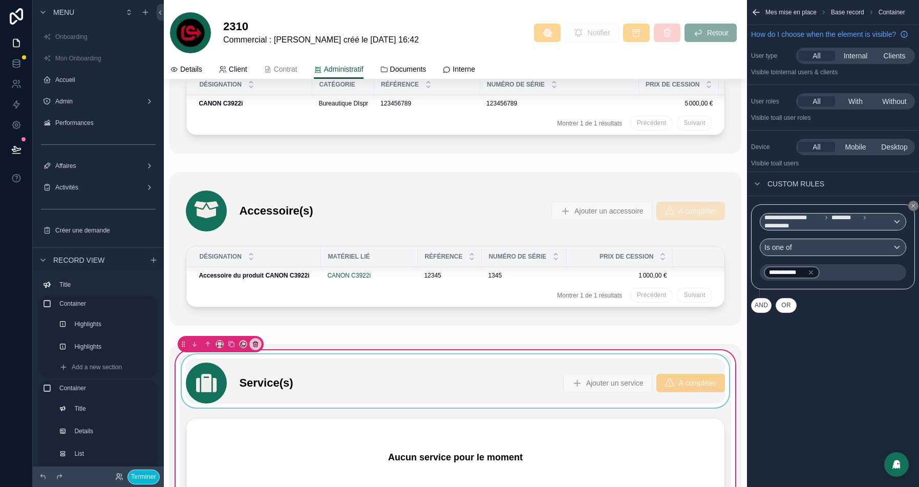
click at [426, 381] on div "scrollable content" at bounding box center [455, 380] width 551 height 53
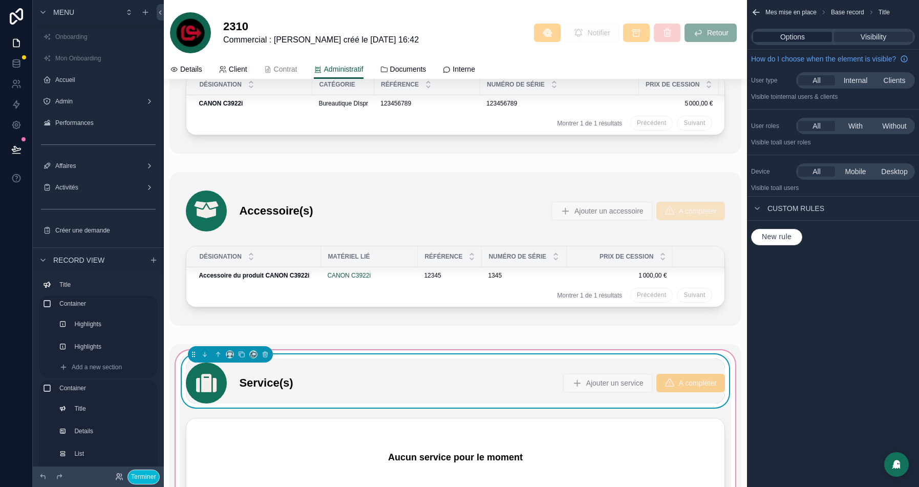
click at [780, 39] on span "Options" at bounding box center [792, 37] width 25 height 10
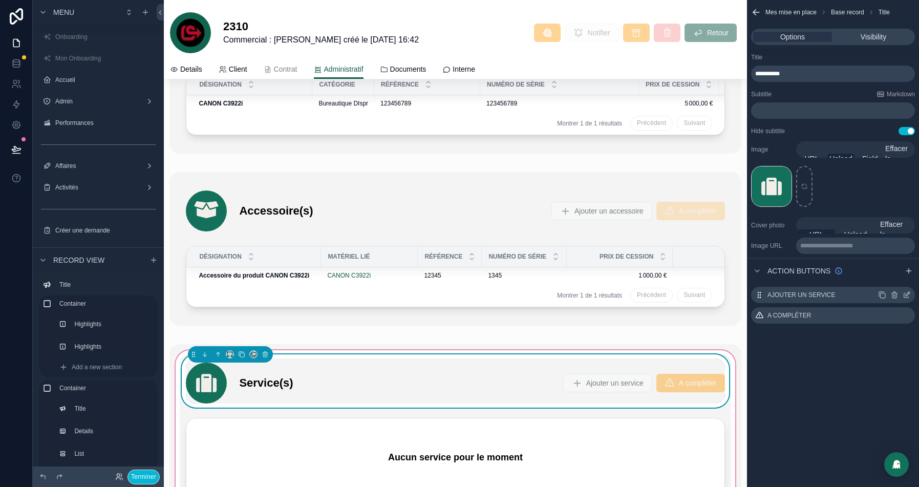
click at [908, 295] on icon "scrollable content" at bounding box center [906, 295] width 8 height 8
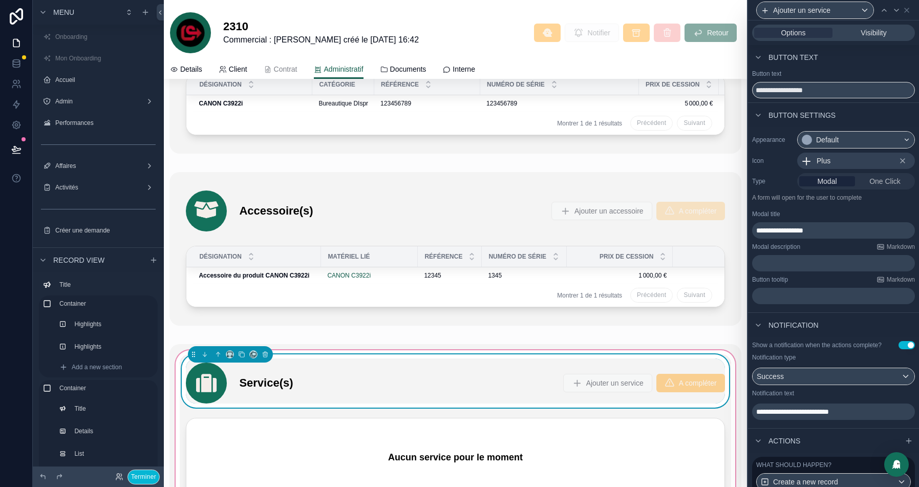
scroll to position [98, 0]
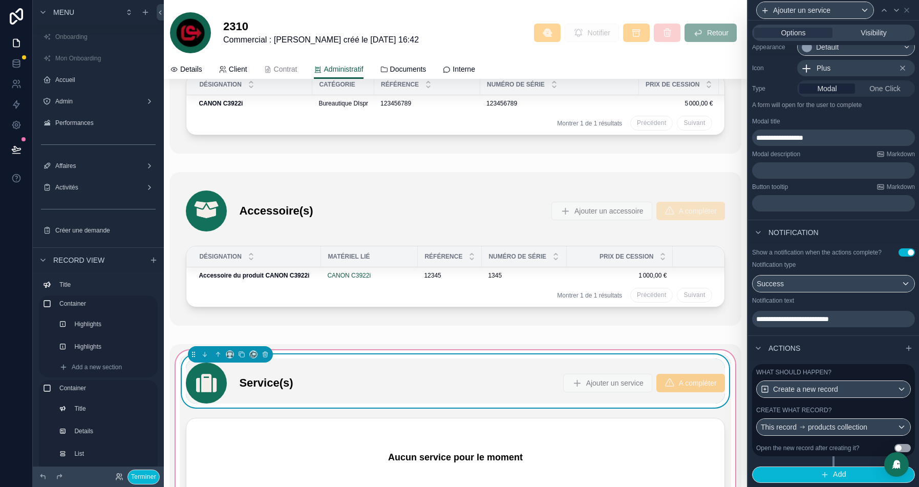
click at [859, 404] on div "What should happen? Create a new record Create what record? This record product…" at bounding box center [833, 410] width 163 height 92
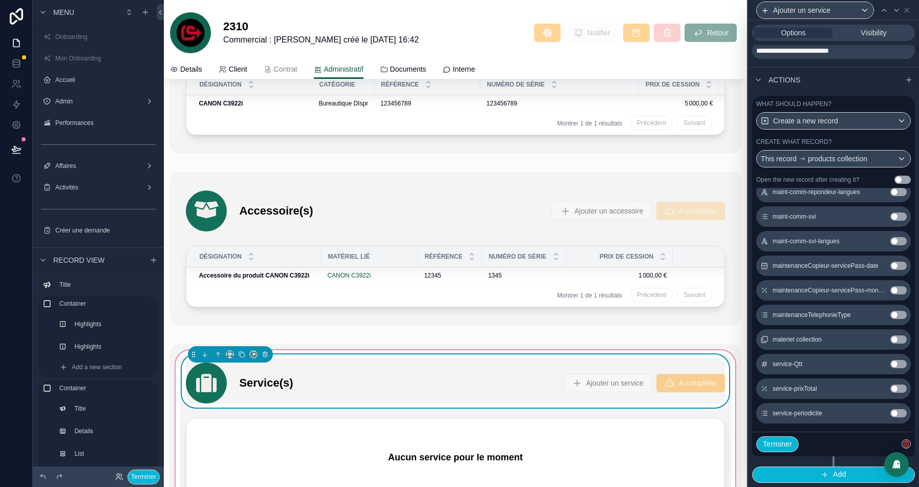
scroll to position [1380, 0]
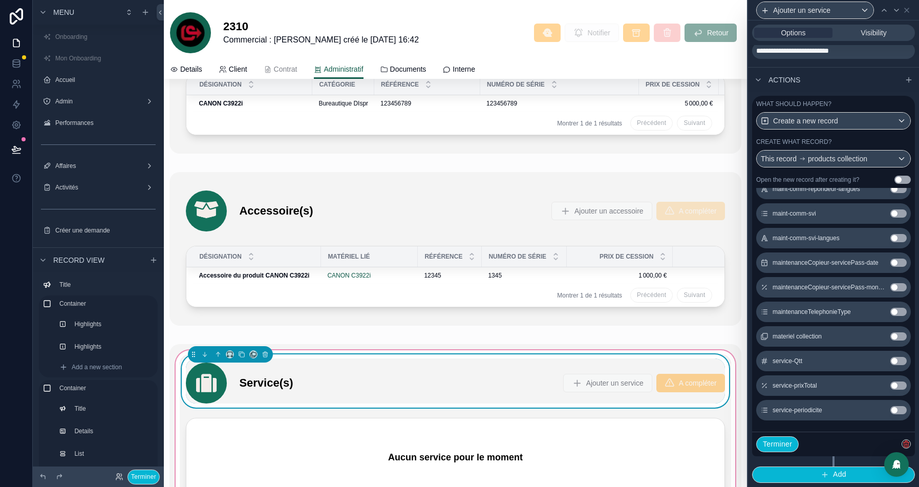
click at [898, 359] on button "Use setting" at bounding box center [898, 361] width 16 height 8
click at [898, 383] on button "Use setting" at bounding box center [898, 385] width 16 height 8
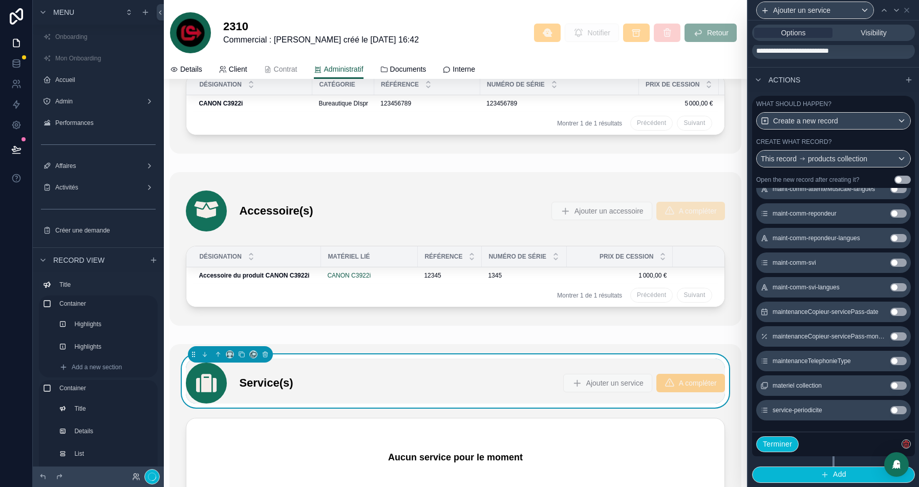
click at [895, 410] on button "Use setting" at bounding box center [898, 410] width 16 height 8
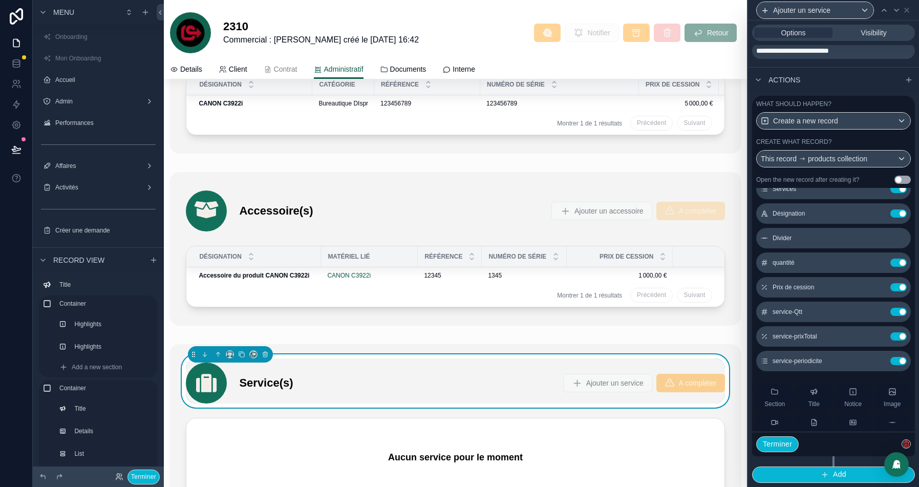
scroll to position [156, 0]
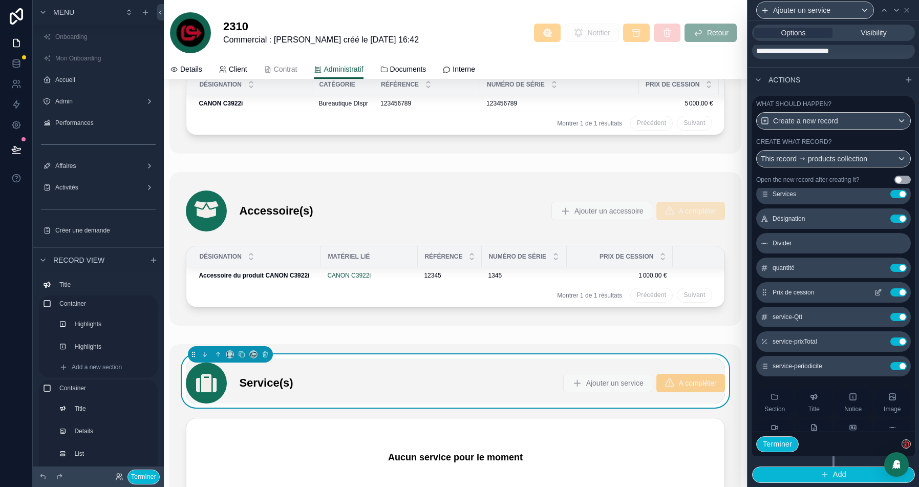
click at [901, 293] on button "Use setting" at bounding box center [898, 292] width 16 height 8
click at [878, 291] on icon at bounding box center [877, 292] width 8 height 8
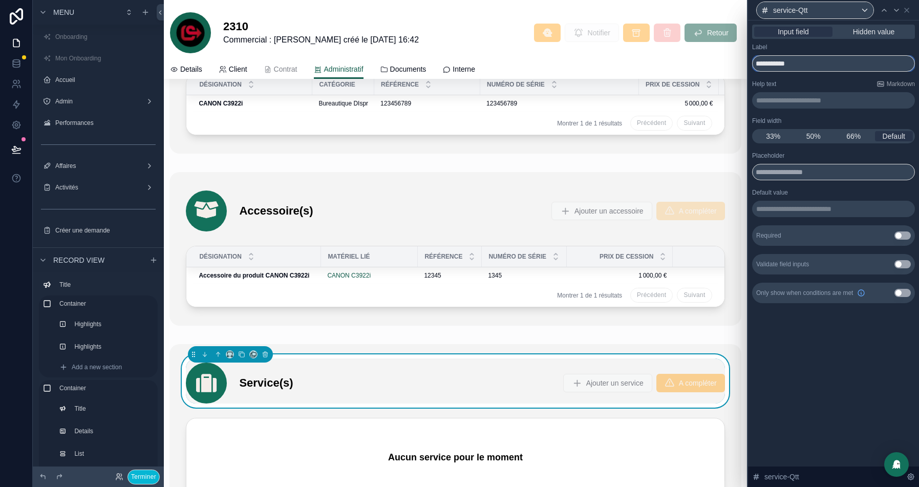
click at [780, 60] on input "**********" at bounding box center [833, 63] width 163 height 16
type input "********"
click at [770, 138] on span "33%" at bounding box center [773, 136] width 14 height 10
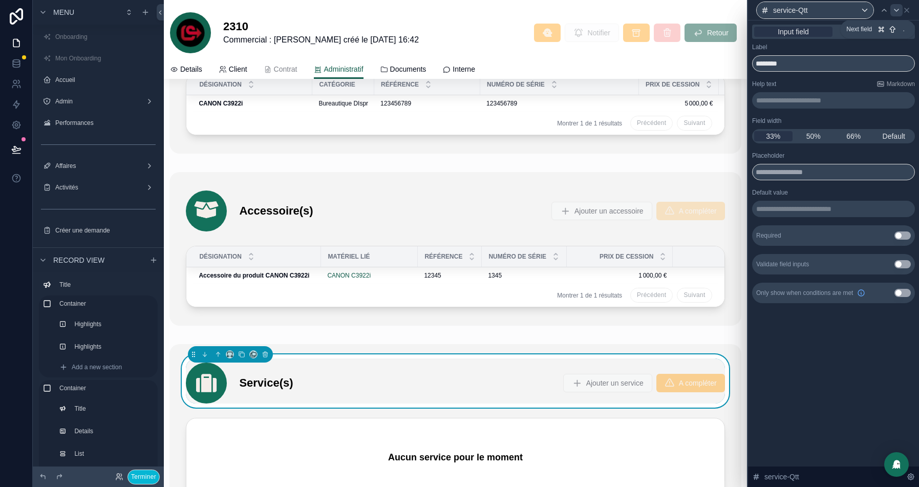
click at [898, 10] on icon at bounding box center [896, 10] width 8 height 8
click at [788, 63] on input "**********" at bounding box center [833, 63] width 163 height 16
type input "**********"
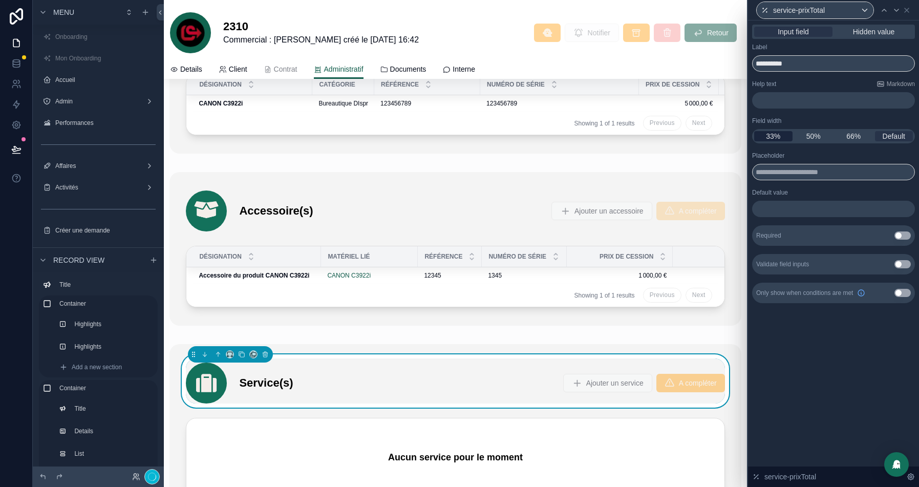
click at [781, 140] on div "33%" at bounding box center [773, 136] width 38 height 10
click at [775, 138] on span "33%" at bounding box center [773, 136] width 14 height 10
click at [773, 135] on span "33%" at bounding box center [773, 136] width 14 height 10
click at [897, 8] on icon at bounding box center [896, 10] width 8 height 8
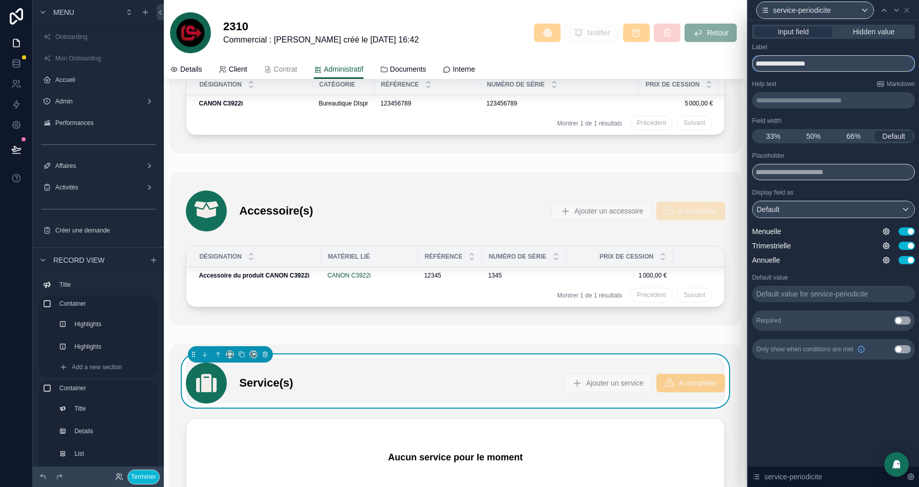
click at [779, 60] on input "**********" at bounding box center [833, 63] width 163 height 16
type input "**********"
click at [771, 137] on span "33%" at bounding box center [773, 136] width 14 height 10
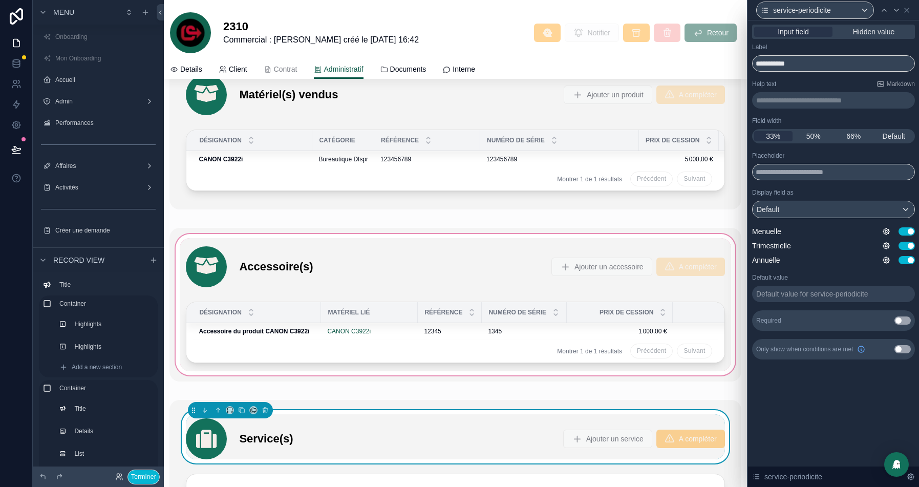
scroll to position [2226, 0]
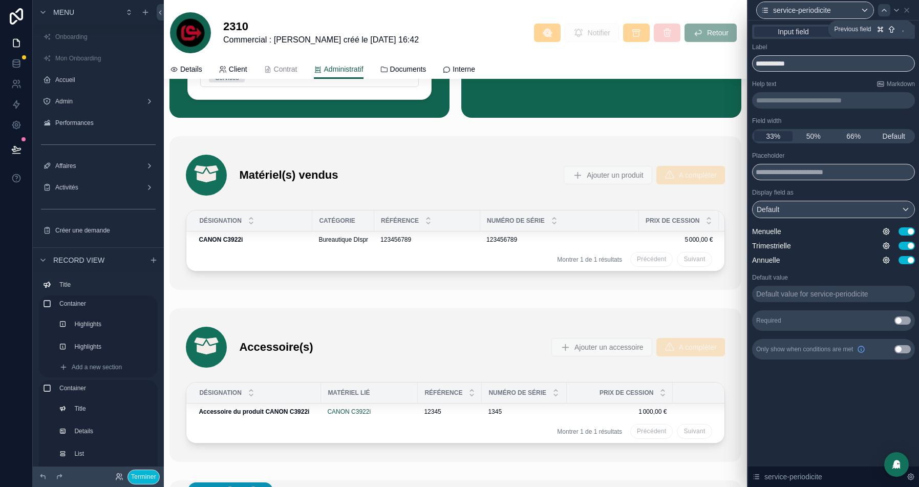
click at [885, 9] on icon at bounding box center [884, 10] width 8 height 8
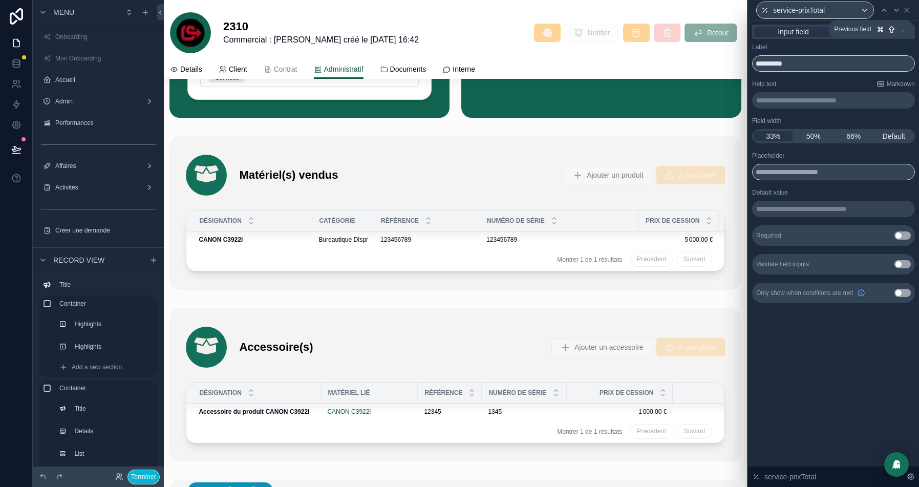
click at [885, 9] on icon at bounding box center [884, 10] width 8 height 8
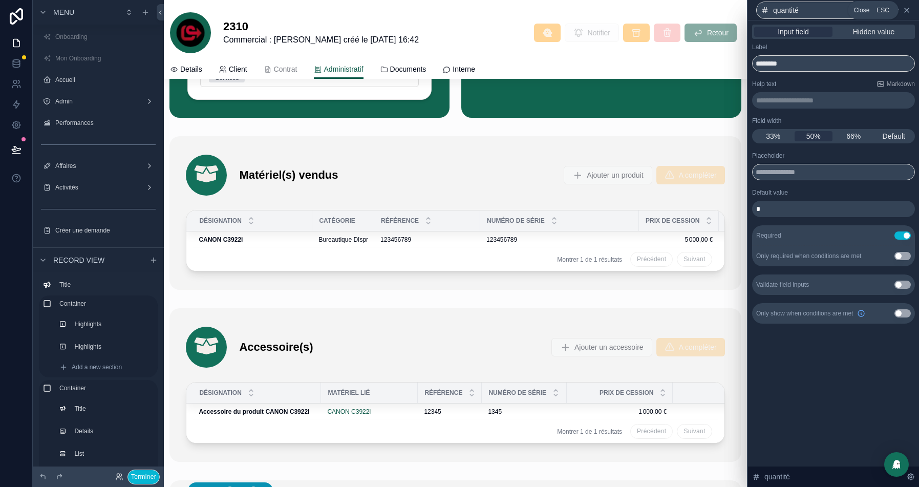
click at [906, 10] on icon at bounding box center [906, 10] width 4 height 4
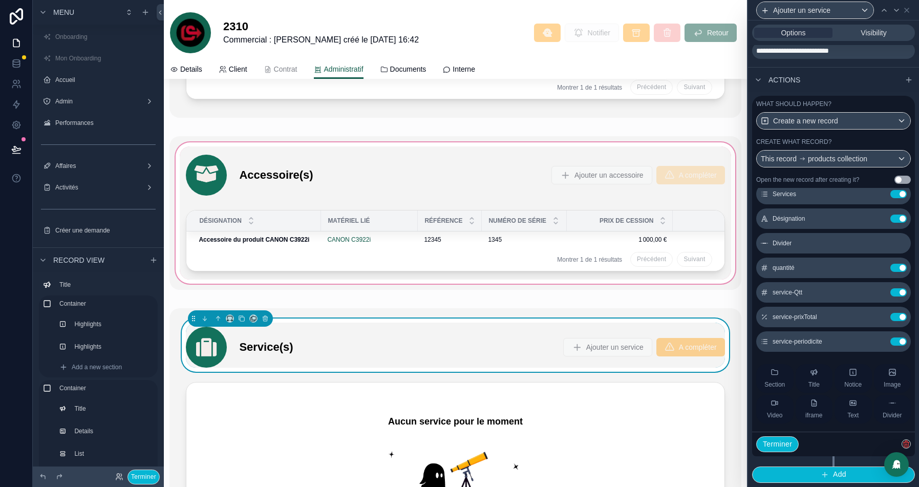
scroll to position [2440, 0]
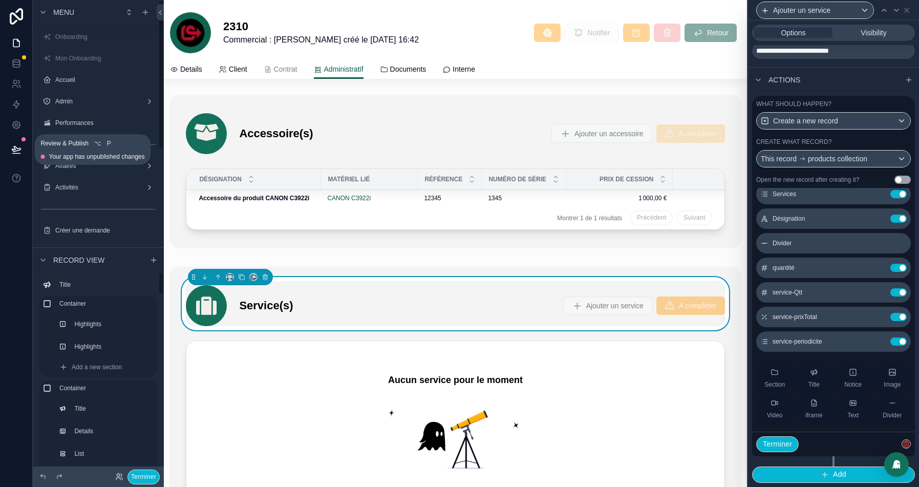
click at [15, 146] on icon at bounding box center [16, 148] width 9 height 5
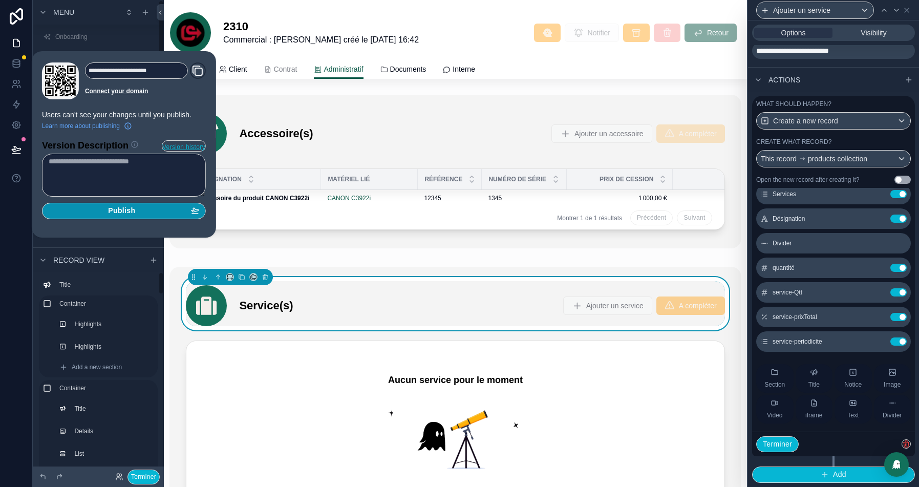
click at [130, 210] on span "Publish" at bounding box center [121, 210] width 27 height 9
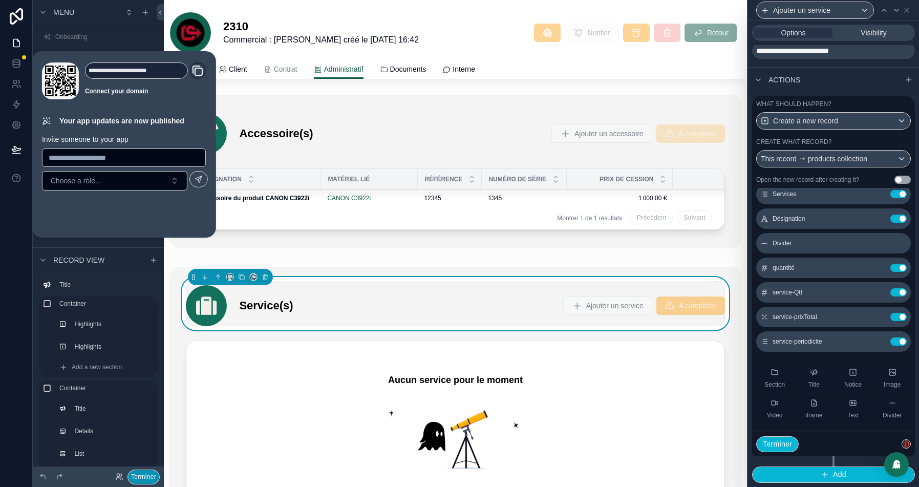
click at [140, 479] on button "Terminer" at bounding box center [143, 476] width 32 height 15
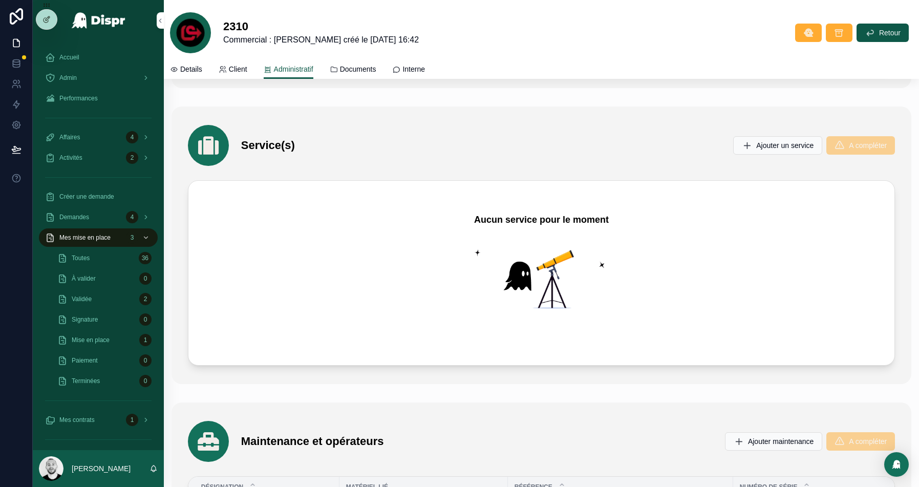
scroll to position [2478, 0]
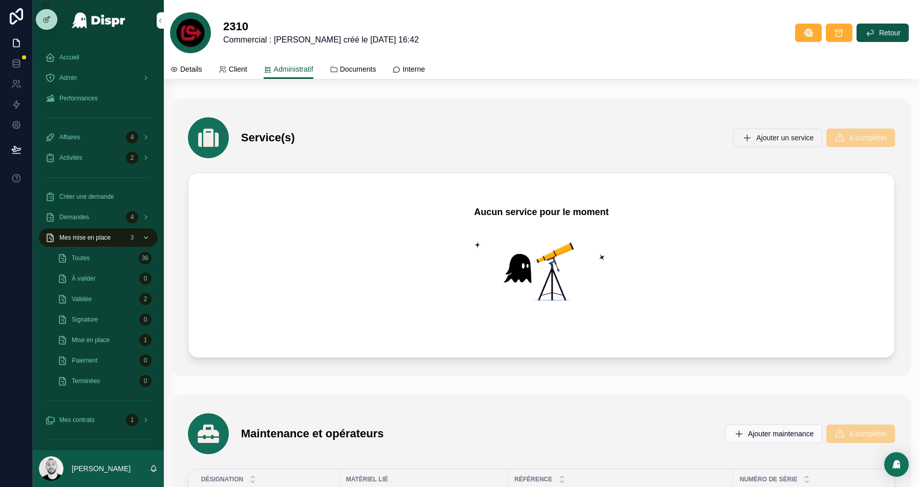
click at [774, 128] on button "Ajouter un service" at bounding box center [777, 137] width 89 height 18
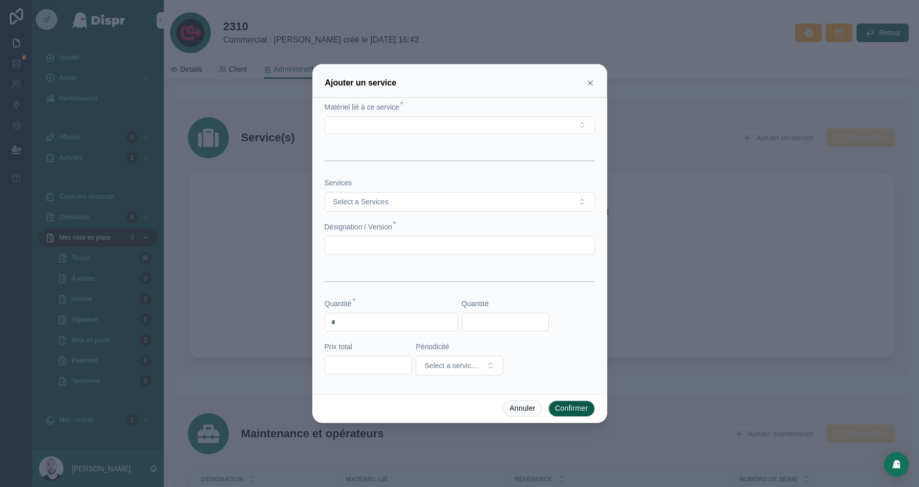
click at [363, 326] on input "*" at bounding box center [391, 322] width 132 height 14
click at [465, 201] on button "Select a Services" at bounding box center [459, 201] width 270 height 19
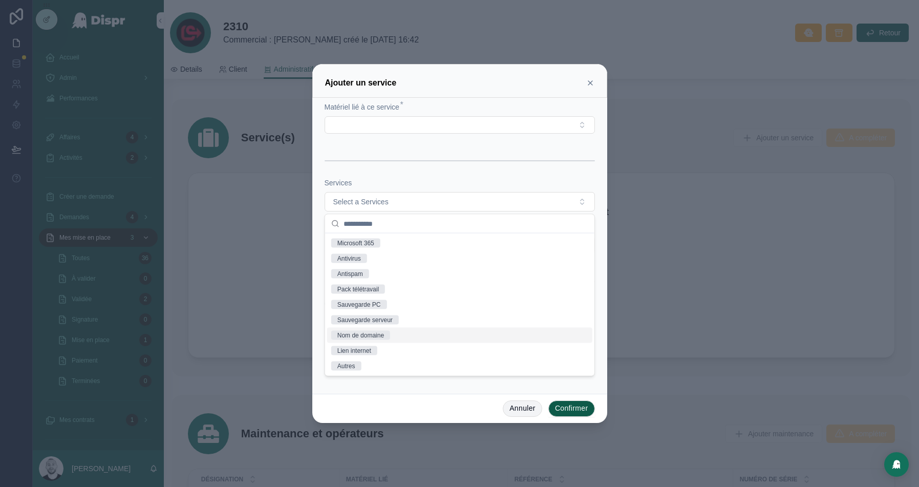
click at [528, 408] on button "Annuler" at bounding box center [521, 408] width 39 height 16
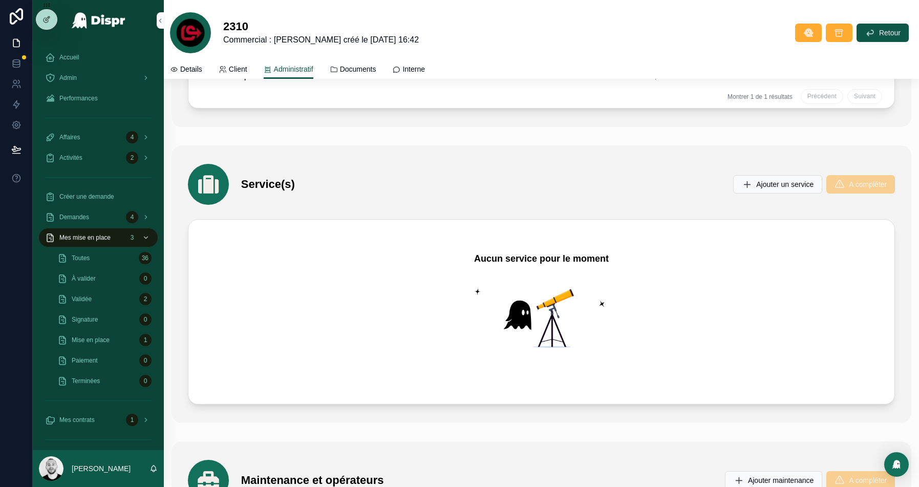
scroll to position [2424, 0]
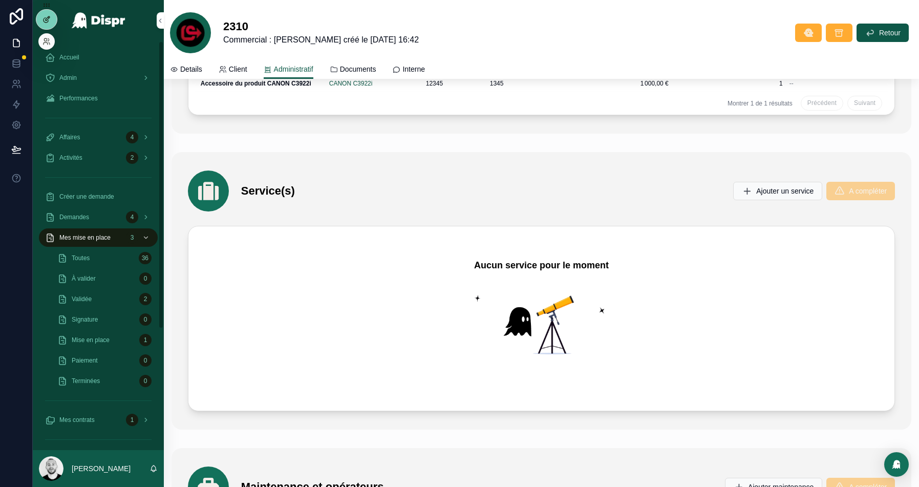
click at [47, 19] on icon at bounding box center [46, 19] width 8 height 8
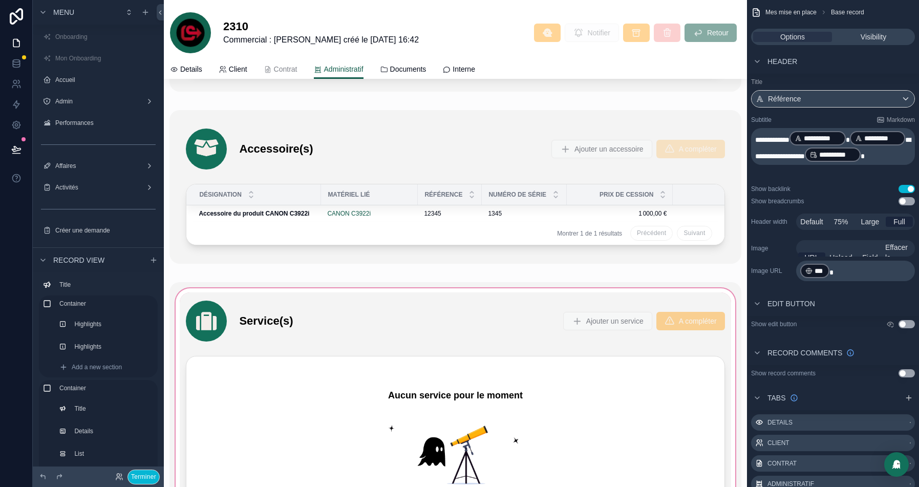
click at [396, 310] on div "scrollable content" at bounding box center [454, 420] width 571 height 277
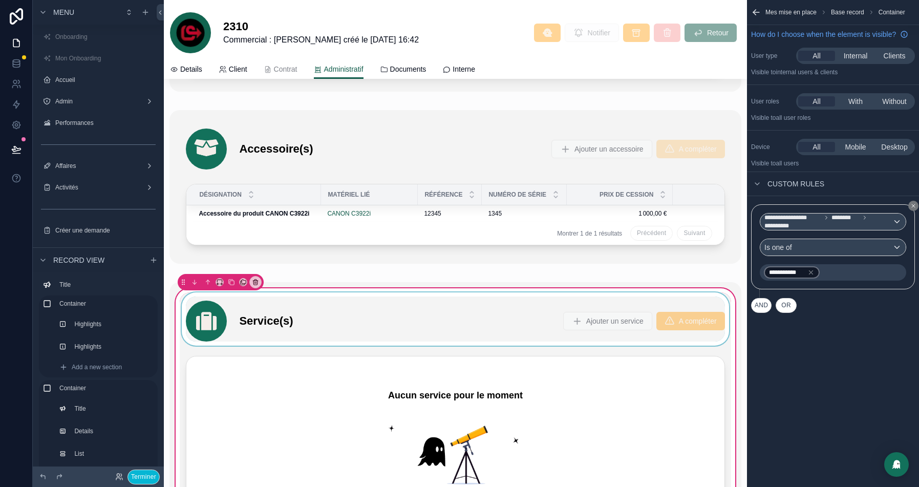
click at [406, 305] on div "scrollable content" at bounding box center [455, 318] width 551 height 53
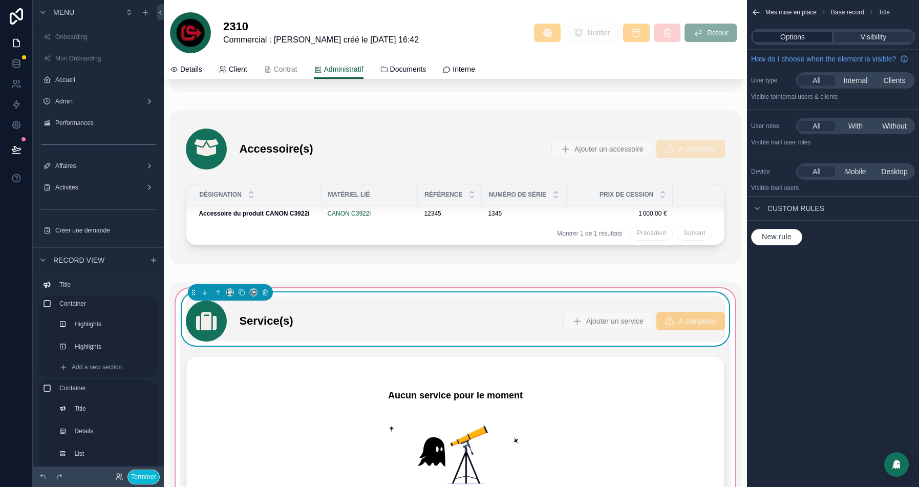
click at [797, 32] on span "Options" at bounding box center [792, 37] width 25 height 10
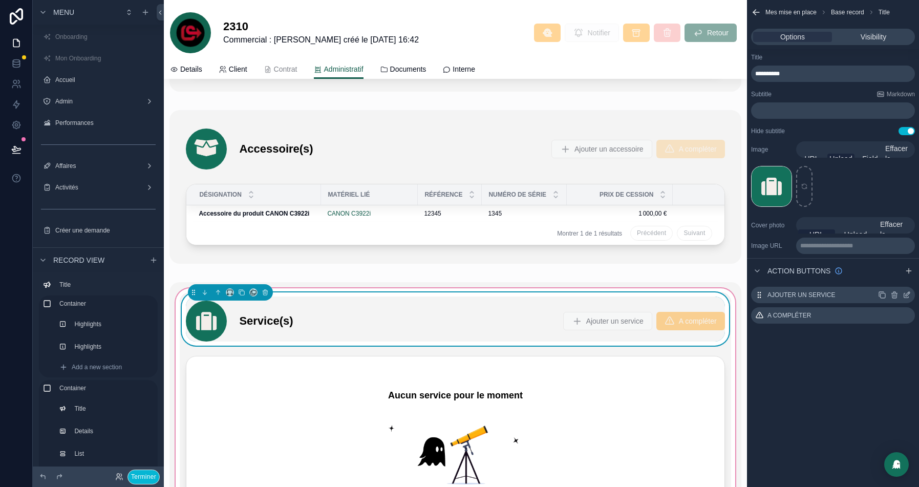
click at [904, 292] on icon "scrollable content" at bounding box center [906, 295] width 8 height 8
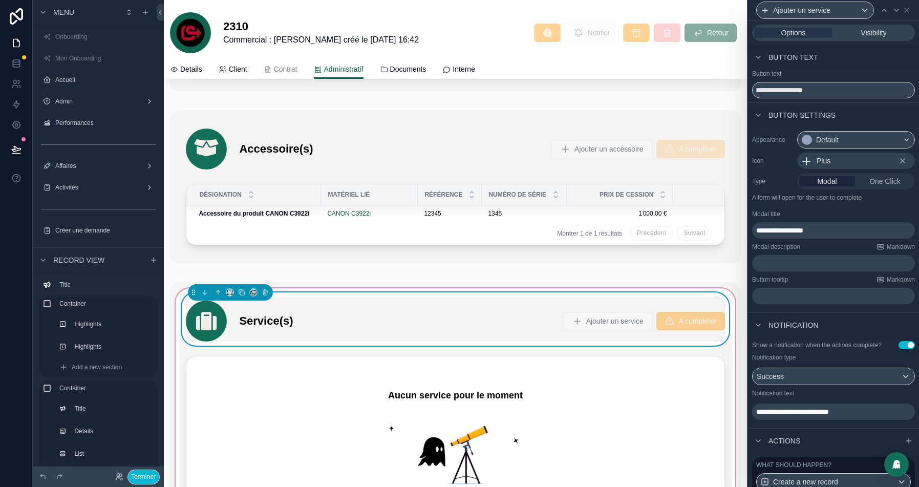
scroll to position [98, 0]
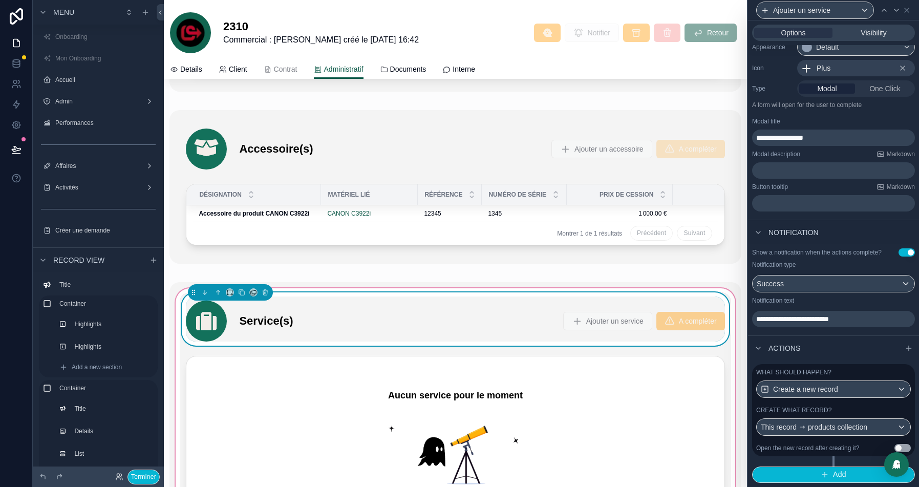
click at [856, 410] on div "Create what record?" at bounding box center [833, 410] width 155 height 8
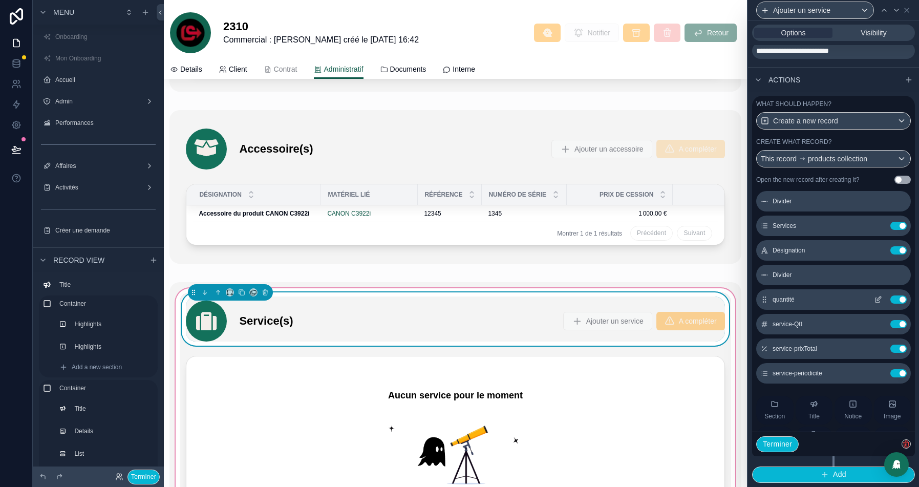
scroll to position [123, 0]
click at [898, 304] on button "Use setting" at bounding box center [898, 301] width 16 height 8
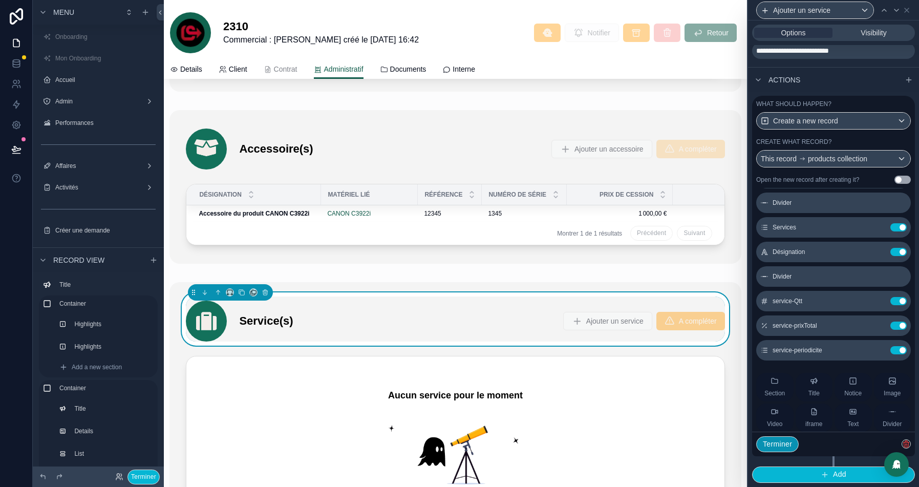
click at [778, 447] on button "Terminer" at bounding box center [777, 444] width 42 height 16
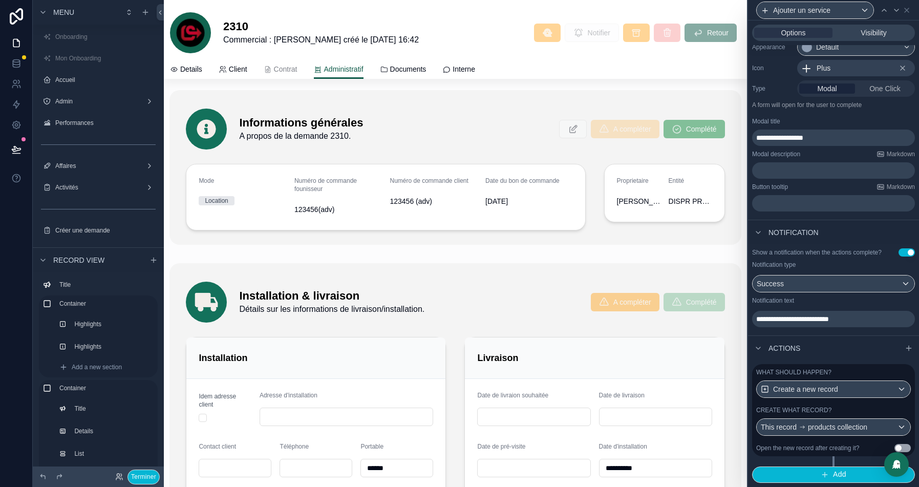
scroll to position [512, 0]
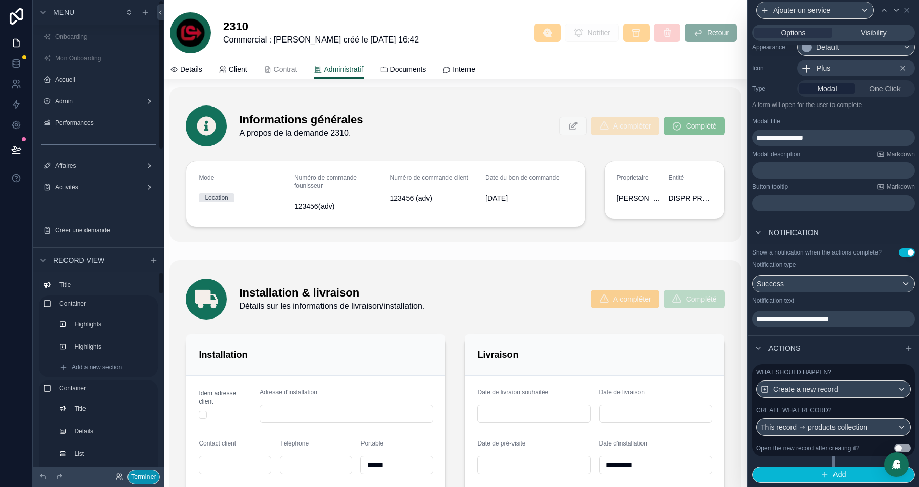
click at [142, 474] on button "Terminer" at bounding box center [143, 476] width 32 height 15
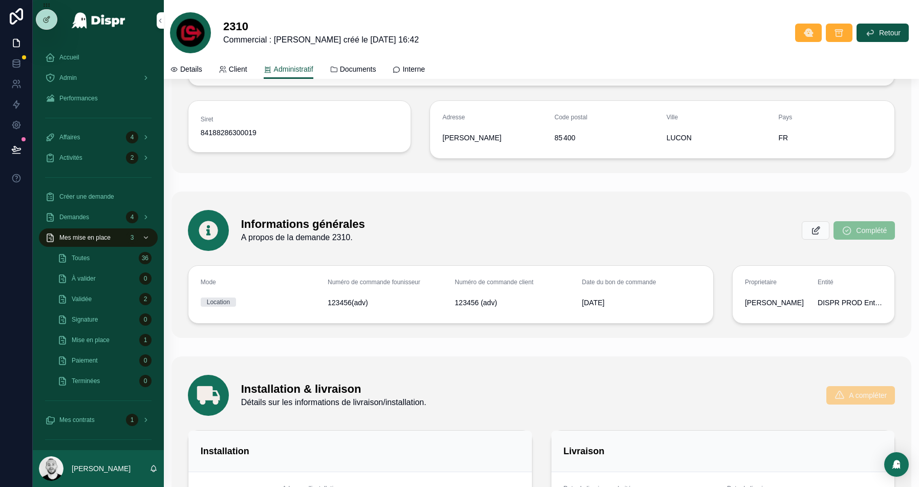
scroll to position [420, 0]
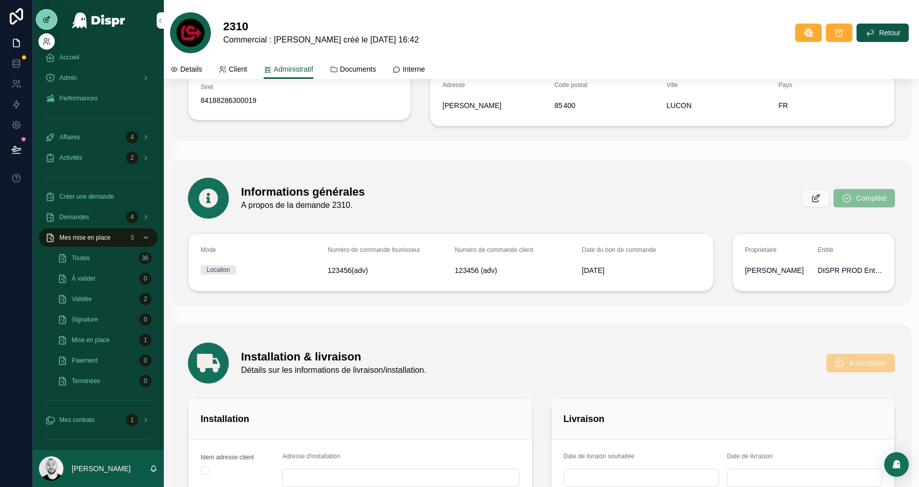
click at [50, 18] on div at bounding box center [46, 19] width 20 height 19
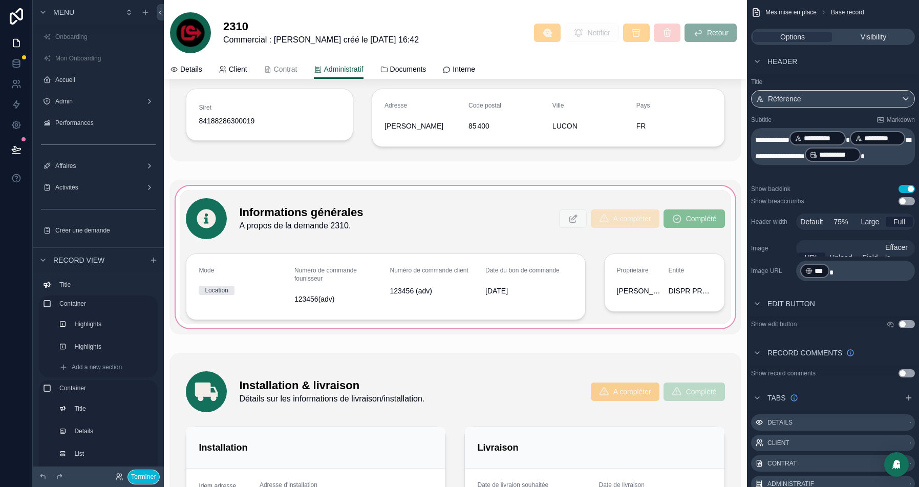
click at [419, 268] on div "scrollable content" at bounding box center [454, 257] width 571 height 155
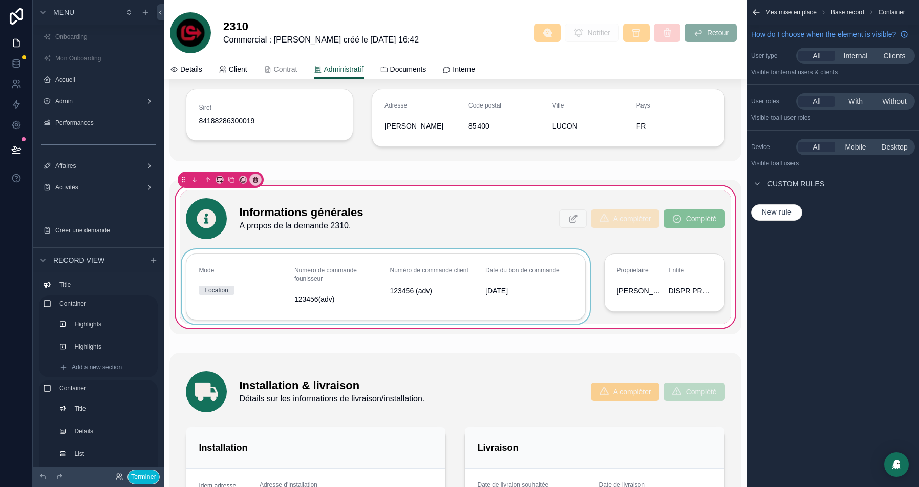
click at [255, 269] on div "scrollable content" at bounding box center [385, 286] width 411 height 75
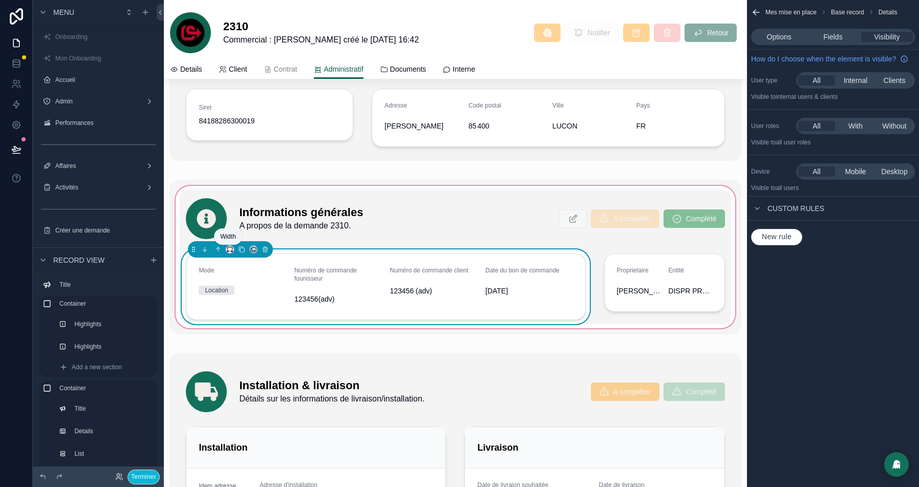
click at [228, 251] on icon "scrollable content" at bounding box center [228, 251] width 2 height 0
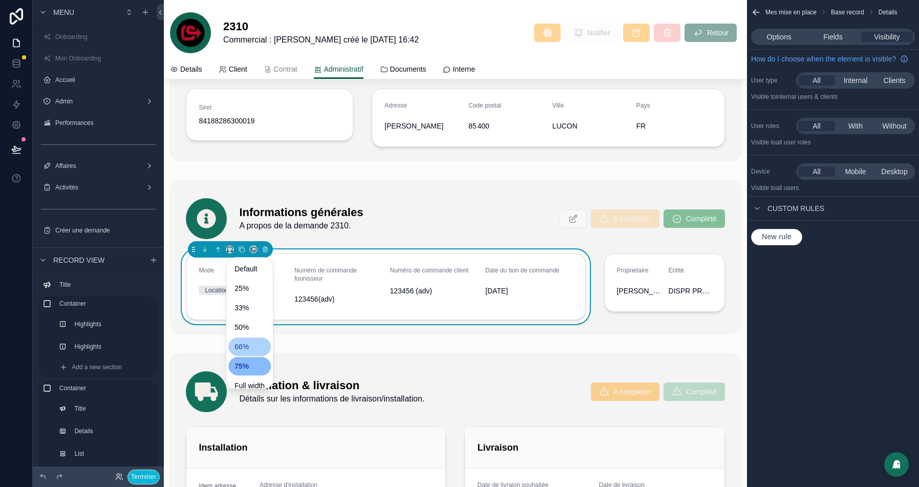
click at [252, 343] on div "66%" at bounding box center [249, 346] width 30 height 12
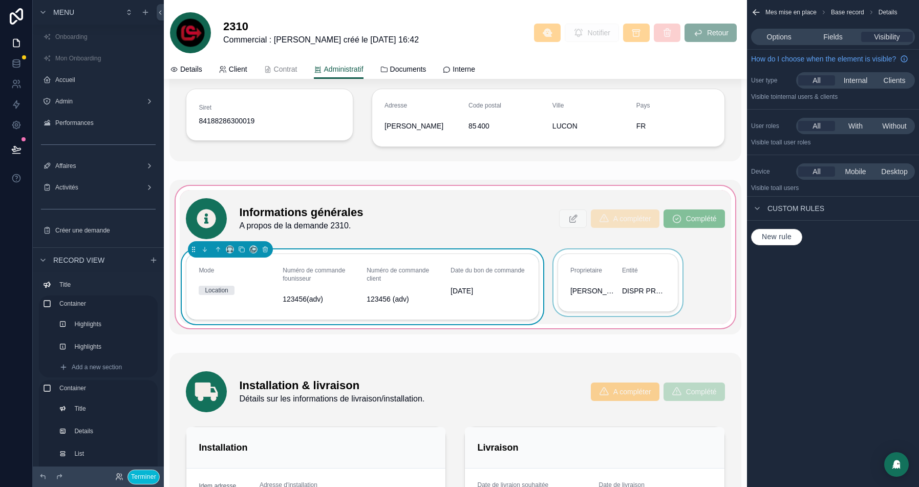
click at [578, 268] on div "scrollable content" at bounding box center [617, 286] width 133 height 75
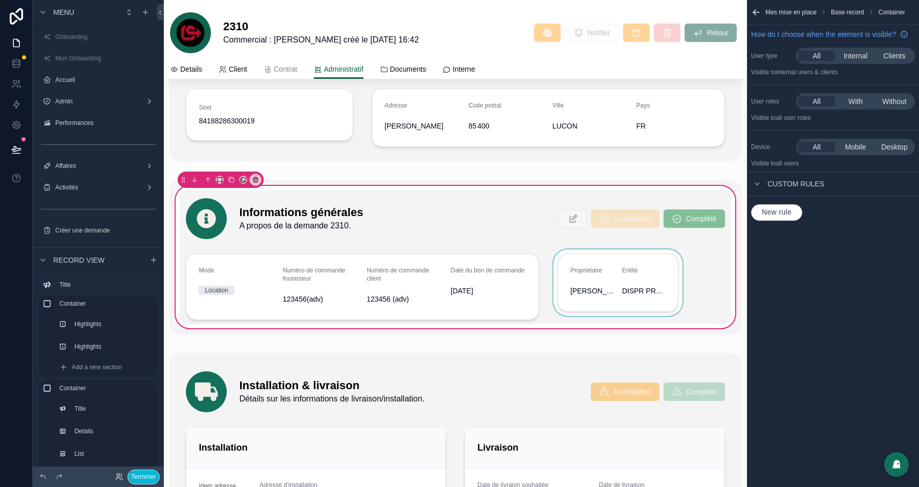
click at [598, 263] on div "scrollable content" at bounding box center [617, 286] width 133 height 75
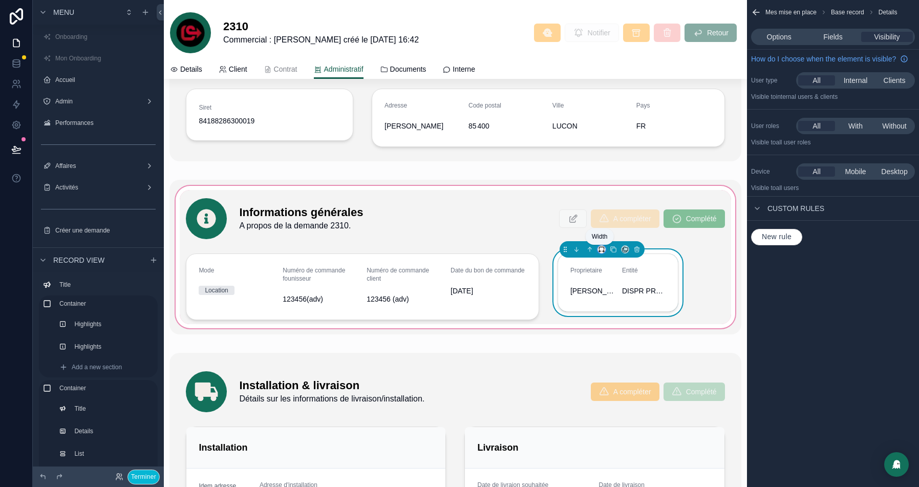
click at [604, 249] on icon "scrollable content" at bounding box center [601, 249] width 7 height 7
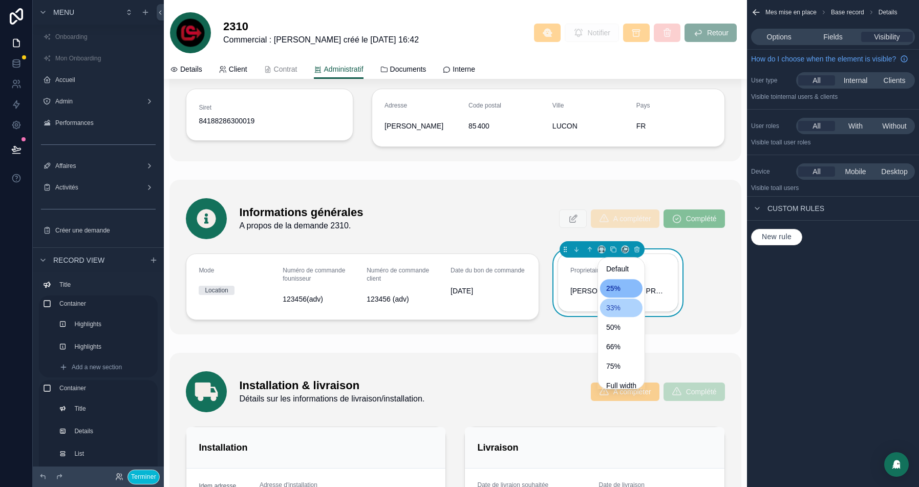
click at [620, 307] on div "33%" at bounding box center [621, 307] width 30 height 12
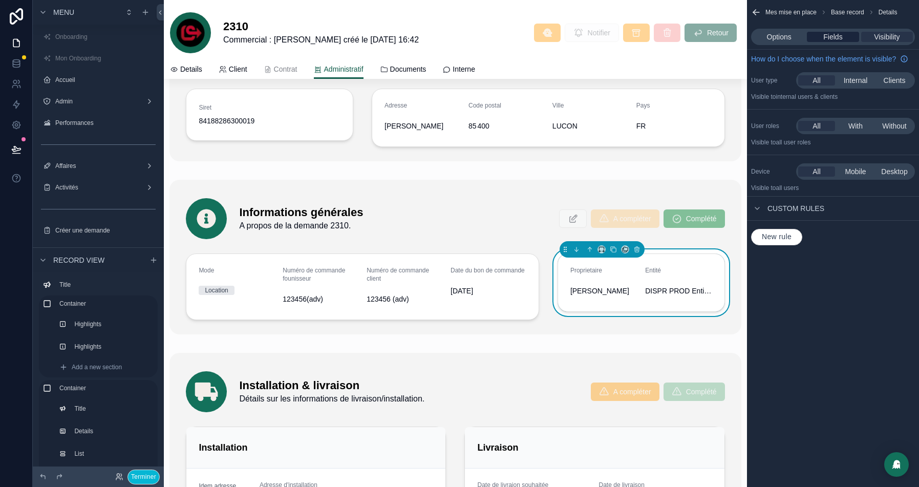
click at [841, 34] on span "Fields" at bounding box center [832, 37] width 19 height 10
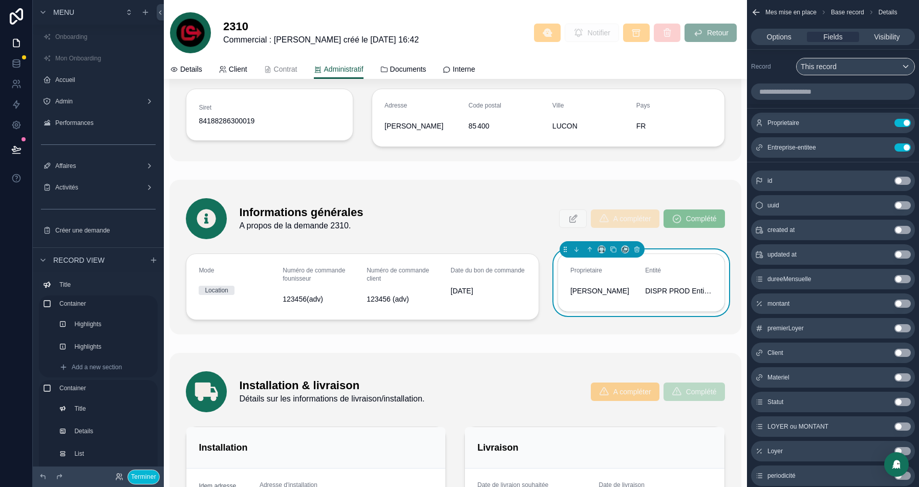
click at [790, 89] on input "scrollable content" at bounding box center [833, 91] width 164 height 16
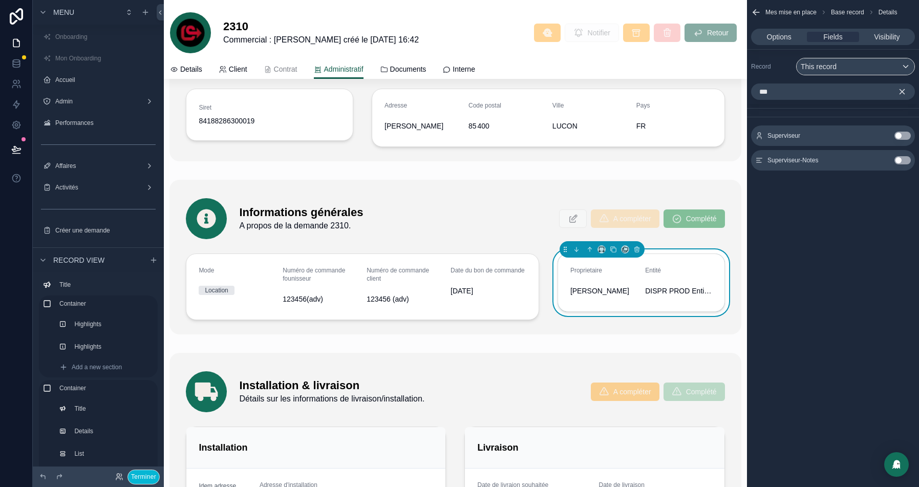
type input "***"
click at [902, 135] on button "Use setting" at bounding box center [902, 136] width 16 height 8
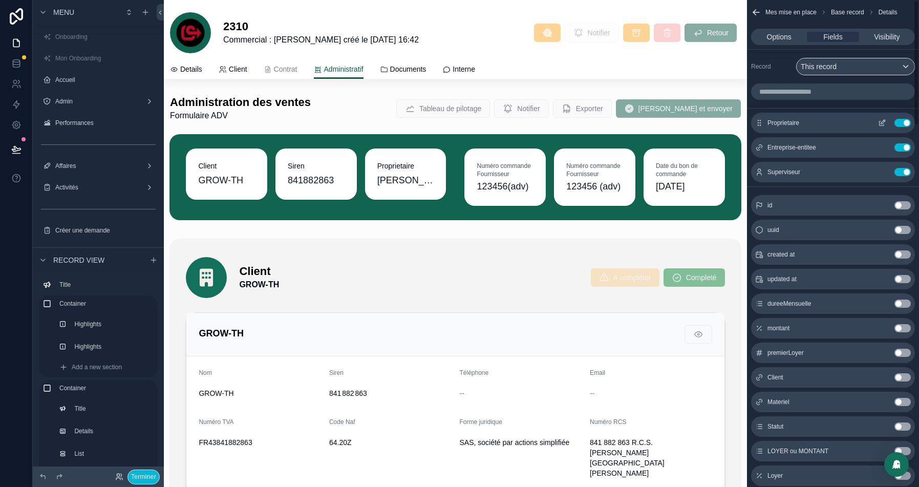
scroll to position [420, 0]
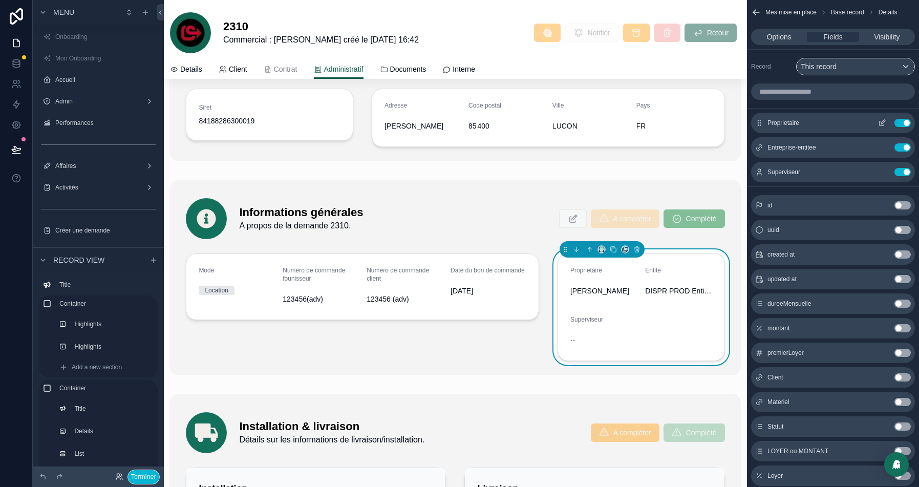
click at [883, 122] on icon "scrollable content" at bounding box center [883, 122] width 4 height 4
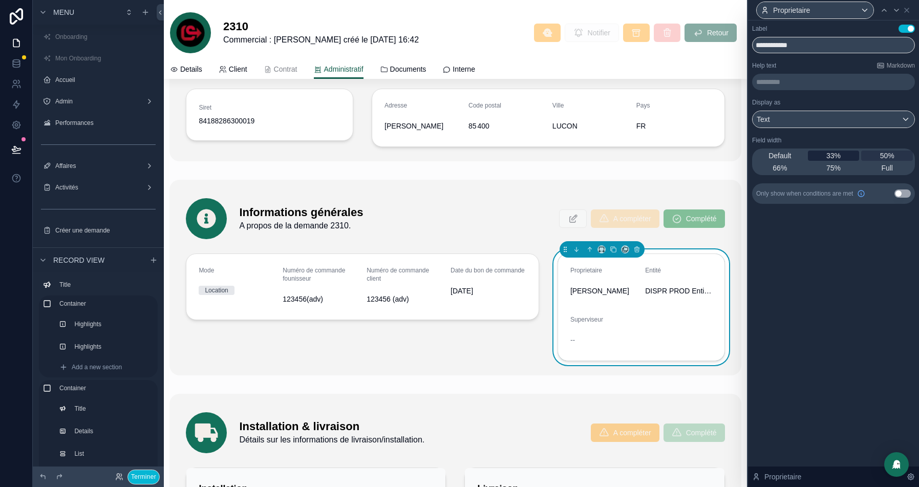
click at [832, 156] on span "33%" at bounding box center [833, 155] width 14 height 10
click at [897, 11] on icon at bounding box center [896, 10] width 8 height 8
click at [839, 155] on span "33%" at bounding box center [833, 155] width 14 height 10
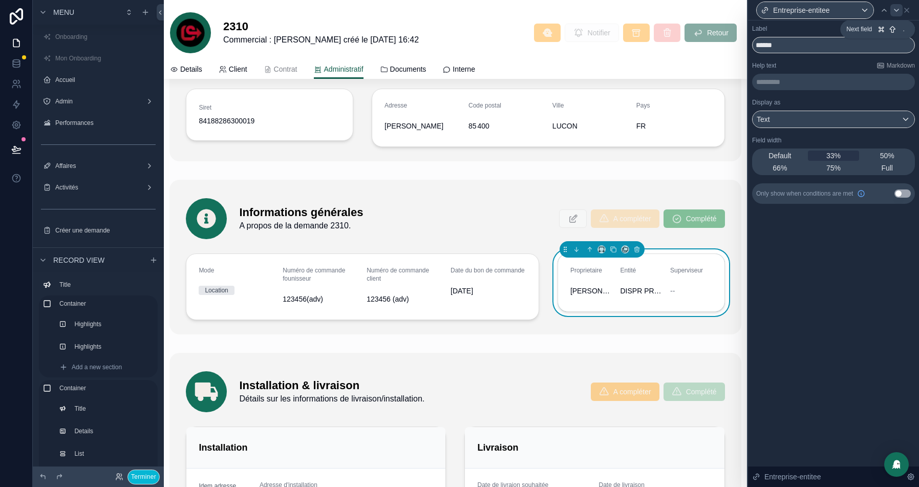
click at [894, 10] on icon at bounding box center [896, 10] width 4 height 2
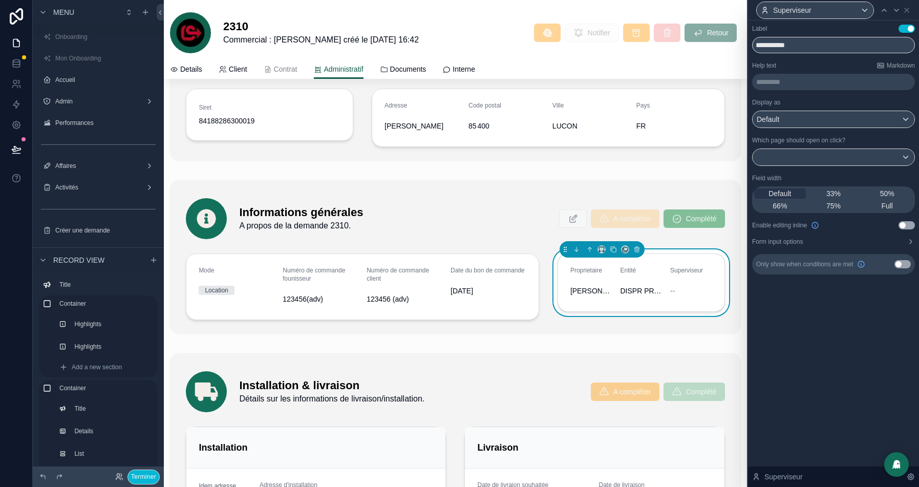
drag, startPoint x: 826, startPoint y: 192, endPoint x: 811, endPoint y: 114, distance: 79.9
click at [826, 192] on span "33%" at bounding box center [833, 193] width 14 height 10
click at [810, 115] on div "Default" at bounding box center [833, 119] width 162 height 16
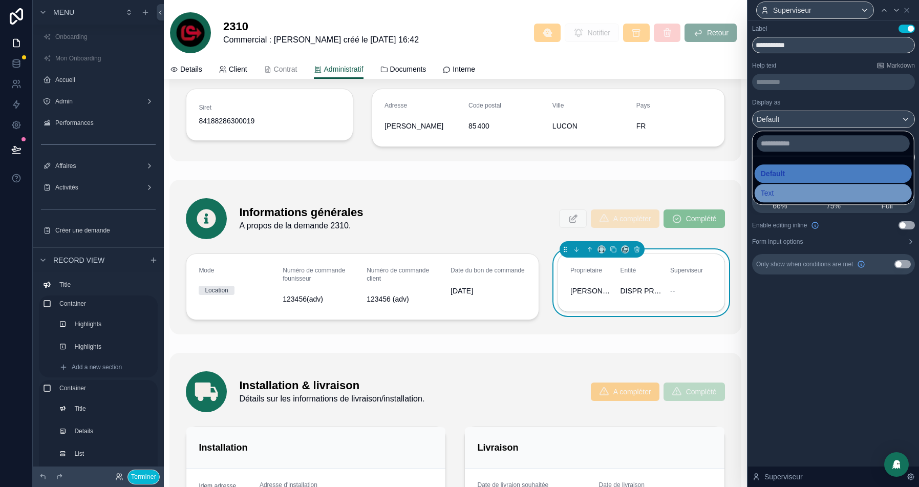
click at [769, 193] on span "Text" at bounding box center [766, 193] width 13 height 12
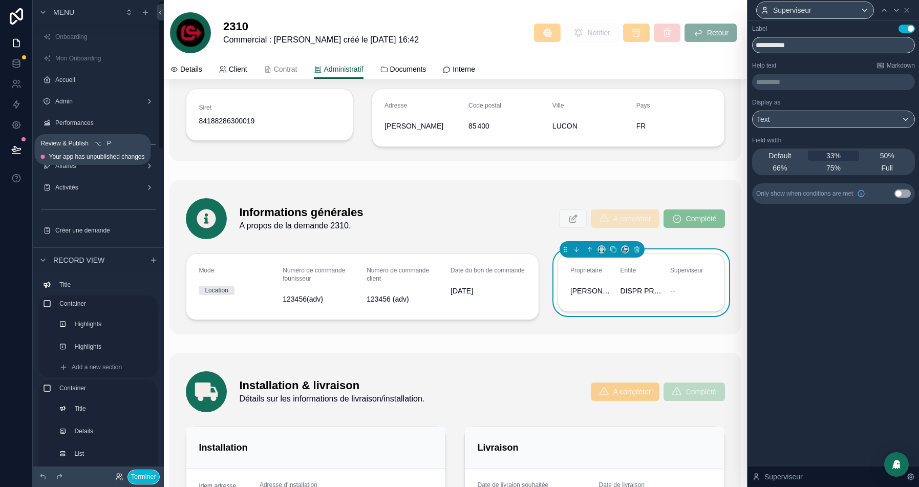
click at [11, 154] on icon at bounding box center [16, 149] width 10 height 10
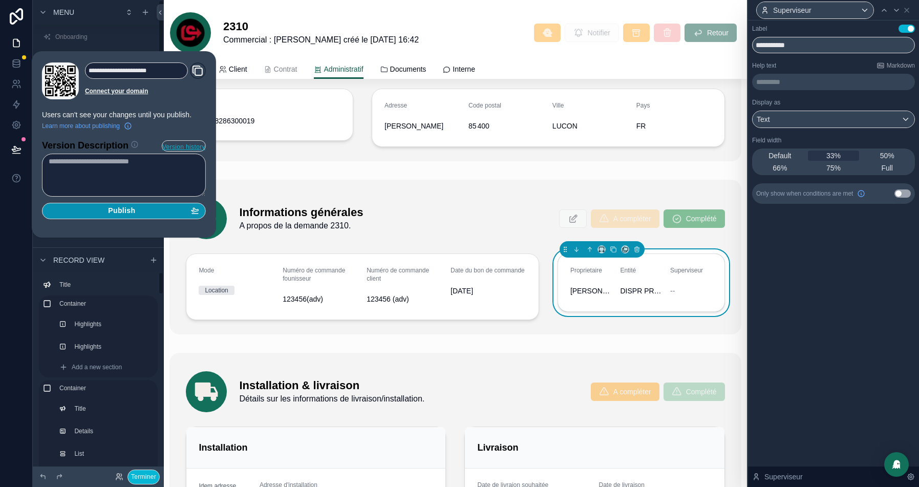
click at [111, 209] on span "Publish" at bounding box center [121, 210] width 27 height 9
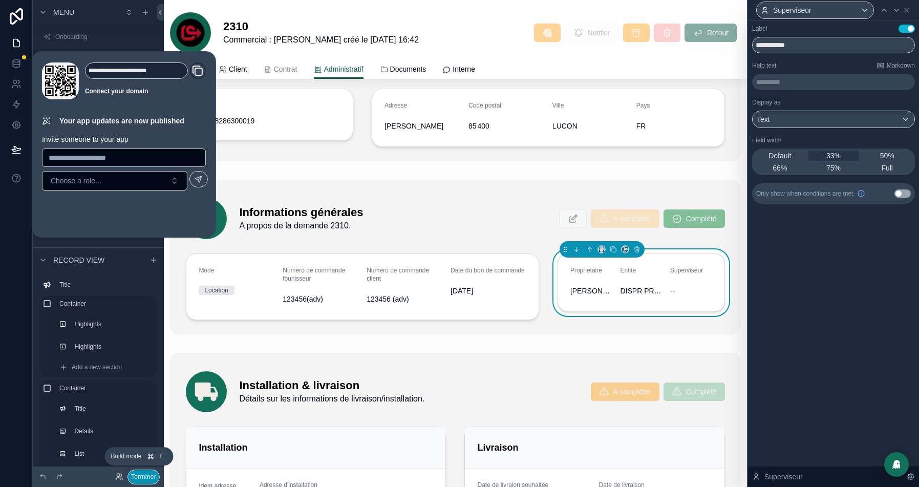
click at [135, 475] on button "Terminer" at bounding box center [143, 476] width 32 height 15
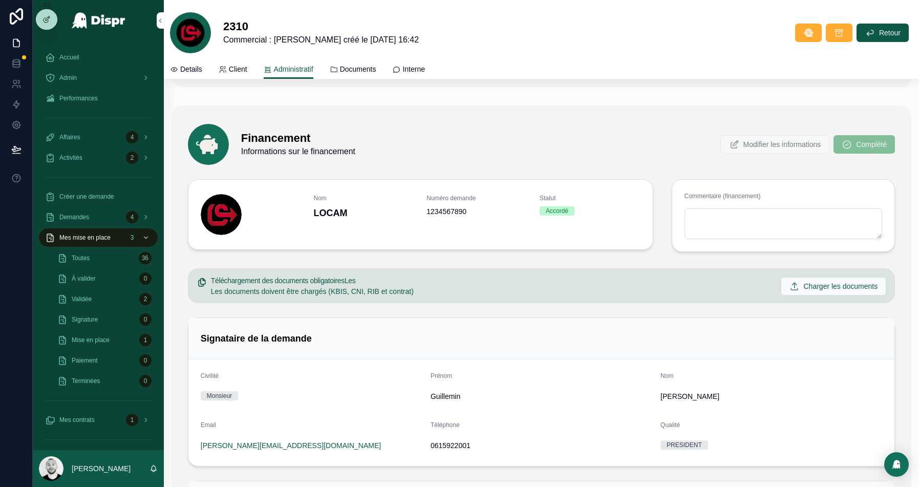
scroll to position [1182, 0]
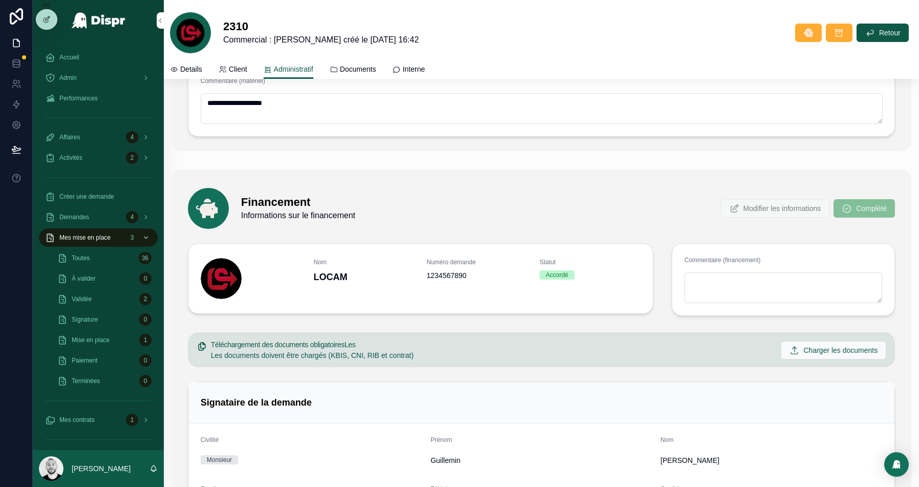
click at [754, 205] on span "Modifier les informations" at bounding box center [775, 209] width 110 height 9
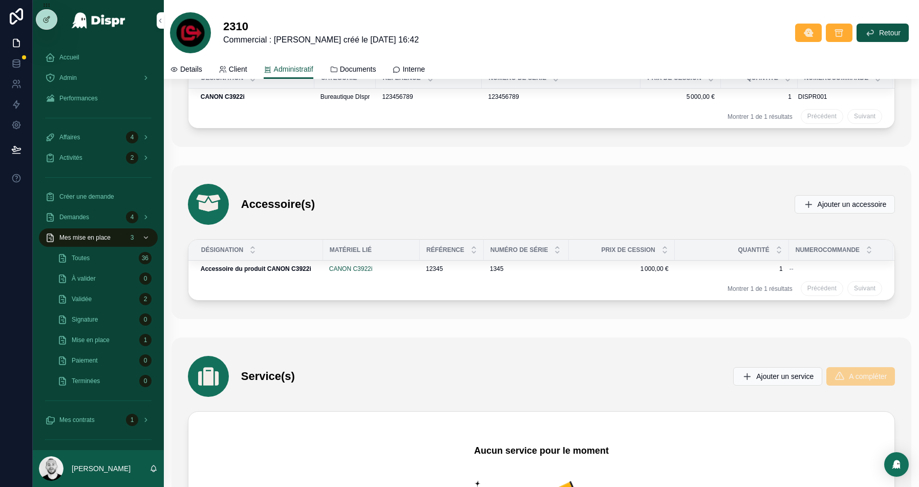
scroll to position [2216, 0]
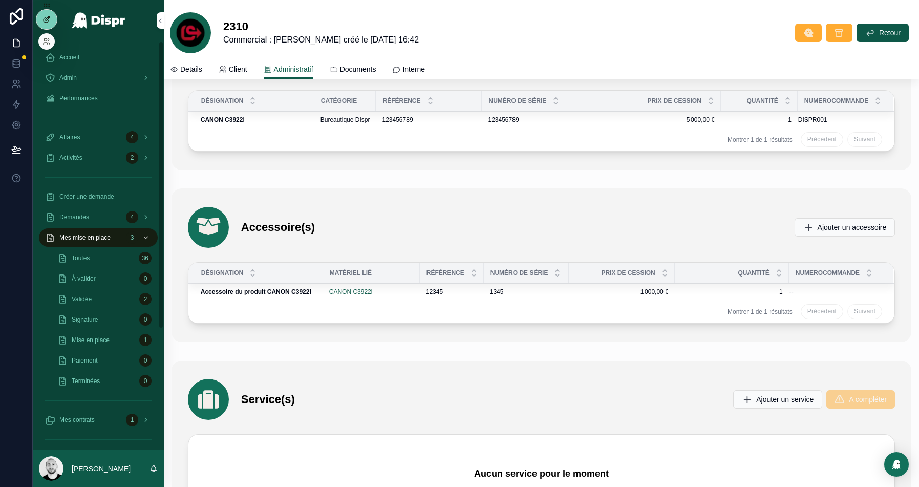
click at [48, 21] on icon at bounding box center [46, 19] width 8 height 8
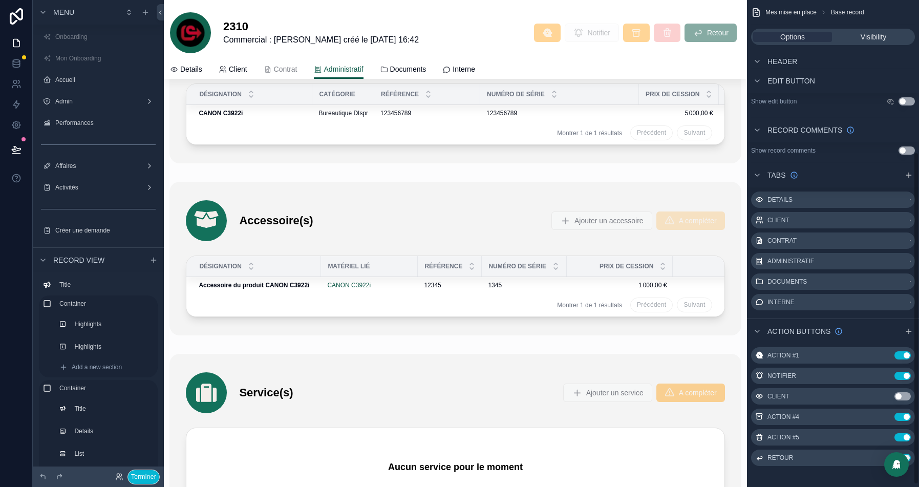
scroll to position [2437, 0]
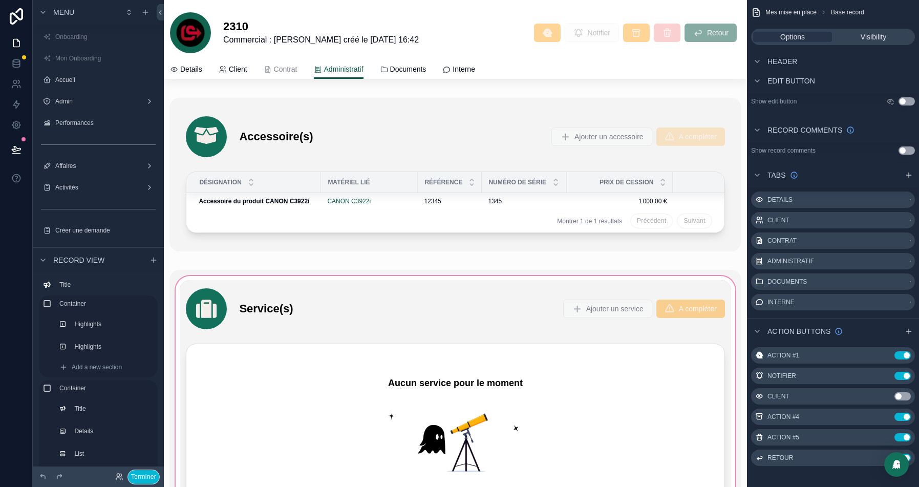
click at [423, 303] on div "scrollable content" at bounding box center [454, 408] width 571 height 277
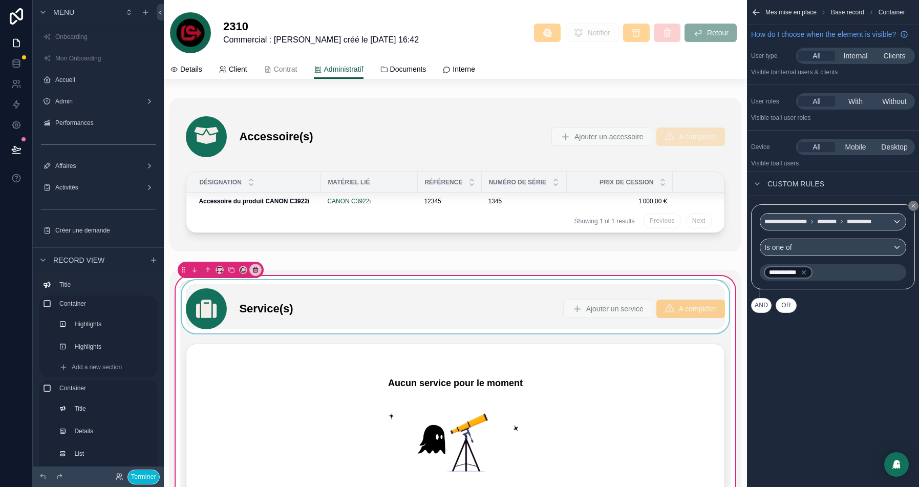
scroll to position [0, 0]
click at [443, 141] on div "scrollable content" at bounding box center [454, 175] width 571 height 154
click at [423, 127] on div "scrollable content" at bounding box center [454, 175] width 571 height 154
click at [200, 132] on div "scrollable content" at bounding box center [454, 175] width 571 height 154
click at [477, 121] on div "scrollable content" at bounding box center [454, 175] width 571 height 154
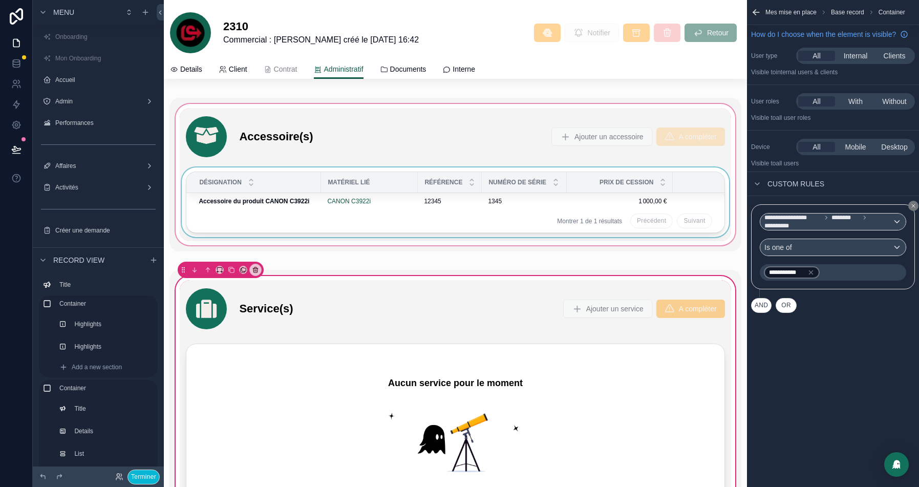
click at [465, 172] on div "Référence" at bounding box center [449, 181] width 63 height 19
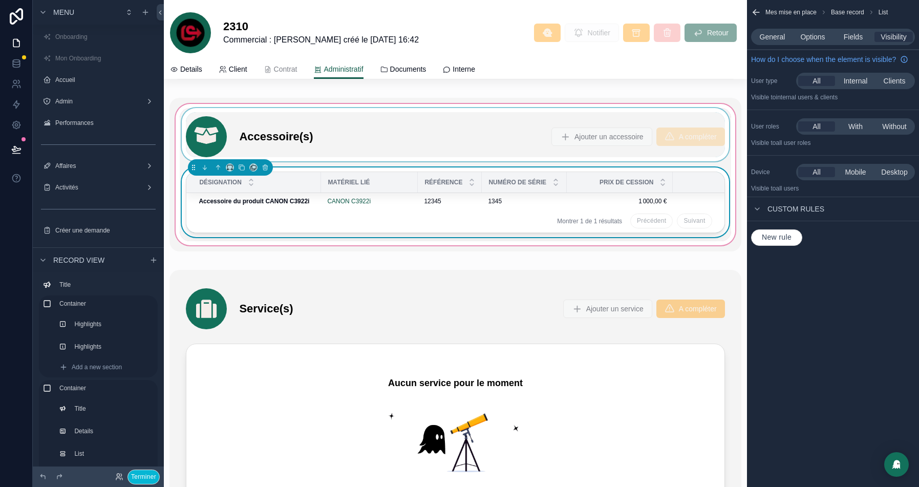
click at [313, 128] on div "scrollable content" at bounding box center [455, 134] width 551 height 53
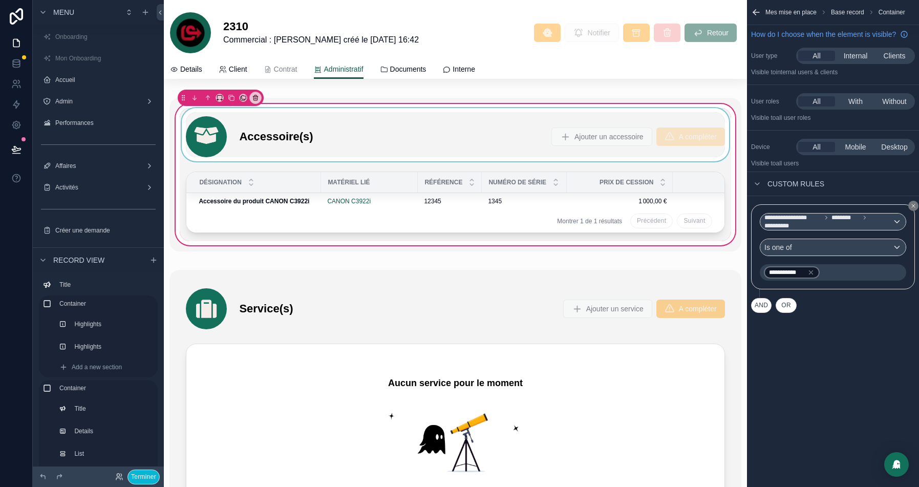
click at [518, 124] on div "scrollable content" at bounding box center [455, 134] width 551 height 53
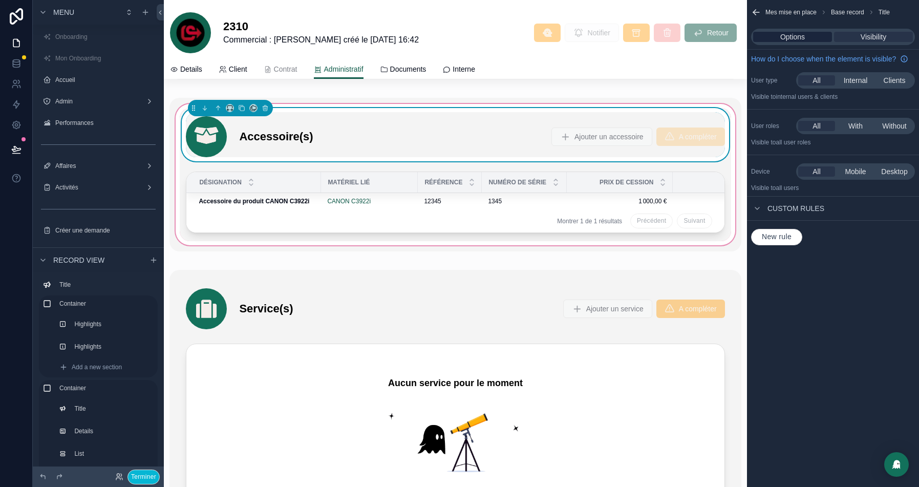
click at [780, 40] on span "Options" at bounding box center [792, 37] width 25 height 10
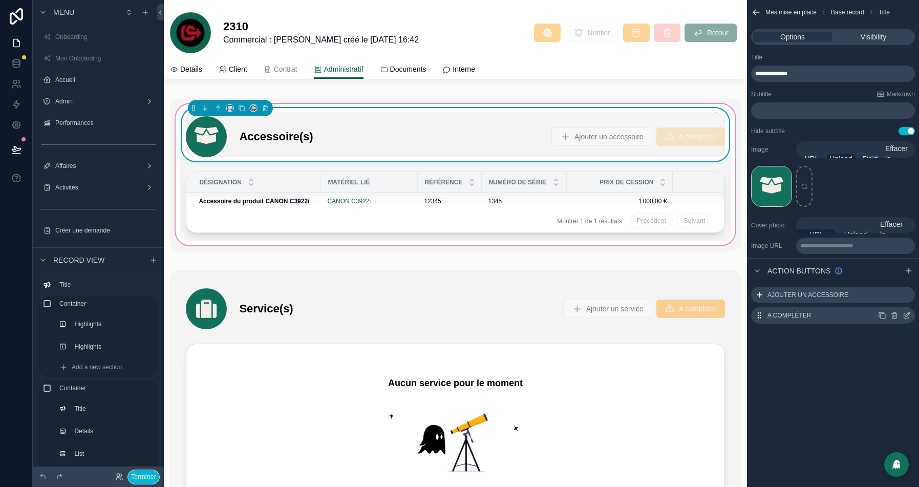
click at [908, 317] on icon "scrollable content" at bounding box center [906, 316] width 5 height 5
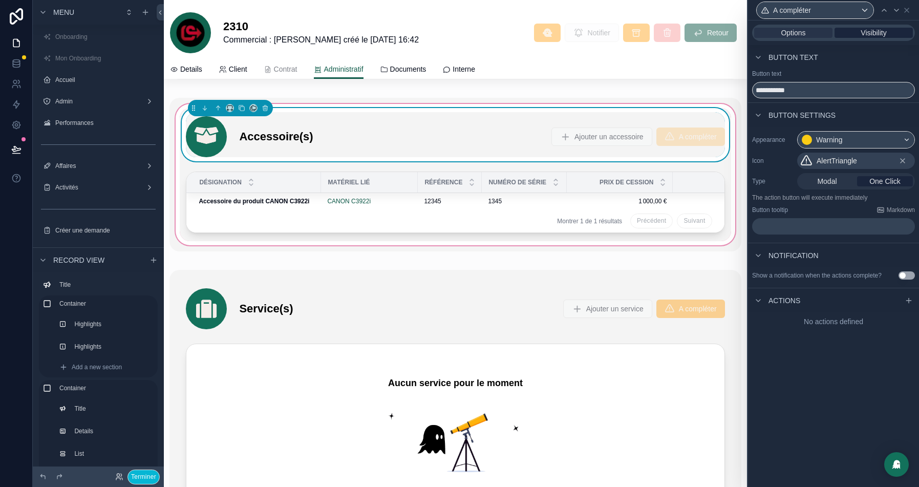
click at [866, 34] on span "Visibility" at bounding box center [873, 33] width 26 height 10
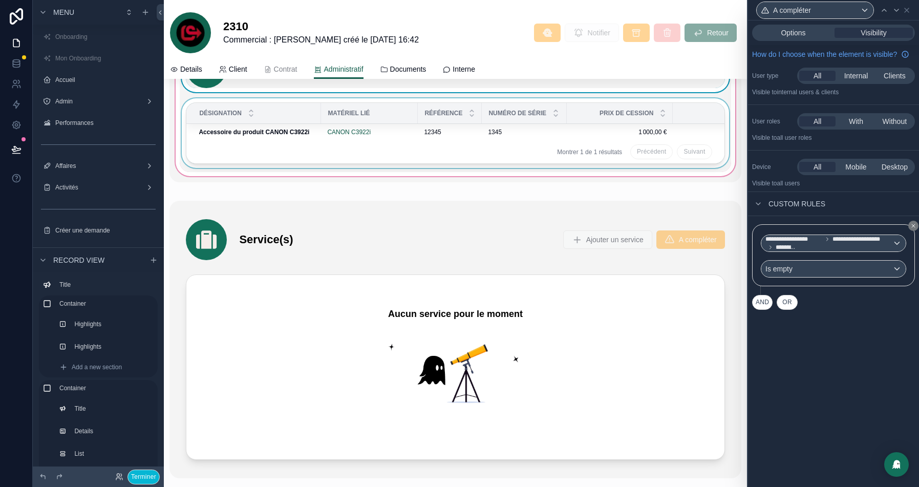
scroll to position [2507, 0]
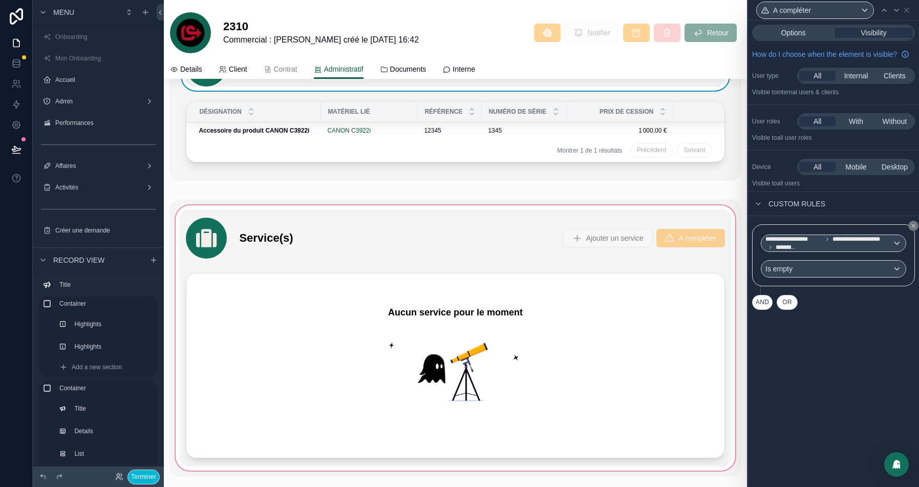
click at [582, 221] on div "scrollable content" at bounding box center [454, 337] width 571 height 277
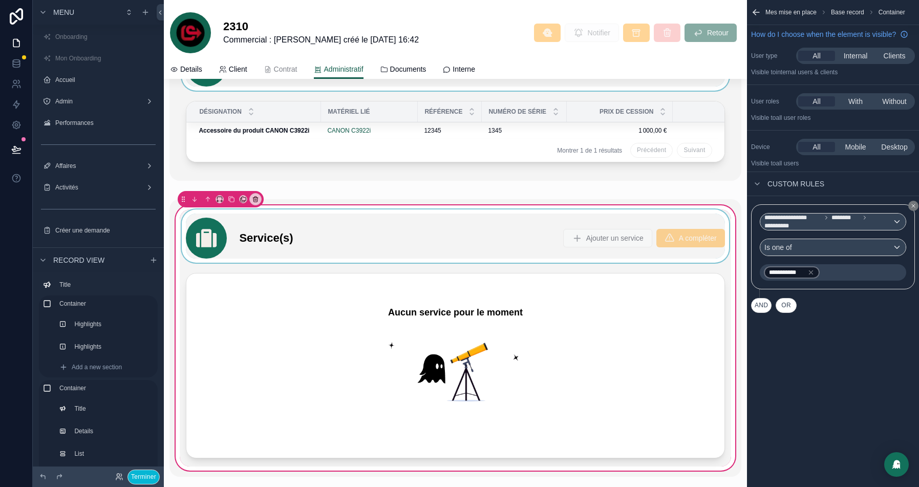
click at [400, 236] on div "scrollable content" at bounding box center [455, 235] width 551 height 53
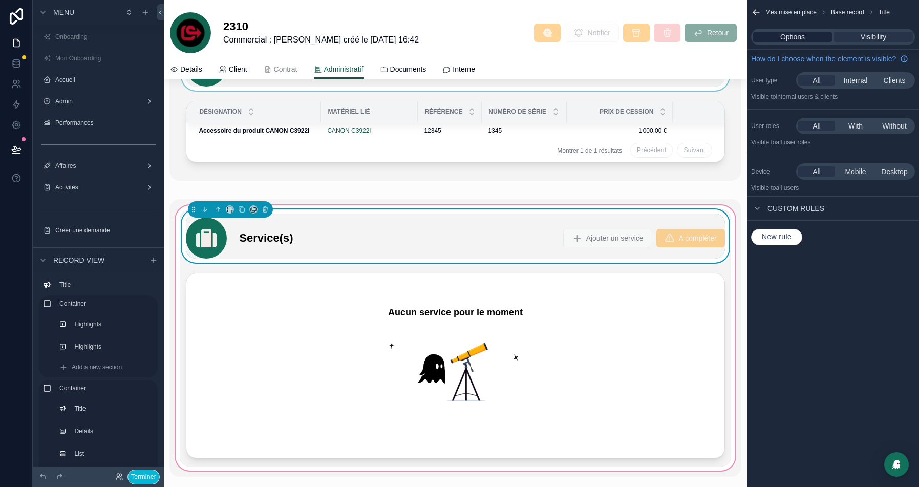
click at [780, 37] on span "Options" at bounding box center [792, 37] width 25 height 10
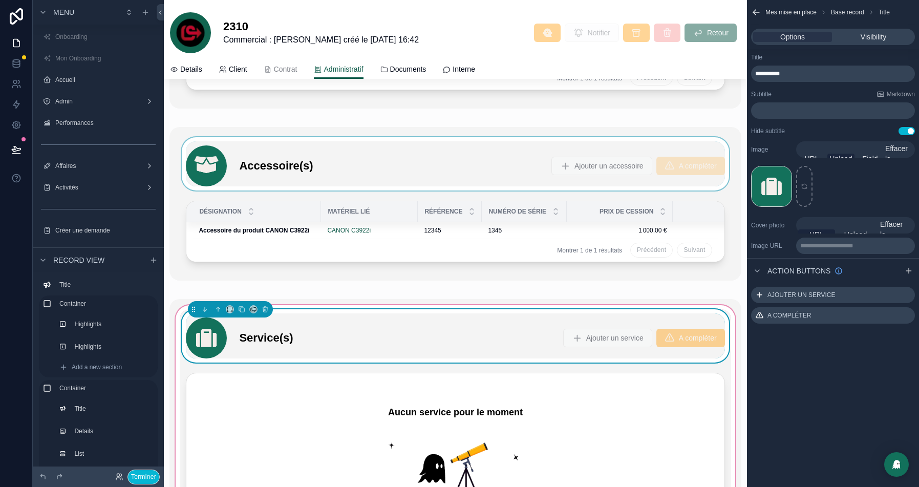
scroll to position [2316, 0]
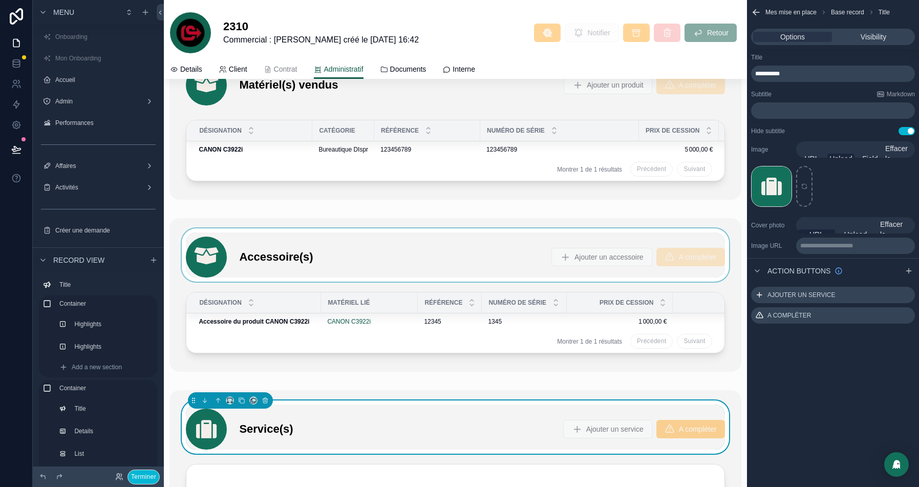
click at [453, 247] on div "scrollable content" at bounding box center [454, 295] width 571 height 154
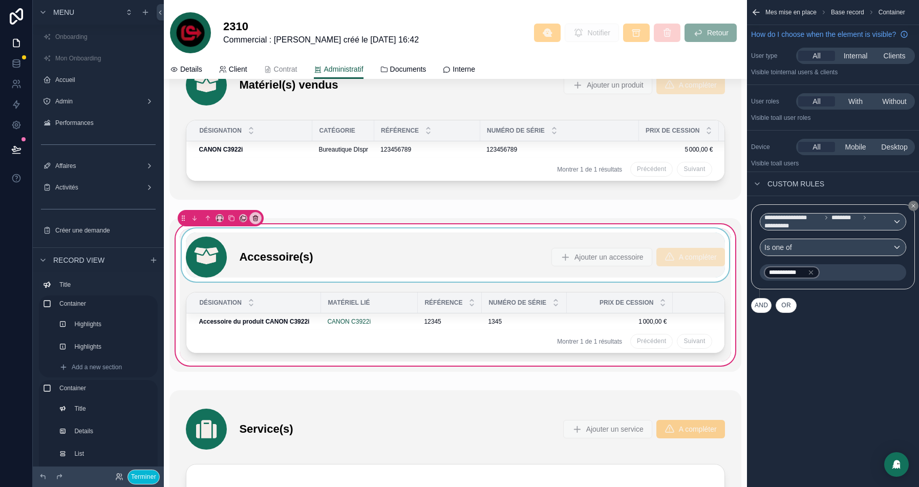
click at [339, 239] on div "scrollable content" at bounding box center [455, 254] width 551 height 53
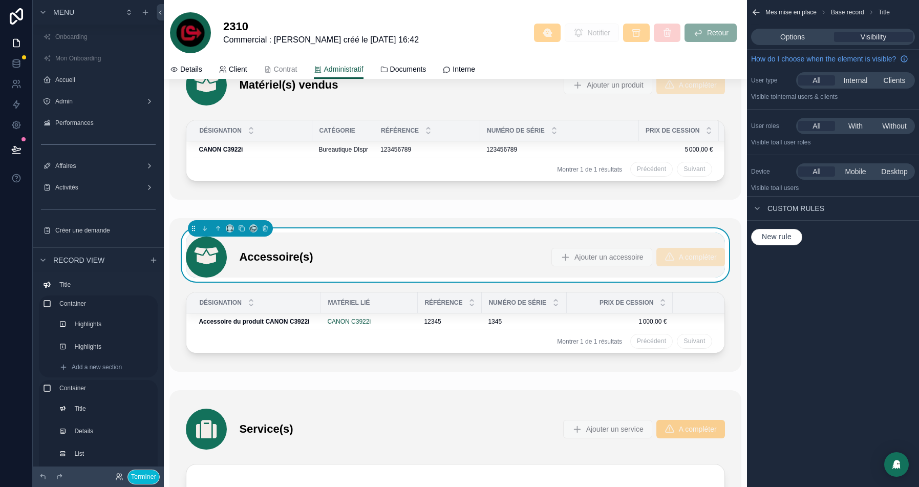
click at [398, 249] on div "Accessoire(s) Ajouter un accessoire A compléter" at bounding box center [455, 256] width 538 height 41
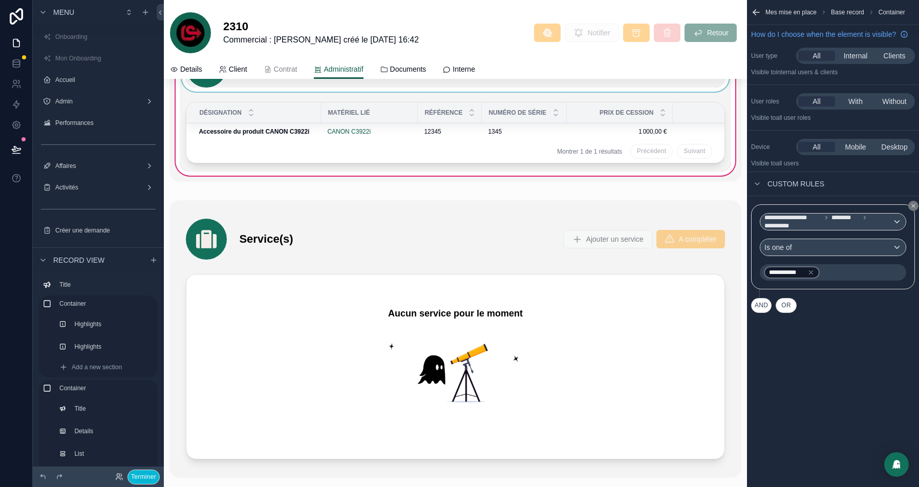
scroll to position [2509, 0]
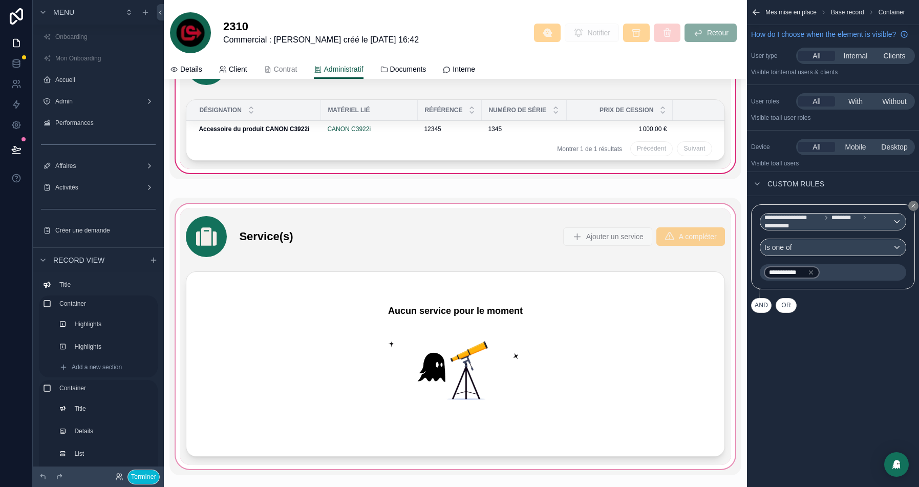
click at [460, 232] on div "scrollable content" at bounding box center [454, 336] width 571 height 277
click at [332, 216] on div "scrollable content" at bounding box center [454, 336] width 571 height 277
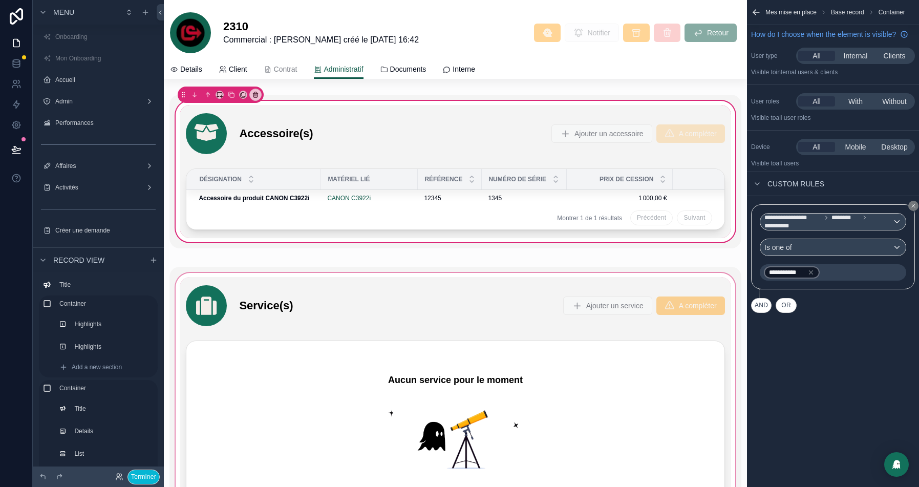
scroll to position [2436, 0]
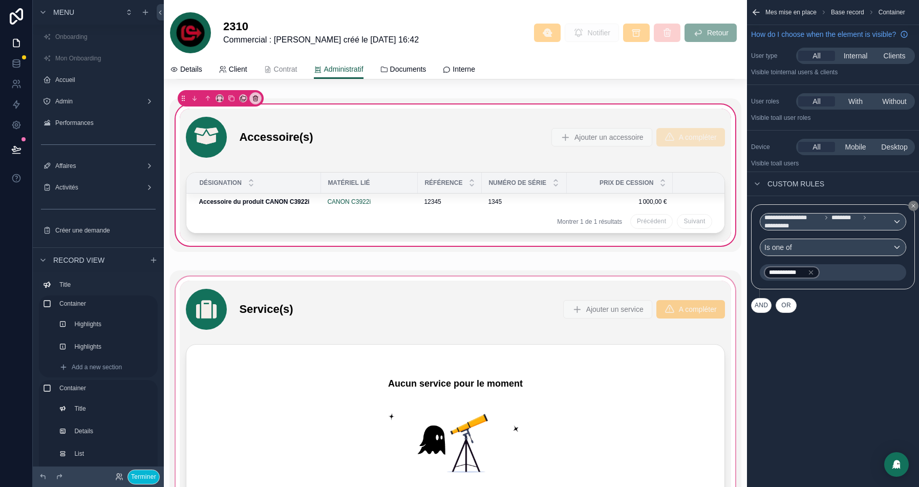
click at [427, 297] on div "scrollable content" at bounding box center [454, 408] width 571 height 277
click at [341, 368] on div "scrollable content" at bounding box center [454, 408] width 571 height 277
click at [376, 140] on div "scrollable content" at bounding box center [455, 134] width 551 height 53
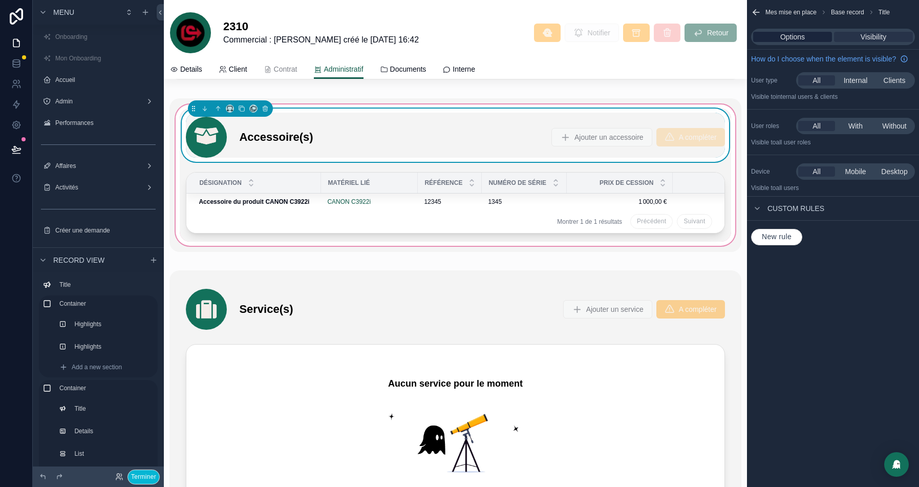
click at [788, 36] on span "Options" at bounding box center [792, 37] width 25 height 10
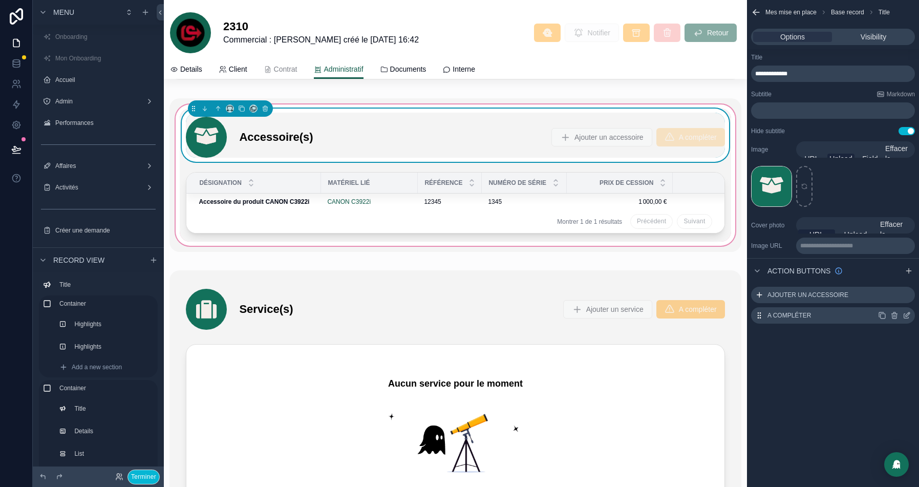
click at [905, 317] on icon "scrollable content" at bounding box center [906, 315] width 8 height 8
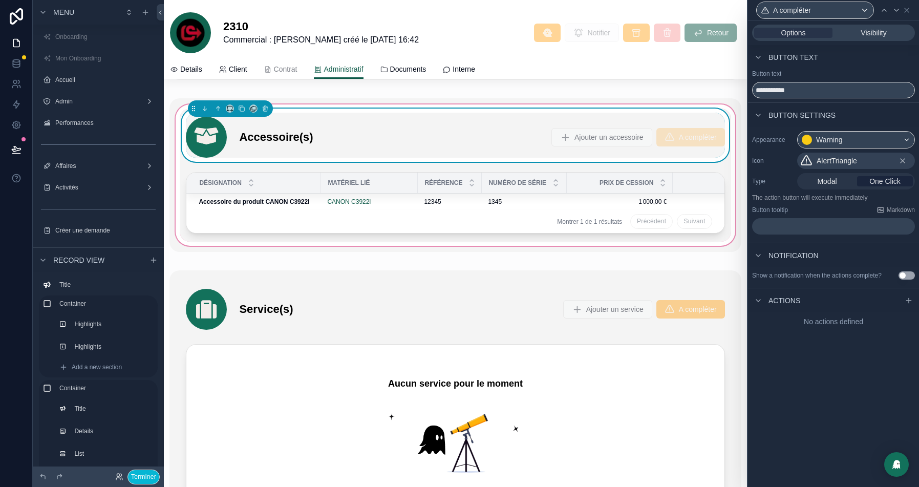
click at [873, 26] on div "Options Visibility" at bounding box center [833, 33] width 163 height 16
click at [870, 31] on span "Visibility" at bounding box center [873, 33] width 26 height 10
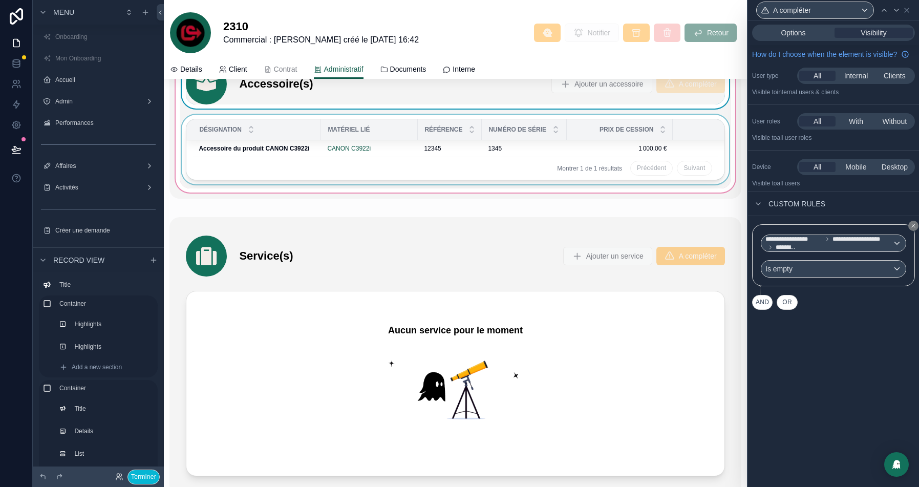
scroll to position [2506, 0]
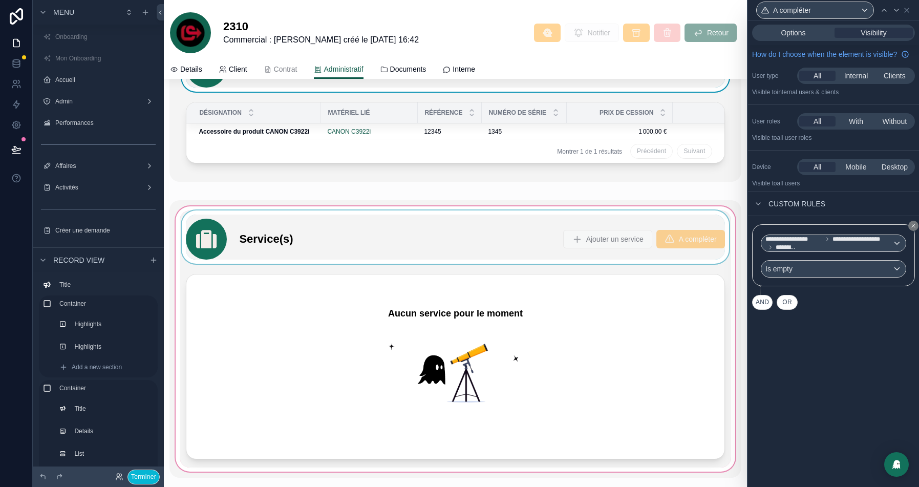
drag, startPoint x: 414, startPoint y: 242, endPoint x: 380, endPoint y: 248, distance: 34.8
click at [414, 242] on div "scrollable content" at bounding box center [454, 338] width 571 height 277
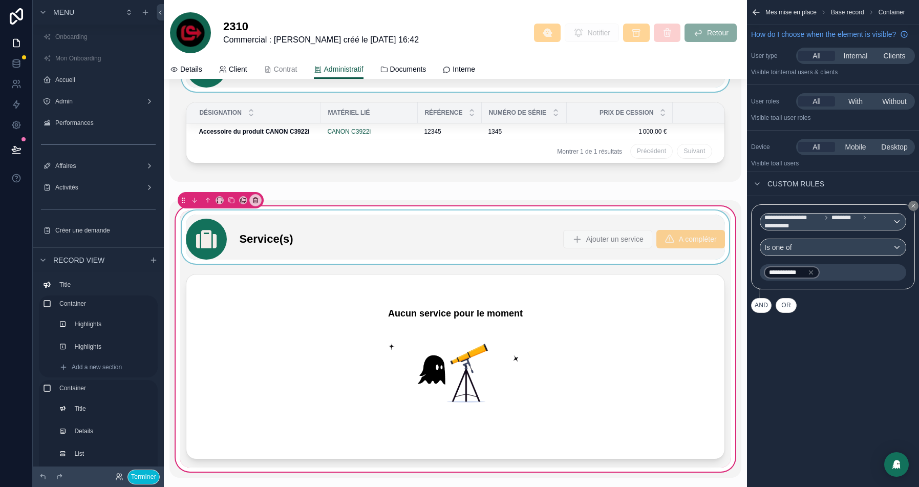
click at [315, 232] on div "scrollable content" at bounding box center [455, 236] width 551 height 53
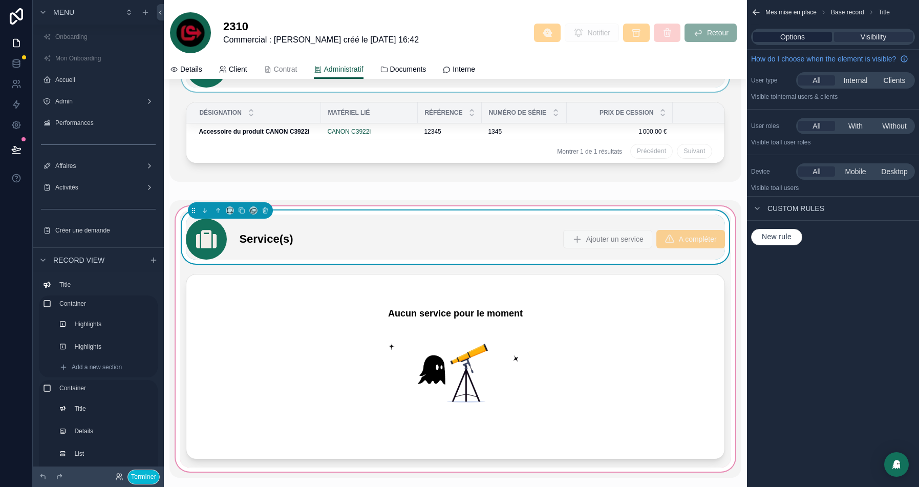
click at [782, 32] on span "Options" at bounding box center [792, 37] width 25 height 10
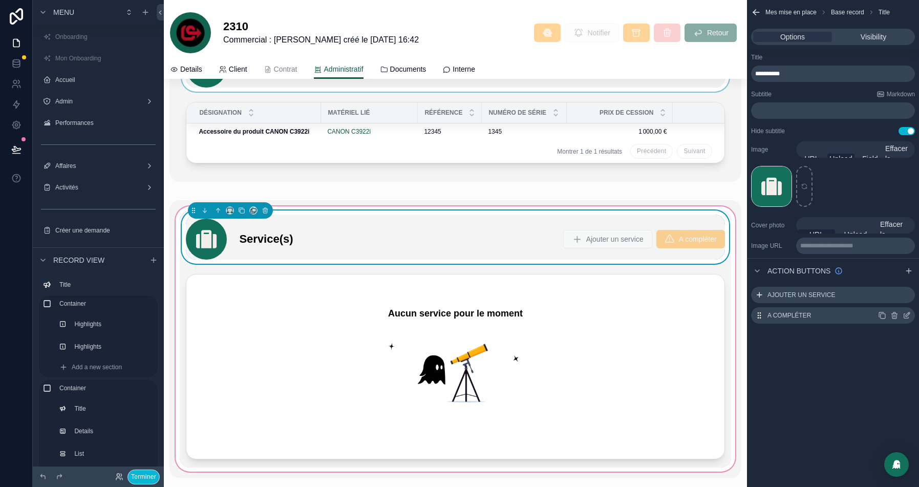
click at [907, 317] on icon "scrollable content" at bounding box center [906, 316] width 5 height 5
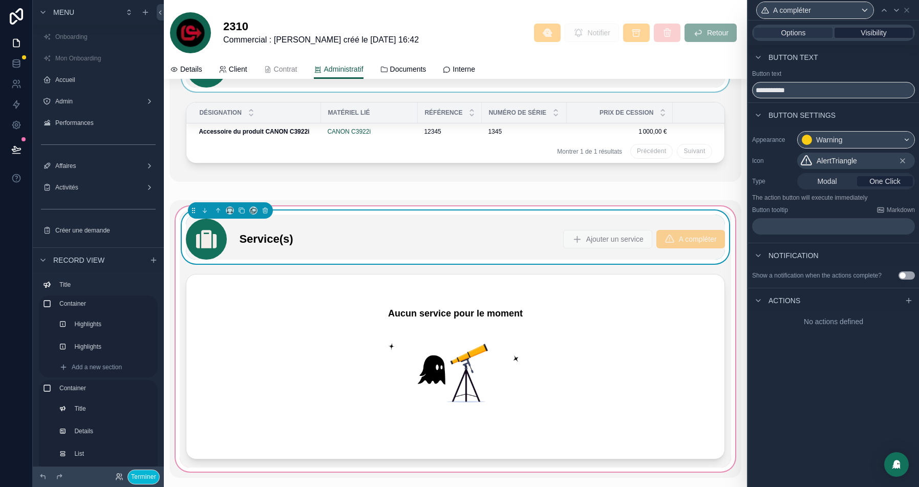
click at [871, 36] on span "Visibility" at bounding box center [873, 33] width 26 height 10
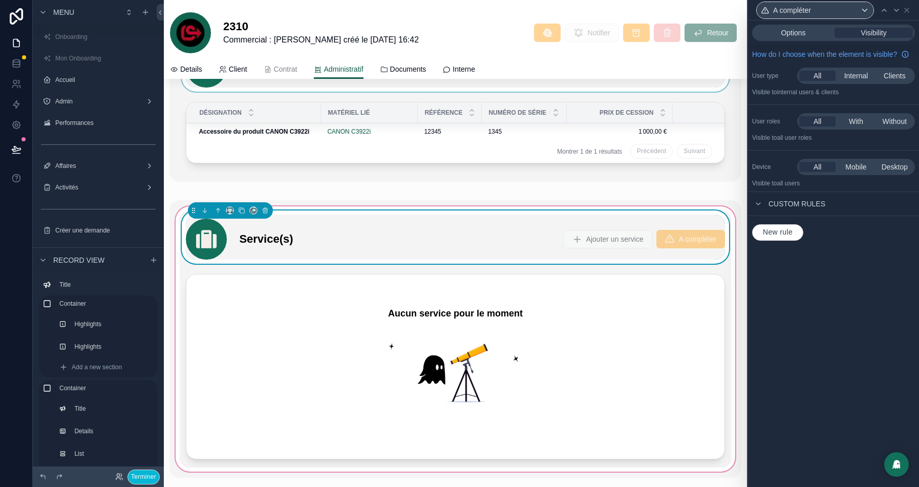
click at [788, 235] on button "New rule" at bounding box center [777, 232] width 51 height 16
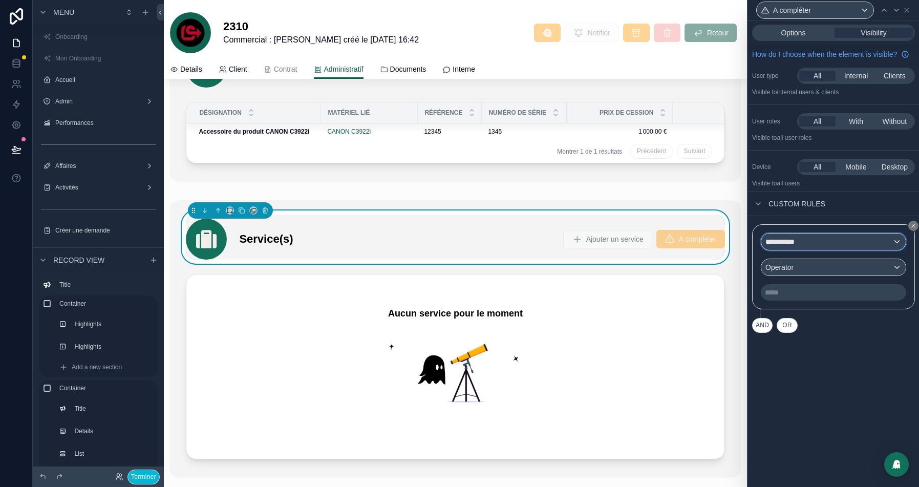
click at [789, 244] on div "**********" at bounding box center [833, 241] width 144 height 16
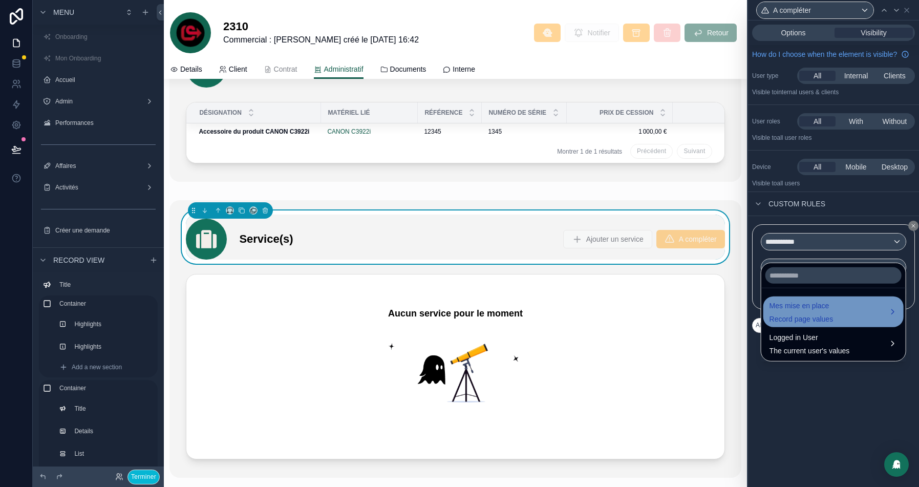
click at [802, 311] on div "Mes mise en place Record page values" at bounding box center [801, 311] width 64 height 25
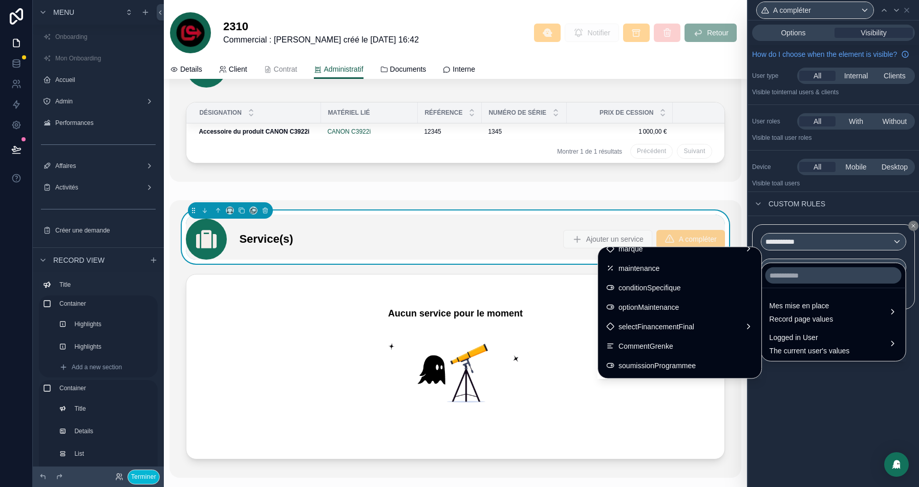
scroll to position [927, 0]
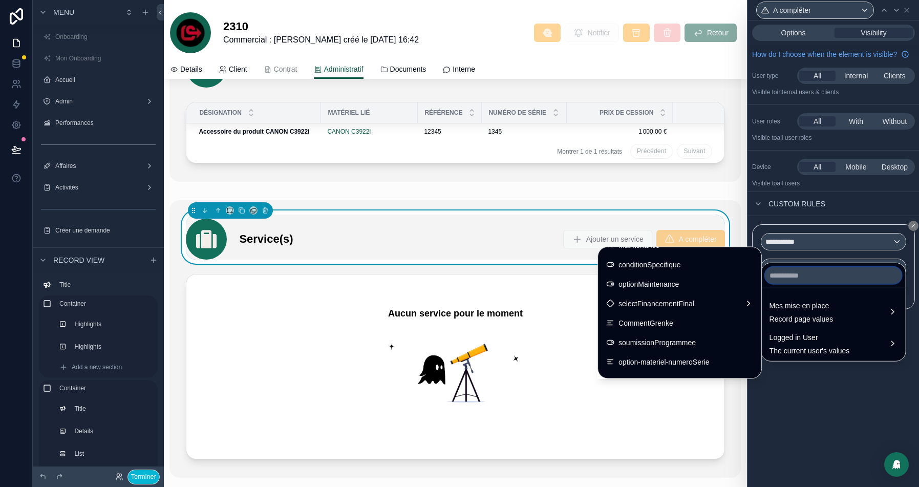
click at [808, 272] on input "text" at bounding box center [833, 275] width 136 height 16
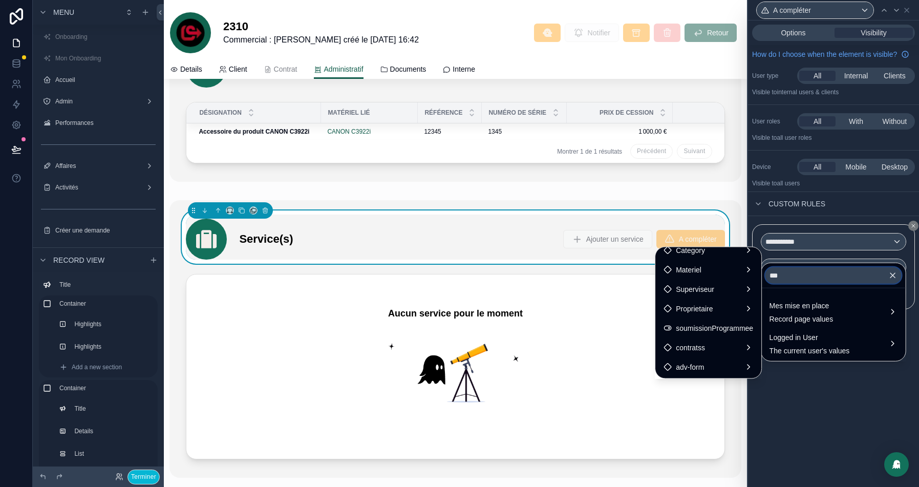
scroll to position [0, 0]
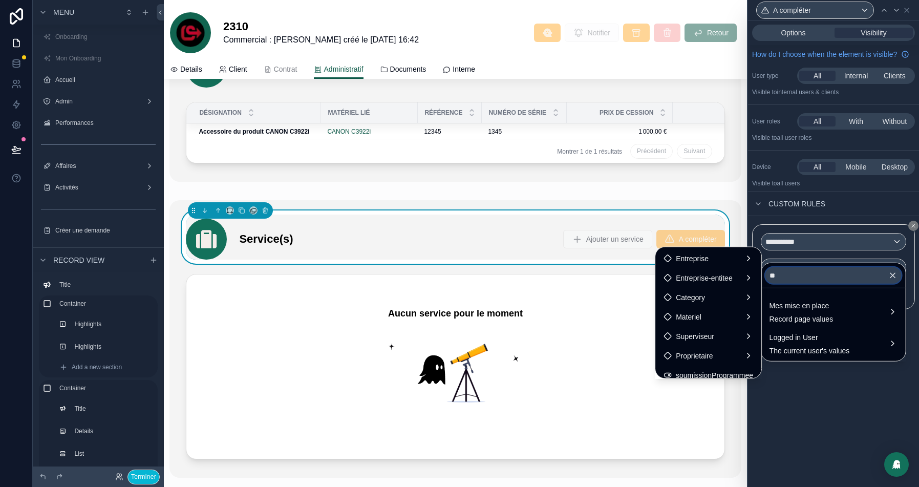
type input "*"
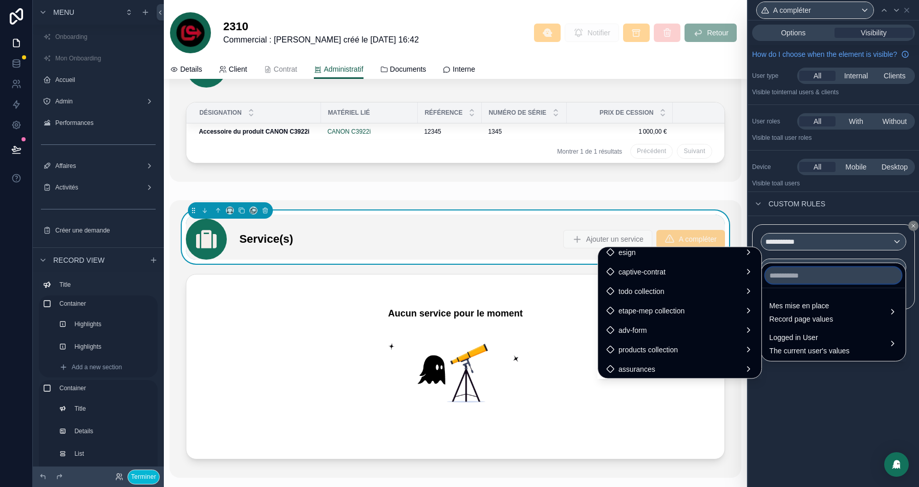
scroll to position [1252, 0]
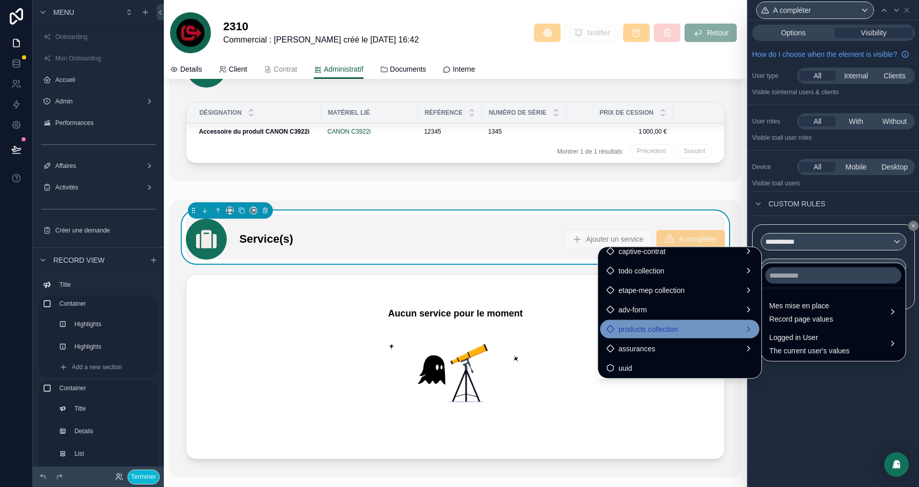
click at [647, 323] on span "products collection" at bounding box center [647, 329] width 59 height 12
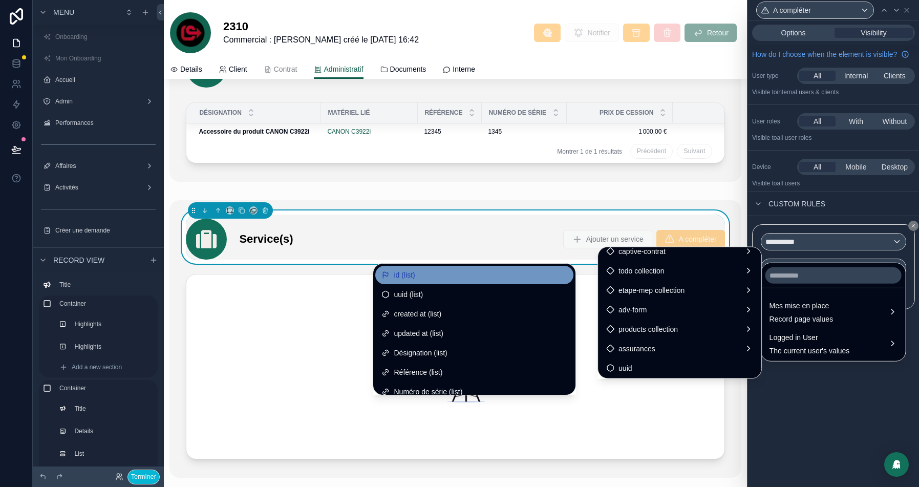
click at [397, 271] on div "id (list)" at bounding box center [474, 275] width 186 height 12
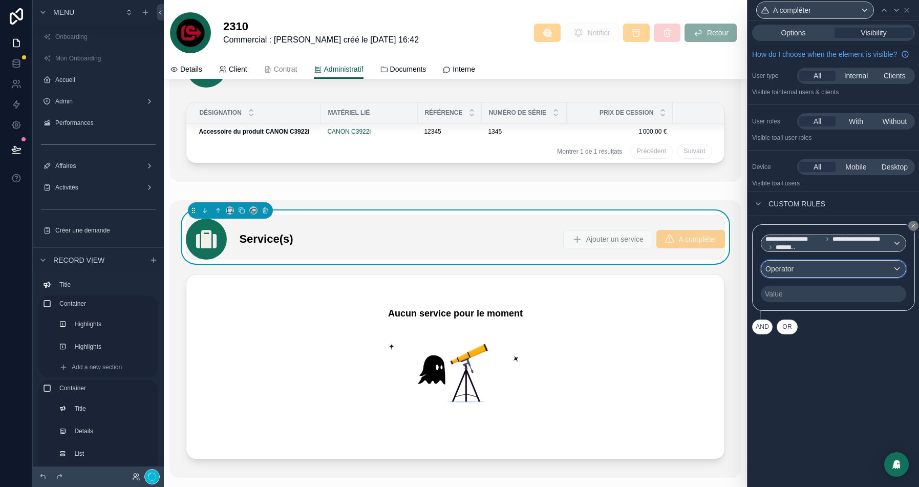
click at [817, 277] on div "Operator" at bounding box center [833, 268] width 144 height 16
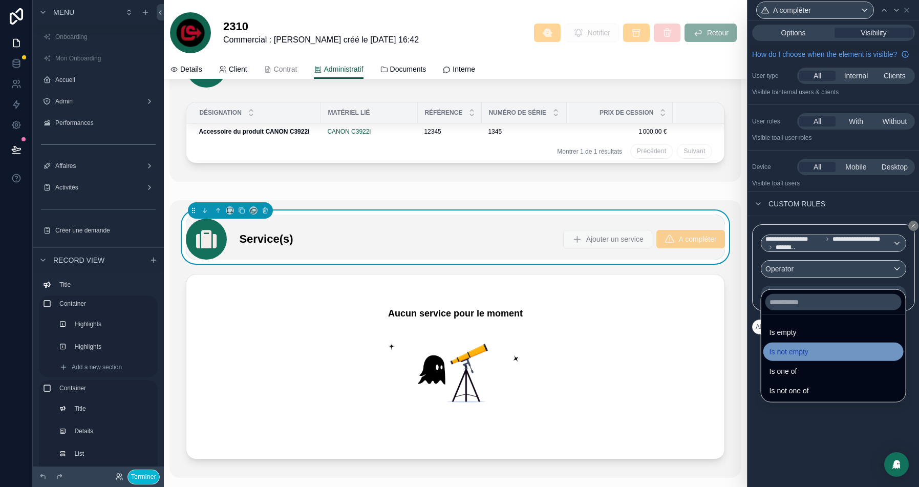
click at [819, 349] on div "Is not empty" at bounding box center [833, 351] width 128 height 12
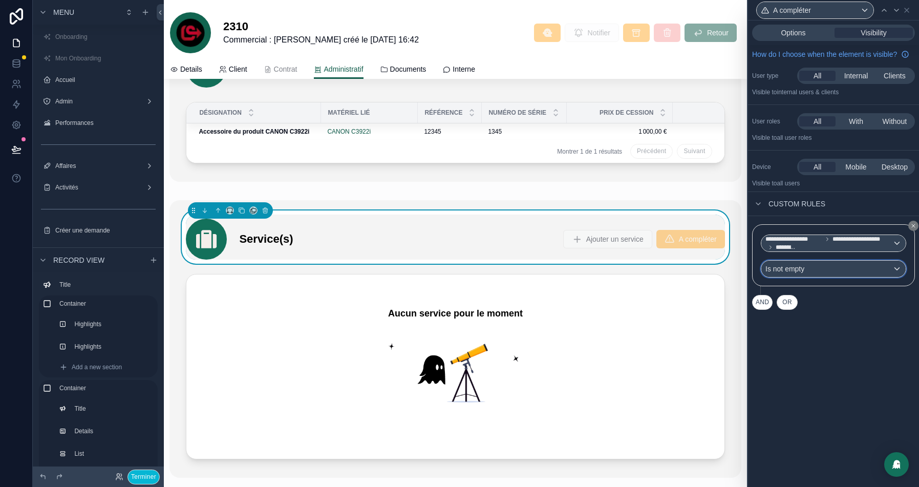
click at [816, 277] on div "Is not empty" at bounding box center [833, 268] width 144 height 16
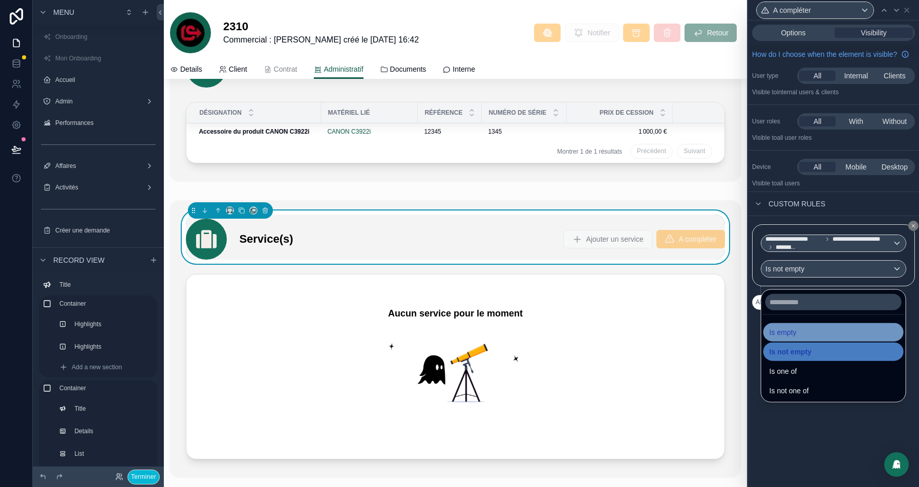
click at [804, 337] on div "Is empty" at bounding box center [833, 332] width 128 height 12
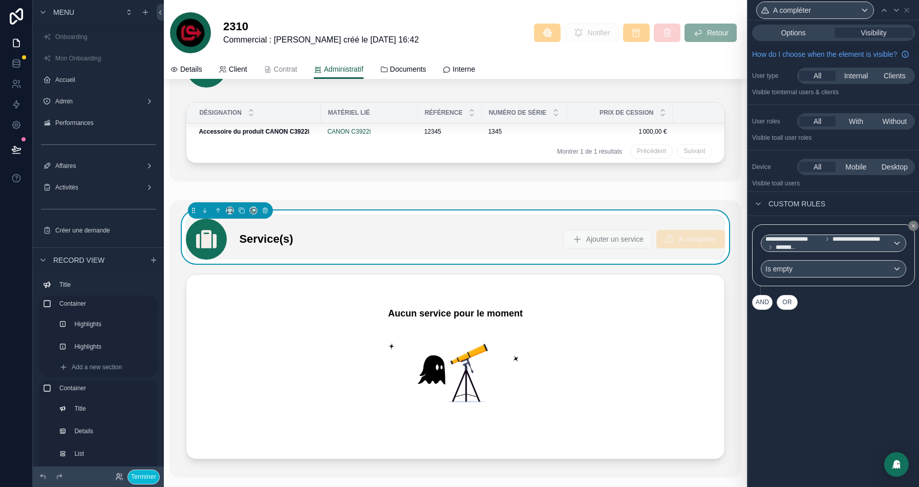
click at [808, 375] on div "**********" at bounding box center [833, 253] width 171 height 466
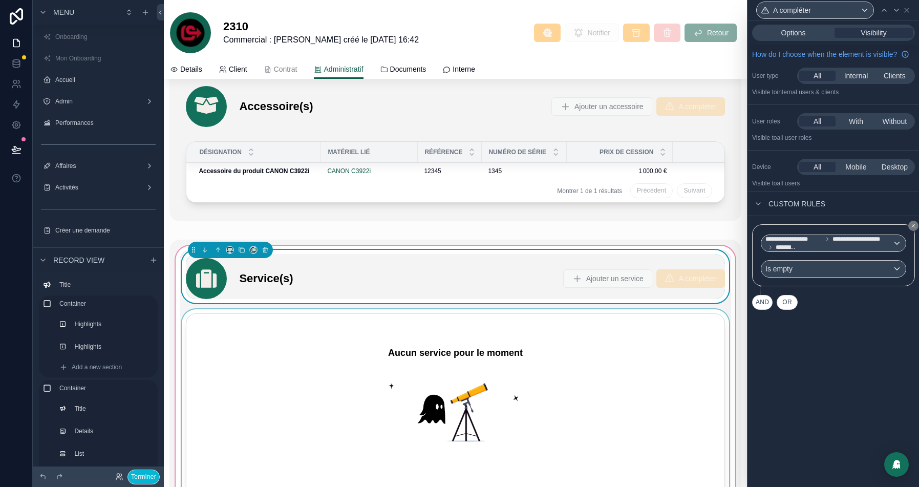
scroll to position [2465, 0]
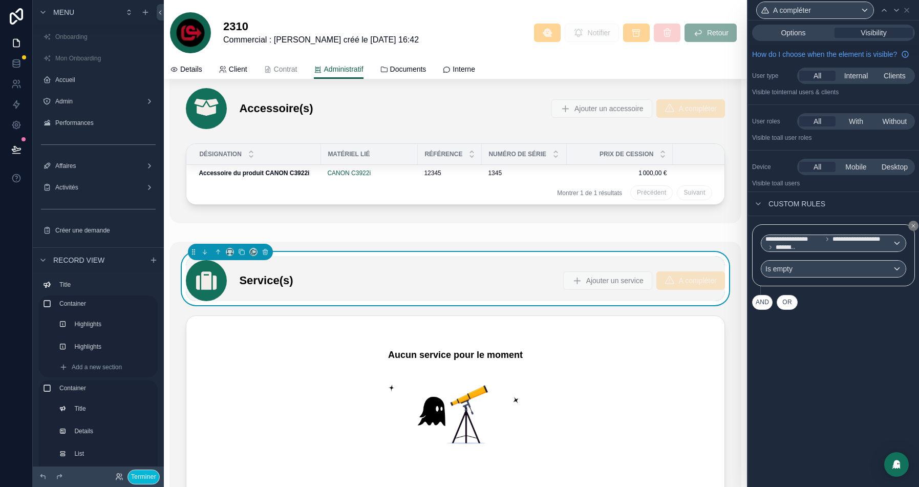
click at [768, 310] on button "AND" at bounding box center [762, 302] width 20 height 15
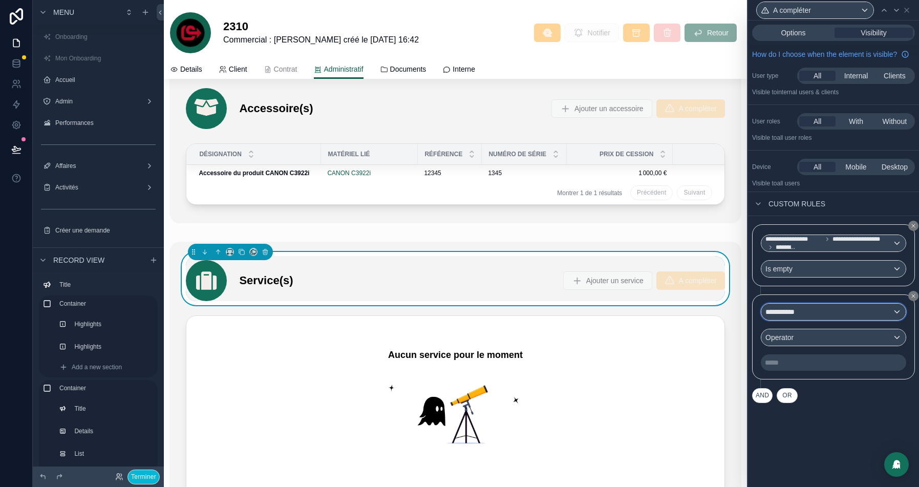
click at [806, 320] on div "**********" at bounding box center [833, 311] width 144 height 16
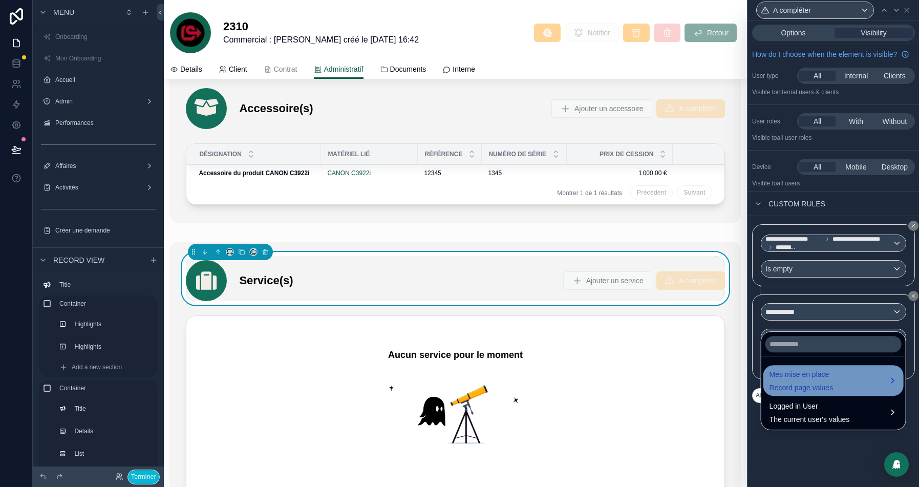
click at [799, 386] on span "Record page values" at bounding box center [801, 387] width 64 height 10
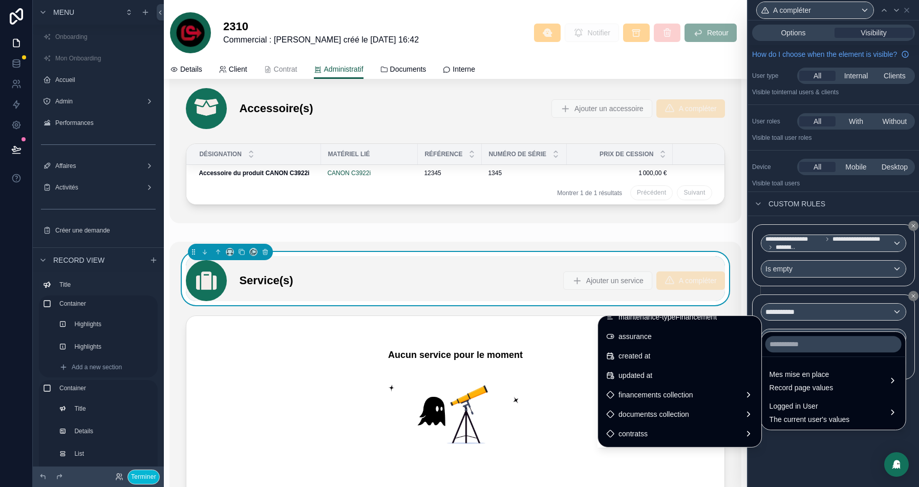
scroll to position [1252, 0]
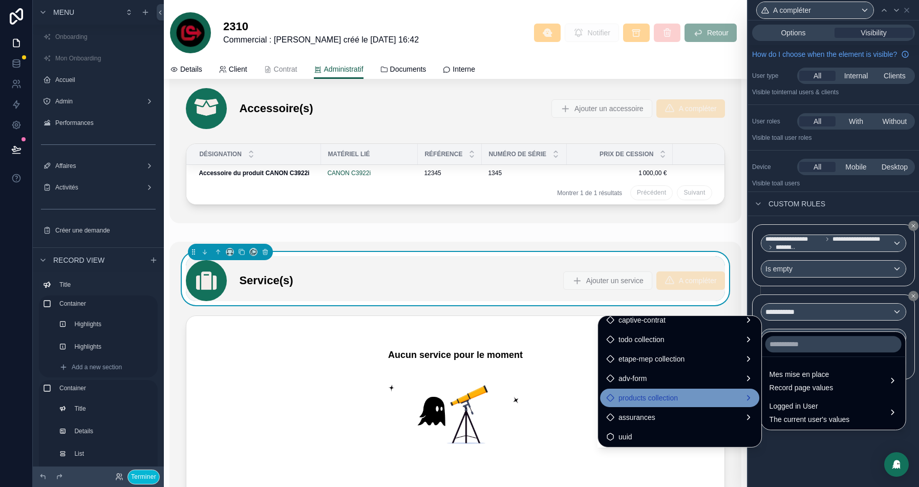
click at [618, 397] on span "products collection" at bounding box center [647, 397] width 59 height 12
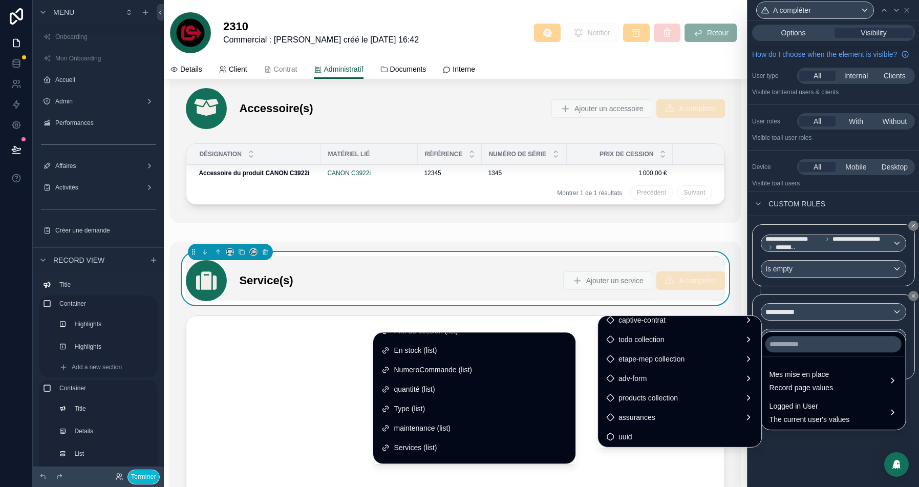
scroll to position [146, 0]
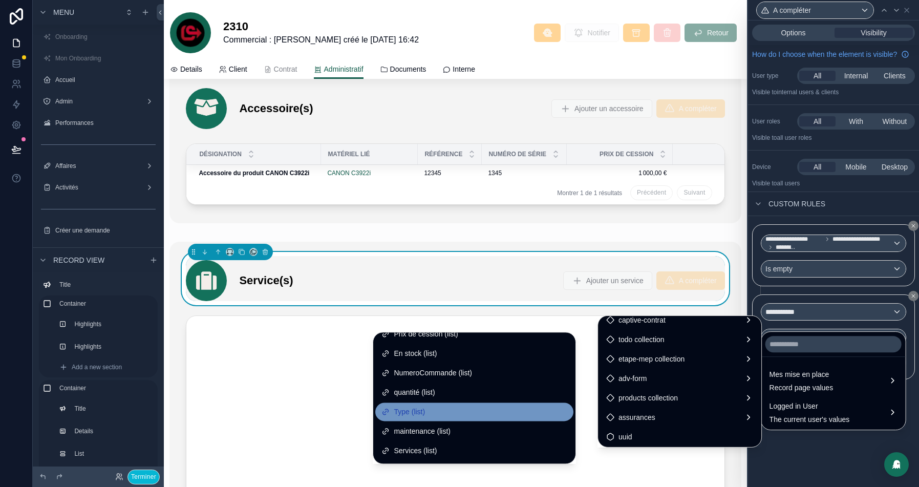
click at [419, 413] on div "Type (list)" at bounding box center [474, 411] width 186 height 12
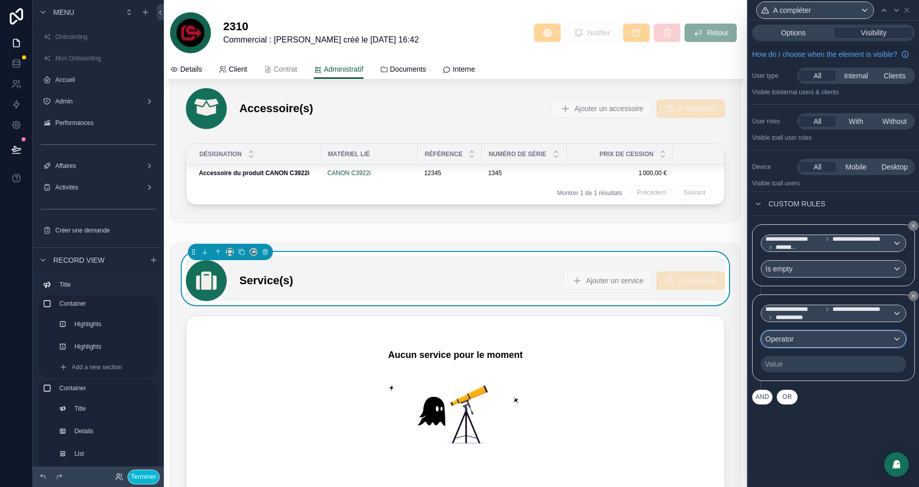
click at [802, 346] on div "Operator" at bounding box center [833, 339] width 144 height 16
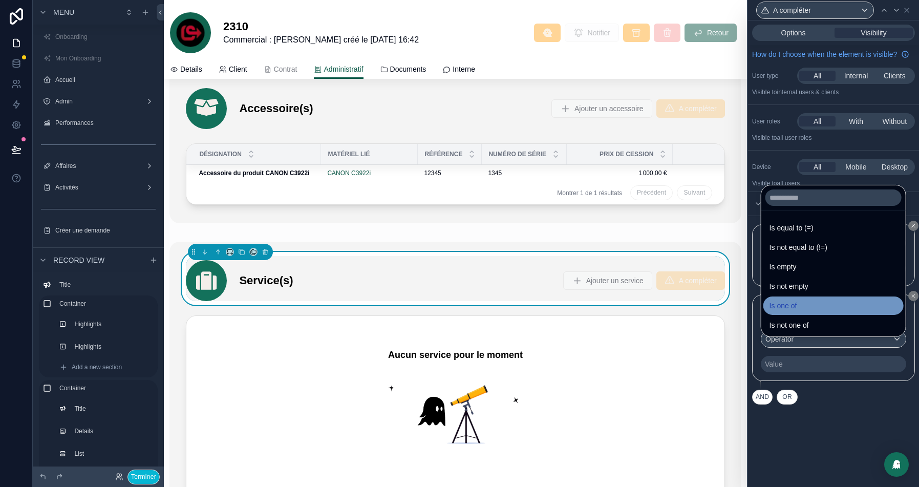
click at [818, 307] on div "Is one of" at bounding box center [833, 305] width 128 height 12
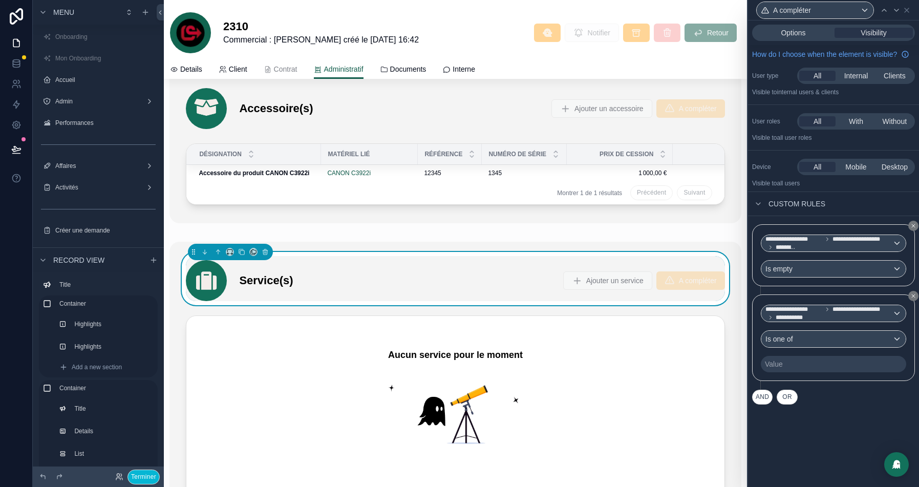
click at [800, 371] on div "Value" at bounding box center [832, 364] width 145 height 16
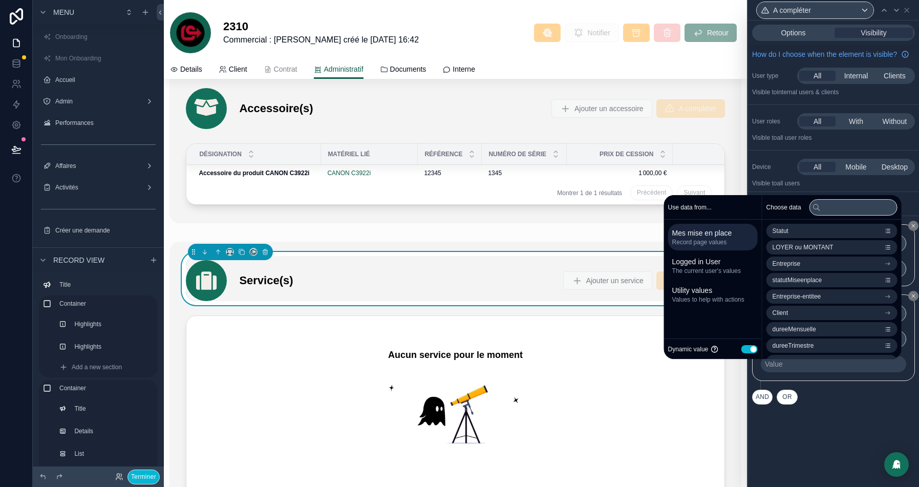
click at [741, 350] on button "Use setting" at bounding box center [749, 349] width 16 height 8
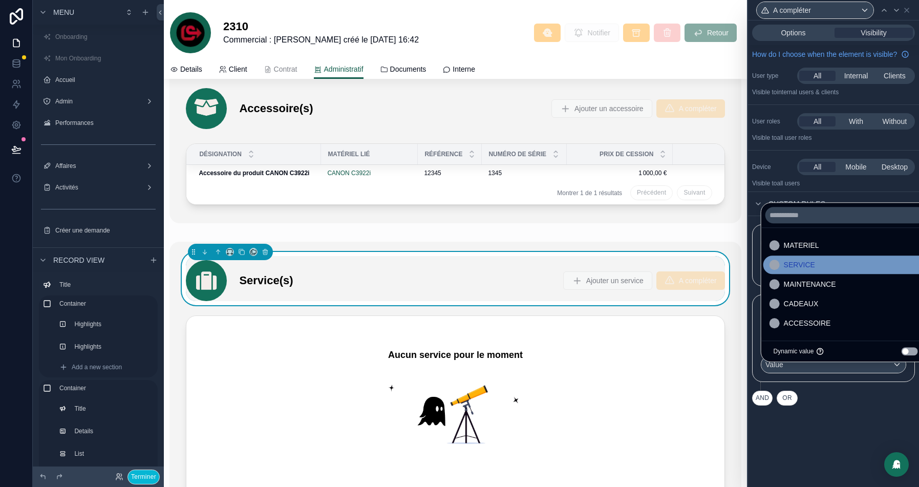
click at [812, 263] on span "SERVICE" at bounding box center [798, 264] width 31 height 12
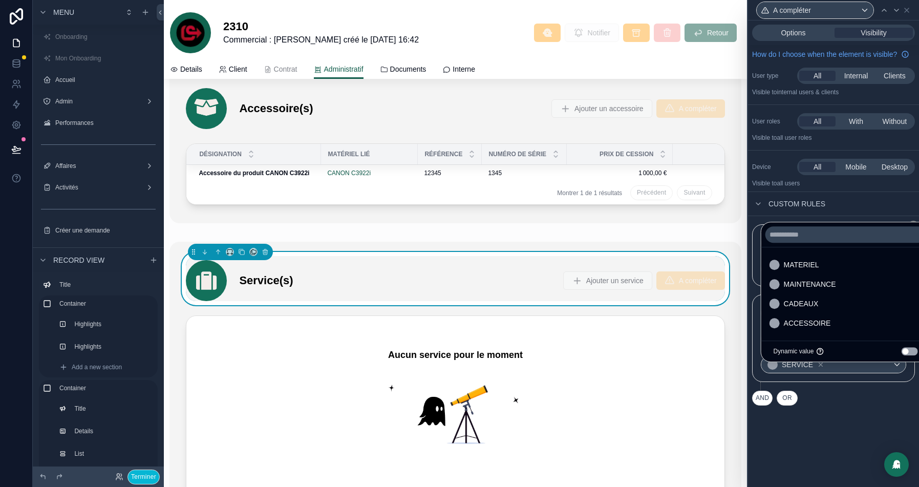
click at [837, 405] on div "AND OR" at bounding box center [833, 397] width 163 height 15
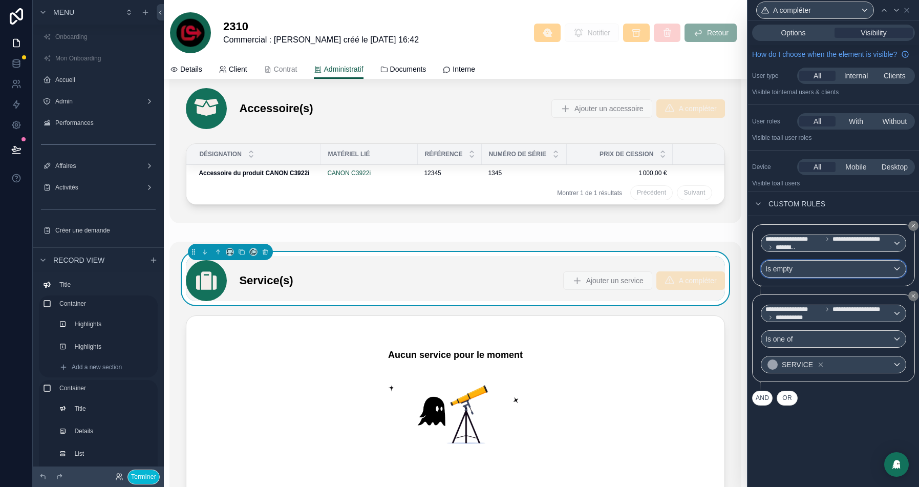
click at [807, 277] on div "Is empty" at bounding box center [833, 268] width 144 height 16
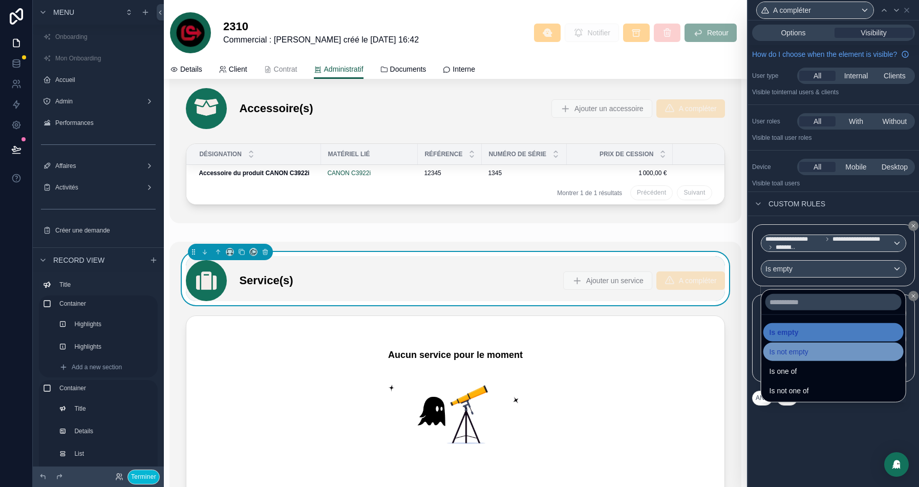
click at [793, 354] on span "Is not empty" at bounding box center [788, 351] width 39 height 12
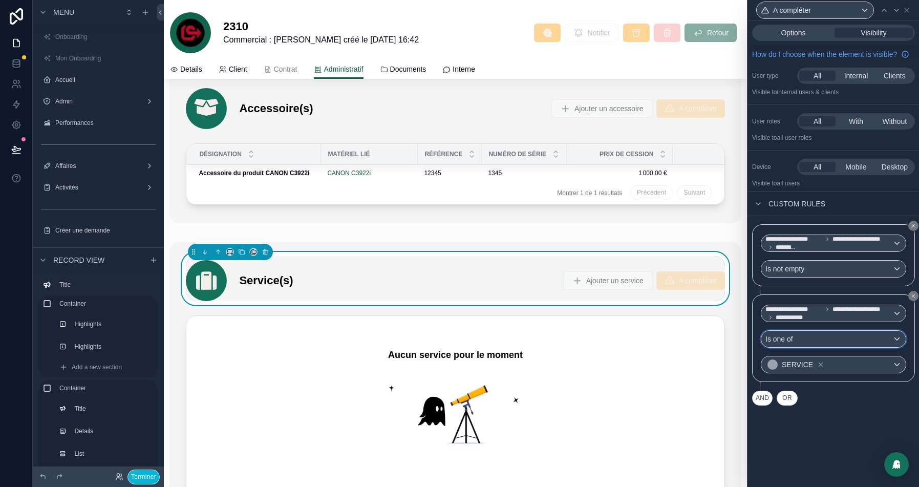
click at [808, 347] on div "Is one of" at bounding box center [833, 339] width 144 height 16
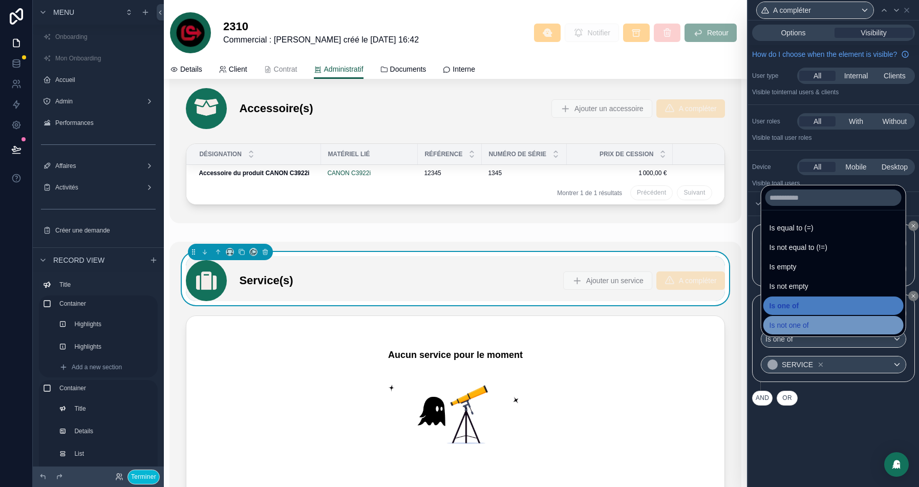
click at [808, 325] on span "Is not one of" at bounding box center [788, 325] width 39 height 12
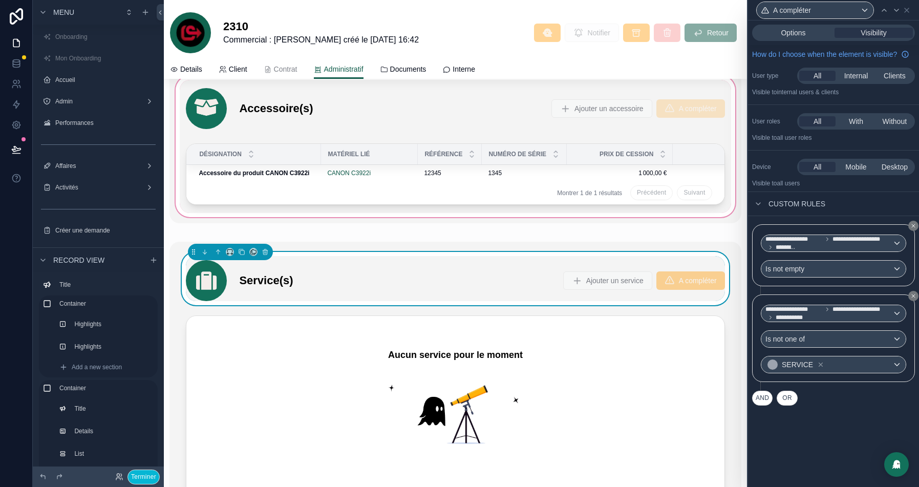
scroll to position [2546, 0]
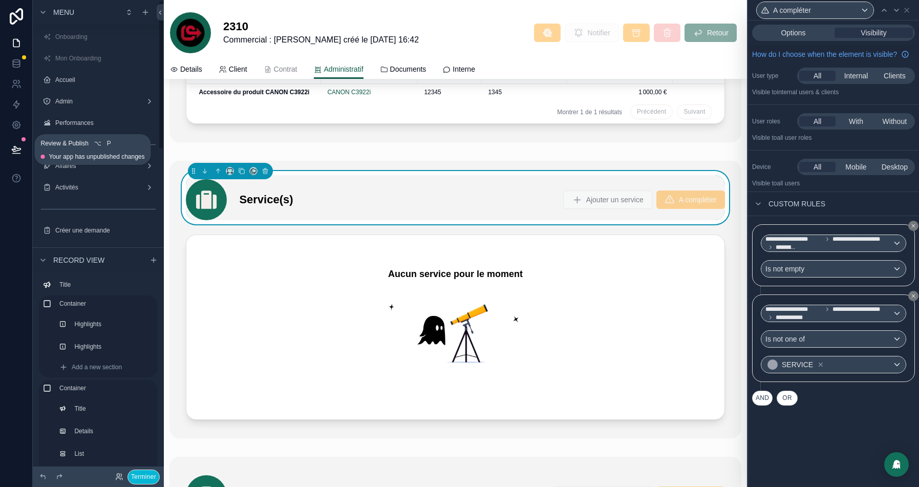
click at [16, 148] on icon at bounding box center [16, 148] width 9 height 5
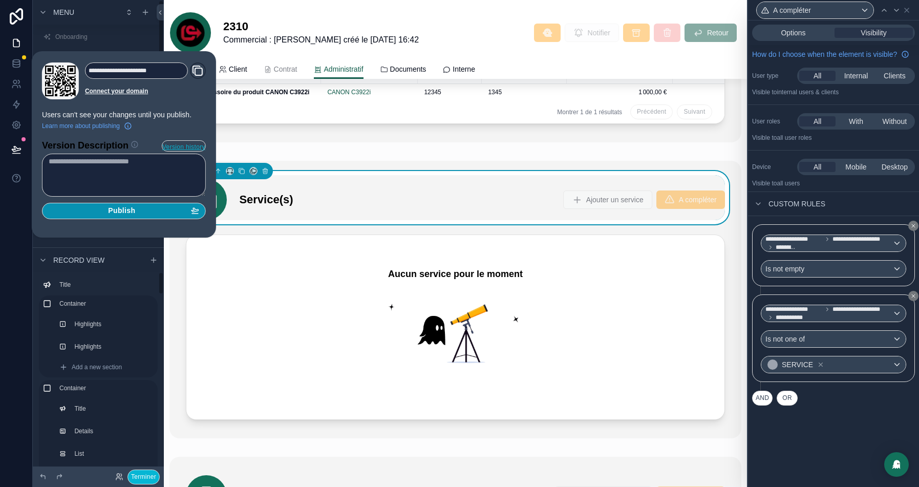
click at [135, 209] on span "Publish" at bounding box center [121, 210] width 27 height 9
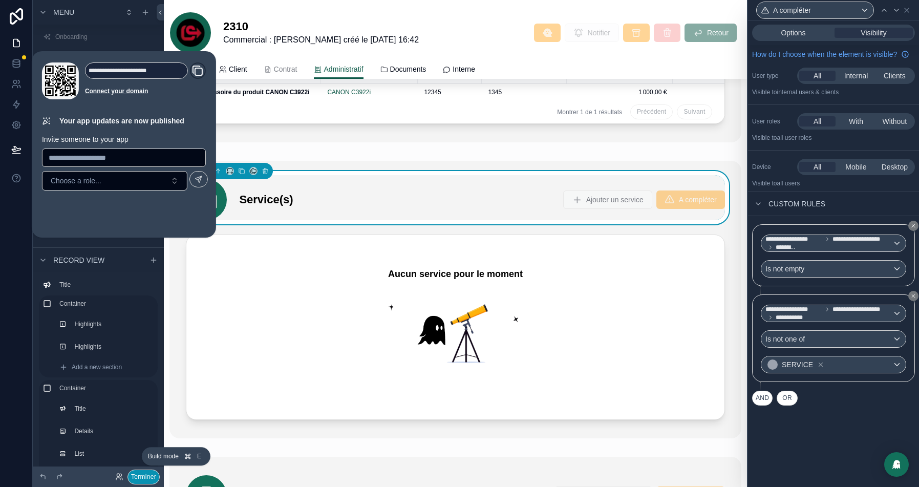
click at [134, 476] on button "Terminer" at bounding box center [143, 476] width 32 height 15
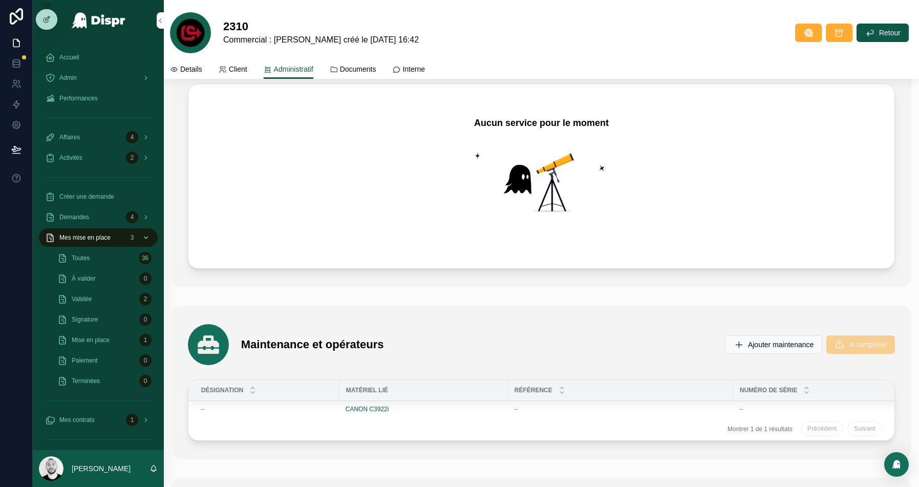
scroll to position [2459, 0]
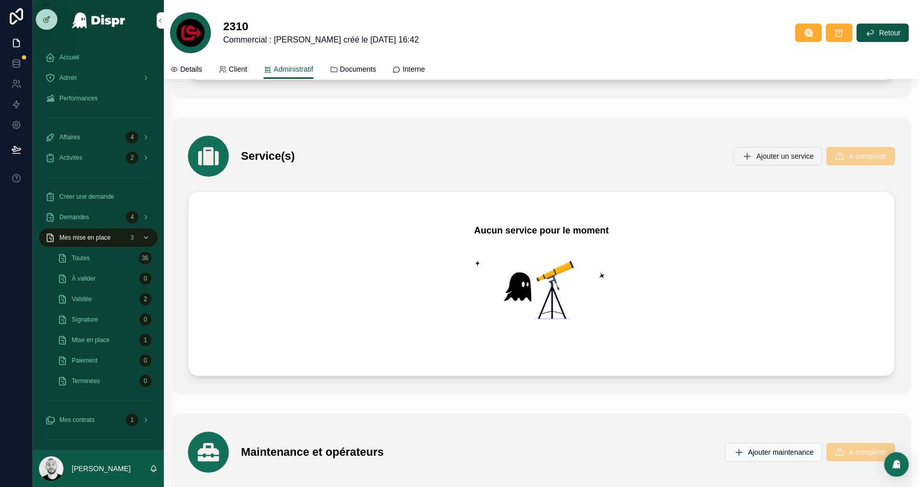
click at [764, 151] on span "Ajouter un service" at bounding box center [784, 156] width 57 height 10
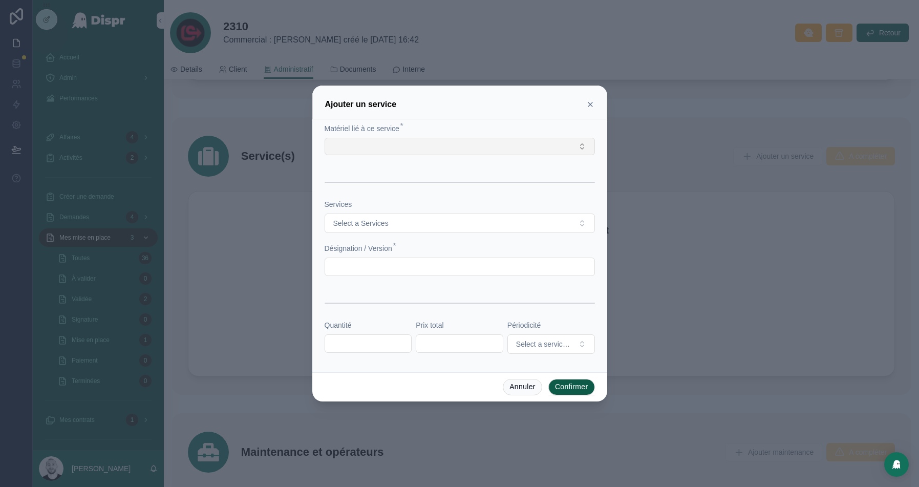
click at [418, 144] on button "Select Button" at bounding box center [459, 146] width 270 height 17
click at [378, 190] on span "CANON C3922i" at bounding box center [356, 187] width 51 height 10
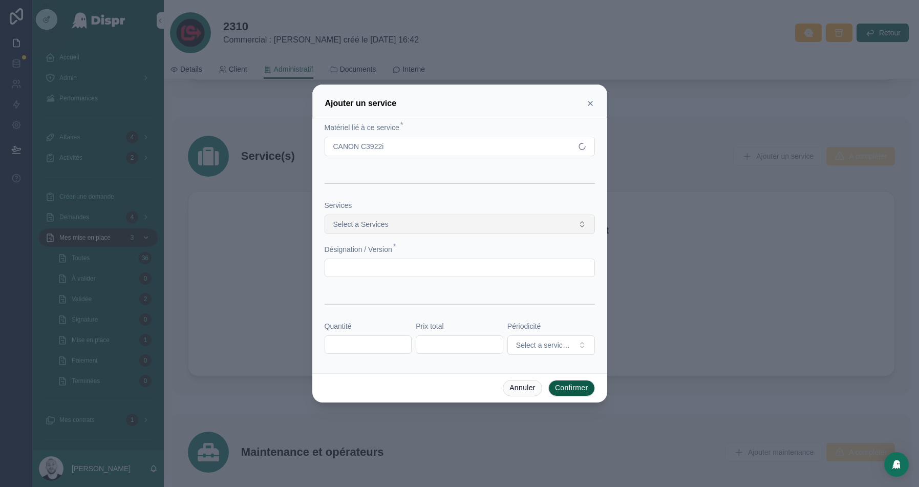
click at [363, 226] on span "Select a Services" at bounding box center [360, 224] width 55 height 10
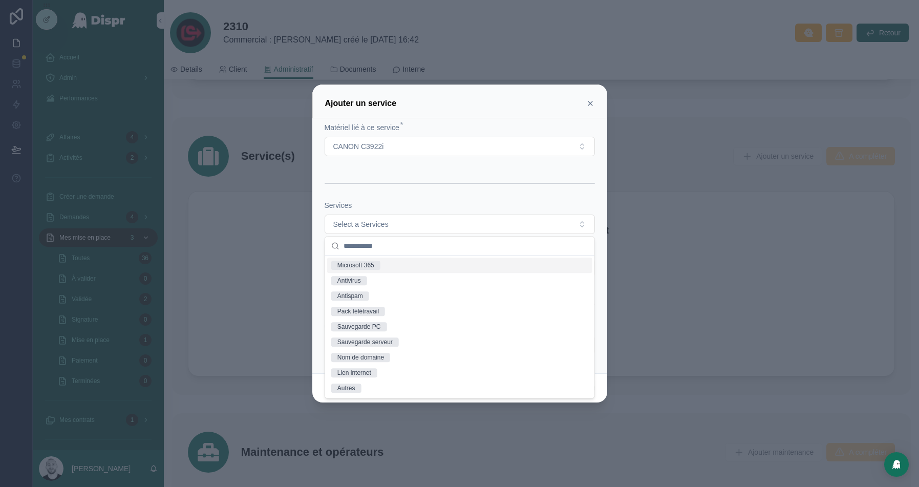
click at [374, 264] on div "Microsoft 365" at bounding box center [355, 264] width 37 height 9
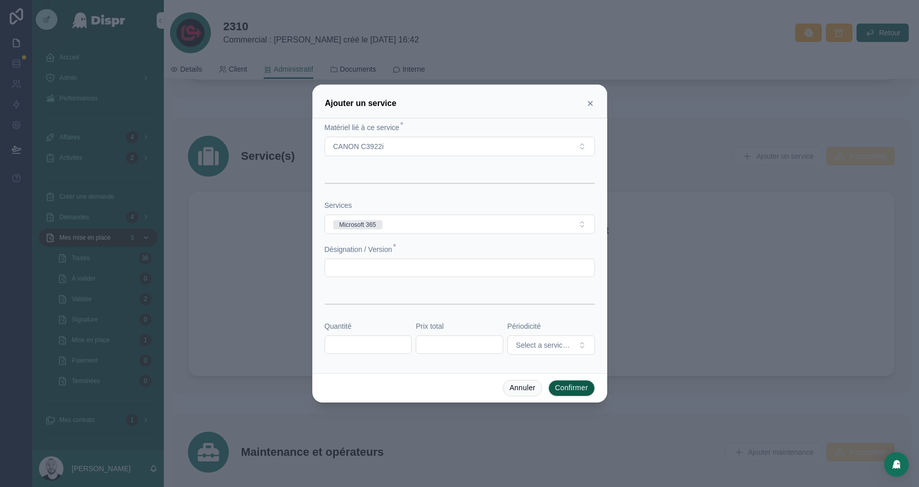
click at [392, 271] on input "text" at bounding box center [459, 267] width 269 height 14
type input "*********"
click at [372, 348] on input "text" at bounding box center [368, 344] width 86 height 14
type input "**"
type input "*********"
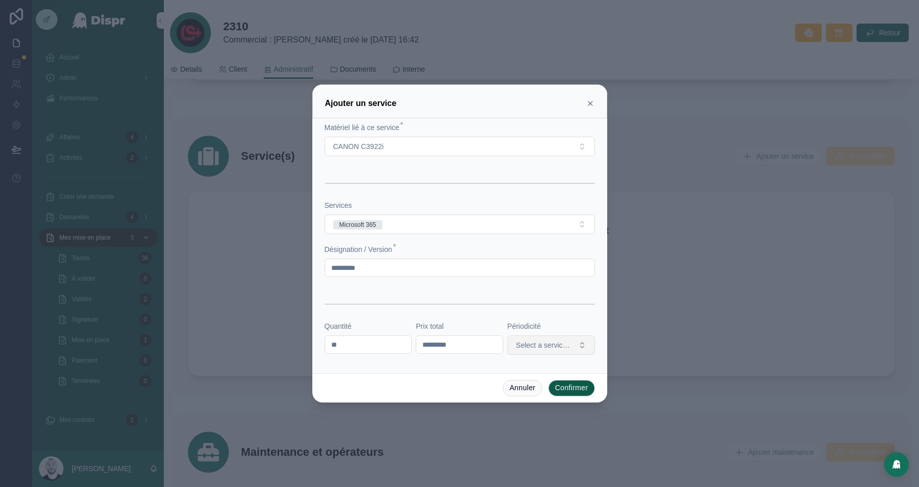
click at [553, 343] on span "Select a service-periodicite" at bounding box center [545, 345] width 58 height 10
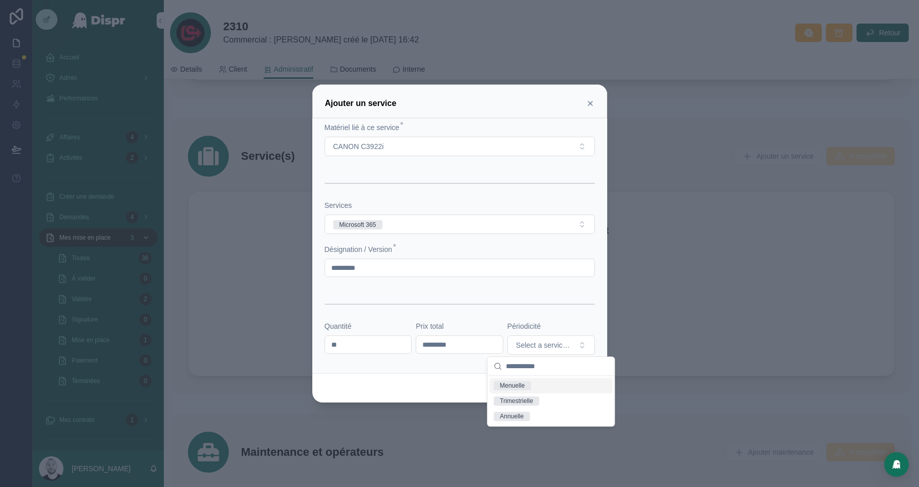
click at [519, 385] on div "Menuelle" at bounding box center [511, 385] width 25 height 9
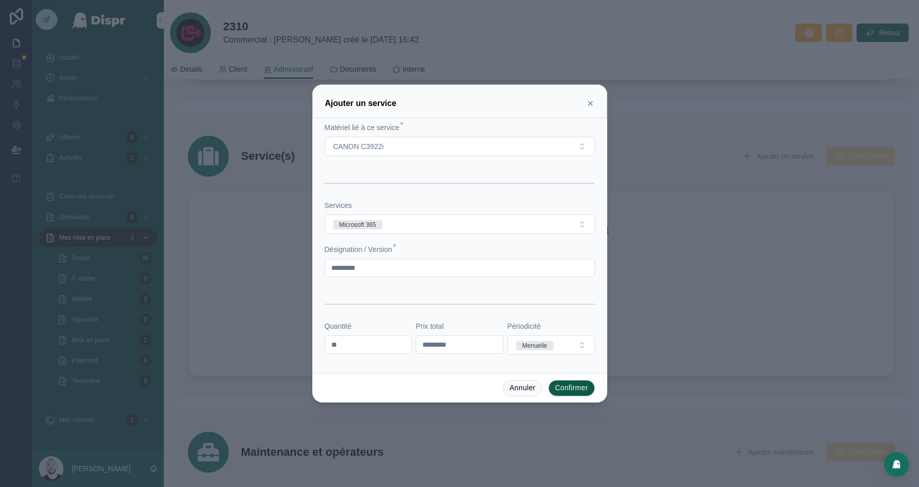
click at [576, 389] on button "Confirmer" at bounding box center [571, 388] width 47 height 16
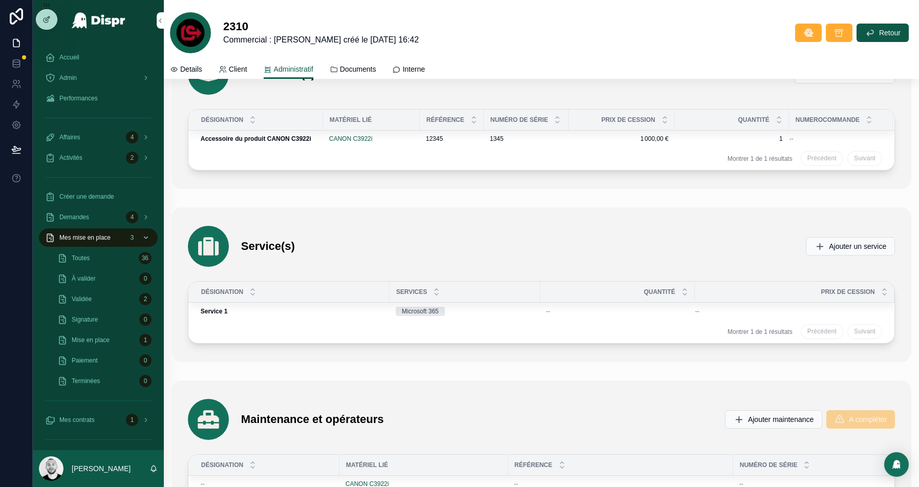
scroll to position [2372, 0]
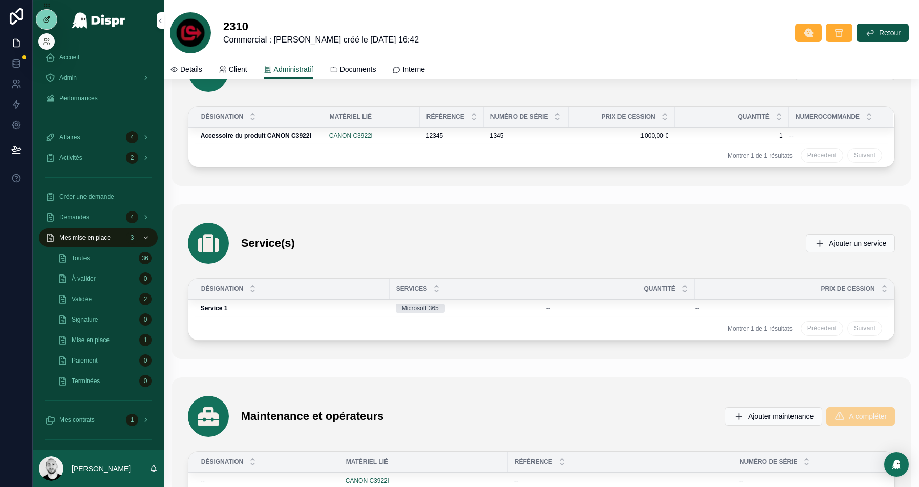
click at [47, 19] on icon at bounding box center [48, 18] width 4 height 4
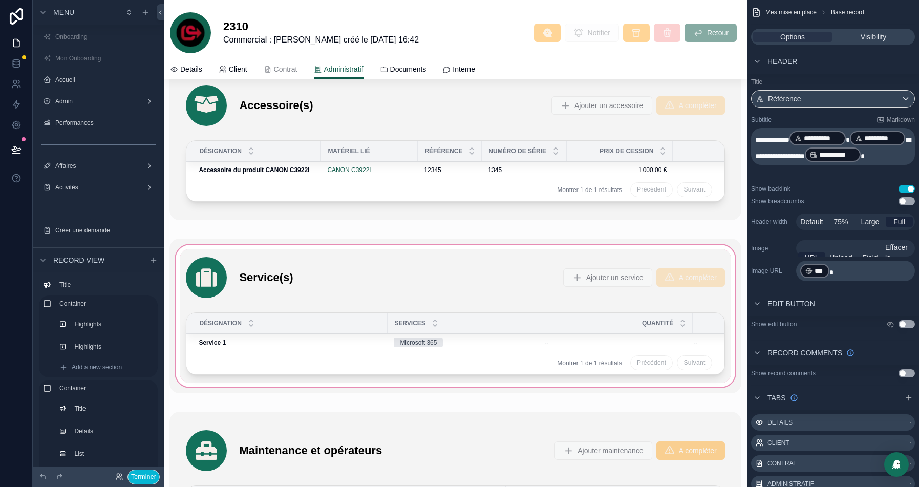
scroll to position [2510, 0]
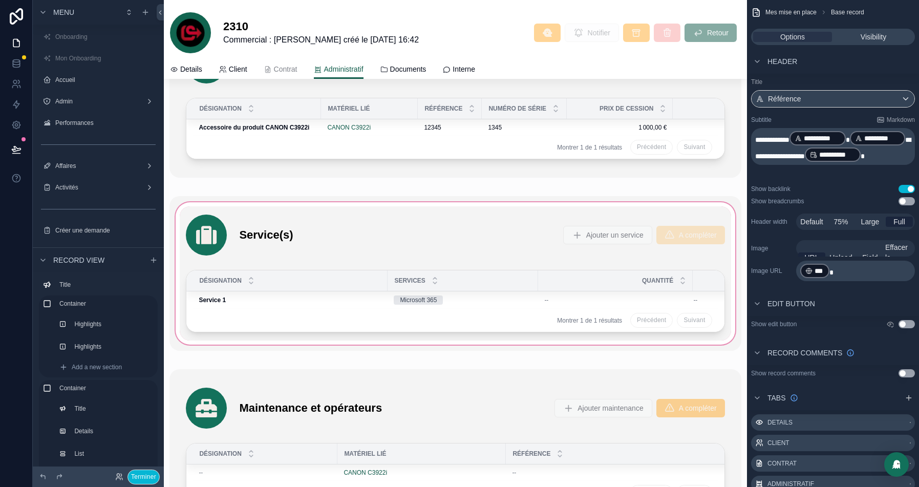
click at [351, 220] on div "scrollable content" at bounding box center [454, 273] width 571 height 155
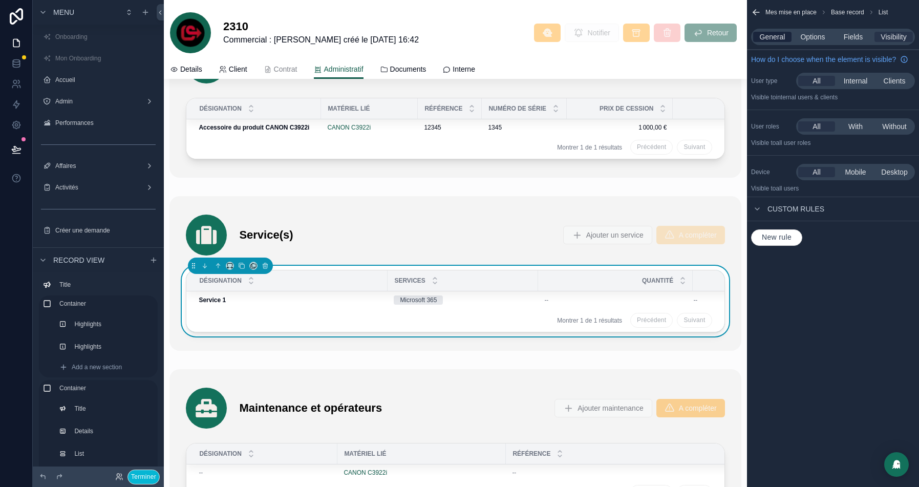
click at [775, 39] on span "General" at bounding box center [772, 37] width 26 height 10
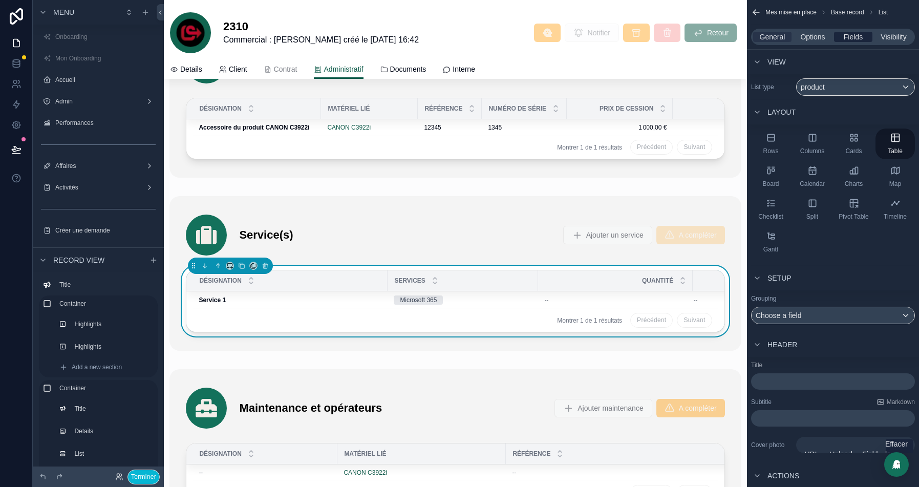
click at [852, 37] on span "Fields" at bounding box center [852, 37] width 19 height 10
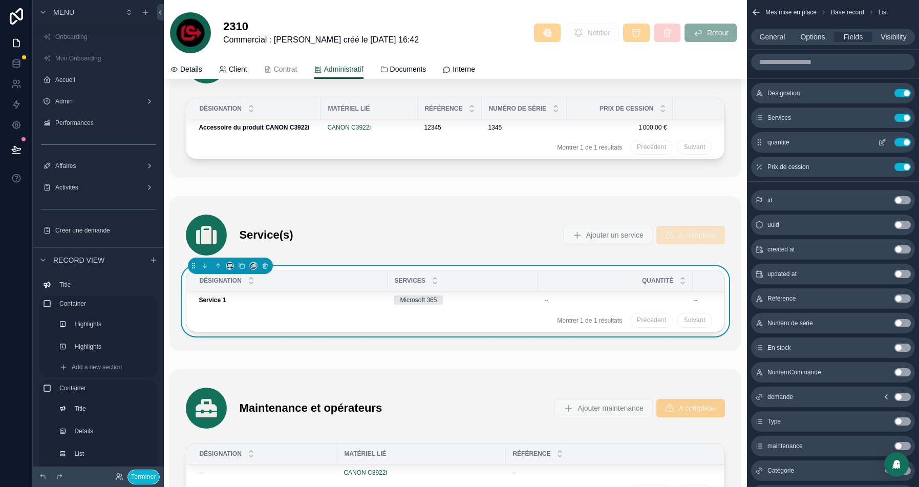
click at [901, 142] on button "Use setting" at bounding box center [902, 142] width 16 height 8
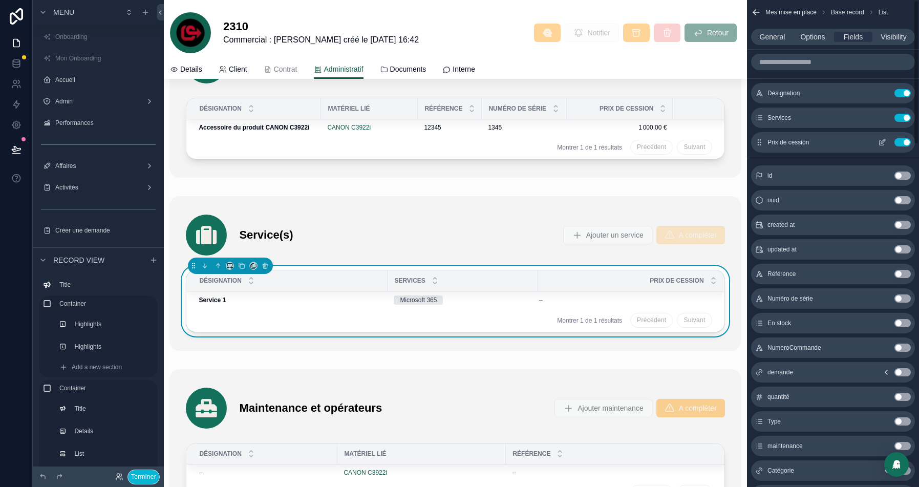
click at [902, 143] on button "Use setting" at bounding box center [902, 142] width 16 height 8
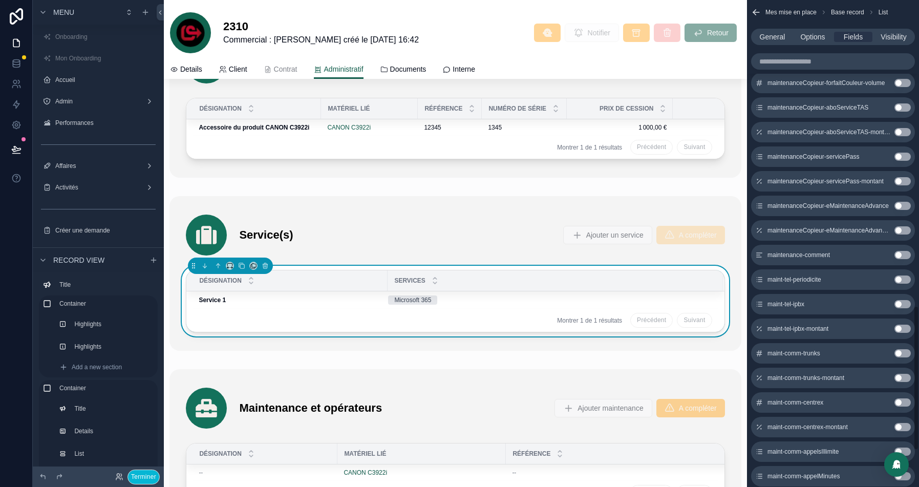
scroll to position [1151, 0]
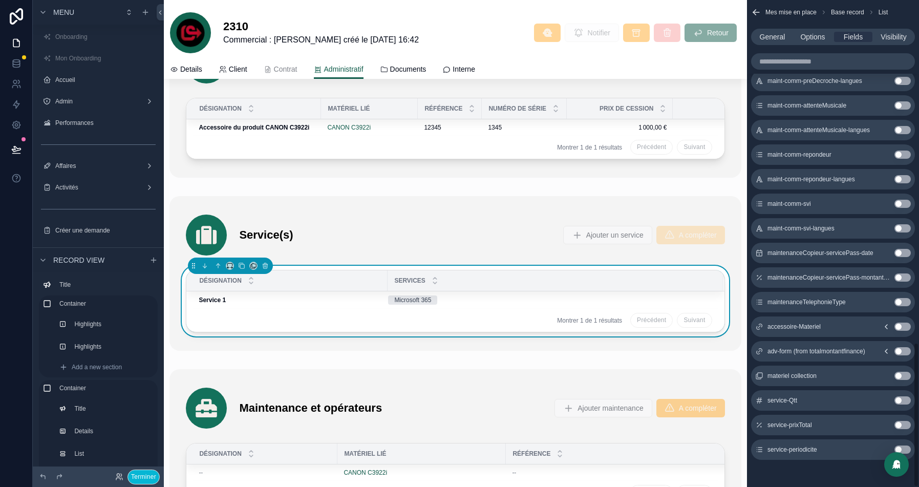
click at [902, 397] on button "Use setting" at bounding box center [902, 400] width 16 height 8
click at [903, 423] on button "Use setting" at bounding box center [902, 425] width 16 height 8
click at [907, 448] on button "Use setting" at bounding box center [902, 449] width 16 height 8
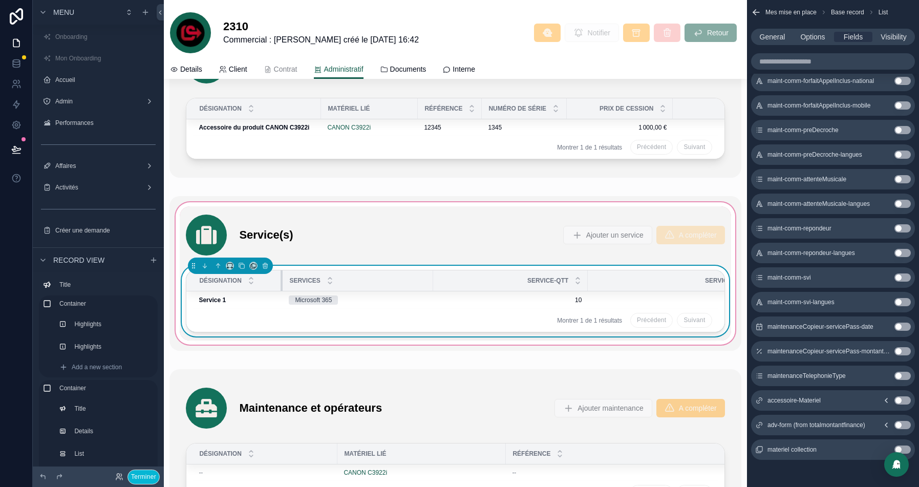
drag, startPoint x: 386, startPoint y: 273, endPoint x: 277, endPoint y: 275, distance: 109.0
click at [280, 275] on div "scrollable content" at bounding box center [282, 280] width 4 height 20
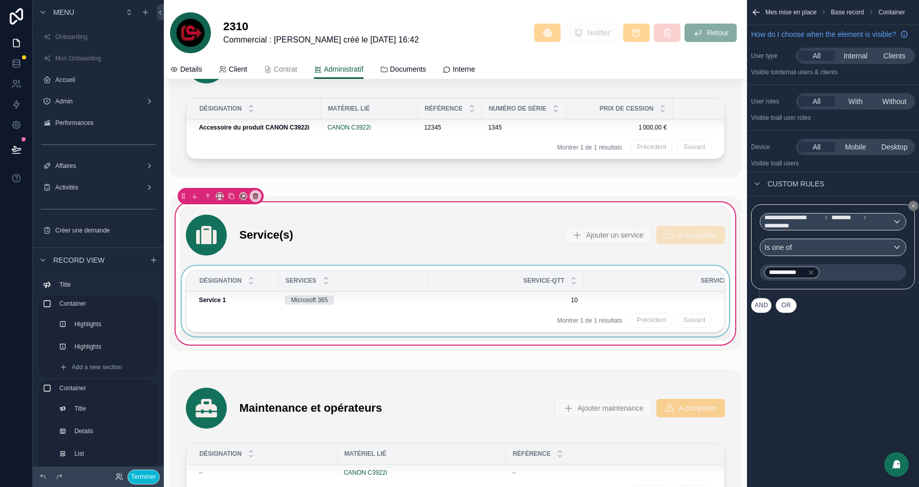
scroll to position [0, 0]
click at [429, 271] on th "Service-Qtt" at bounding box center [506, 280] width 155 height 21
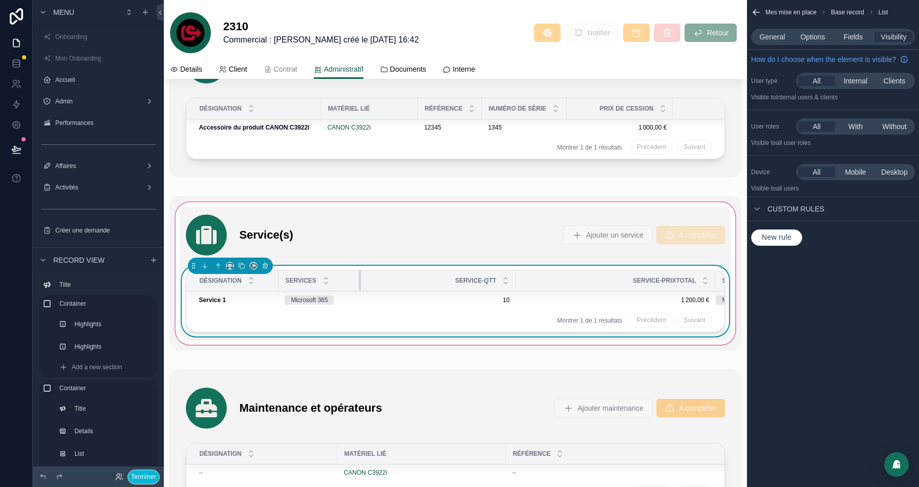
drag, startPoint x: 428, startPoint y: 273, endPoint x: 408, endPoint y: 271, distance: 19.6
click at [361, 273] on div "scrollable content" at bounding box center [361, 280] width 4 height 20
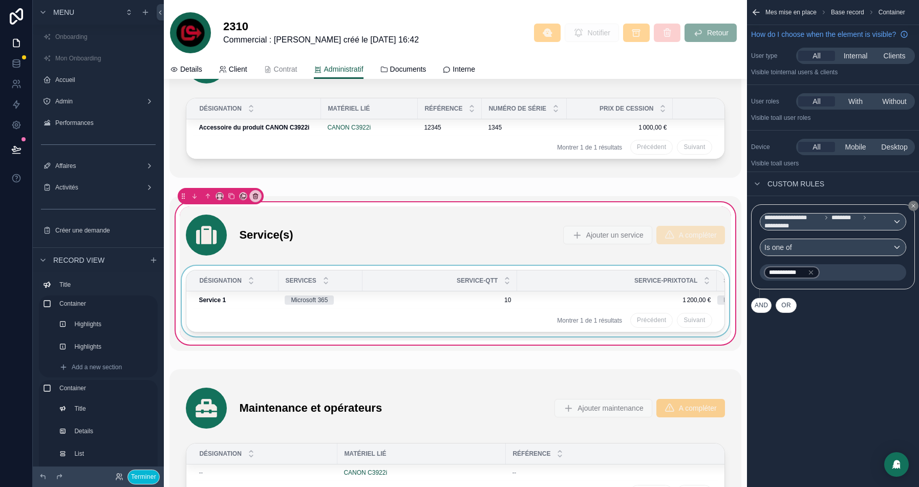
click at [716, 274] on th "Service-periodicite" at bounding box center [754, 280] width 77 height 21
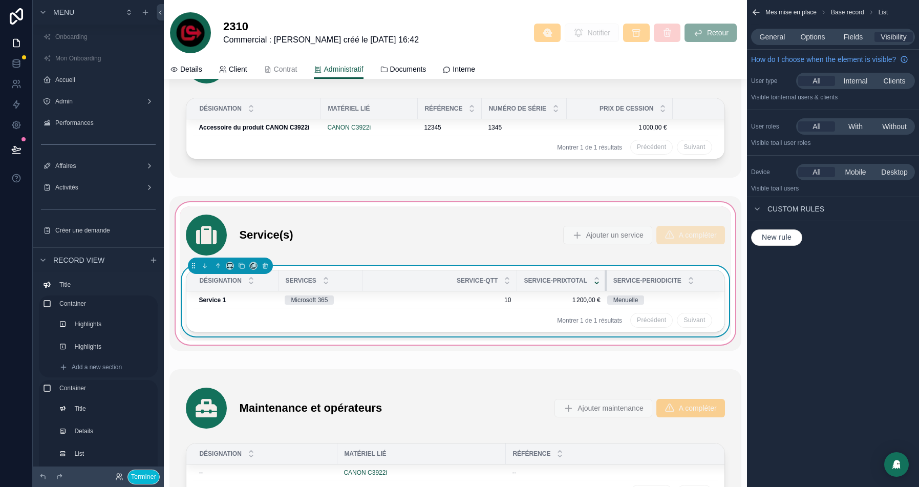
drag, startPoint x: 714, startPoint y: 274, endPoint x: 600, endPoint y: 276, distance: 114.6
click at [600, 276] on th "Service-prixTotal" at bounding box center [561, 280] width 89 height 21
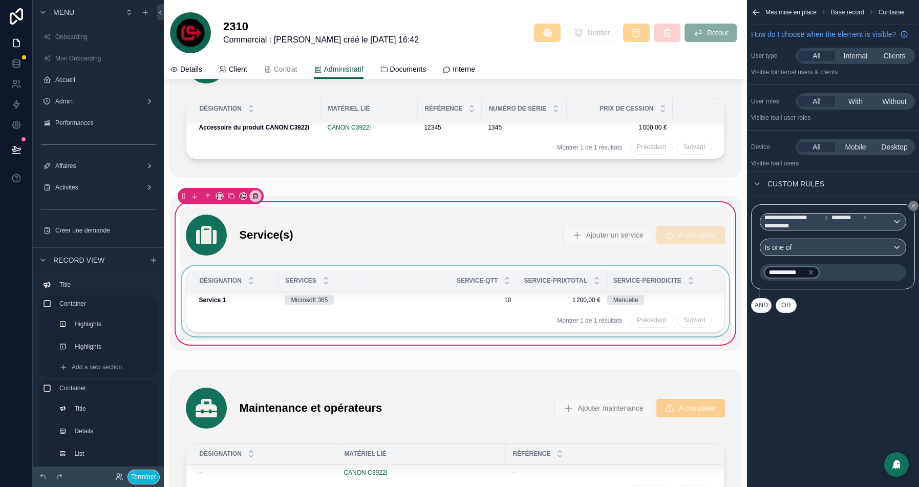
click at [332, 271] on div "Services" at bounding box center [320, 280] width 83 height 19
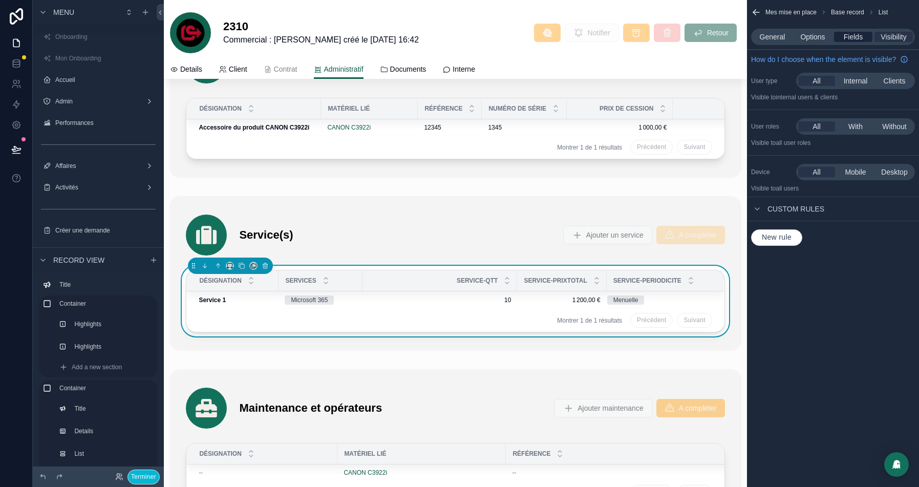
click at [846, 37] on span "Fields" at bounding box center [852, 37] width 19 height 10
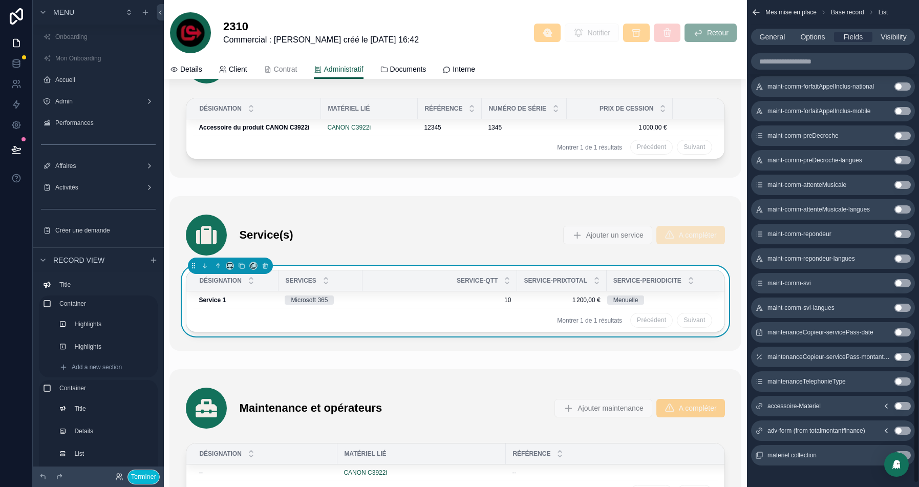
scroll to position [1147, 0]
click at [904, 402] on button "Use setting" at bounding box center [902, 404] width 16 height 8
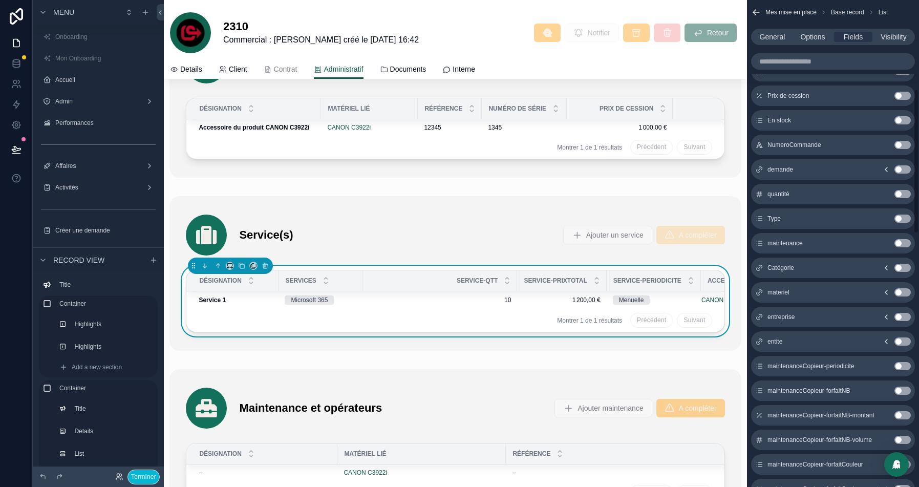
scroll to position [0, 0]
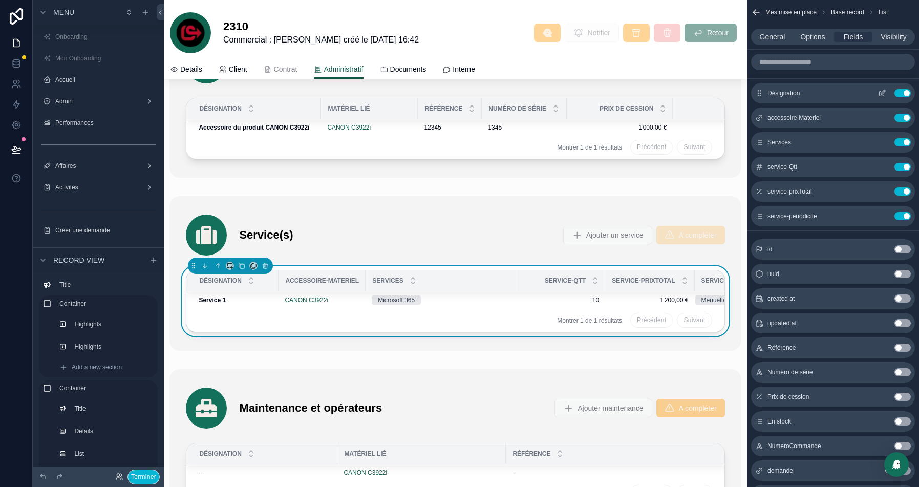
click at [881, 94] on icon "scrollable content" at bounding box center [883, 92] width 4 height 4
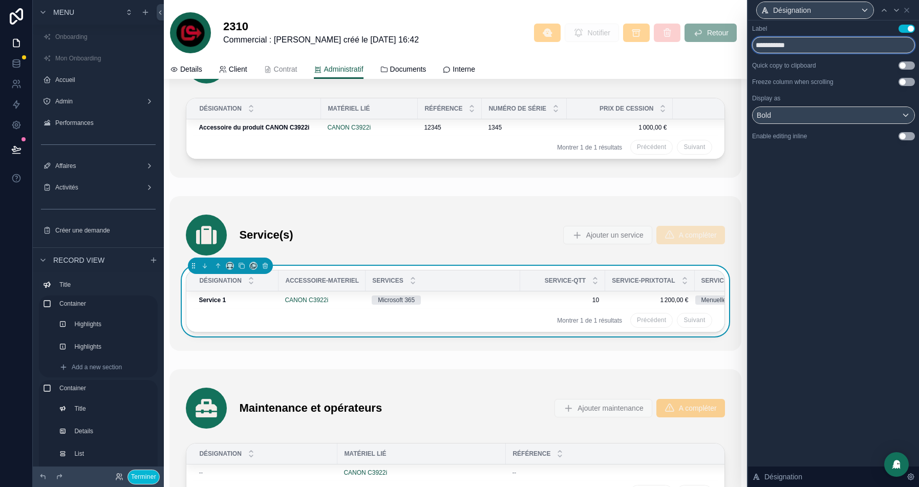
click at [817, 45] on input "**********" at bounding box center [833, 45] width 163 height 16
type input "**********"
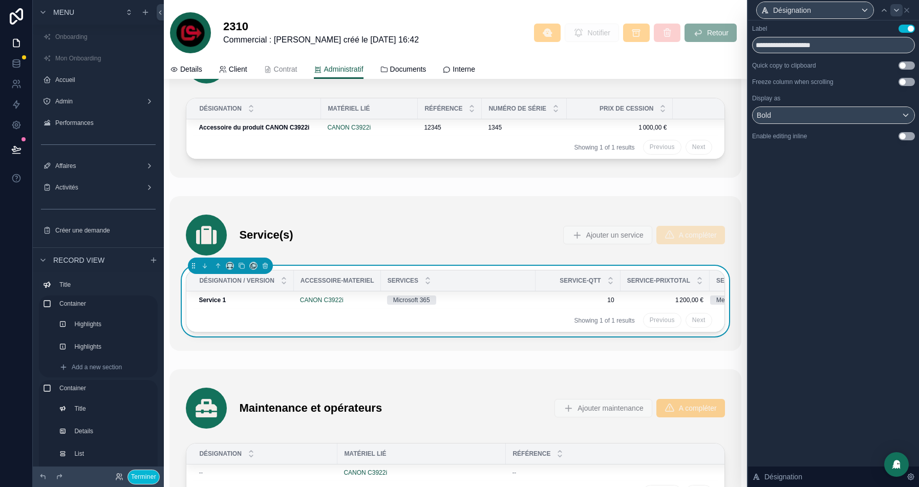
click at [895, 11] on icon at bounding box center [896, 10] width 8 height 8
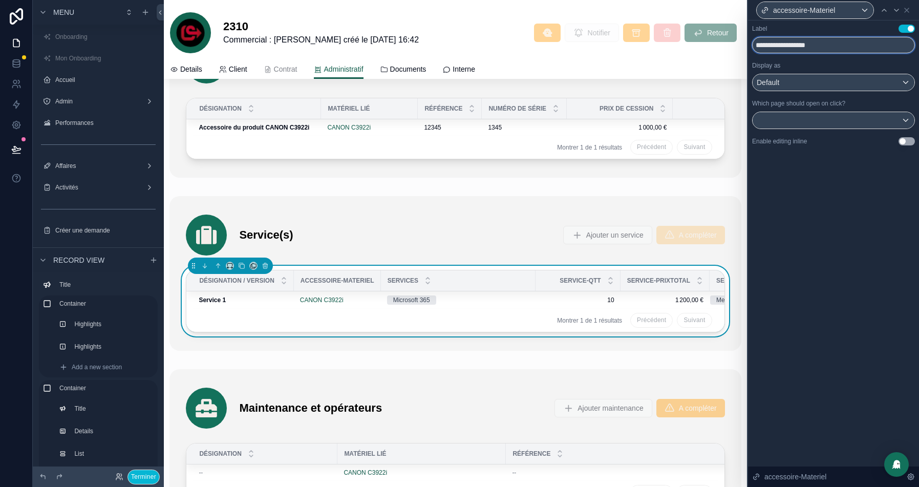
click at [806, 47] on input "**********" at bounding box center [833, 45] width 163 height 16
type input "**********"
click at [880, 88] on div "Default" at bounding box center [833, 82] width 162 height 16
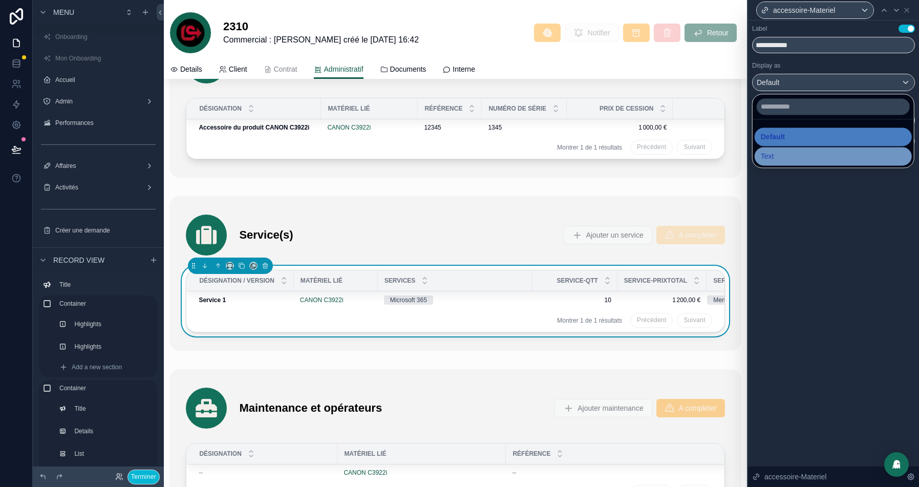
click at [796, 154] on div "Text" at bounding box center [832, 156] width 145 height 12
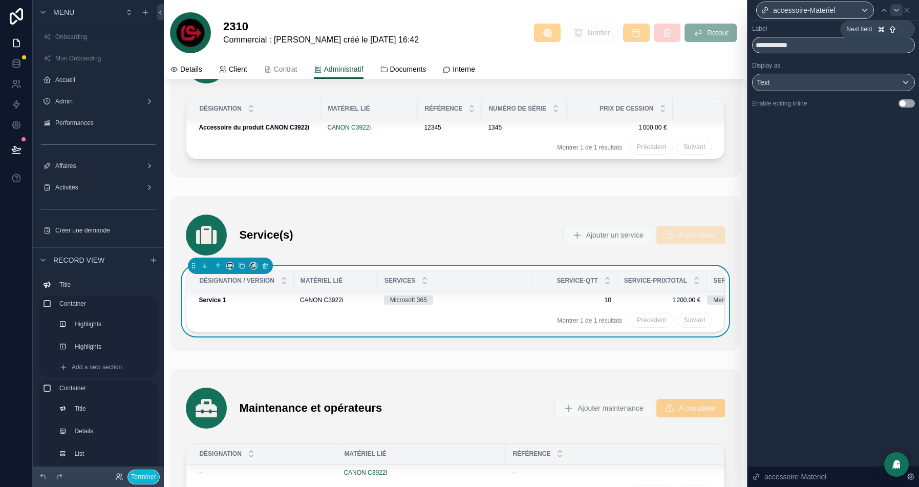
click at [895, 12] on icon at bounding box center [896, 10] width 8 height 8
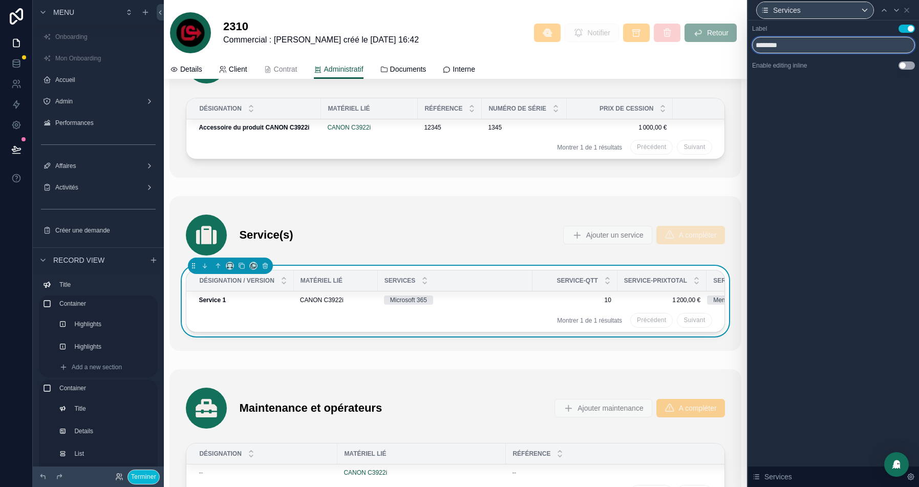
click at [829, 41] on input "********" at bounding box center [833, 45] width 163 height 16
type input "*******"
click at [893, 9] on icon at bounding box center [896, 10] width 8 height 8
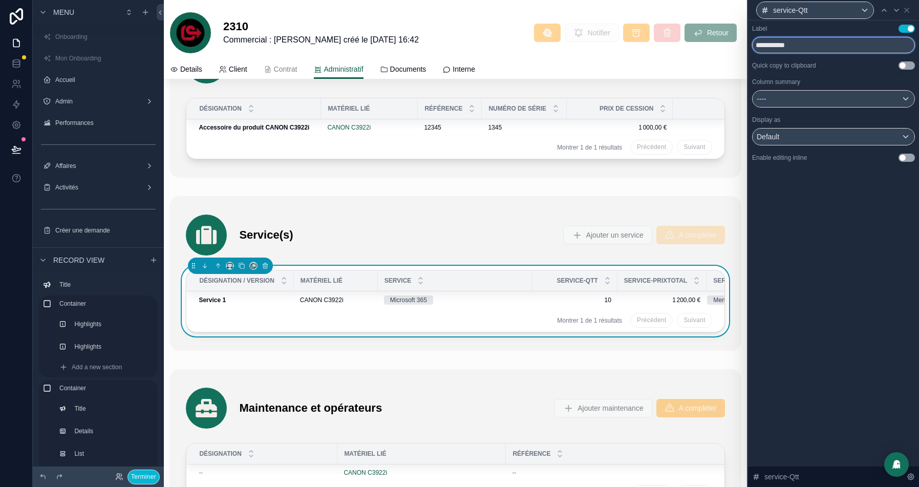
click at [785, 46] on input "**********" at bounding box center [833, 45] width 163 height 16
type input "********"
click at [898, 12] on icon at bounding box center [896, 10] width 8 height 8
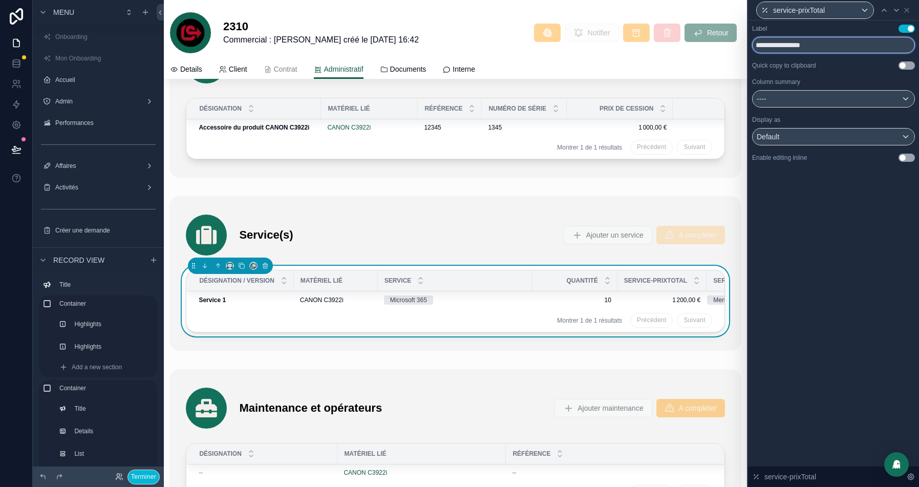
click at [785, 45] on input "**********" at bounding box center [833, 45] width 163 height 16
type input "**********"
click at [894, 11] on icon at bounding box center [896, 10] width 8 height 8
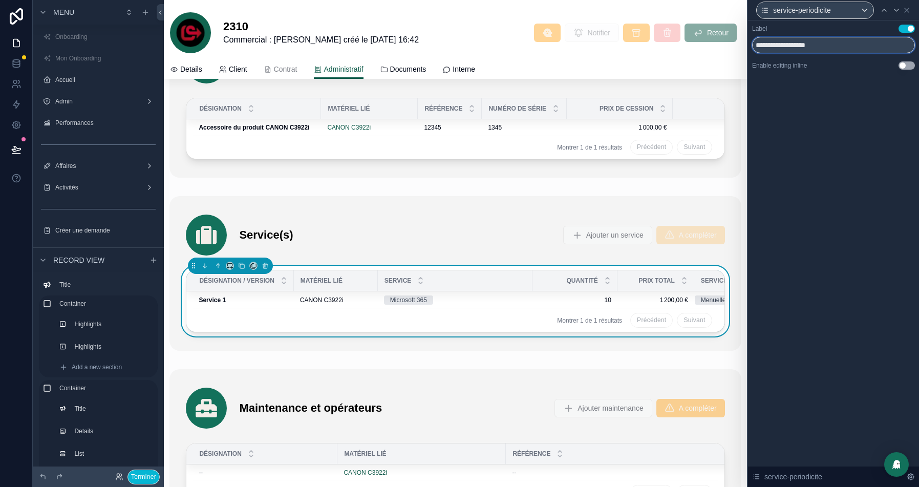
click at [804, 43] on input "**********" at bounding box center [833, 45] width 163 height 16
type input "**********"
drag, startPoint x: 535, startPoint y: 274, endPoint x: 485, endPoint y: 275, distance: 50.7
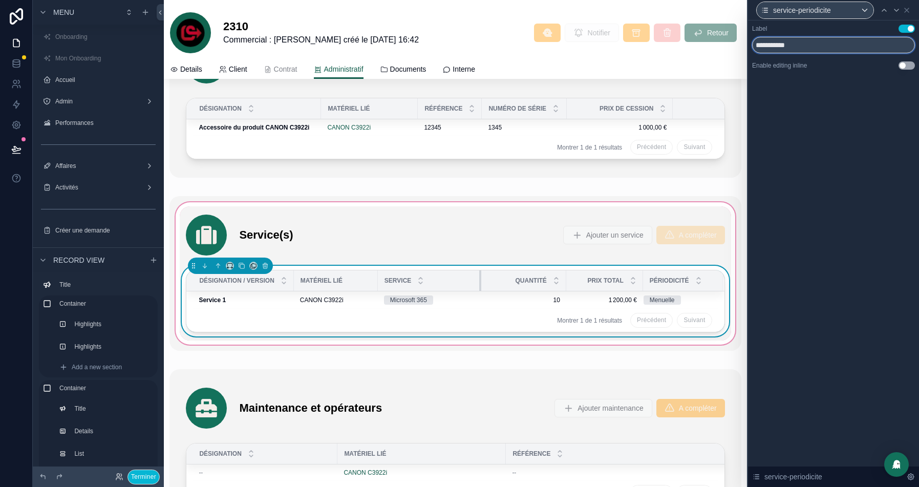
click at [483, 275] on div "scrollable content" at bounding box center [481, 280] width 4 height 20
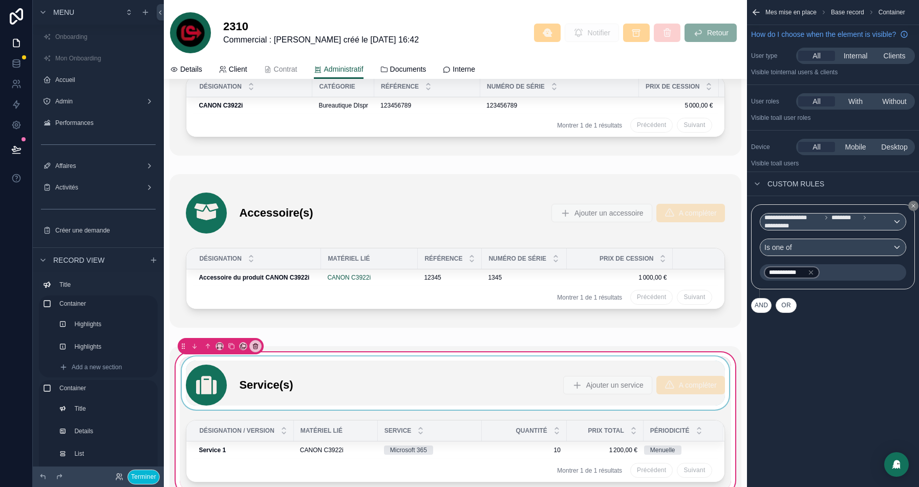
scroll to position [2312, 0]
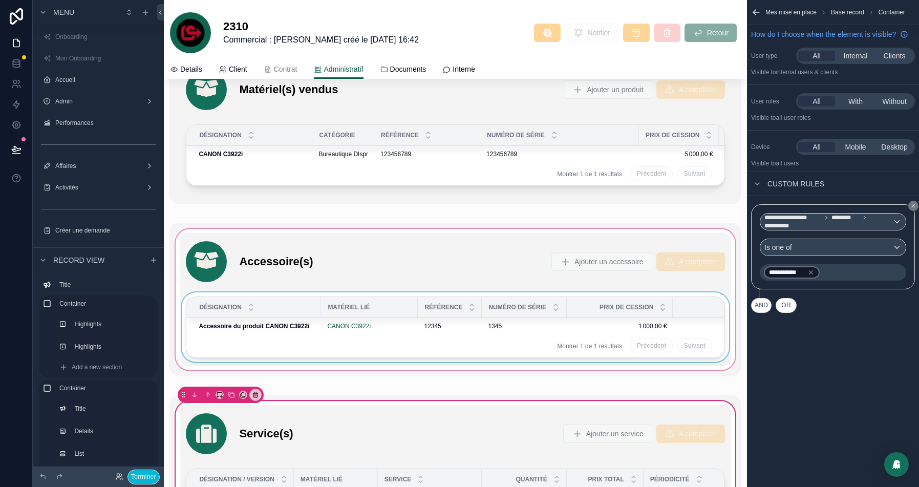
click at [271, 299] on div "Désignation" at bounding box center [254, 306] width 134 height 19
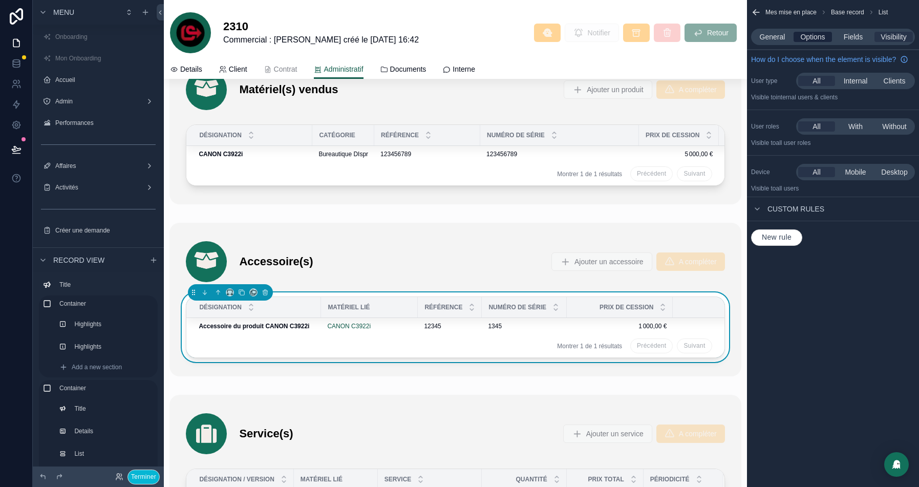
click at [816, 37] on span "Options" at bounding box center [812, 37] width 25 height 10
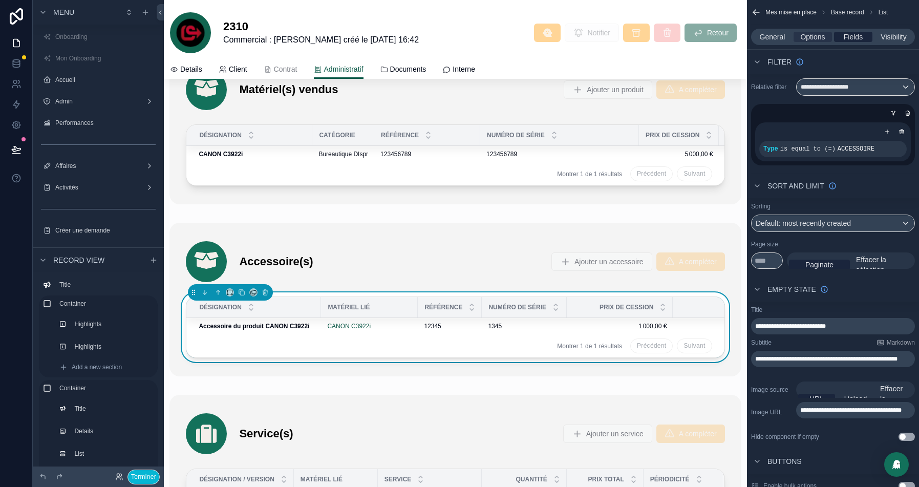
click at [853, 37] on span "Fields" at bounding box center [852, 37] width 19 height 10
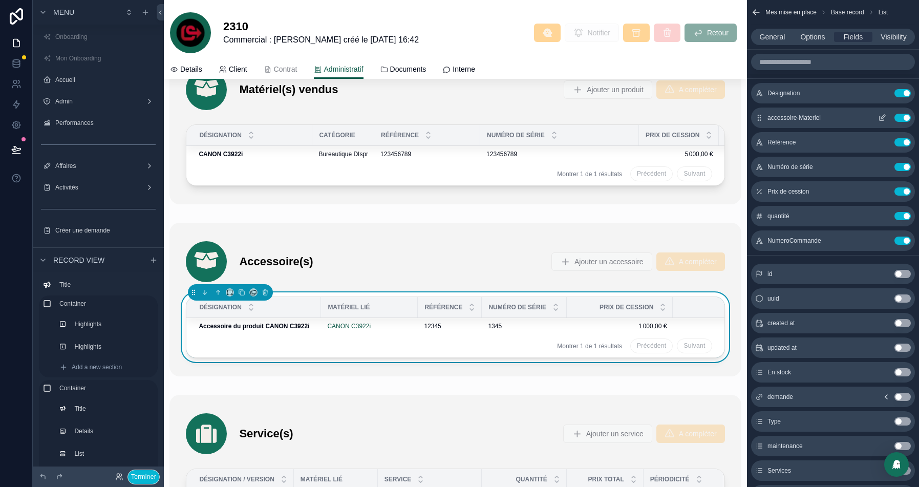
click at [883, 117] on icon "scrollable content" at bounding box center [882, 118] width 8 height 8
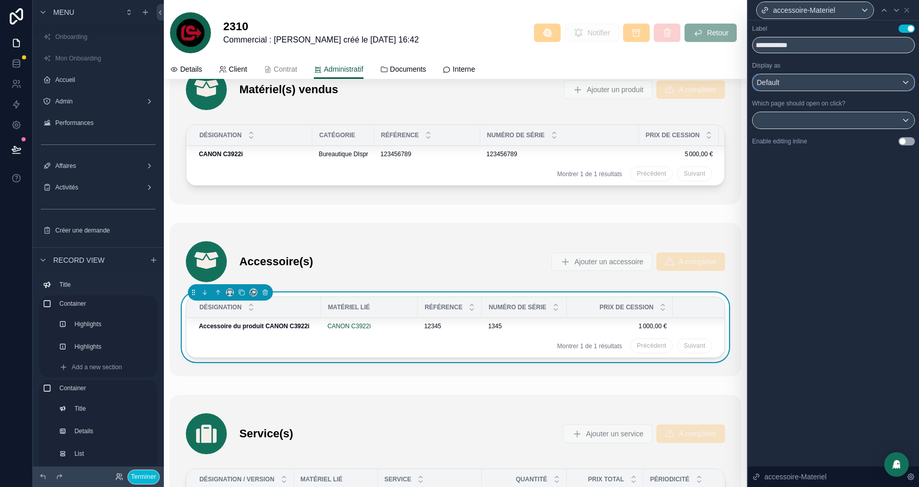
click at [889, 78] on div "Default" at bounding box center [833, 82] width 162 height 16
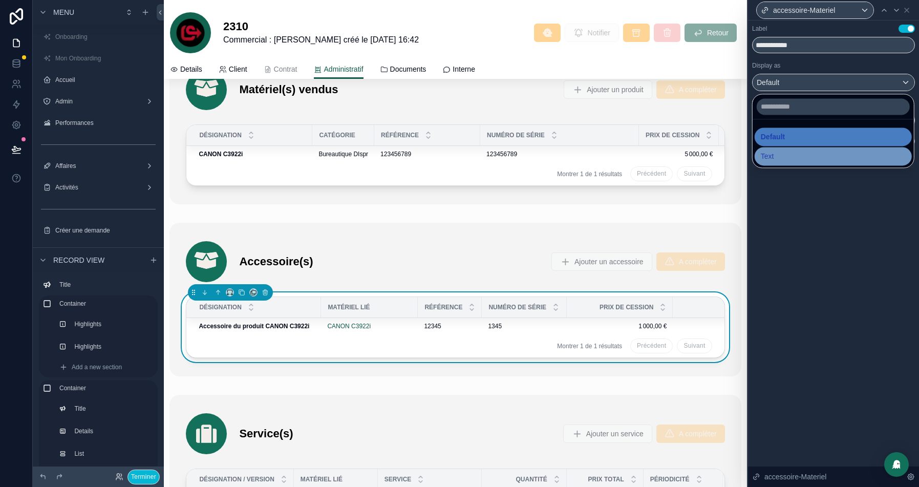
click at [782, 153] on div "Text" at bounding box center [832, 156] width 145 height 12
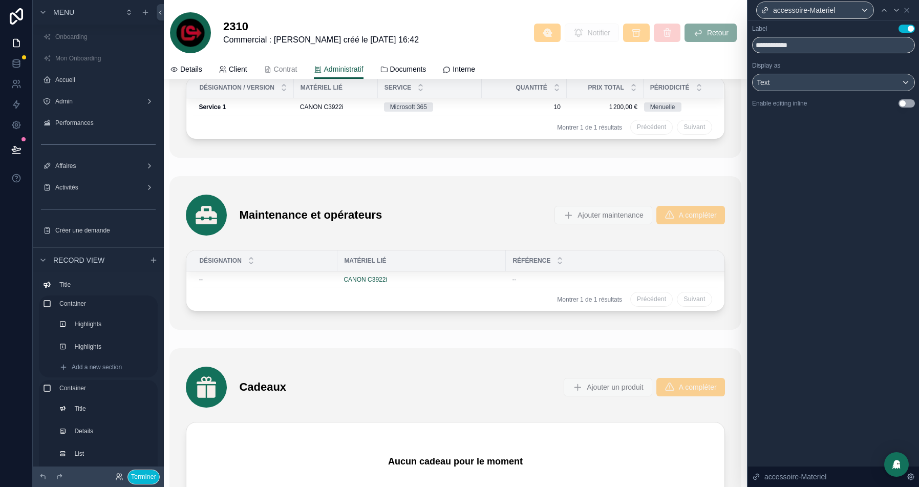
scroll to position [2709, 0]
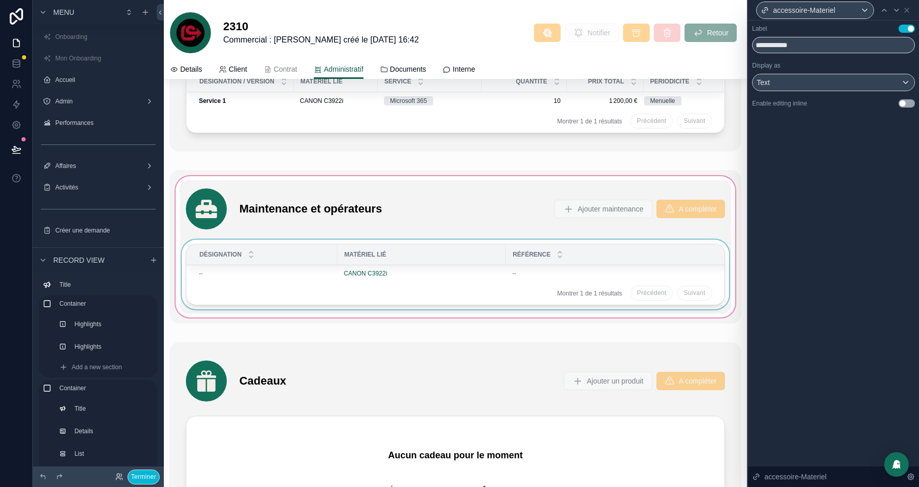
click at [382, 251] on div "Matériel lié" at bounding box center [421, 254] width 167 height 16
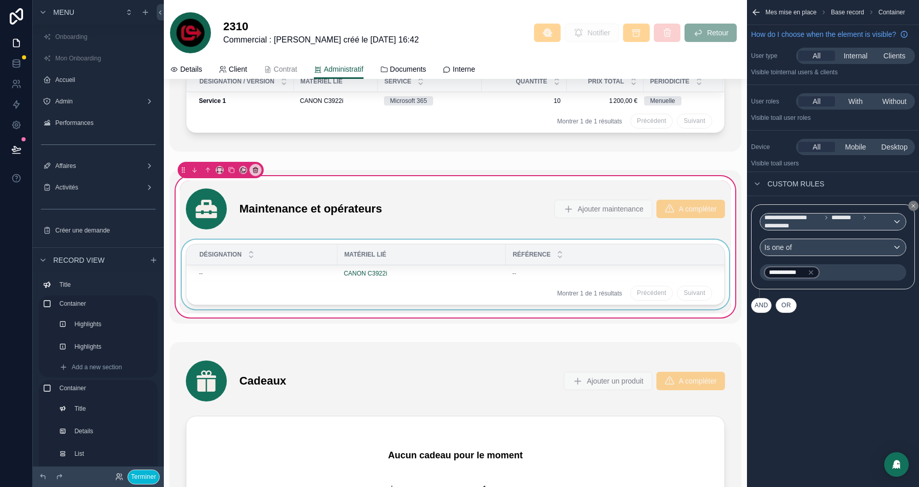
click at [424, 249] on div "Matériel lié" at bounding box center [421, 254] width 167 height 16
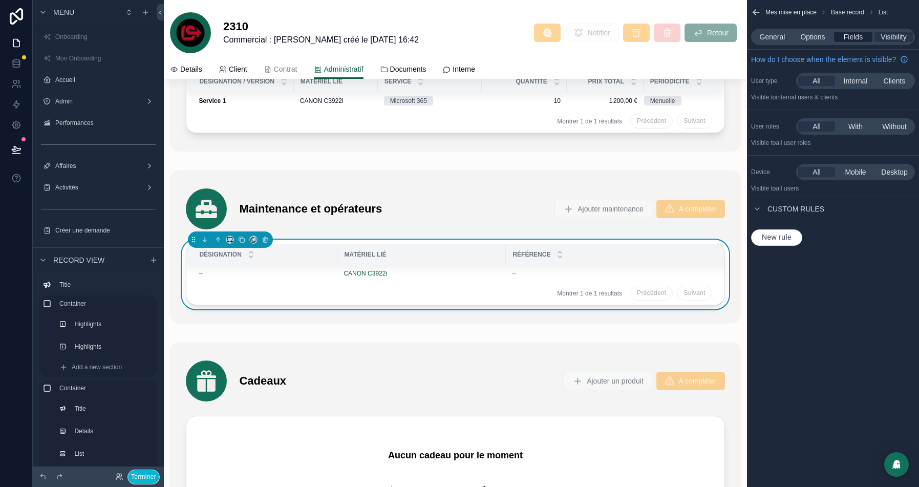
click at [847, 36] on span "Fields" at bounding box center [852, 37] width 19 height 10
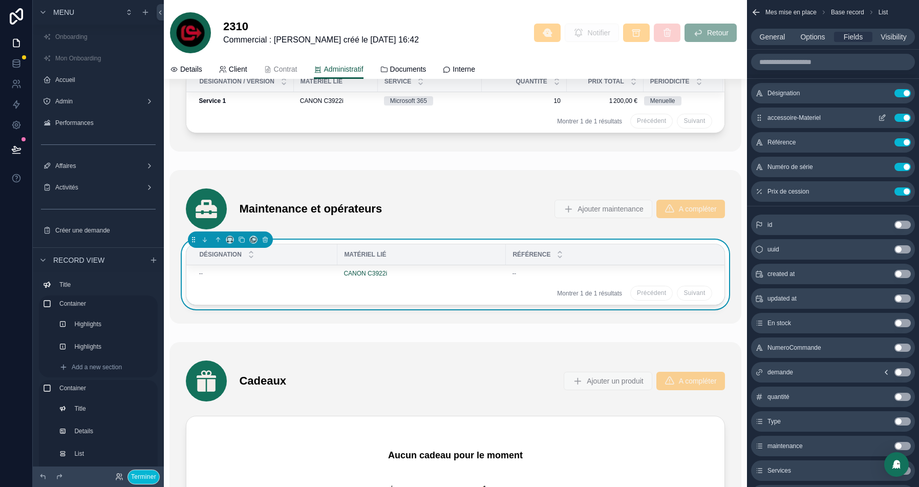
click at [880, 116] on icon "scrollable content" at bounding box center [882, 118] width 8 height 8
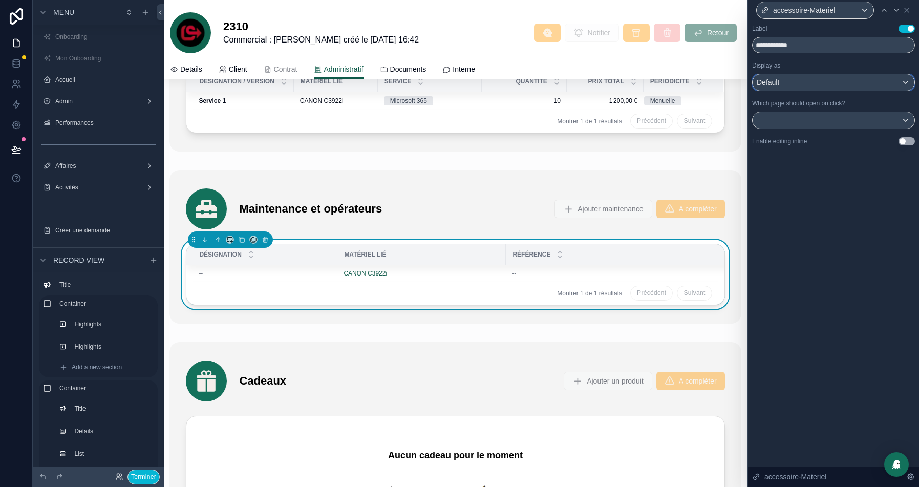
click at [872, 86] on div "Default" at bounding box center [833, 82] width 162 height 16
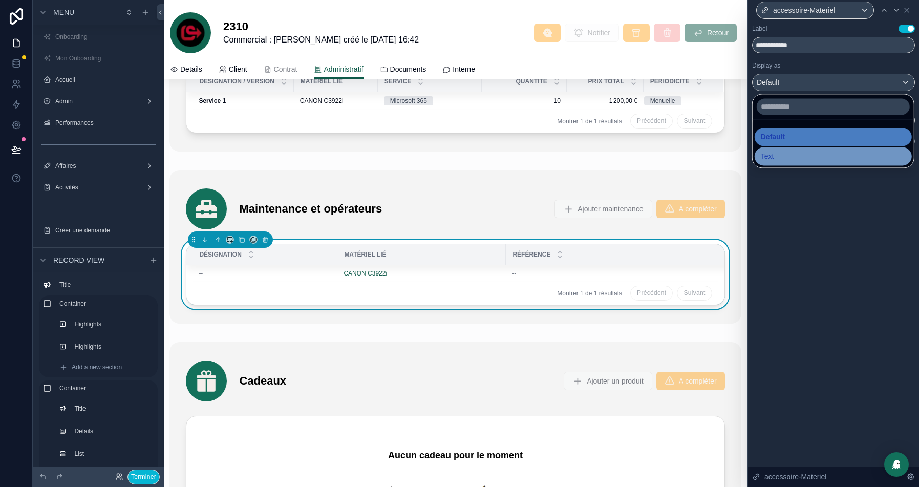
click at [793, 157] on div "Text" at bounding box center [832, 156] width 145 height 12
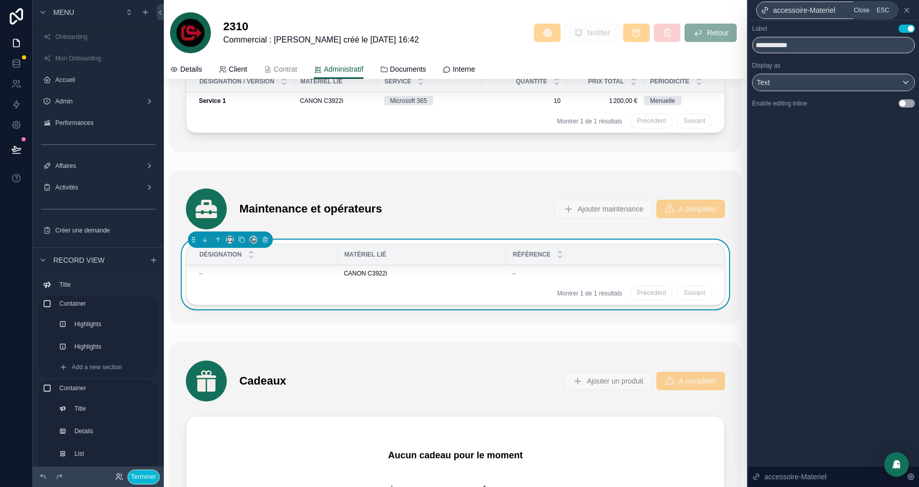
click at [905, 8] on icon at bounding box center [906, 10] width 8 height 8
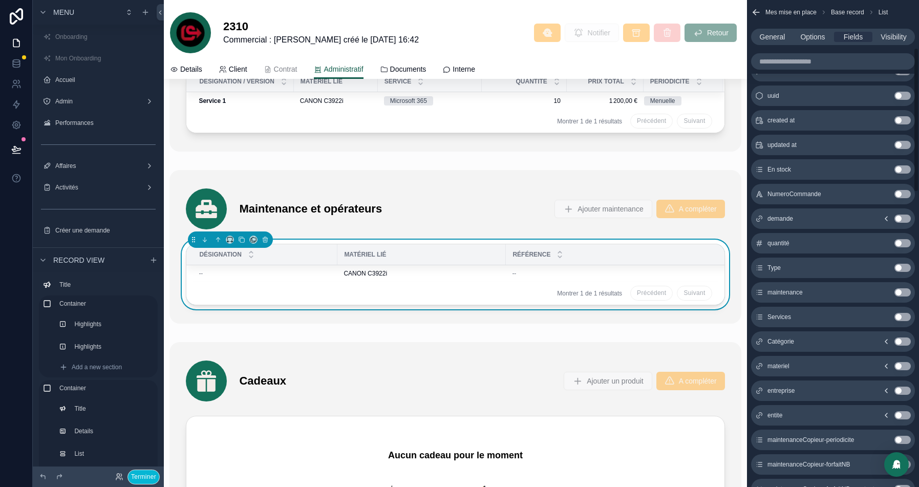
scroll to position [168, 0]
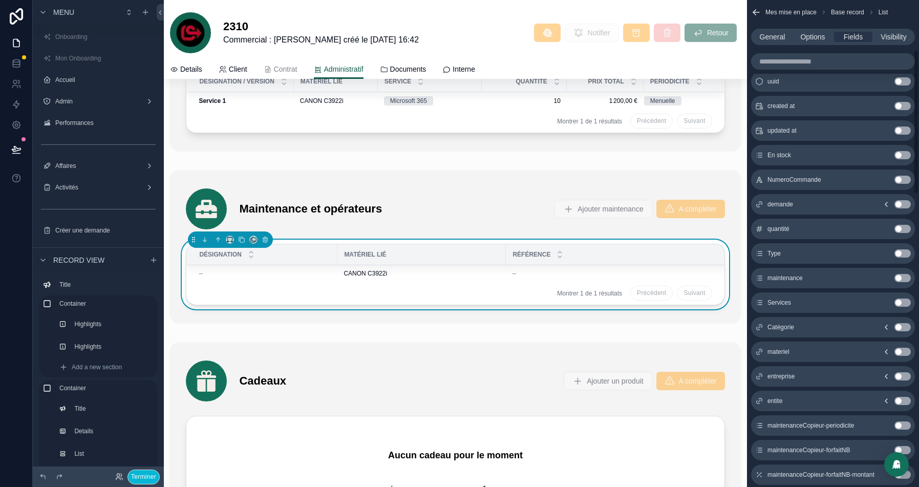
click at [901, 279] on button "Use setting" at bounding box center [902, 278] width 16 height 8
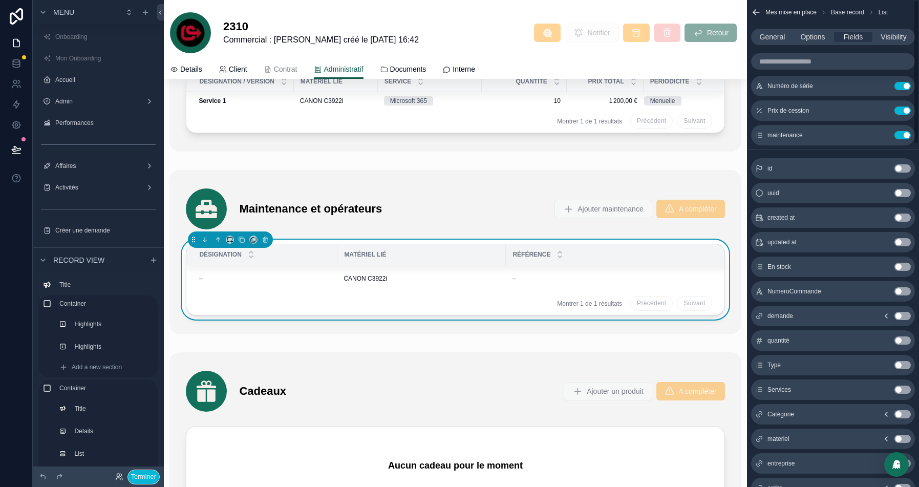
scroll to position [0, 0]
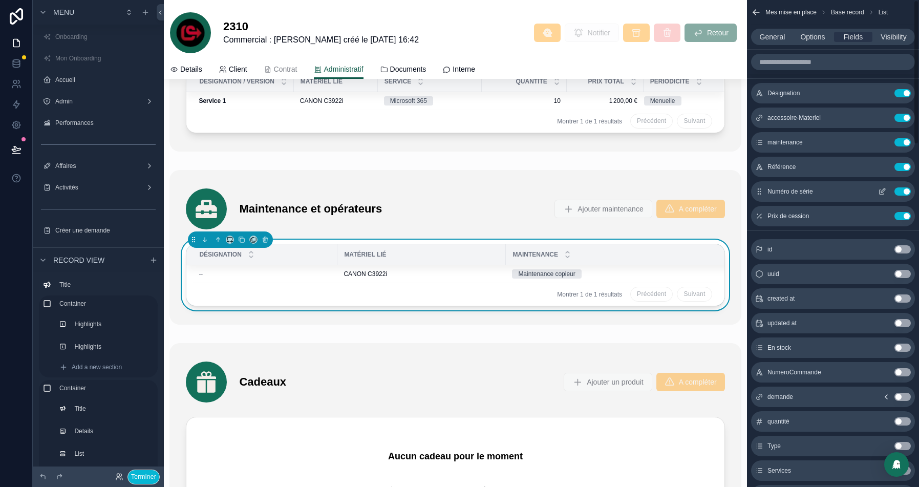
click at [900, 191] on button "Use setting" at bounding box center [902, 191] width 16 height 8
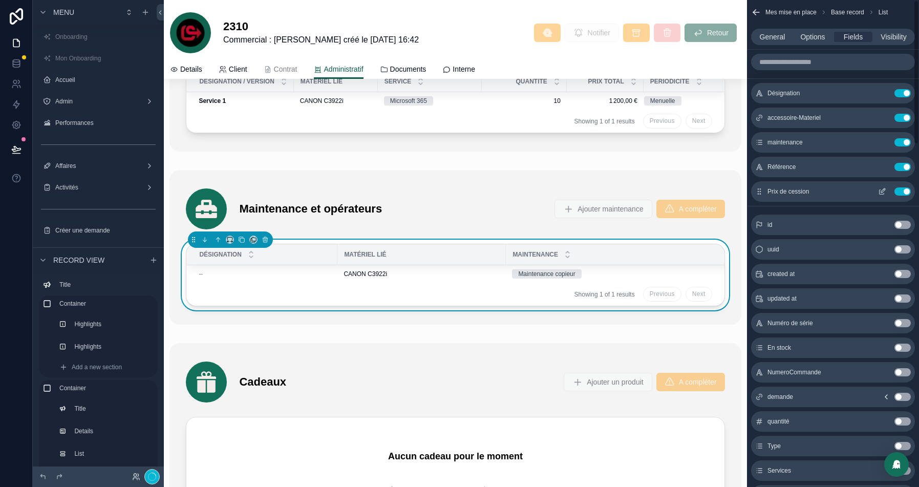
click at [900, 191] on button "Use setting" at bounding box center [902, 191] width 16 height 8
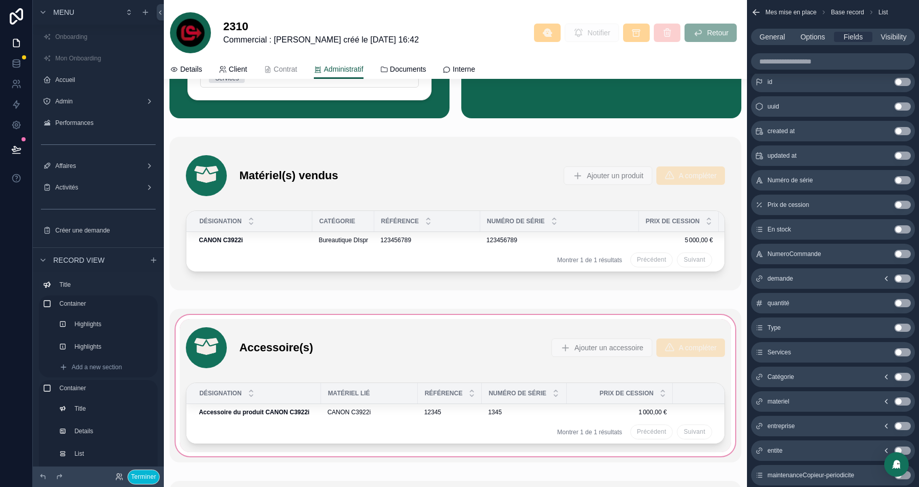
scroll to position [2291, 0]
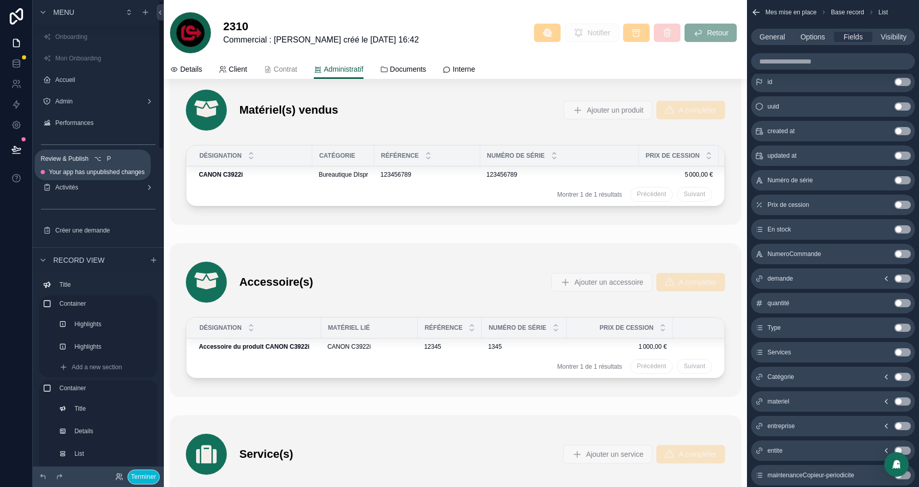
click at [17, 151] on icon at bounding box center [16, 149] width 10 height 10
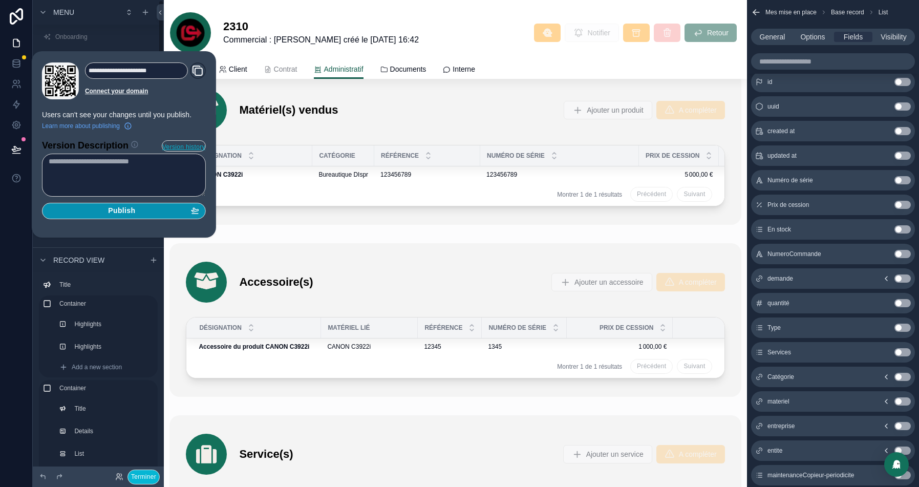
click at [144, 207] on div "Publish" at bounding box center [124, 210] width 150 height 9
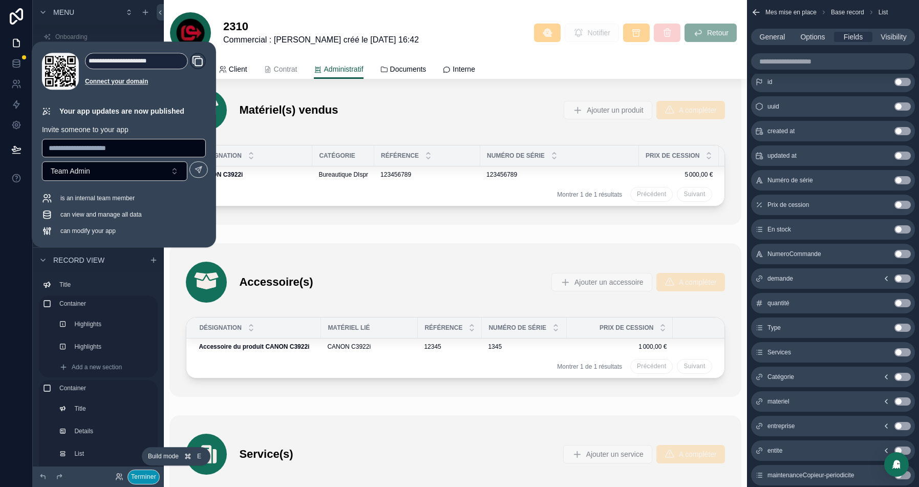
click at [140, 476] on button "Terminer" at bounding box center [143, 476] width 32 height 15
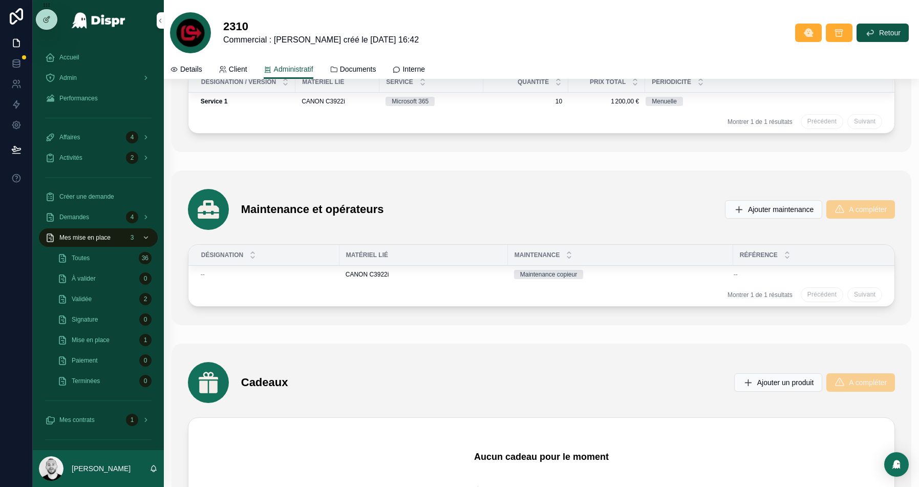
scroll to position [2583, 0]
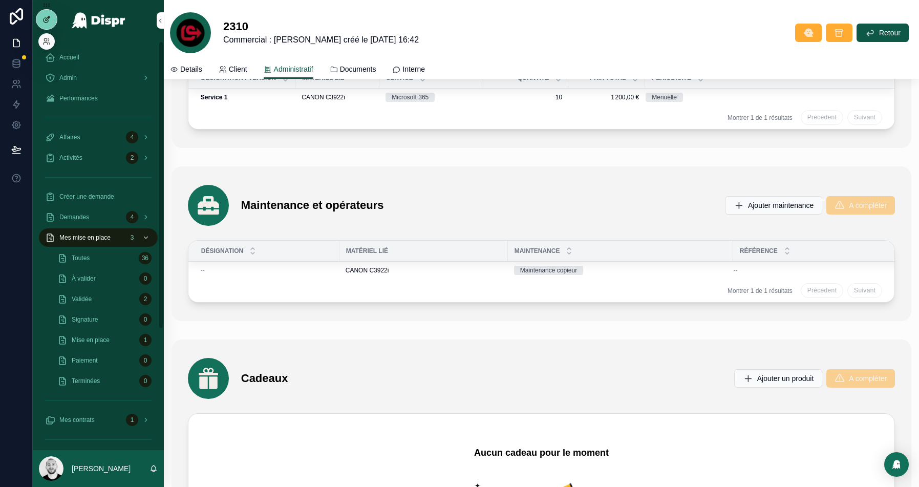
click at [50, 20] on icon at bounding box center [46, 19] width 8 height 8
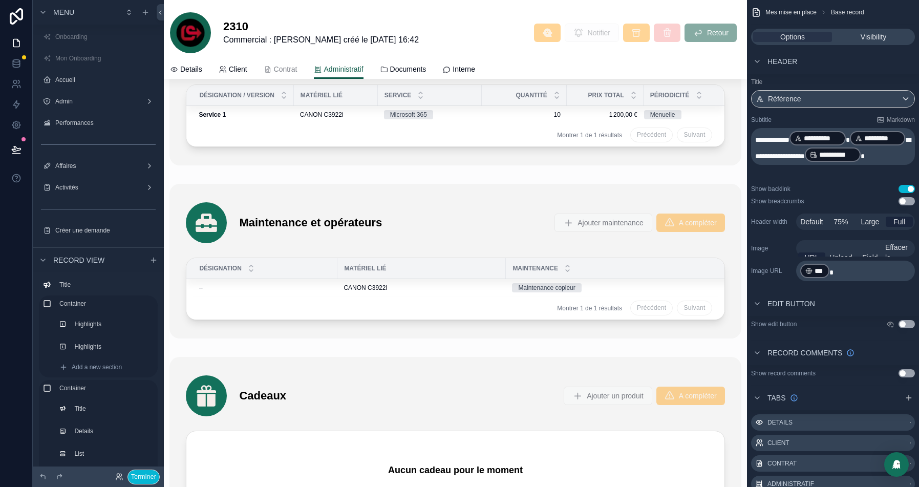
scroll to position [2725, 0]
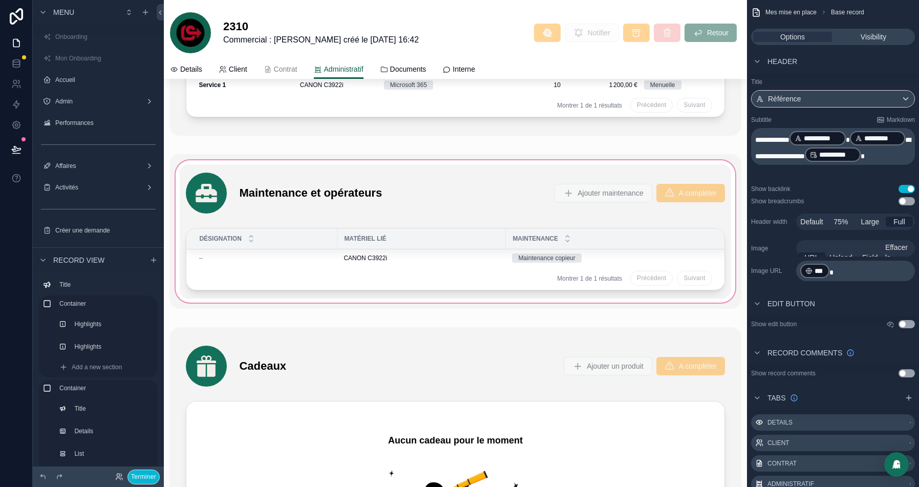
click at [361, 187] on div "scrollable content" at bounding box center [454, 231] width 571 height 155
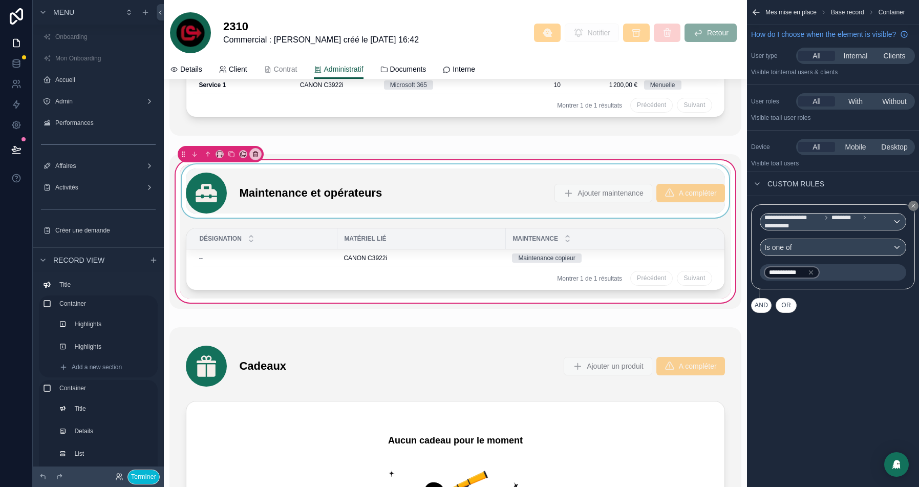
click at [366, 189] on div "scrollable content" at bounding box center [455, 190] width 551 height 53
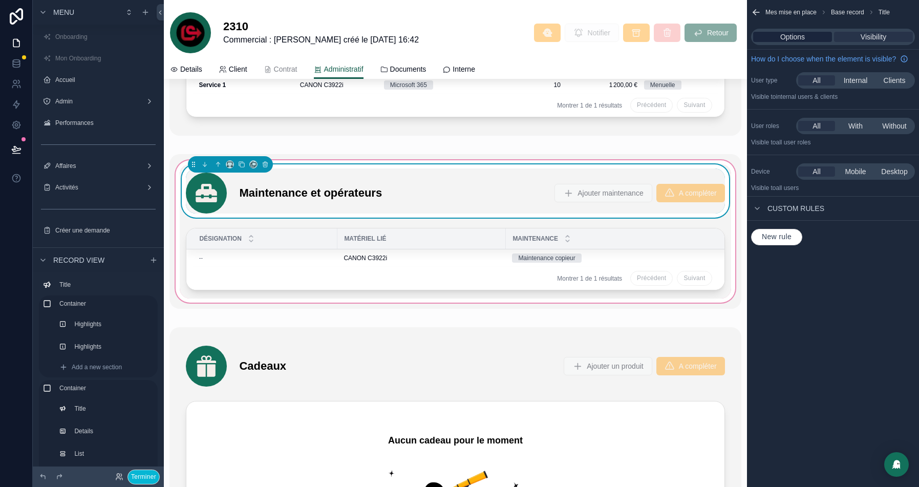
click at [784, 35] on span "Options" at bounding box center [792, 37] width 25 height 10
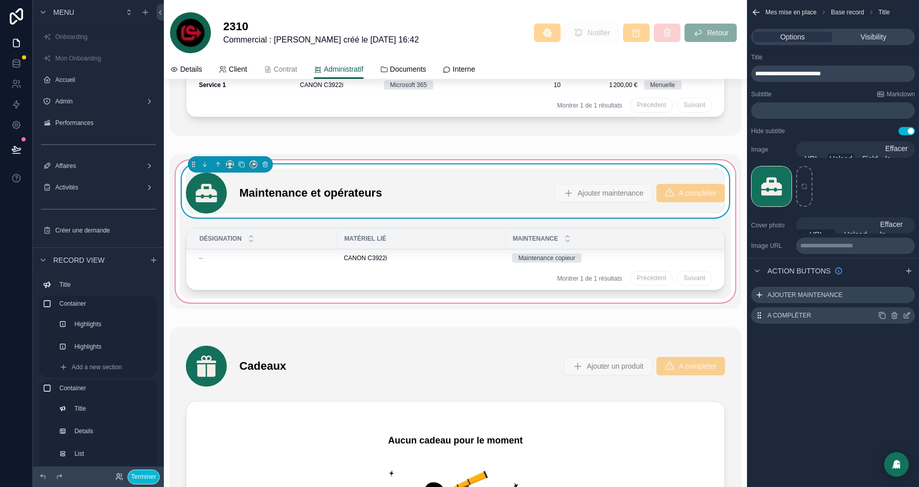
click at [906, 315] on icon "scrollable content" at bounding box center [906, 315] width 8 height 8
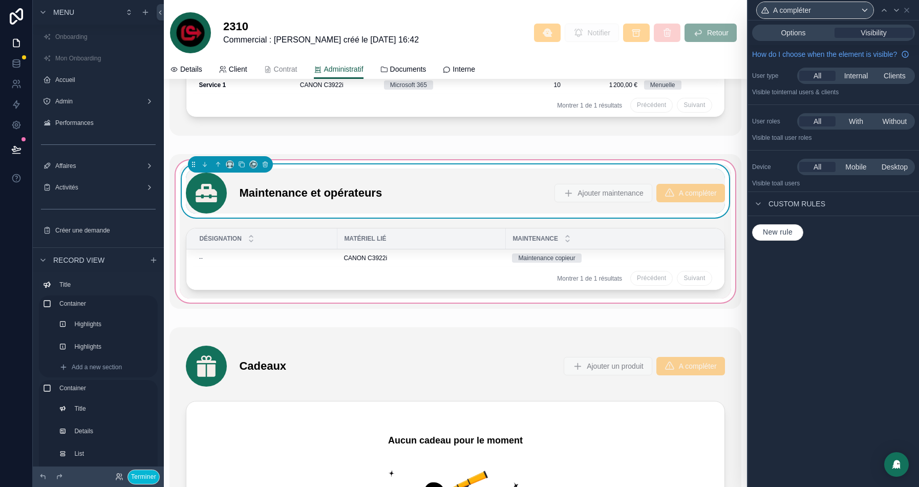
click at [790, 237] on span "New rule" at bounding box center [777, 232] width 38 height 9
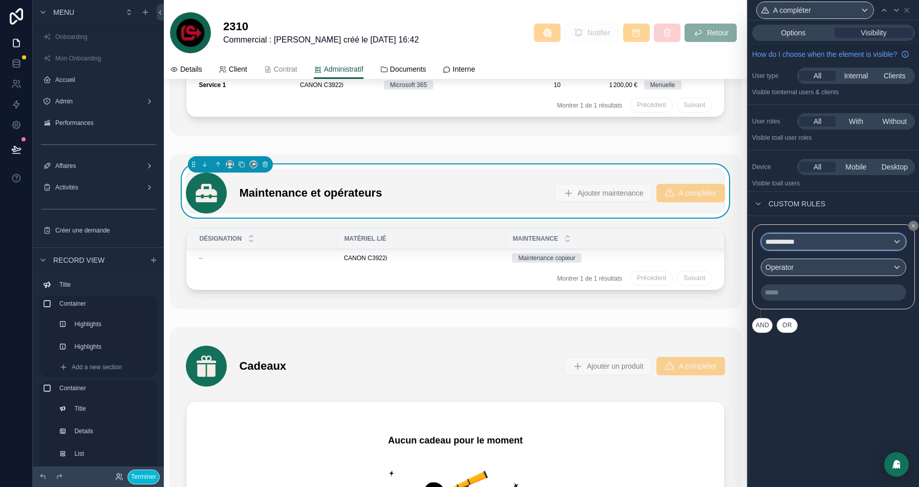
click at [835, 250] on div "**********" at bounding box center [833, 241] width 144 height 16
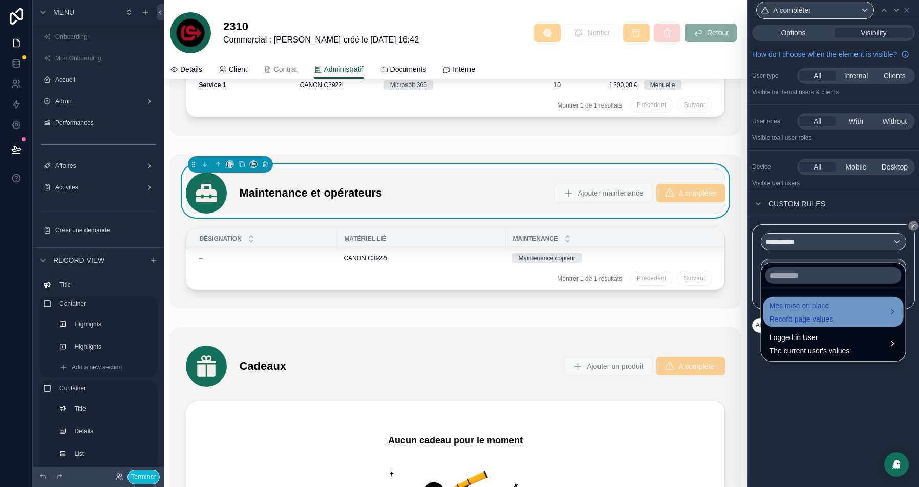
click at [810, 314] on span "Record page values" at bounding box center [801, 319] width 64 height 10
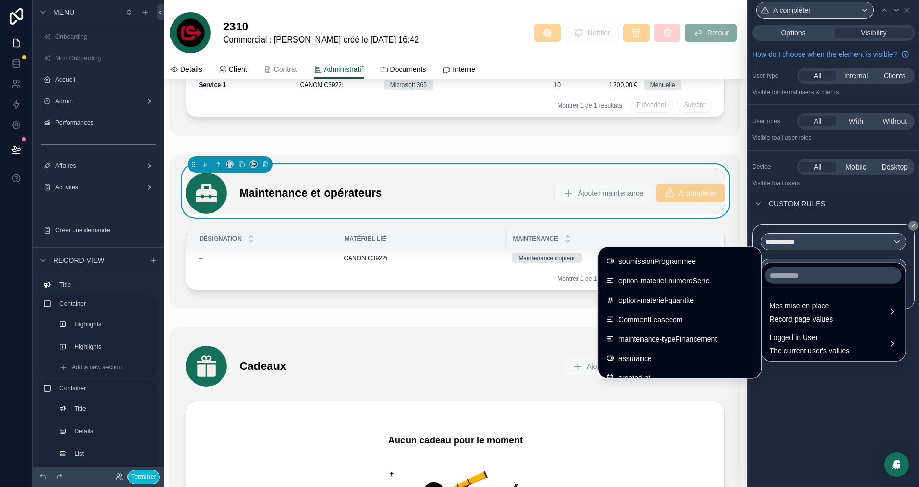
scroll to position [1252, 0]
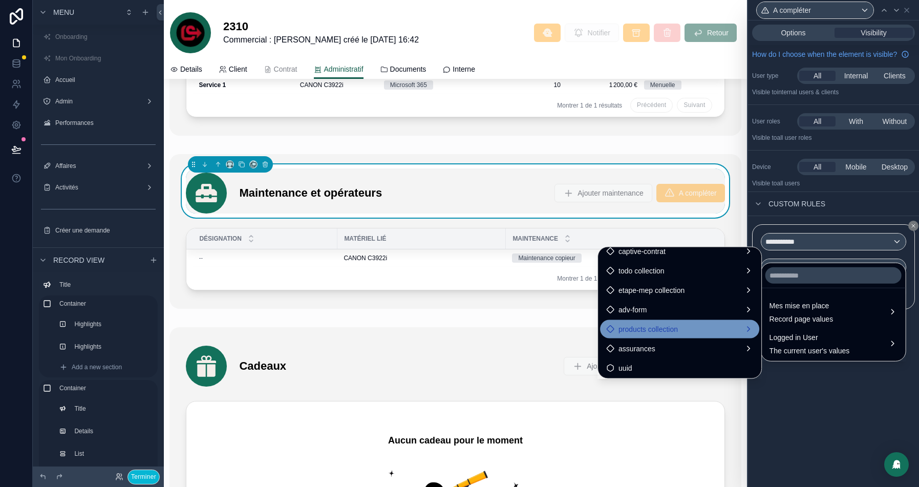
click at [619, 331] on span "products collection" at bounding box center [647, 329] width 59 height 12
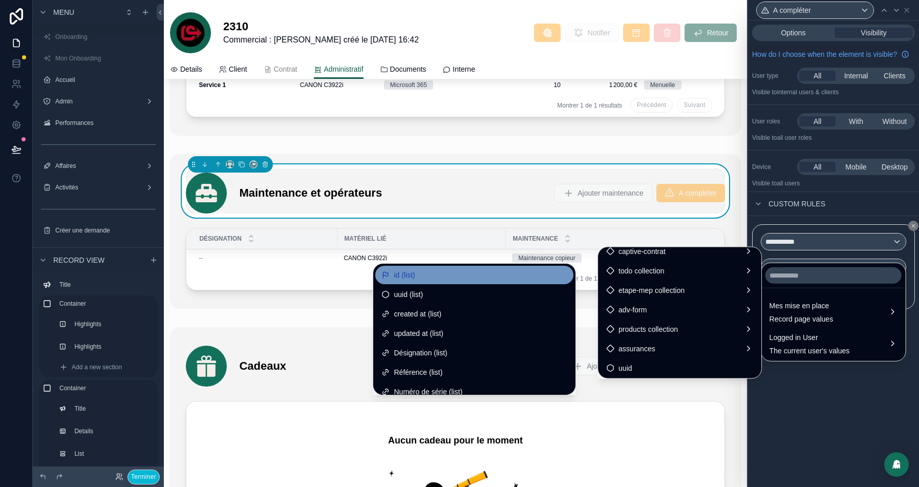
click at [393, 273] on div "id (list)" at bounding box center [474, 275] width 186 height 12
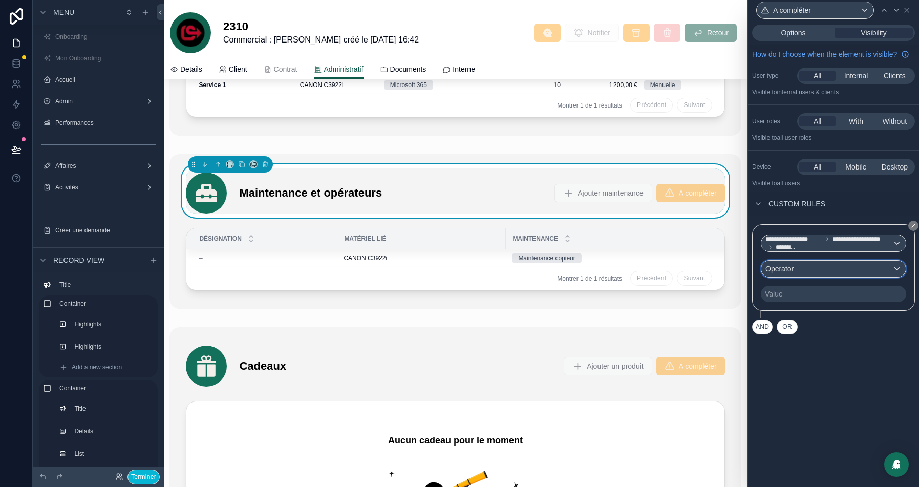
click at [827, 277] on div "Operator" at bounding box center [833, 268] width 144 height 16
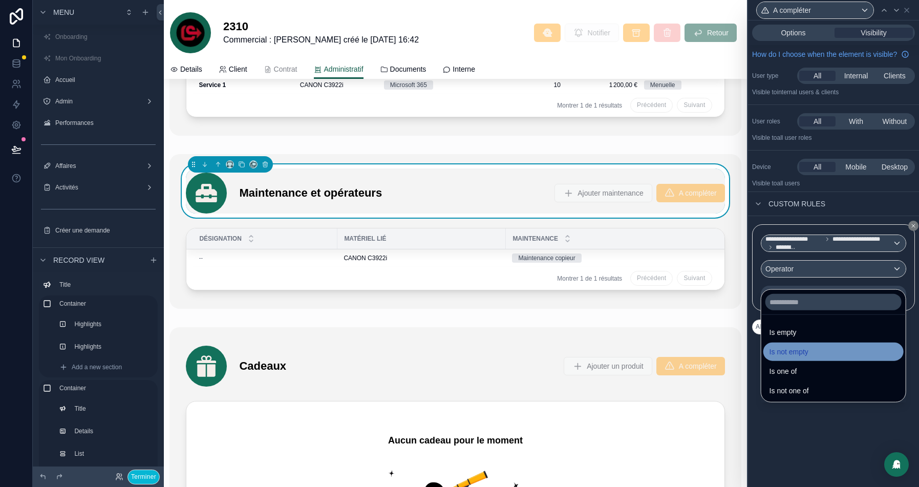
click at [808, 354] on span "Is not empty" at bounding box center [788, 351] width 39 height 12
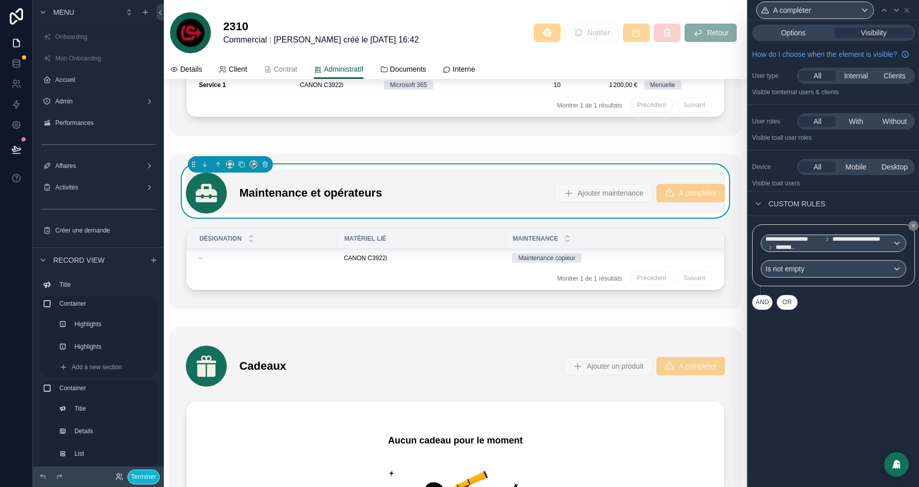
click at [760, 309] on button "AND" at bounding box center [762, 302] width 20 height 15
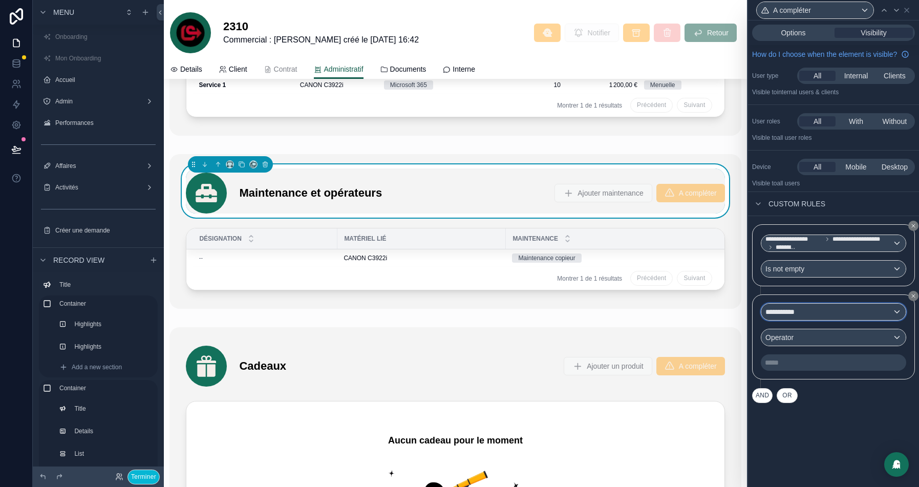
click at [821, 320] on div "**********" at bounding box center [833, 311] width 144 height 16
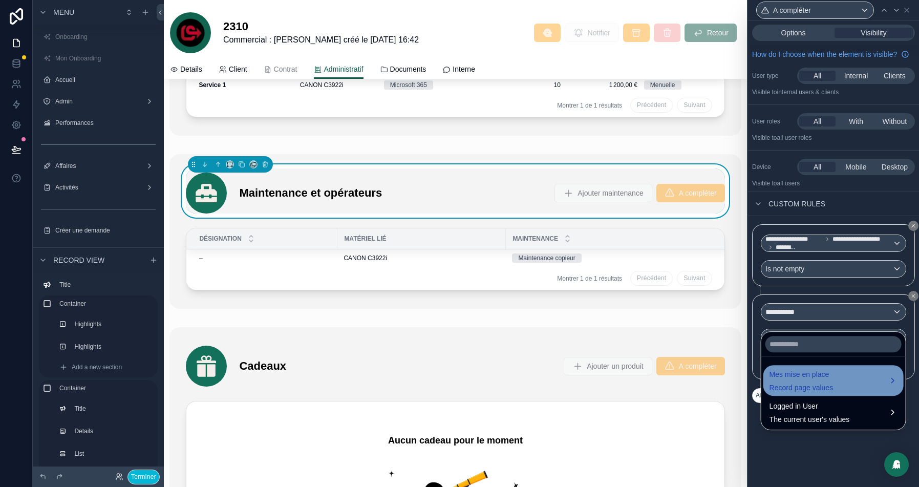
click at [806, 370] on span "Mes mise en place" at bounding box center [801, 374] width 64 height 12
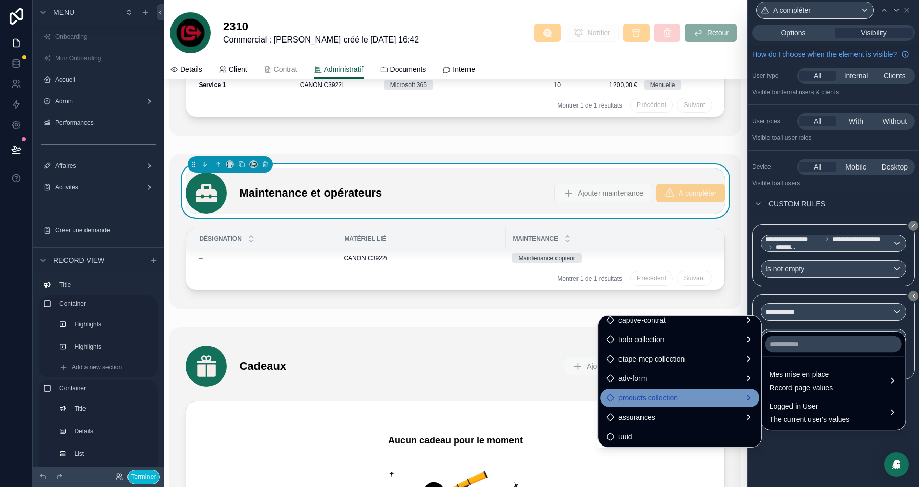
click at [629, 397] on span "products collection" at bounding box center [647, 397] width 59 height 12
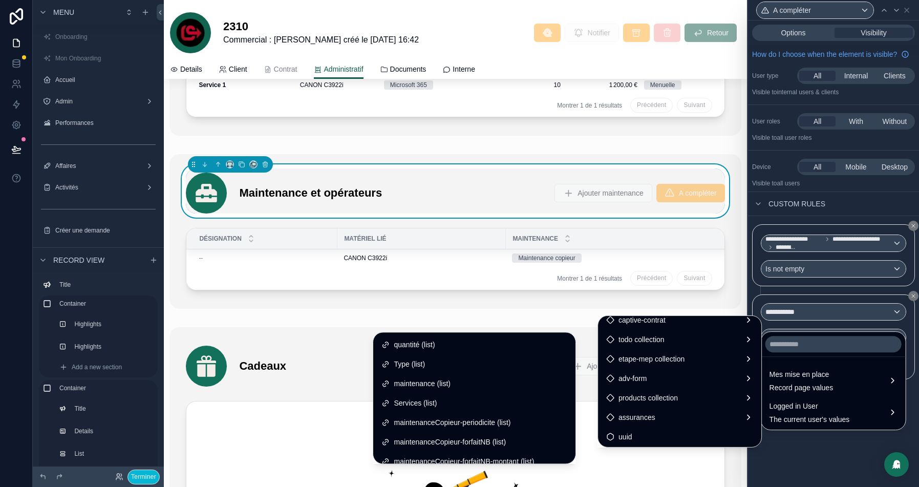
scroll to position [216, 0]
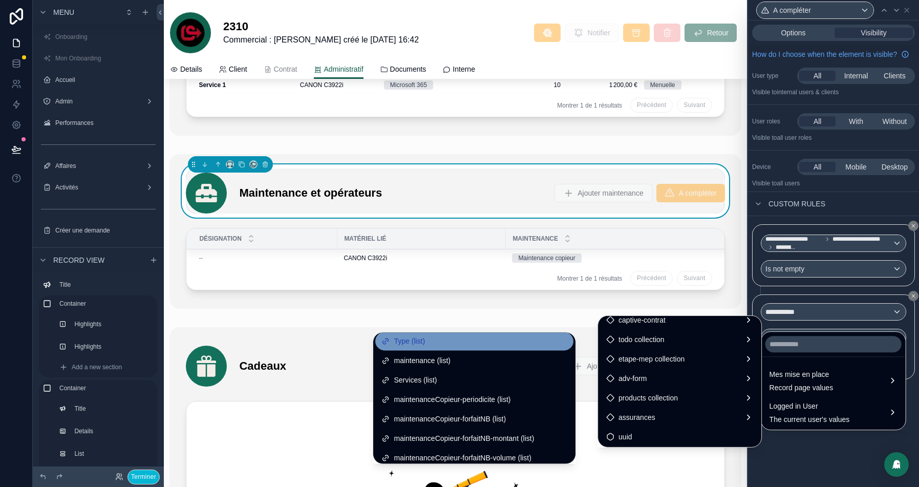
click at [401, 342] on span "Type (list)" at bounding box center [408, 341] width 31 height 12
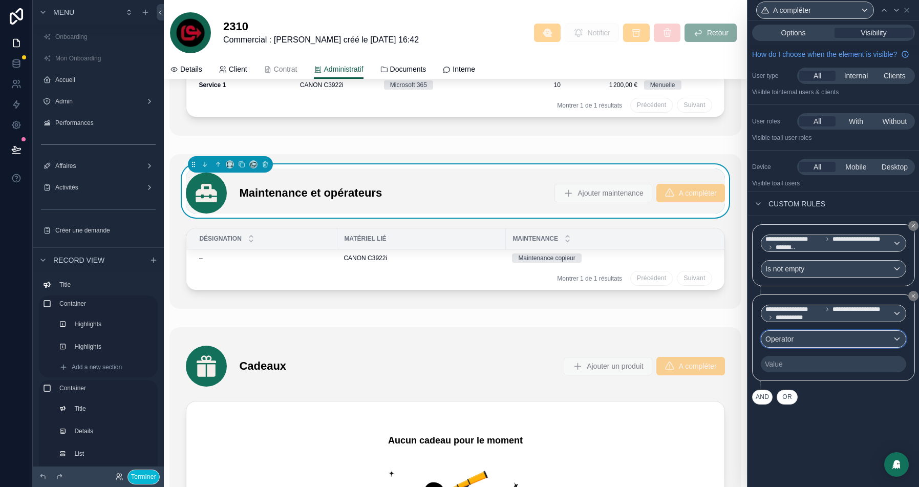
click at [812, 347] on div "Operator" at bounding box center [833, 339] width 144 height 16
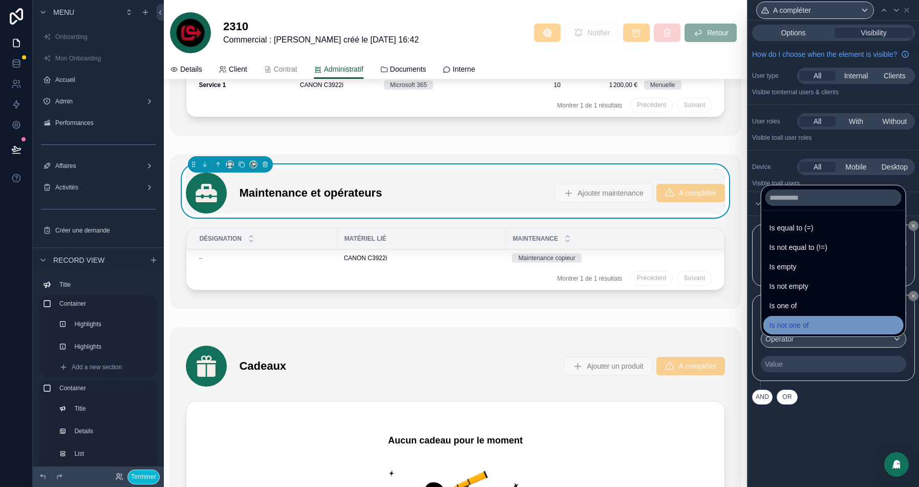
click at [808, 323] on span "Is not one of" at bounding box center [788, 325] width 39 height 12
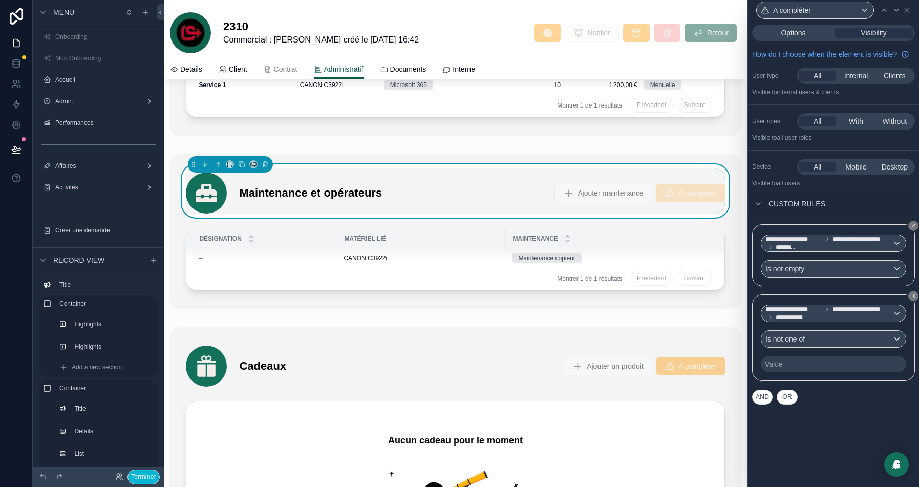
click at [789, 371] on div "Value" at bounding box center [832, 364] width 145 height 16
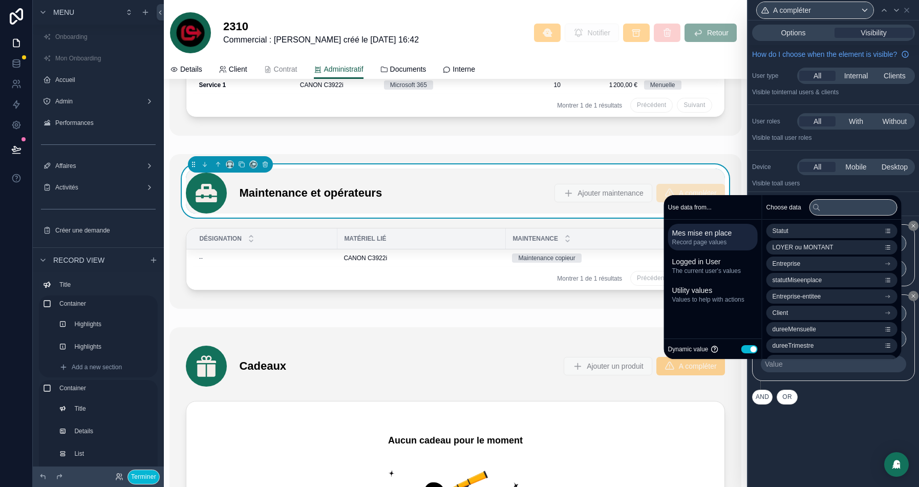
click at [741, 350] on button "Use setting" at bounding box center [749, 349] width 16 height 8
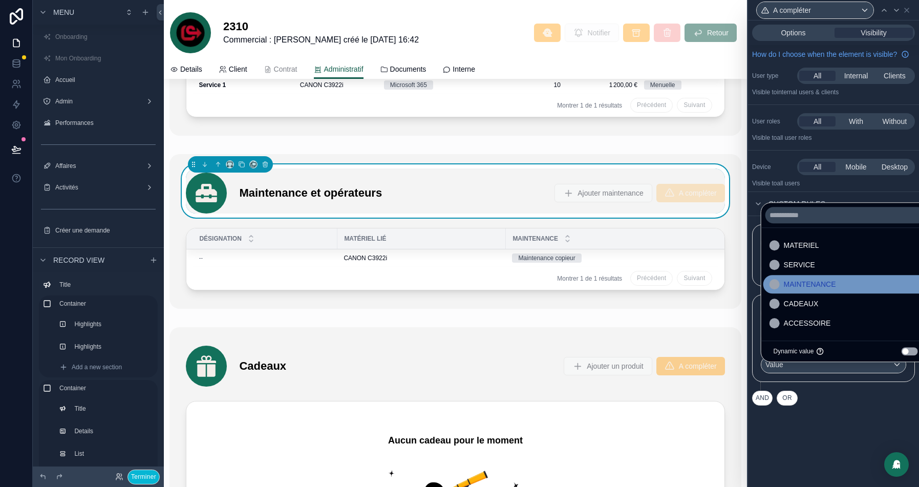
click at [801, 285] on span "MAINTENANCE" at bounding box center [809, 284] width 52 height 12
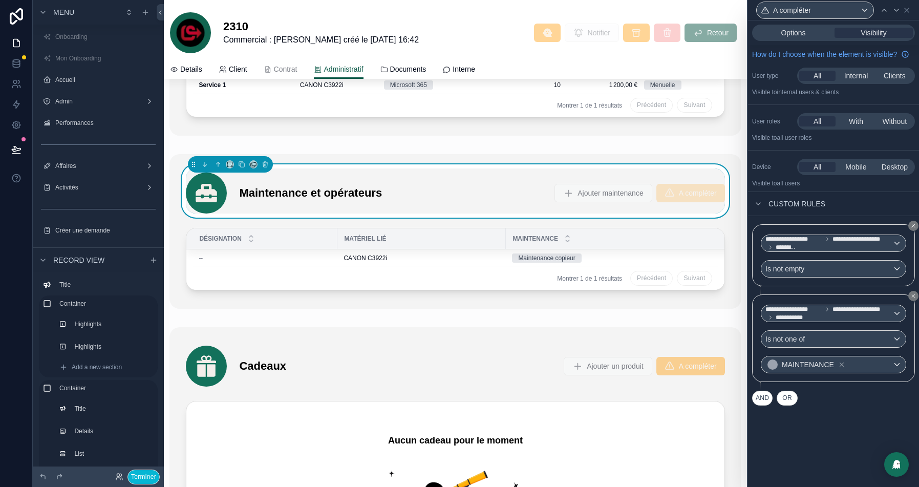
click at [841, 405] on div "AND OR" at bounding box center [833, 397] width 163 height 15
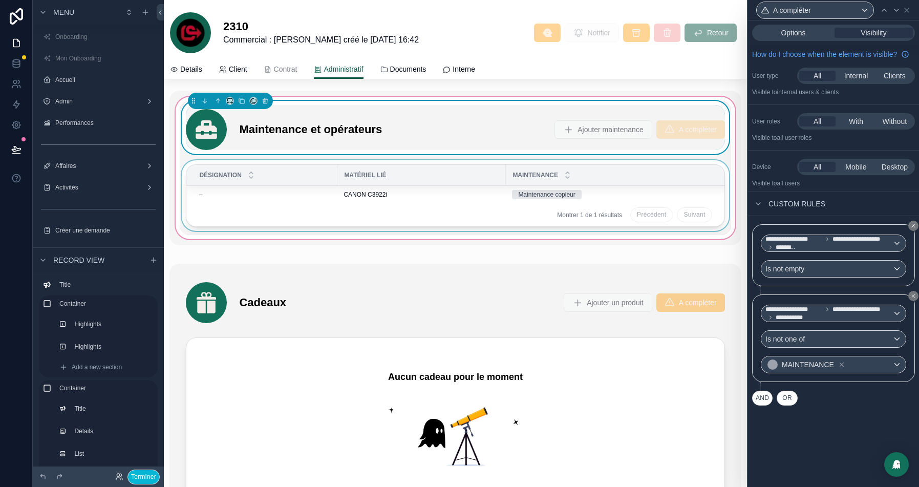
scroll to position [2789, 0]
click at [347, 294] on div "scrollable content" at bounding box center [454, 401] width 571 height 277
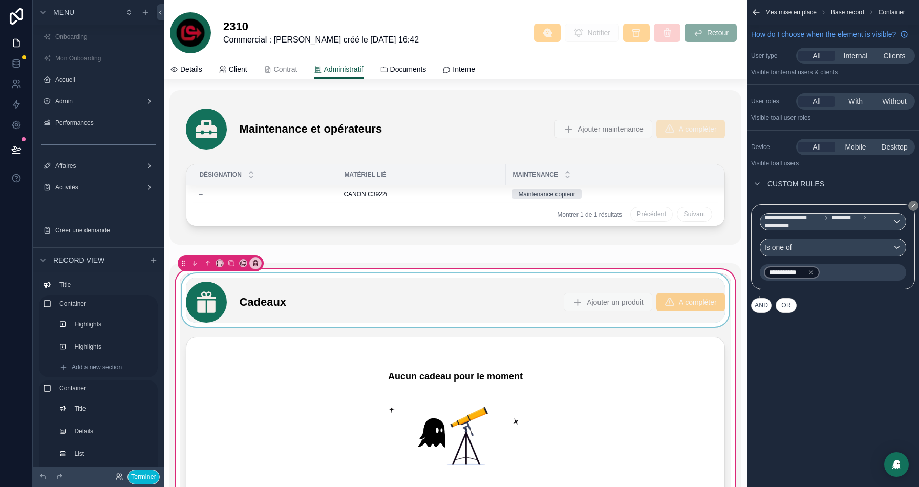
click at [323, 289] on div "scrollable content" at bounding box center [455, 299] width 551 height 53
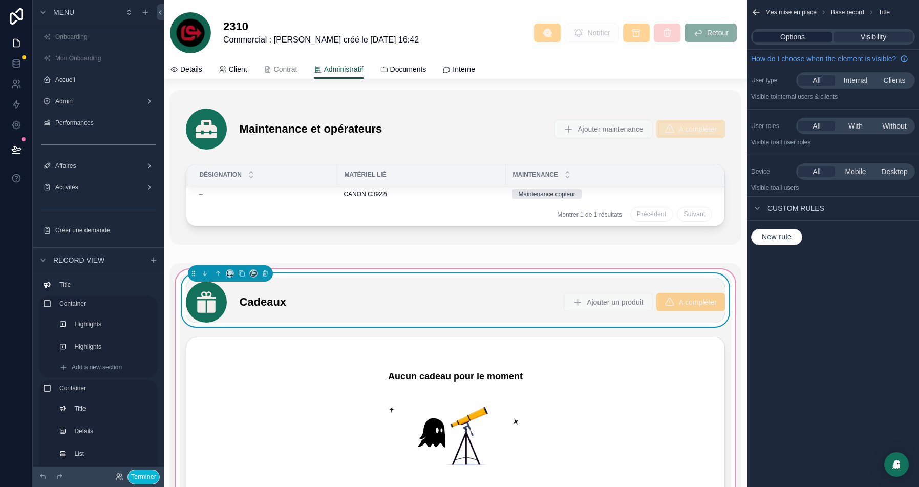
click at [790, 37] on span "Options" at bounding box center [792, 37] width 25 height 10
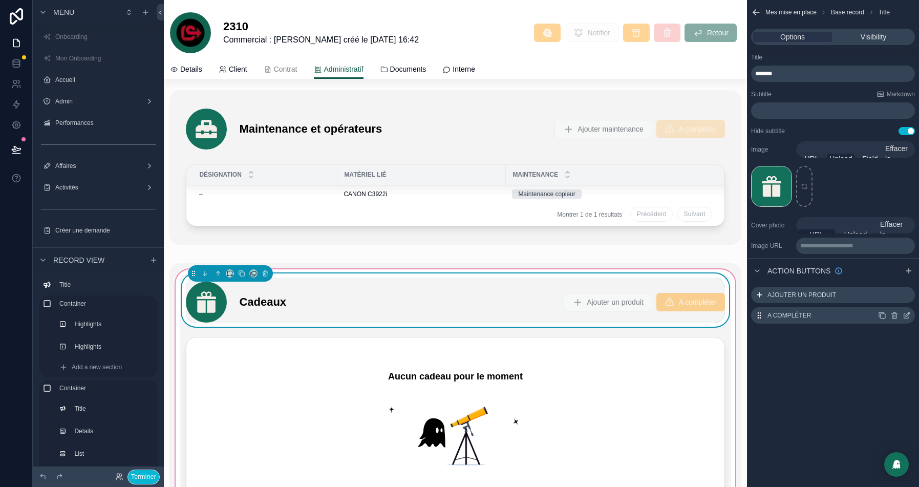
click at [906, 315] on icon "scrollable content" at bounding box center [906, 315] width 8 height 8
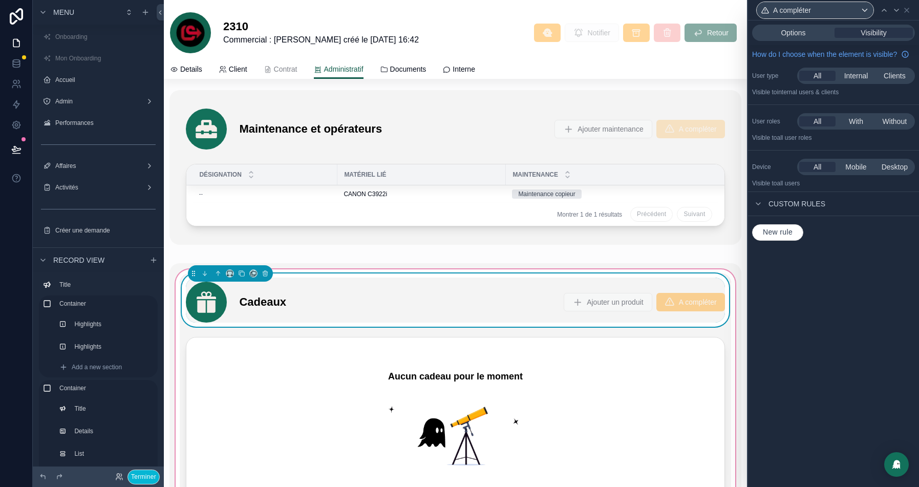
click at [779, 237] on span "New rule" at bounding box center [777, 232] width 38 height 9
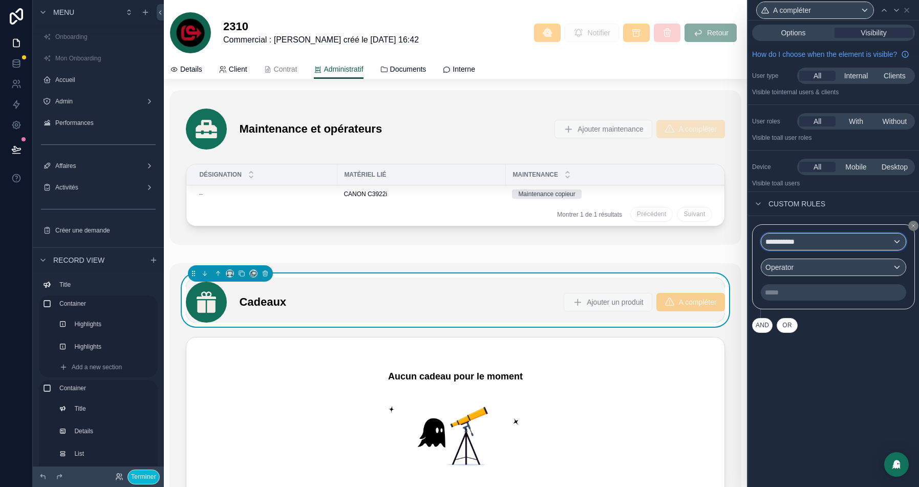
click at [793, 246] on span "**********" at bounding box center [785, 241] width 40 height 10
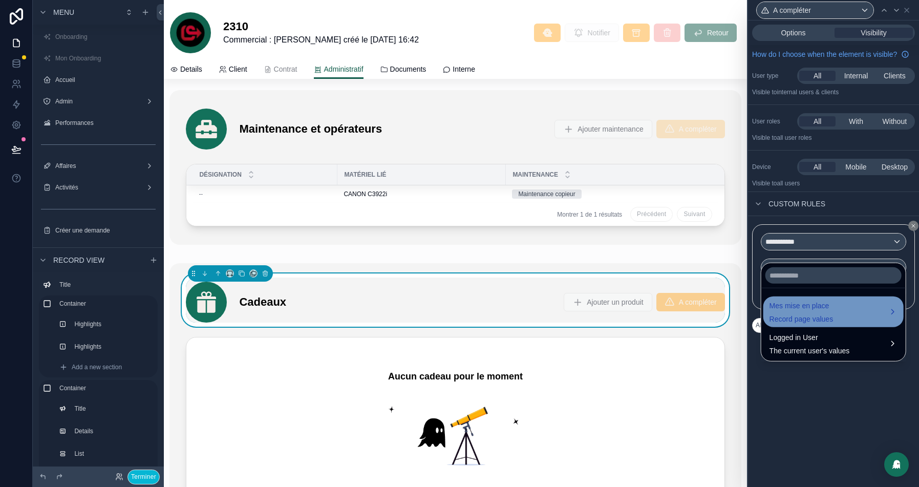
click at [799, 311] on div "Mes mise en place Record page values" at bounding box center [801, 311] width 64 height 25
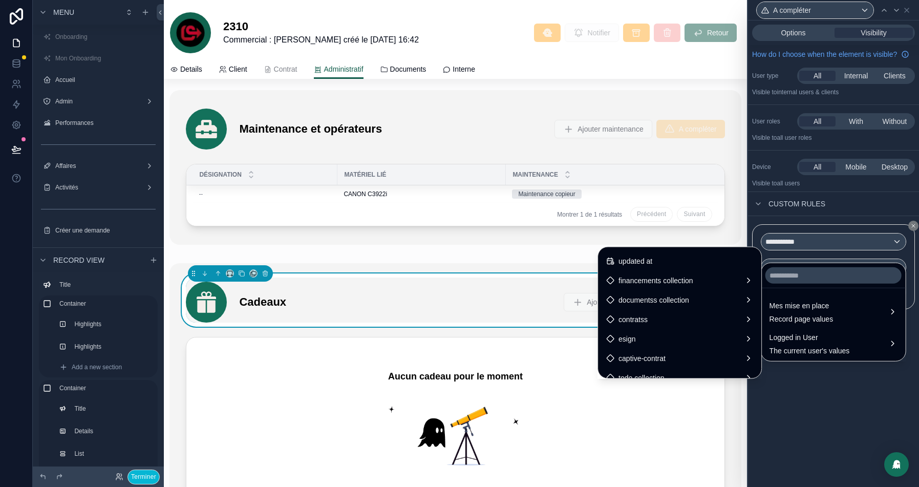
scroll to position [1252, 0]
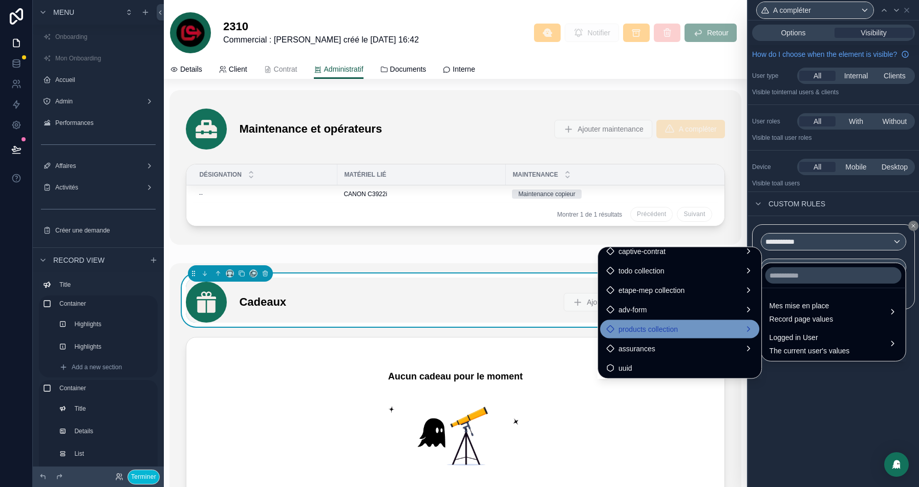
click at [634, 331] on span "products collection" at bounding box center [647, 329] width 59 height 12
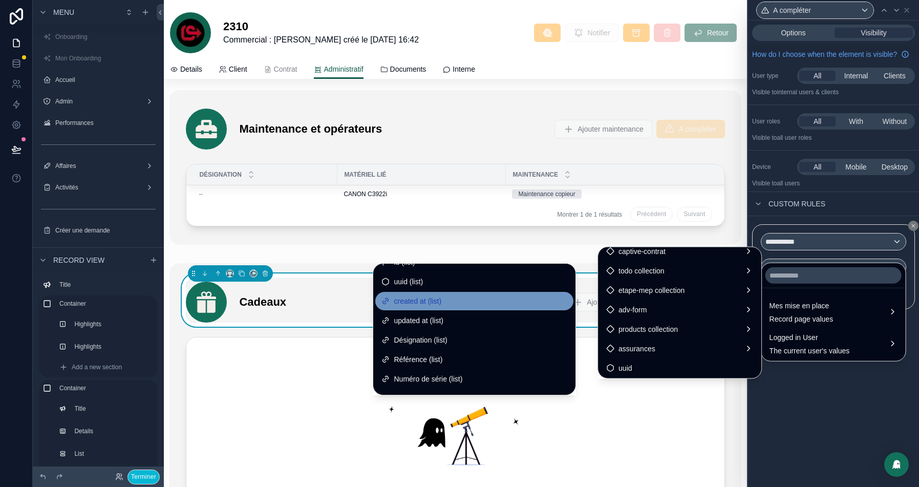
scroll to position [0, 0]
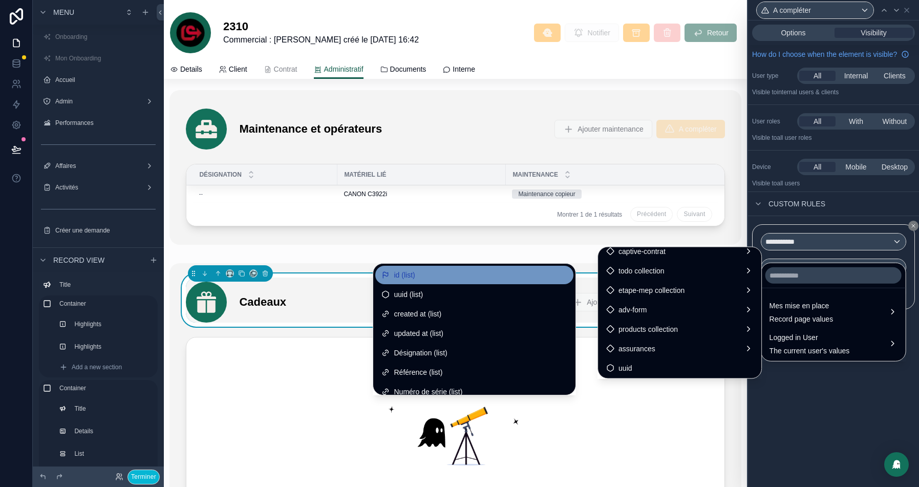
click at [393, 277] on span "id (list)" at bounding box center [403, 275] width 21 height 12
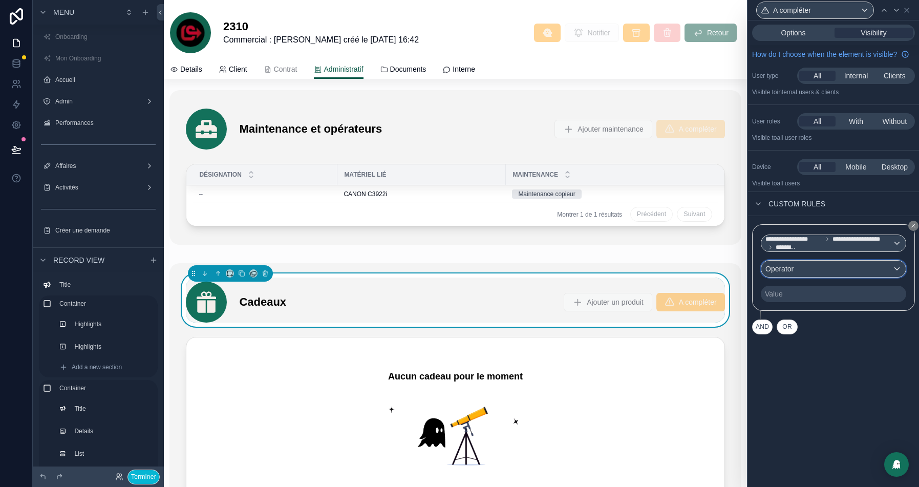
click at [807, 275] on div "Operator" at bounding box center [833, 268] width 144 height 16
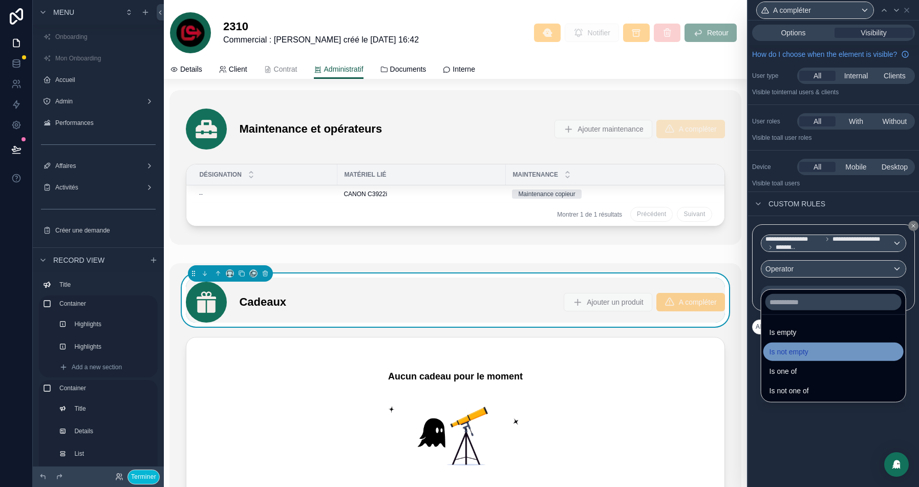
click at [804, 352] on span "Is not empty" at bounding box center [788, 351] width 39 height 12
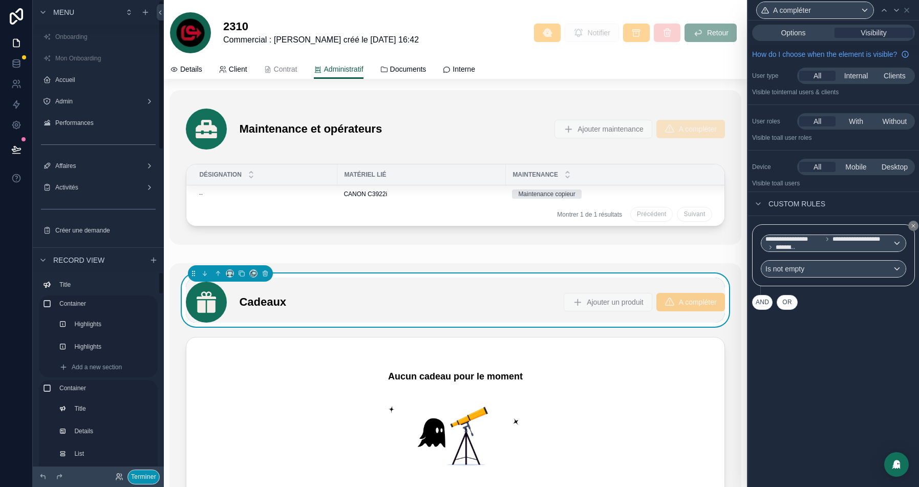
click at [127, 475] on button "Terminer" at bounding box center [143, 476] width 32 height 15
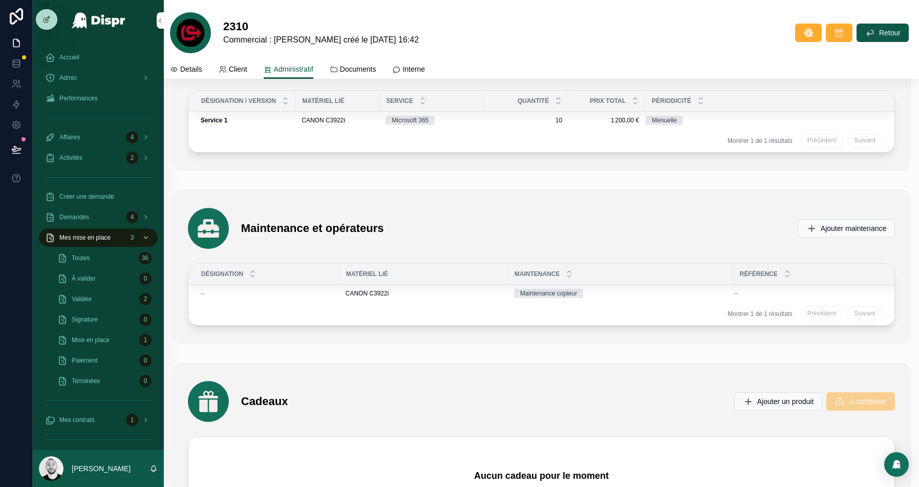
scroll to position [2563, 0]
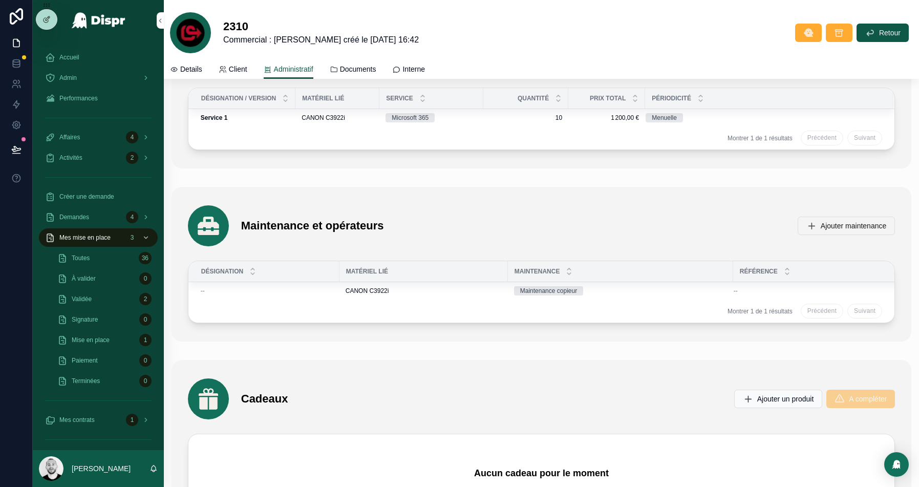
click at [820, 221] on span "Ajouter maintenance" at bounding box center [852, 226] width 65 height 10
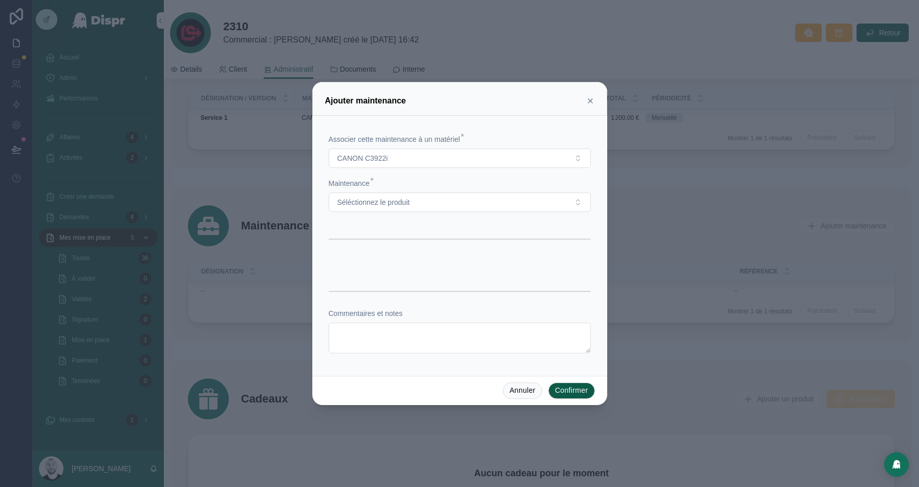
click at [587, 104] on icon at bounding box center [590, 101] width 8 height 8
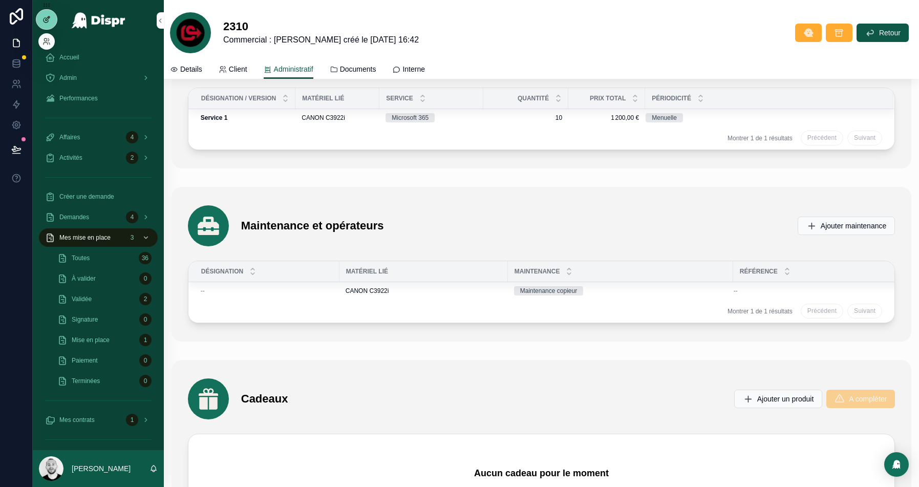
click at [45, 21] on icon at bounding box center [46, 19] width 8 height 8
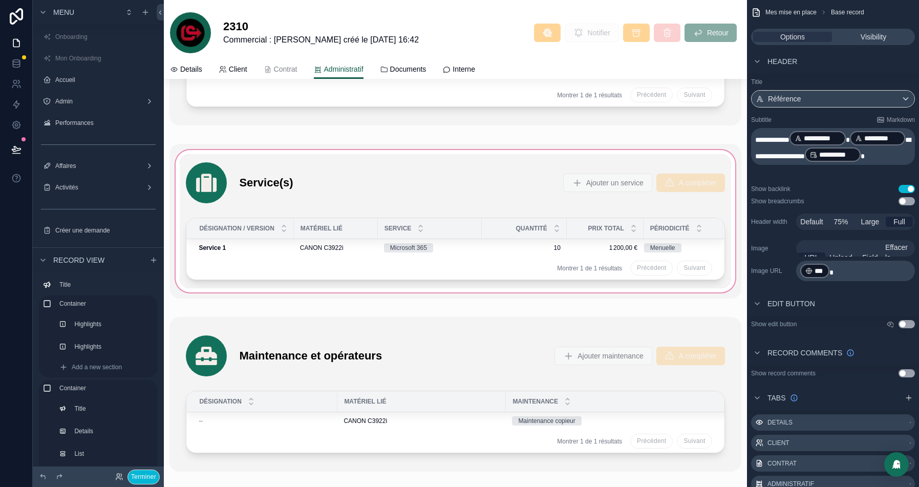
click at [297, 199] on div "scrollable content" at bounding box center [454, 221] width 571 height 155
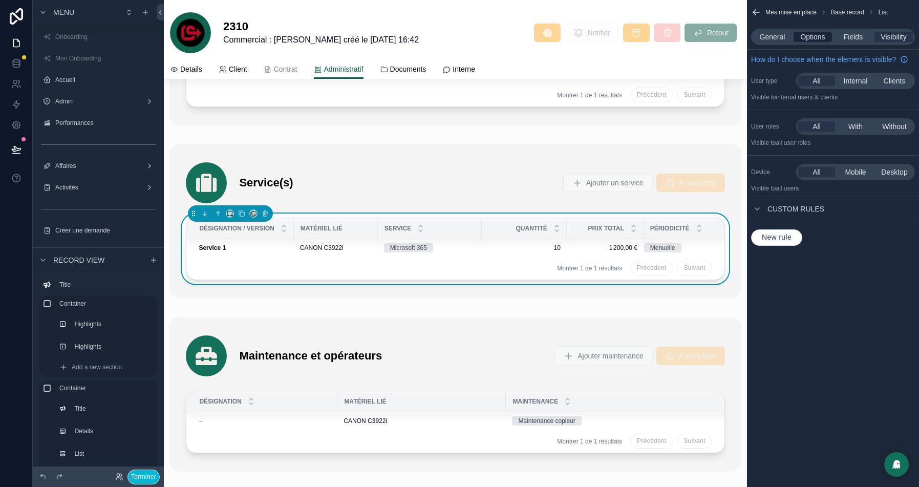
click at [807, 33] on span "Options" at bounding box center [812, 37] width 25 height 10
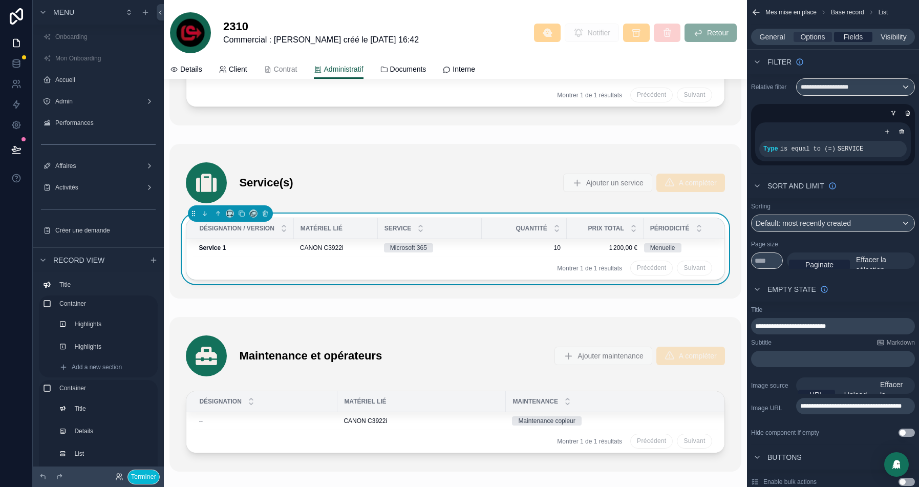
click at [852, 36] on span "Fields" at bounding box center [852, 37] width 19 height 10
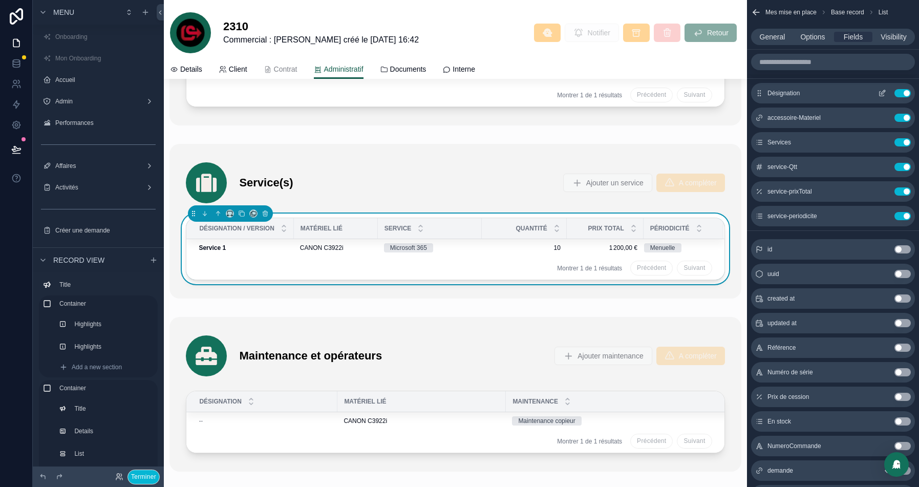
click at [899, 92] on button "Use setting" at bounding box center [902, 93] width 16 height 8
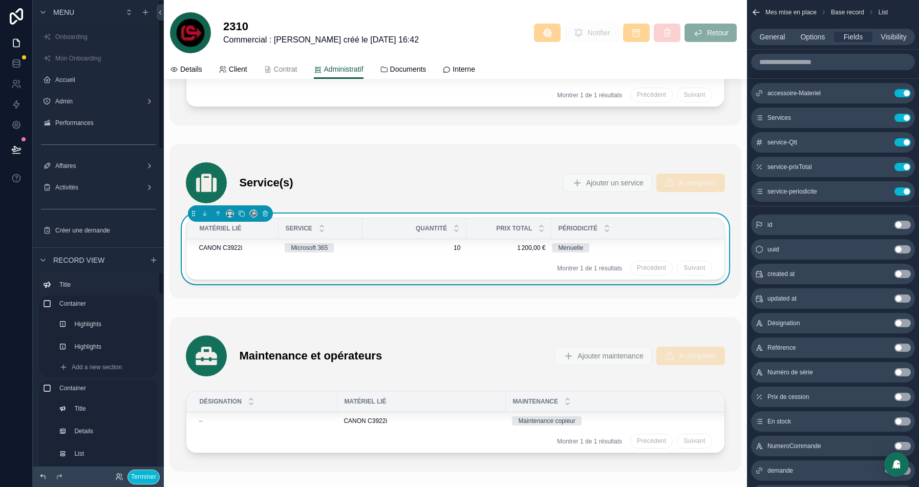
click at [43, 477] on icon at bounding box center [43, 476] width 8 height 8
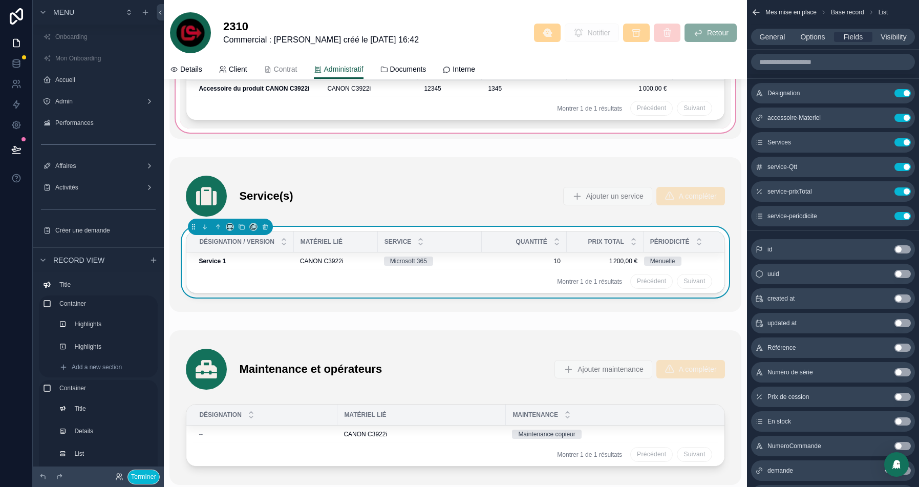
scroll to position [2704, 0]
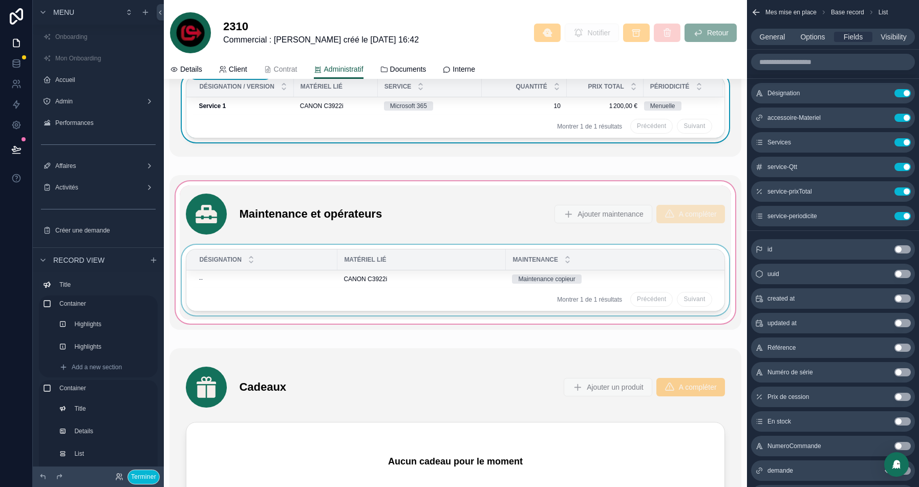
click at [285, 252] on div "Désignation" at bounding box center [262, 259] width 150 height 19
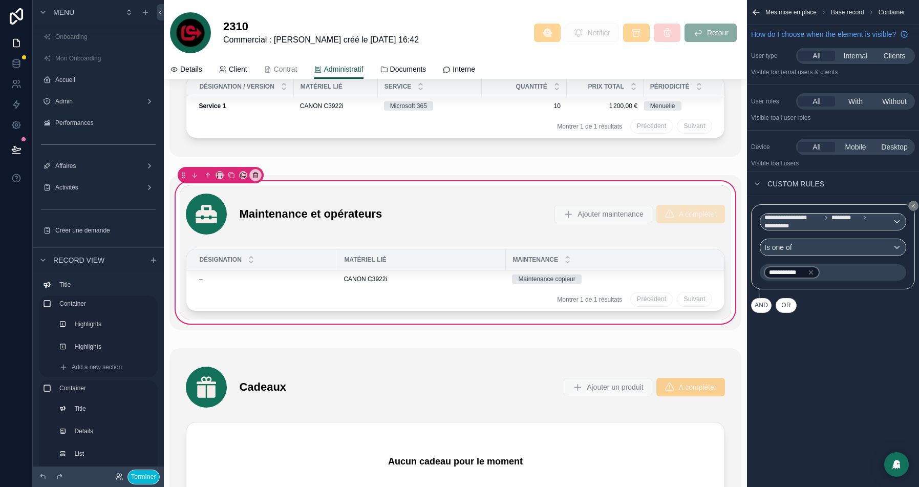
click at [448, 234] on div "Maintenance et opérateurs Ajouter maintenance A compléter Désignation Matériel …" at bounding box center [455, 252] width 551 height 134
click at [446, 251] on div "Matériel lié" at bounding box center [421, 259] width 167 height 16
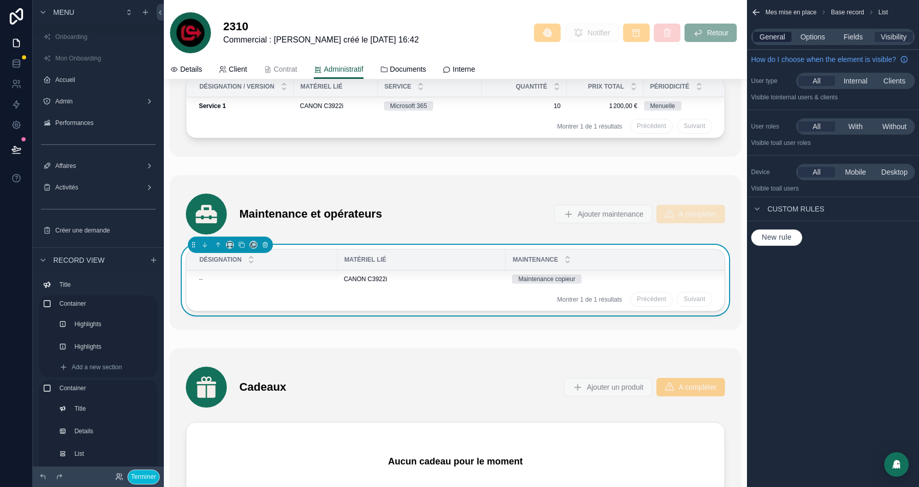
click at [774, 37] on span "General" at bounding box center [772, 37] width 26 height 10
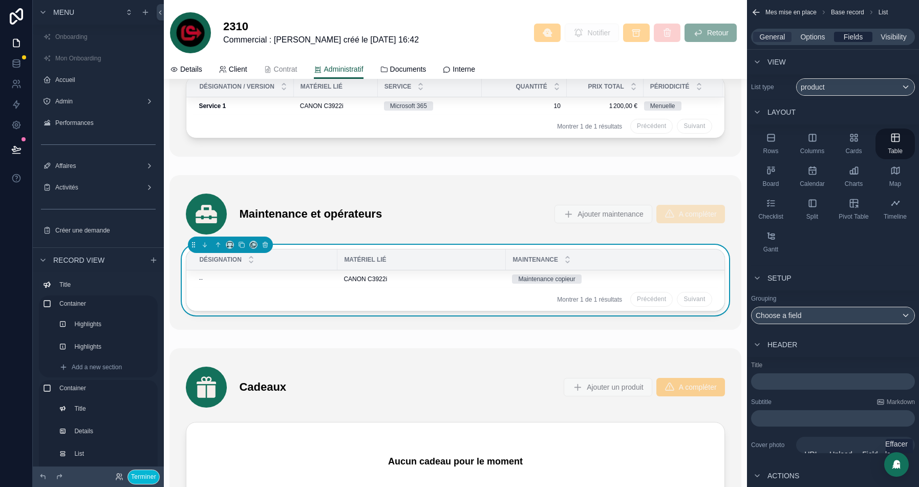
click at [845, 32] on span "Fields" at bounding box center [852, 37] width 19 height 10
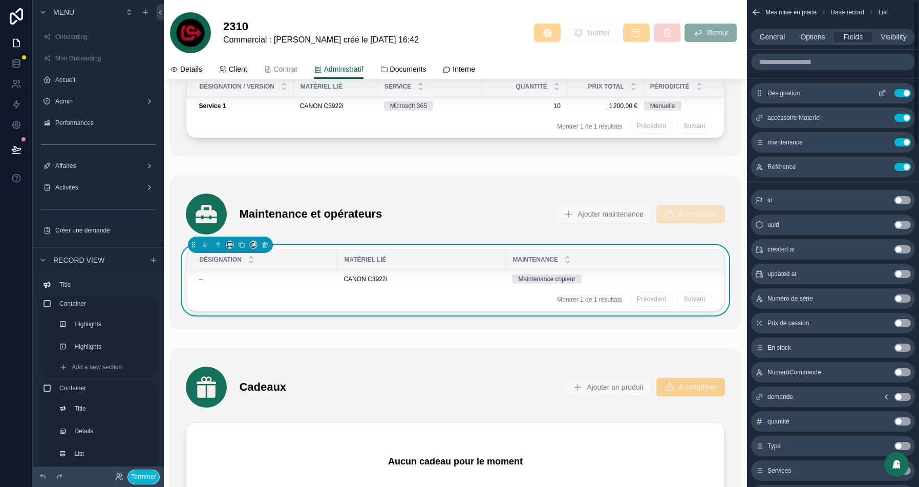
click at [899, 89] on button "Use setting" at bounding box center [902, 93] width 16 height 8
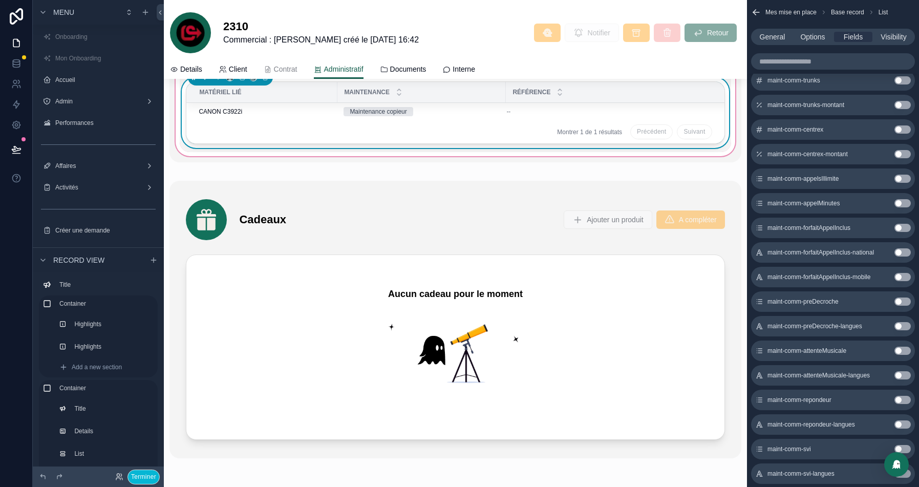
scroll to position [2913, 0]
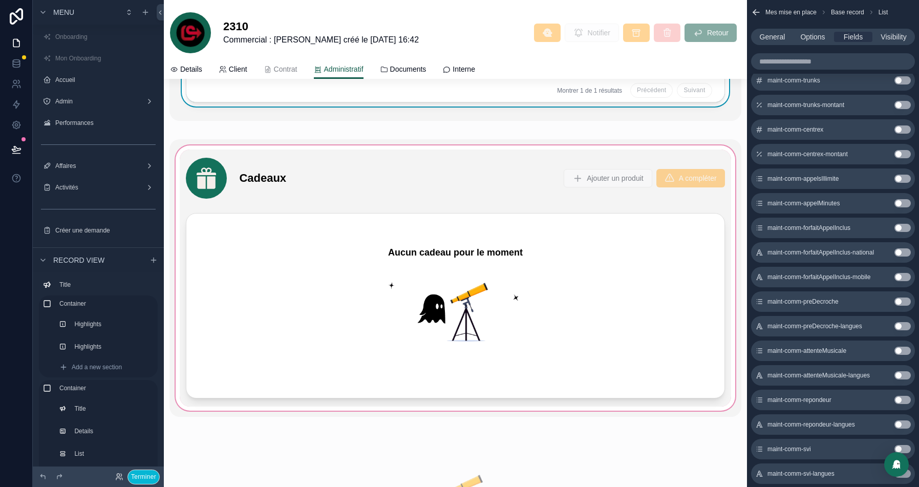
click at [454, 166] on div "scrollable content" at bounding box center [454, 277] width 571 height 277
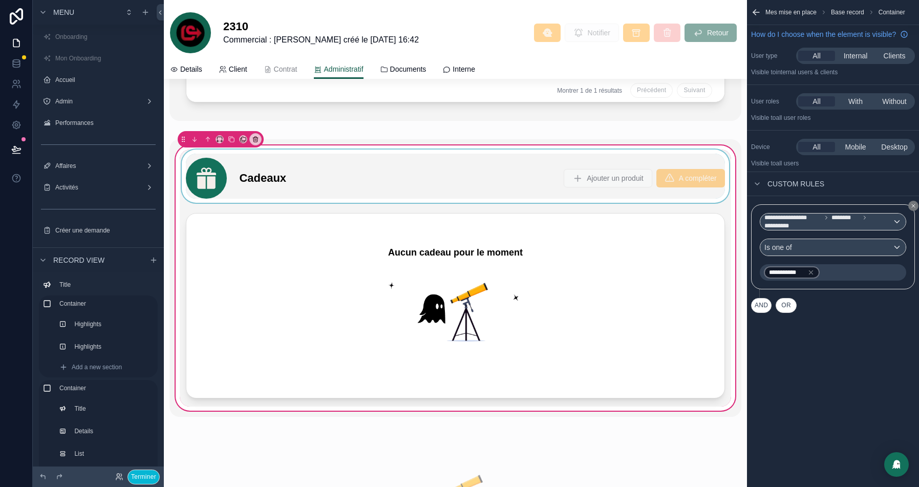
scroll to position [0, 0]
drag, startPoint x: 256, startPoint y: 181, endPoint x: 335, endPoint y: 164, distance: 80.6
click at [256, 181] on div "scrollable content" at bounding box center [455, 175] width 551 height 53
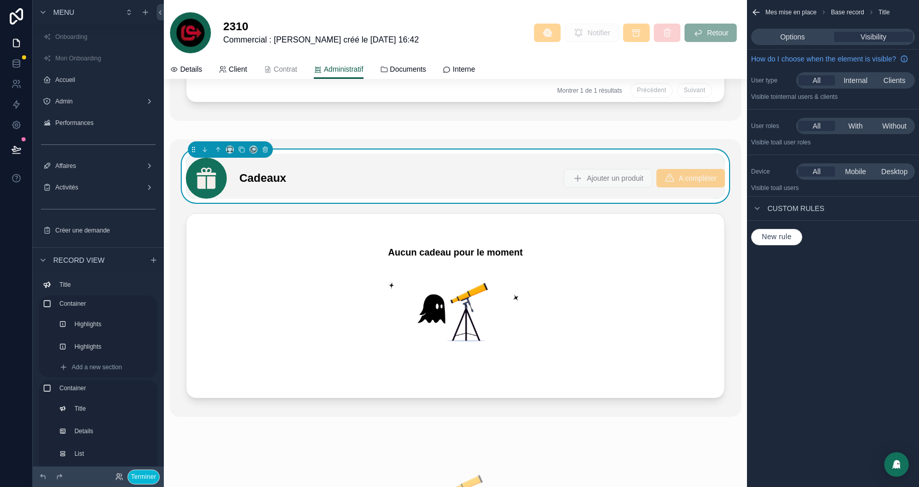
click at [802, 31] on div "Options Visibility" at bounding box center [833, 37] width 164 height 16
click at [793, 43] on div "Options Visibility" at bounding box center [833, 37] width 164 height 16
click at [798, 37] on span "Options" at bounding box center [792, 37] width 25 height 10
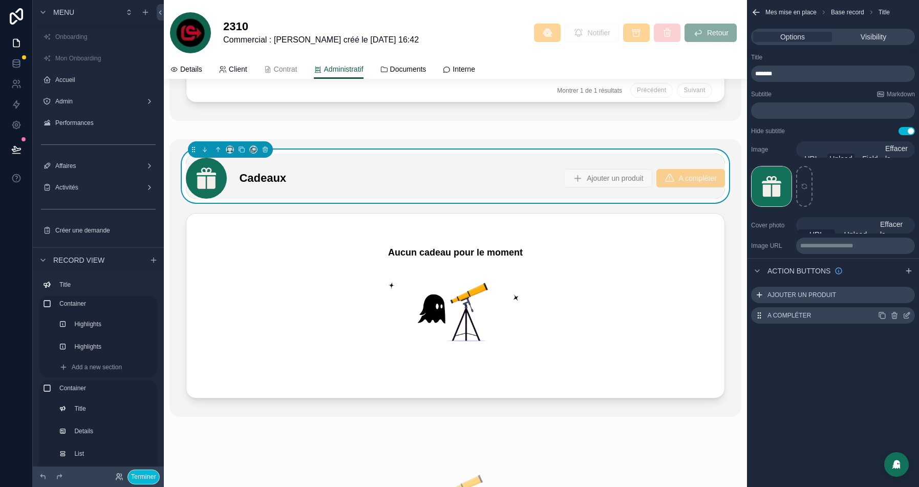
click at [906, 318] on icon "scrollable content" at bounding box center [906, 315] width 8 height 8
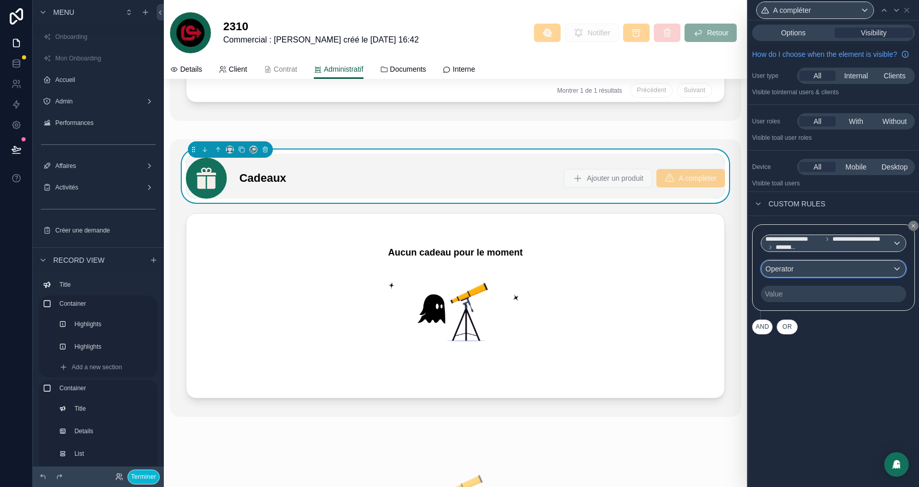
click at [822, 277] on div "Operator" at bounding box center [833, 268] width 144 height 16
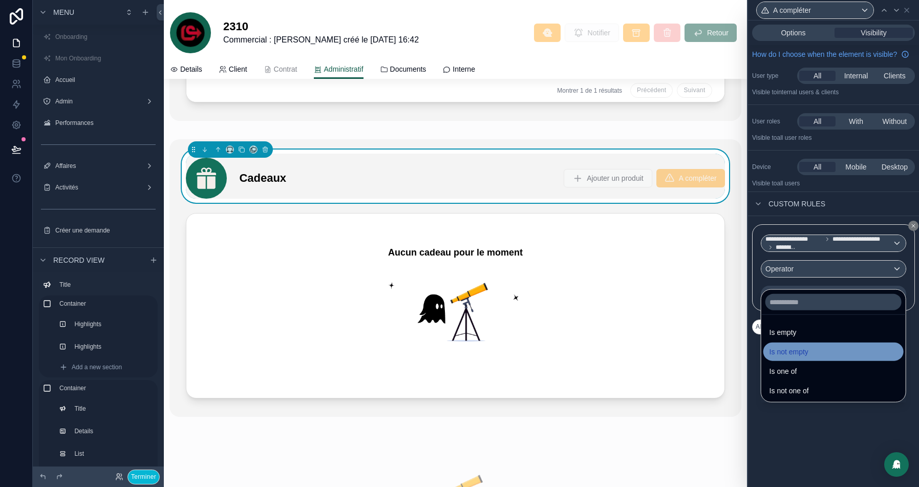
click at [792, 351] on span "Is not empty" at bounding box center [788, 351] width 39 height 12
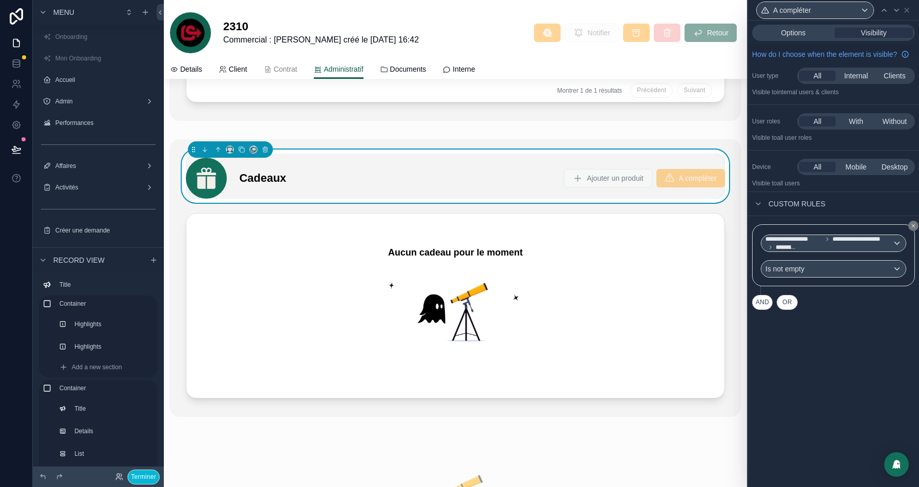
click at [763, 310] on button "AND" at bounding box center [762, 302] width 20 height 15
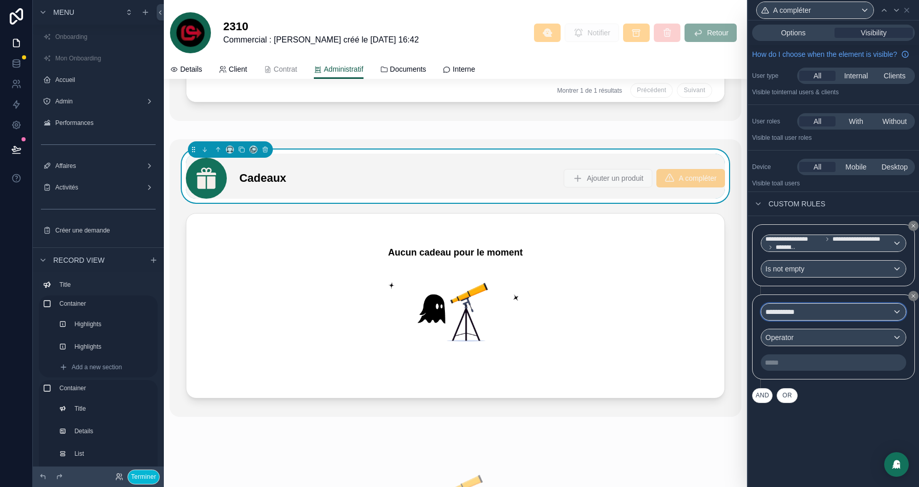
click at [818, 315] on div "**********" at bounding box center [833, 311] width 144 height 16
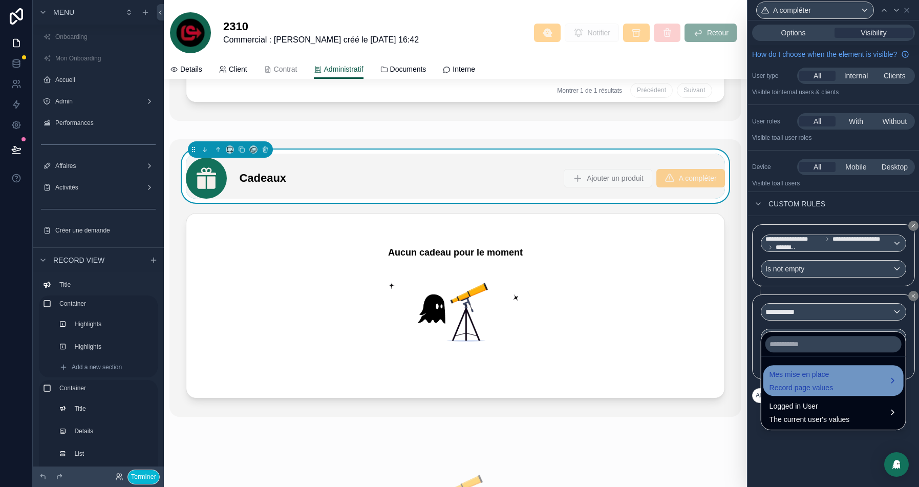
click at [798, 381] on div "Mes mise en place Record page values" at bounding box center [801, 380] width 64 height 25
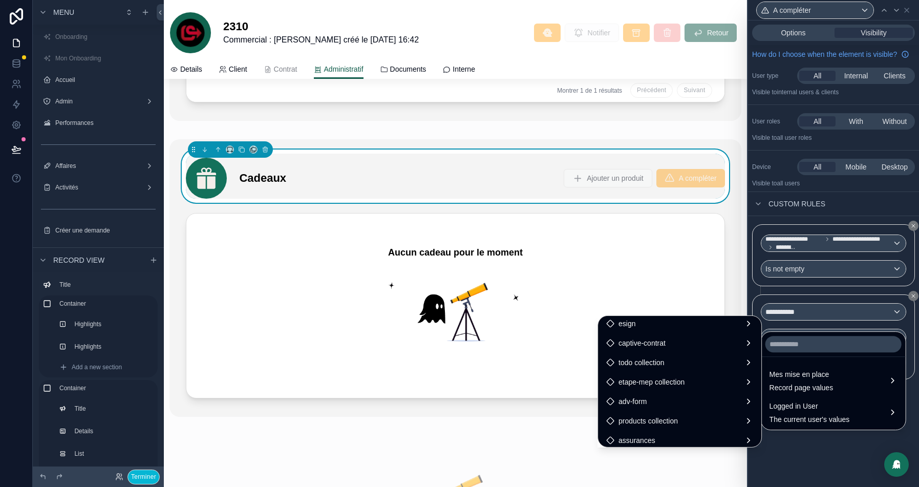
scroll to position [1252, 0]
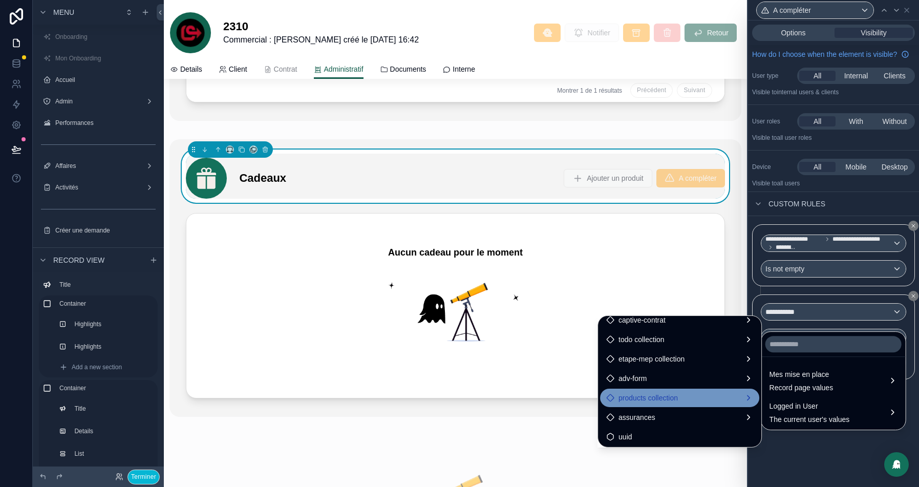
click at [622, 402] on span "products collection" at bounding box center [647, 397] width 59 height 12
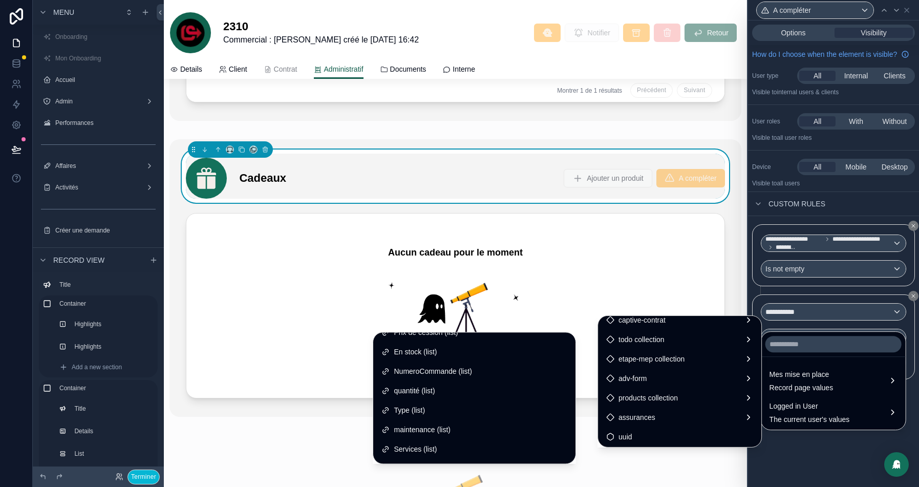
scroll to position [146, 0]
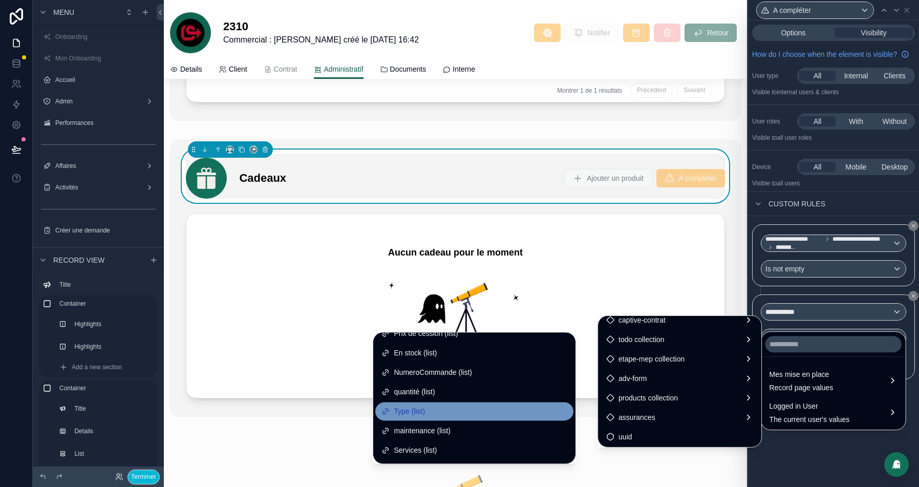
click at [432, 417] on div "Type (list)" at bounding box center [474, 411] width 198 height 18
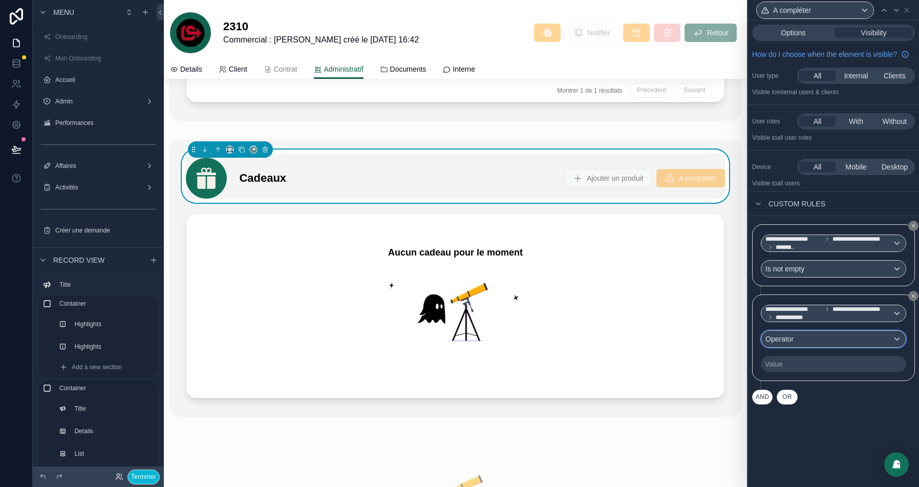
click at [798, 343] on div "Operator" at bounding box center [833, 339] width 144 height 16
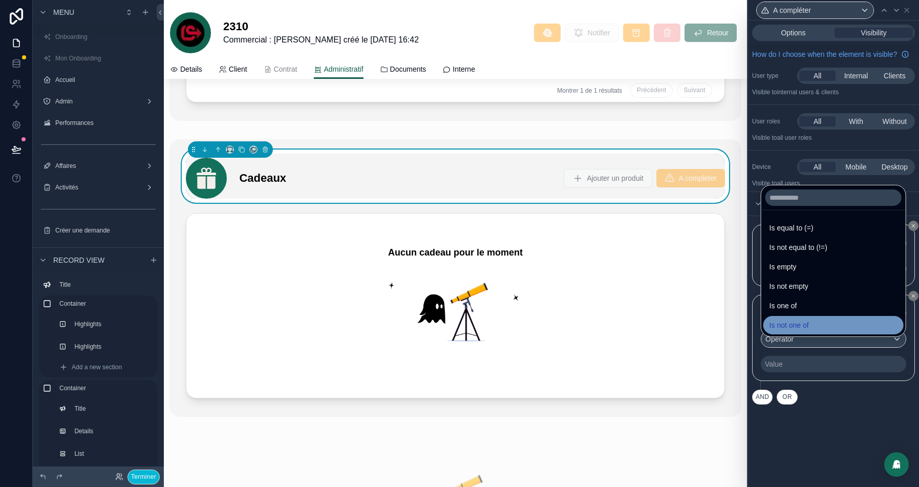
click at [798, 320] on span "Is not one of" at bounding box center [788, 325] width 39 height 12
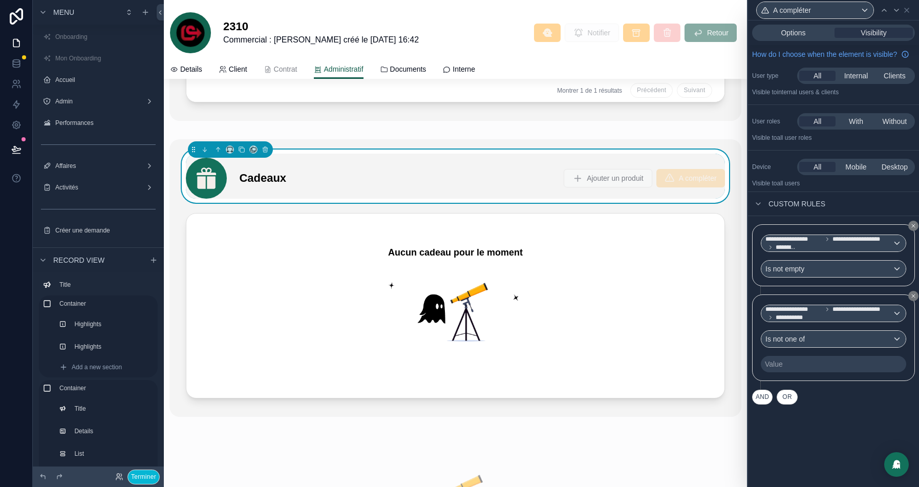
click at [807, 365] on div "Value" at bounding box center [832, 364] width 145 height 16
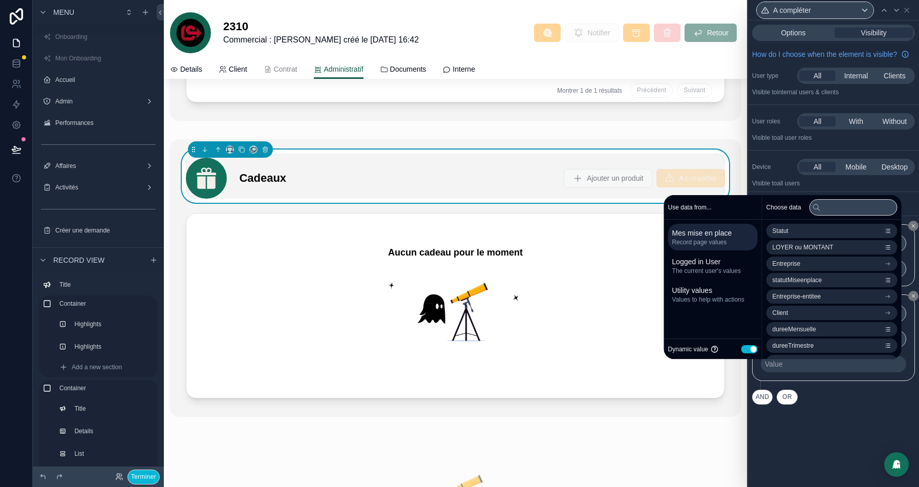
click at [741, 349] on button "Use setting" at bounding box center [749, 349] width 16 height 8
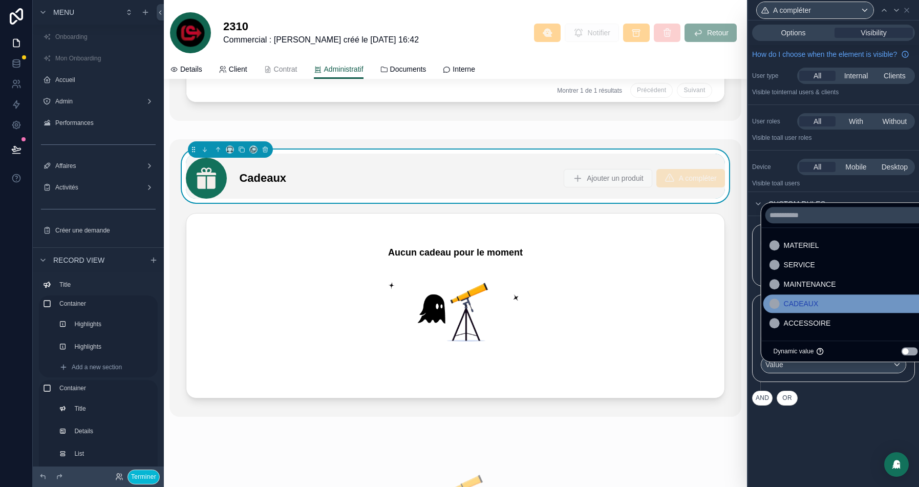
click at [826, 302] on div "CADEAUX" at bounding box center [845, 303] width 152 height 12
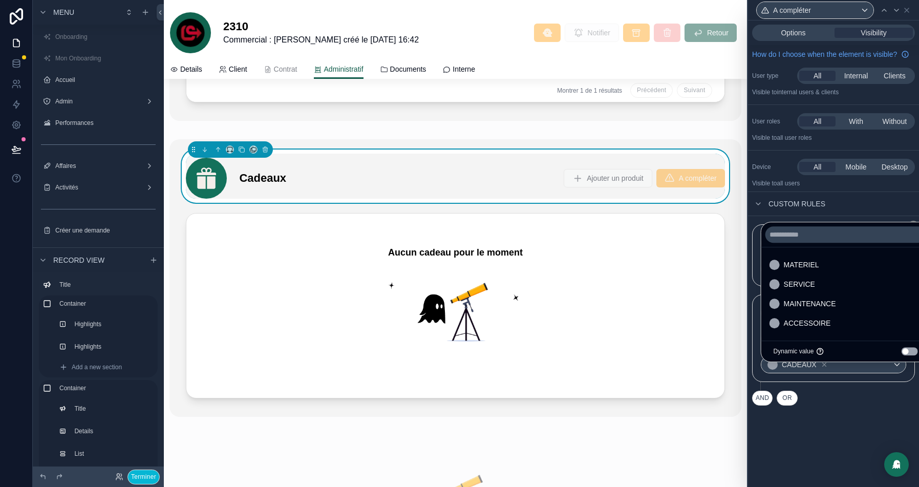
click at [865, 442] on div "**********" at bounding box center [833, 253] width 171 height 466
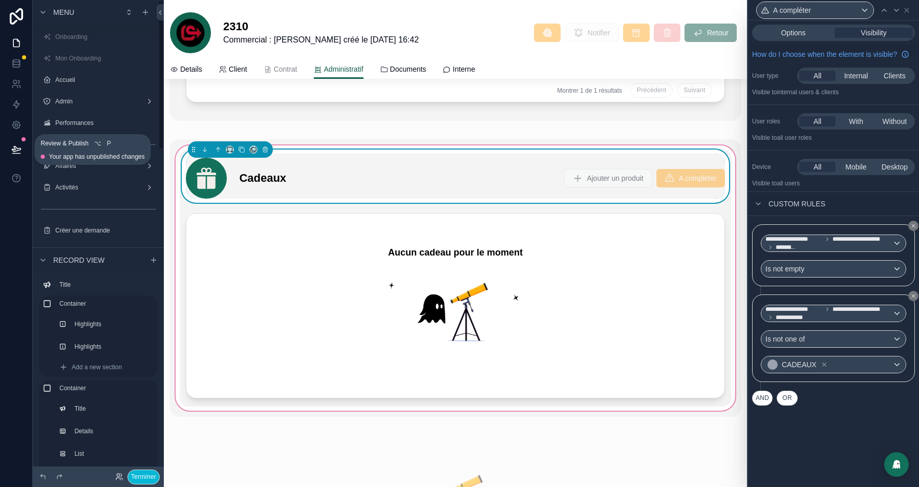
click at [14, 155] on button at bounding box center [16, 149] width 23 height 29
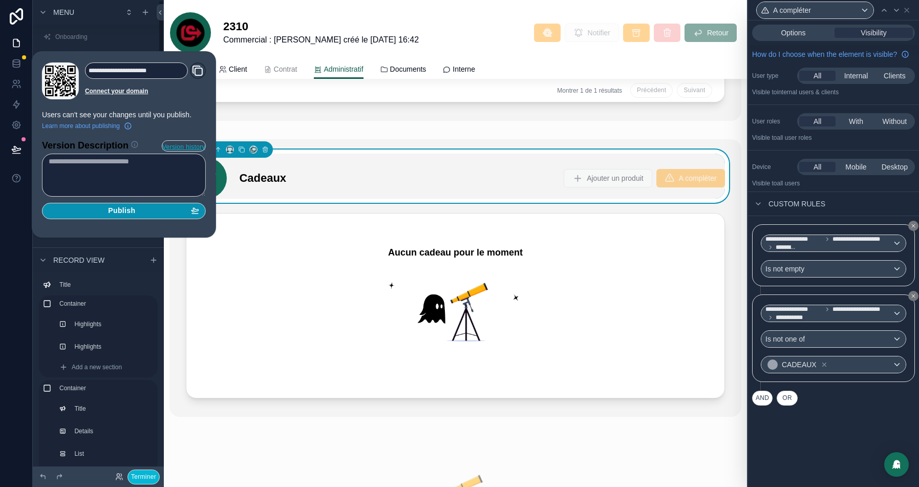
click at [135, 206] on span "Publish" at bounding box center [121, 210] width 27 height 9
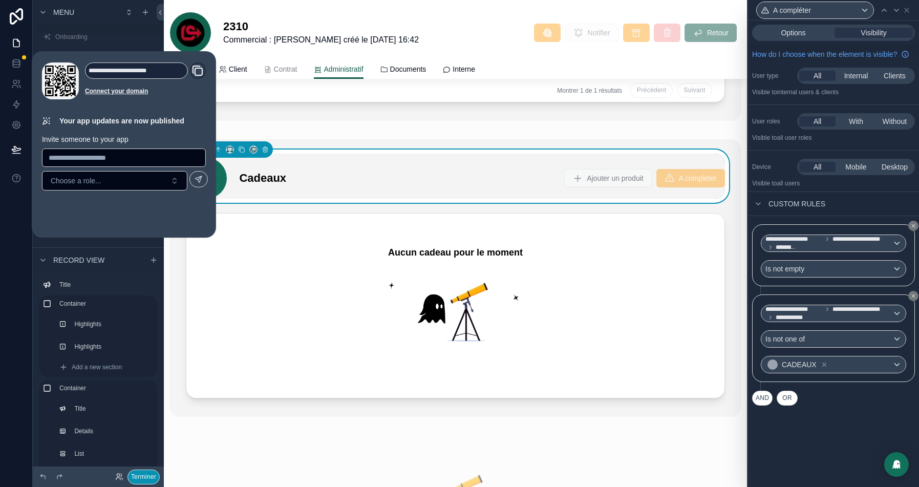
click at [141, 474] on button "Terminer" at bounding box center [143, 476] width 32 height 15
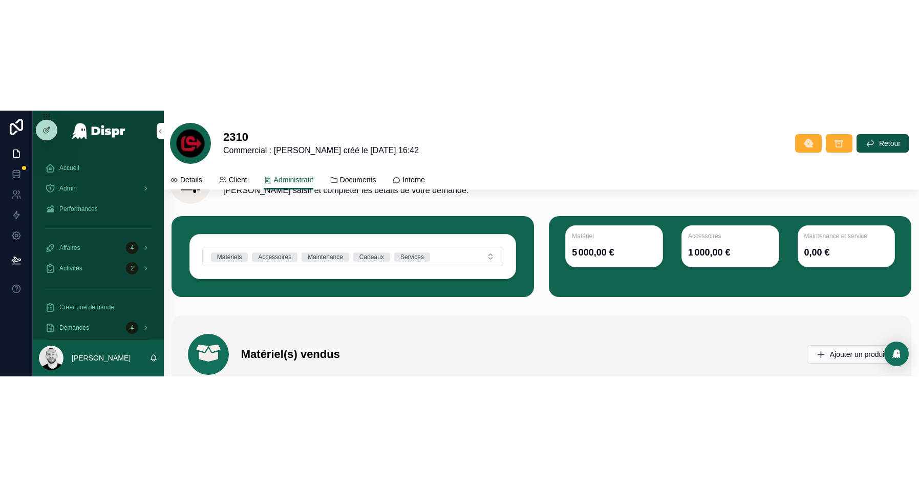
scroll to position [1991, 0]
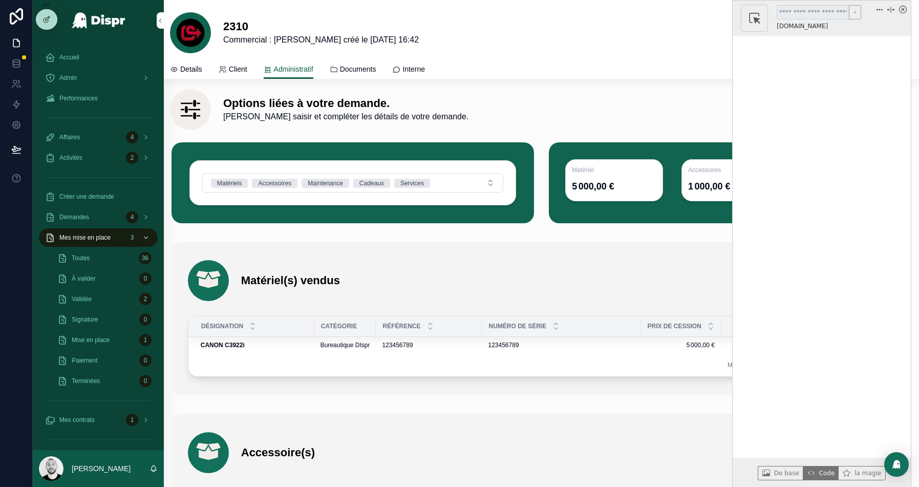
click at [904, 16] on div "Déplacer à gauche (l) Passer à droite (r) Ajuster la mise en page de la page (p…" at bounding box center [885, 18] width 41 height 27
click at [904, 12] on icon "x circle" at bounding box center [903, 10] width 8 height 8
click at [751, 19] on icon "button" at bounding box center [754, 18] width 13 height 13
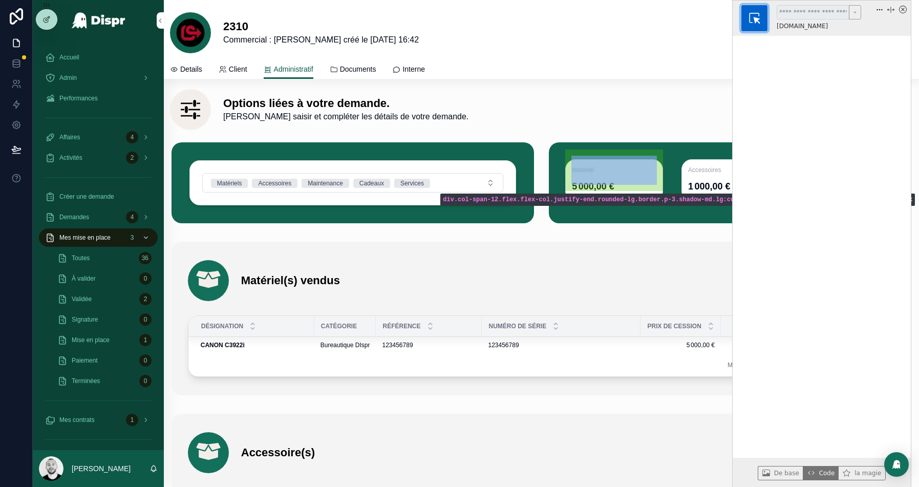
click at [639, 159] on div "Matériel 5 000,00 €" at bounding box center [614, 180] width 98 height 42
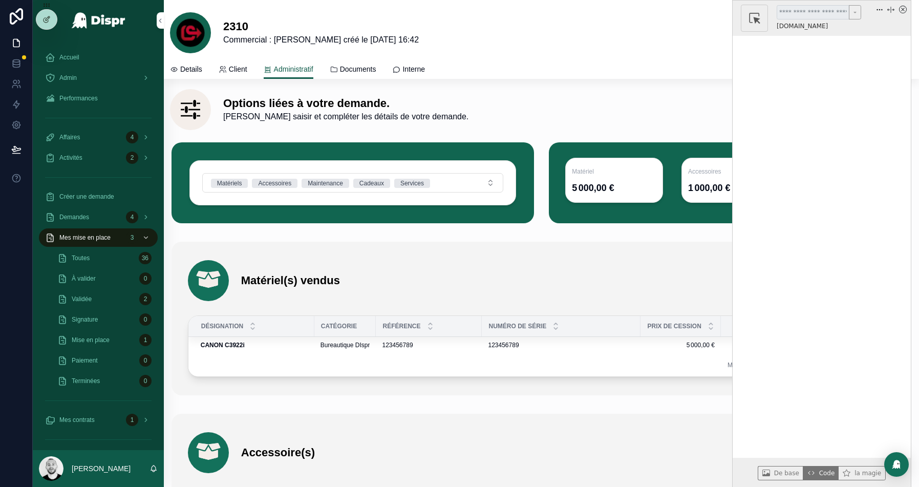
click at [902, 9] on icon "x circle" at bounding box center [903, 10] width 8 height 8
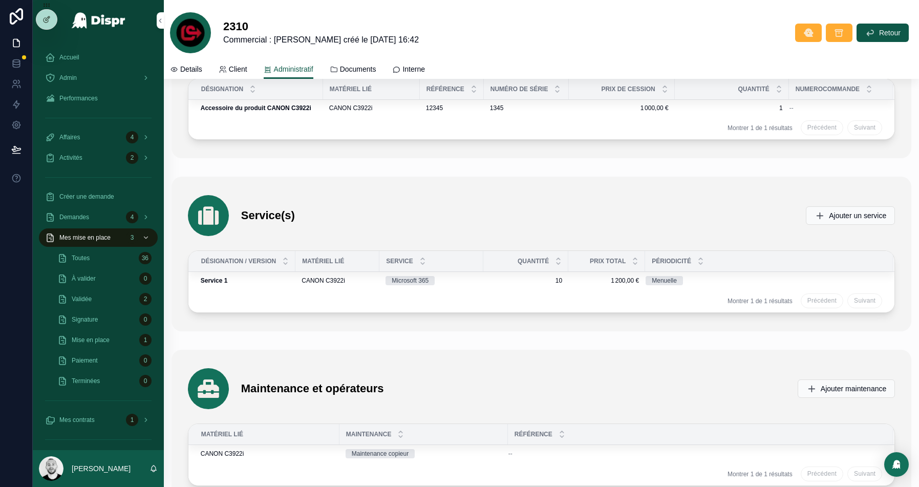
scroll to position [2588, 0]
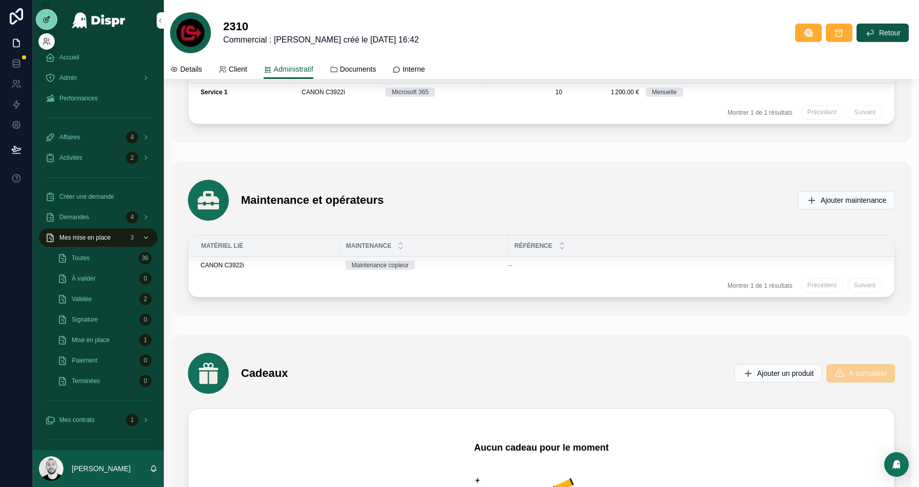
click at [43, 19] on icon at bounding box center [45, 20] width 5 height 5
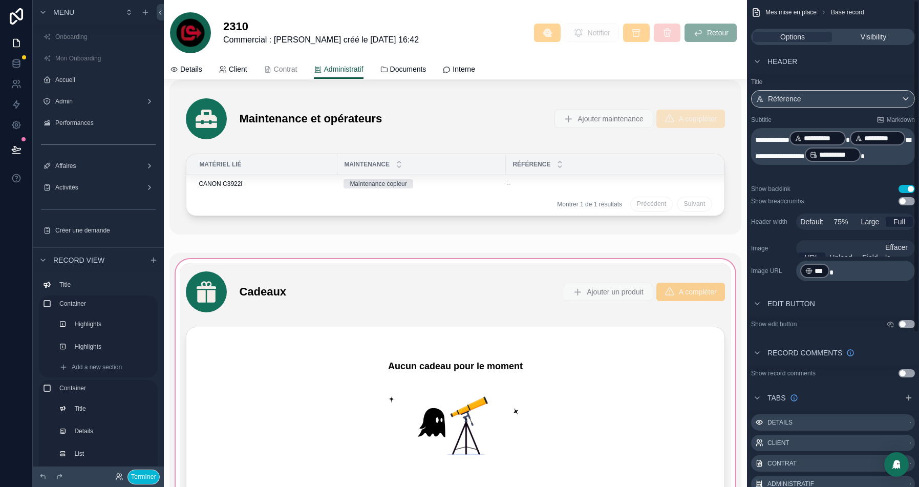
scroll to position [2849, 0]
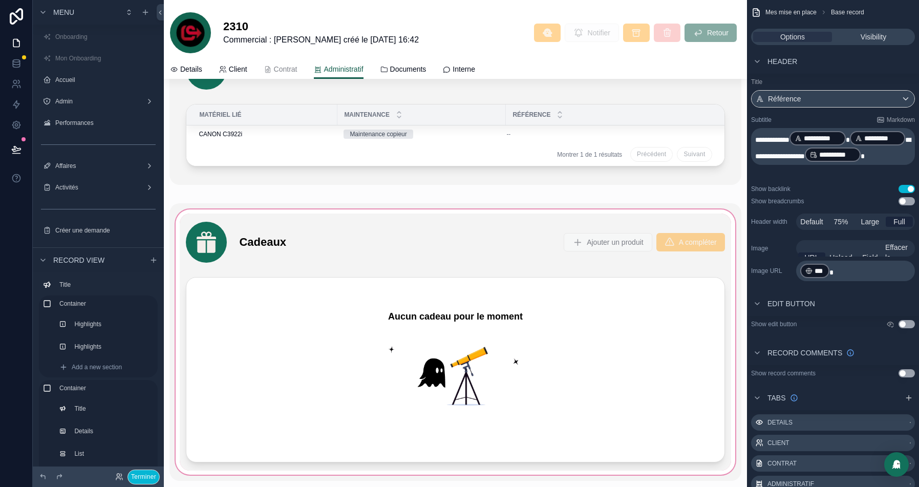
click at [526, 230] on div "scrollable content" at bounding box center [454, 341] width 571 height 277
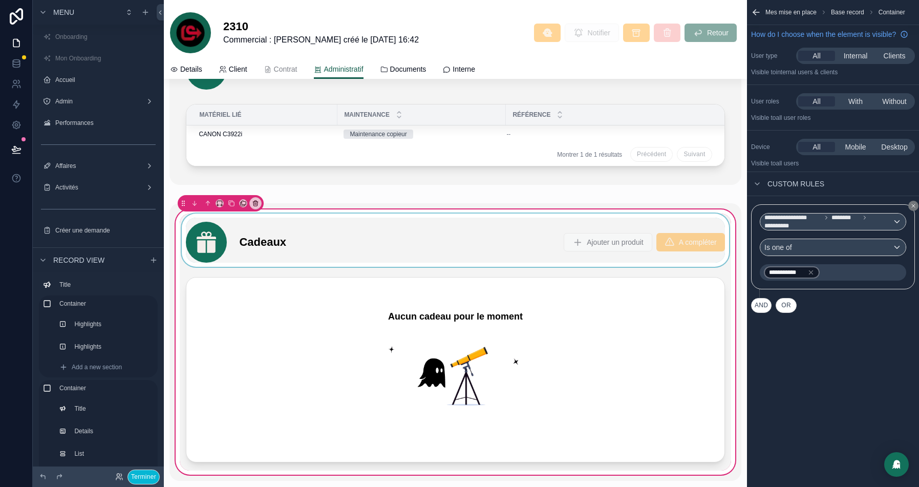
click at [467, 236] on div "scrollable content" at bounding box center [455, 239] width 551 height 53
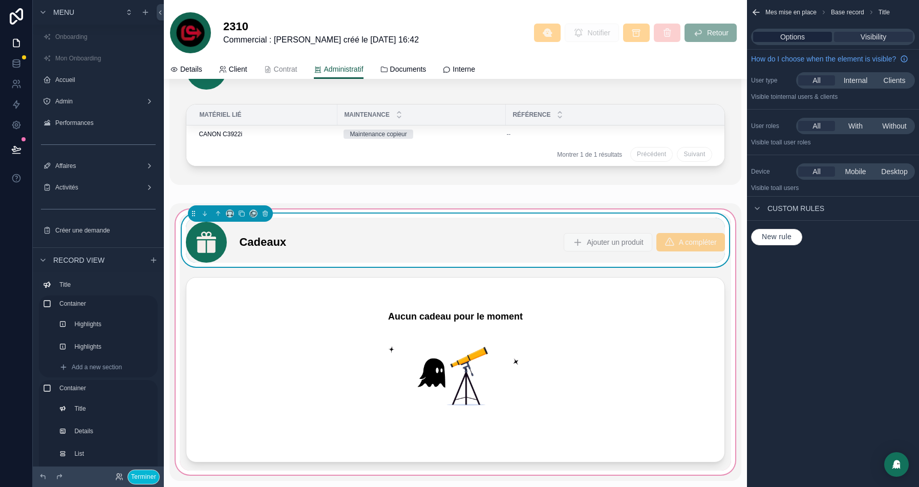
click at [786, 37] on span "Options" at bounding box center [792, 37] width 25 height 10
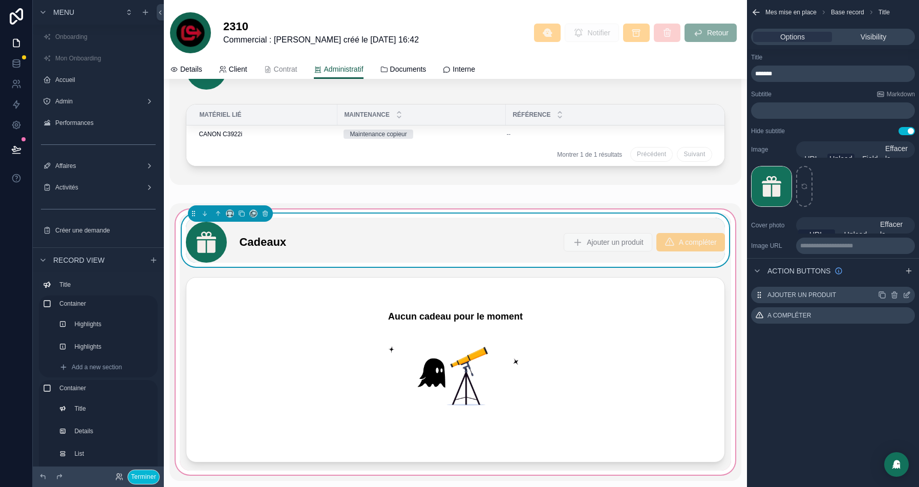
click at [907, 296] on icon "scrollable content" at bounding box center [906, 295] width 8 height 8
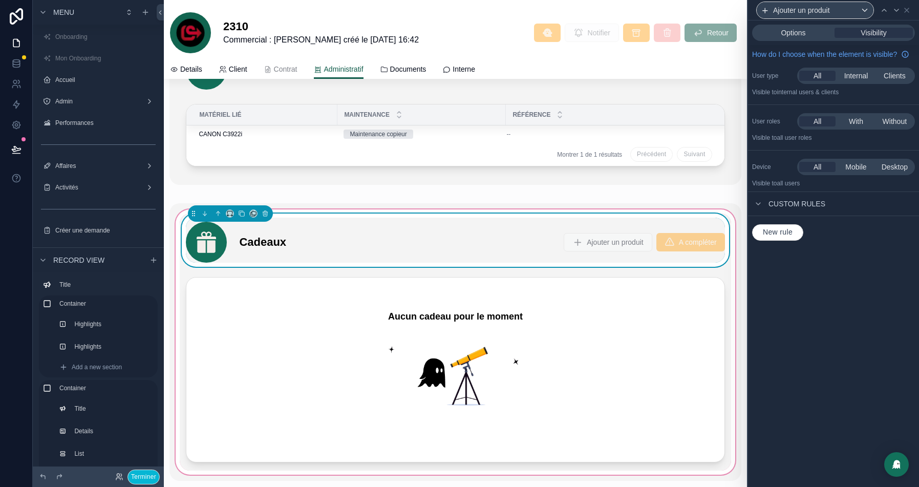
click at [797, 26] on div "Options Visibility" at bounding box center [833, 33] width 163 height 16
click at [793, 30] on span "Options" at bounding box center [792, 33] width 25 height 10
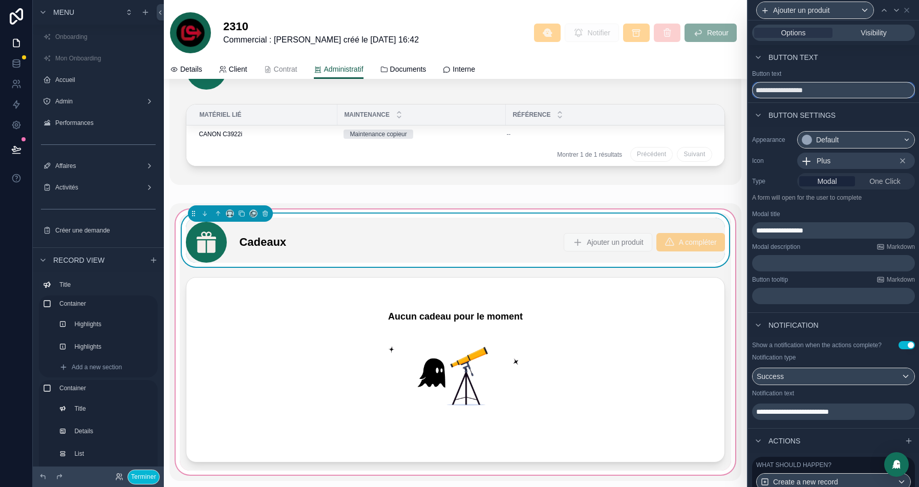
click at [813, 88] on input "**********" at bounding box center [833, 90] width 163 height 16
type input "**********"
click at [908, 7] on icon at bounding box center [906, 10] width 8 height 8
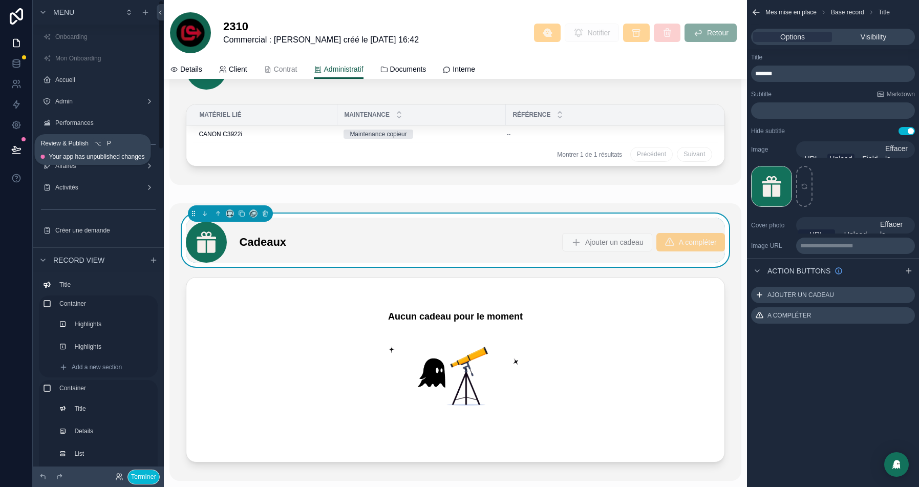
click at [21, 152] on button at bounding box center [16, 149] width 23 height 29
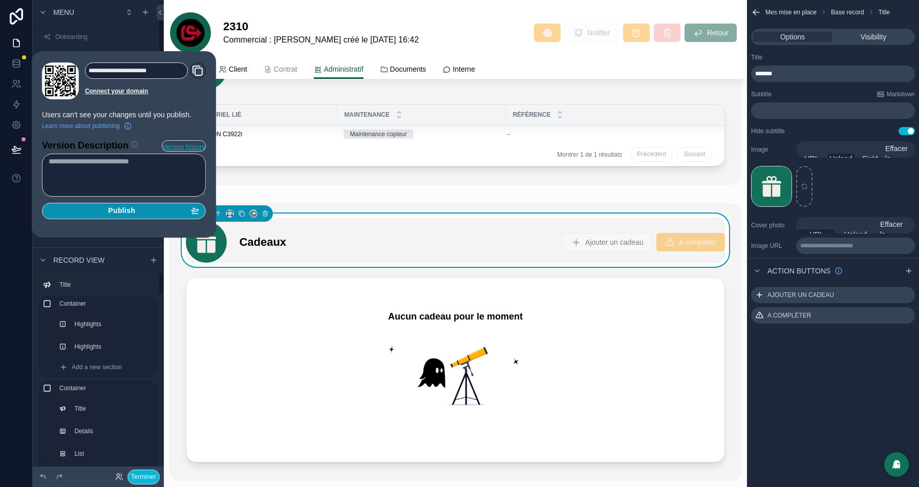
click at [147, 208] on div "Publish" at bounding box center [124, 210] width 150 height 9
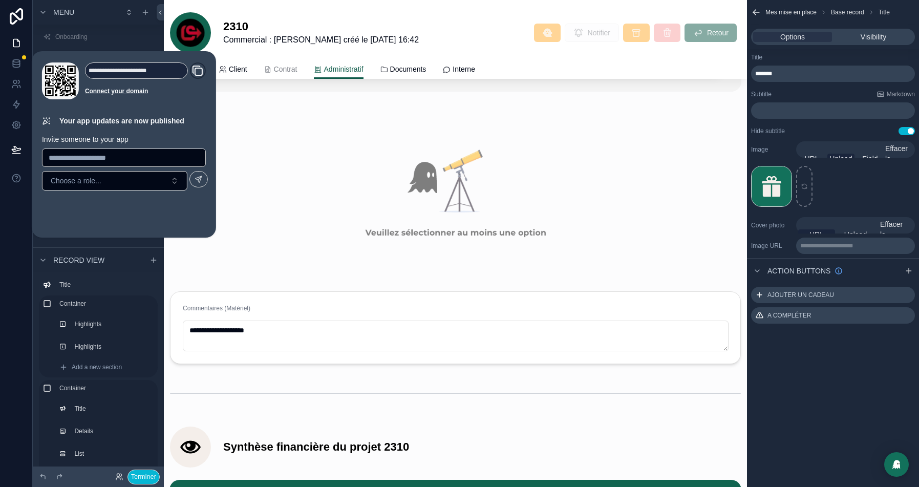
scroll to position [3258, 0]
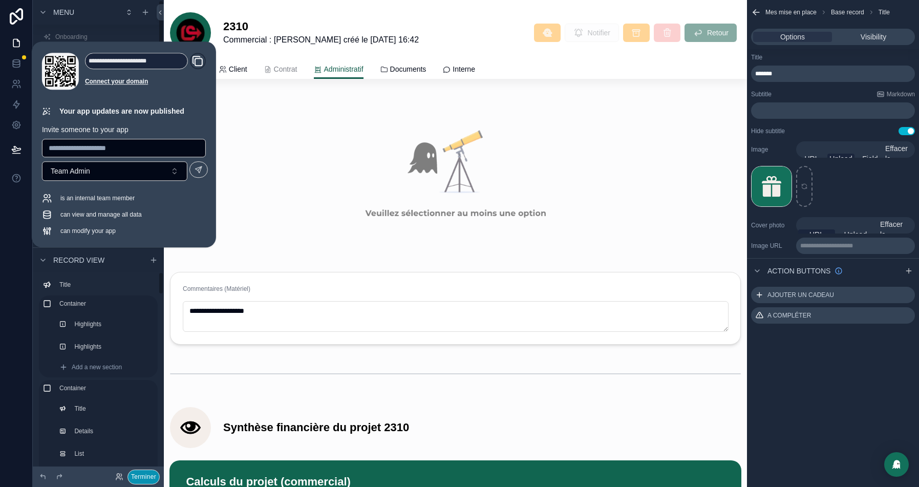
click at [138, 471] on button "Terminer" at bounding box center [143, 476] width 32 height 15
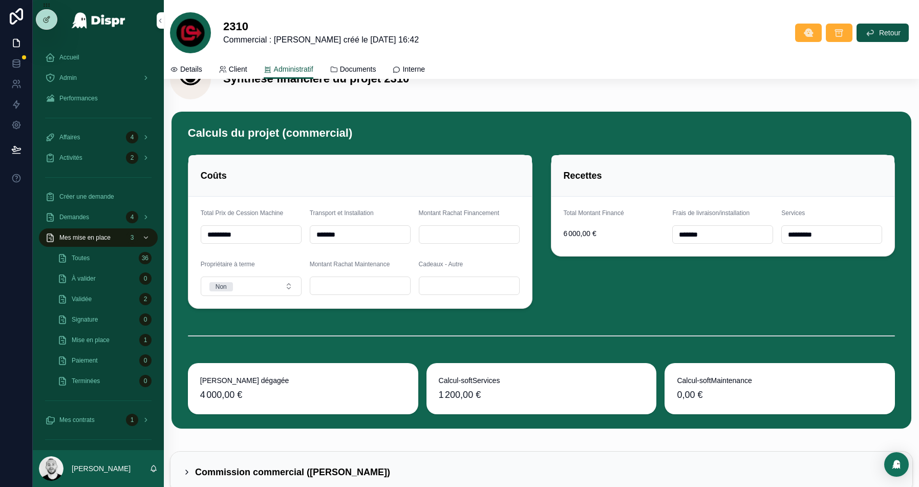
scroll to position [3308, 0]
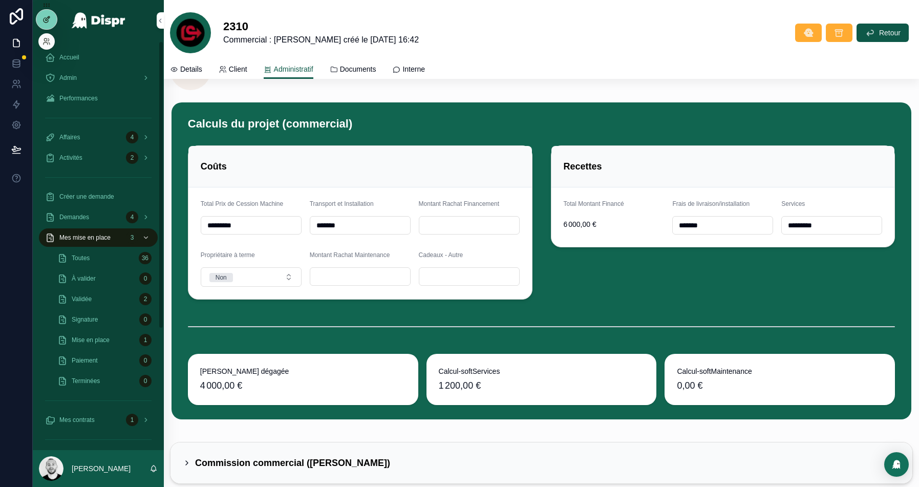
click at [44, 17] on icon at bounding box center [46, 19] width 8 height 8
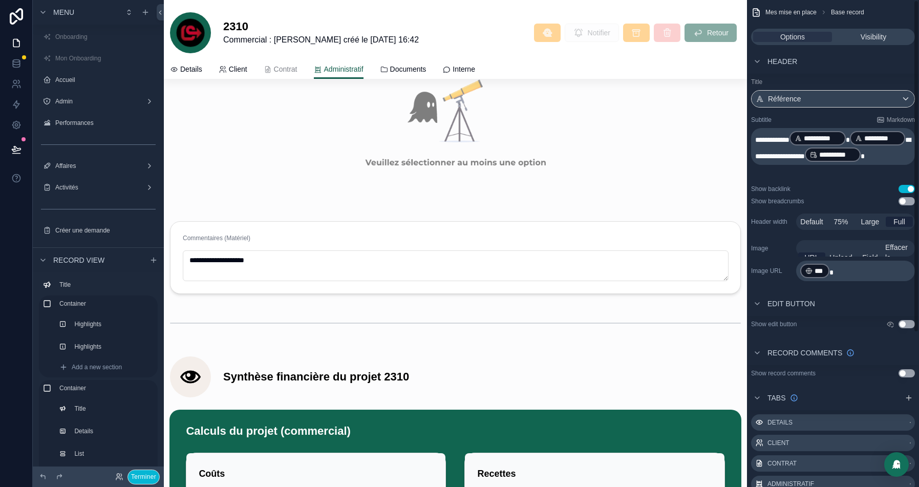
scroll to position [3655, 0]
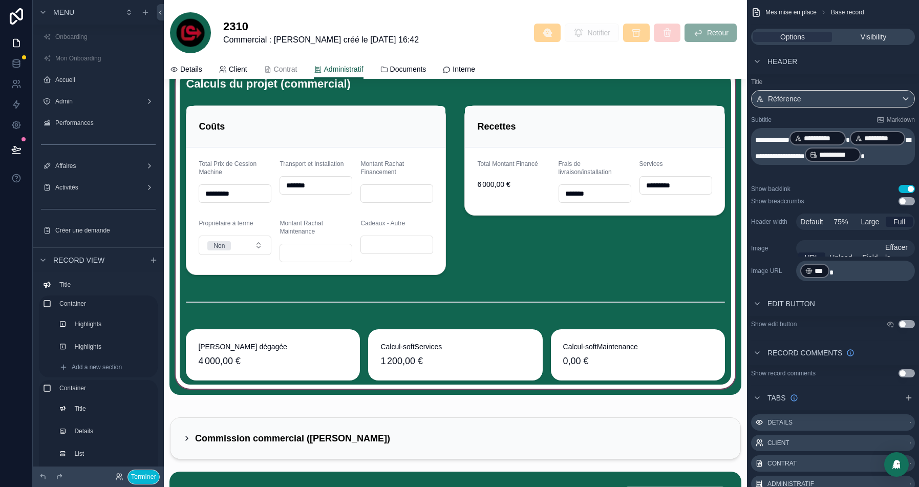
click at [625, 335] on div "scrollable content" at bounding box center [454, 228] width 571 height 332
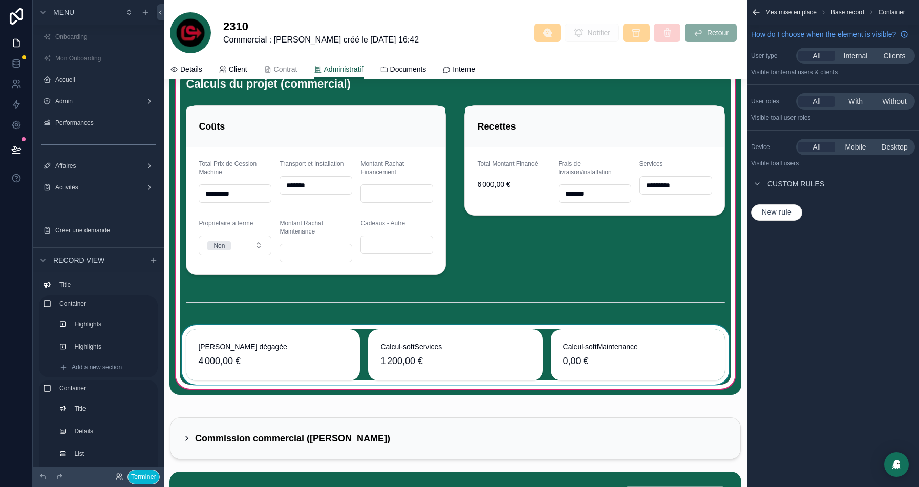
click at [213, 335] on div "scrollable content" at bounding box center [455, 354] width 551 height 59
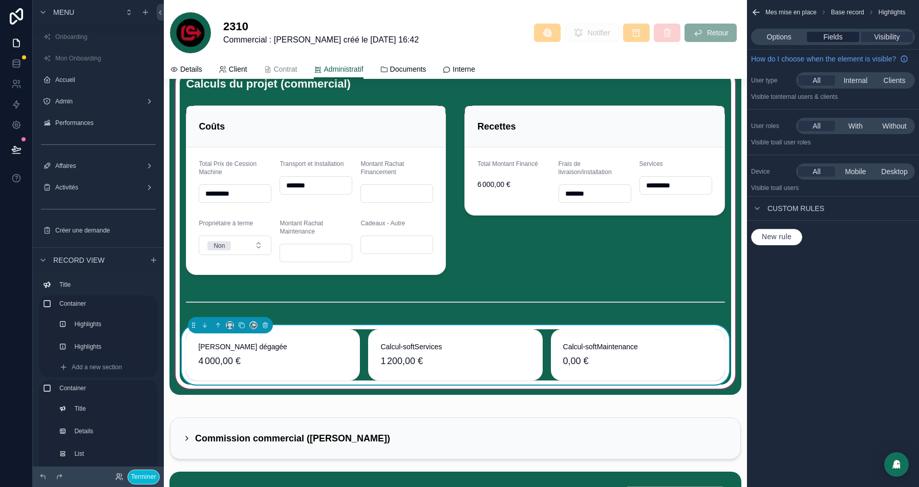
click at [833, 37] on span "Fields" at bounding box center [832, 37] width 19 height 10
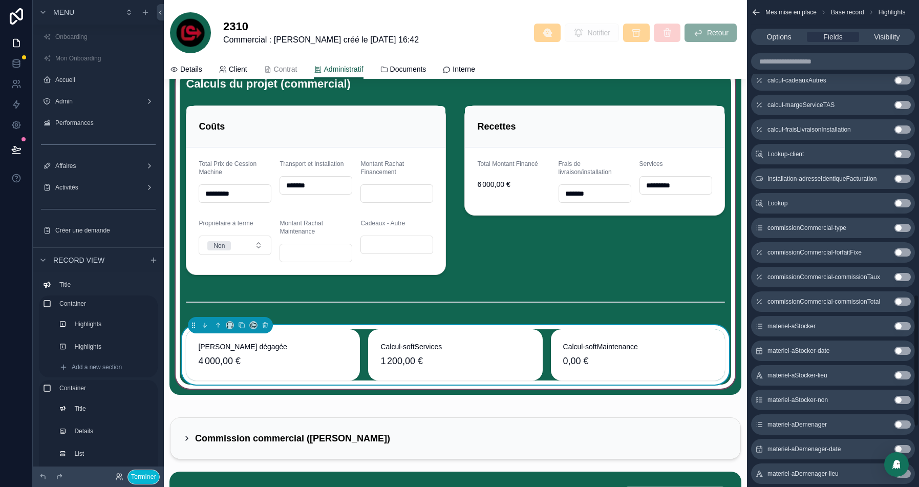
scroll to position [0, 0]
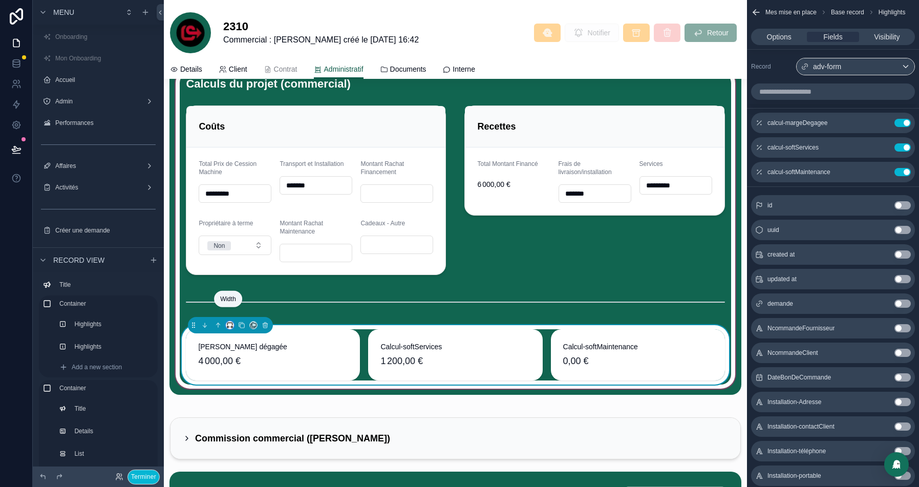
click at [229, 321] on icon "scrollable content" at bounding box center [229, 324] width 7 height 7
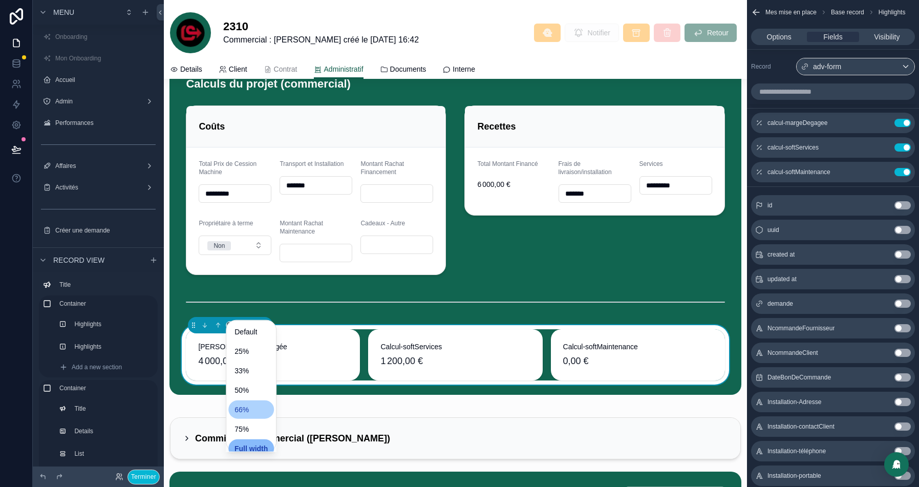
click at [250, 408] on div "66%" at bounding box center [250, 409] width 33 height 12
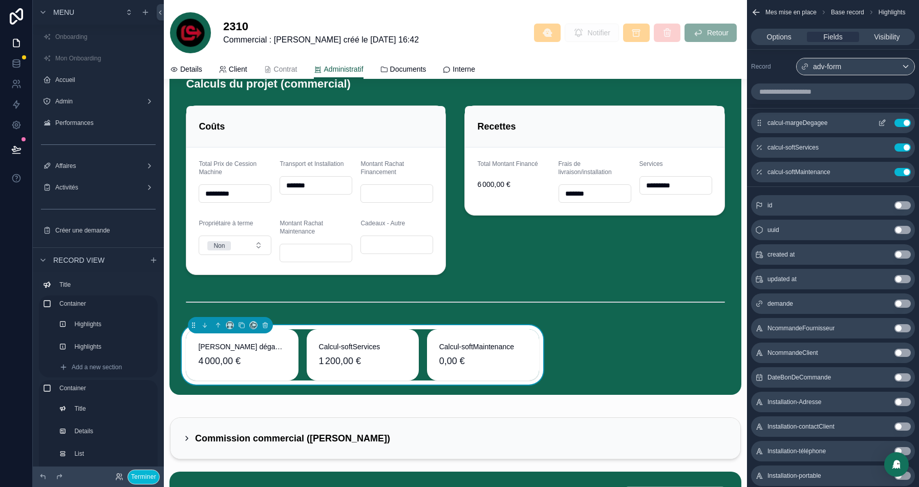
drag, startPoint x: 903, startPoint y: 170, endPoint x: 886, endPoint y: 127, distance: 46.7
click at [903, 170] on button "Use setting" at bounding box center [902, 172] width 16 height 8
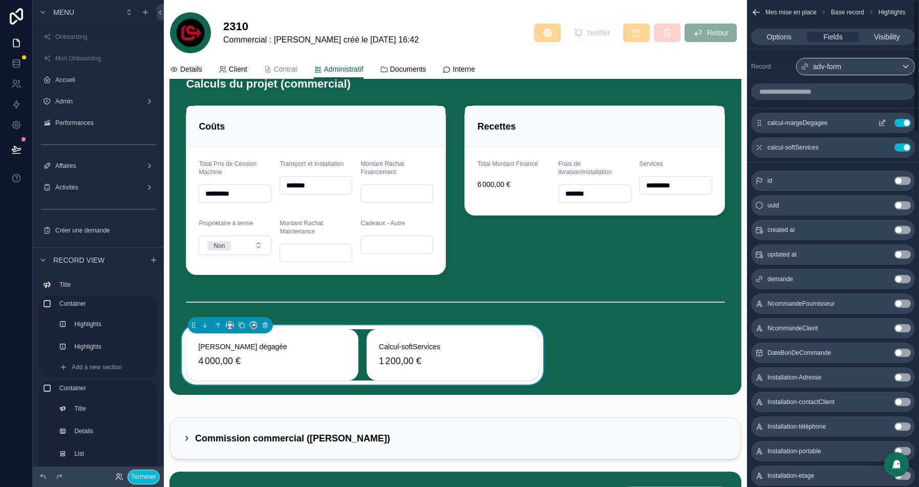
click at [882, 122] on icon "scrollable content" at bounding box center [883, 122] width 4 height 4
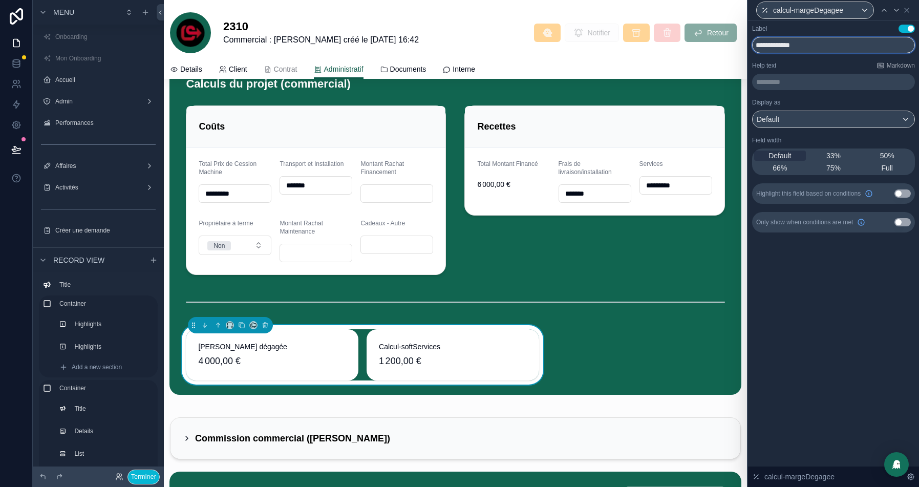
click at [783, 40] on input "**********" at bounding box center [833, 45] width 163 height 16
type input "**********"
click at [893, 9] on icon at bounding box center [896, 10] width 8 height 8
click at [771, 47] on input "**********" at bounding box center [833, 45] width 163 height 16
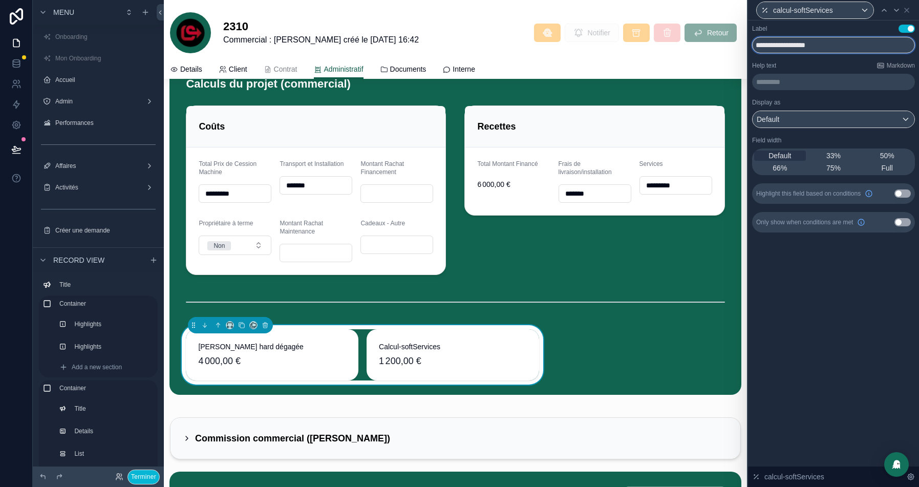
click at [771, 47] on input "**********" at bounding box center [833, 45] width 163 height 16
paste input "text"
click at [789, 46] on input "**********" at bounding box center [833, 45] width 163 height 16
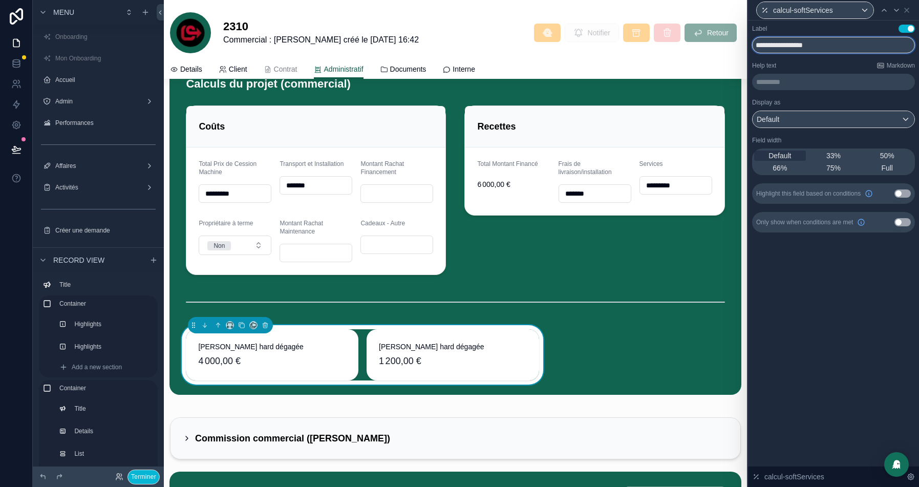
type input "**********"
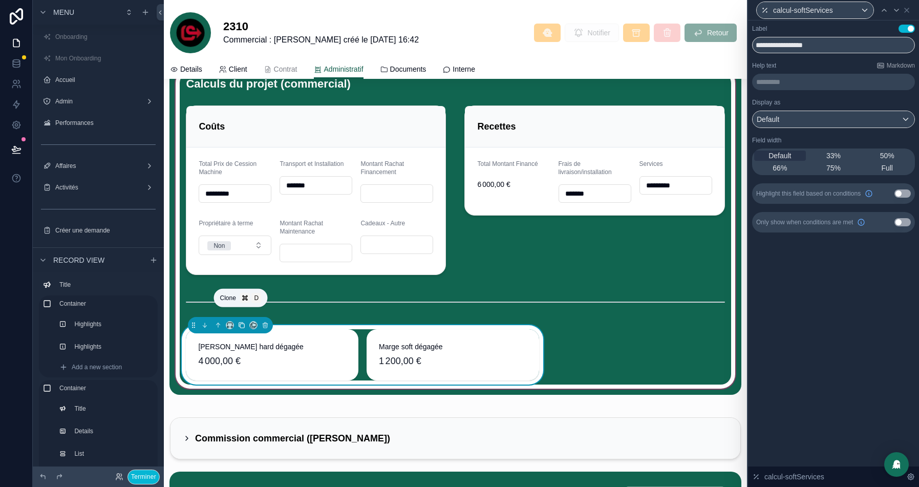
click at [239, 321] on icon "scrollable content" at bounding box center [241, 324] width 7 height 7
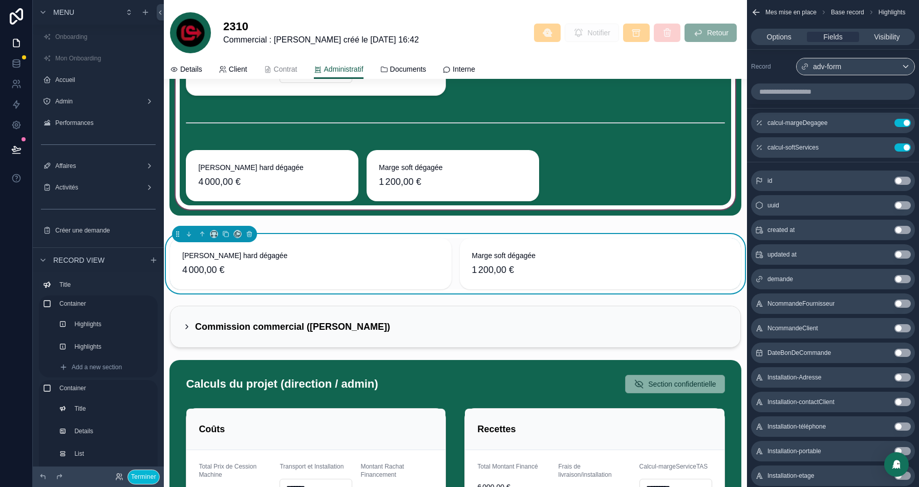
scroll to position [3819, 0]
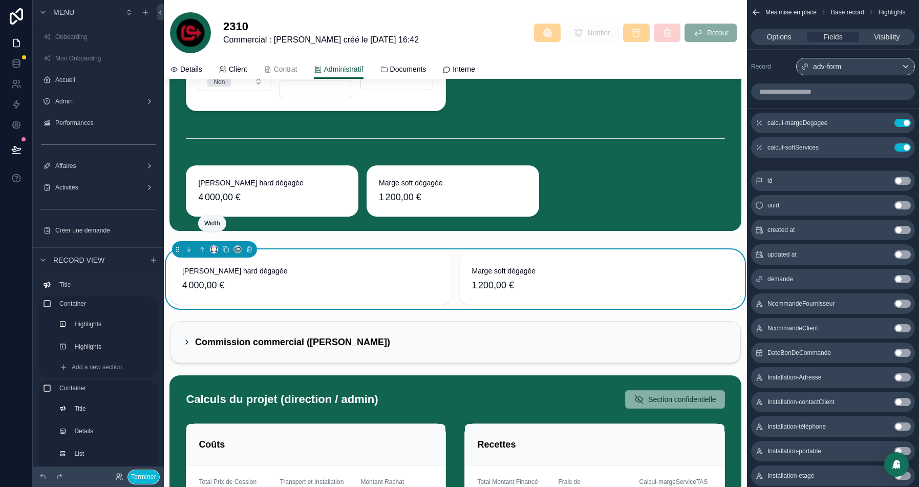
click at [212, 246] on icon "scrollable content" at bounding box center [213, 249] width 7 height 7
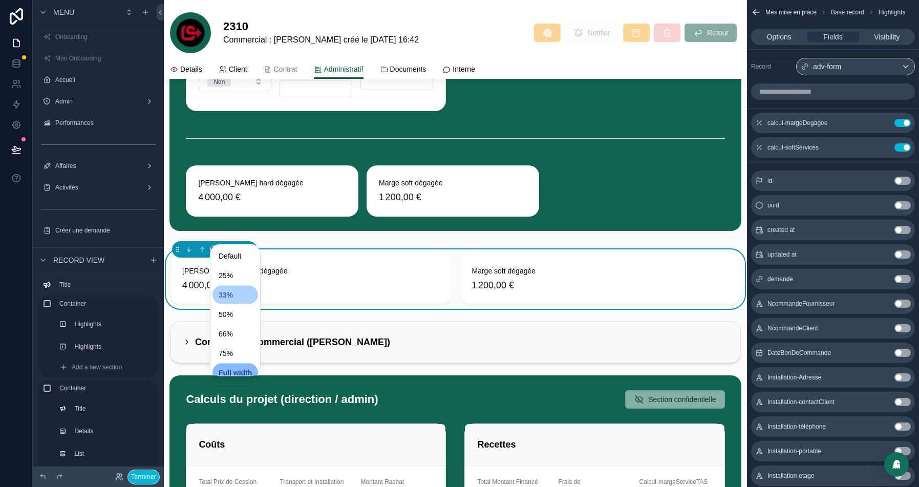
click at [230, 300] on div "33%" at bounding box center [235, 295] width 46 height 18
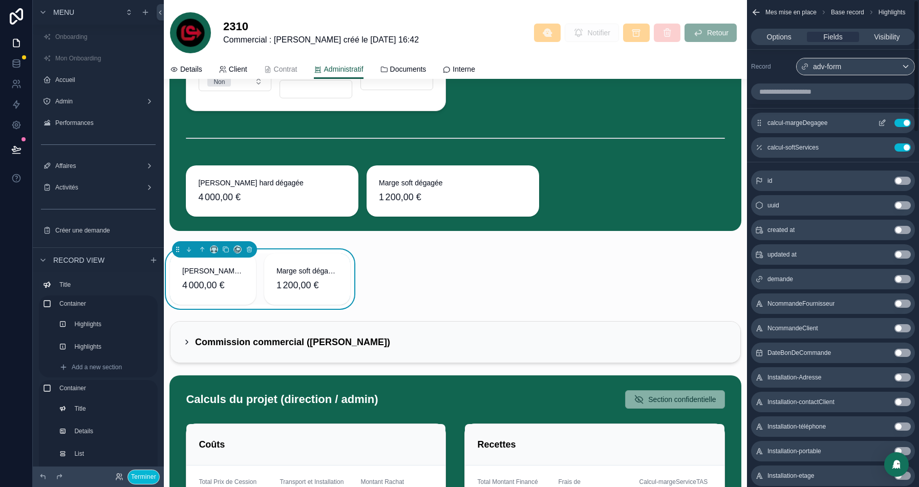
click at [903, 120] on button "Use setting" at bounding box center [902, 123] width 16 height 8
click at [903, 143] on button "Use setting" at bounding box center [902, 147] width 16 height 8
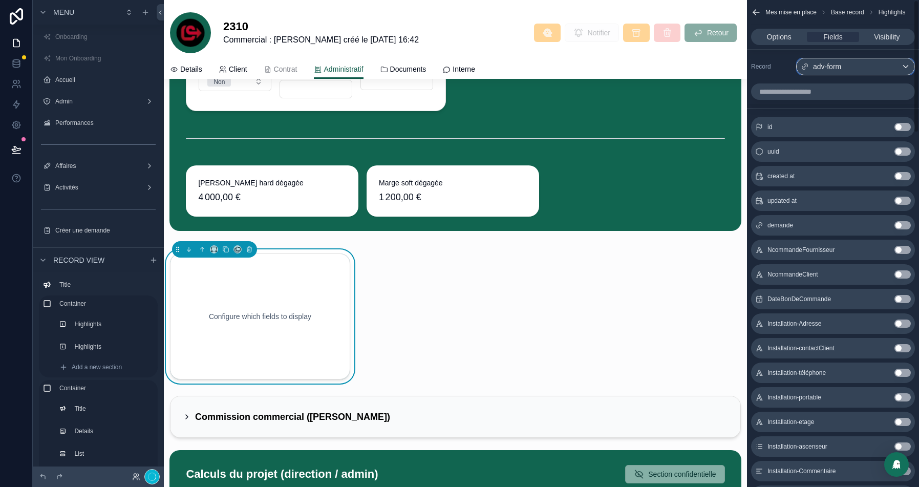
click at [856, 71] on div "adv-form" at bounding box center [855, 66] width 118 height 16
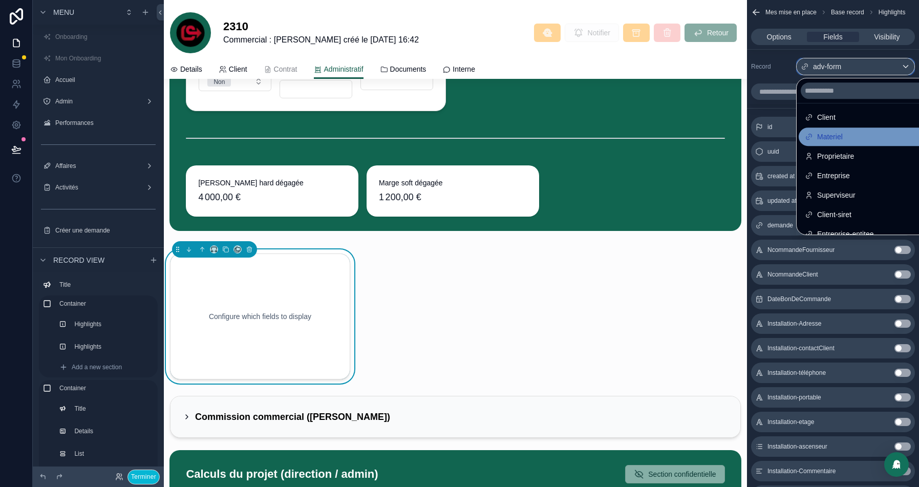
scroll to position [0, 0]
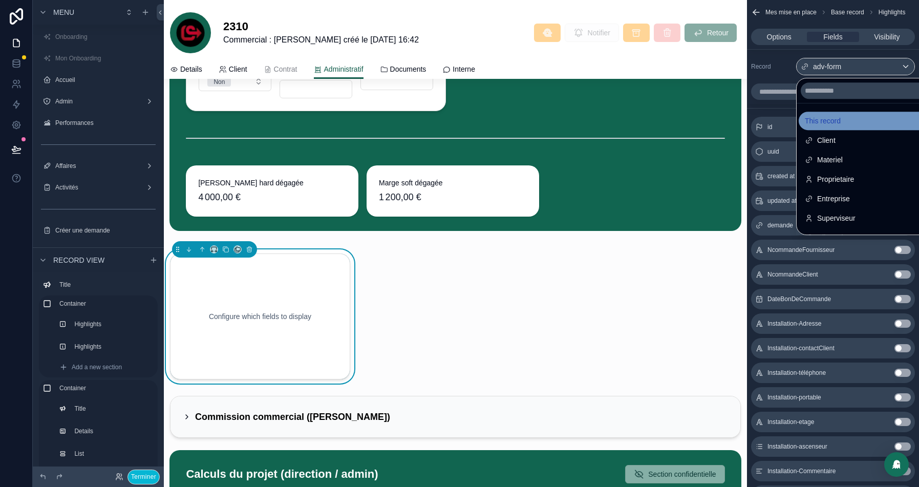
click at [851, 122] on div "This record" at bounding box center [866, 121] width 125 height 12
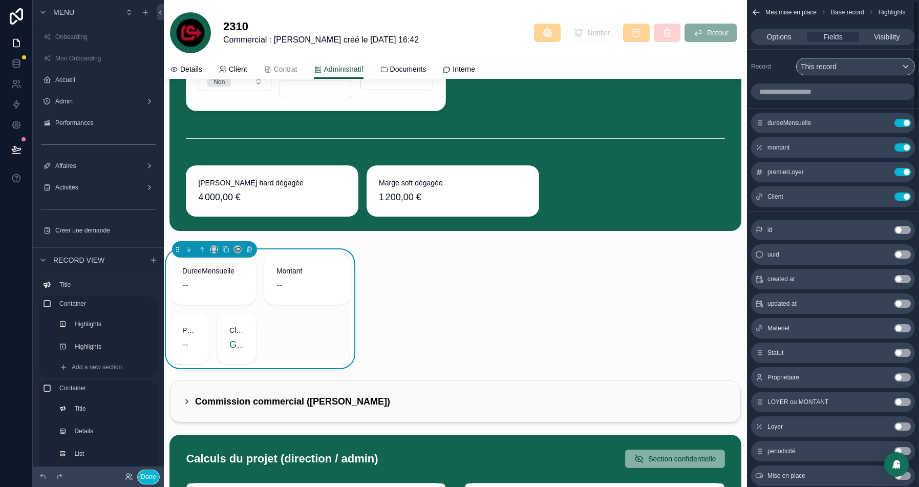
scroll to position [21, 0]
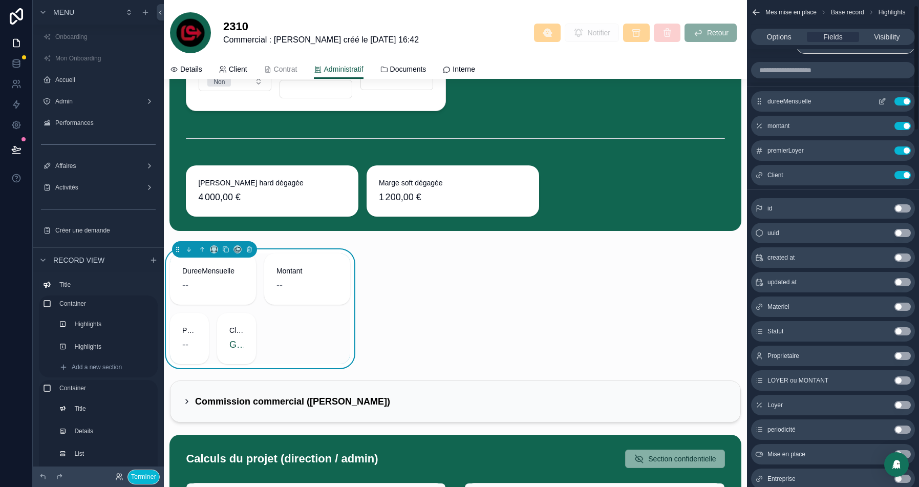
click at [901, 99] on button "Use setting" at bounding box center [902, 101] width 16 height 8
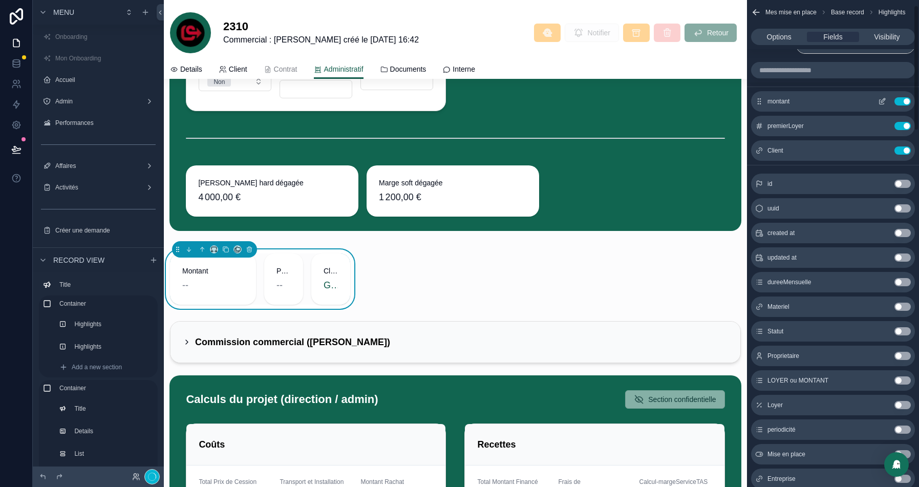
click at [901, 99] on button "Use setting" at bounding box center [902, 101] width 16 height 8
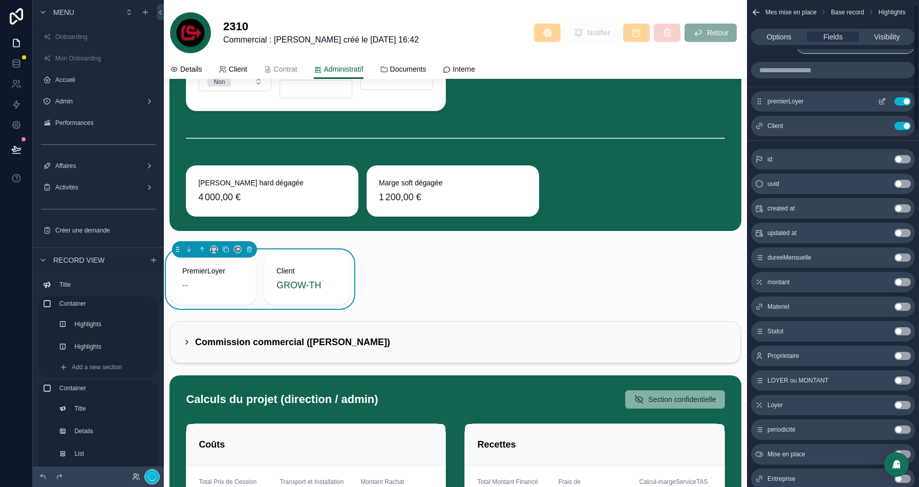
click at [901, 99] on button "Use setting" at bounding box center [902, 101] width 16 height 8
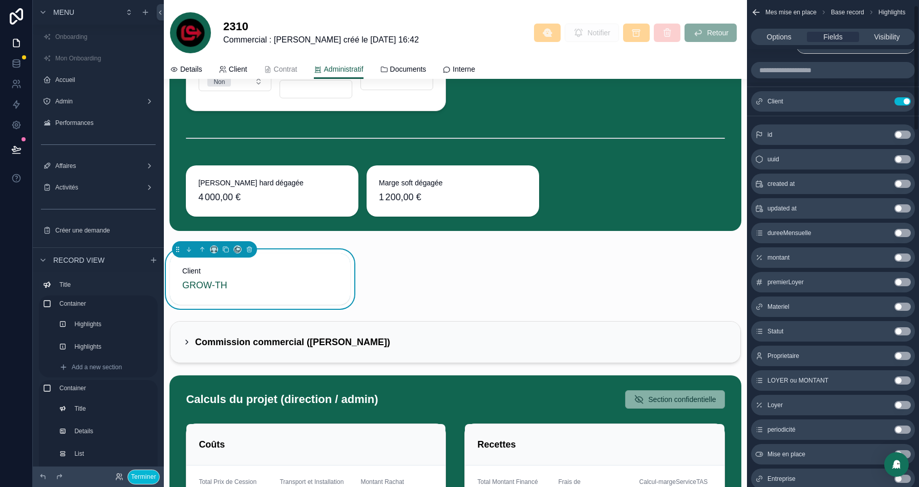
click at [901, 99] on button "Use setting" at bounding box center [902, 101] width 16 height 8
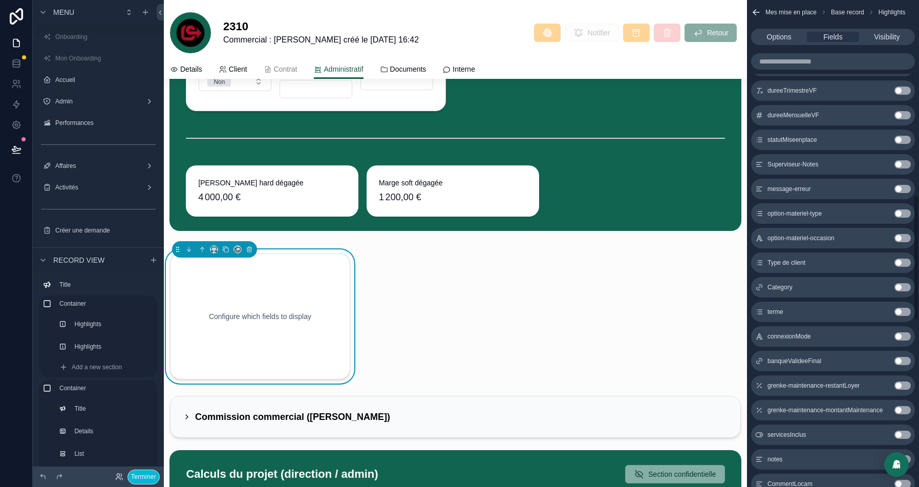
scroll to position [754, 0]
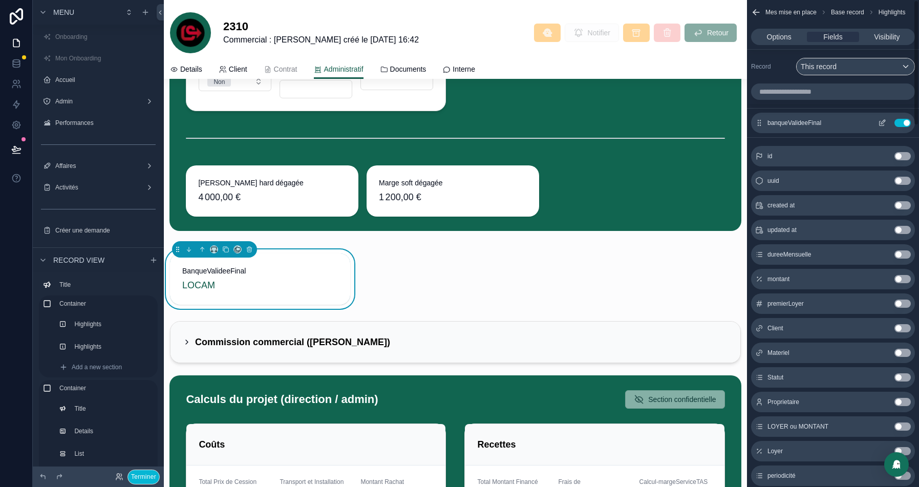
click at [876, 119] on button "scrollable content" at bounding box center [881, 123] width 16 height 8
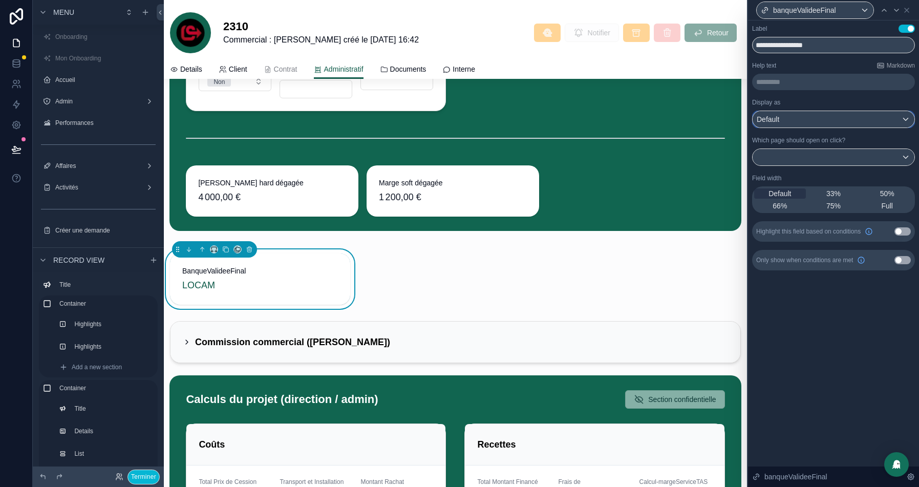
click at [859, 119] on div "Default" at bounding box center [833, 119] width 162 height 16
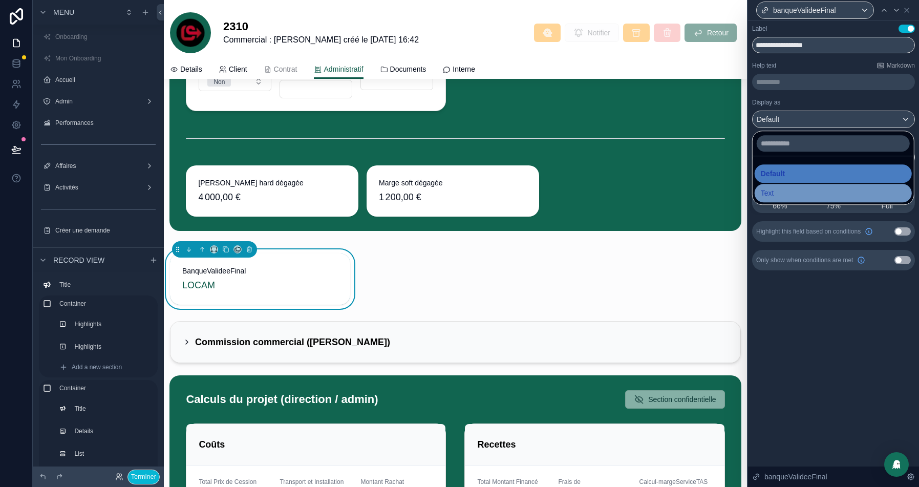
click at [768, 193] on span "Text" at bounding box center [766, 193] width 13 height 12
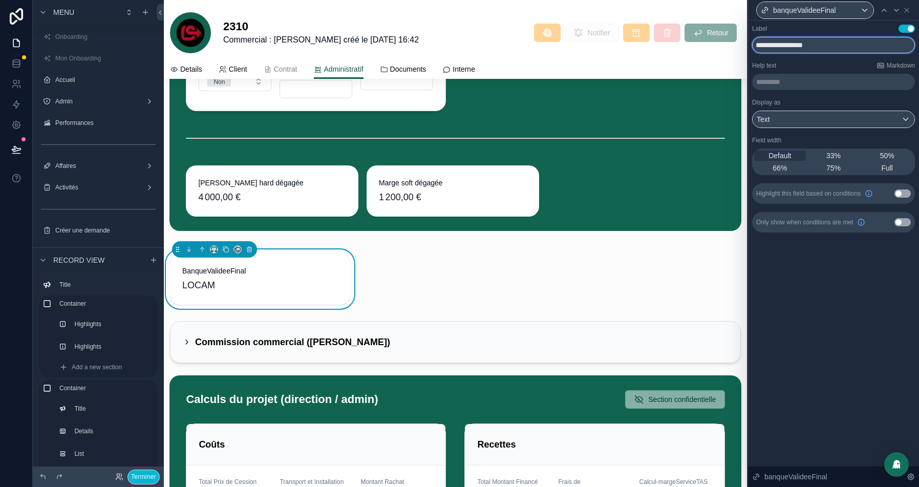
click at [791, 50] on input "**********" at bounding box center [833, 45] width 163 height 16
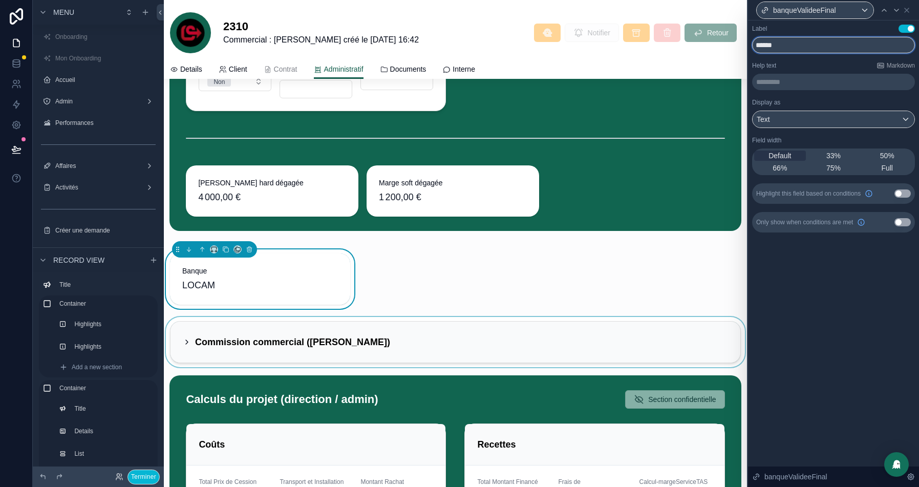
scroll to position [3821, 0]
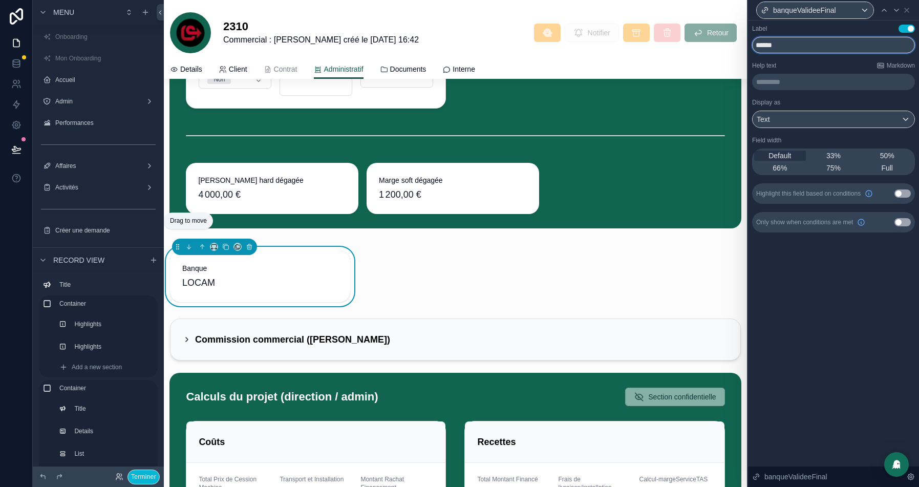
type input "******"
click at [178, 243] on icon "scrollable content" at bounding box center [177, 246] width 7 height 7
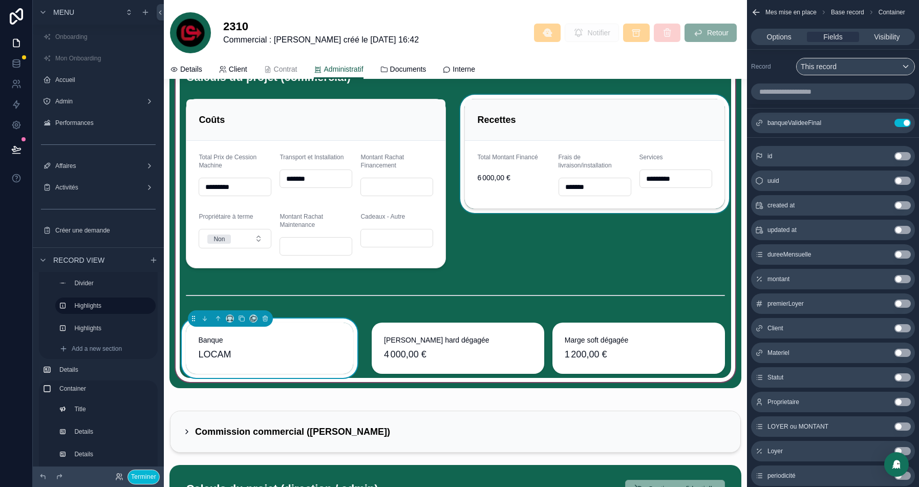
scroll to position [3589, 0]
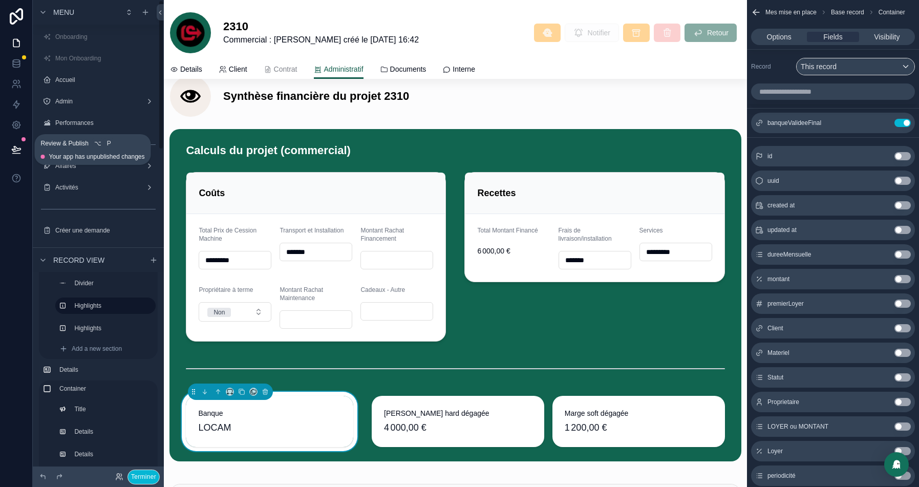
click at [11, 156] on button at bounding box center [16, 149] width 23 height 29
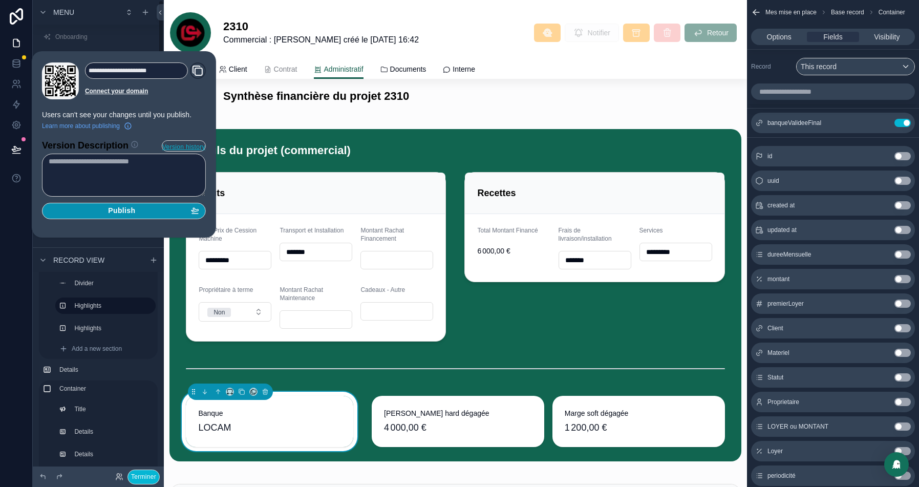
click at [104, 213] on div "Publish" at bounding box center [124, 210] width 150 height 9
